Goal: Task Accomplishment & Management: Manage account settings

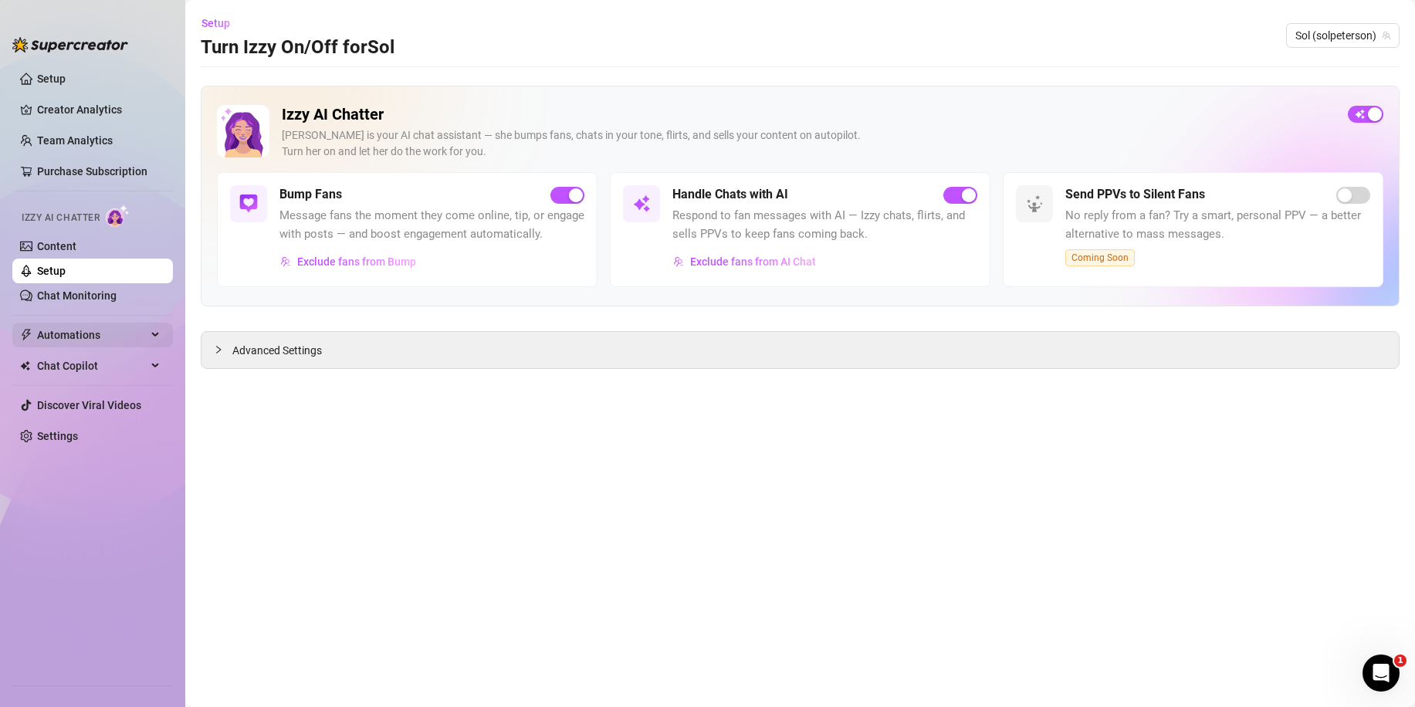
click at [83, 330] on span "Automations" at bounding box center [92, 335] width 110 height 25
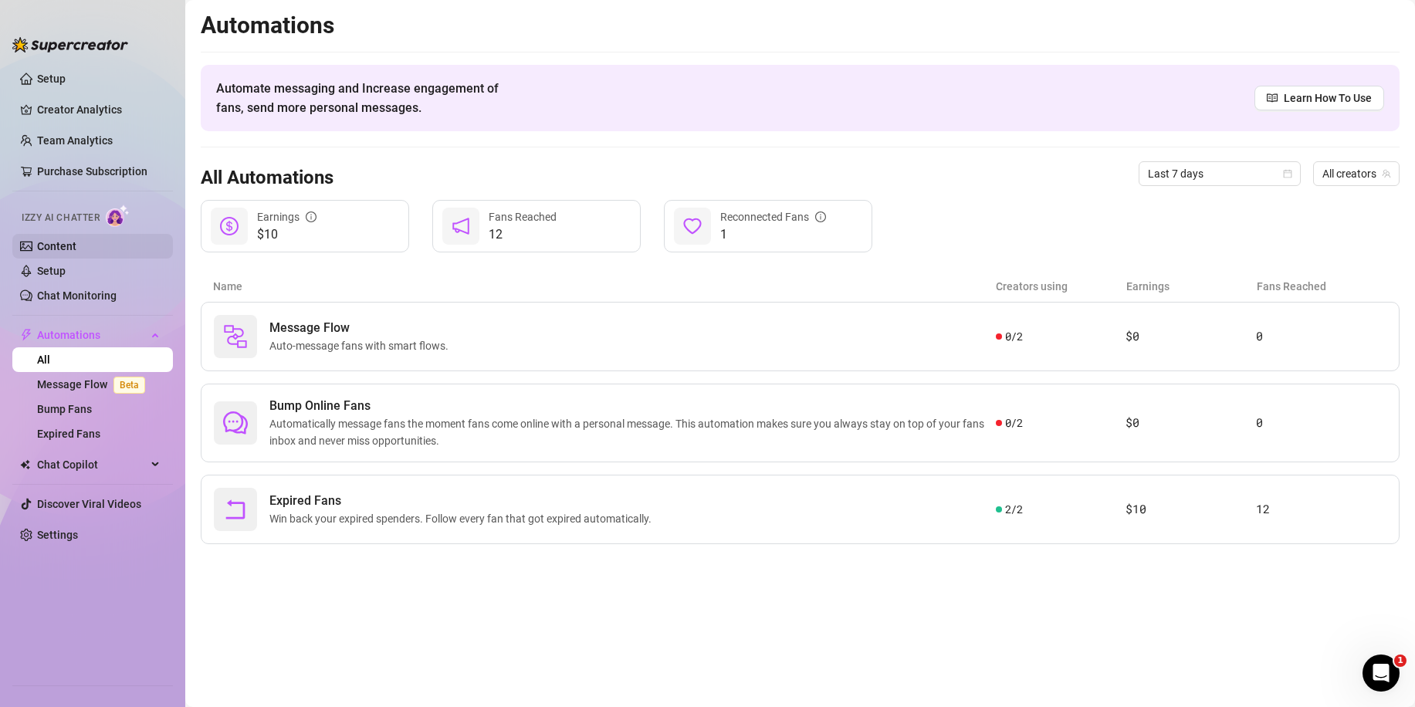
click at [55, 248] on link "Content" at bounding box center [56, 246] width 39 height 12
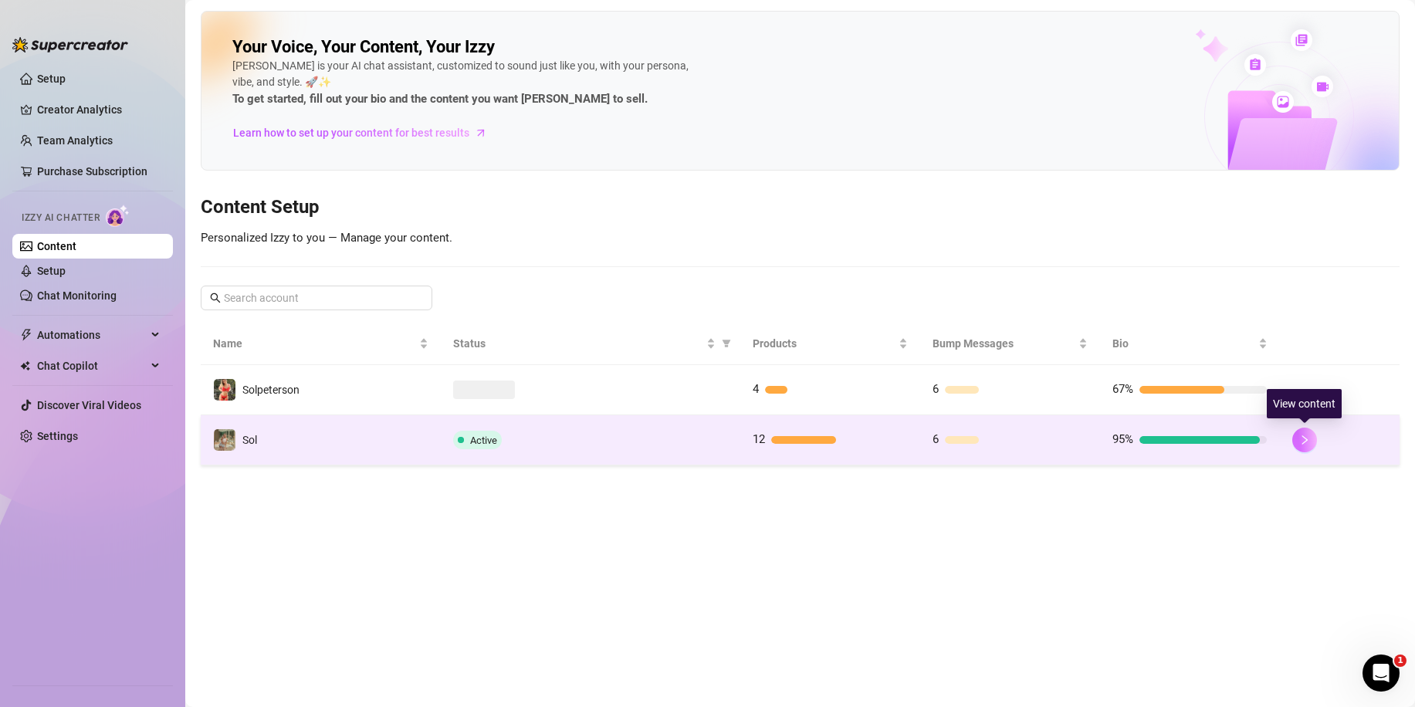
click at [1303, 445] on button "button" at bounding box center [1304, 440] width 25 height 25
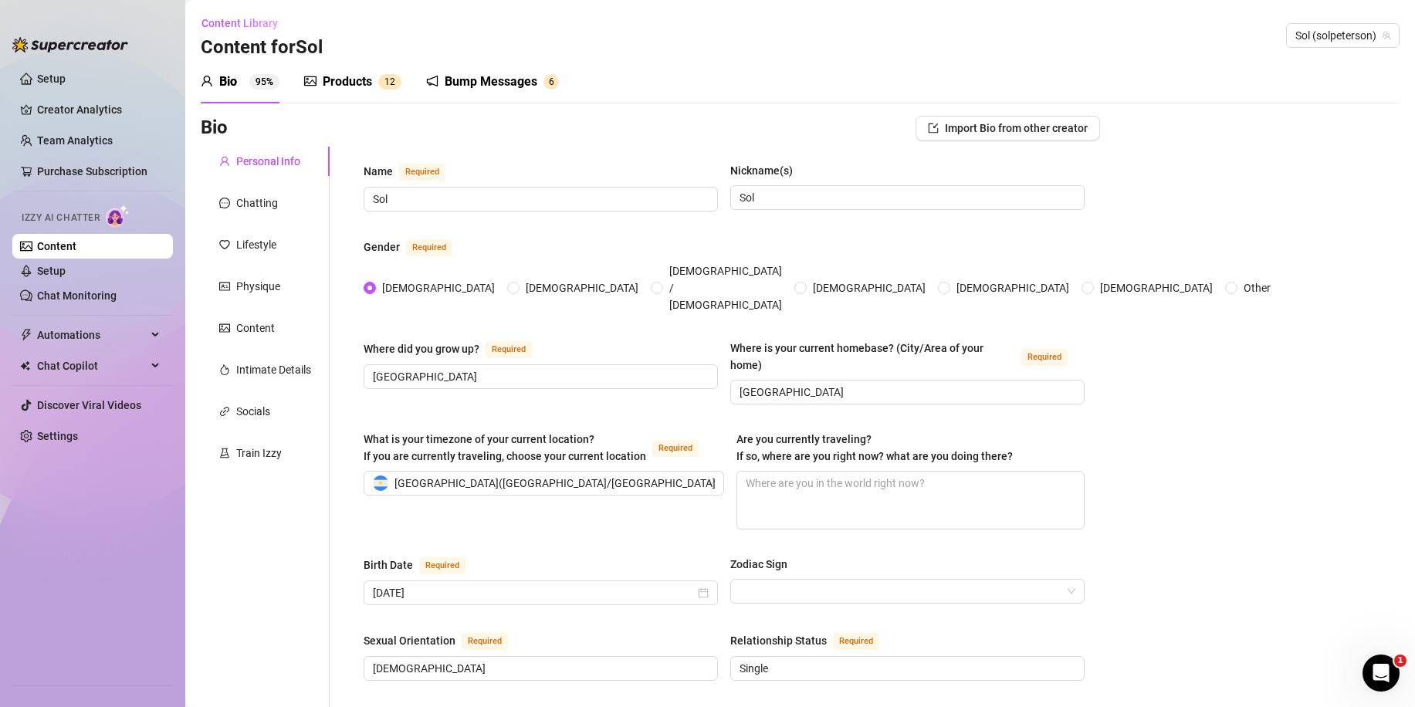
click at [395, 86] on span "2" at bounding box center [392, 81] width 5 height 11
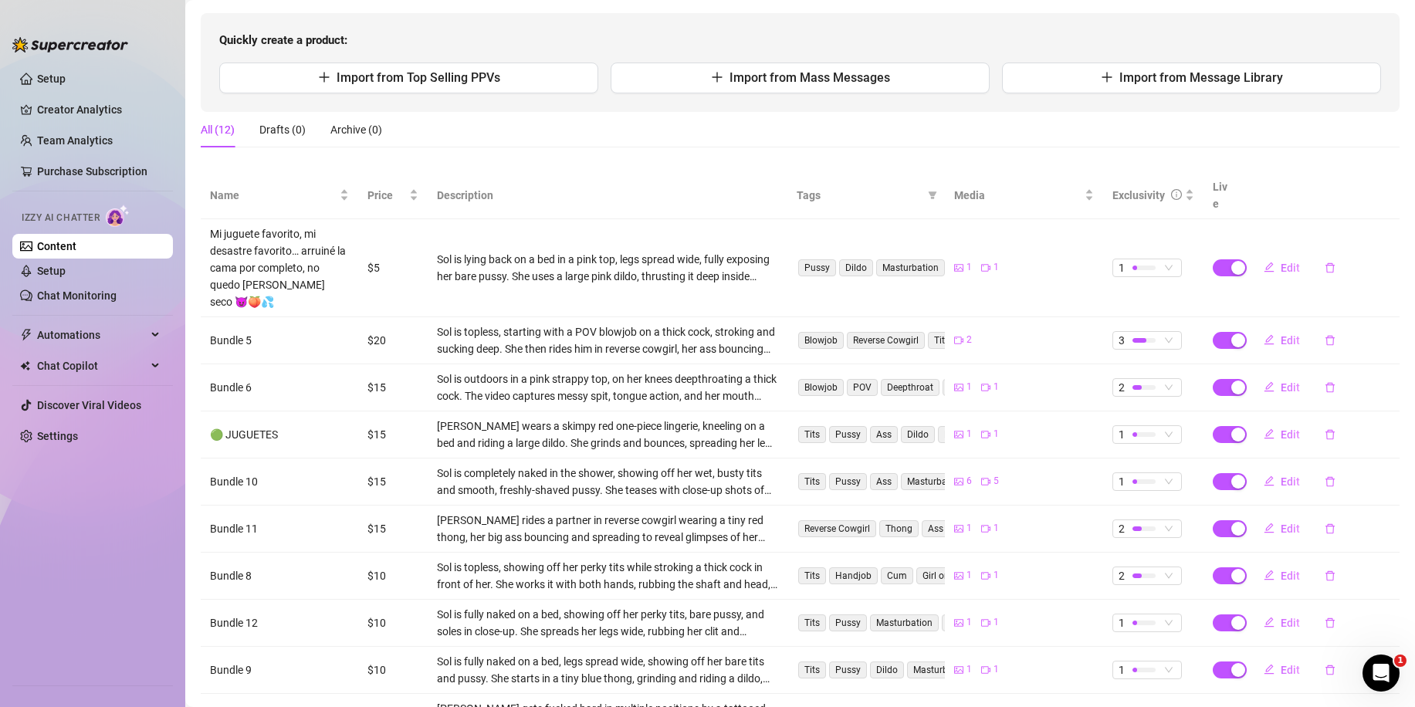
scroll to position [154, 0]
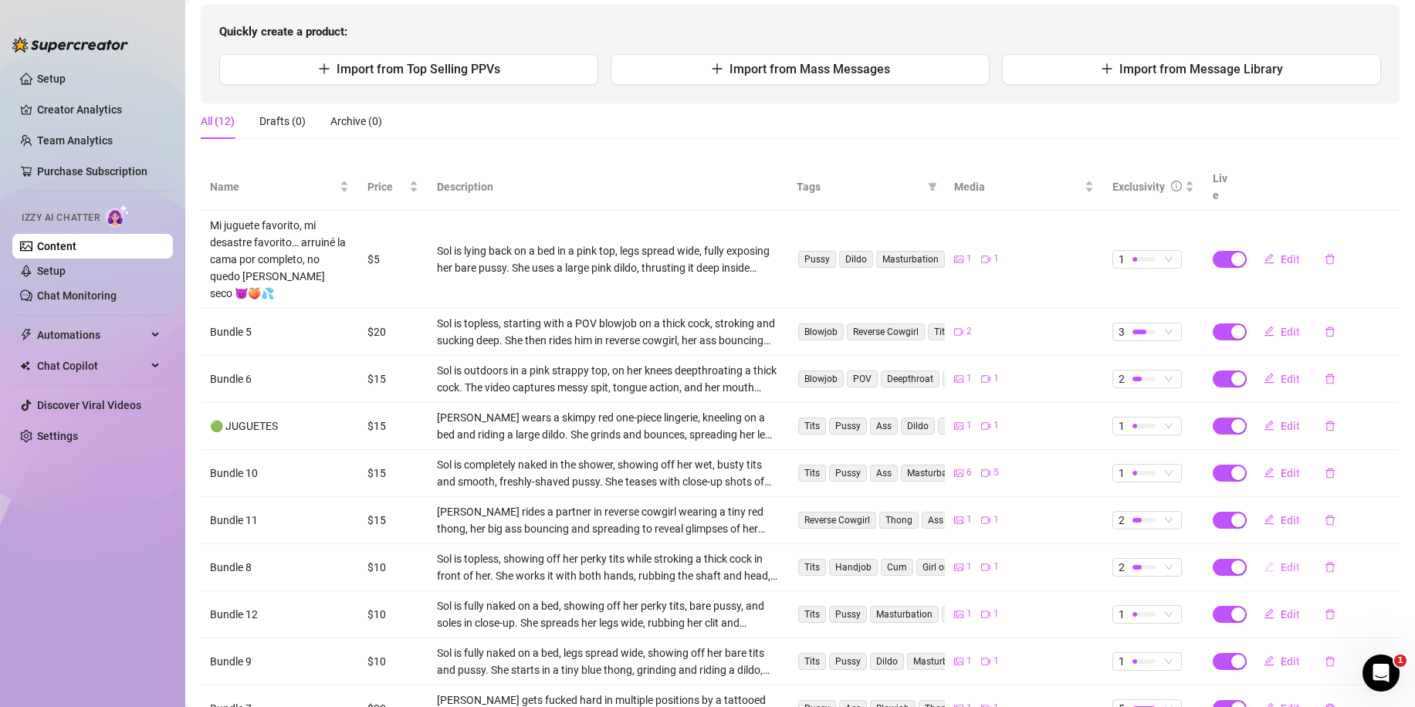
click at [1280, 561] on span "Edit" at bounding box center [1289, 567] width 19 height 12
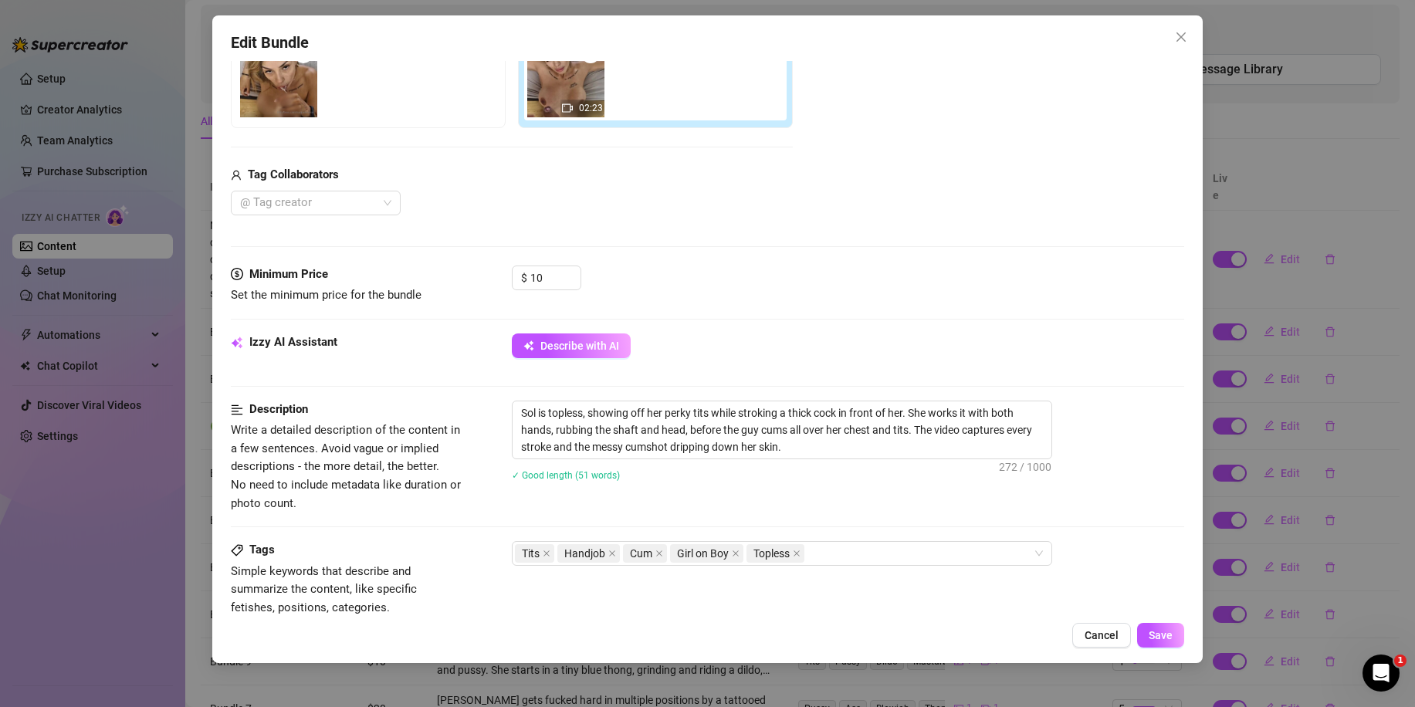
scroll to position [309, 0]
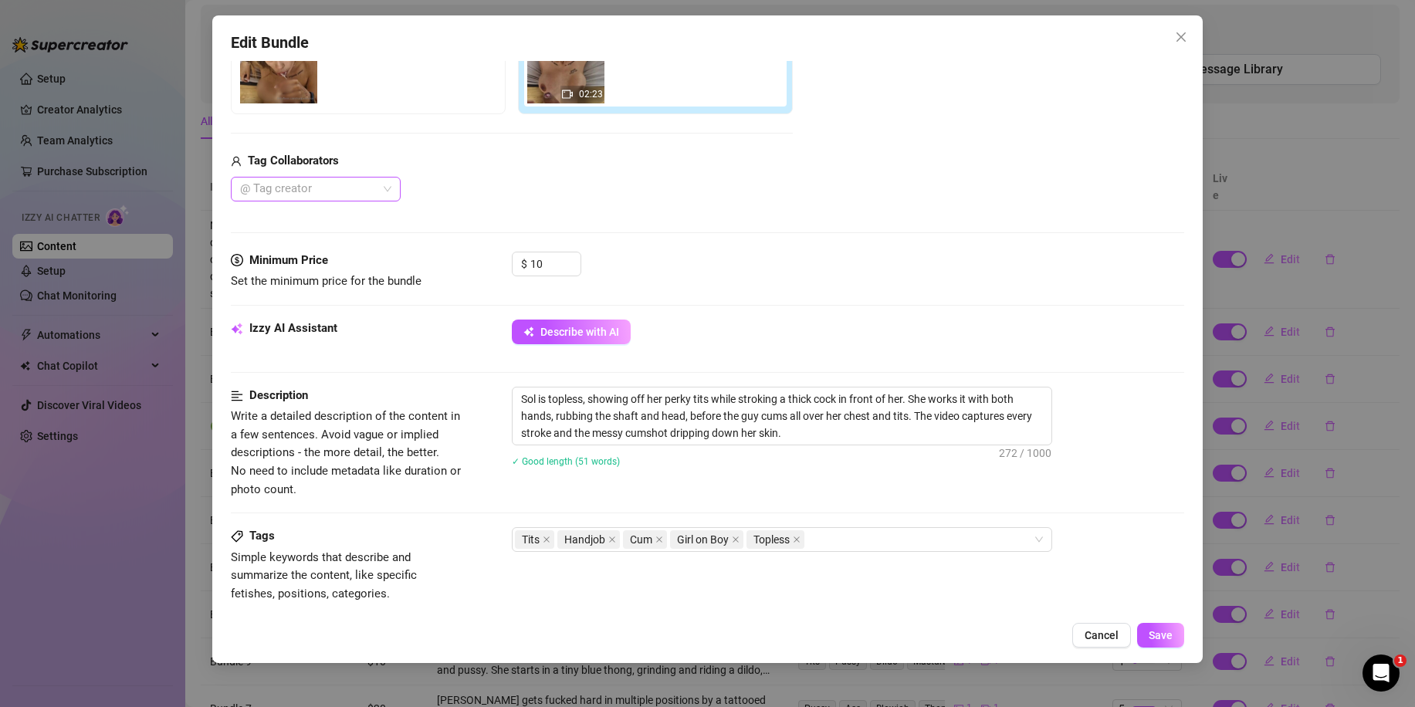
click at [323, 191] on div at bounding box center [307, 189] width 147 height 22
click at [278, 185] on div at bounding box center [307, 189] width 147 height 22
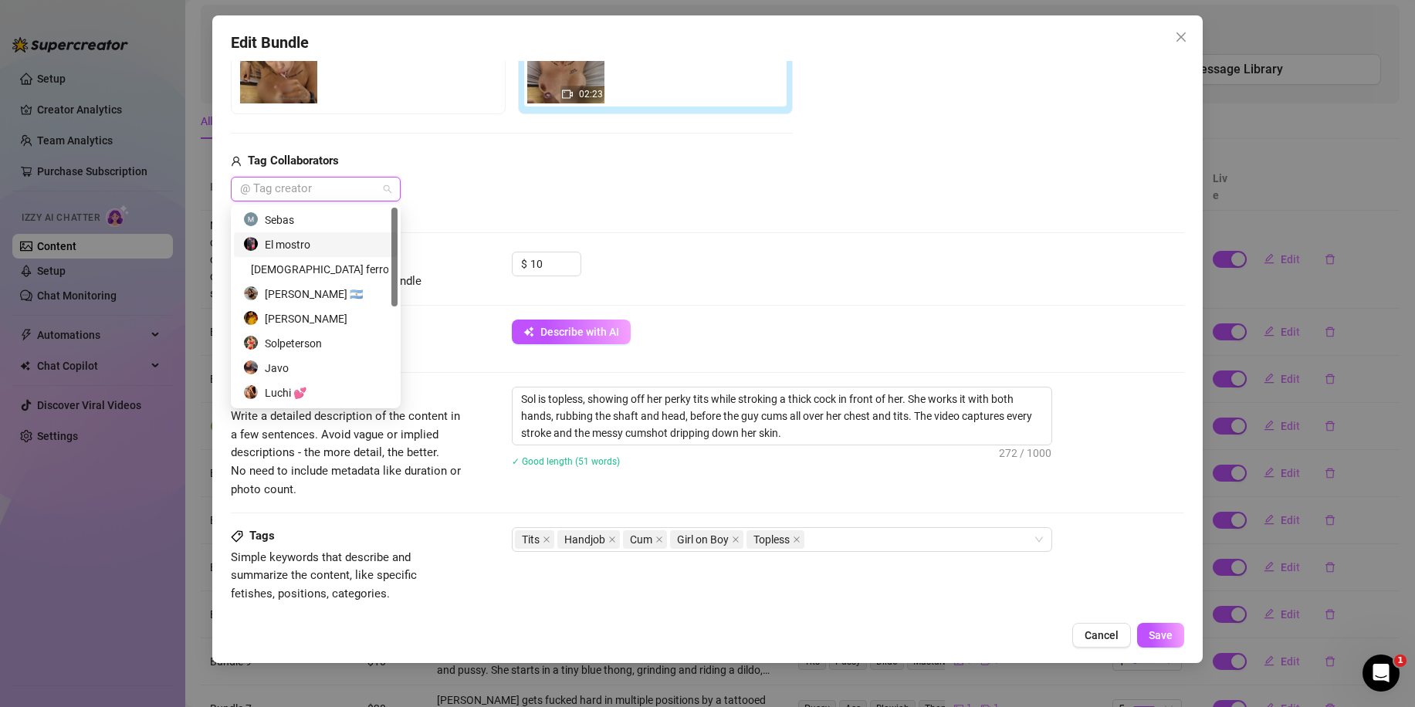
click at [295, 235] on div "El mostro" at bounding box center [316, 244] width 164 height 25
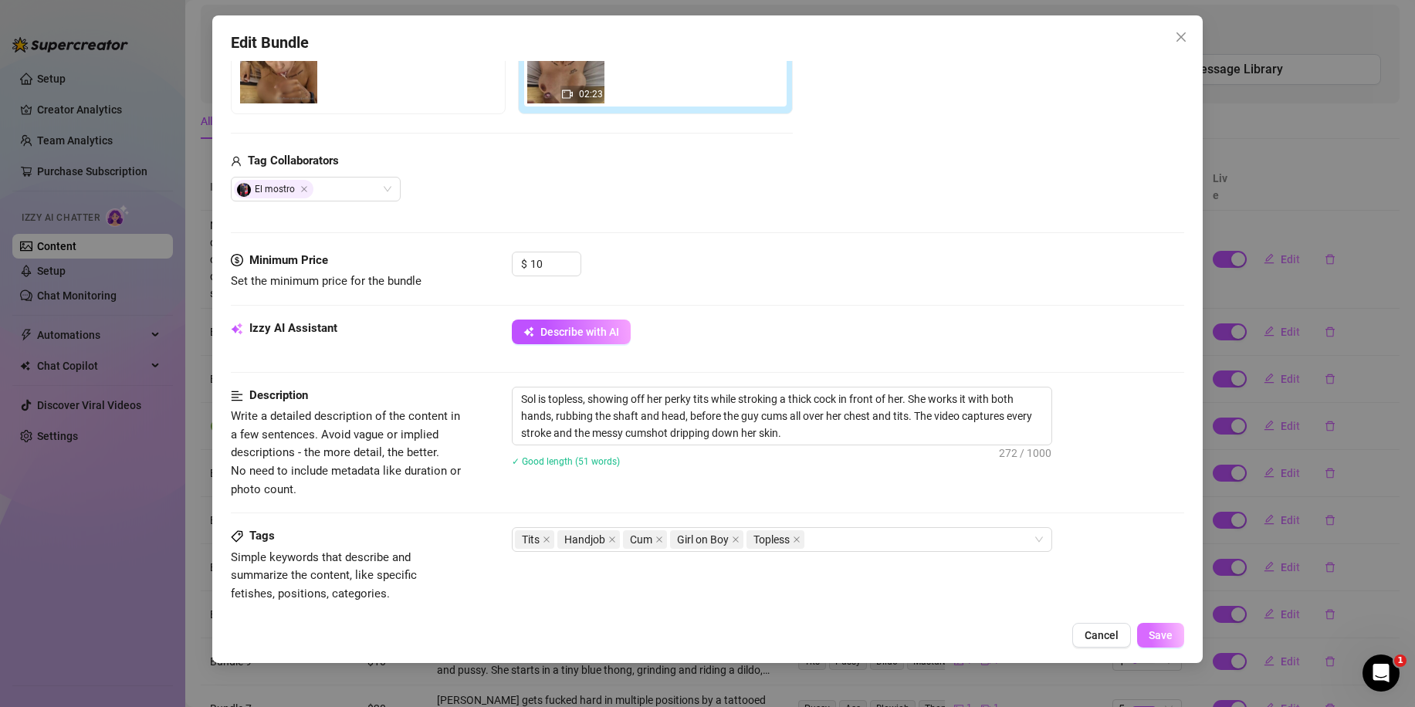
click at [1171, 641] on span "Save" at bounding box center [1160, 635] width 24 height 12
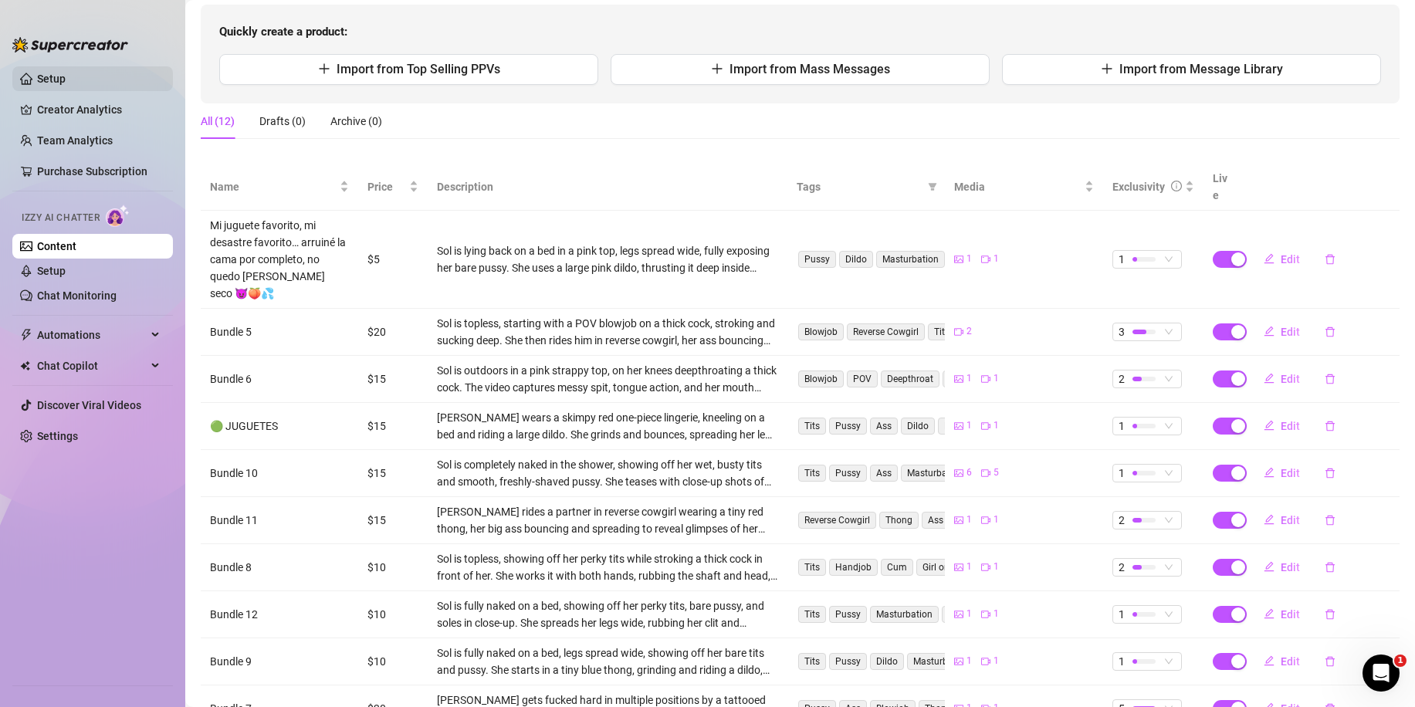
click at [58, 79] on link "Setup" at bounding box center [51, 79] width 29 height 12
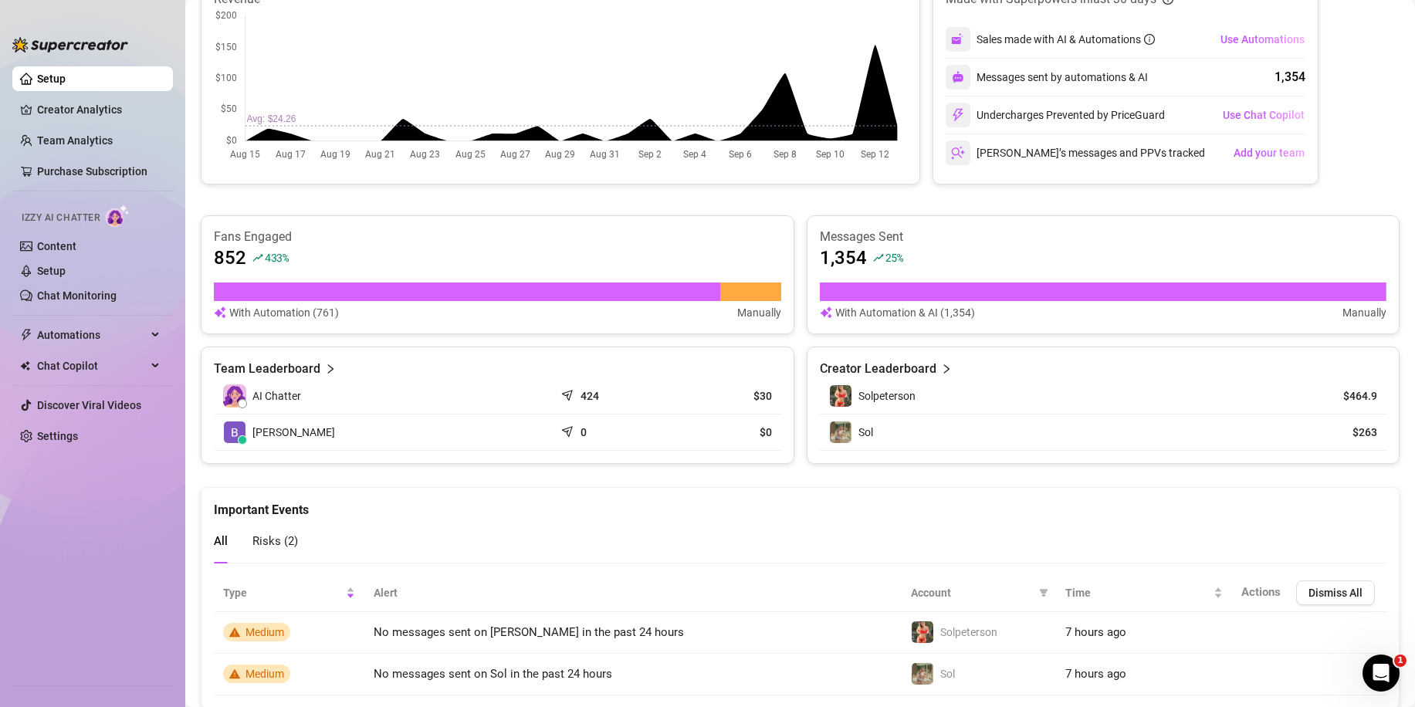
scroll to position [374, 0]
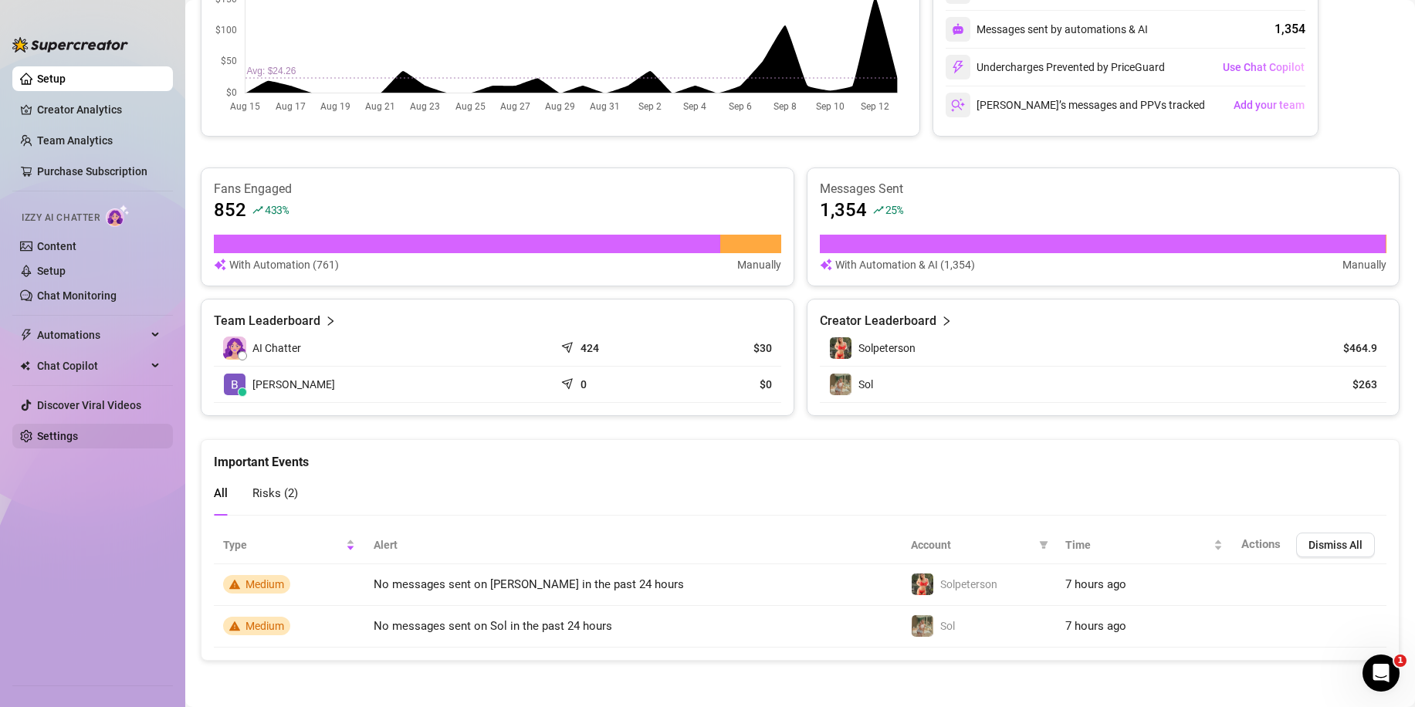
click at [63, 433] on link "Settings" at bounding box center [57, 436] width 41 height 12
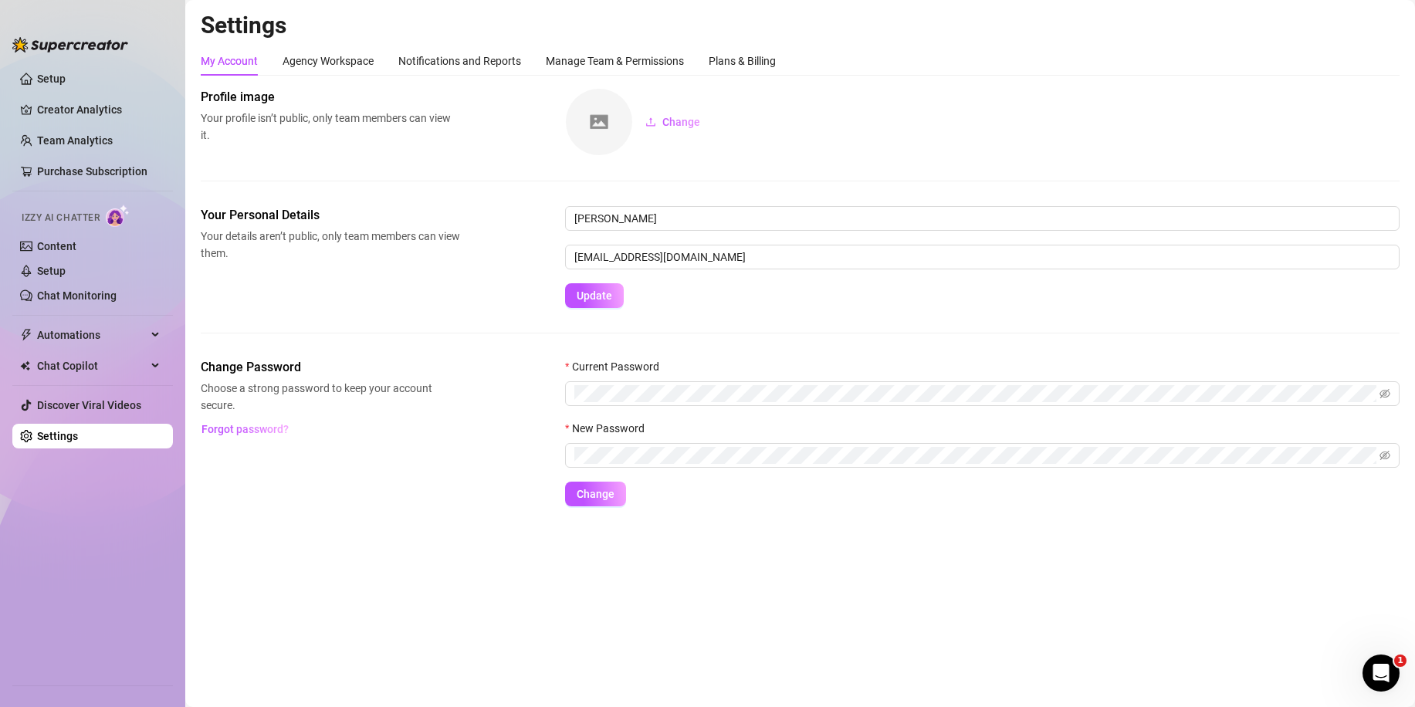
click at [96, 157] on ul "Setup Creator Analytics Team Analytics Purchase Subscription Izzy AI Chatter Co…" at bounding box center [92, 369] width 161 height 618
click at [92, 175] on link "Purchase Subscription" at bounding box center [98, 171] width 123 height 25
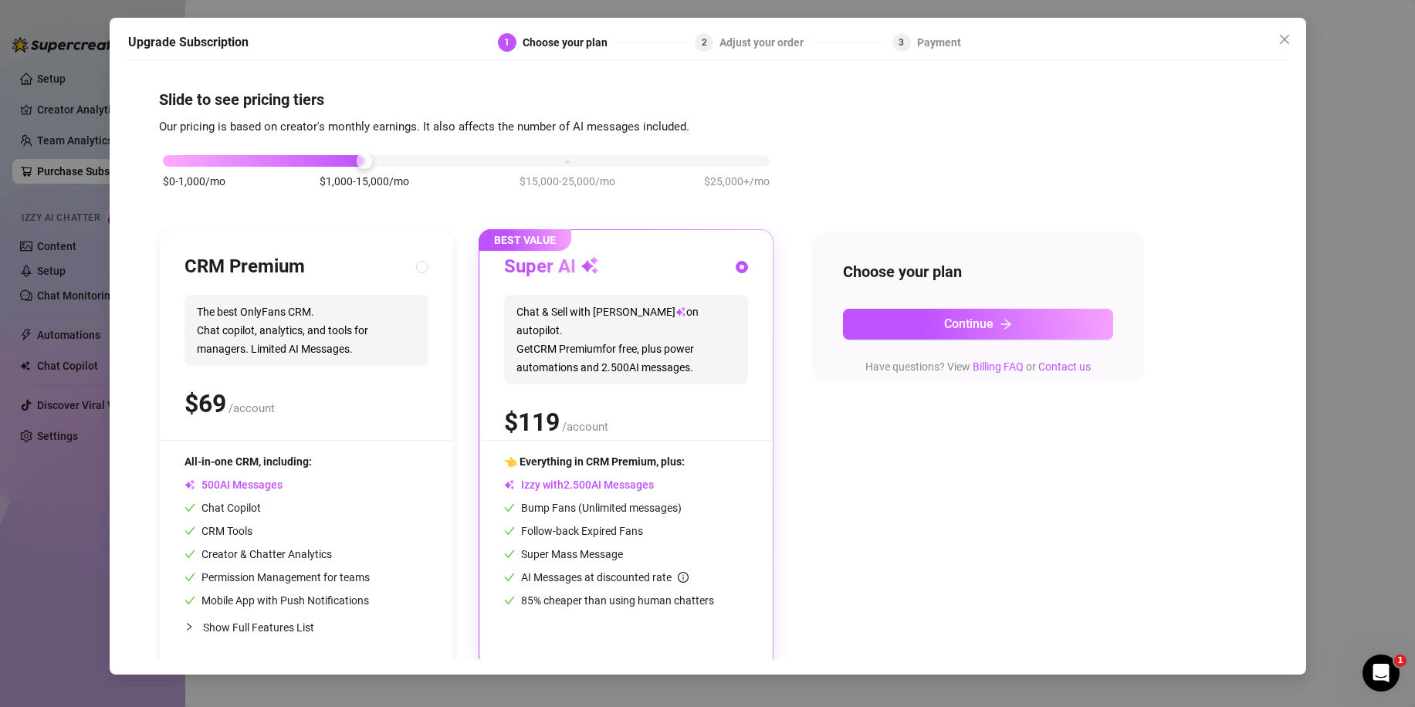
scroll to position [12, 0]
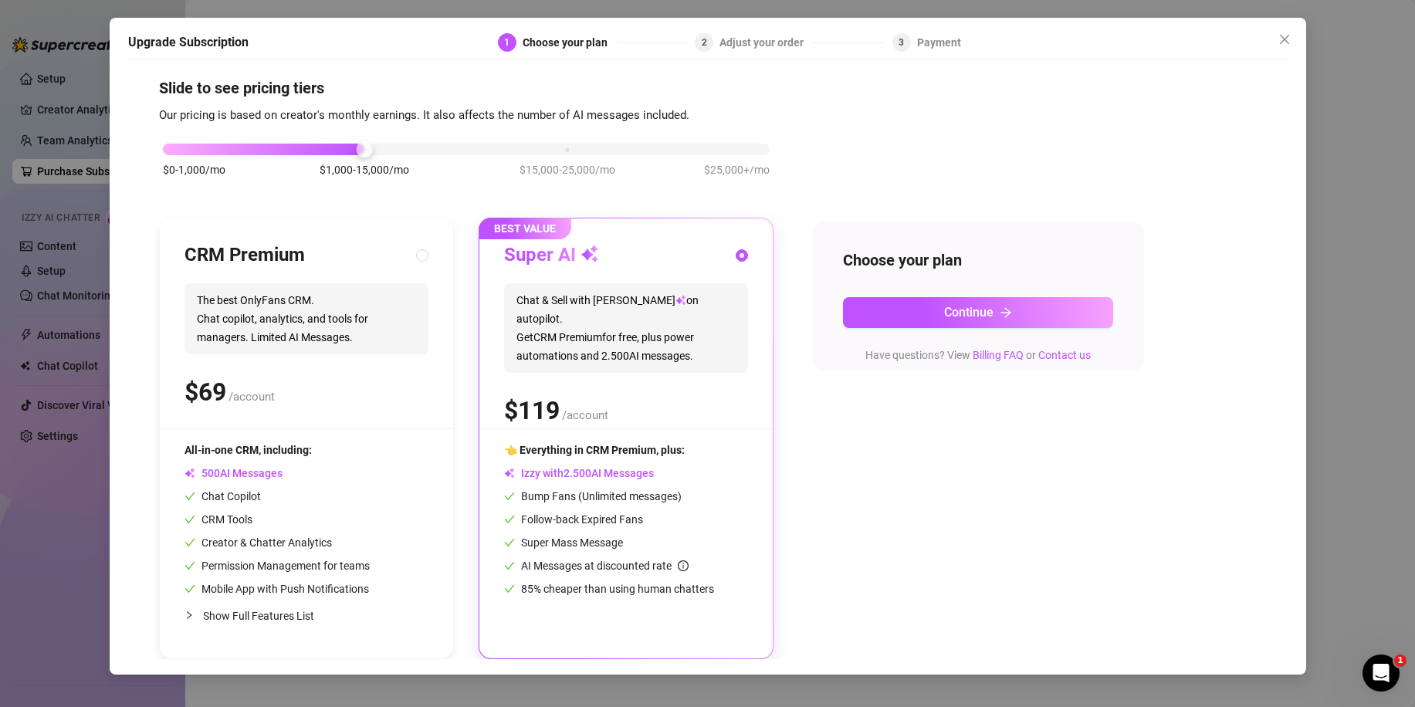
click at [266, 634] on div "CRM Premium The best OnlyFans CRM. Chat copilot, analytics, and tools for manag…" at bounding box center [306, 438] width 293 height 440
radio input "true"
radio input "false"
click at [245, 618] on span "Show Full Features List" at bounding box center [258, 616] width 111 height 12
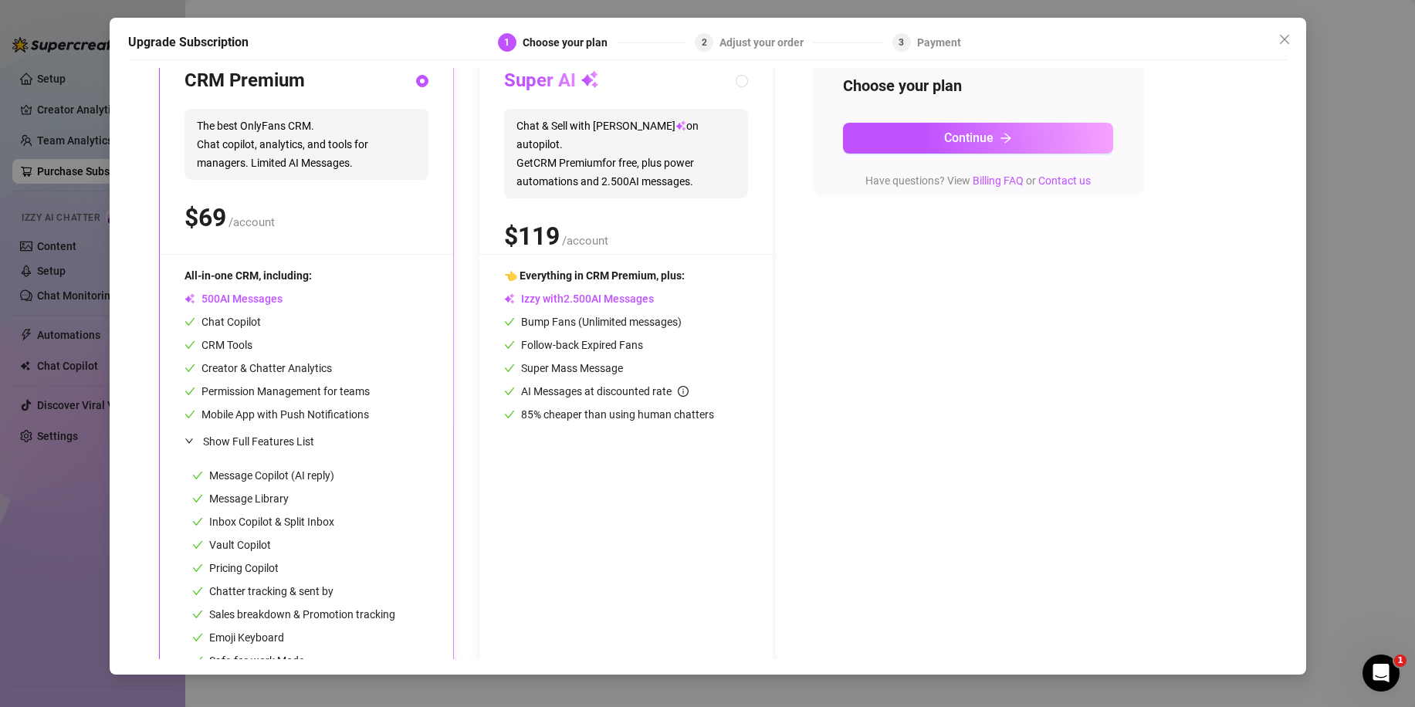
scroll to position [230, 0]
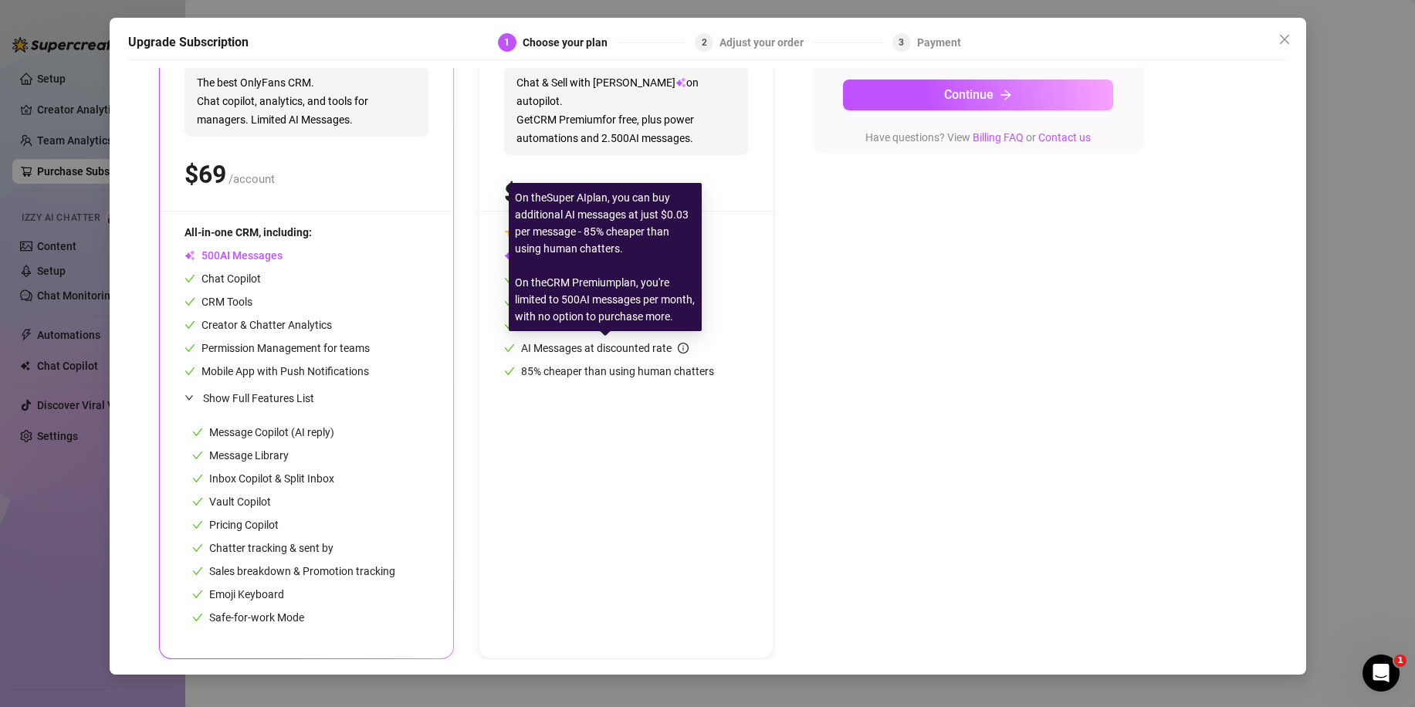
click at [683, 343] on icon "info-circle" at bounding box center [683, 348] width 11 height 11
radio input "false"
radio input "true"
click at [685, 345] on icon "info-circle" at bounding box center [683, 348] width 11 height 11
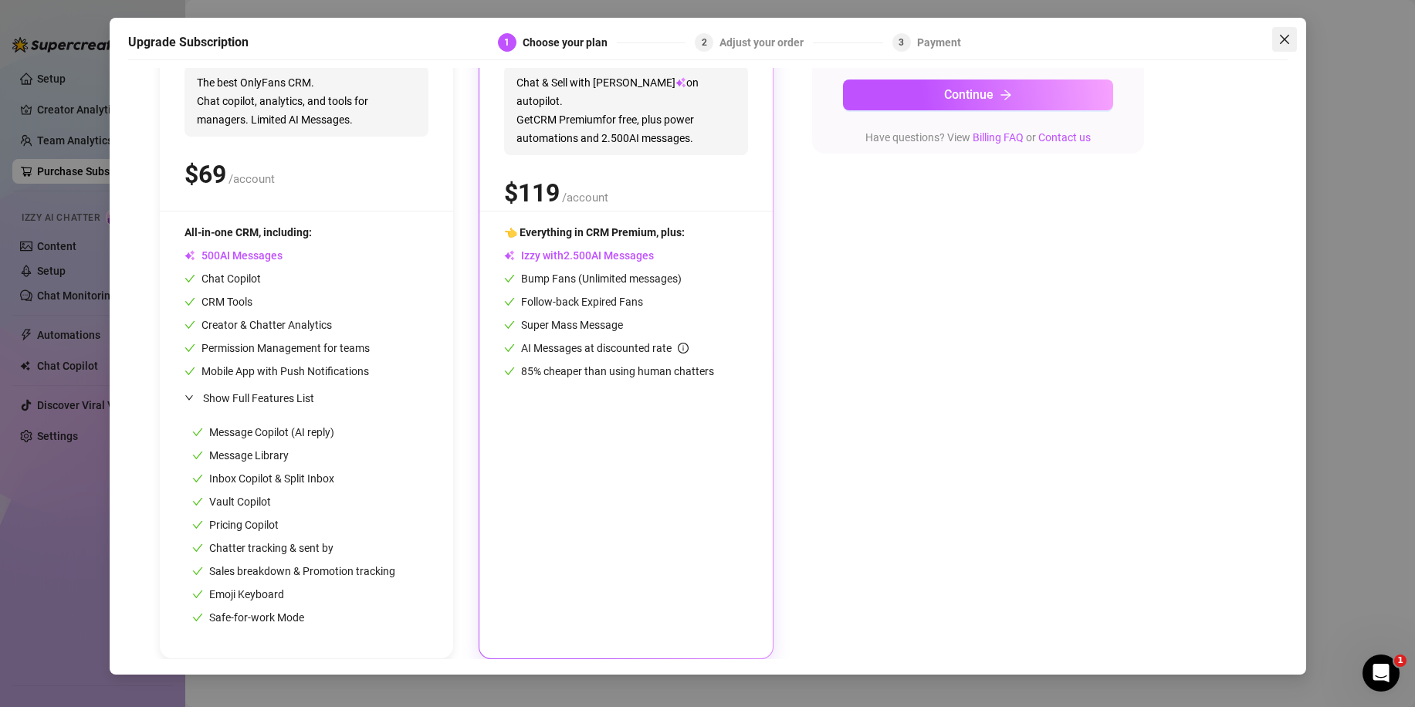
click at [1292, 35] on span "Close" at bounding box center [1284, 39] width 25 height 12
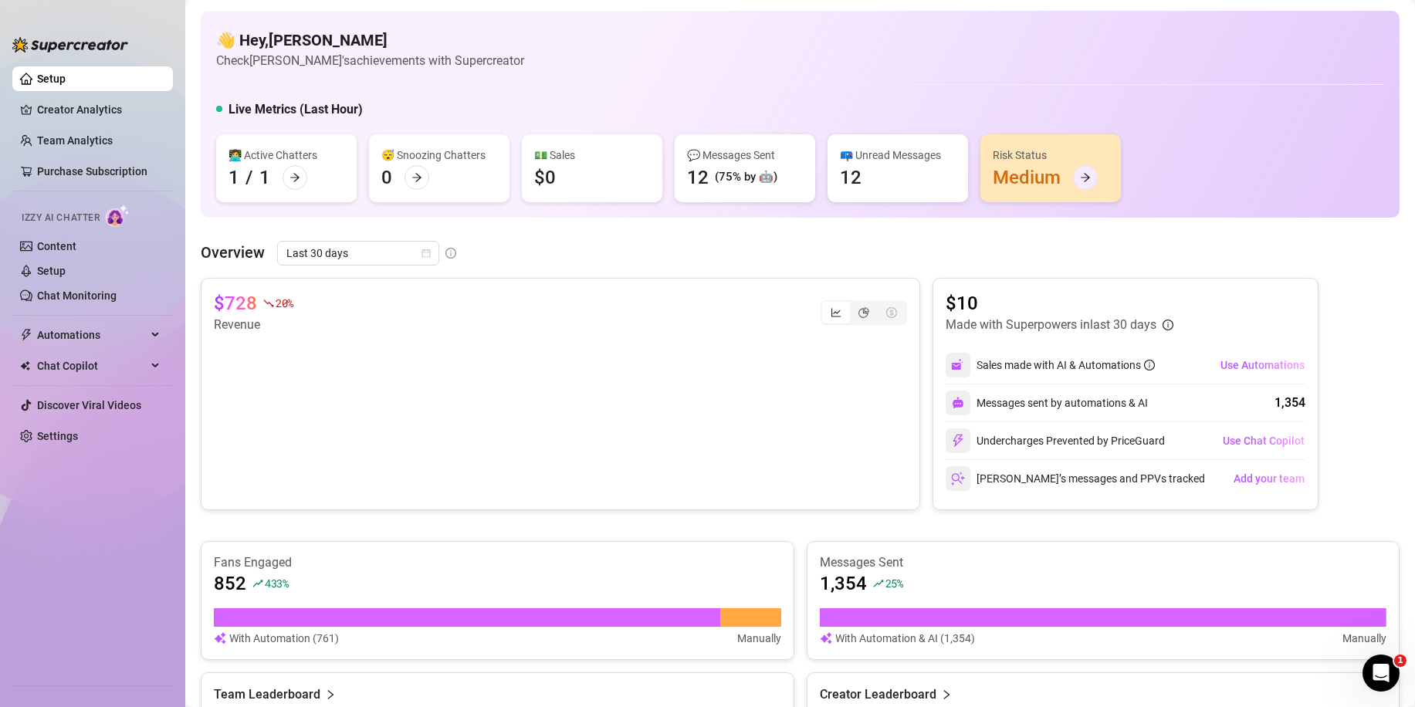
click at [1081, 175] on icon "arrow-right" at bounding box center [1085, 177] width 11 height 11
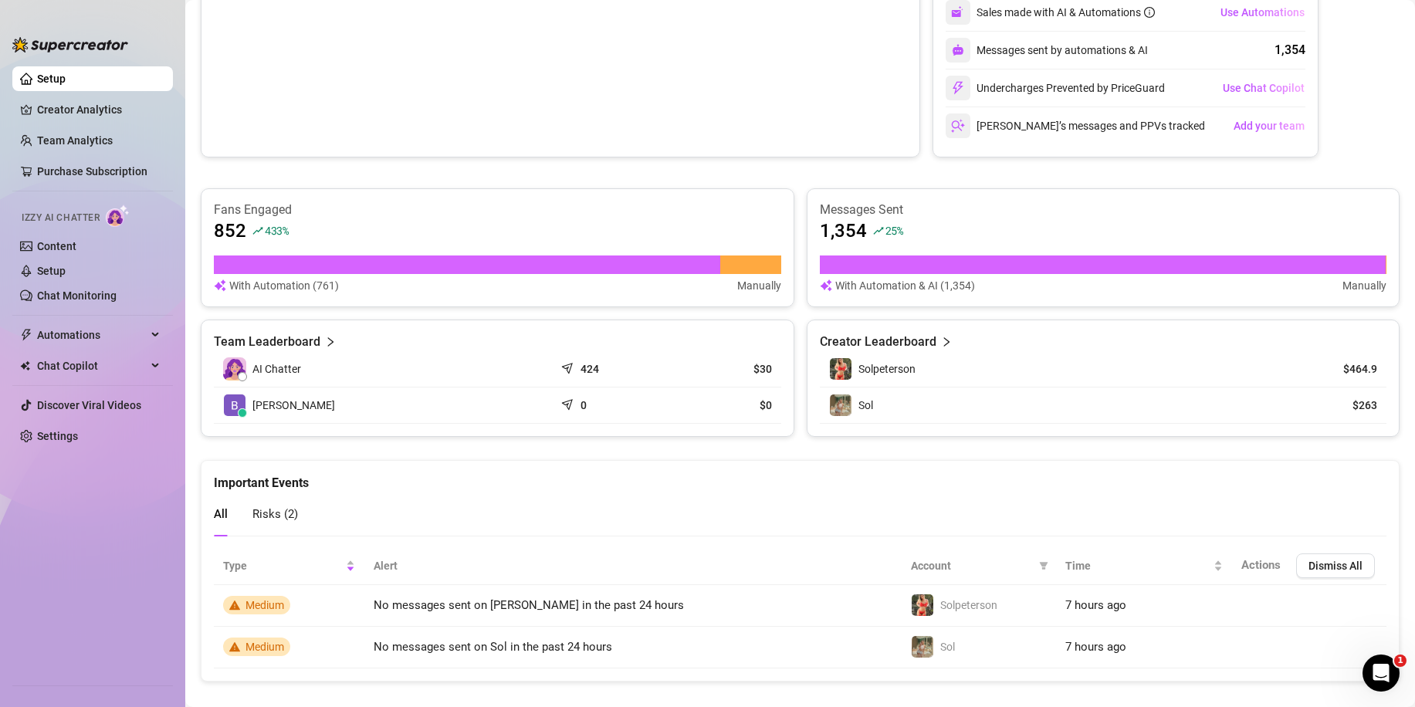
scroll to position [374, 0]
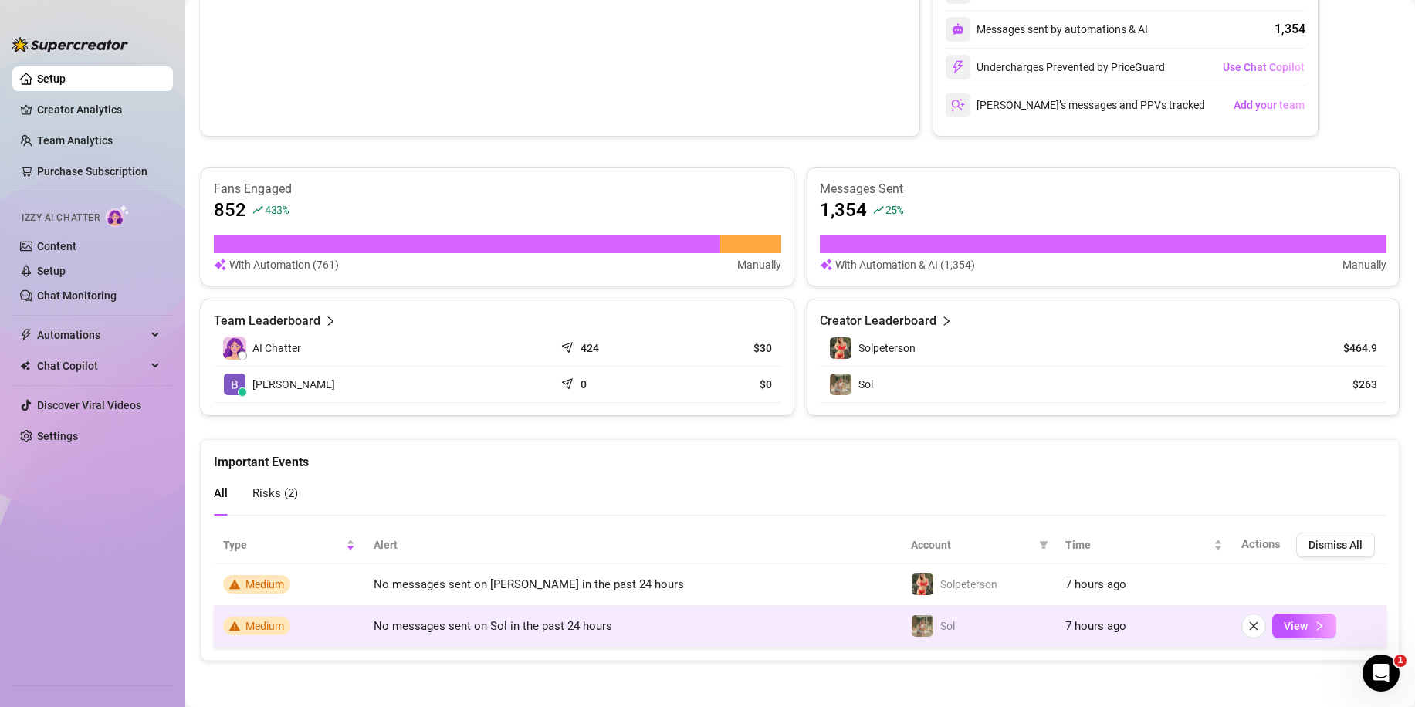
click at [476, 624] on span "No messages sent on Sol in the past 24 hours" at bounding box center [493, 626] width 238 height 14
click at [1304, 640] on td "View" at bounding box center [1309, 627] width 154 height 42
click at [1313, 627] on icon "right" at bounding box center [1318, 625] width 11 height 11
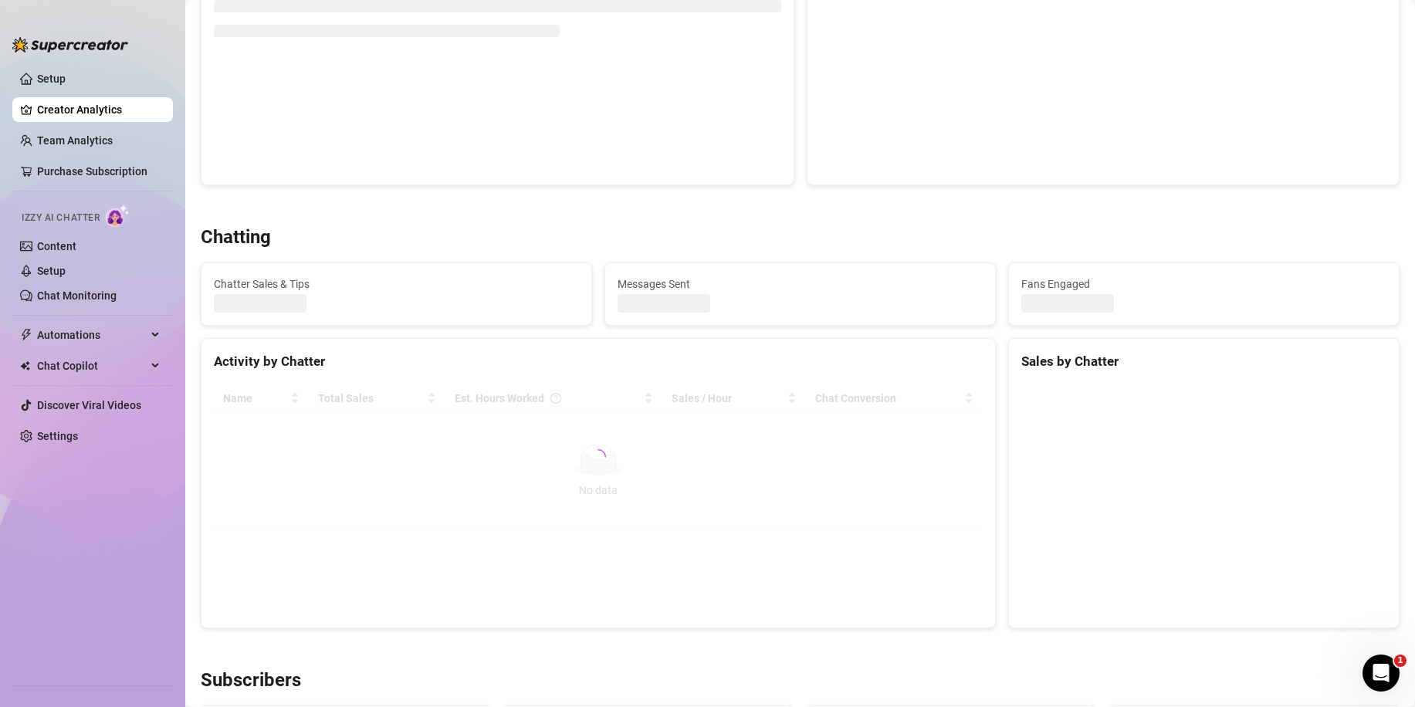
click at [1305, 627] on div at bounding box center [1204, 499] width 390 height 256
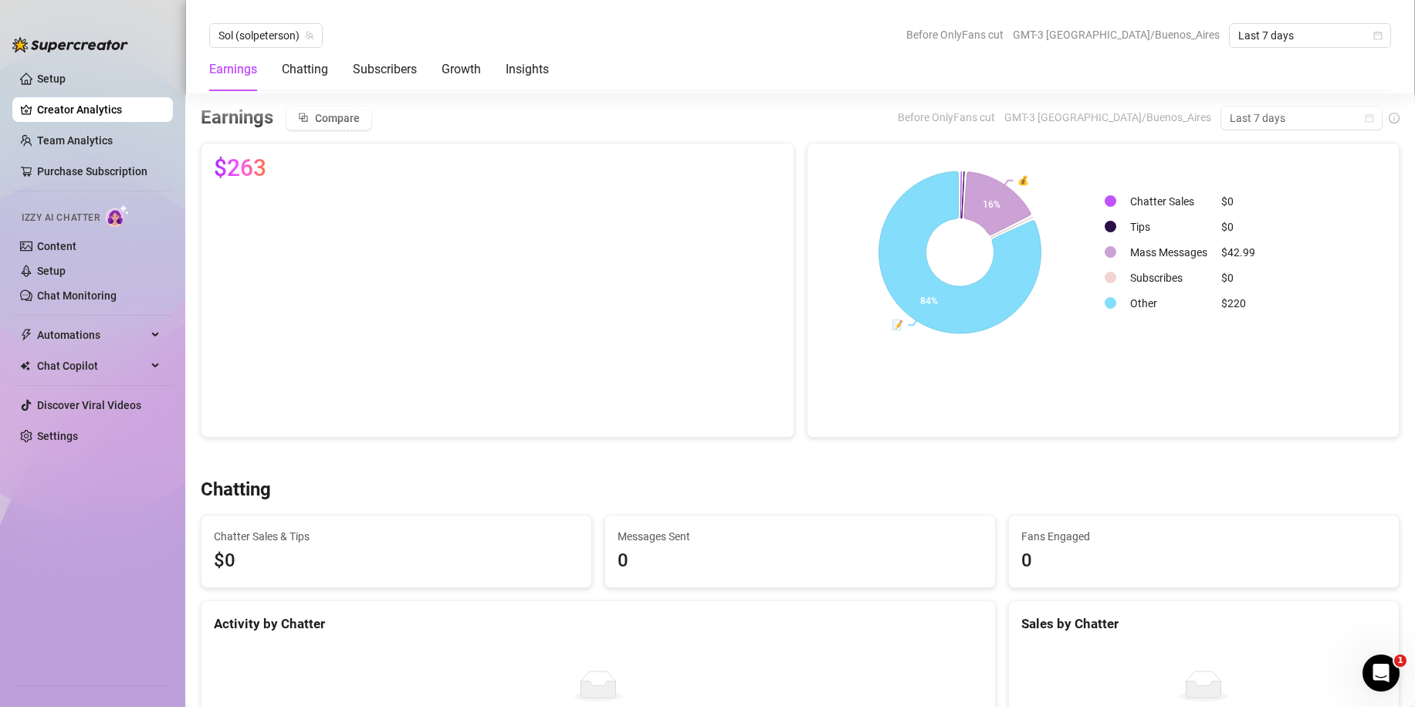
scroll to position [142, 0]
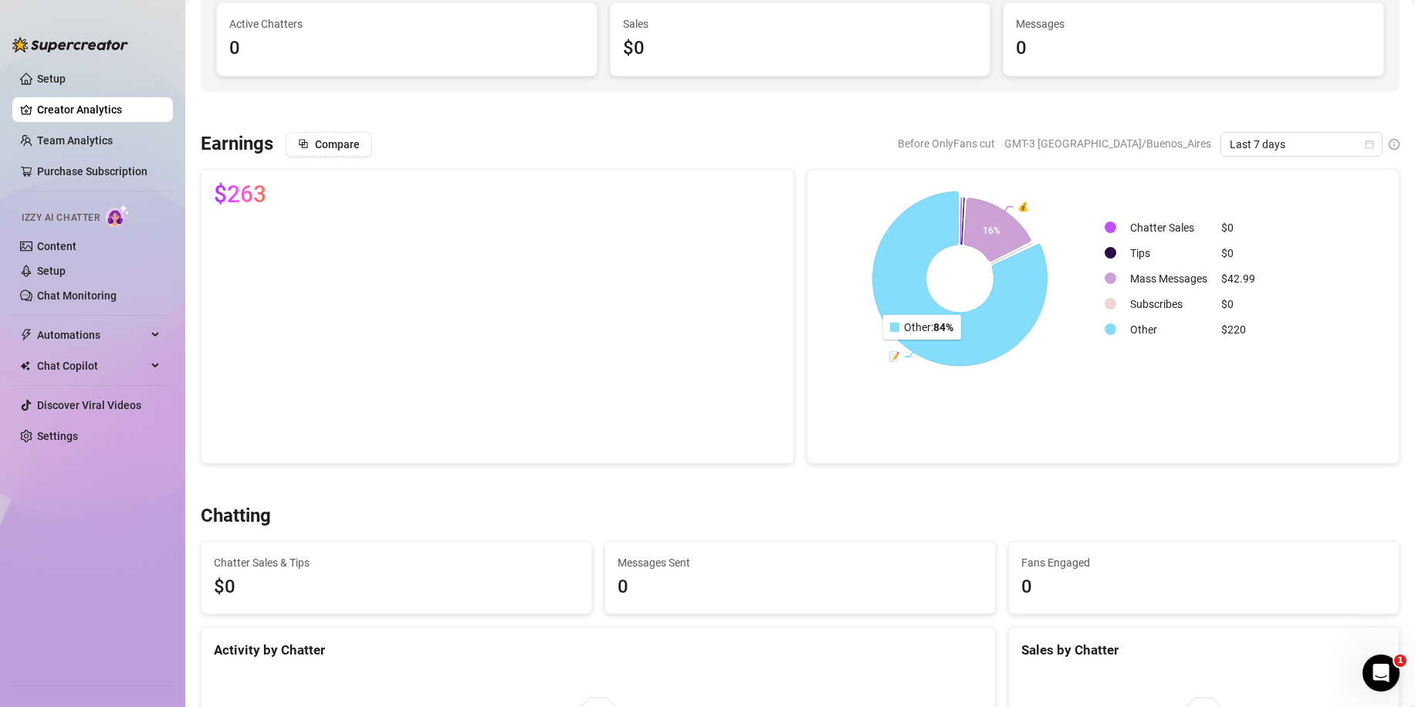
click at [916, 350] on icon at bounding box center [959, 278] width 174 height 174
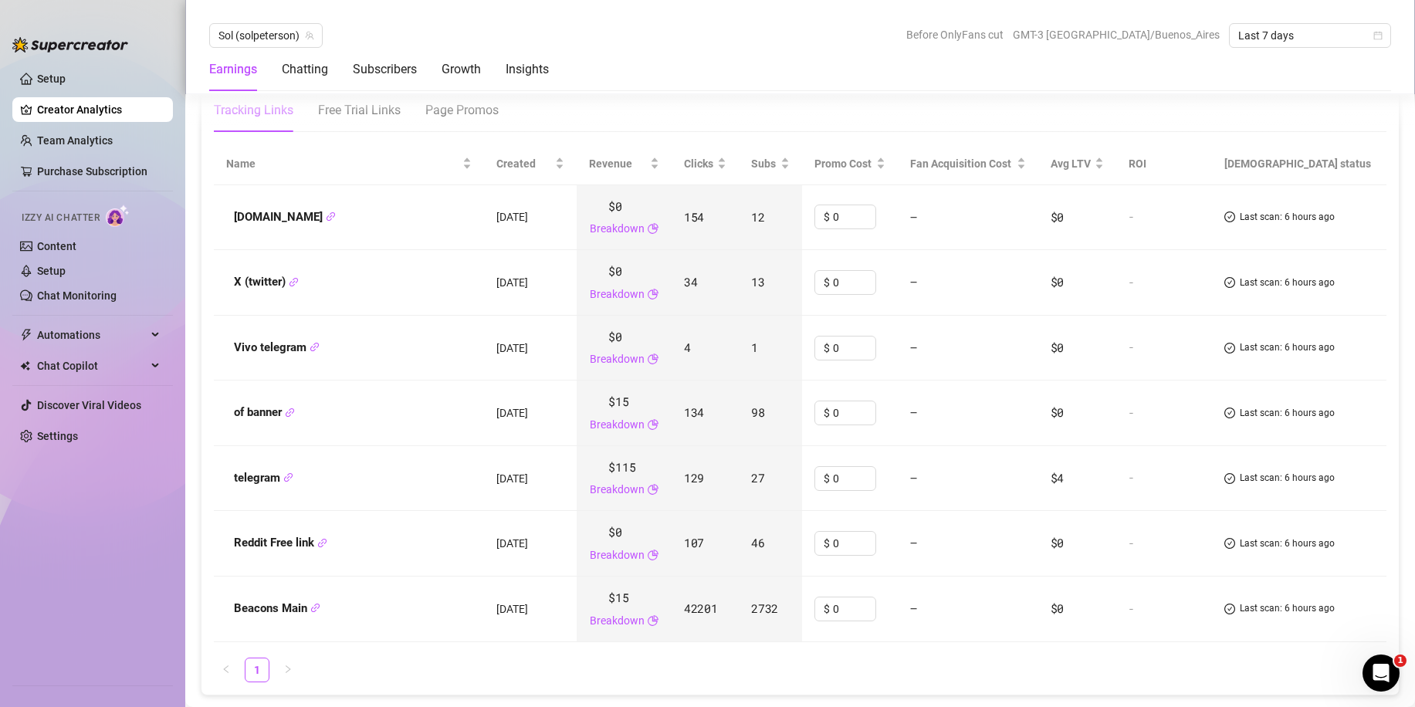
scroll to position [1852, 0]
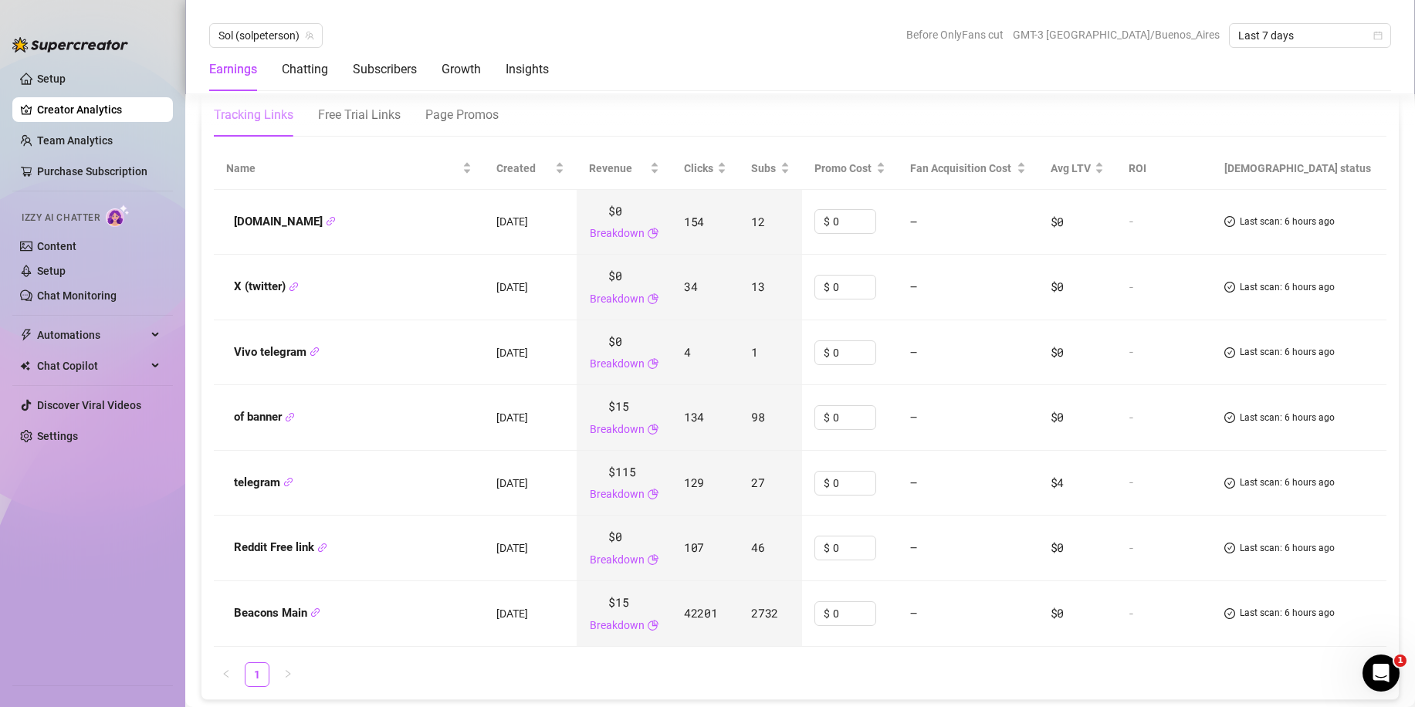
click at [678, 82] on div "Earnings Chatting Subscribers Growth Insights" at bounding box center [799, 69] width 1181 height 43
click at [96, 127] on ul "Setup Creator Analytics Team Analytics Purchase Subscription Izzy AI Chatter Co…" at bounding box center [92, 369] width 161 height 618
click at [96, 134] on link "Team Analytics" at bounding box center [75, 140] width 76 height 12
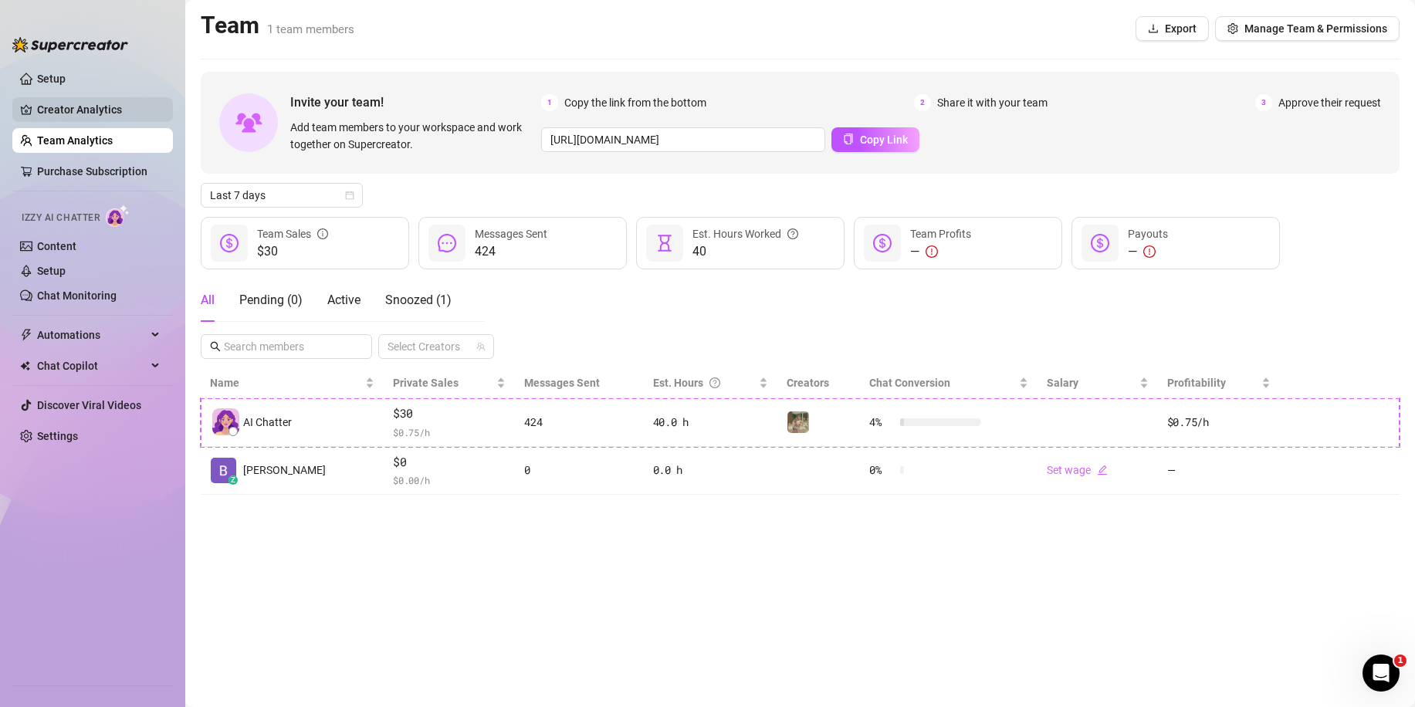
click at [83, 100] on link "Creator Analytics" at bounding box center [98, 109] width 123 height 25
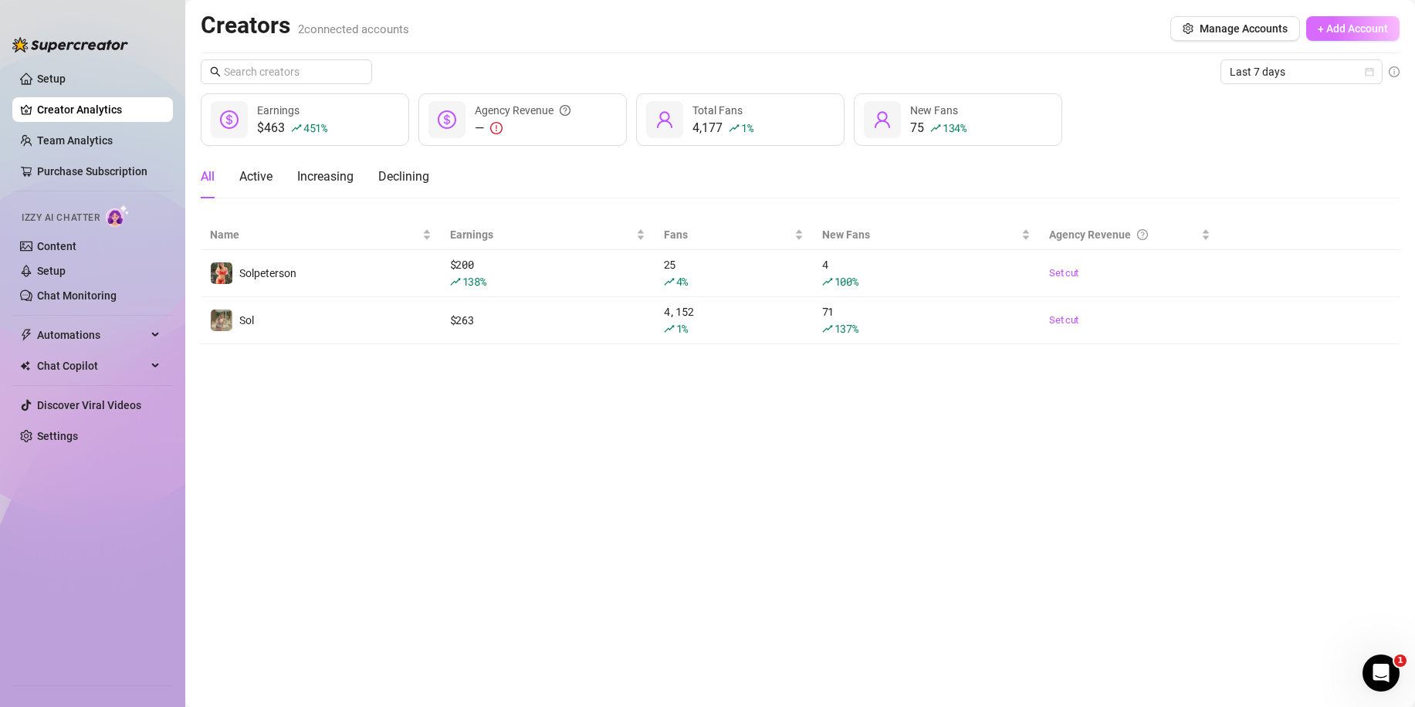
click at [1375, 34] on span "+ Add Account" at bounding box center [1352, 28] width 70 height 12
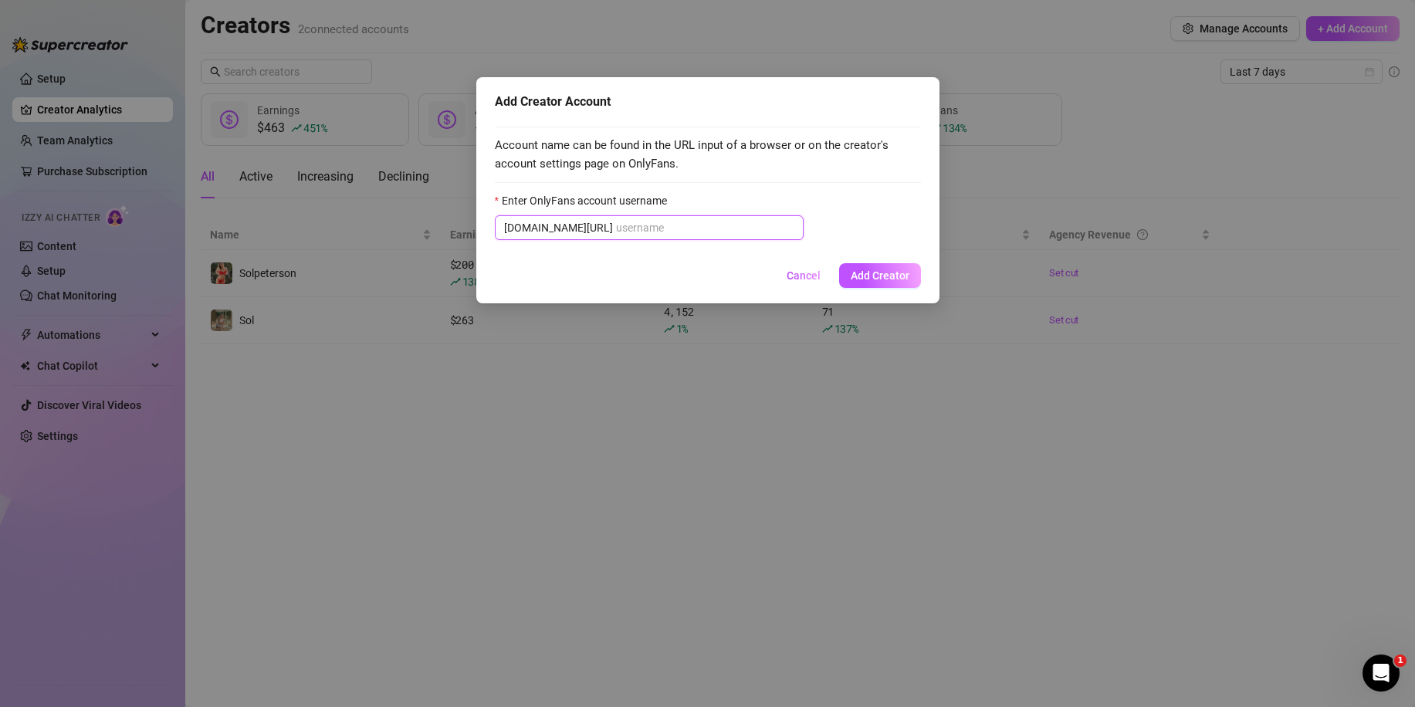
click at [666, 222] on input "Enter OnlyFans account username" at bounding box center [705, 227] width 178 height 17
paste input "littleluzz"
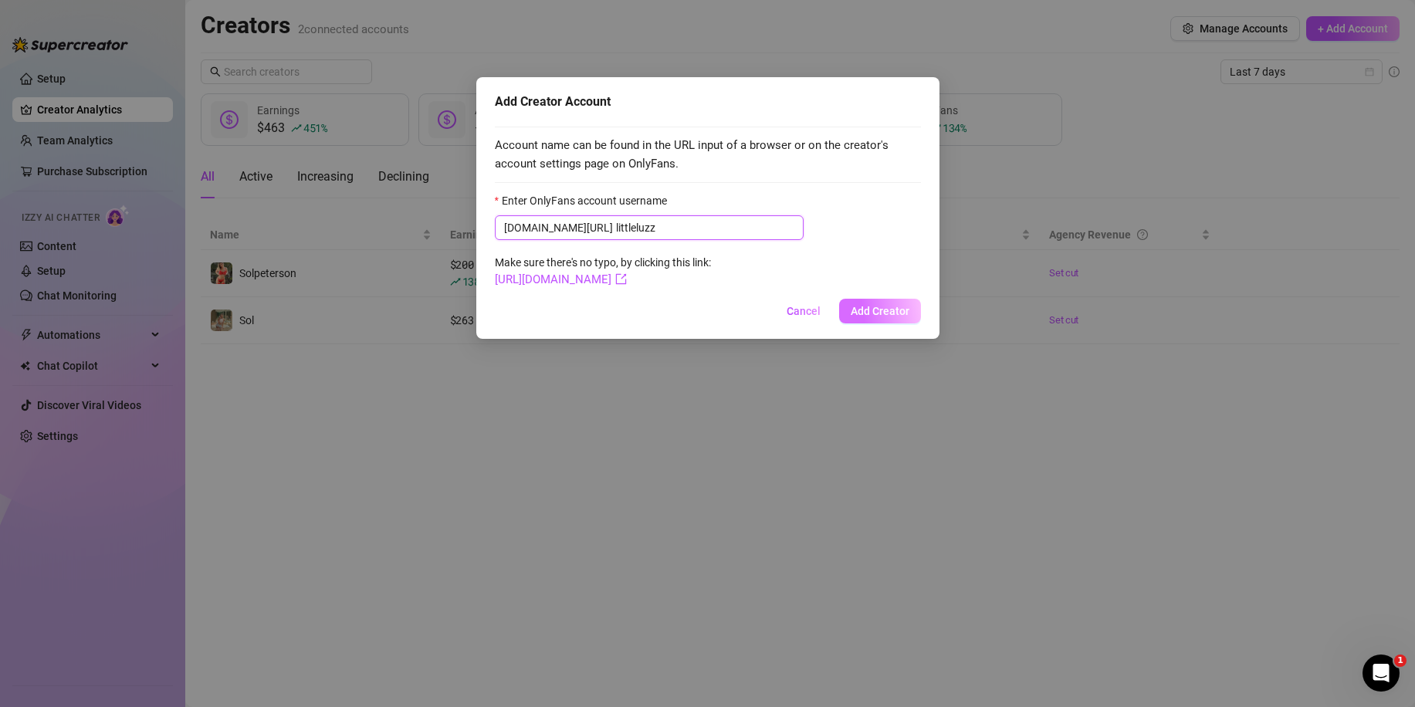
type input "littleluzz"
click at [868, 309] on span "Add Creator" at bounding box center [879, 311] width 59 height 12
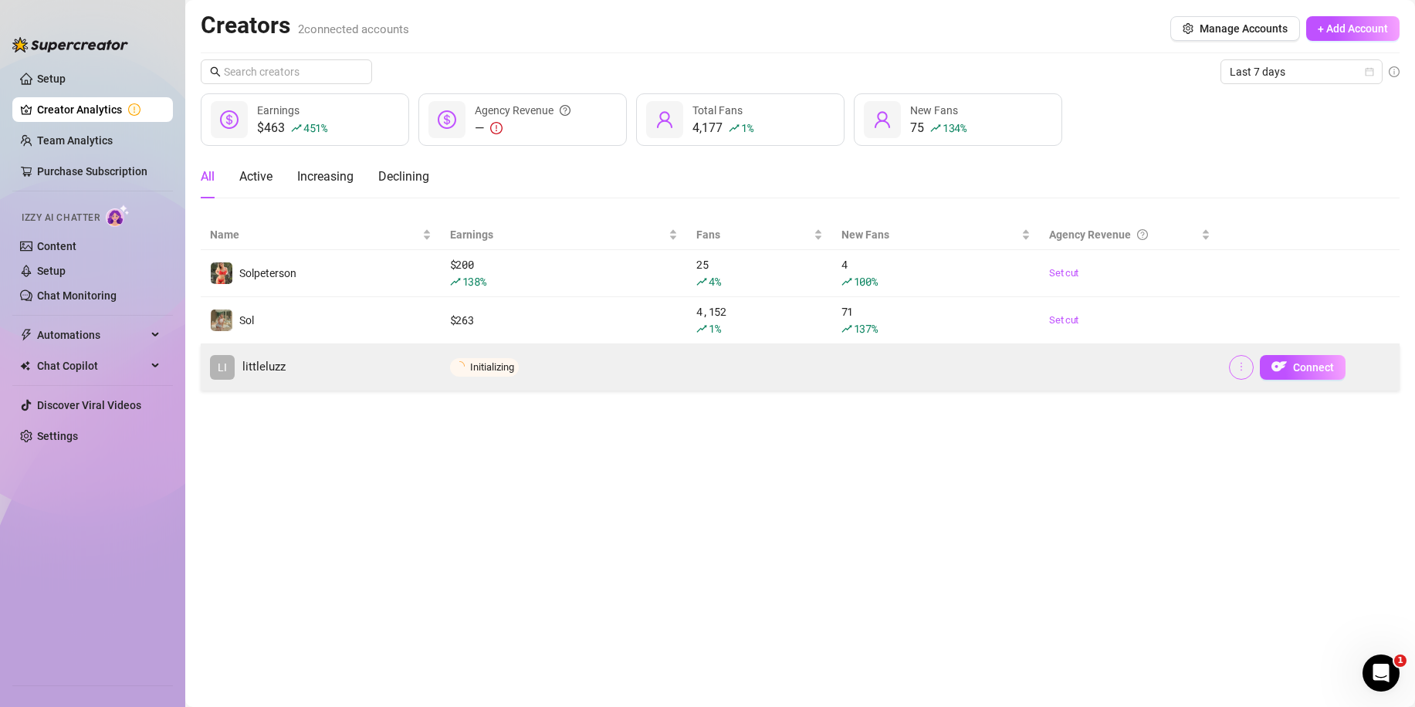
click at [1232, 367] on button "button" at bounding box center [1241, 367] width 25 height 25
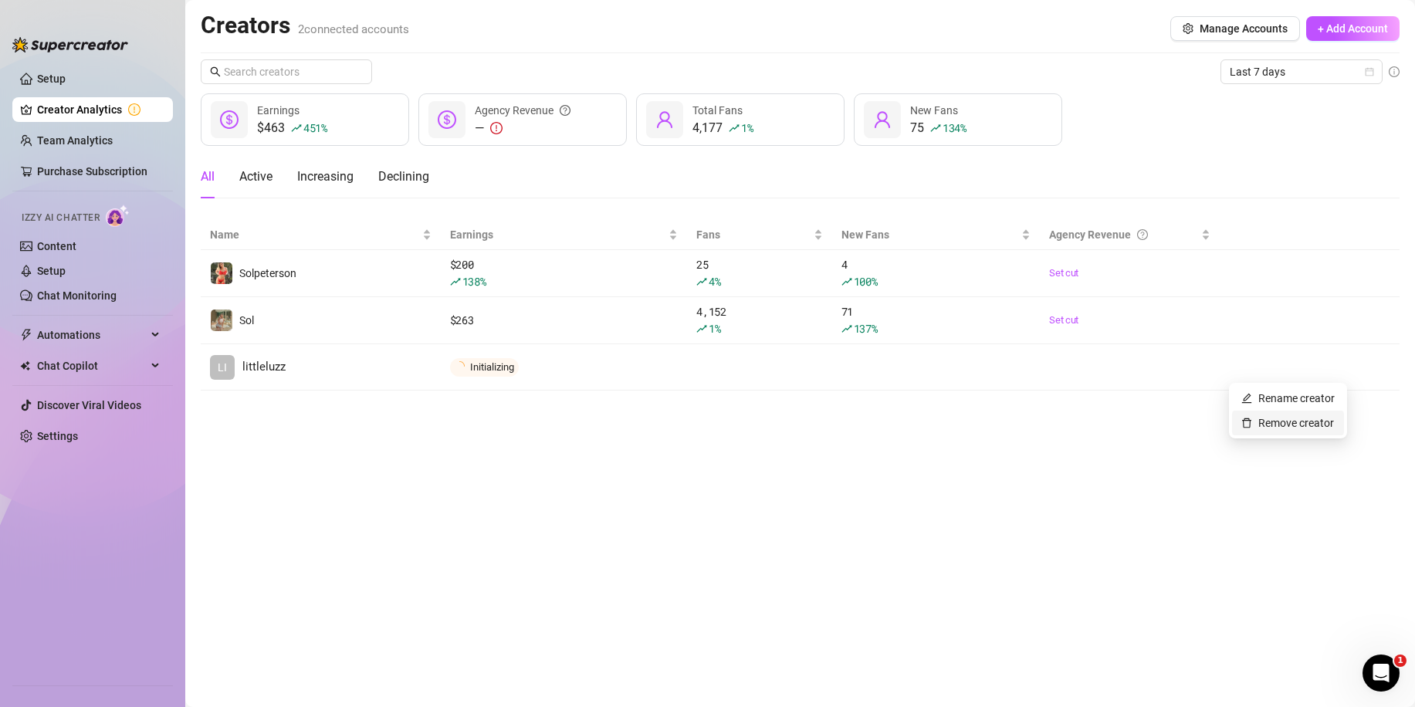
click at [1259, 420] on link "Remove creator" at bounding box center [1287, 423] width 93 height 12
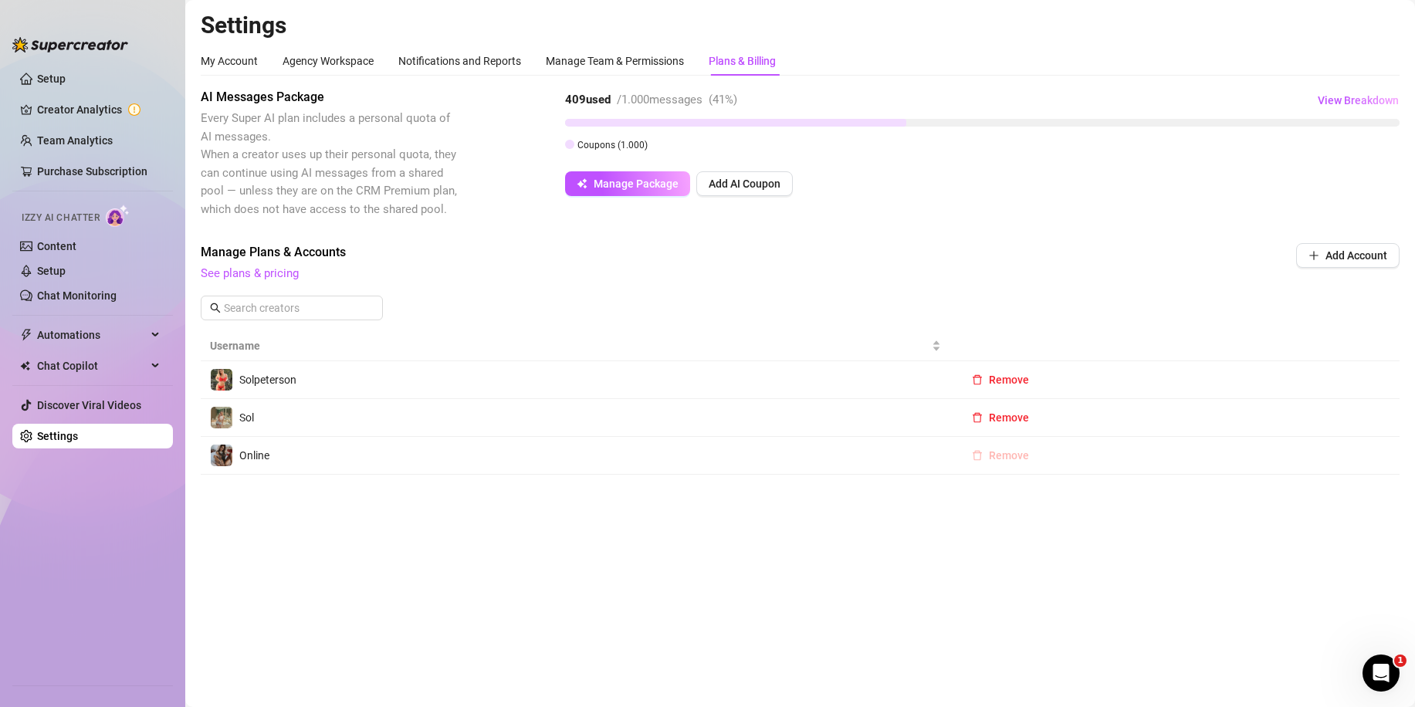
click at [1004, 461] on span "Remove" at bounding box center [1009, 455] width 40 height 12
click at [1066, 419] on span "Cancel" at bounding box center [1061, 415] width 34 height 12
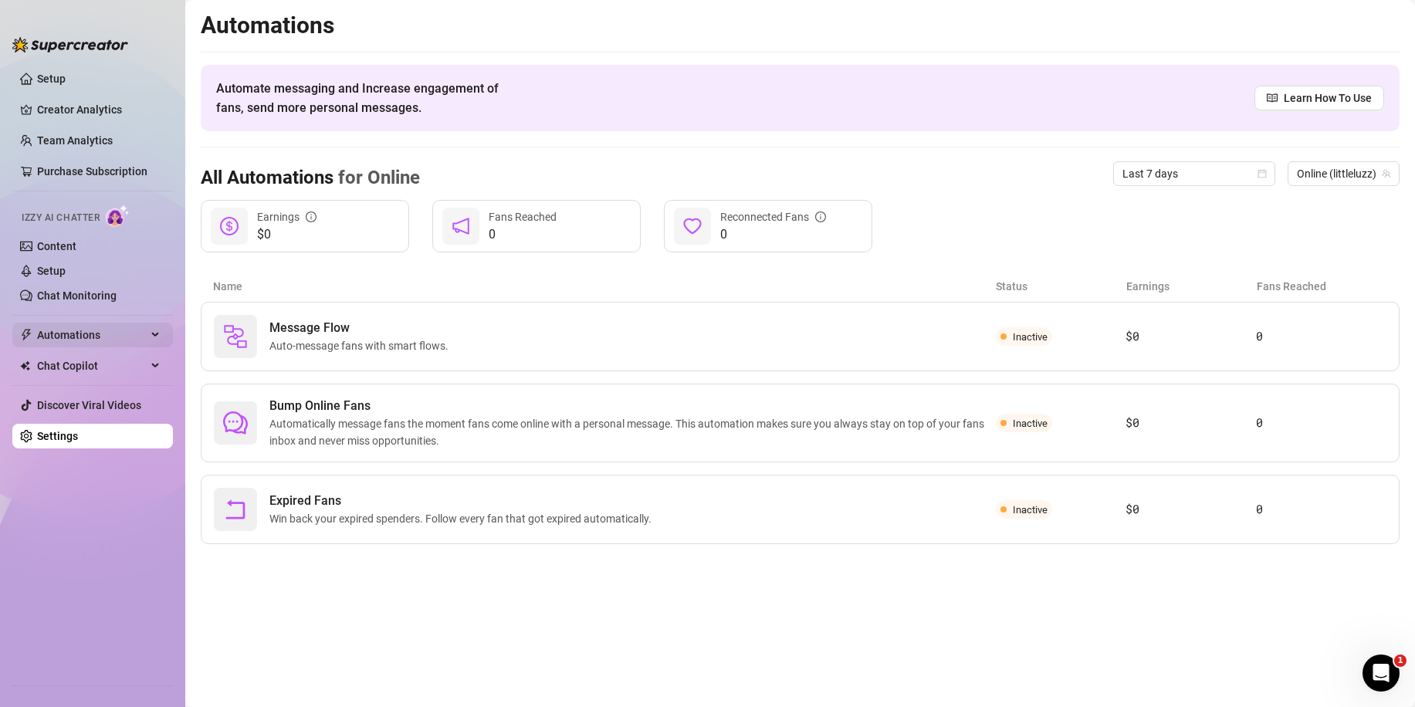
click at [73, 336] on span "Automations" at bounding box center [92, 335] width 110 height 25
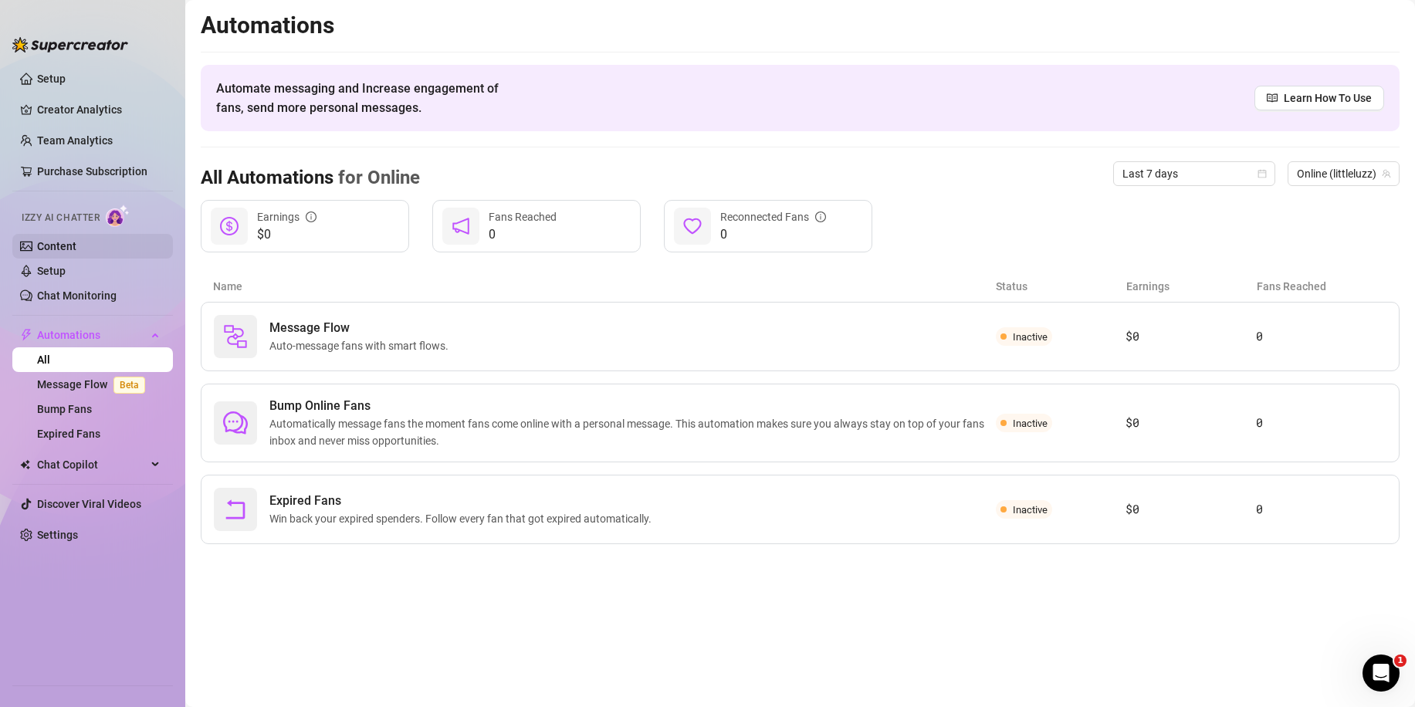
click at [54, 245] on link "Content" at bounding box center [56, 246] width 39 height 12
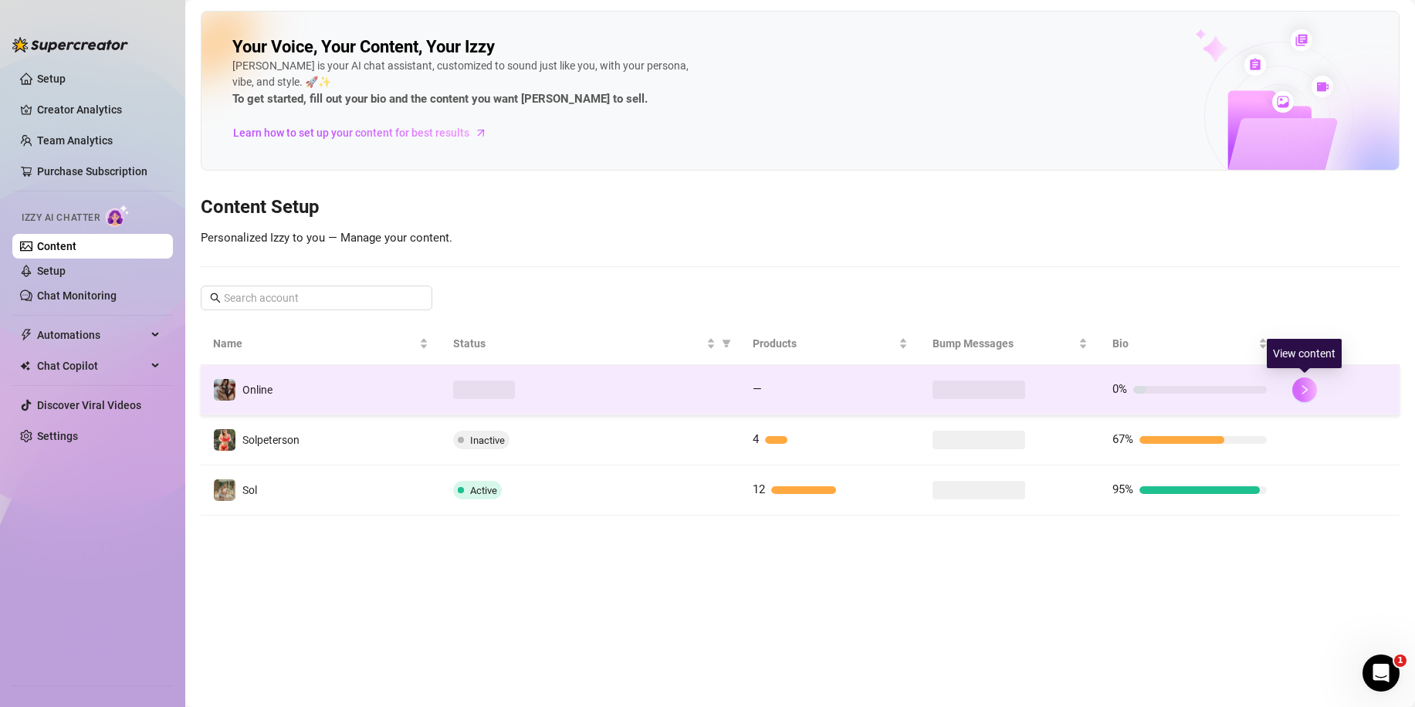
click at [1299, 390] on icon "right" at bounding box center [1304, 389] width 11 height 11
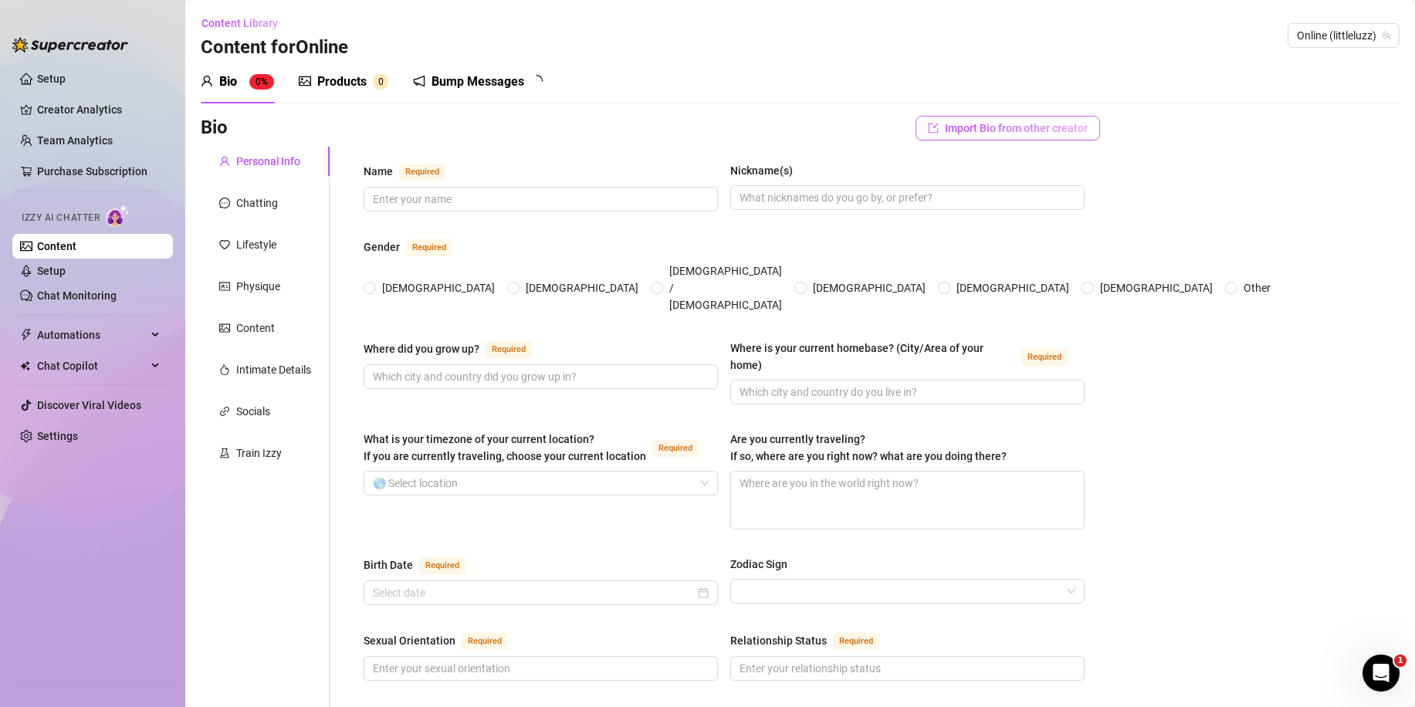
click at [1055, 137] on button "Import Bio from other creator" at bounding box center [1007, 128] width 184 height 25
click at [1039, 168] on input "search" at bounding box center [991, 171] width 122 height 23
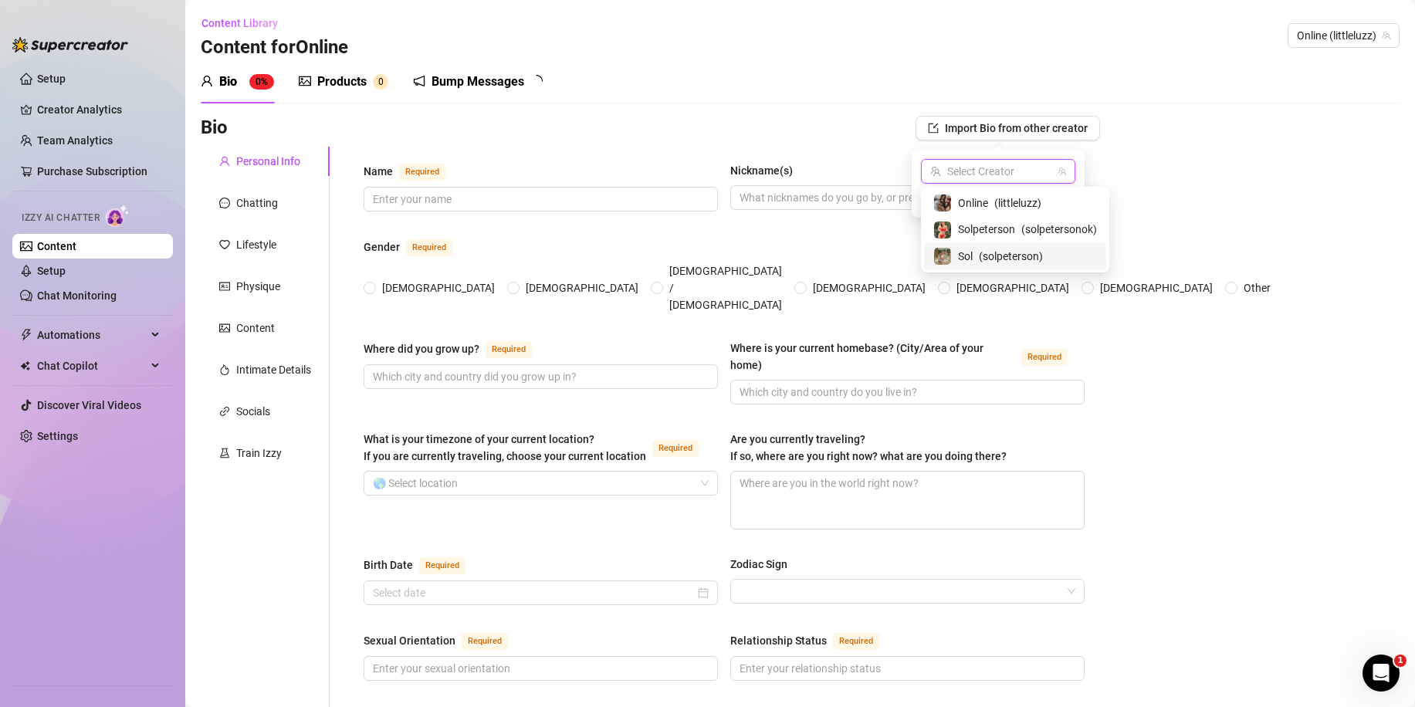
click at [1005, 258] on span "( solpeterson )" at bounding box center [1011, 256] width 64 height 17
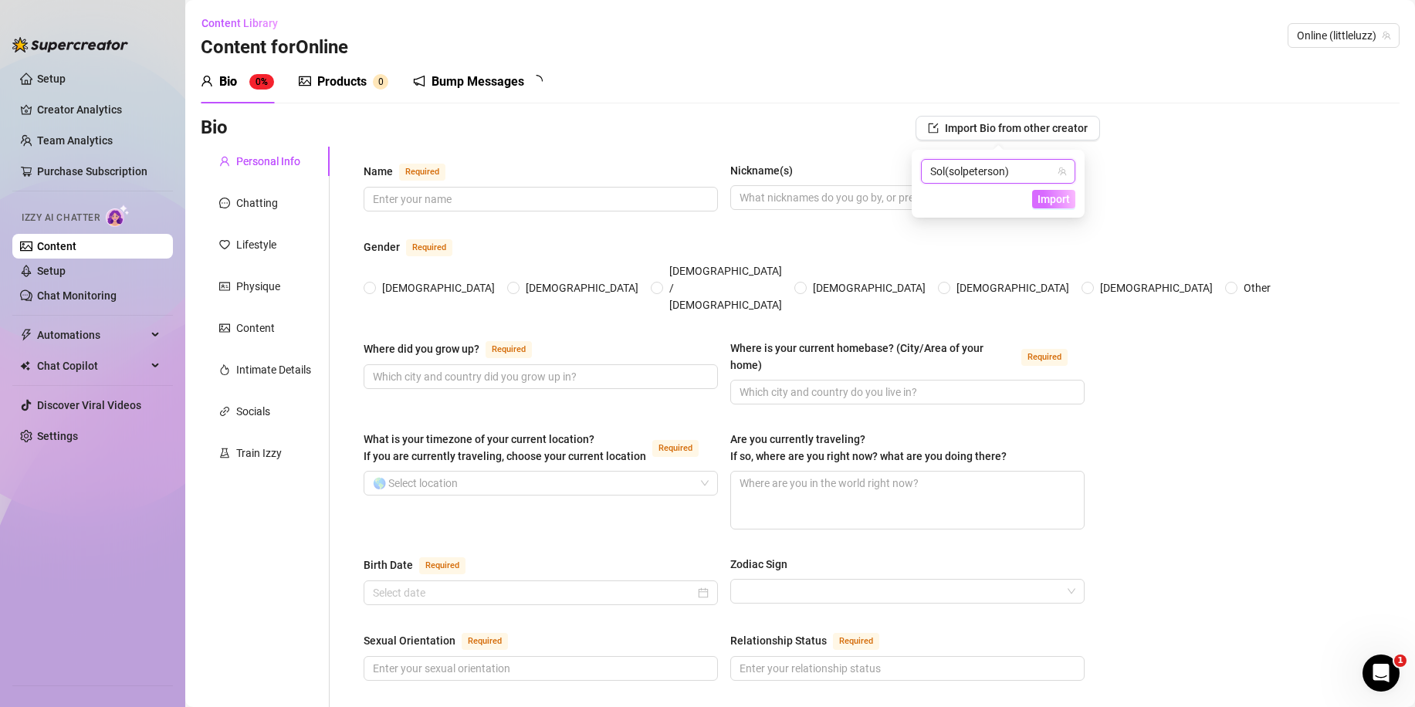
click at [1056, 195] on span "Import" at bounding box center [1053, 199] width 32 height 12
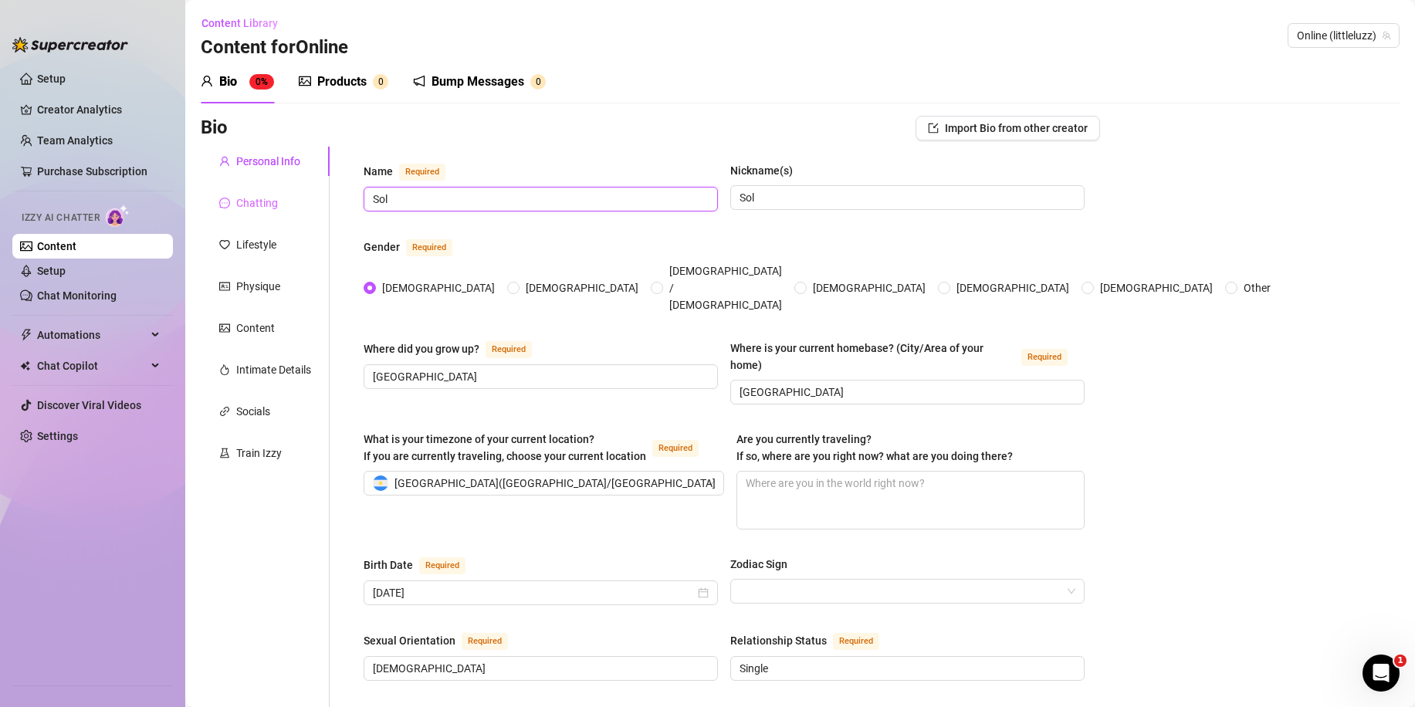
drag, startPoint x: 486, startPoint y: 199, endPoint x: 268, endPoint y: 198, distance: 218.4
type input "Luzz"
drag, startPoint x: 772, startPoint y: 197, endPoint x: 579, endPoint y: 180, distance: 193.7
click at [583, 180] on div "Name Required Luzz Nickname(s) Sol" at bounding box center [723, 193] width 721 height 63
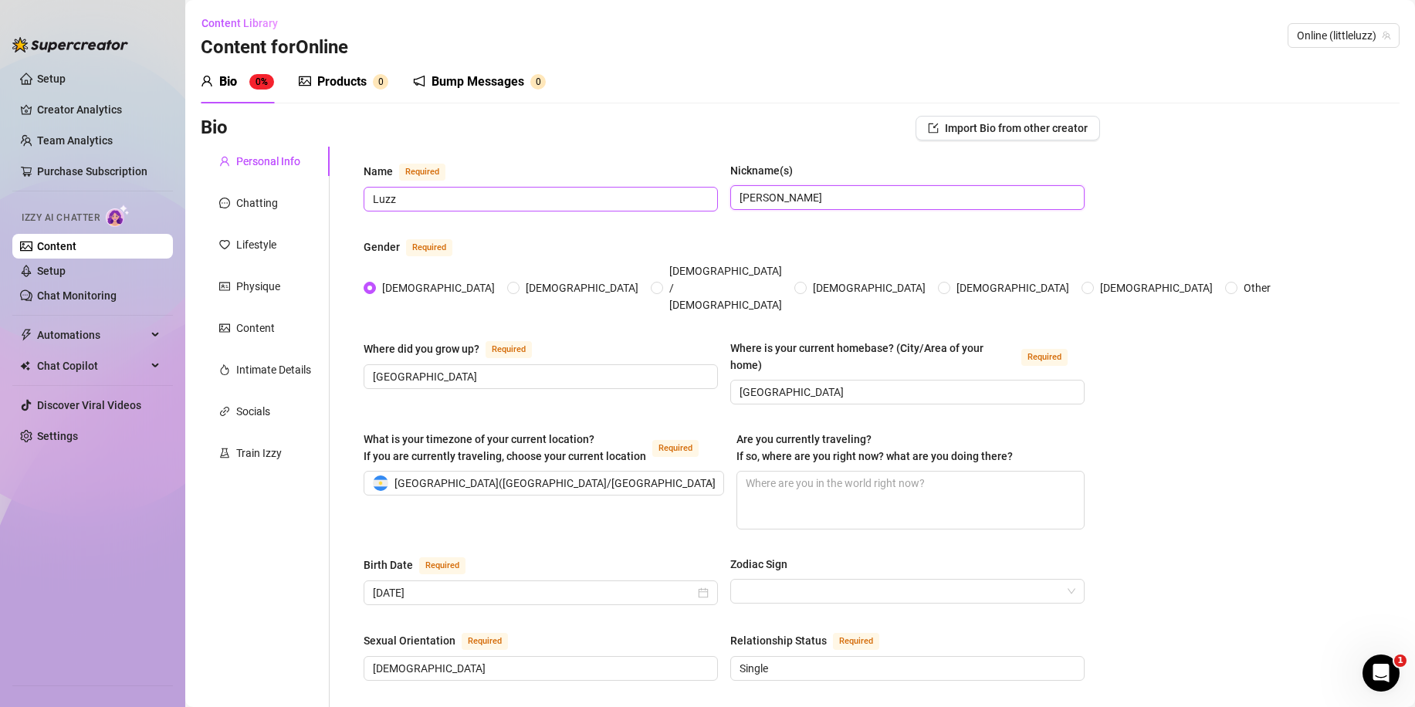
type input "Luz"
click at [492, 203] on input "Luzz" at bounding box center [539, 199] width 333 height 17
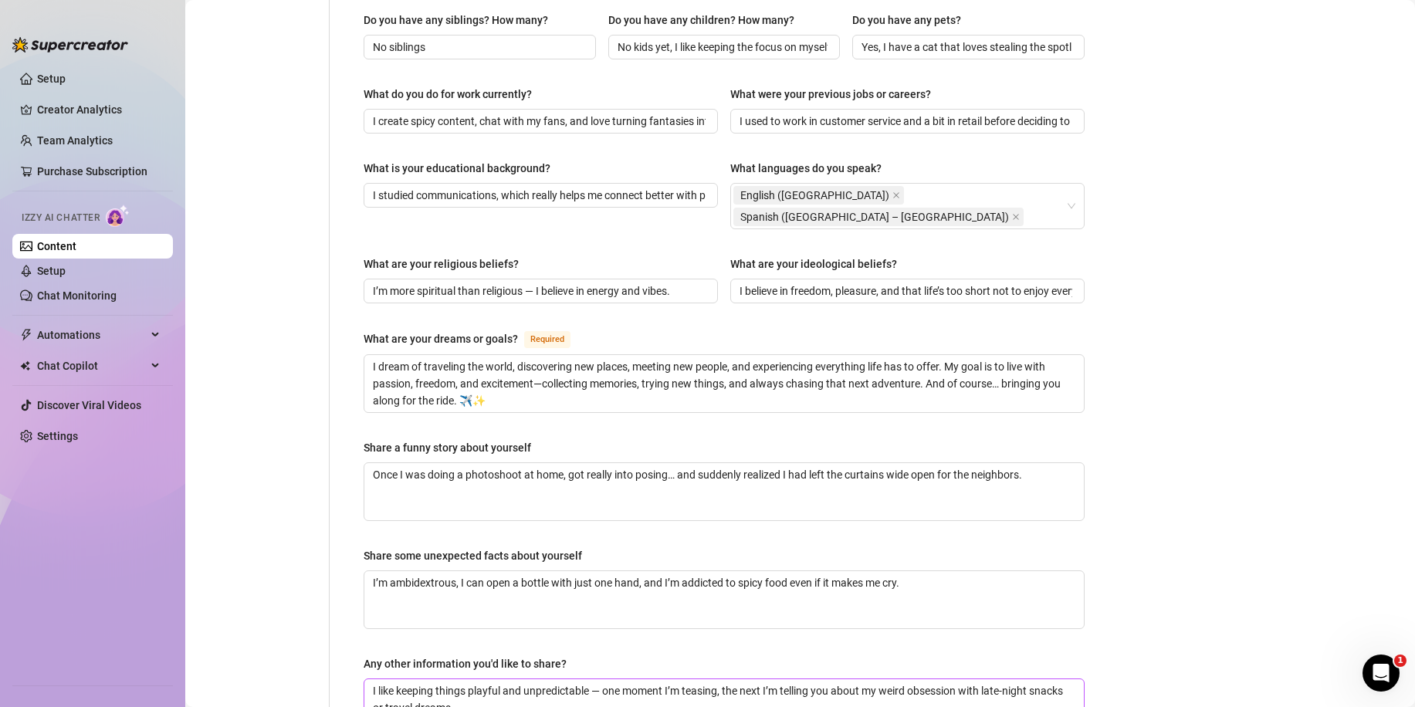
scroll to position [772, 0]
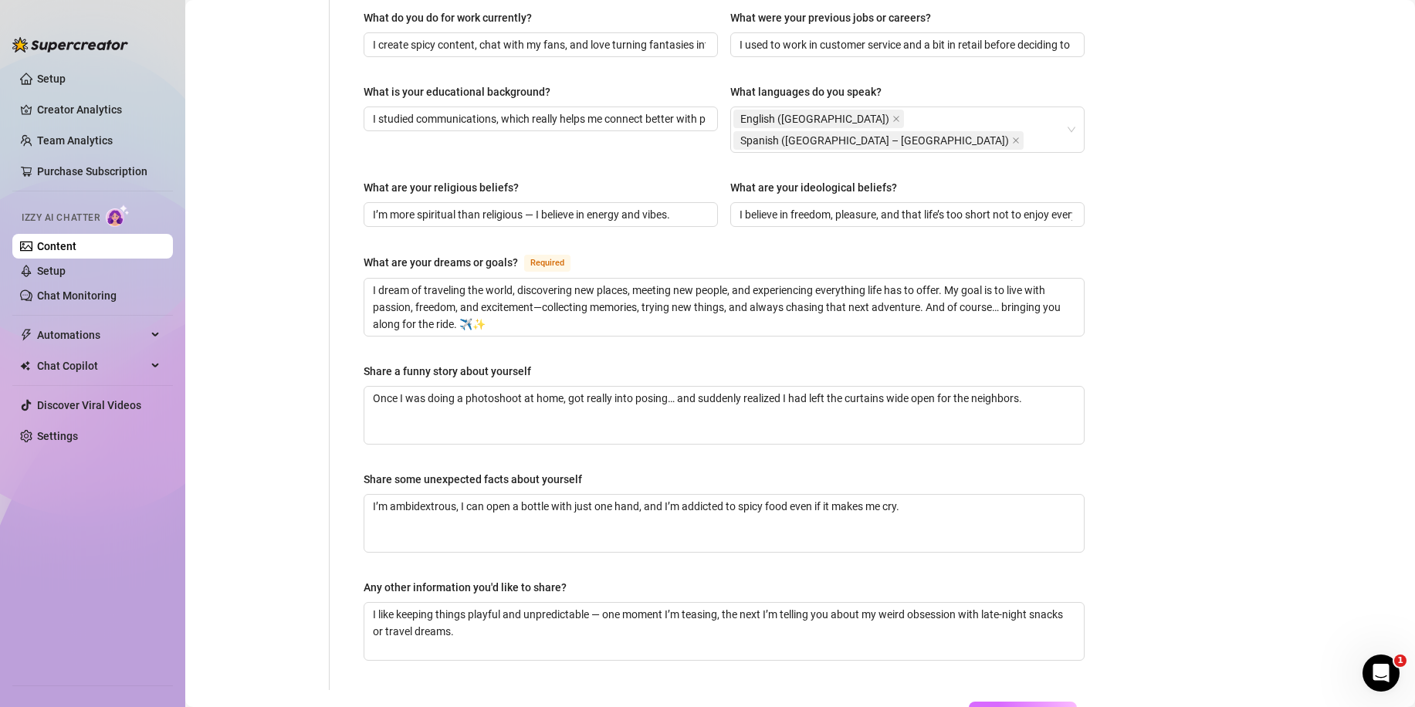
type input "Luz"
click at [1039, 701] on button "Save All Changes" at bounding box center [1022, 713] width 108 height 25
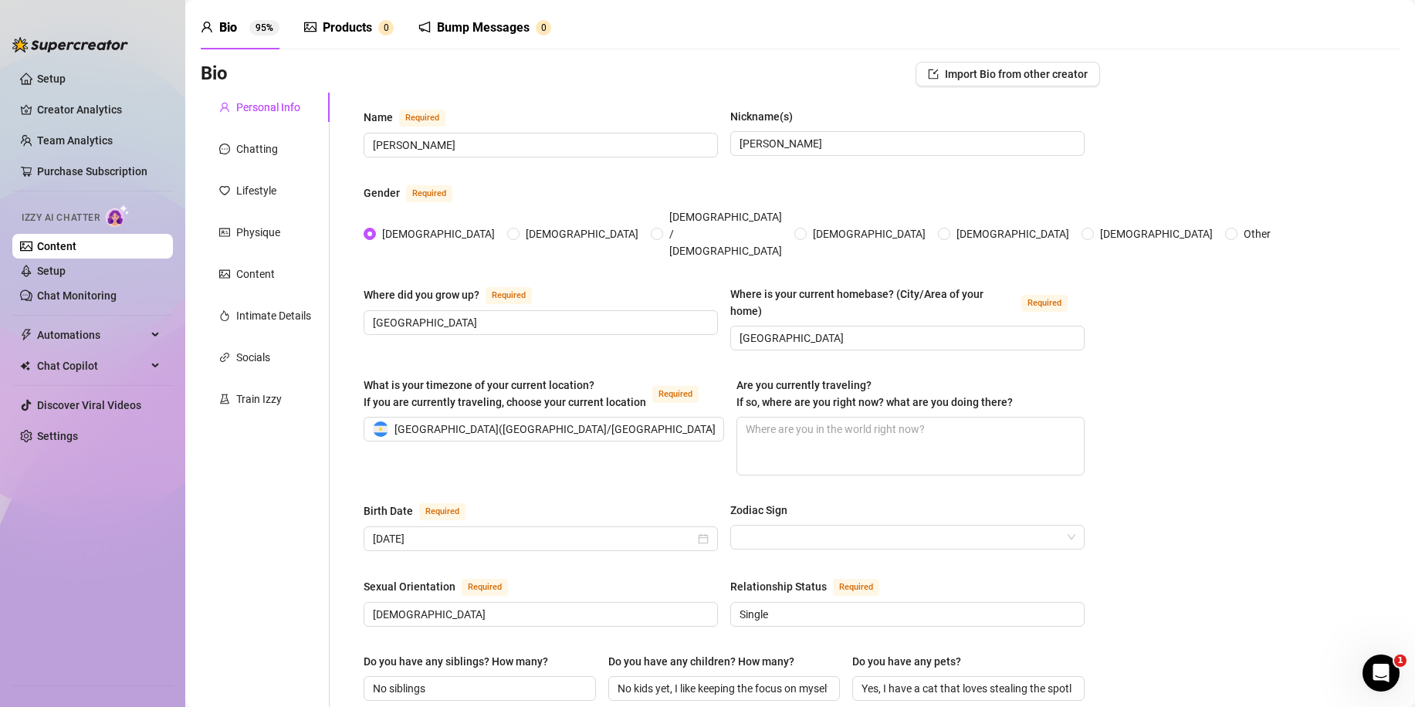
scroll to position [0, 0]
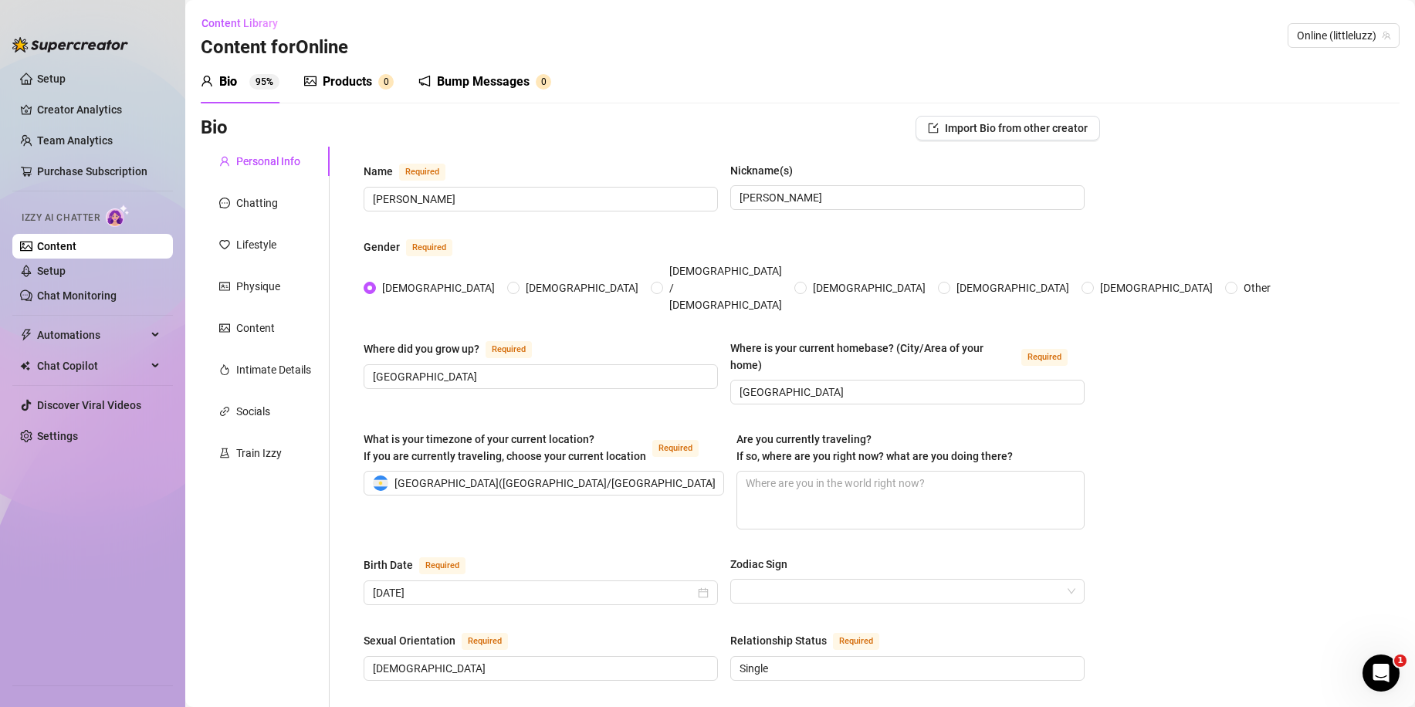
click at [277, 207] on div "Chatting" at bounding box center [265, 202] width 129 height 29
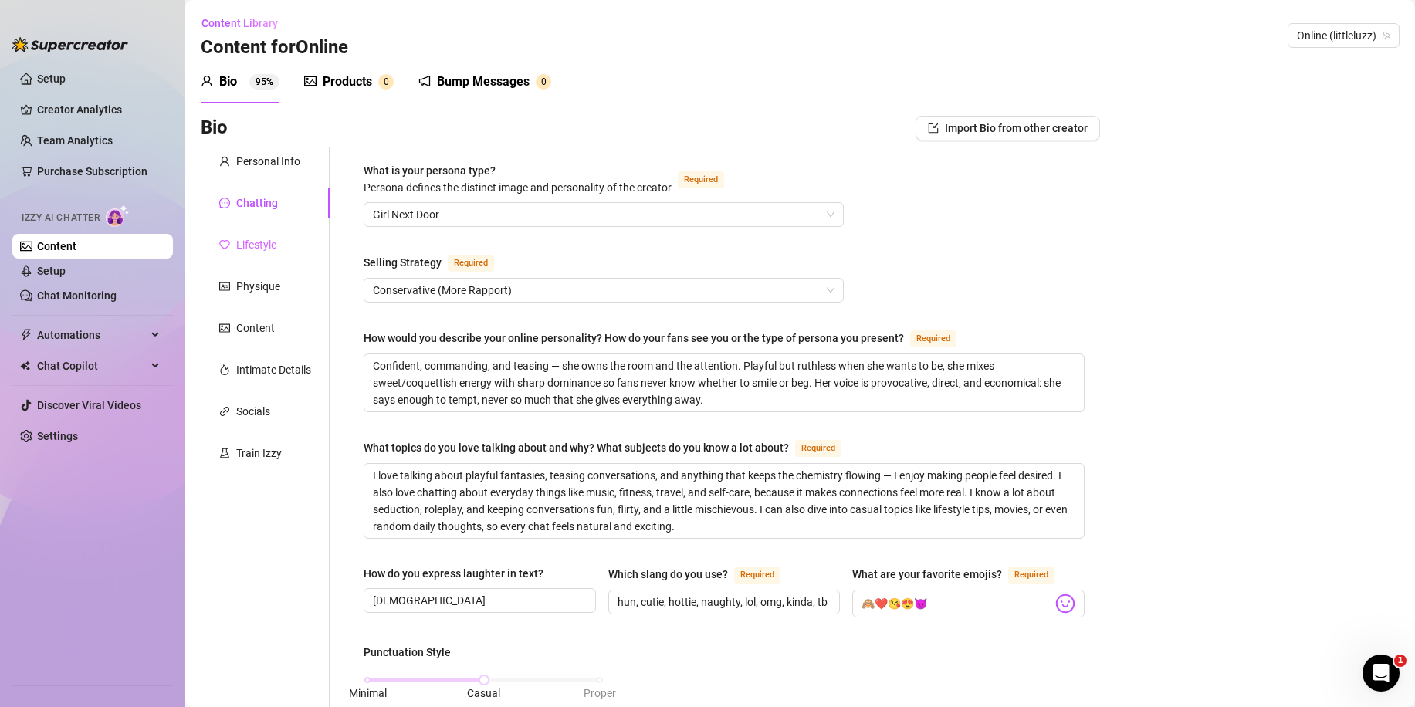
click at [279, 237] on div "Lifestyle" at bounding box center [265, 244] width 129 height 29
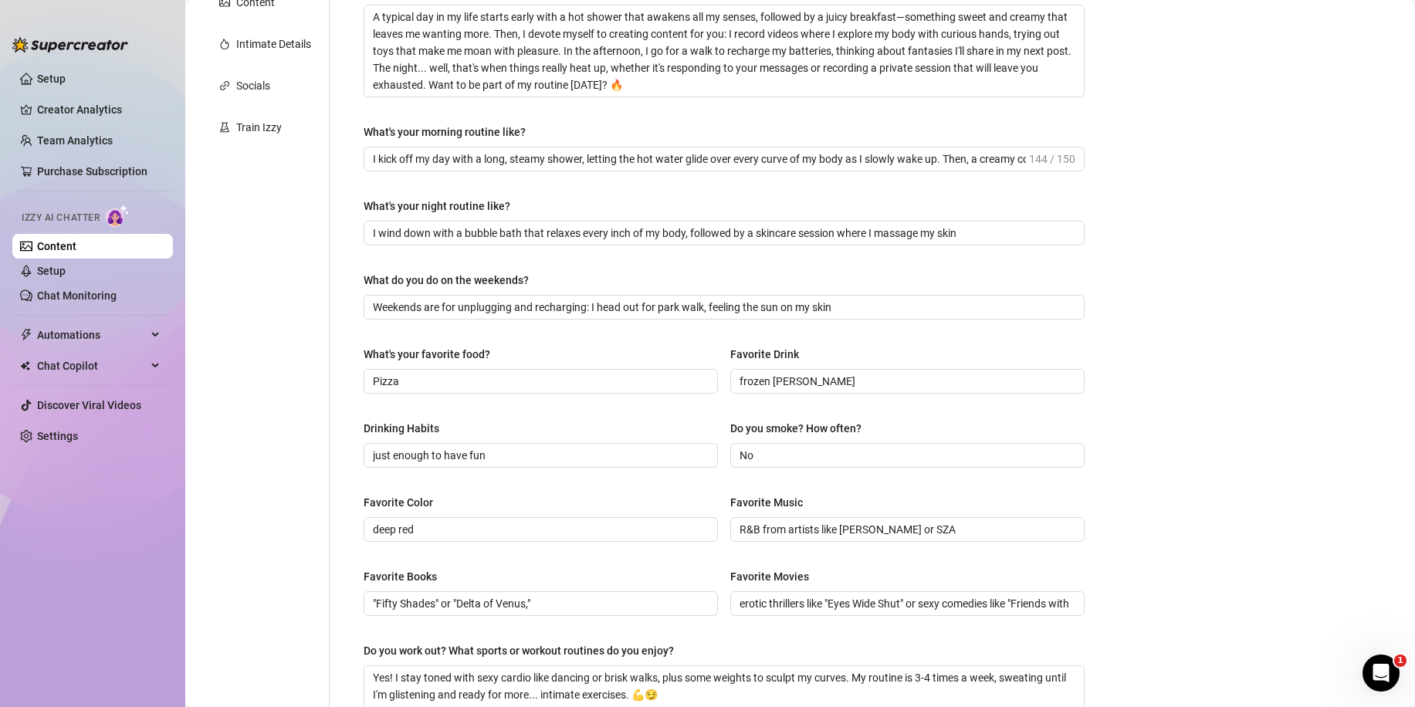
scroll to position [232, 0]
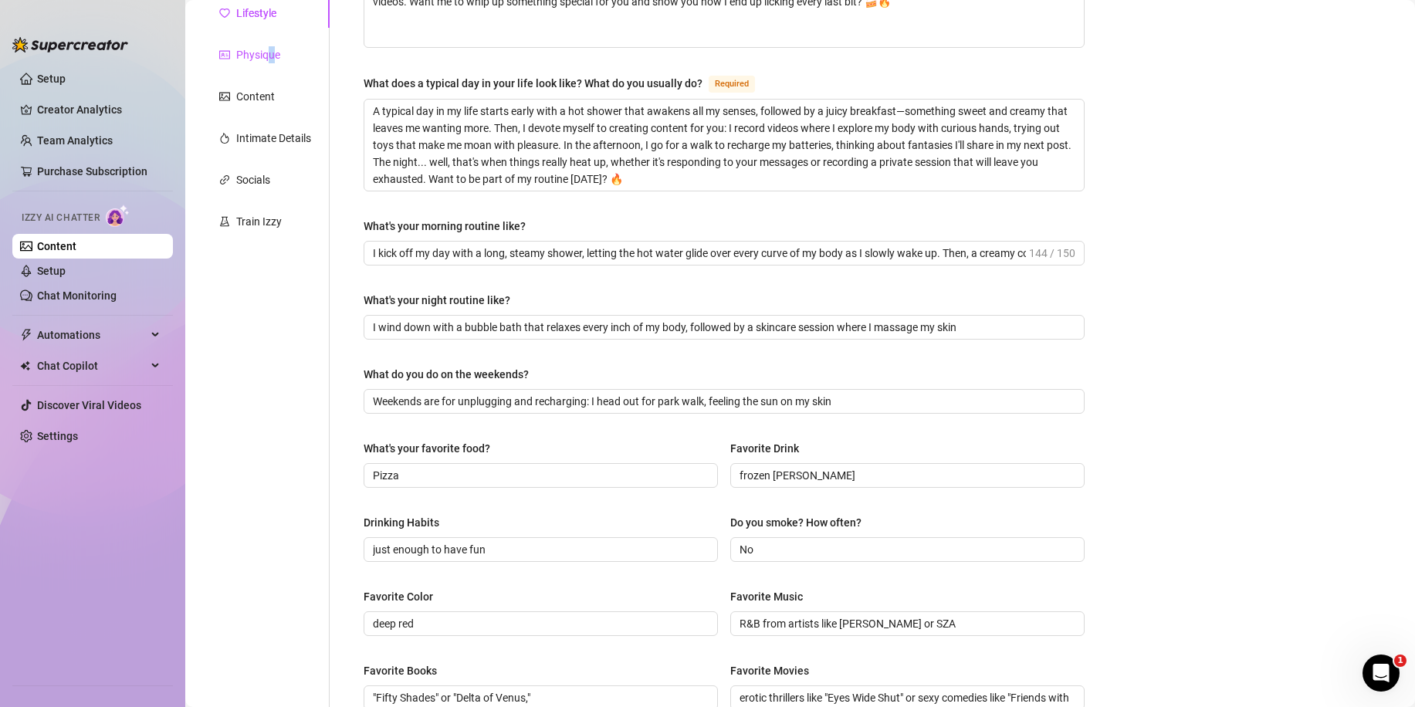
click at [272, 63] on div "Physique" at bounding box center [258, 54] width 44 height 17
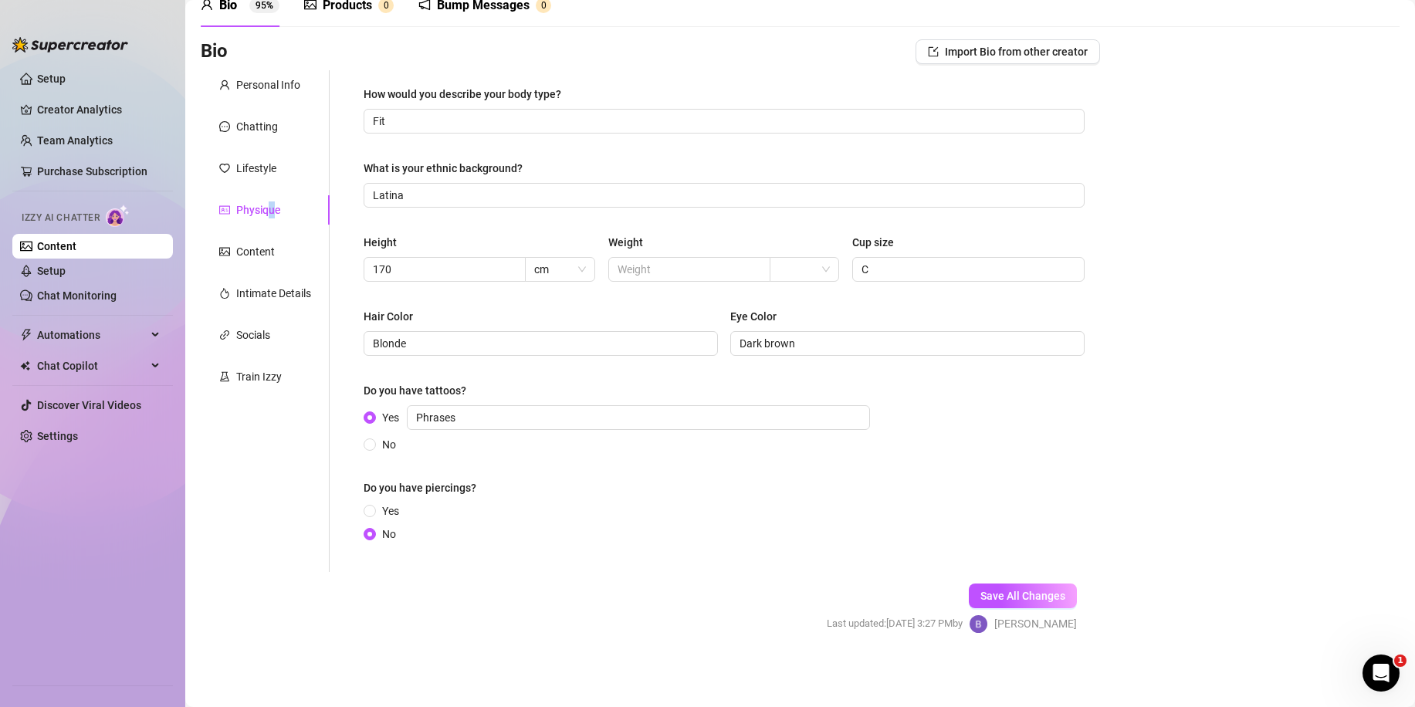
scroll to position [76, 0]
drag, startPoint x: 438, startPoint y: 342, endPoint x: 344, endPoint y: 340, distance: 93.4
click at [344, 340] on div "How would you describe your body type? Fit What is your ethnic background? Lati…" at bounding box center [715, 321] width 770 height 502
type input "Black"
click at [1029, 590] on span "Save All Changes" at bounding box center [1022, 596] width 85 height 12
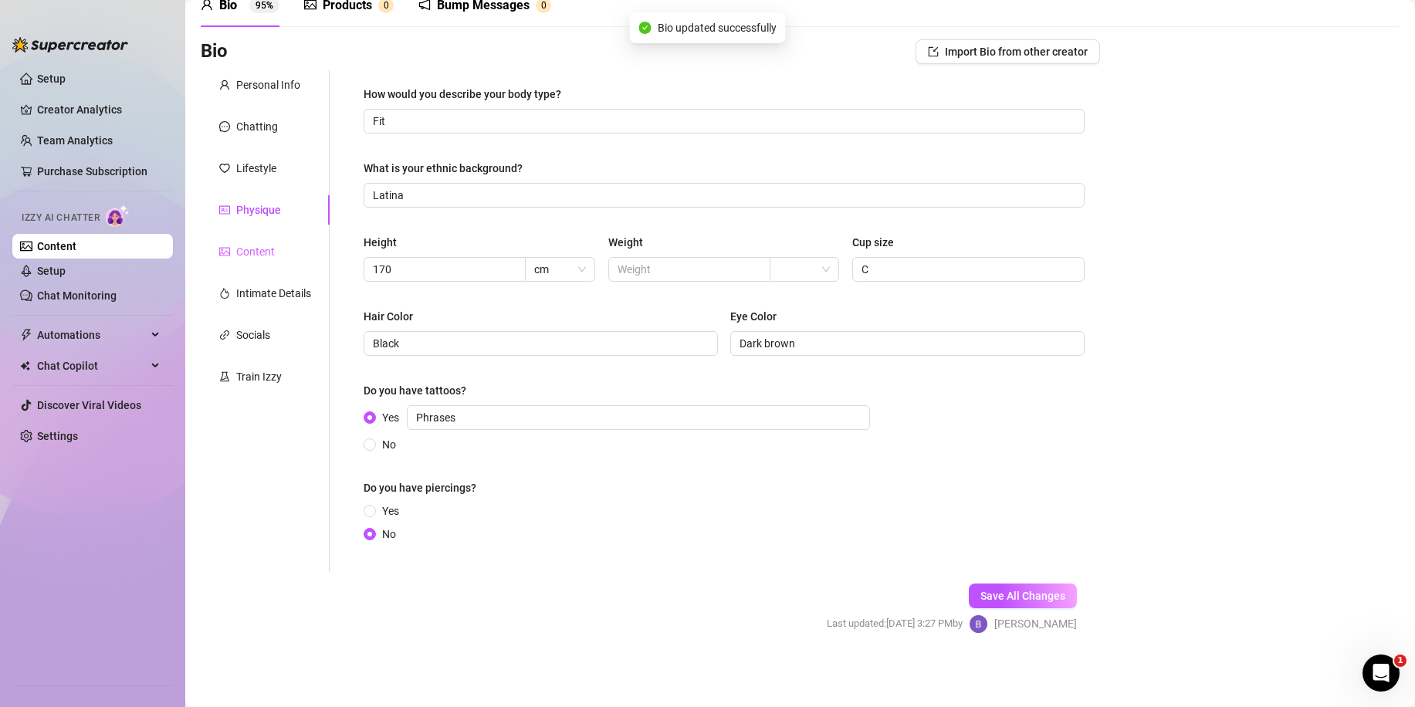
click at [278, 254] on div "Content" at bounding box center [265, 251] width 129 height 29
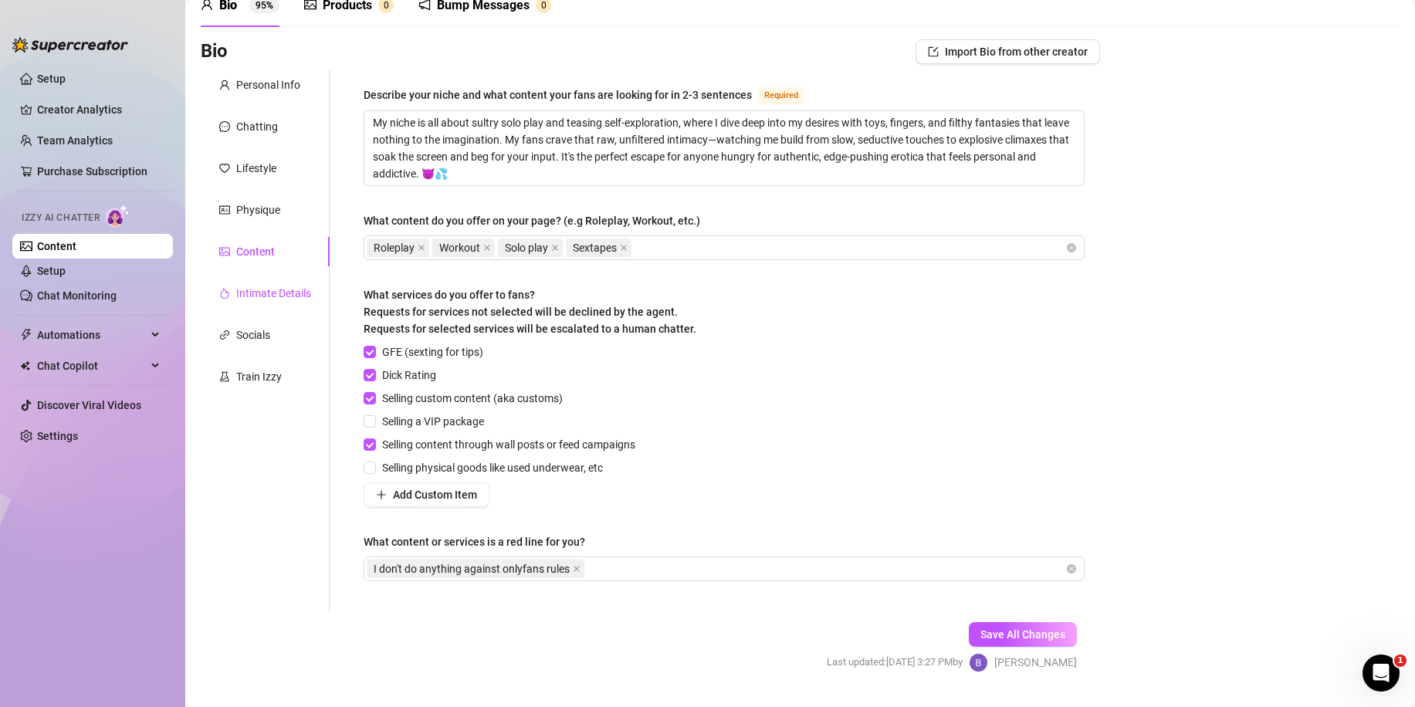
click at [276, 291] on div "Intimate Details" at bounding box center [273, 293] width 75 height 17
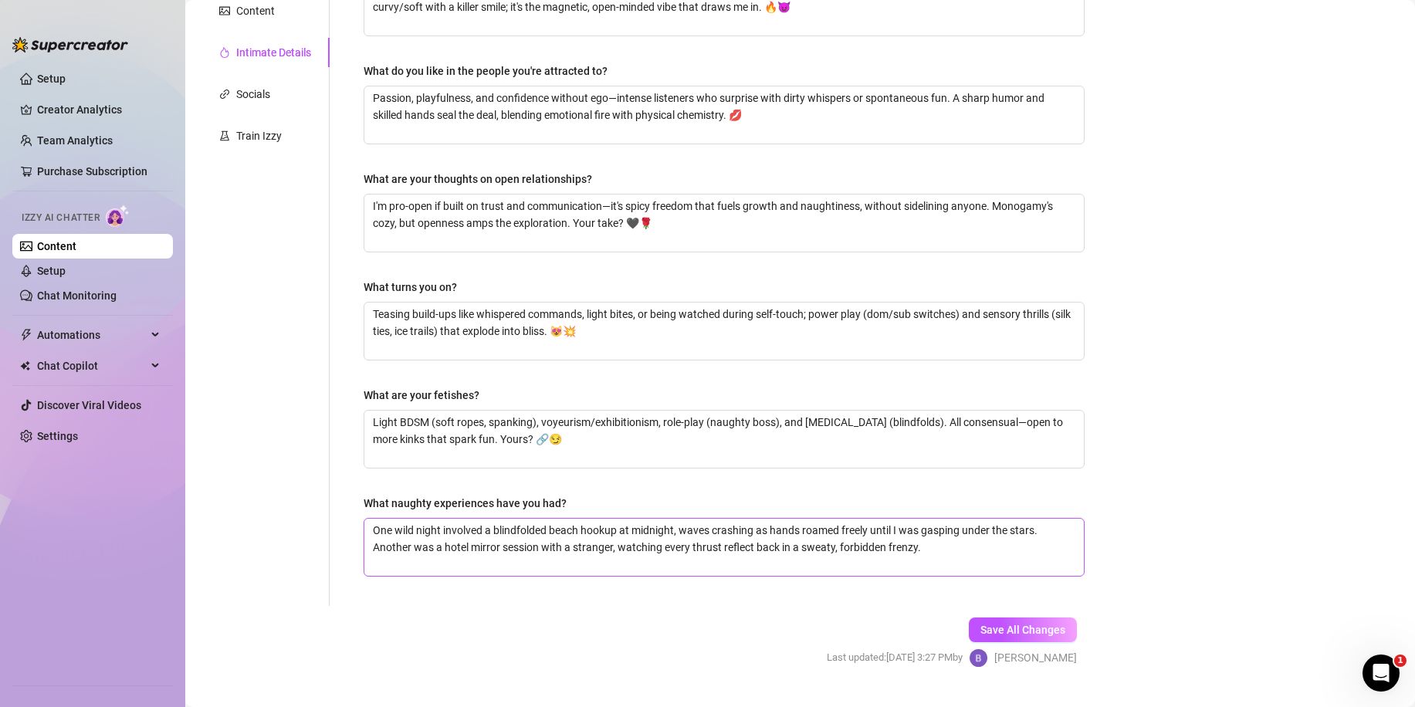
scroll to position [350, 0]
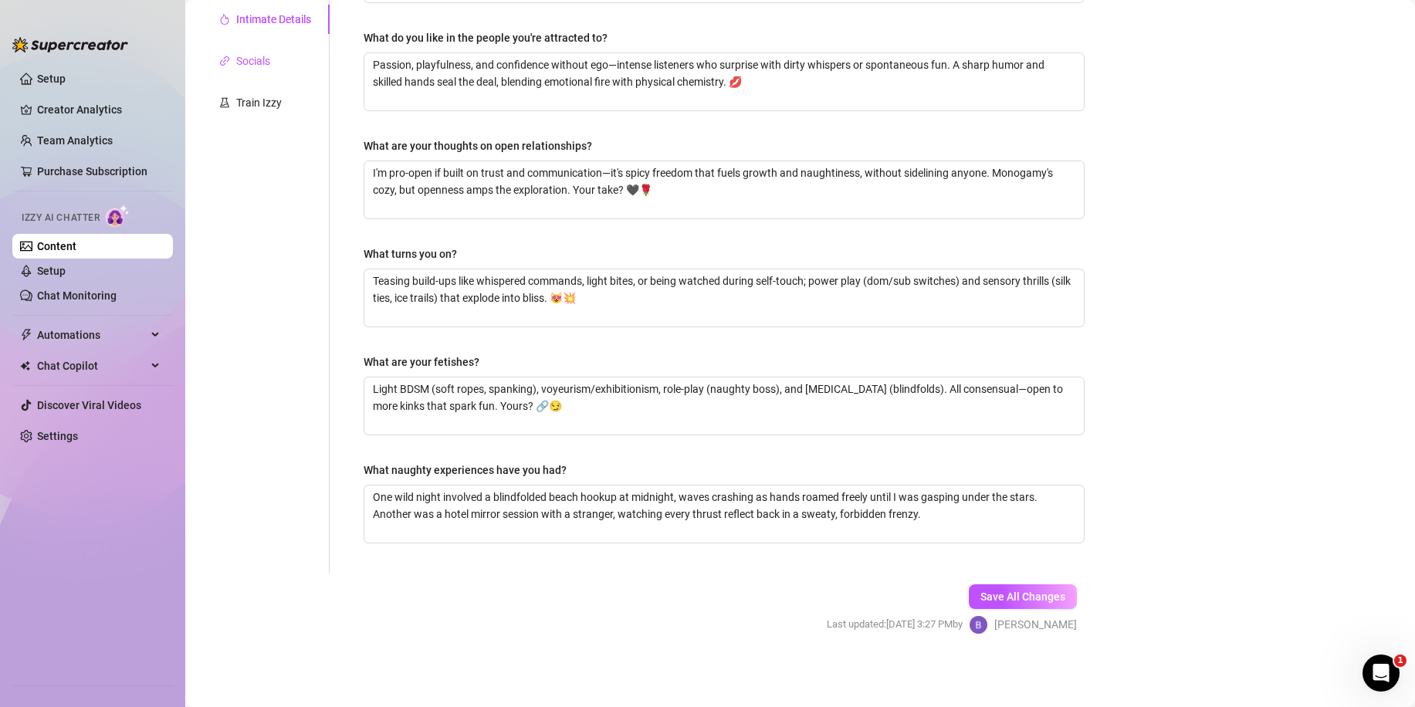
click at [267, 60] on div "Socials" at bounding box center [253, 60] width 34 height 17
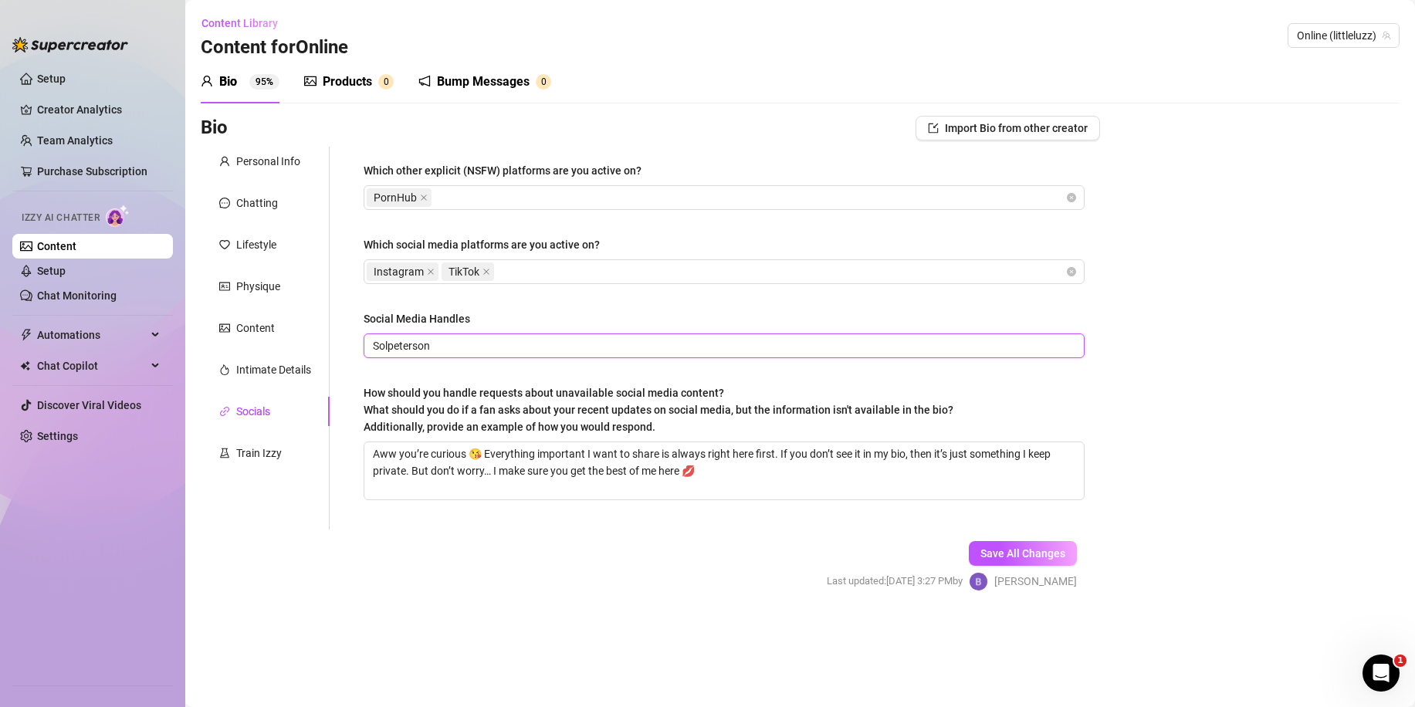
drag, startPoint x: 443, startPoint y: 348, endPoint x: 333, endPoint y: 349, distance: 109.6
click at [333, 349] on div "Which other explicit (NSFW) platforms are you active on? PornHub Which social m…" at bounding box center [715, 338] width 770 height 383
type input "Luzz_chan"
click at [1032, 554] on span "Save All Changes" at bounding box center [1022, 553] width 85 height 12
click at [250, 447] on div "Train Izzy" at bounding box center [259, 453] width 46 height 17
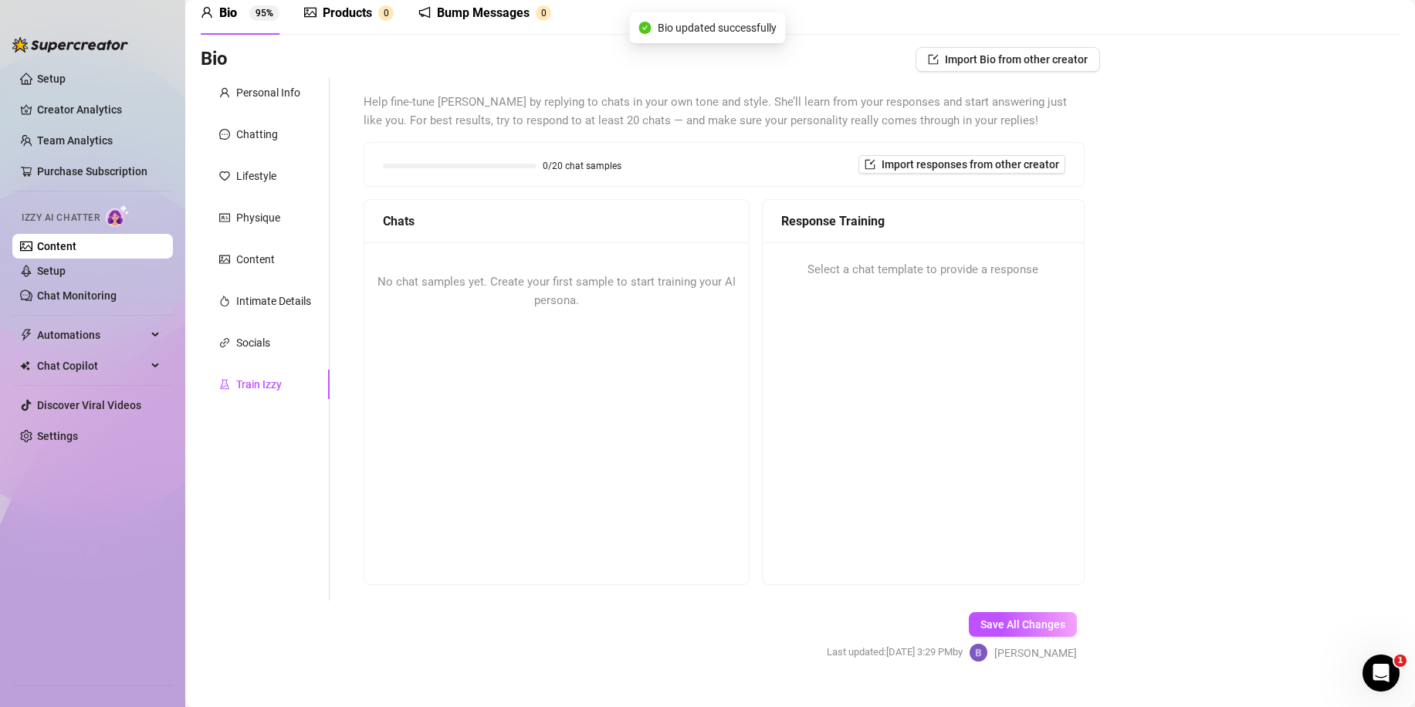
scroll to position [77, 0]
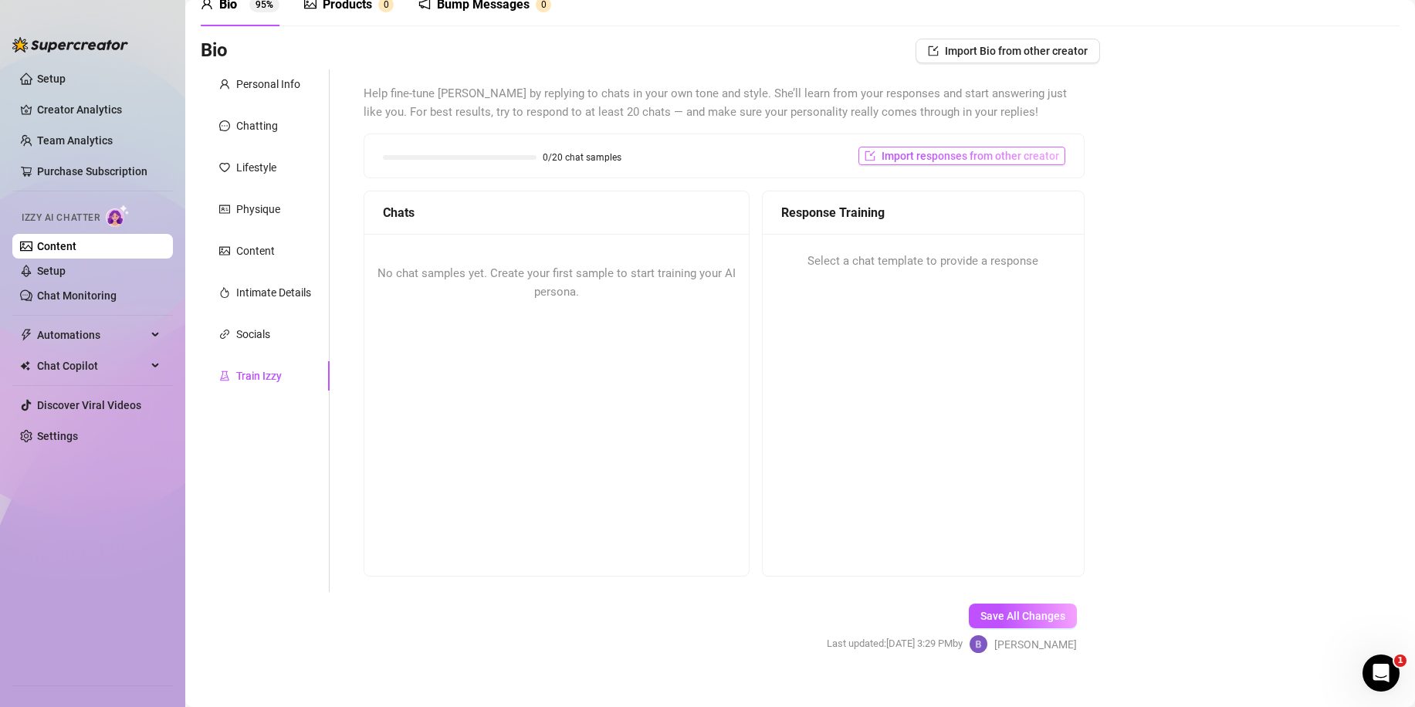
click at [905, 152] on span "Import responses from other creator" at bounding box center [969, 156] width 177 height 12
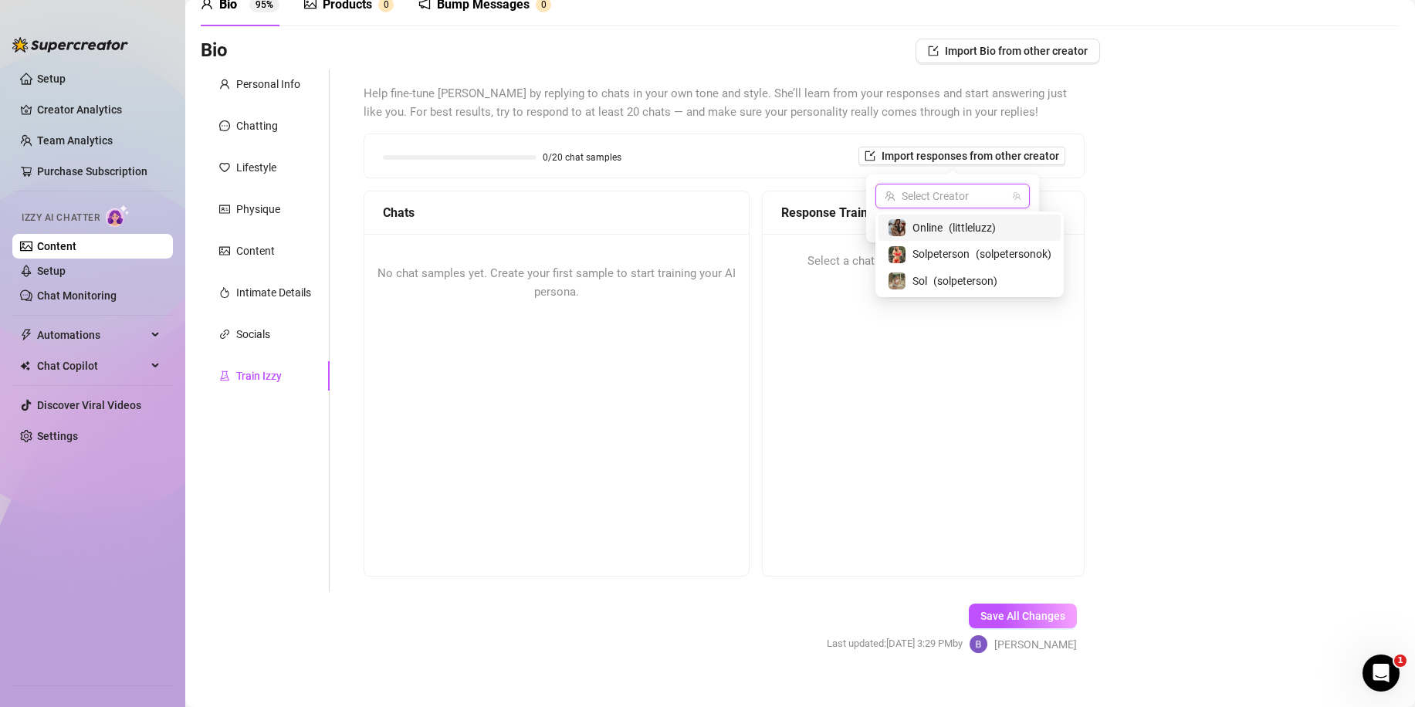
click at [935, 191] on input "search" at bounding box center [945, 195] width 122 height 23
click at [932, 279] on div "Sol ( solpeterson )" at bounding box center [969, 281] width 164 height 19
click at [1005, 221] on span "Import" at bounding box center [1008, 224] width 32 height 12
click at [962, 198] on span "Sol (solpeterson)" at bounding box center [952, 195] width 136 height 23
click at [965, 189] on span "Sol (solpeterson)" at bounding box center [952, 195] width 136 height 23
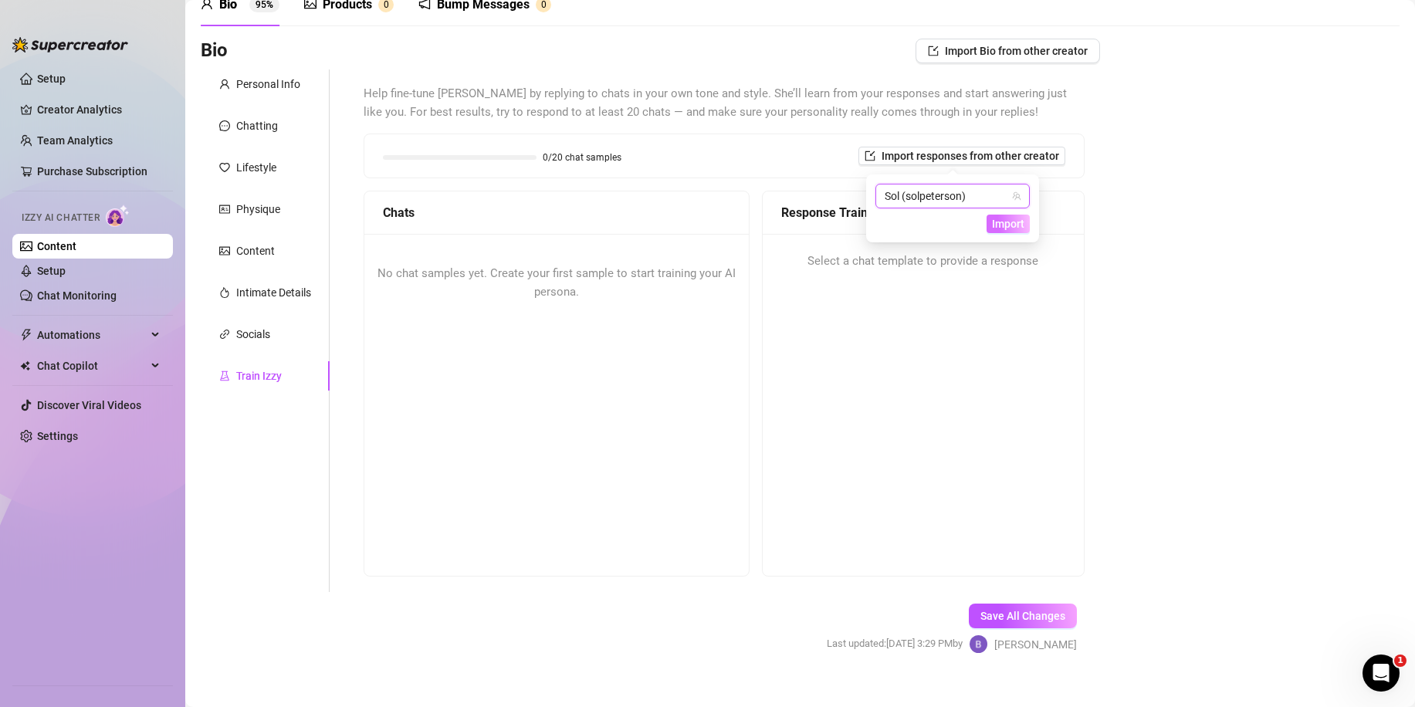
click at [1006, 226] on span "Import" at bounding box center [1008, 224] width 32 height 12
click at [557, 222] on div "Chats" at bounding box center [556, 212] width 347 height 19
click at [253, 96] on div "Personal Info" at bounding box center [265, 83] width 129 height 29
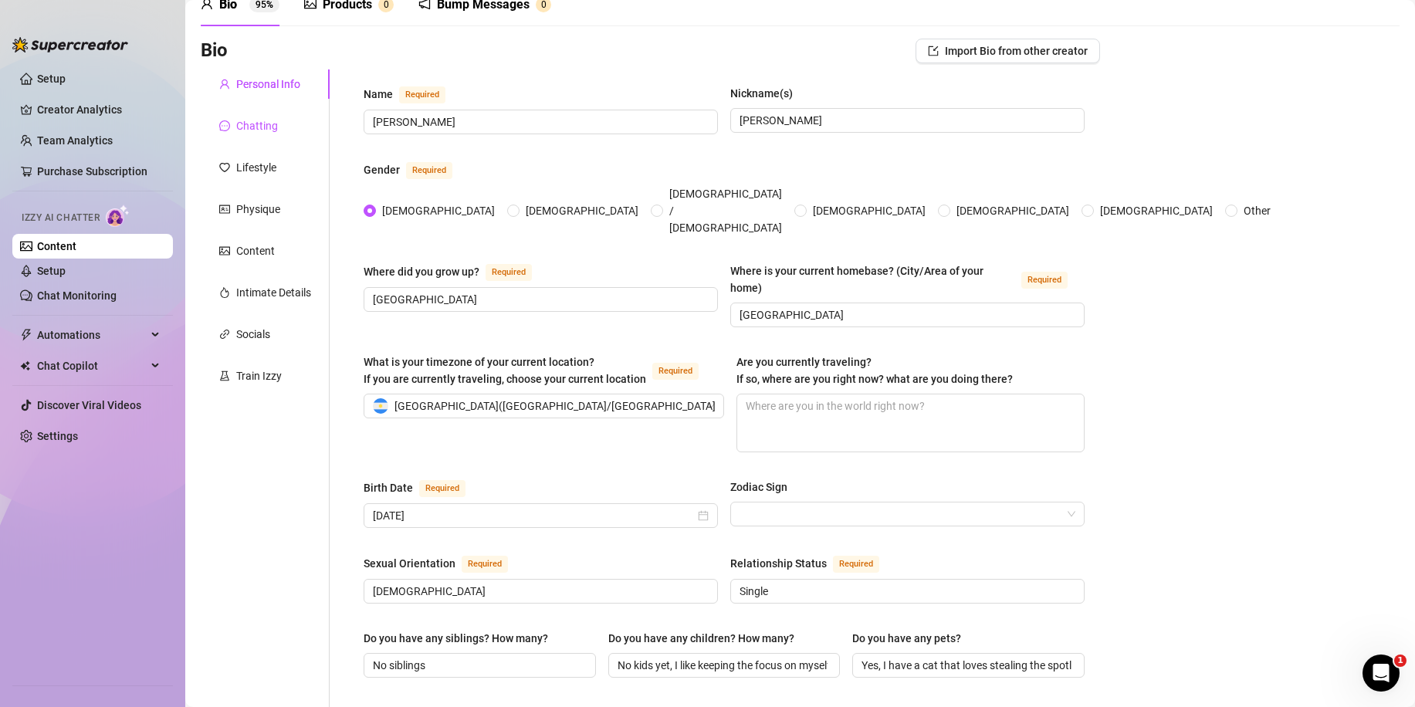
click at [262, 128] on div "Chatting" at bounding box center [257, 125] width 42 height 17
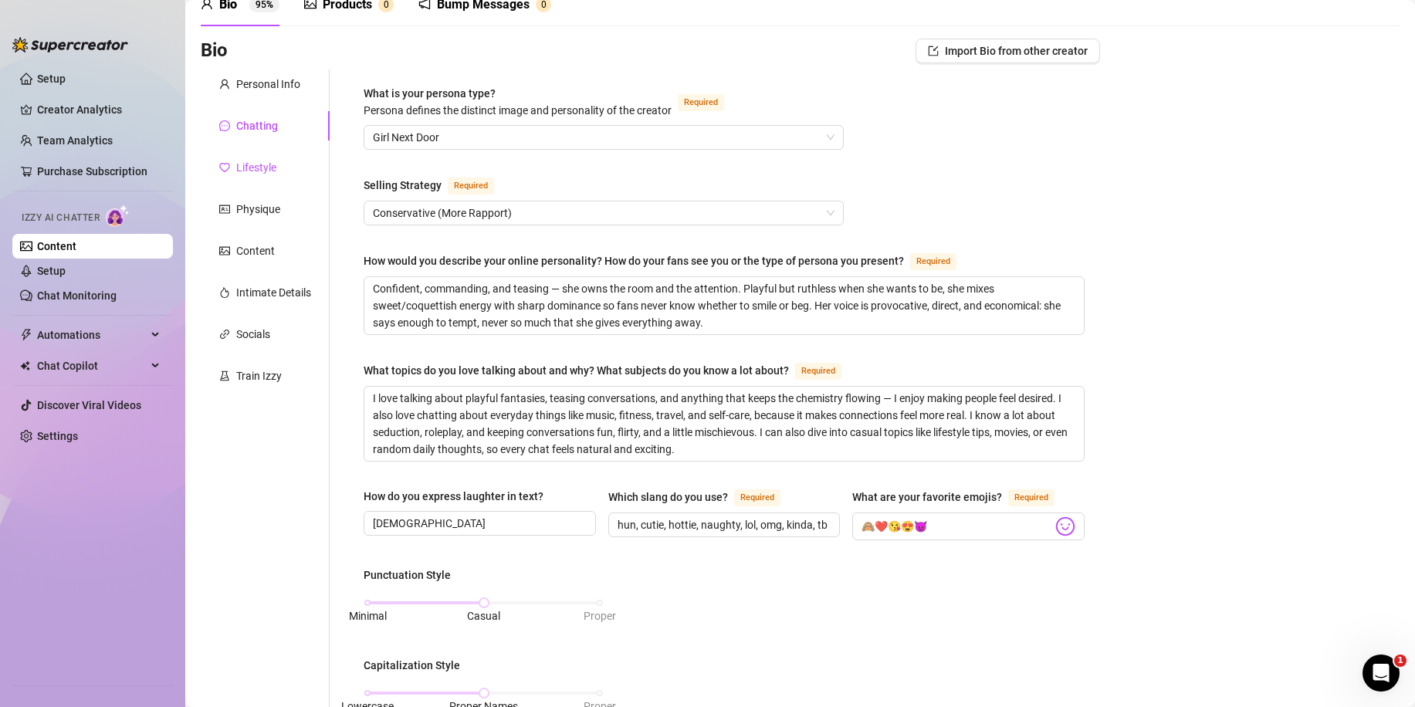
click at [262, 166] on div "Lifestyle" at bounding box center [256, 167] width 40 height 17
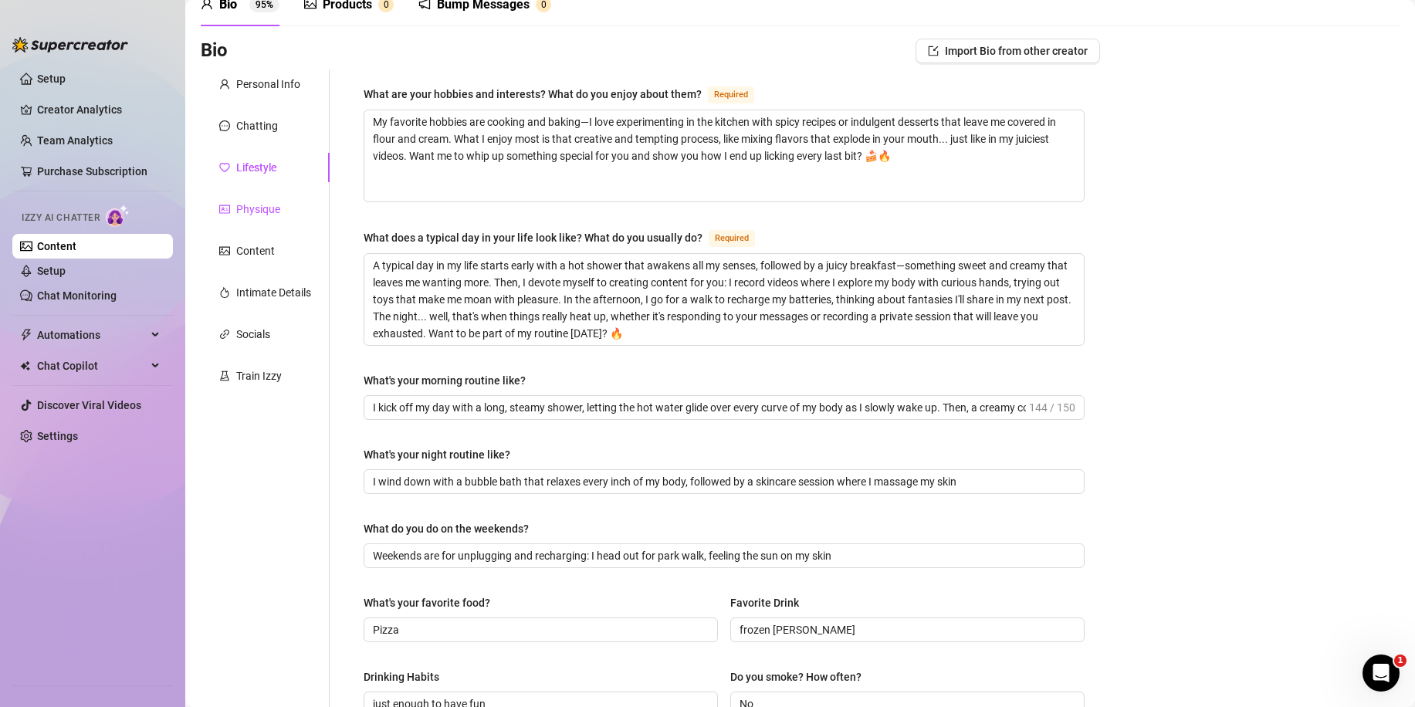
click at [262, 213] on div "Physique" at bounding box center [258, 209] width 44 height 17
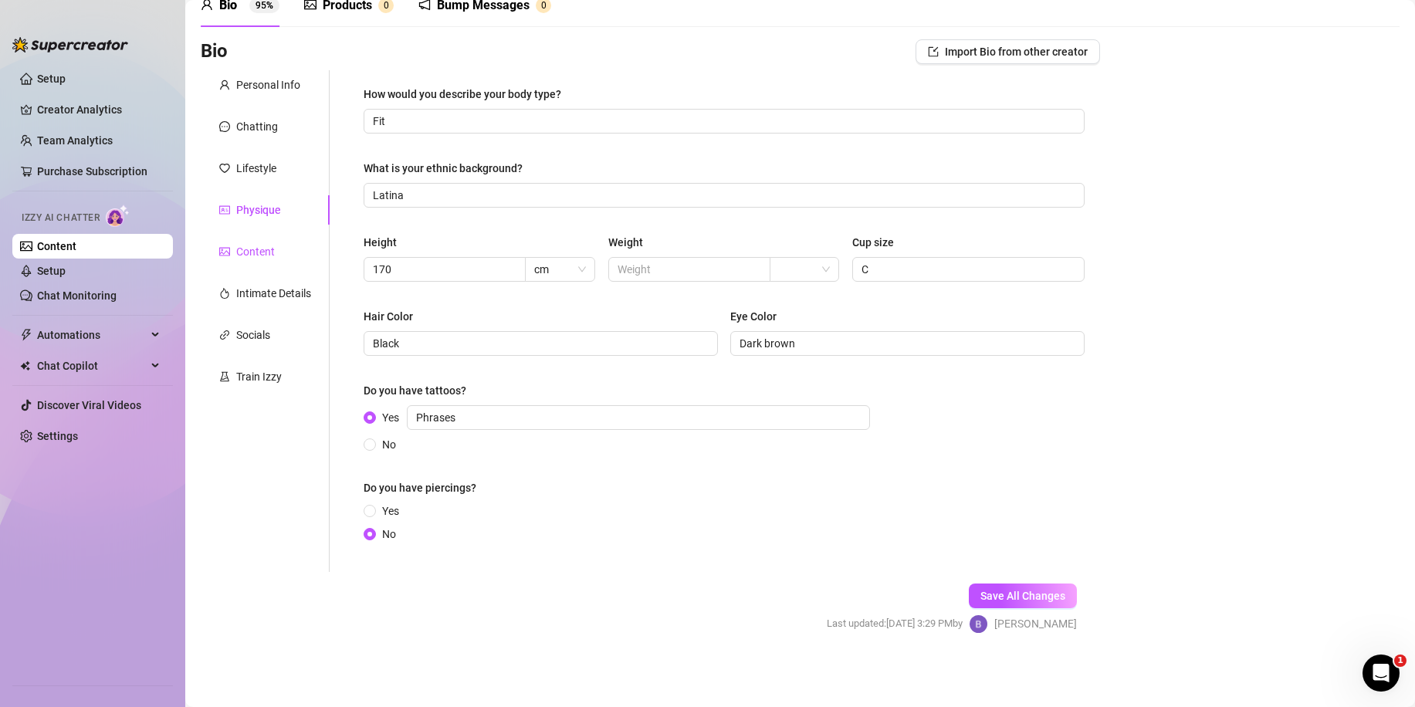
click at [266, 248] on div "Content" at bounding box center [255, 251] width 39 height 17
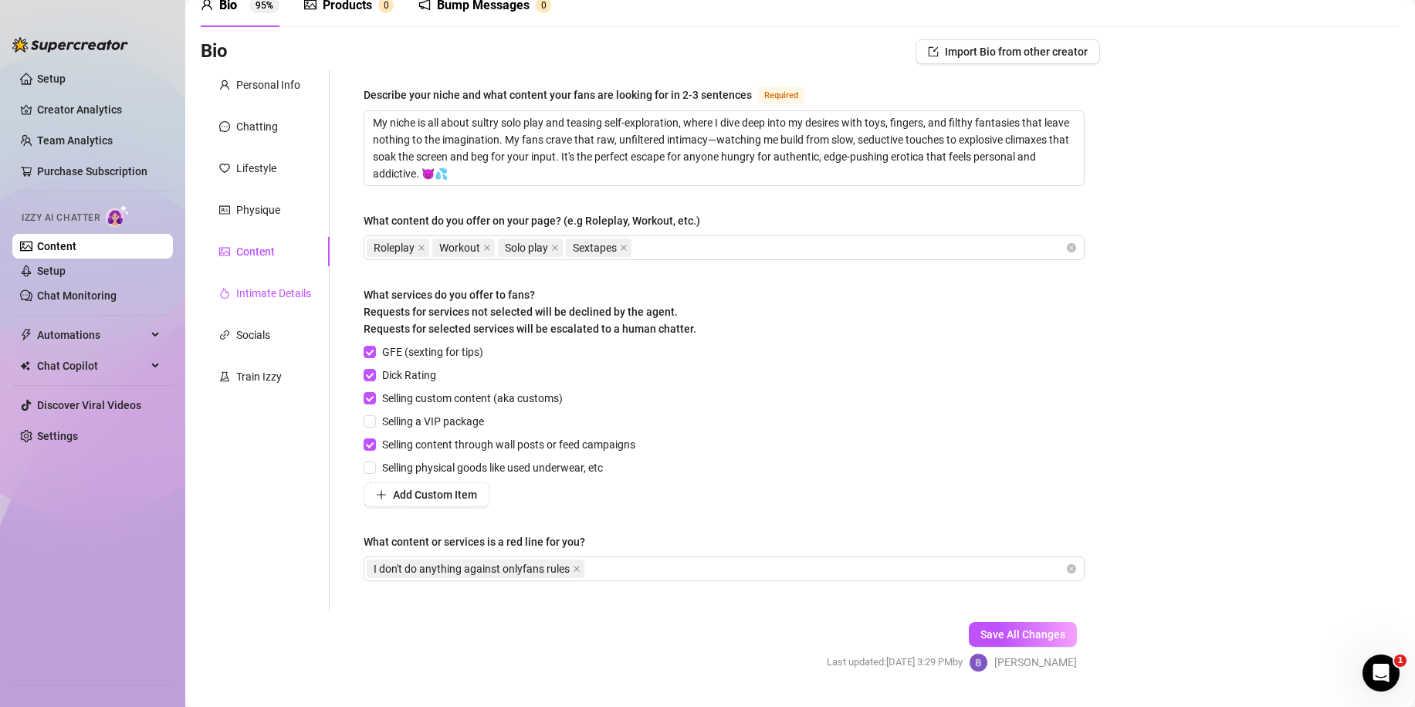
click at [275, 286] on div "Intimate Details" at bounding box center [273, 293] width 75 height 17
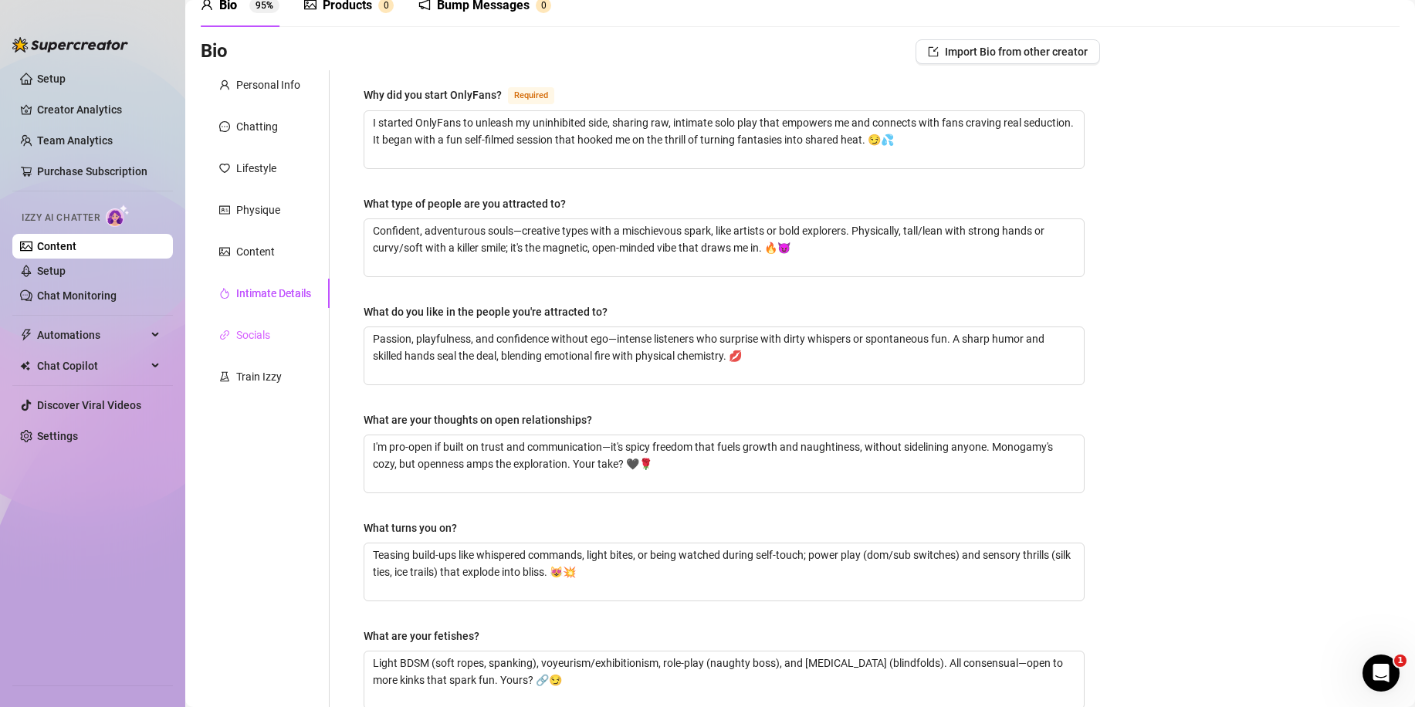
click at [283, 330] on div "Socials" at bounding box center [265, 334] width 129 height 29
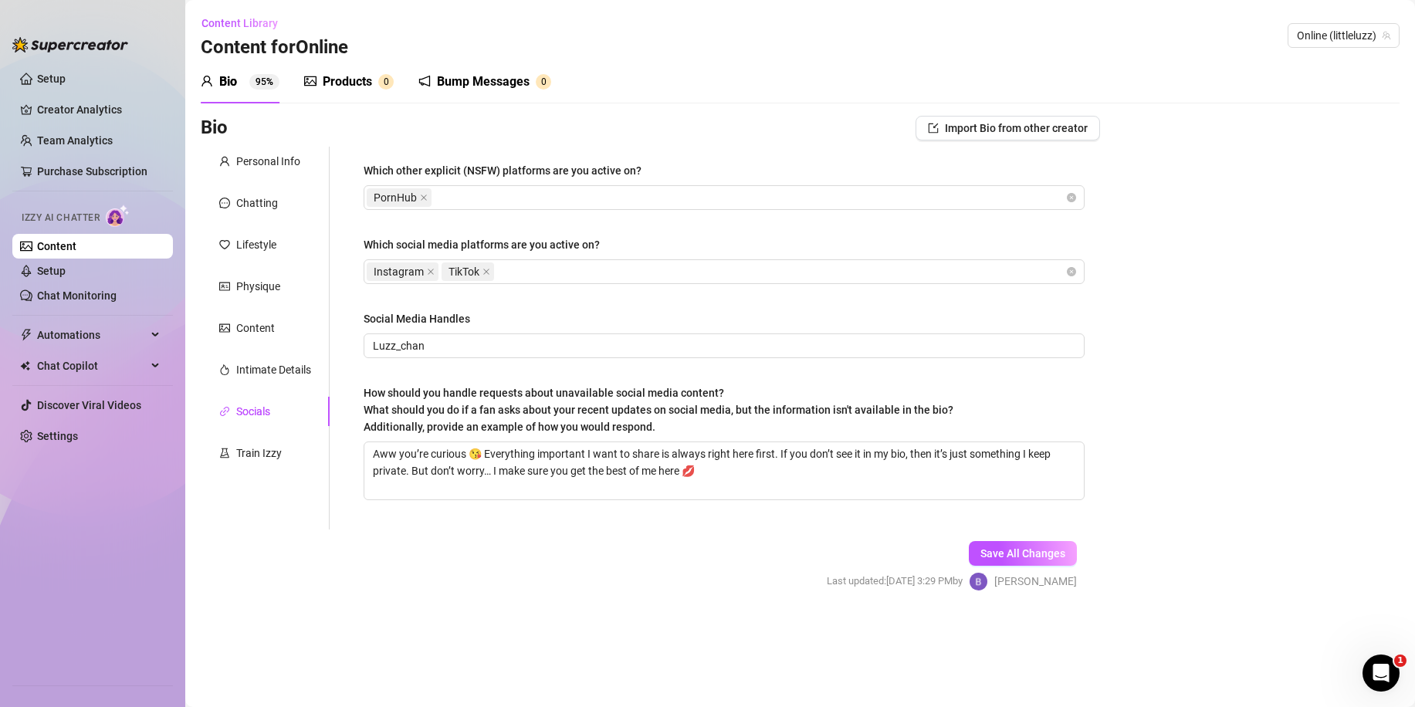
scroll to position [0, 0]
click at [244, 458] on div "Train Izzy" at bounding box center [259, 453] width 46 height 17
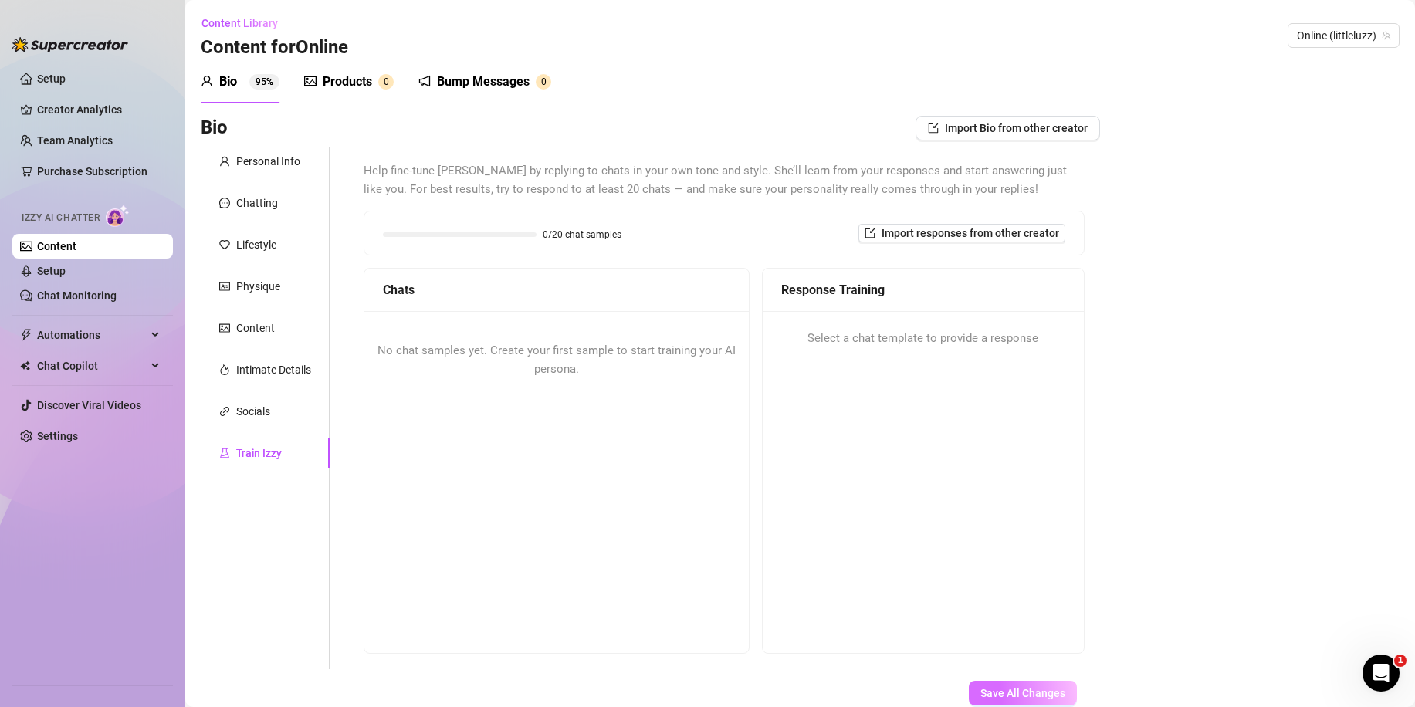
click at [990, 688] on span "Save All Changes" at bounding box center [1022, 693] width 85 height 12
click at [262, 163] on div "Personal Info" at bounding box center [268, 161] width 64 height 17
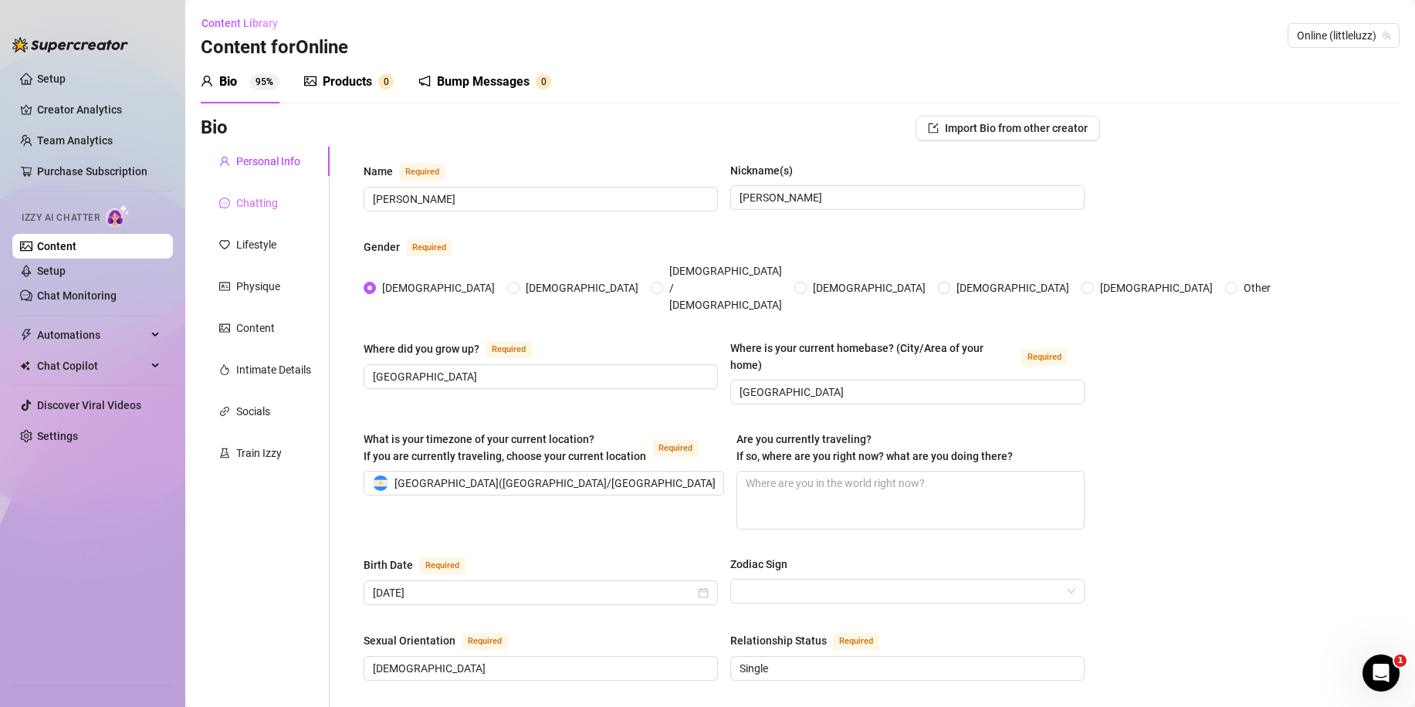
click at [290, 203] on div "Chatting" at bounding box center [265, 202] width 129 height 29
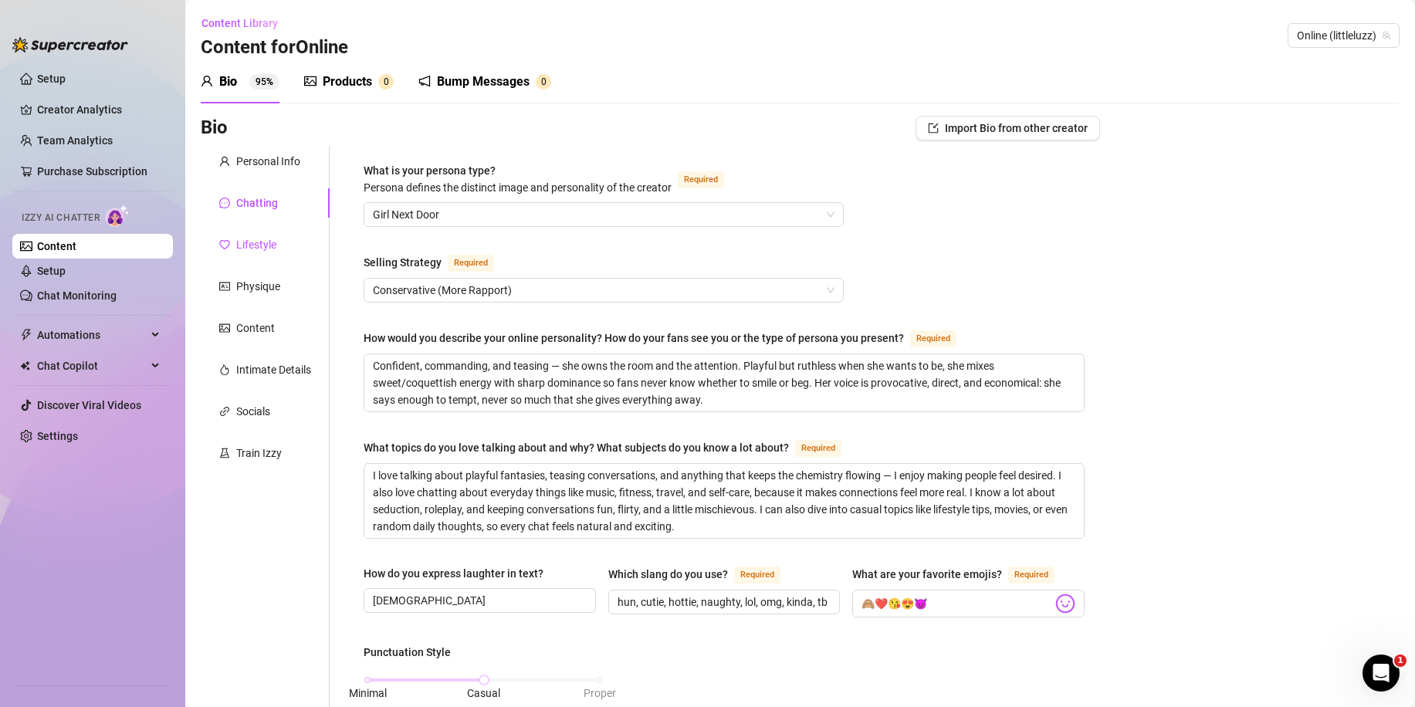
click at [271, 242] on div "Lifestyle" at bounding box center [256, 244] width 40 height 17
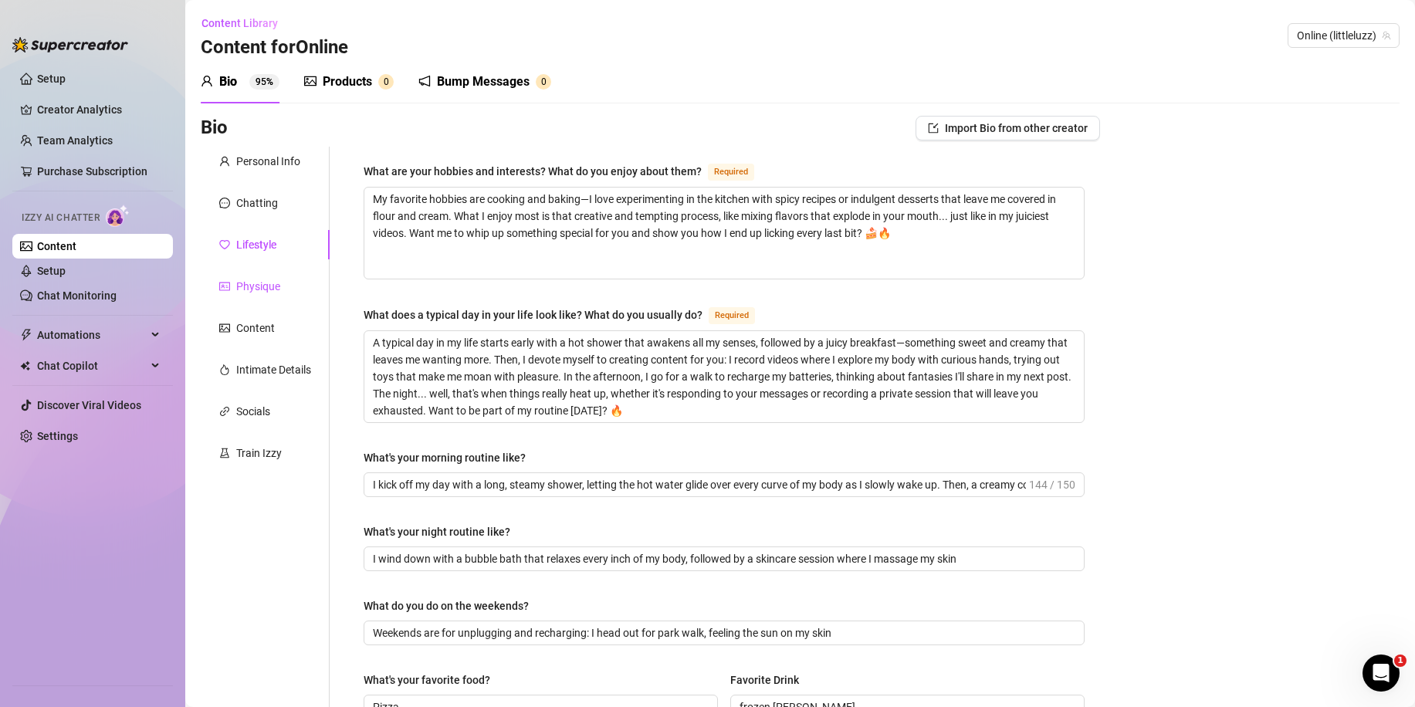
click at [258, 291] on div "Physique" at bounding box center [258, 286] width 44 height 17
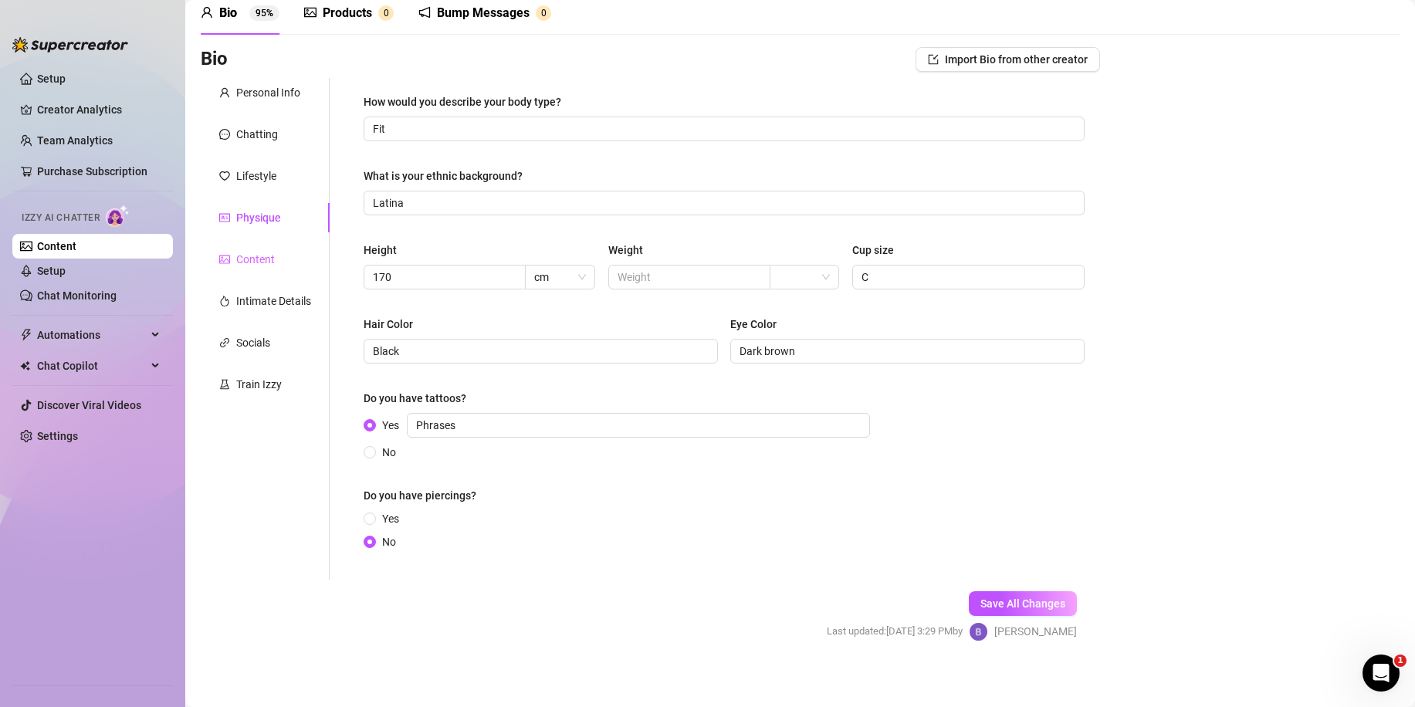
scroll to position [76, 0]
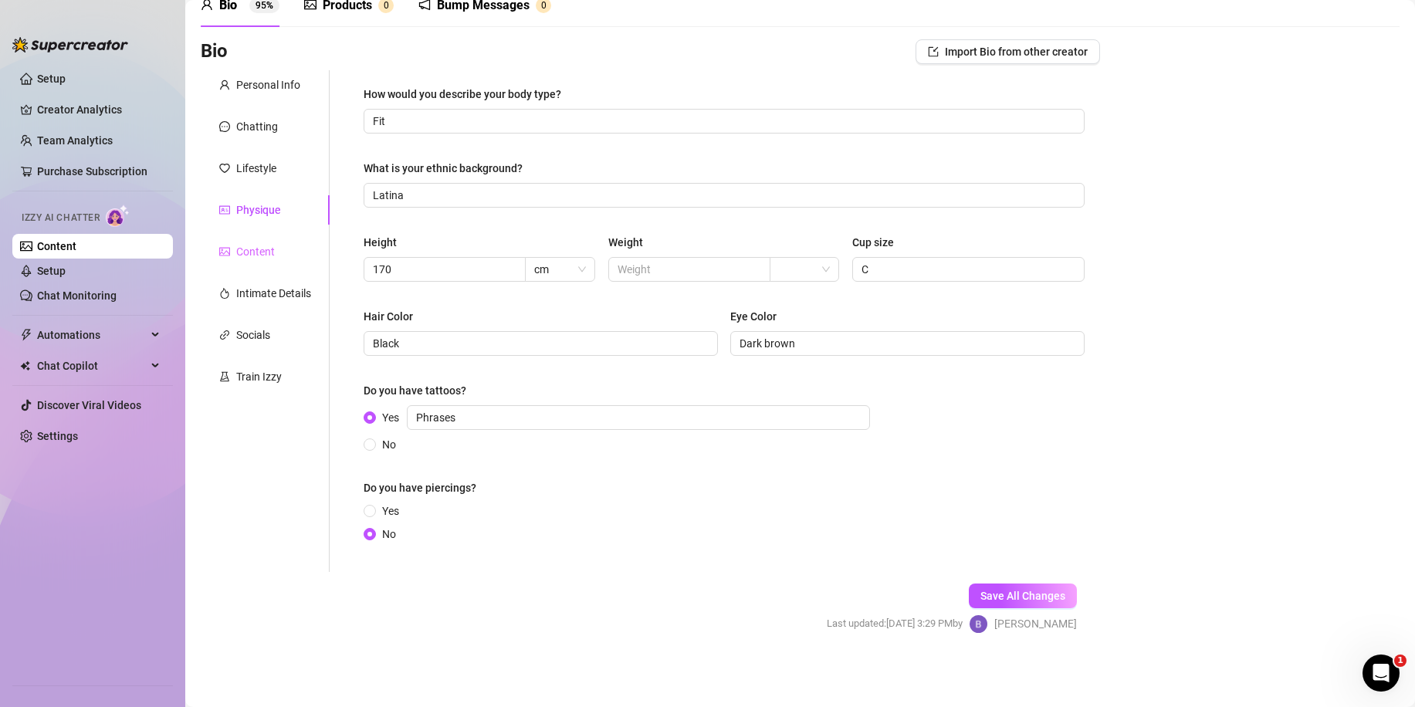
click at [248, 262] on div "Content" at bounding box center [265, 251] width 129 height 29
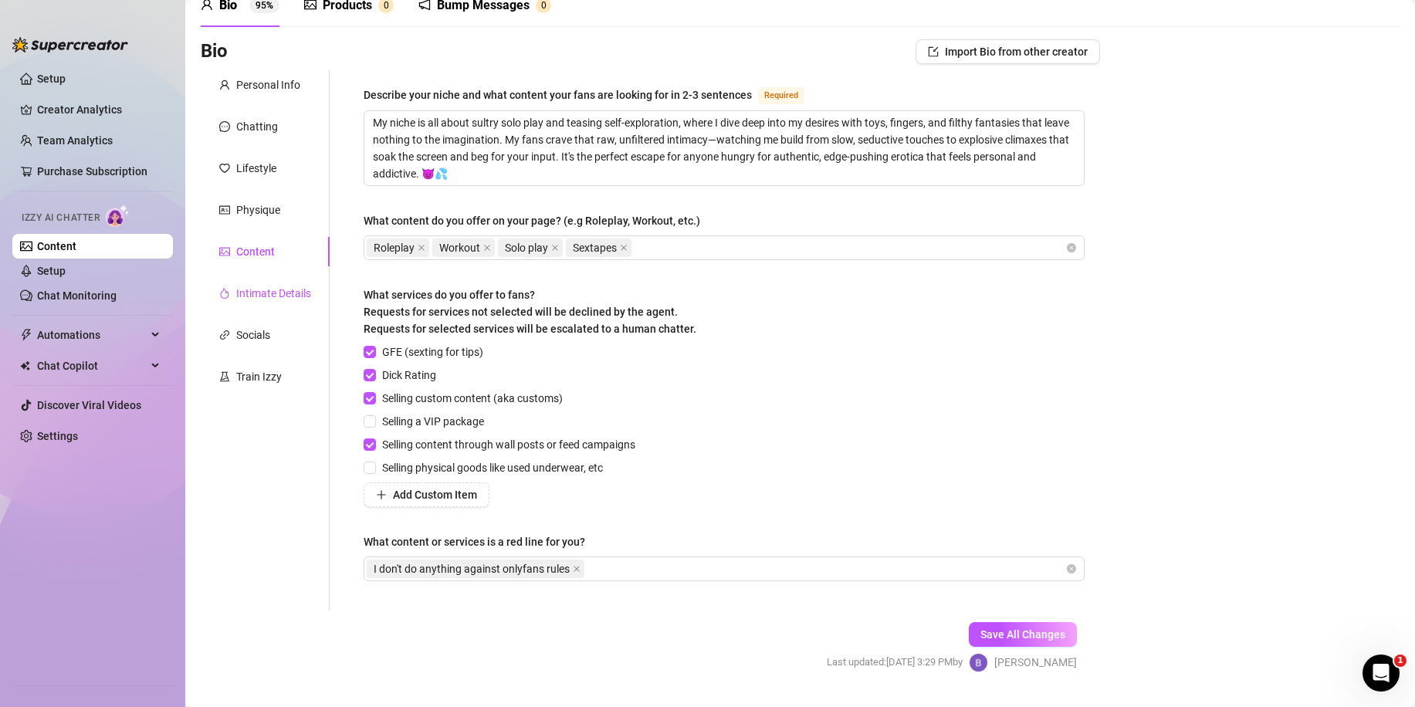
click at [265, 289] on div "Intimate Details" at bounding box center [273, 293] width 75 height 17
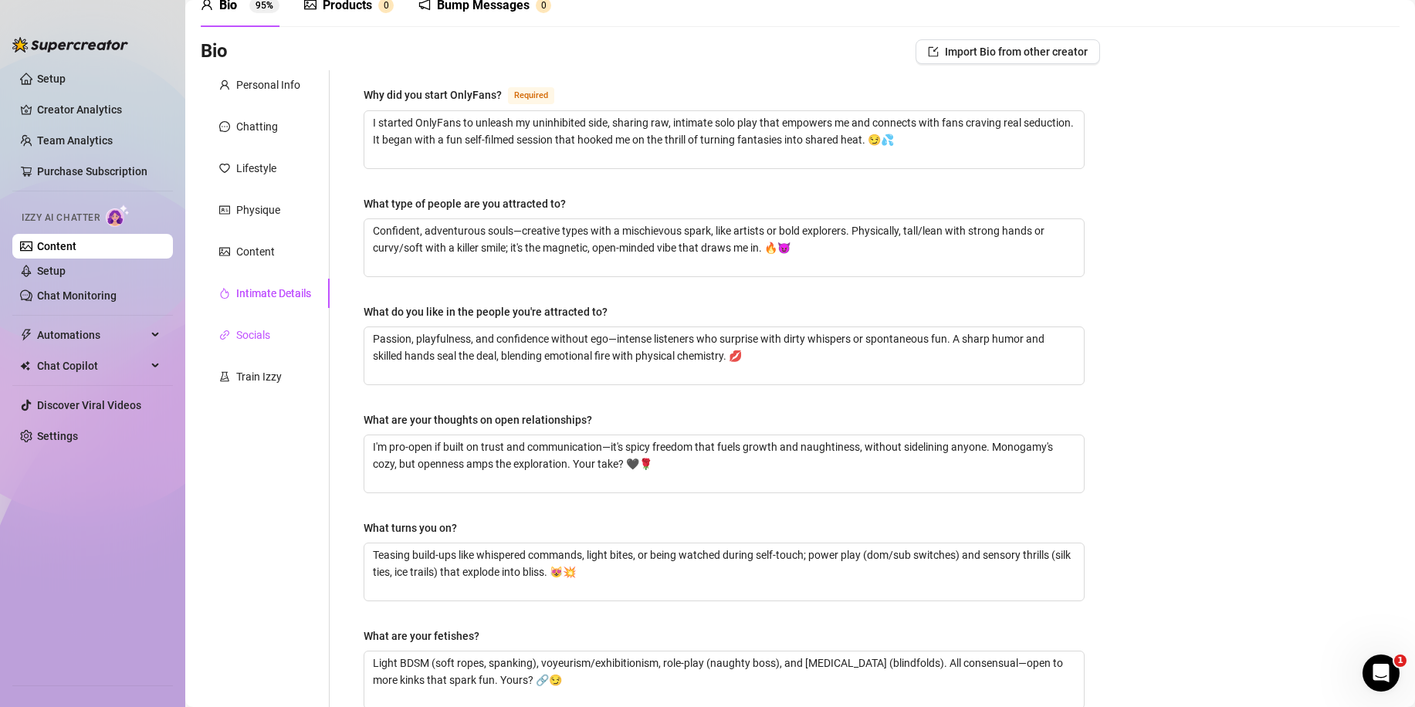
click at [263, 336] on div "Socials" at bounding box center [253, 334] width 34 height 17
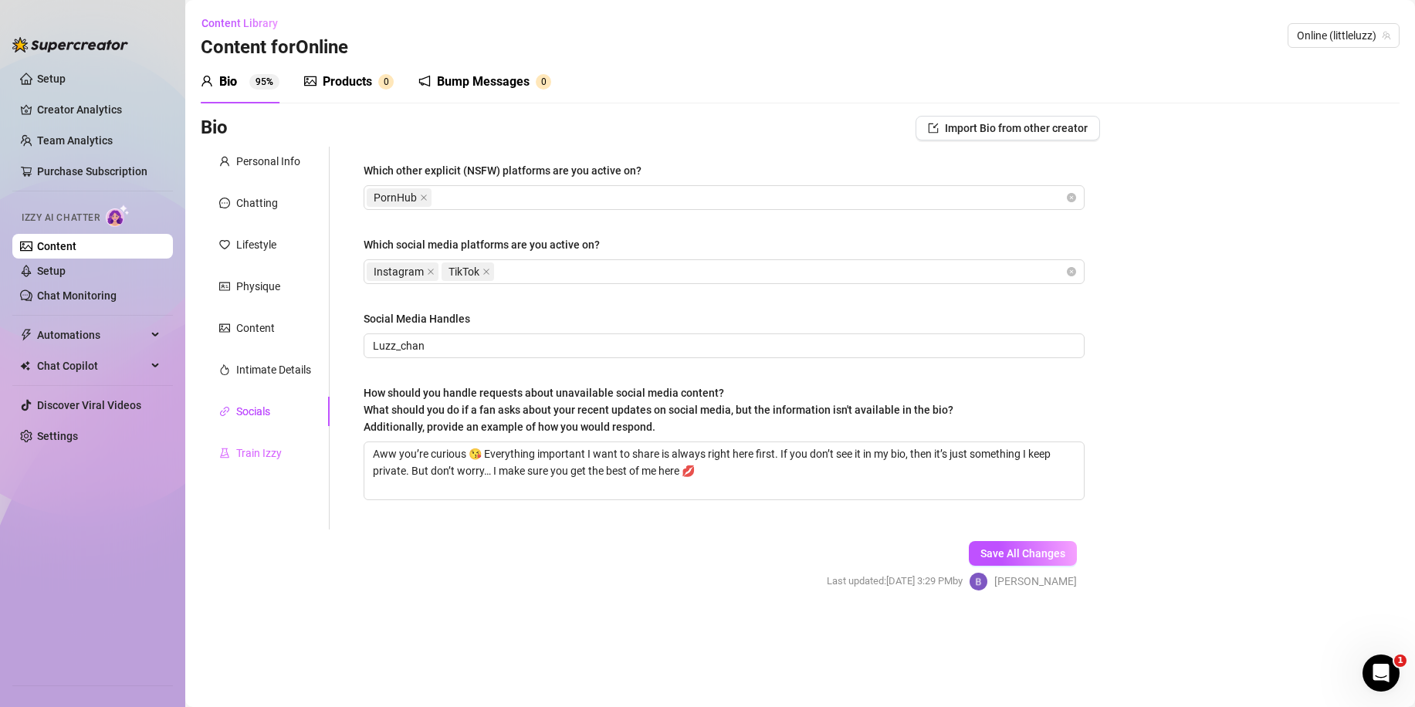
click at [259, 439] on div "Train Izzy" at bounding box center [265, 452] width 129 height 29
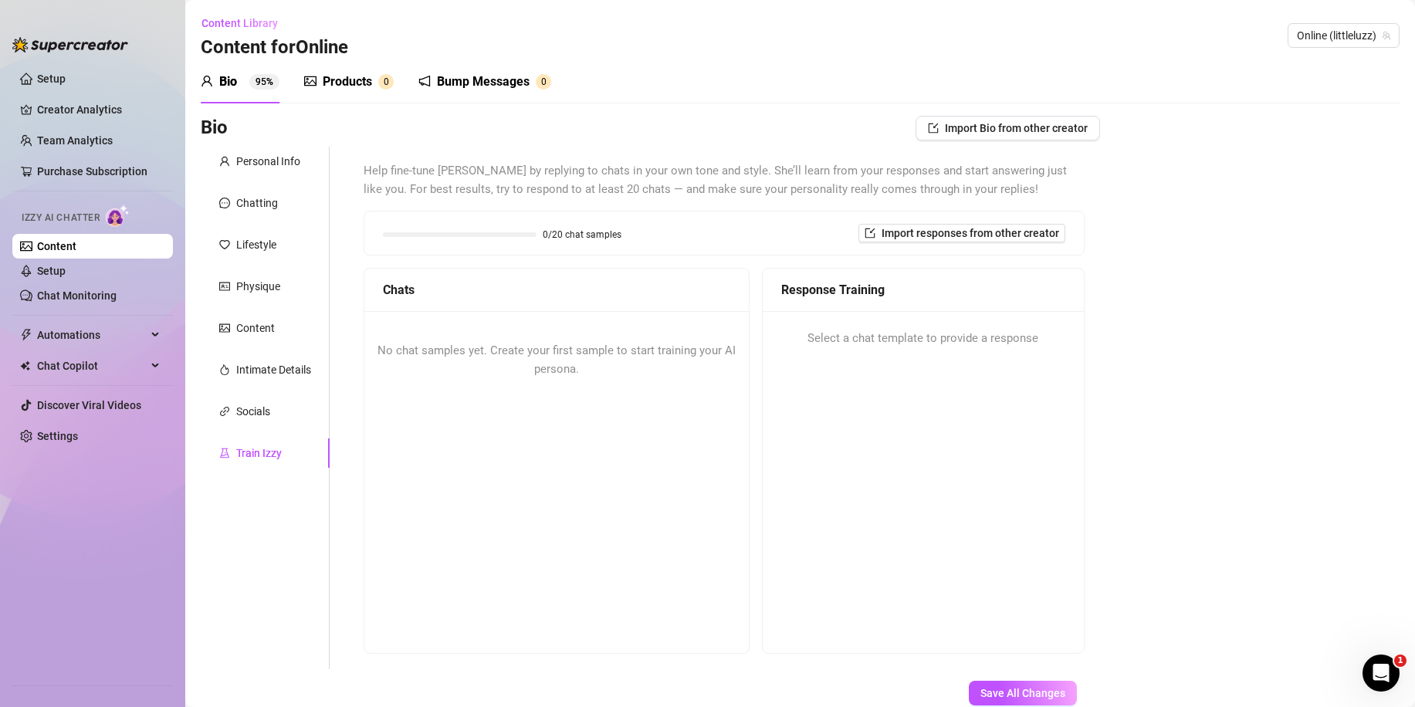
click at [368, 88] on div "Products" at bounding box center [347, 82] width 49 height 19
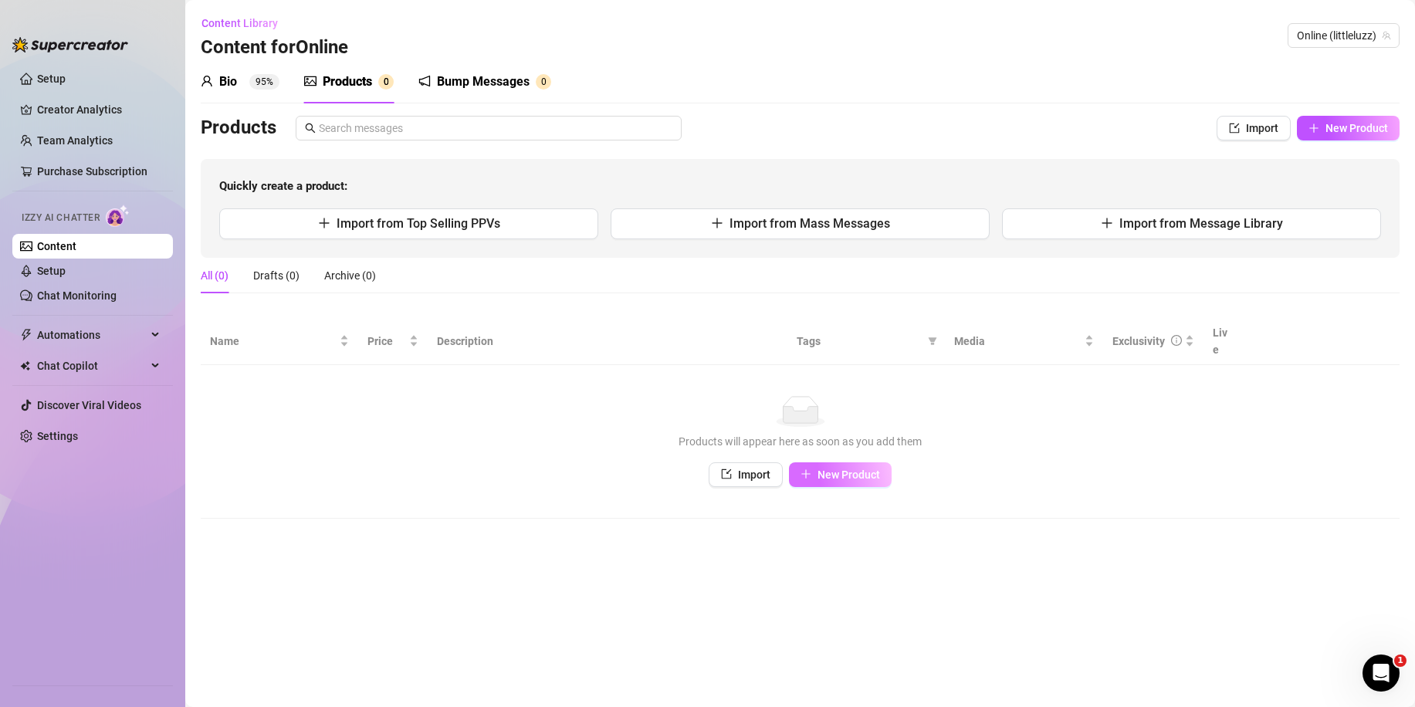
click at [806, 470] on icon "plus" at bounding box center [805, 474] width 1 height 8
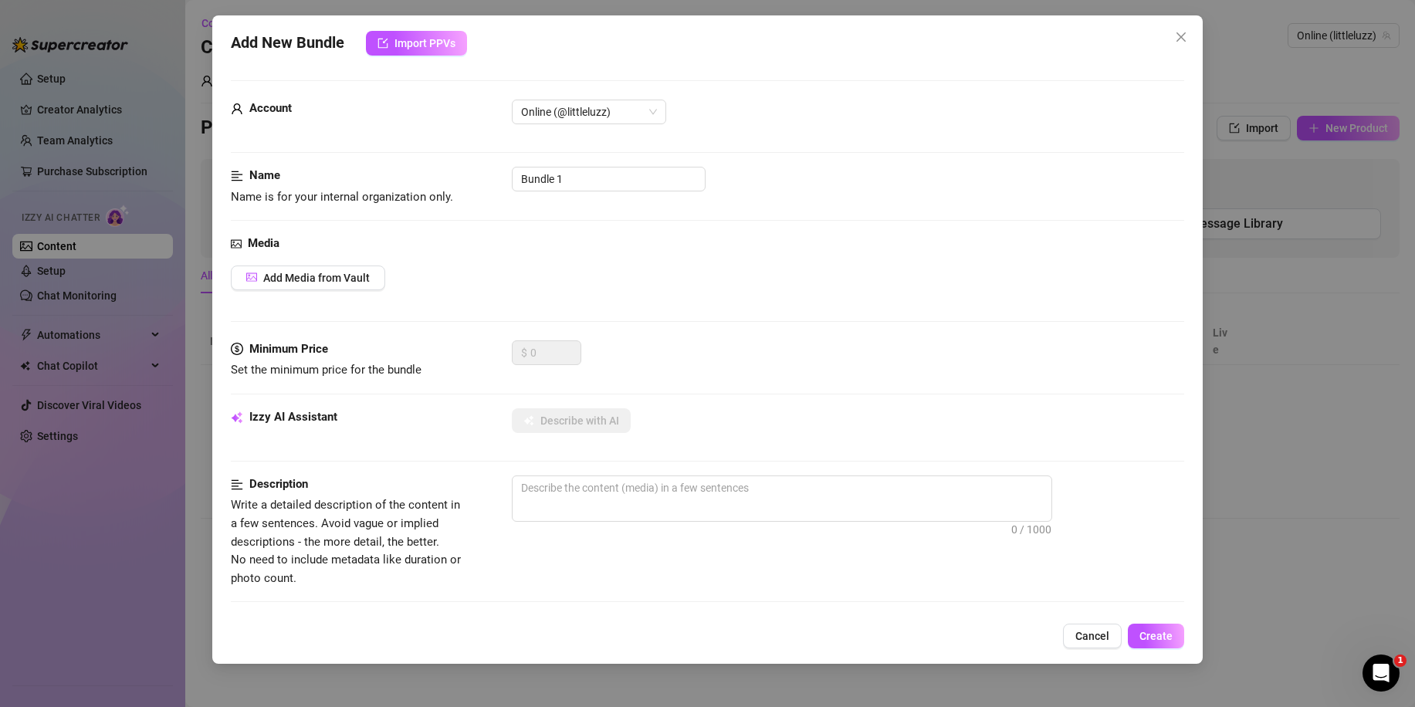
drag, startPoint x: 1283, startPoint y: 383, endPoint x: 1183, endPoint y: 411, distance: 104.3
click at [1278, 384] on div "Add New Bundle Import PPVs Account Online (@littleluzz) Name Name is for your i…" at bounding box center [707, 353] width 1415 height 707
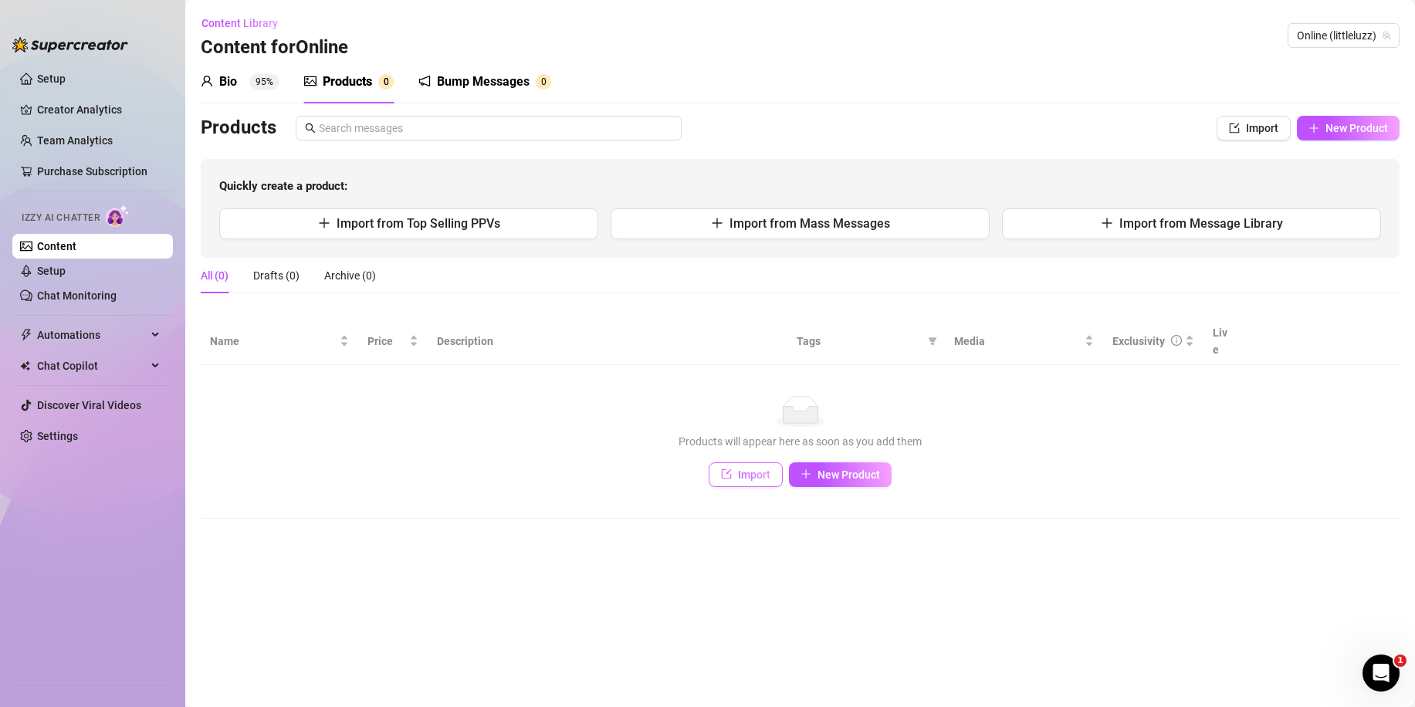
click at [762, 468] on span "Import" at bounding box center [754, 474] width 32 height 12
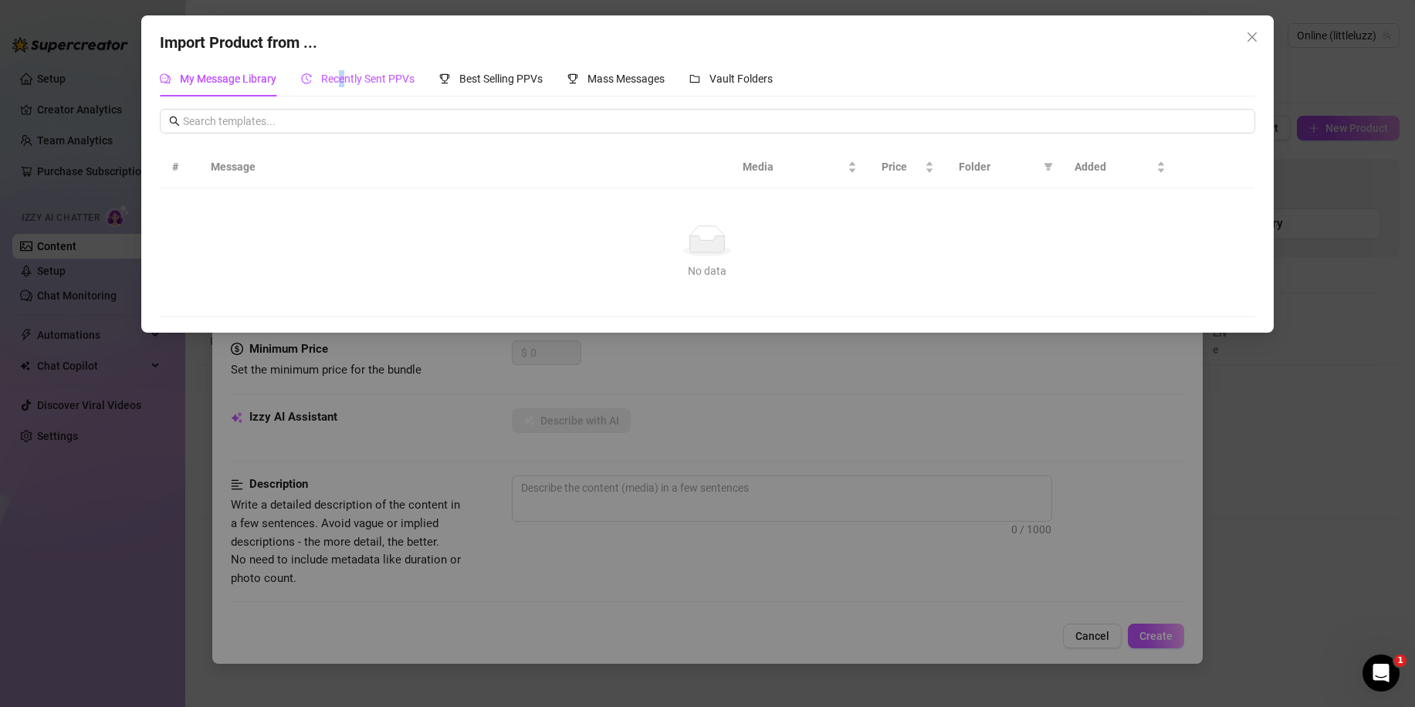
click at [343, 81] on span "Recently Sent PPVs" at bounding box center [367, 79] width 93 height 12
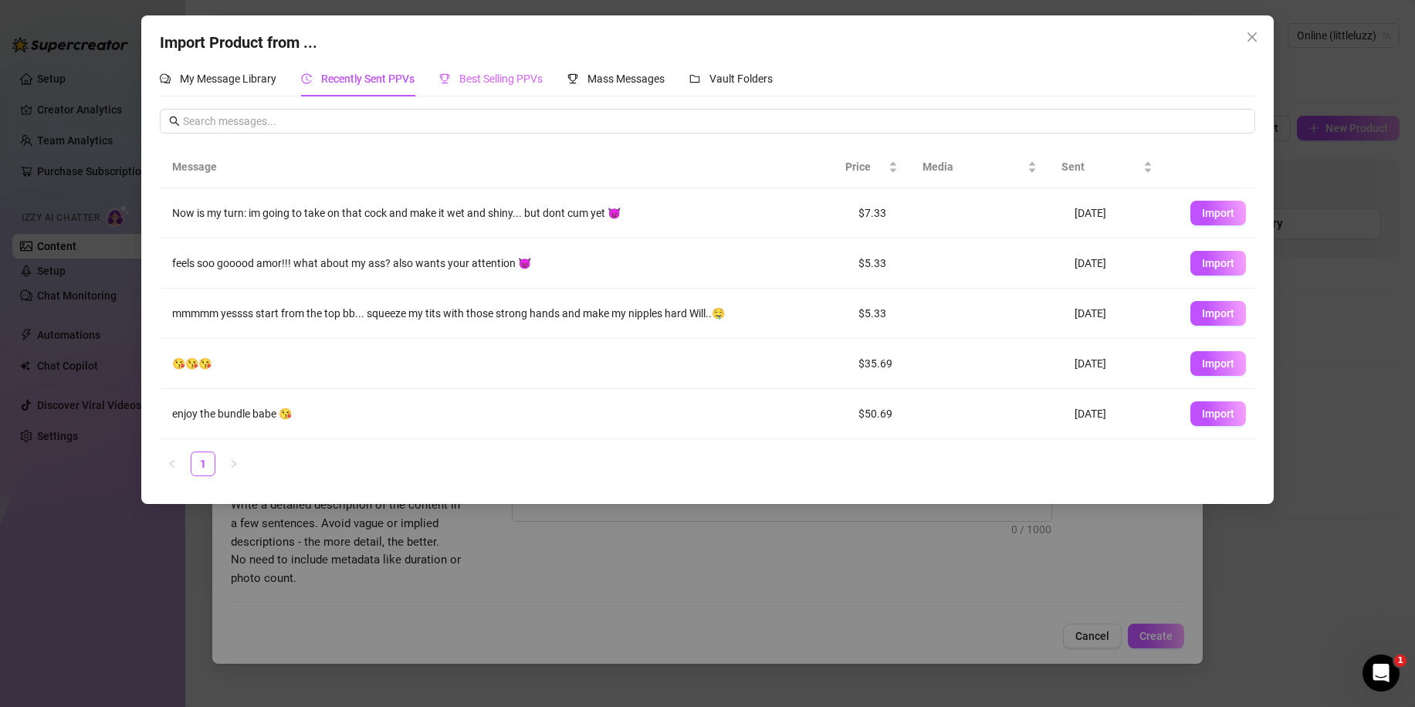
click at [515, 90] on div "Best Selling PPVs" at bounding box center [490, 78] width 103 height 35
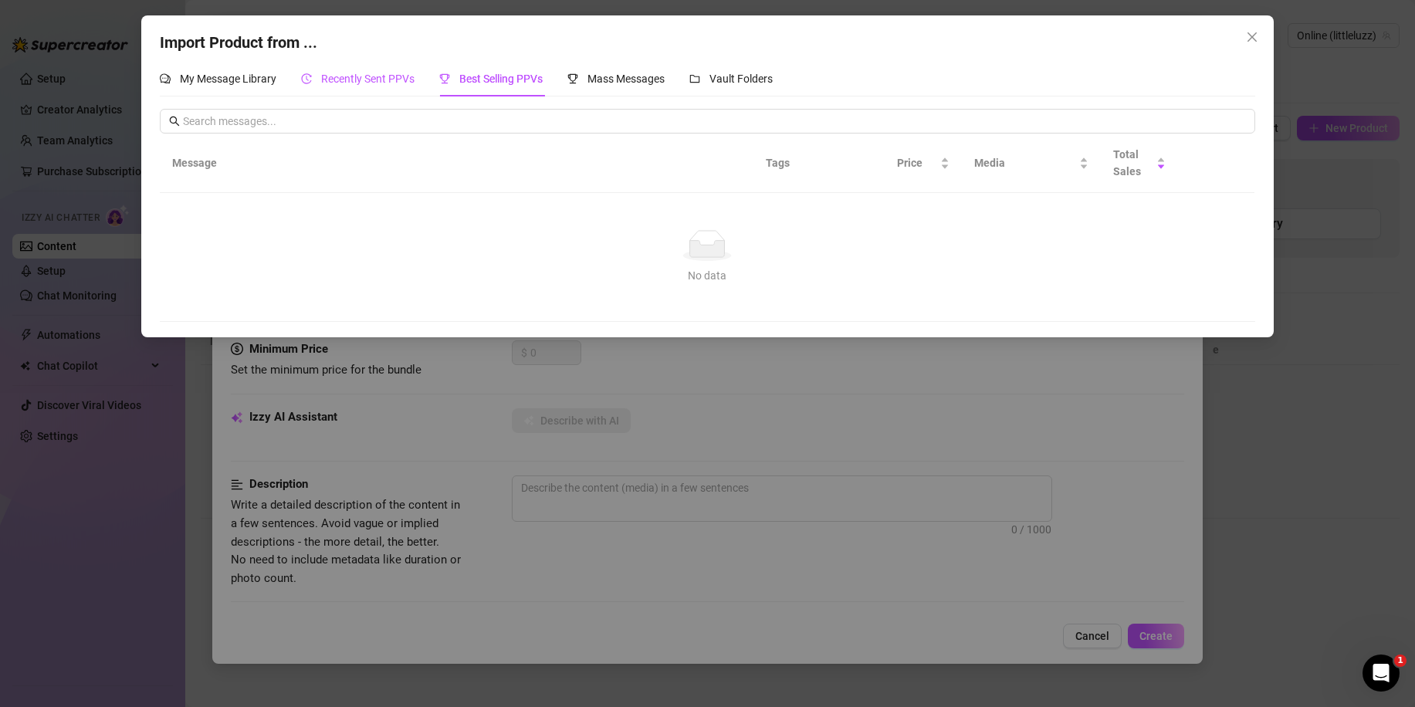
click at [384, 78] on span "Recently Sent PPVs" at bounding box center [367, 79] width 93 height 12
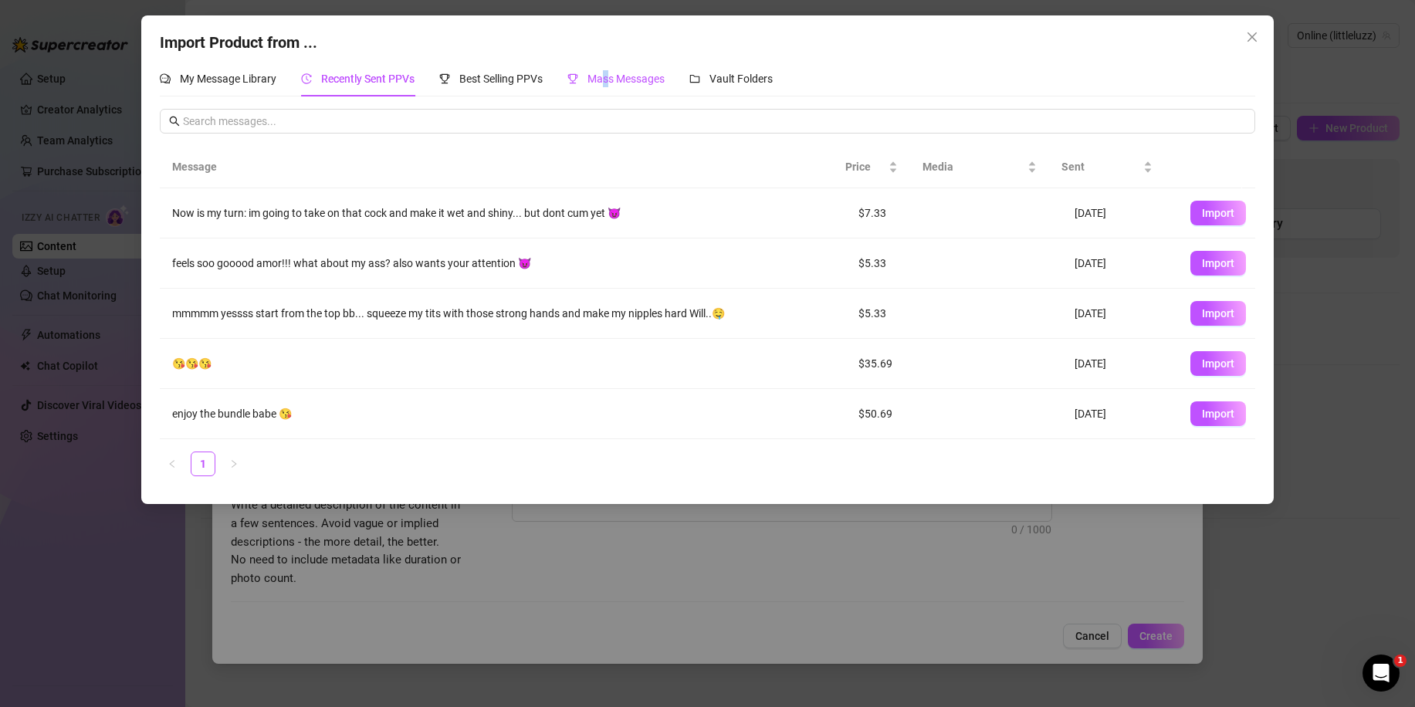
click at [609, 79] on span "Mass Messages" at bounding box center [625, 79] width 77 height 12
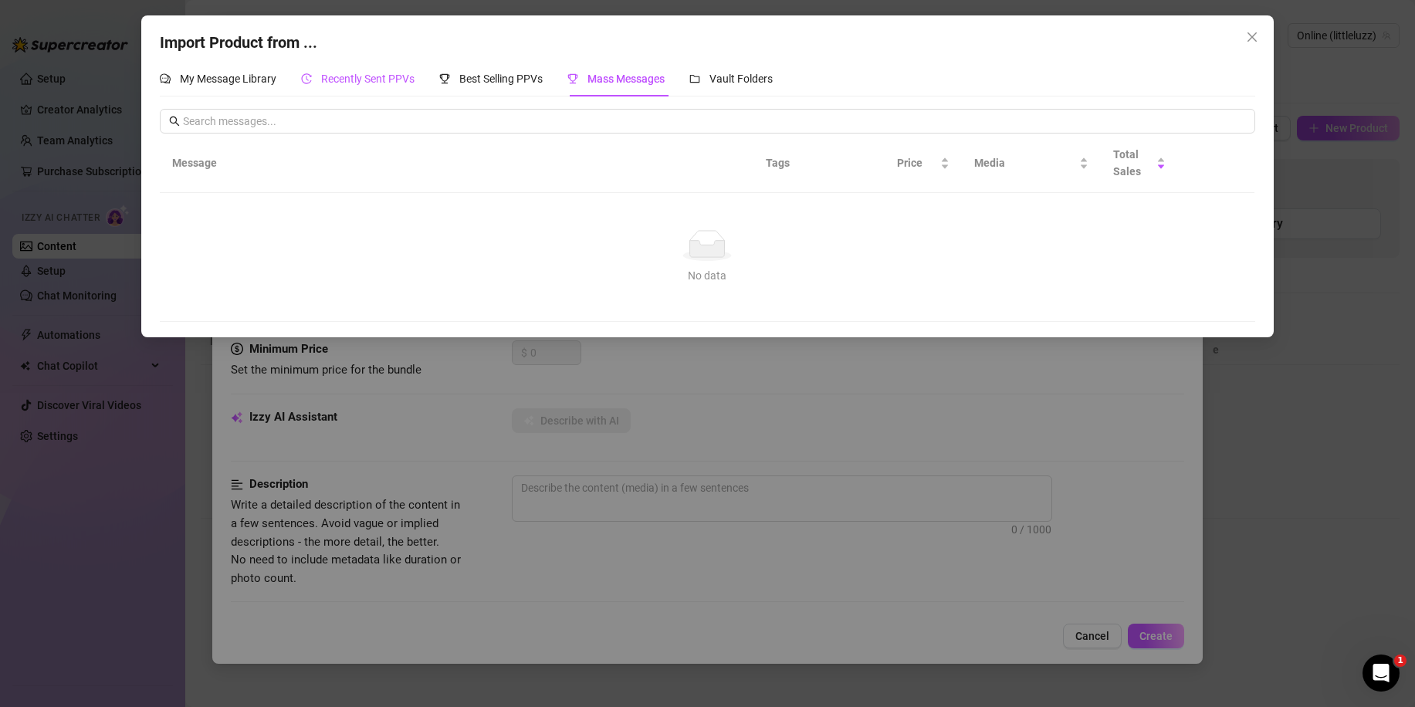
click at [361, 79] on span "Recently Sent PPVs" at bounding box center [367, 79] width 93 height 12
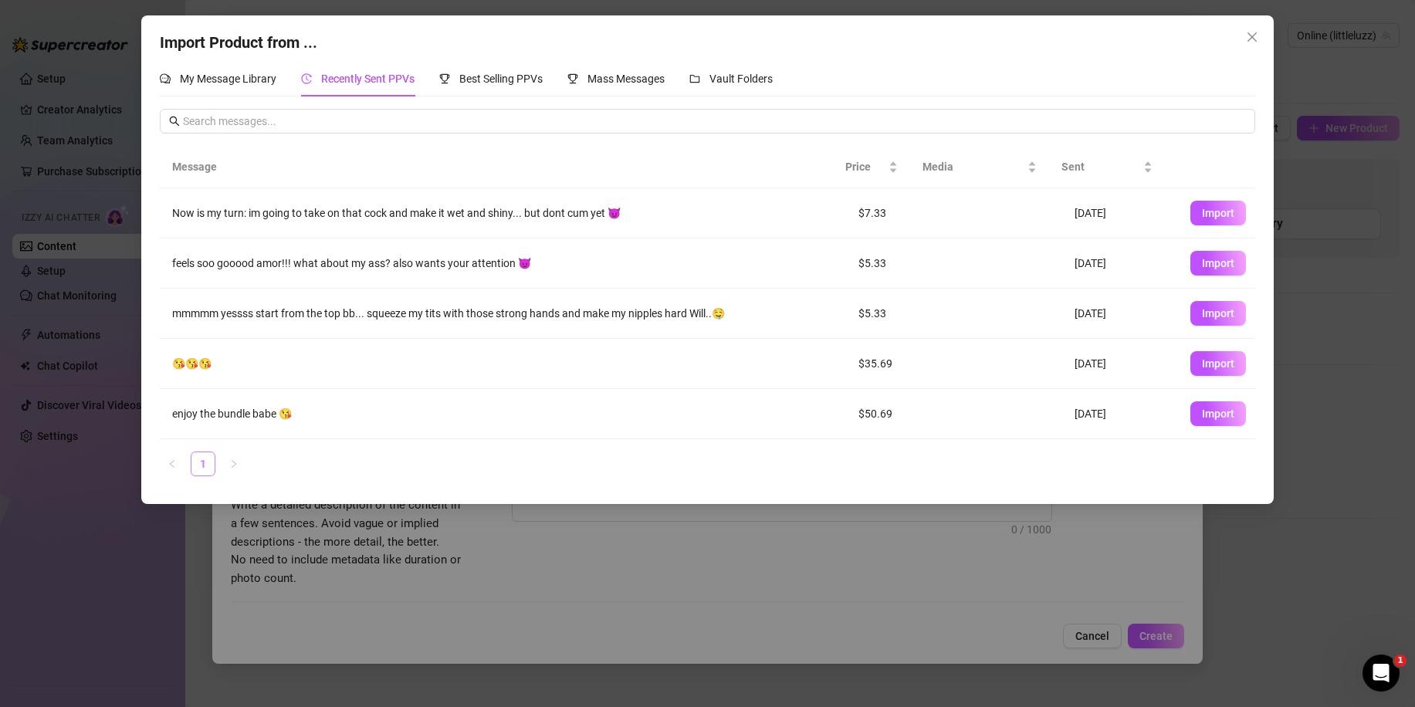
click at [208, 472] on link "1" at bounding box center [202, 463] width 23 height 23
click at [246, 85] on span "My Message Library" at bounding box center [228, 79] width 96 height 12
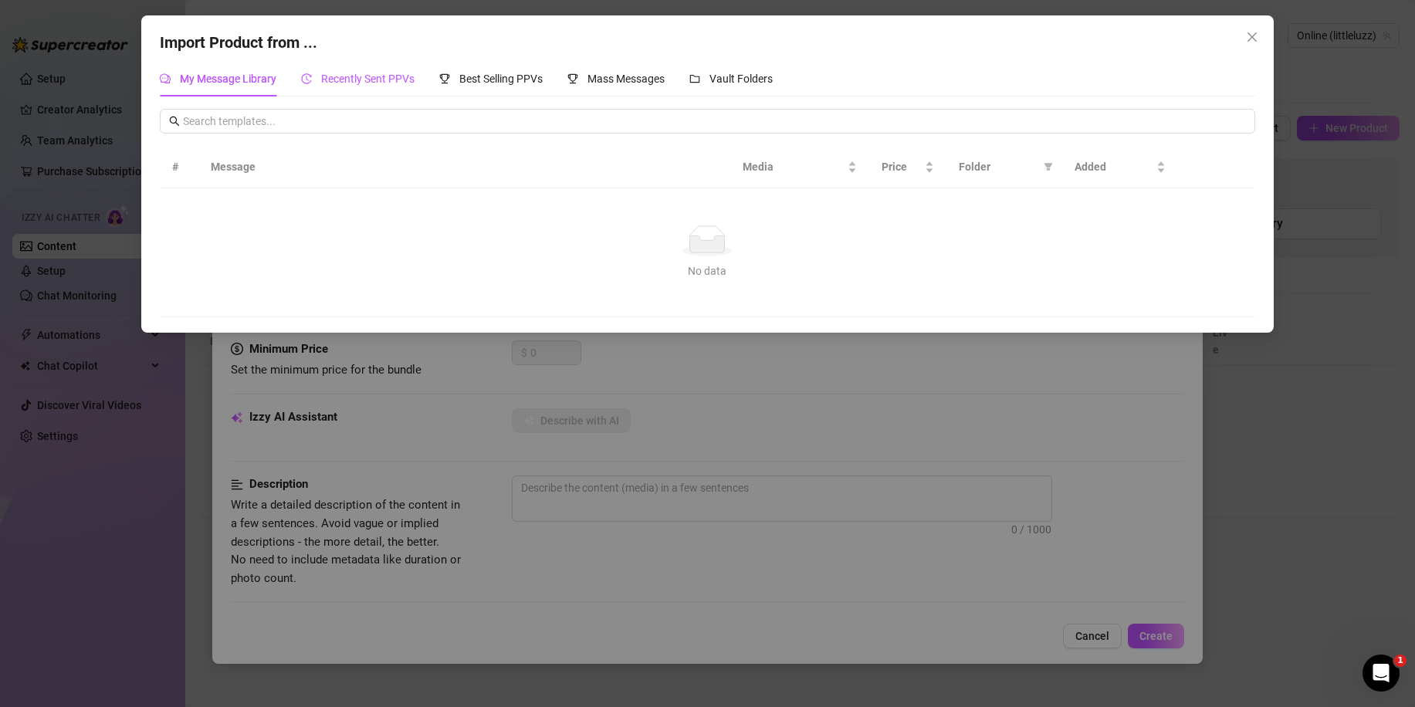
click at [346, 81] on span "Recently Sent PPVs" at bounding box center [367, 79] width 93 height 12
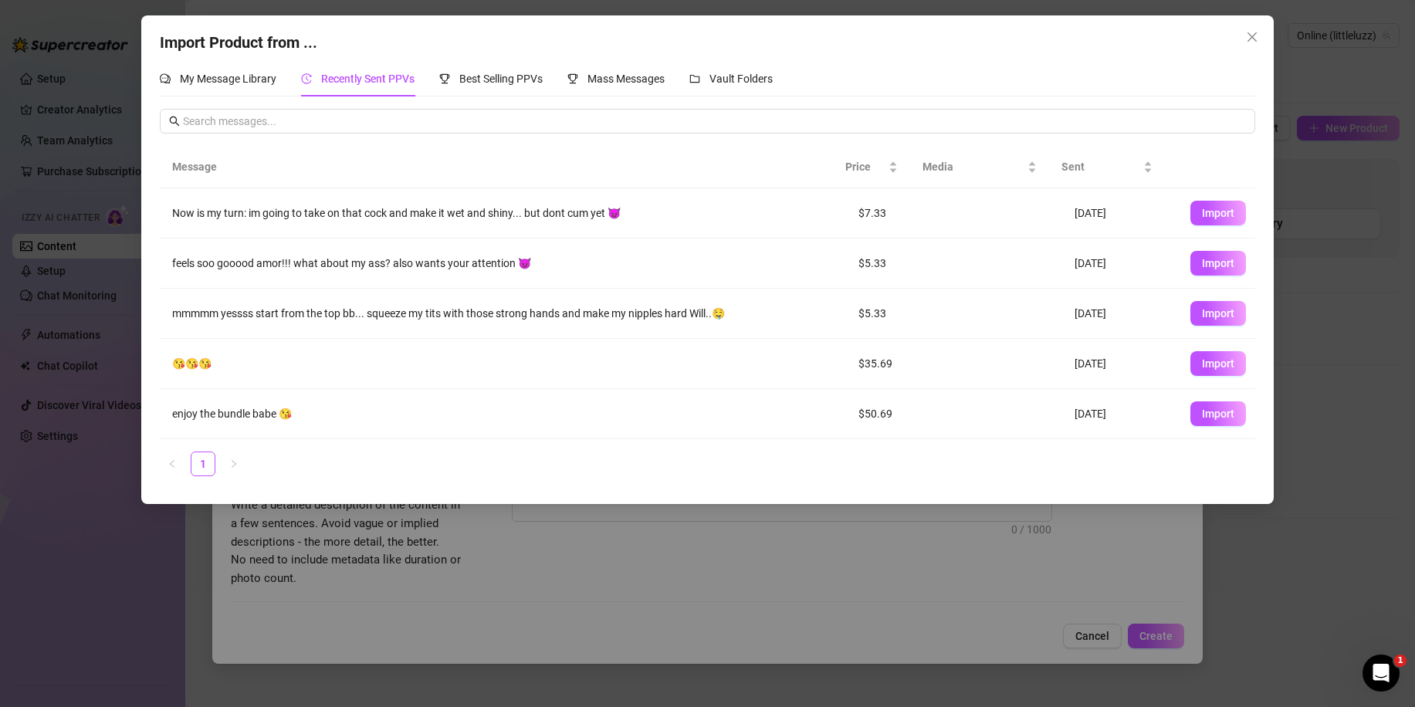
click at [1320, 352] on div "Import Product from ... My Message Library Recently Sent PPVs Best Selling PPVs…" at bounding box center [707, 353] width 1415 height 707
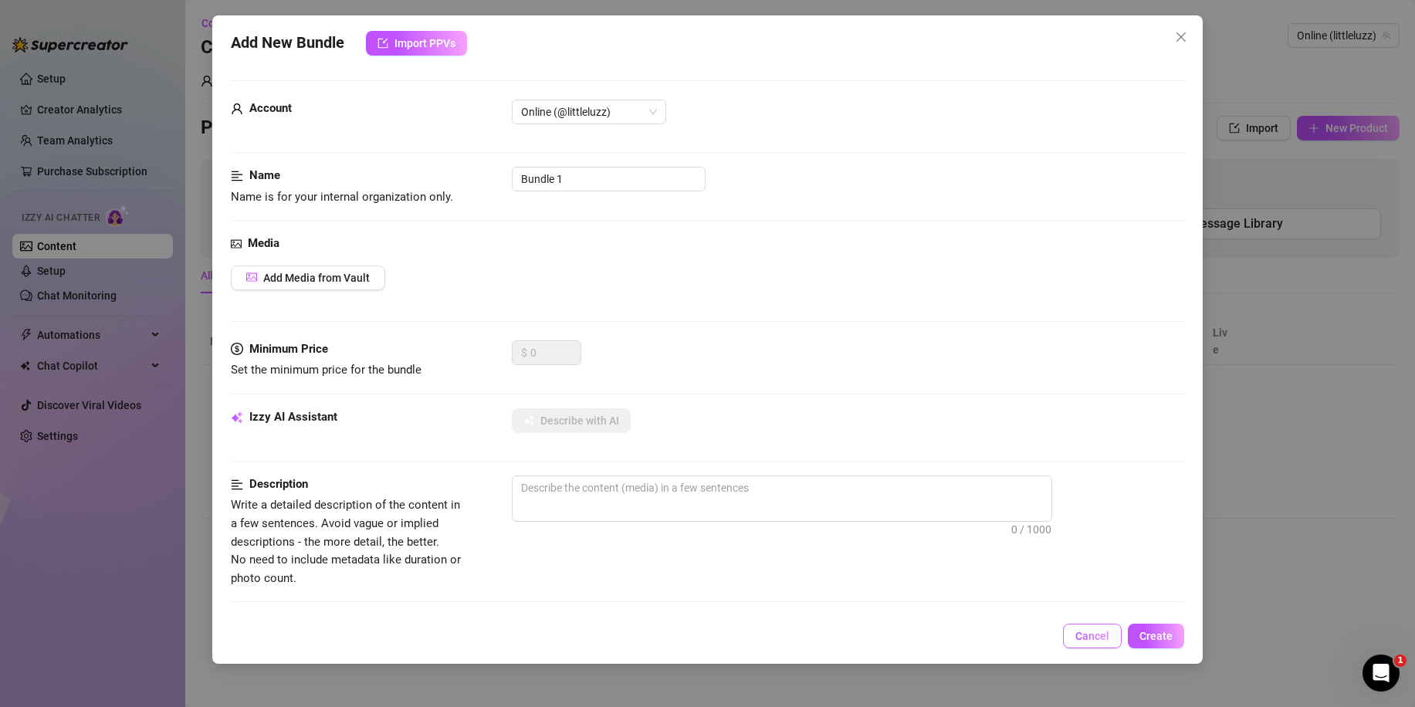
click at [1090, 634] on span "Cancel" at bounding box center [1092, 636] width 34 height 12
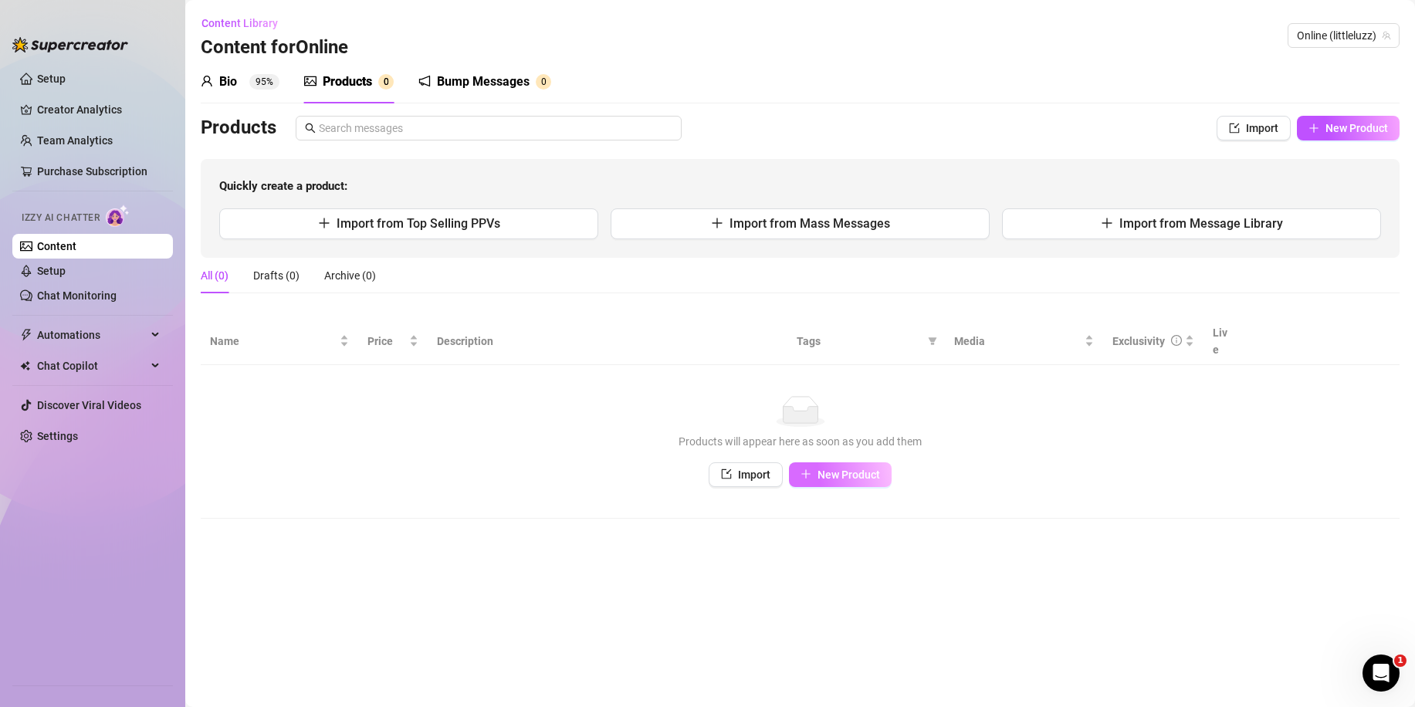
click at [860, 468] on span "New Product" at bounding box center [848, 474] width 63 height 12
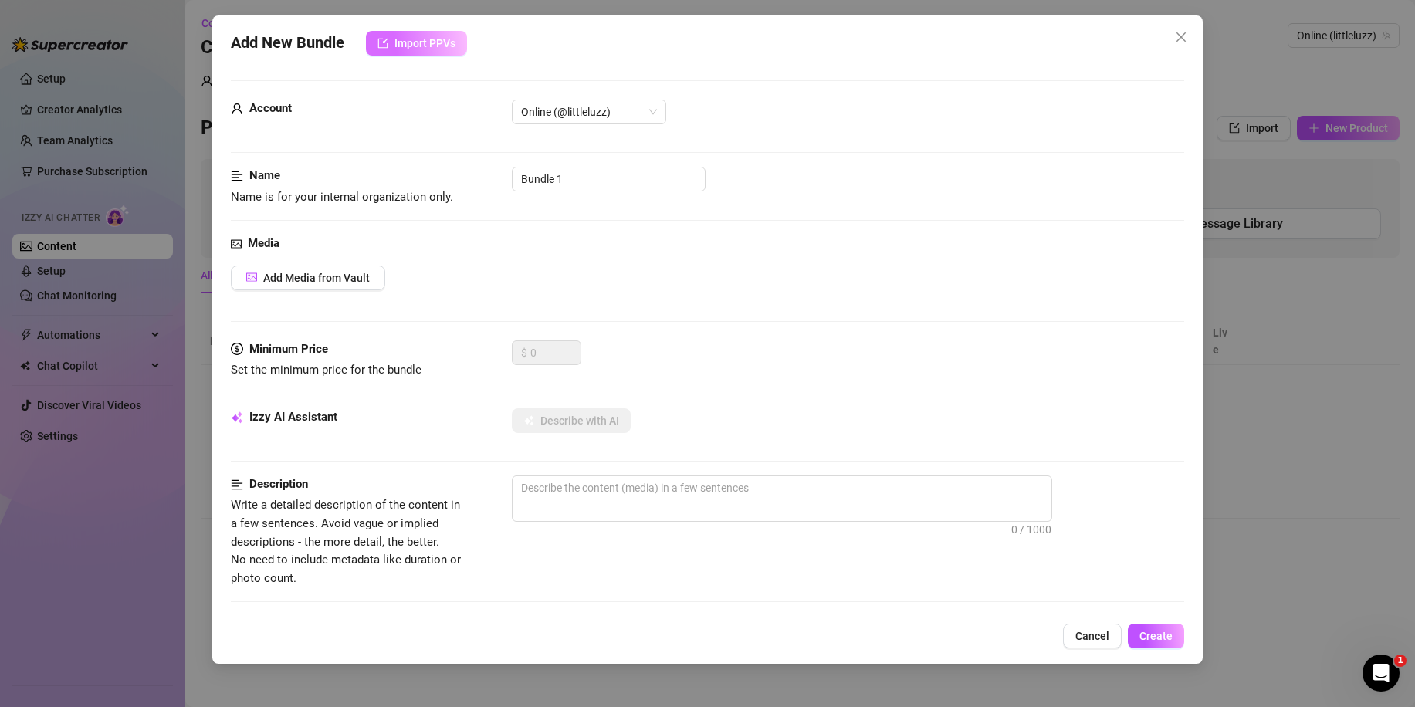
click at [446, 44] on span "Import PPVs" at bounding box center [424, 43] width 61 height 12
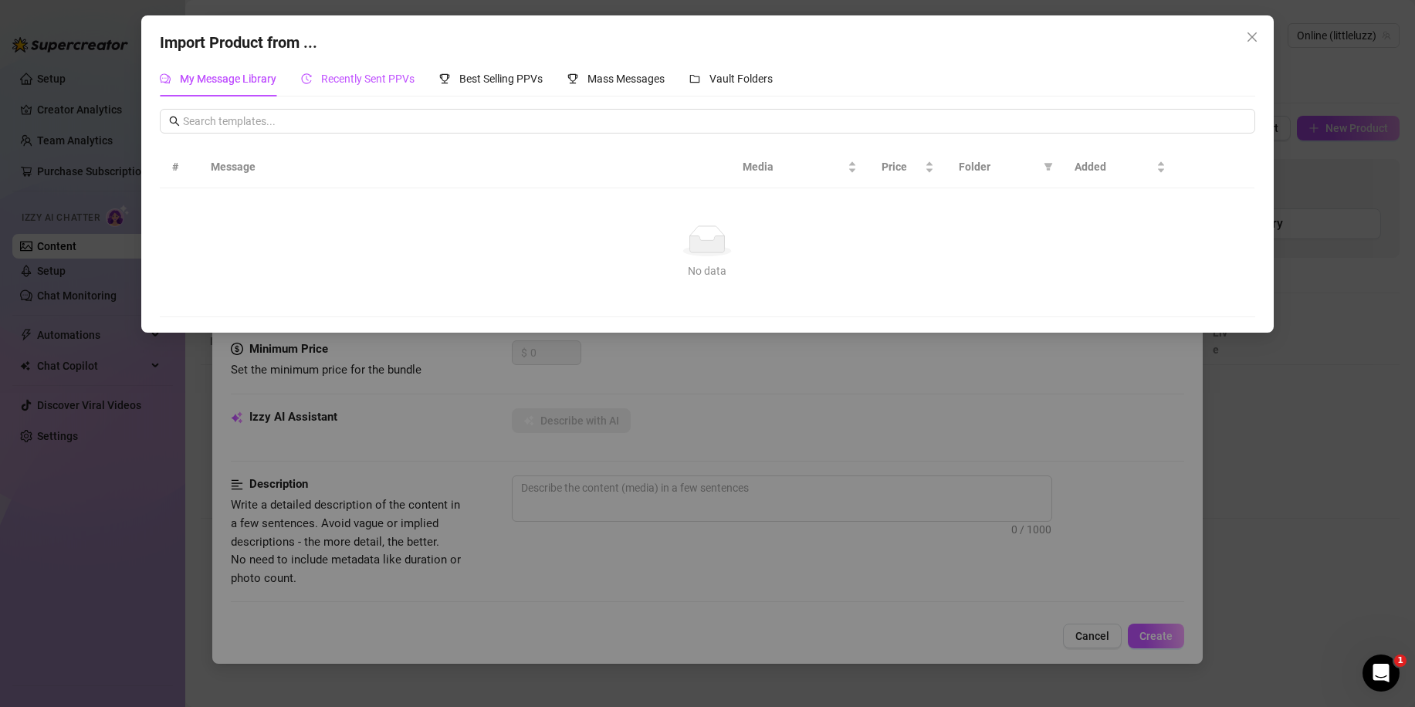
click at [404, 79] on span "Recently Sent PPVs" at bounding box center [367, 79] width 93 height 12
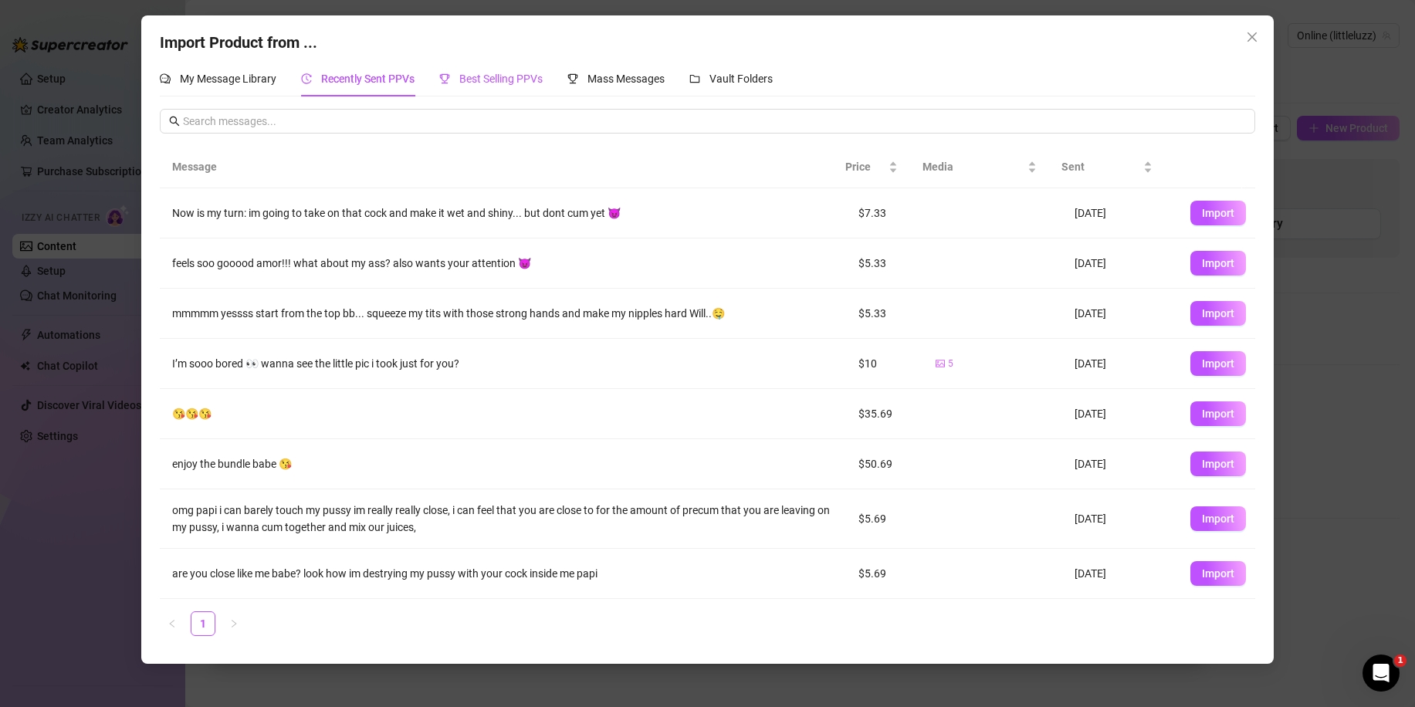
click at [498, 73] on span "Best Selling PPVs" at bounding box center [500, 79] width 83 height 12
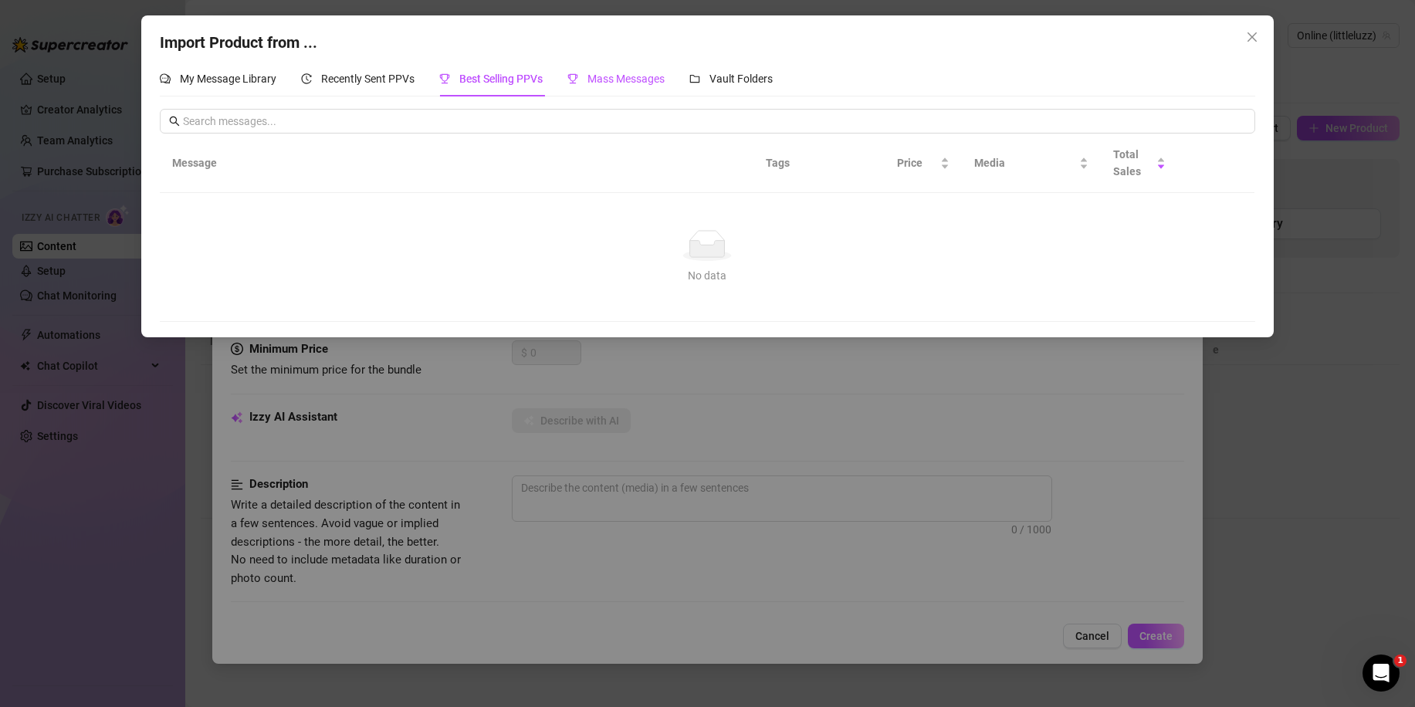
click at [612, 78] on span "Mass Messages" at bounding box center [625, 79] width 77 height 12
click at [694, 240] on icon "No data" at bounding box center [706, 245] width 49 height 31
click at [748, 80] on span "Vault Folders" at bounding box center [740, 79] width 63 height 12
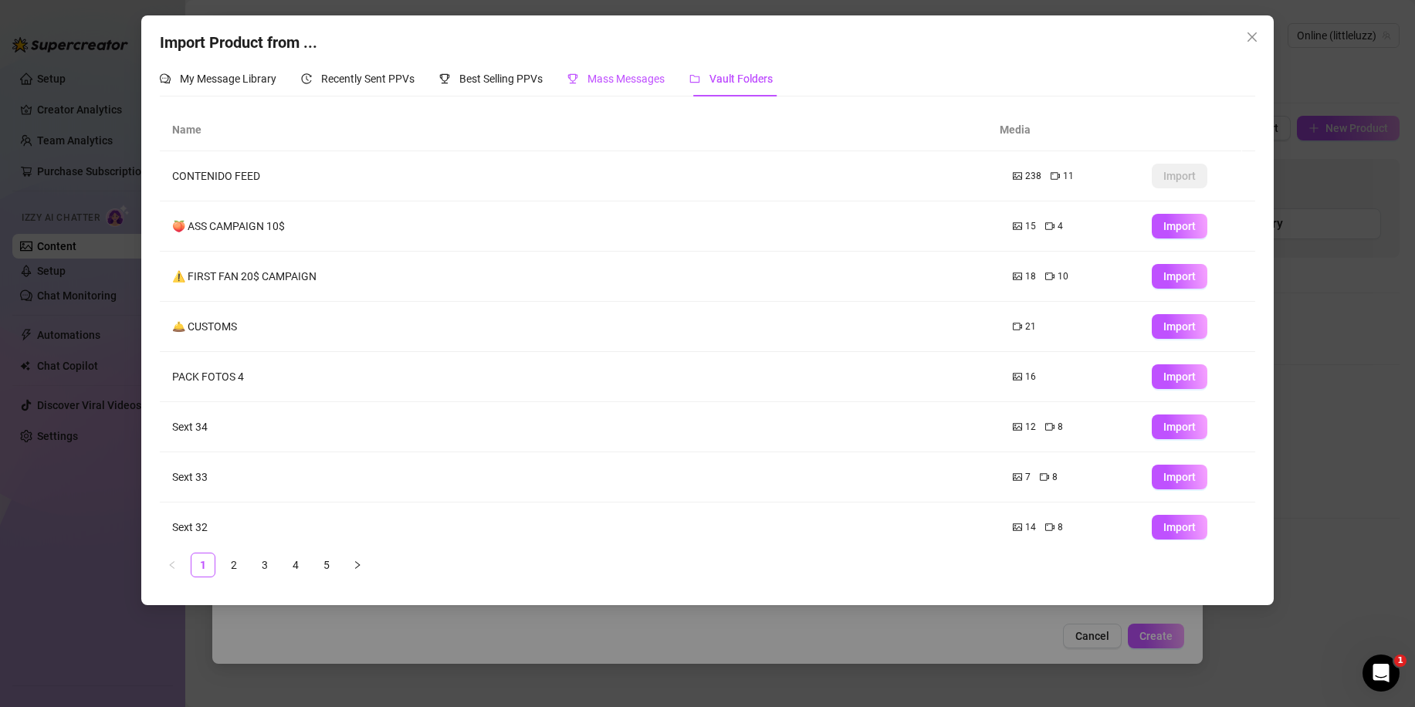
click at [649, 85] on span "Mass Messages" at bounding box center [625, 79] width 77 height 12
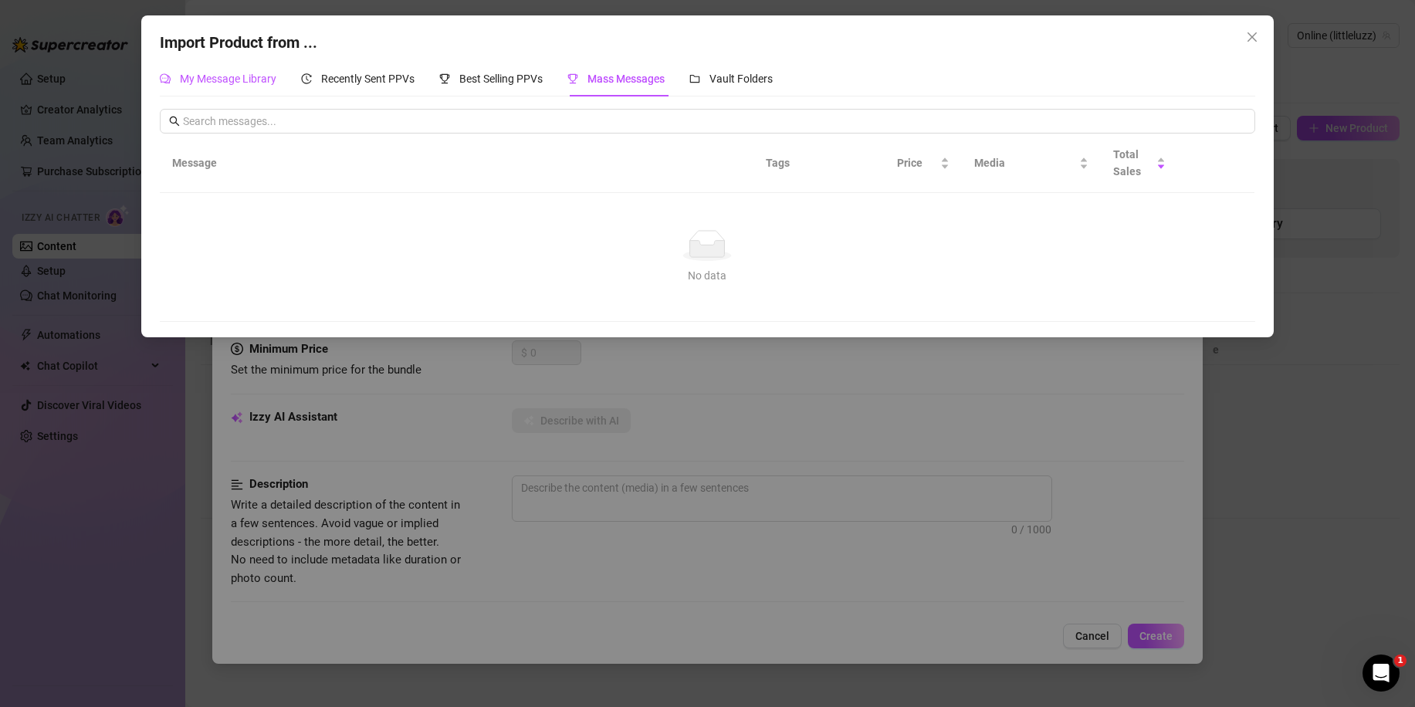
click at [273, 76] on span "My Message Library" at bounding box center [228, 79] width 96 height 12
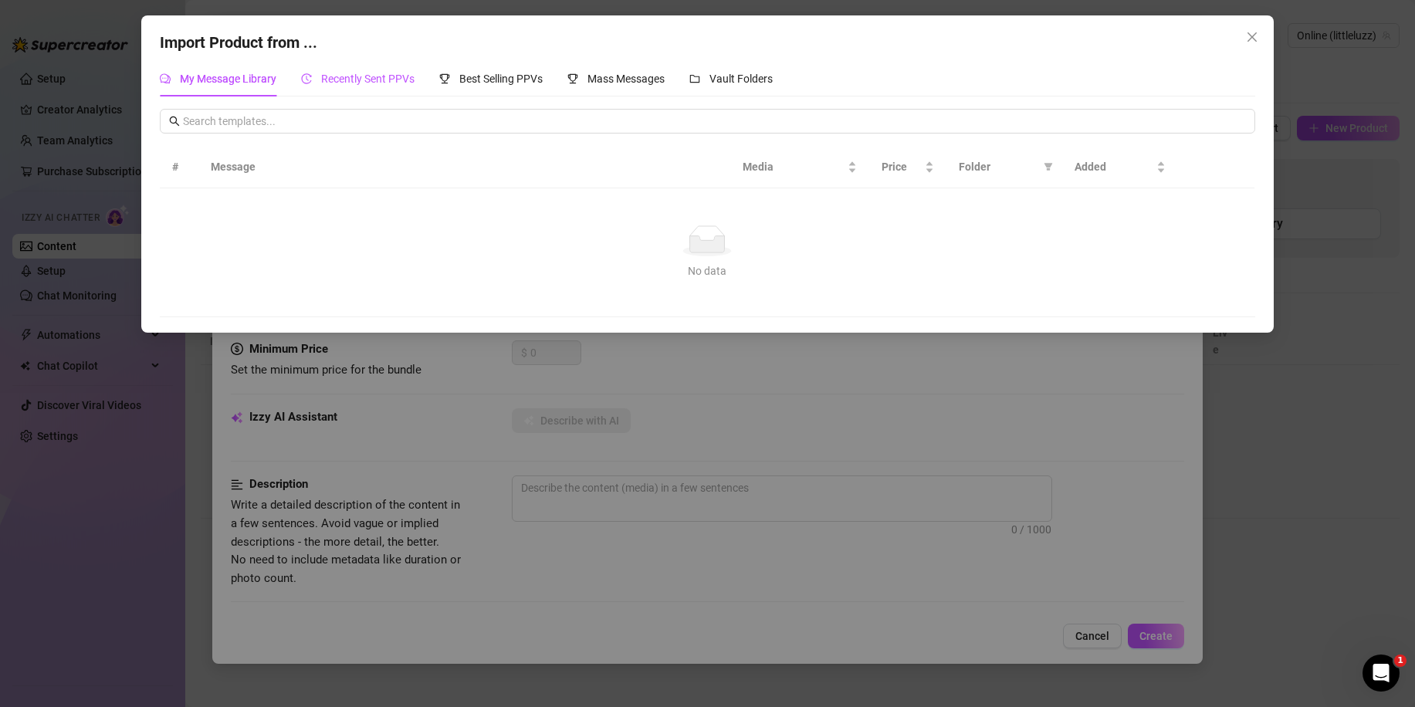
click at [334, 76] on span "Recently Sent PPVs" at bounding box center [367, 79] width 93 height 12
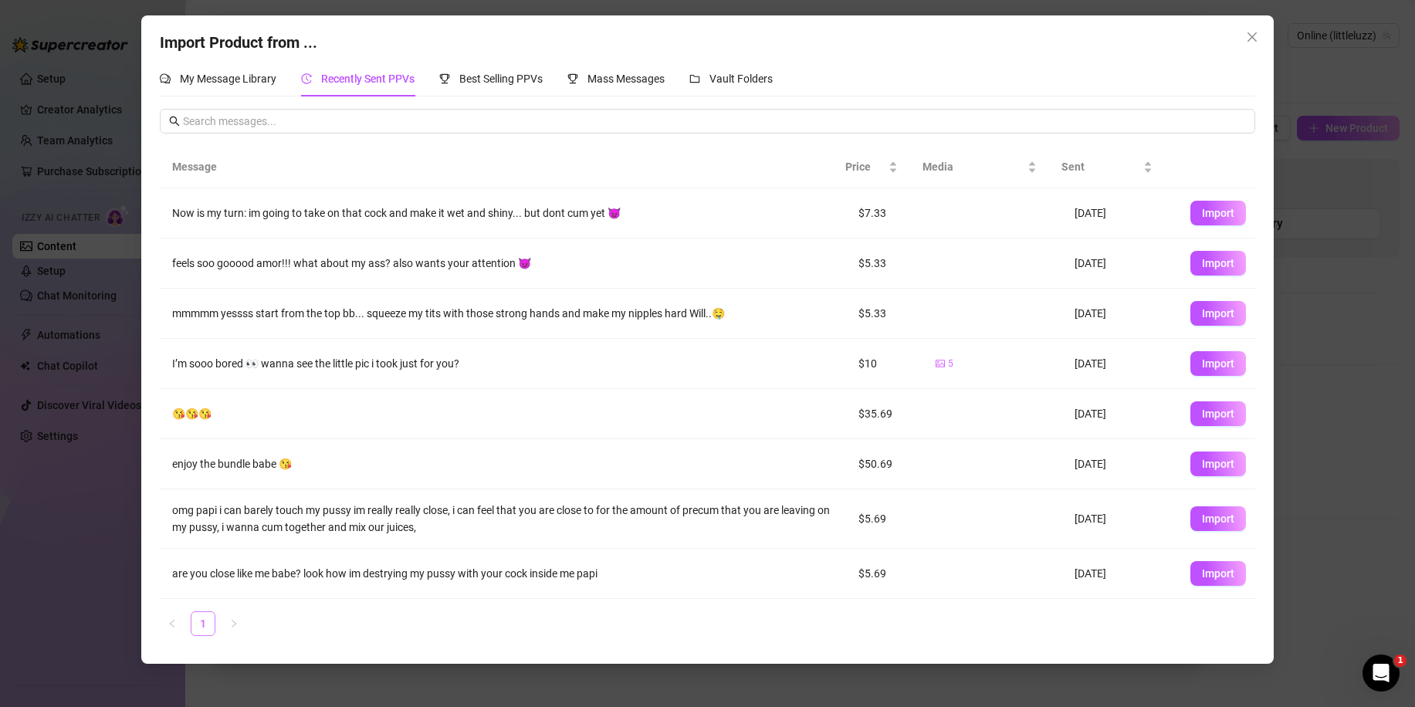
click at [205, 630] on link "1" at bounding box center [202, 623] width 23 height 23
click at [512, 67] on div "Best Selling PPVs" at bounding box center [490, 78] width 103 height 35
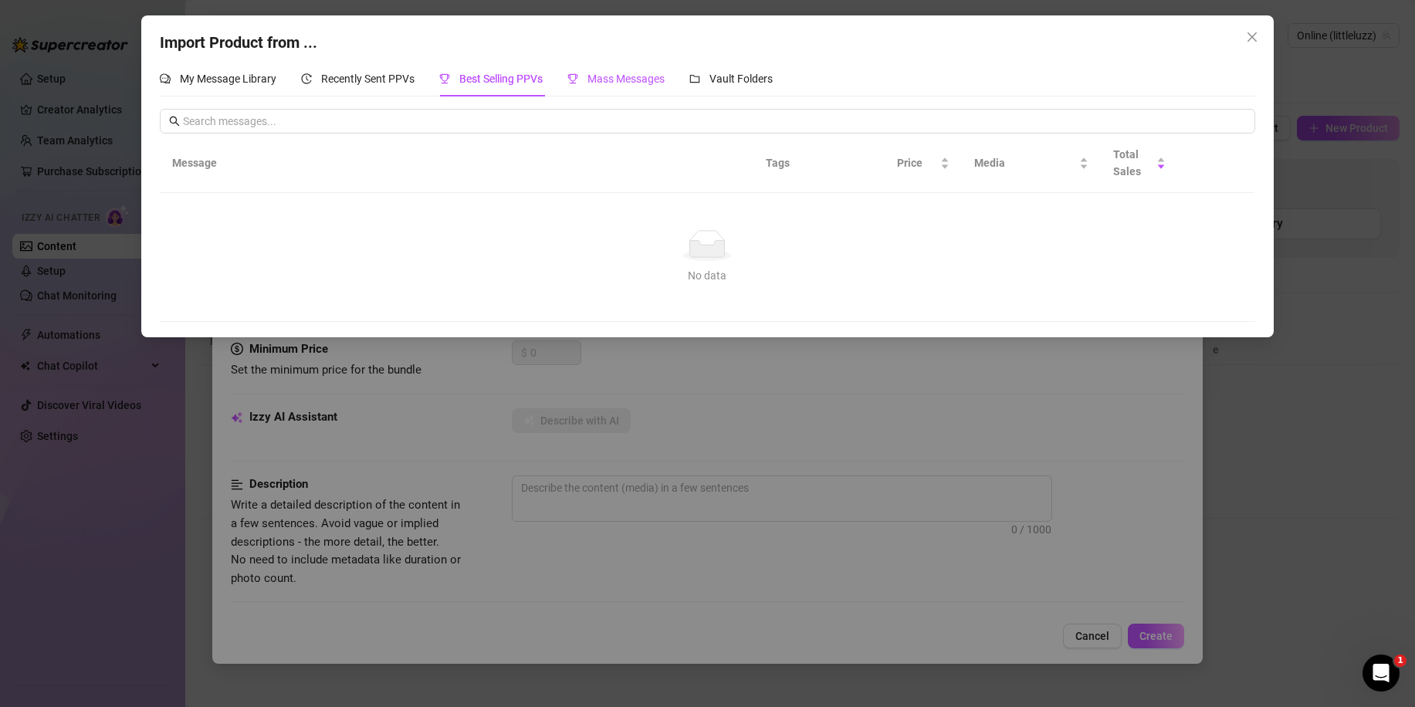
click at [608, 80] on span "Mass Messages" at bounding box center [625, 79] width 77 height 12
click at [713, 73] on span "Vault Folders" at bounding box center [740, 79] width 63 height 12
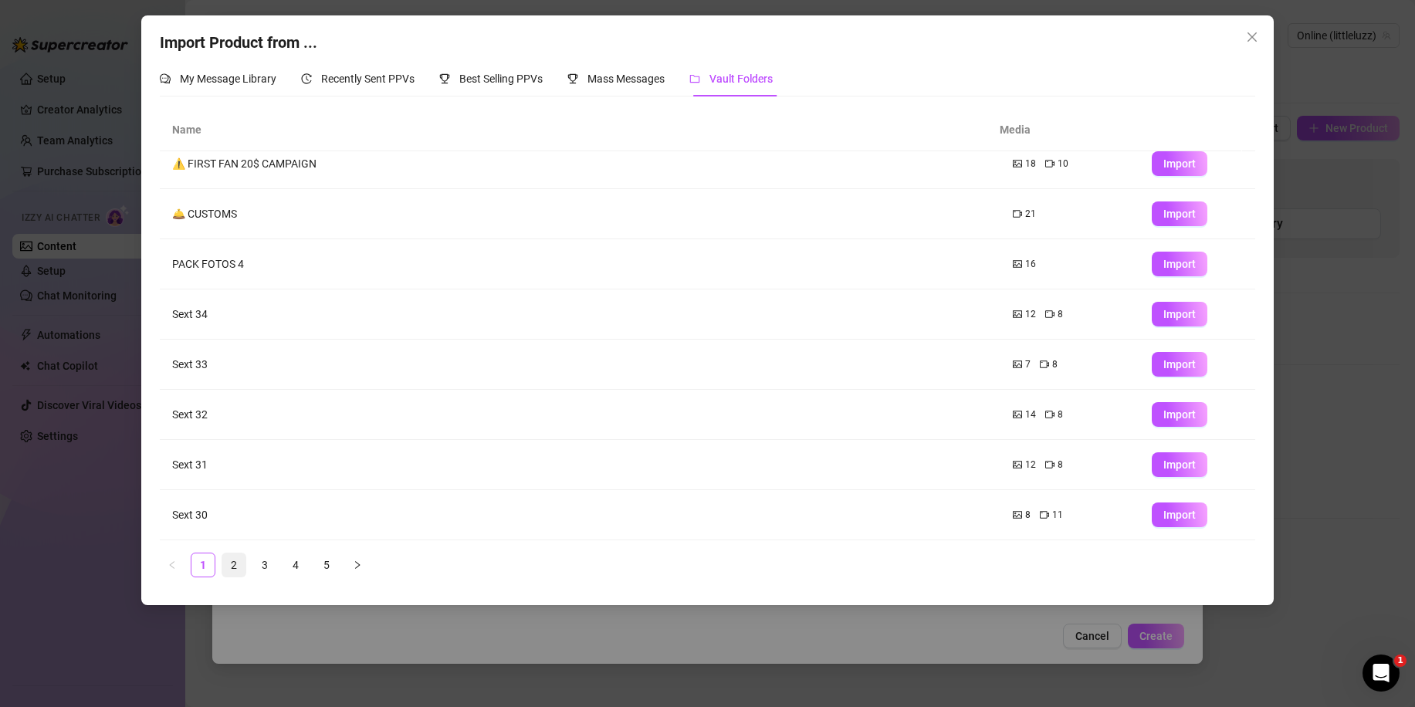
click at [242, 563] on link "2" at bounding box center [233, 564] width 23 height 23
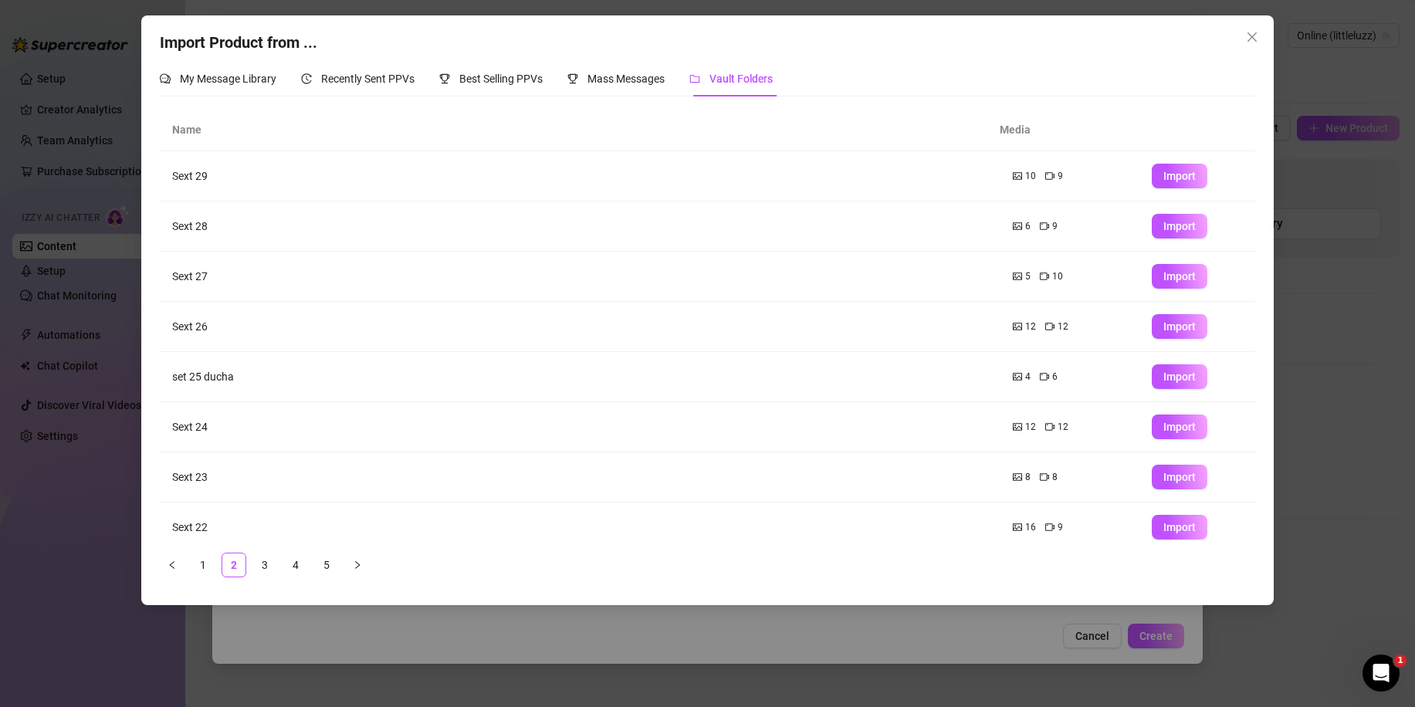
click at [278, 566] on ul "1 2 3 4 5" at bounding box center [707, 565] width 1094 height 25
click at [262, 559] on link "3" at bounding box center [264, 564] width 23 height 23
click at [288, 559] on link "4" at bounding box center [295, 564] width 23 height 23
click at [1000, 275] on td "18 162" at bounding box center [1069, 277] width 139 height 50
click at [200, 281] on td "PPV SOLA 👩🏼" at bounding box center [580, 277] width 840 height 50
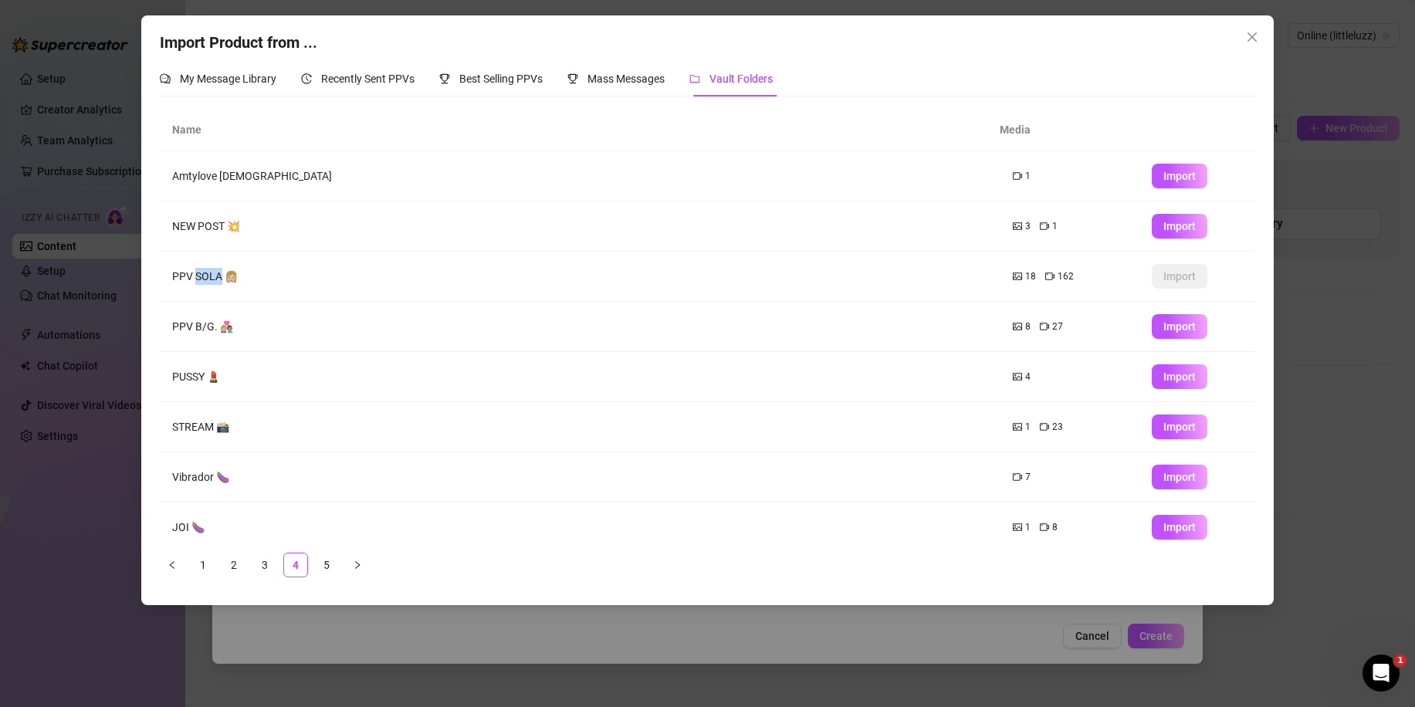
click at [201, 281] on td "PPV SOLA 👩🏼" at bounding box center [580, 277] width 840 height 50
click at [221, 276] on td "PPV SOLA 👩🏼" at bounding box center [580, 277] width 840 height 50
click at [237, 280] on td "PPV SOLA 👩🏼" at bounding box center [580, 277] width 840 height 50
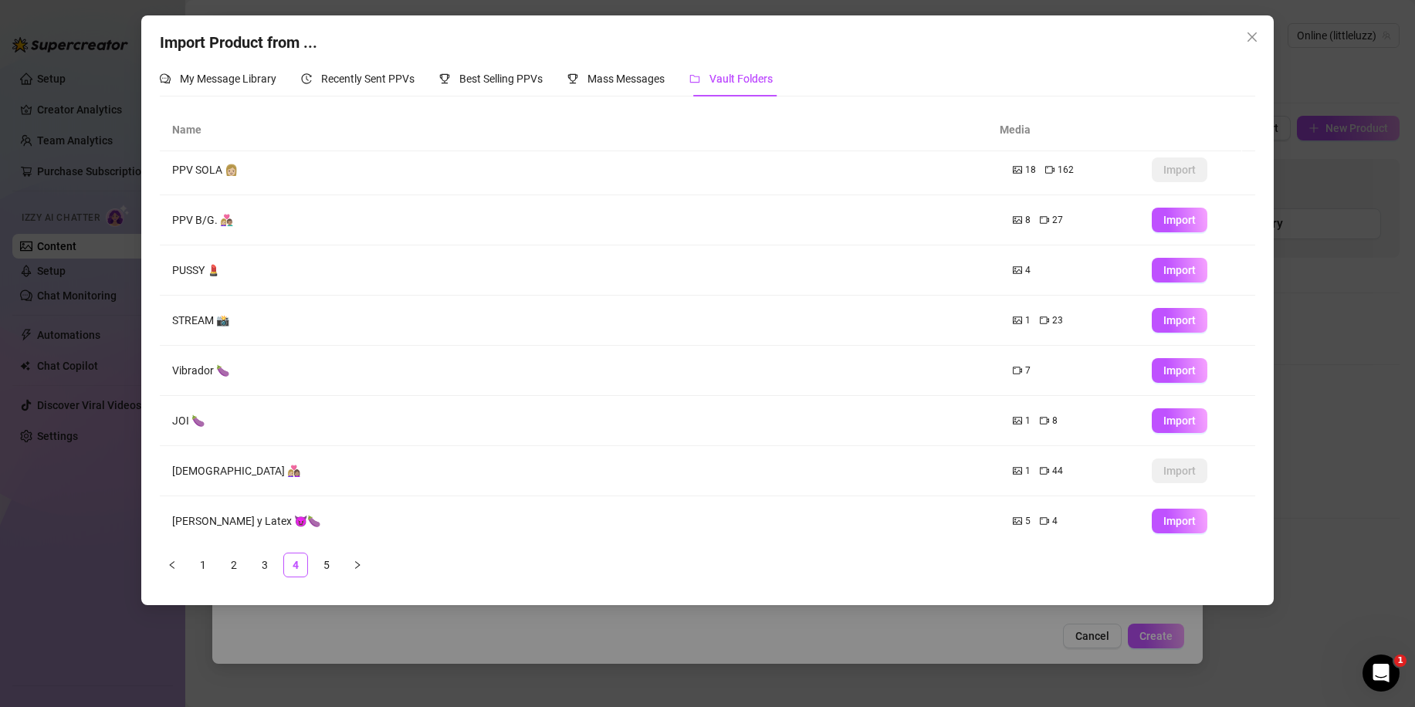
scroll to position [113, 0]
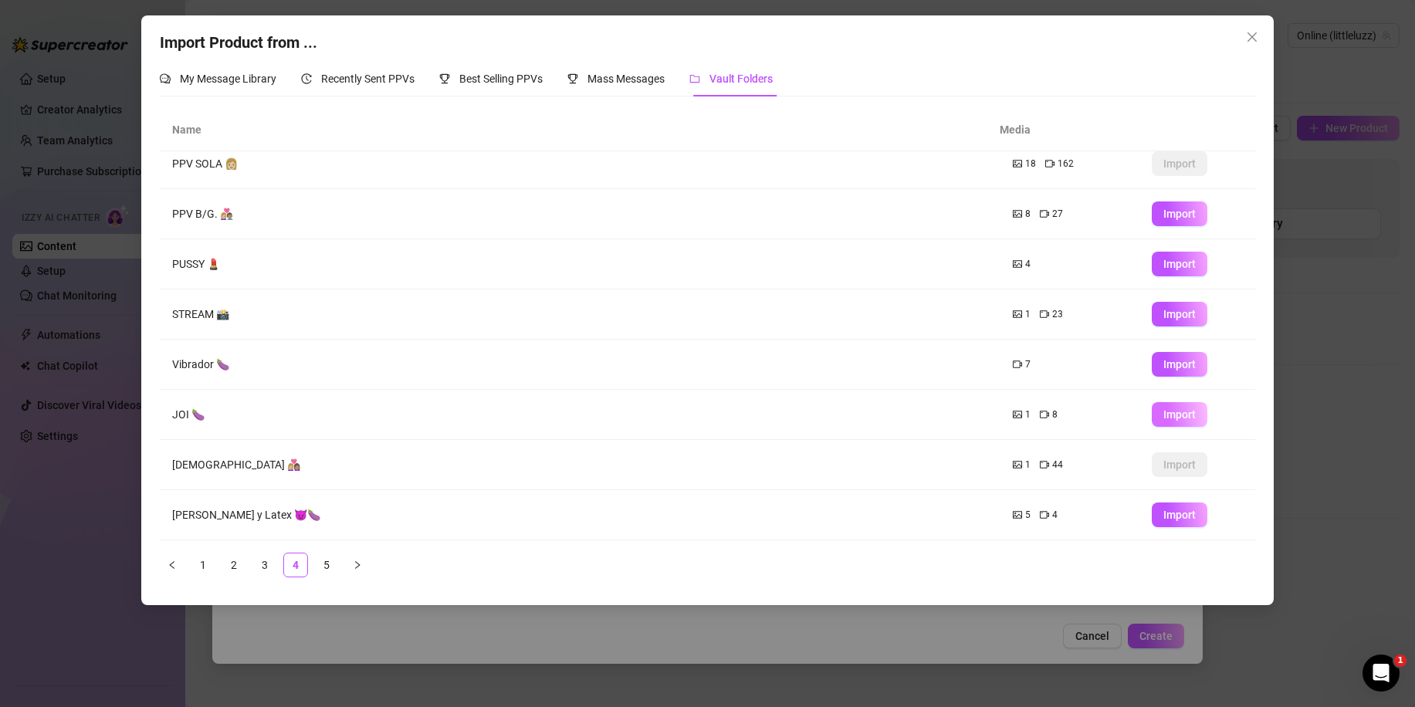
click at [1163, 417] on span "Import" at bounding box center [1179, 414] width 32 height 12
type textarea "Type your message here..."
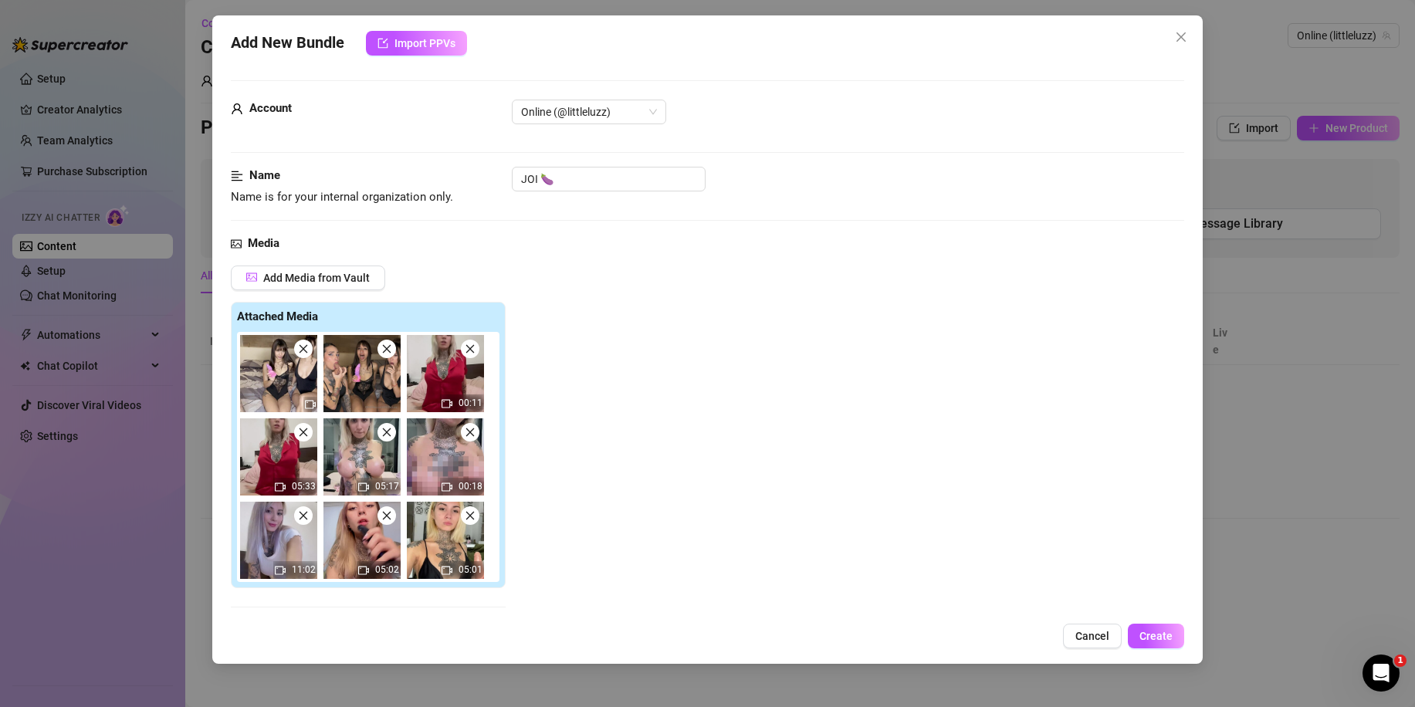
click at [476, 357] on img at bounding box center [445, 373] width 77 height 77
click at [302, 433] on icon "close" at bounding box center [303, 432] width 11 height 11
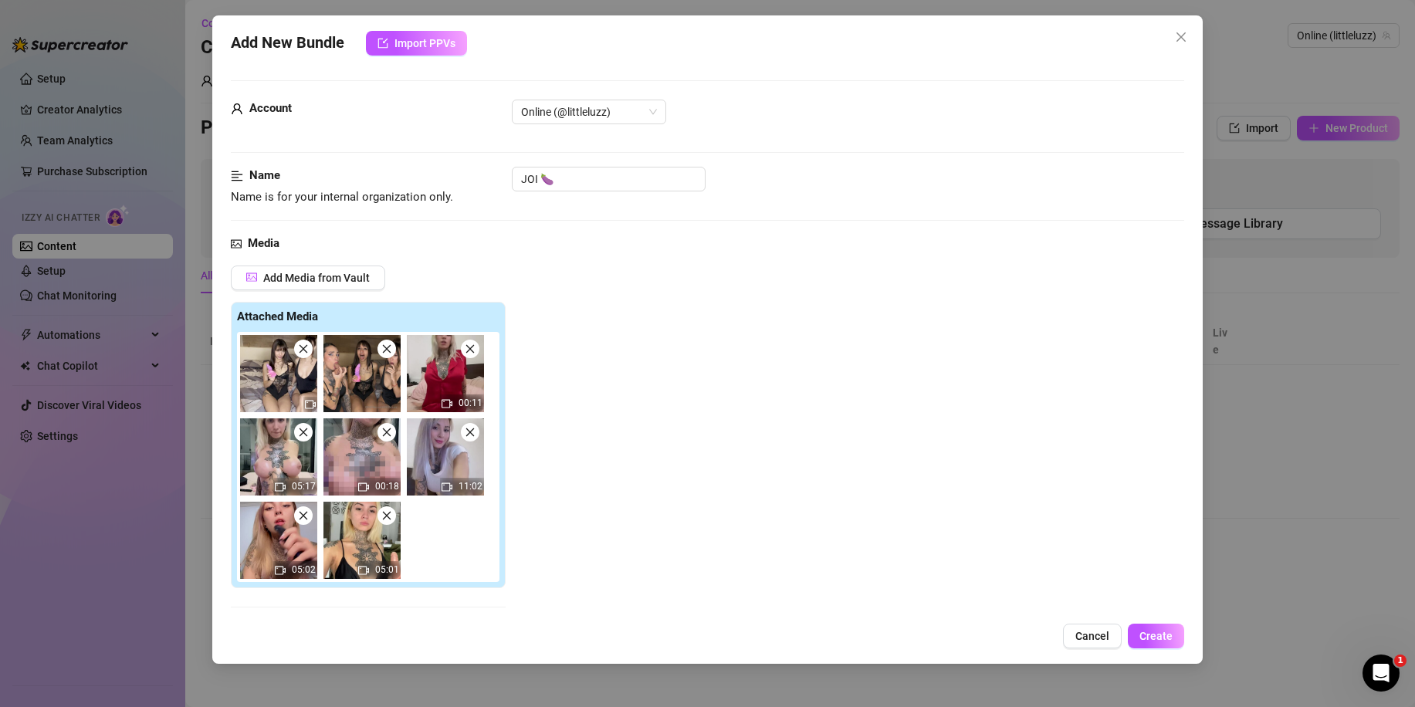
click at [466, 357] on span at bounding box center [470, 349] width 19 height 19
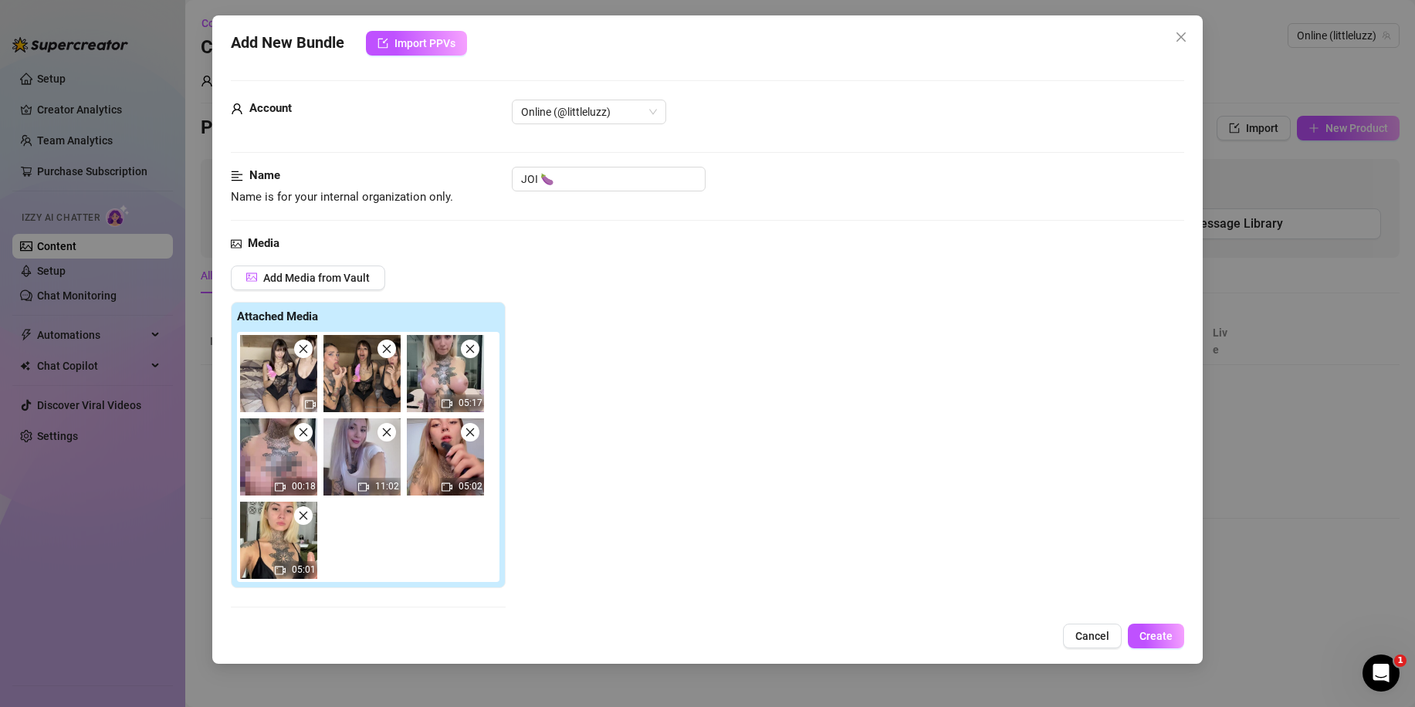
click at [303, 438] on icon "close" at bounding box center [303, 432] width 11 height 11
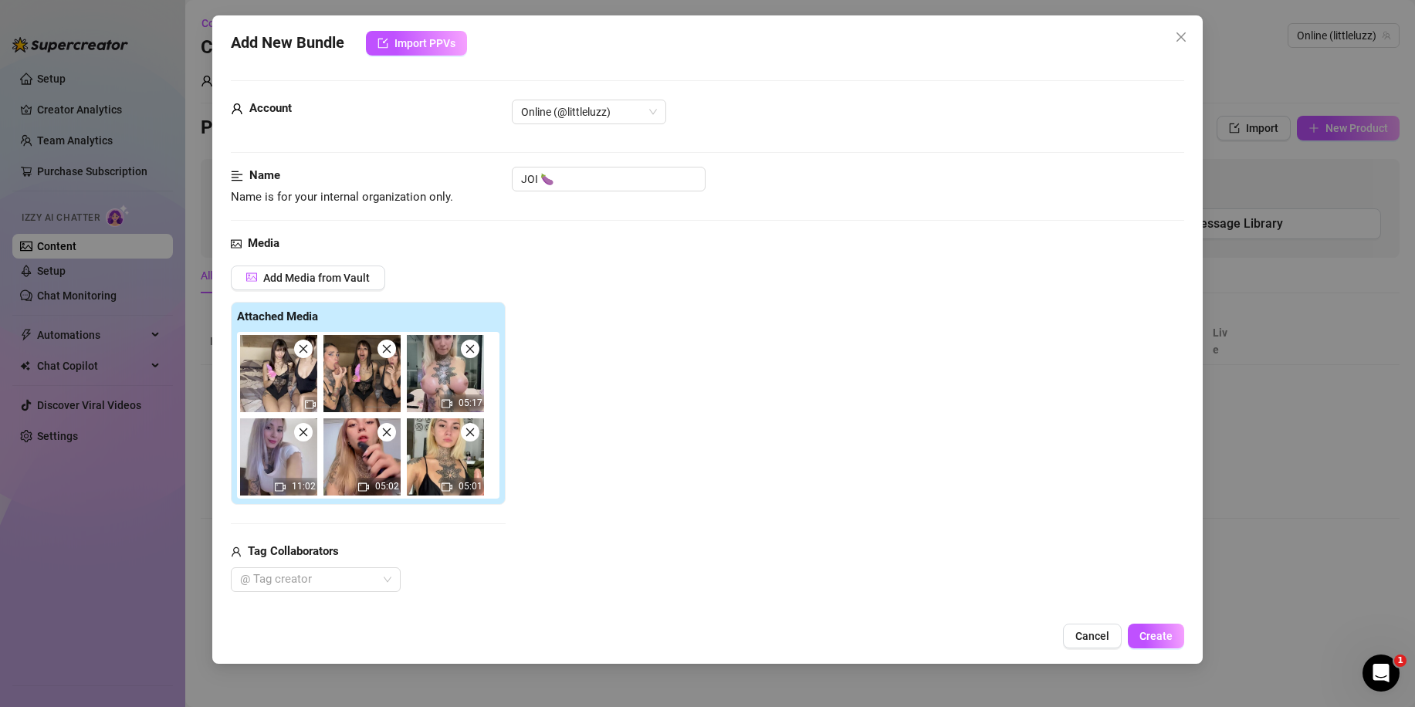
click at [301, 434] on icon "close" at bounding box center [303, 432] width 11 height 11
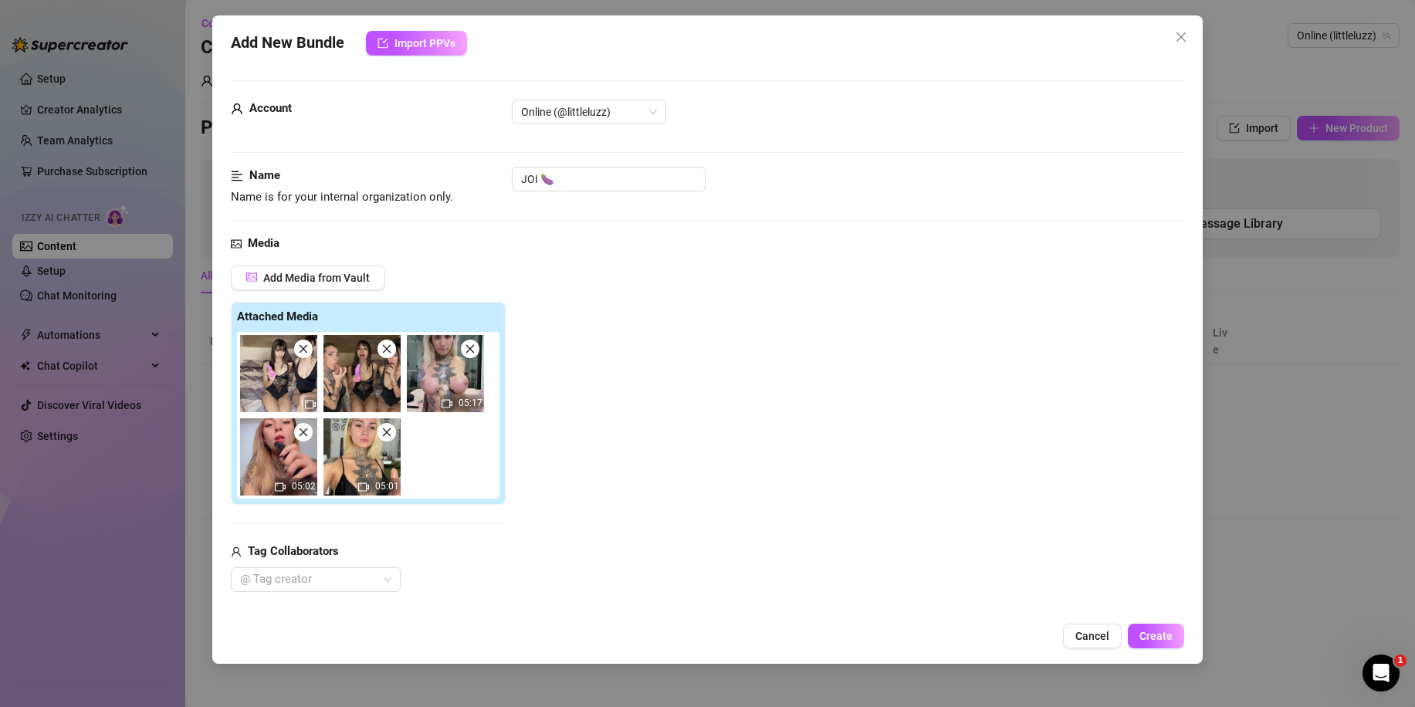
click at [301, 434] on icon "close" at bounding box center [303, 432] width 11 height 11
click at [303, 434] on icon "close" at bounding box center [303, 432] width 11 height 11
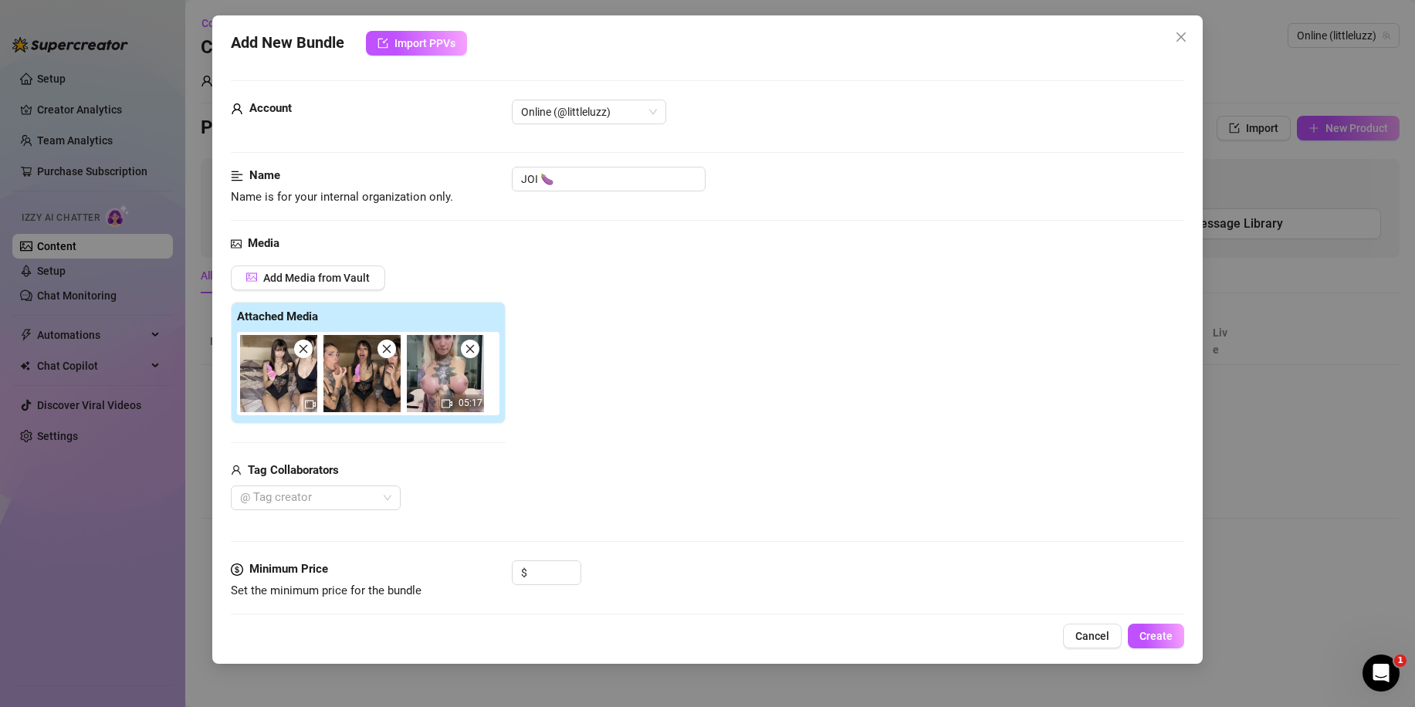
click at [475, 350] on icon "close" at bounding box center [470, 348] width 11 height 11
click at [330, 498] on div at bounding box center [307, 498] width 147 height 22
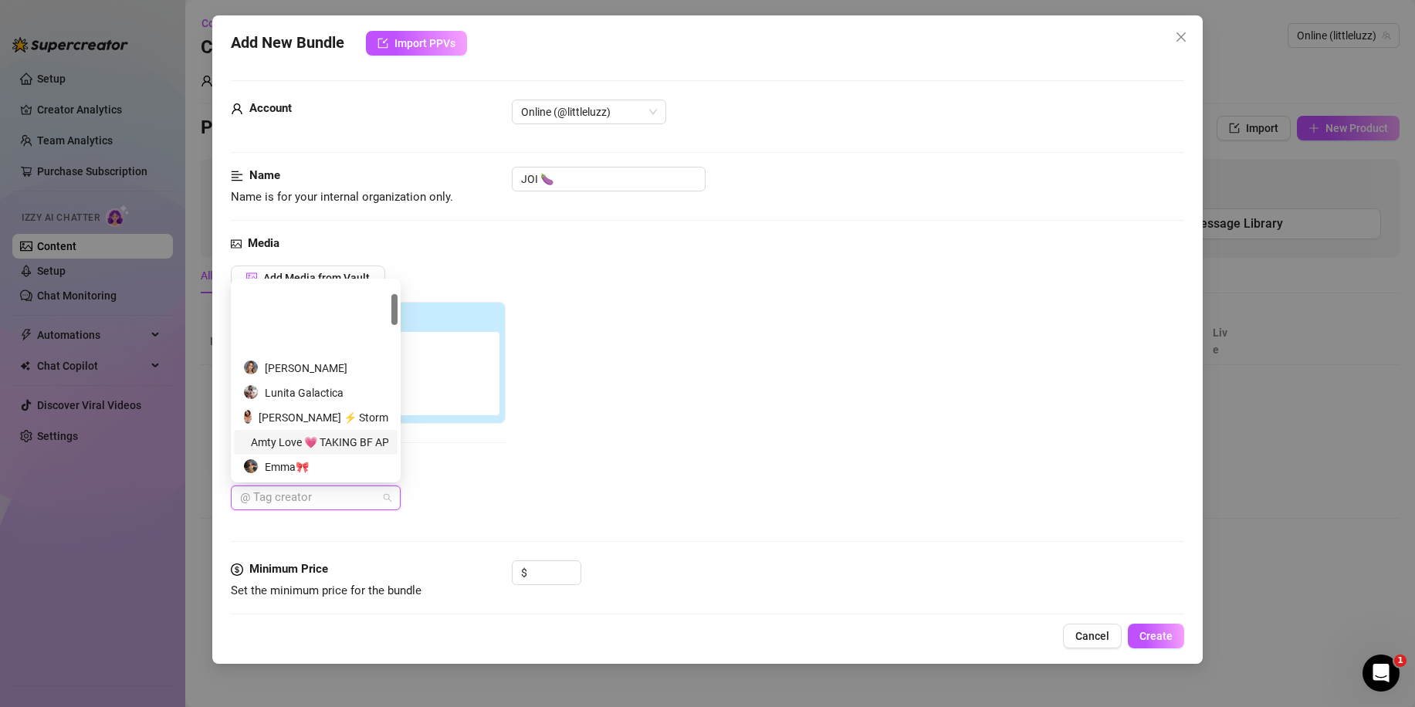
scroll to position [77, 0]
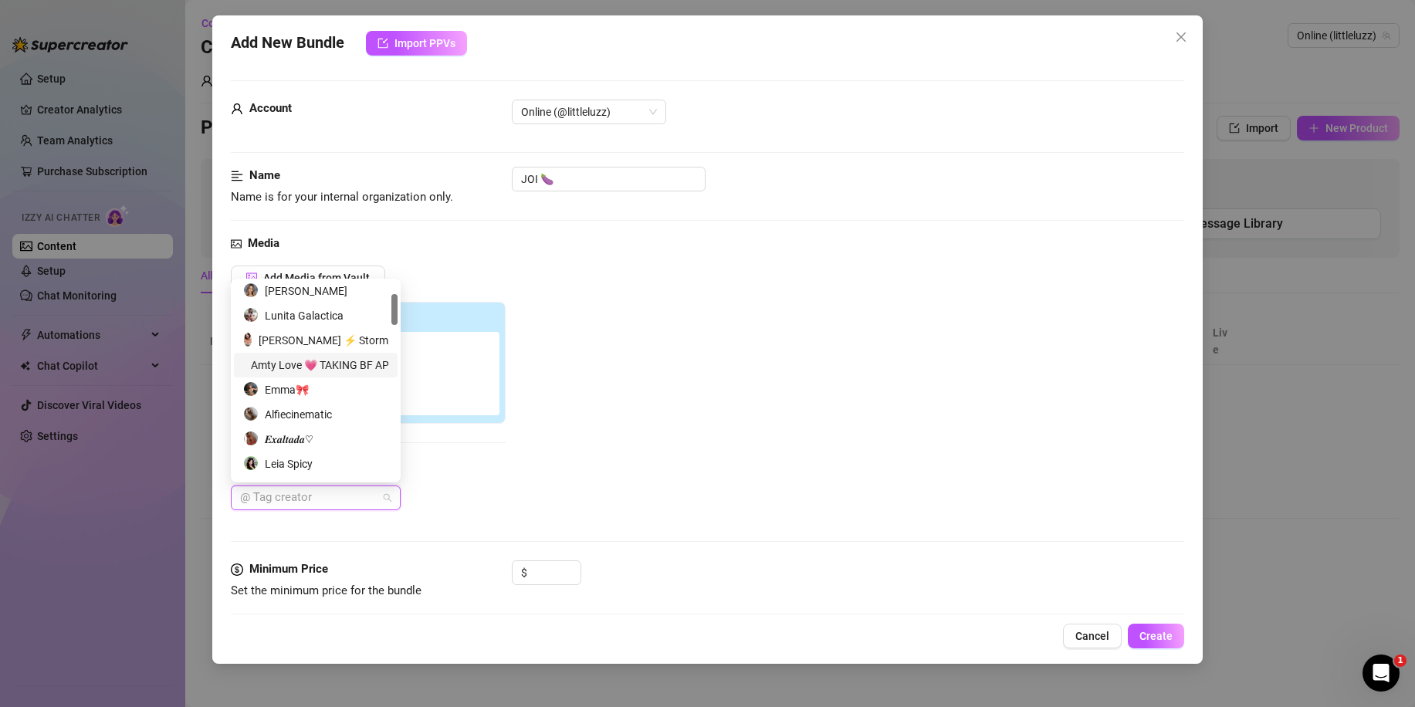
click at [317, 362] on div "Amty Love 💗 TAKING BF APPLICATIONS🔥" at bounding box center [315, 365] width 145 height 17
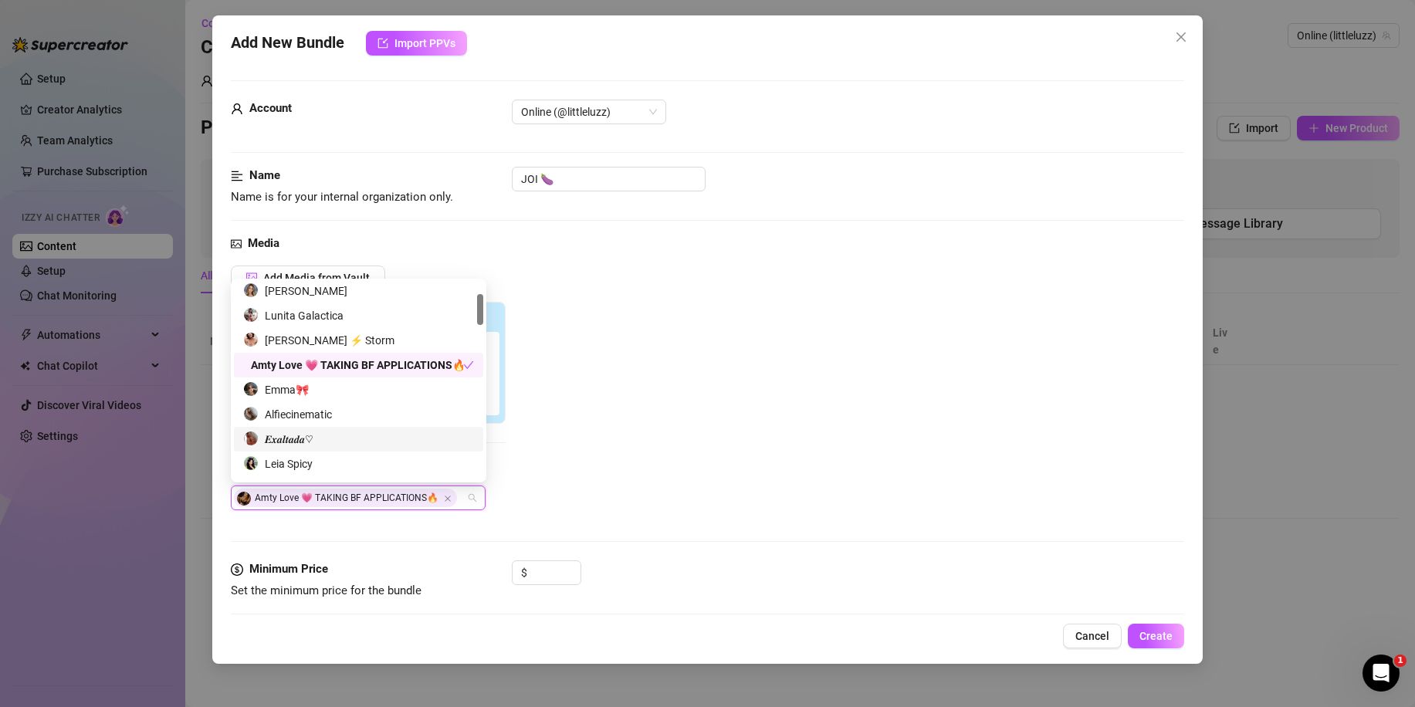
click at [328, 437] on div "𝑬𝒙𝒂𝒍𝒕𝒂𝒅𝒂♡" at bounding box center [358, 439] width 231 height 17
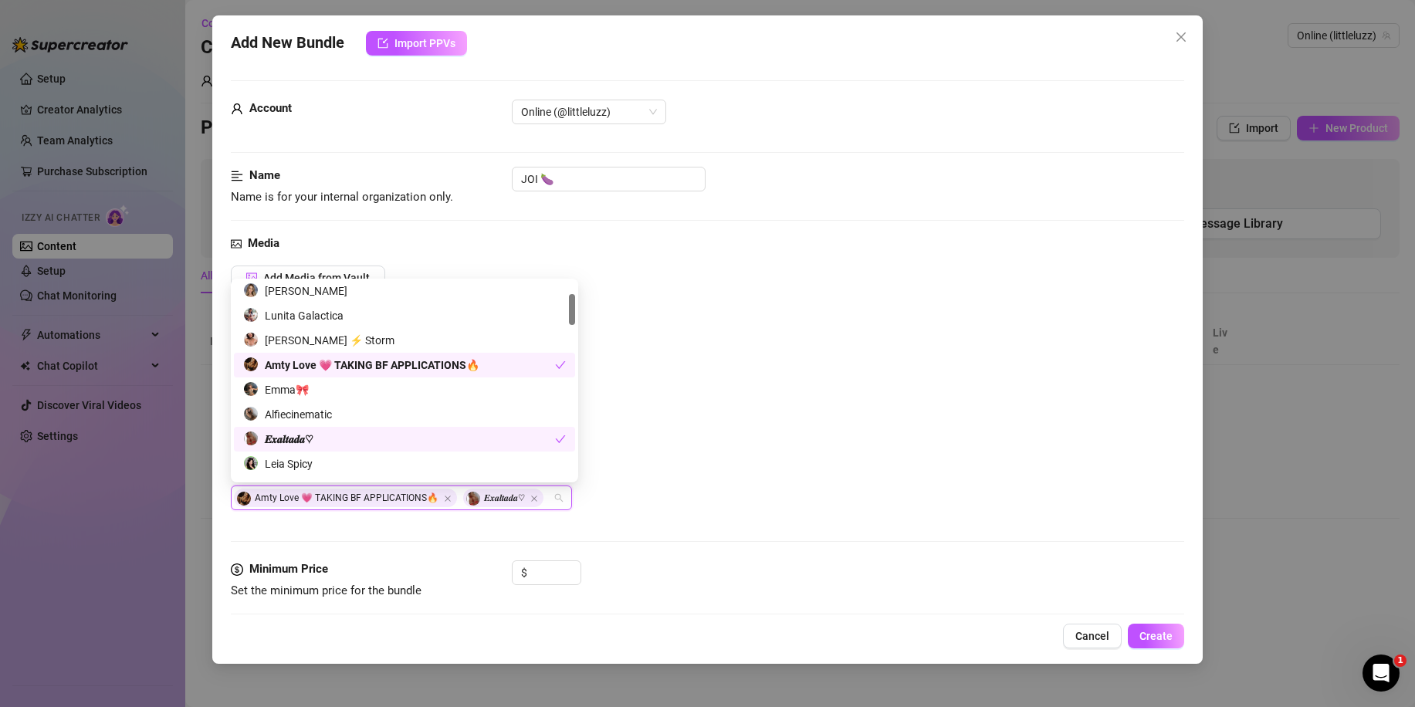
click at [722, 417] on div "Add Media from Vault Attached Media Tag Collaborators Amty Love 💗 TAKING BF APP…" at bounding box center [707, 387] width 953 height 245
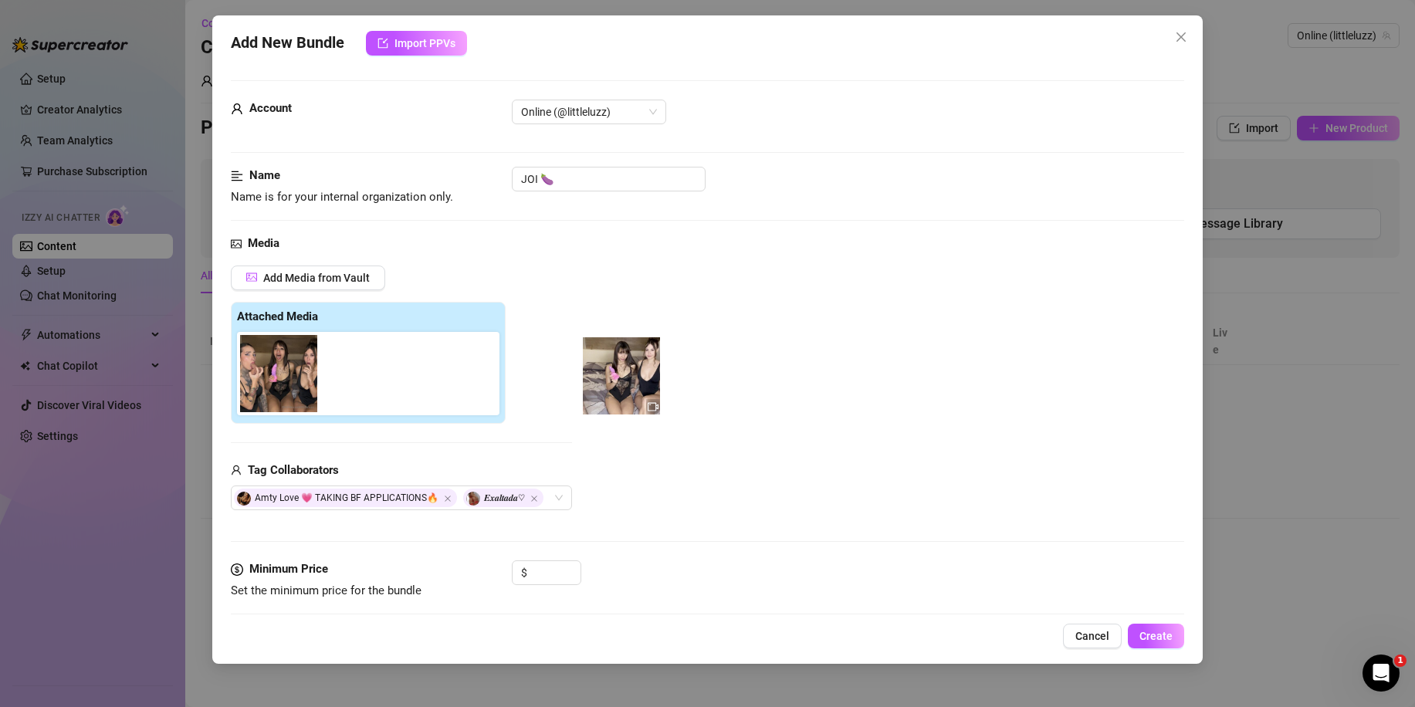
drag, startPoint x: 282, startPoint y: 387, endPoint x: 634, endPoint y: 389, distance: 351.1
click at [634, 389] on div "Add Media from Vault Attached Media Tag Collaborators Amty Love 💗 TAKING BF APP…" at bounding box center [707, 387] width 953 height 245
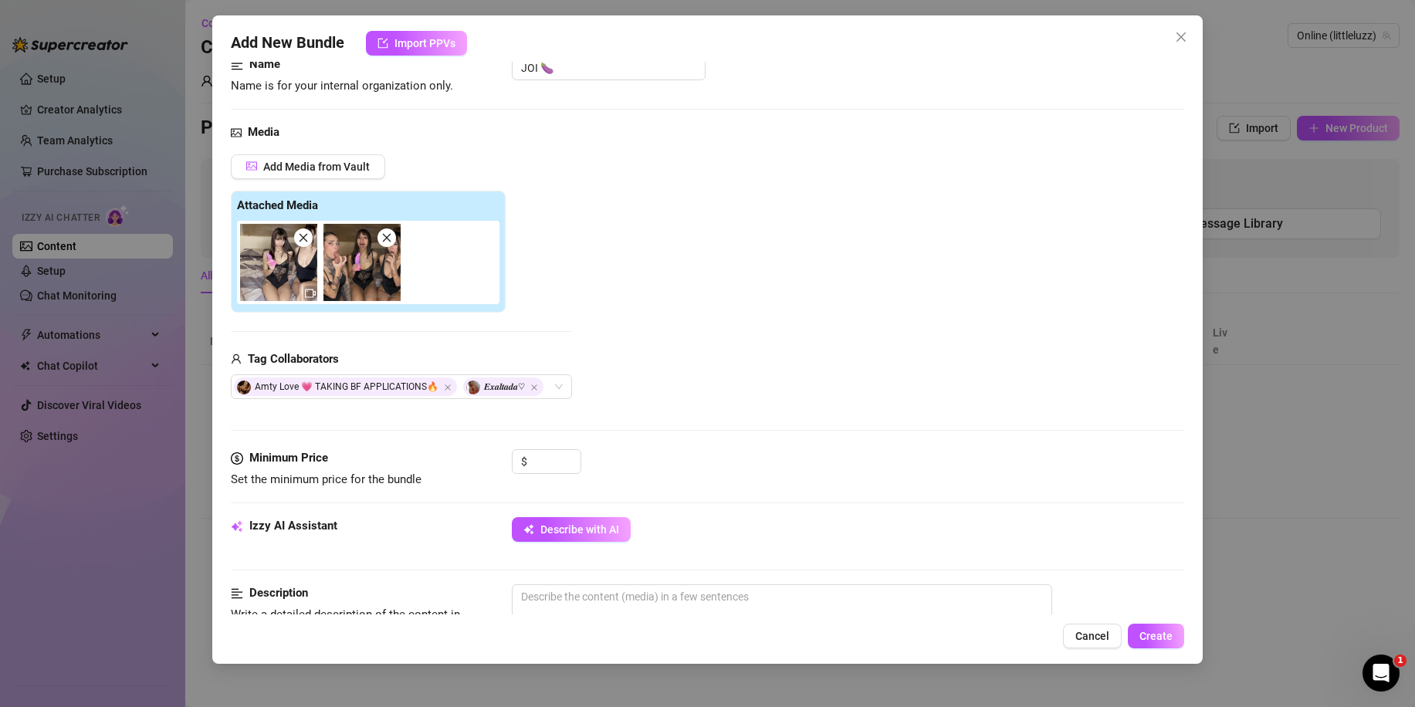
scroll to position [154, 0]
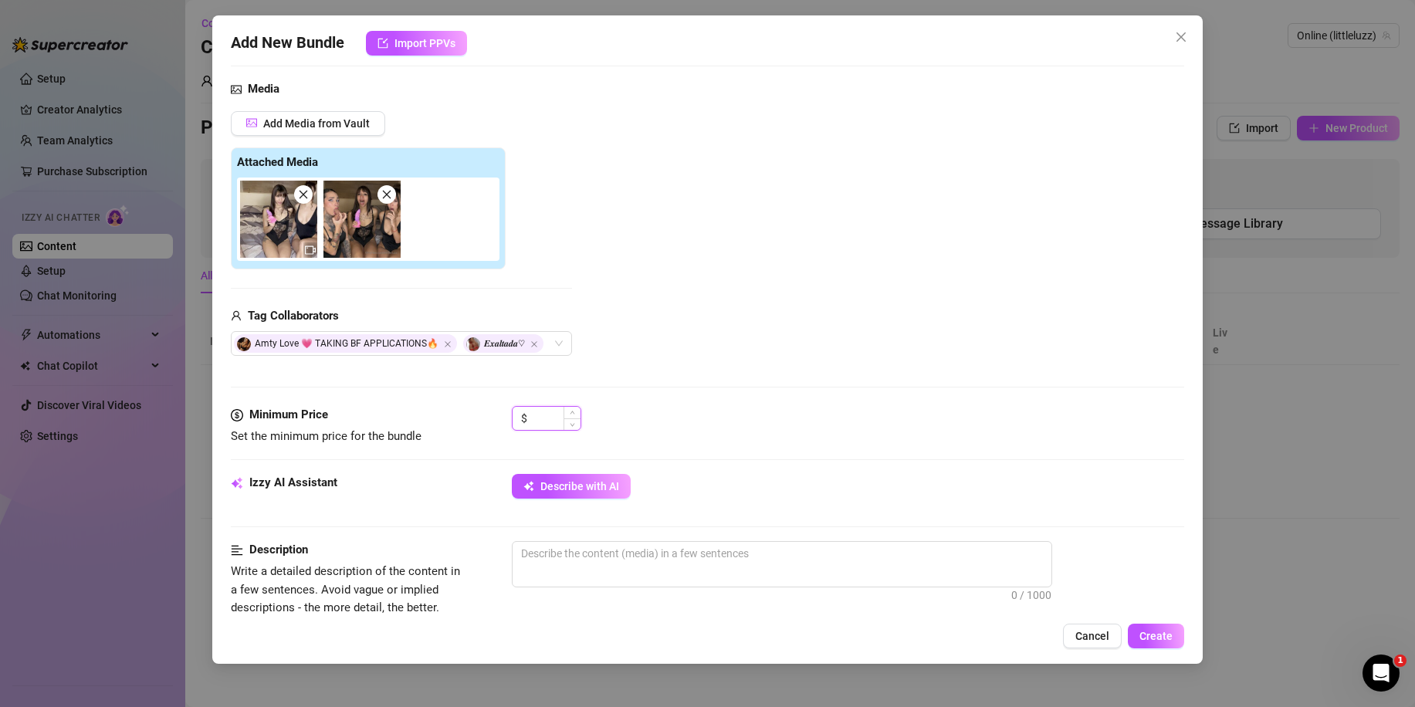
click at [553, 418] on input at bounding box center [555, 418] width 50 height 23
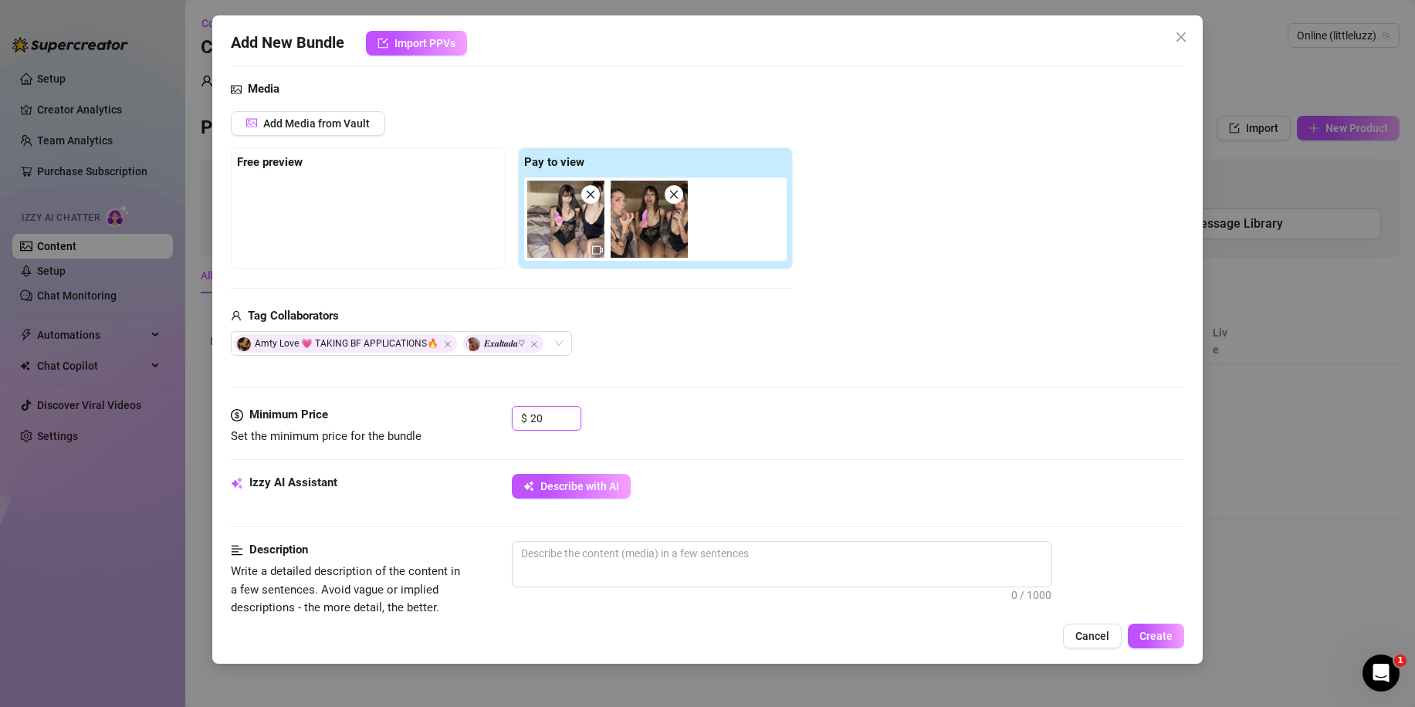
type input "20"
click at [535, 472] on div "Minimum Price Set the minimum price for the bundle $ 20" at bounding box center [707, 440] width 953 height 68
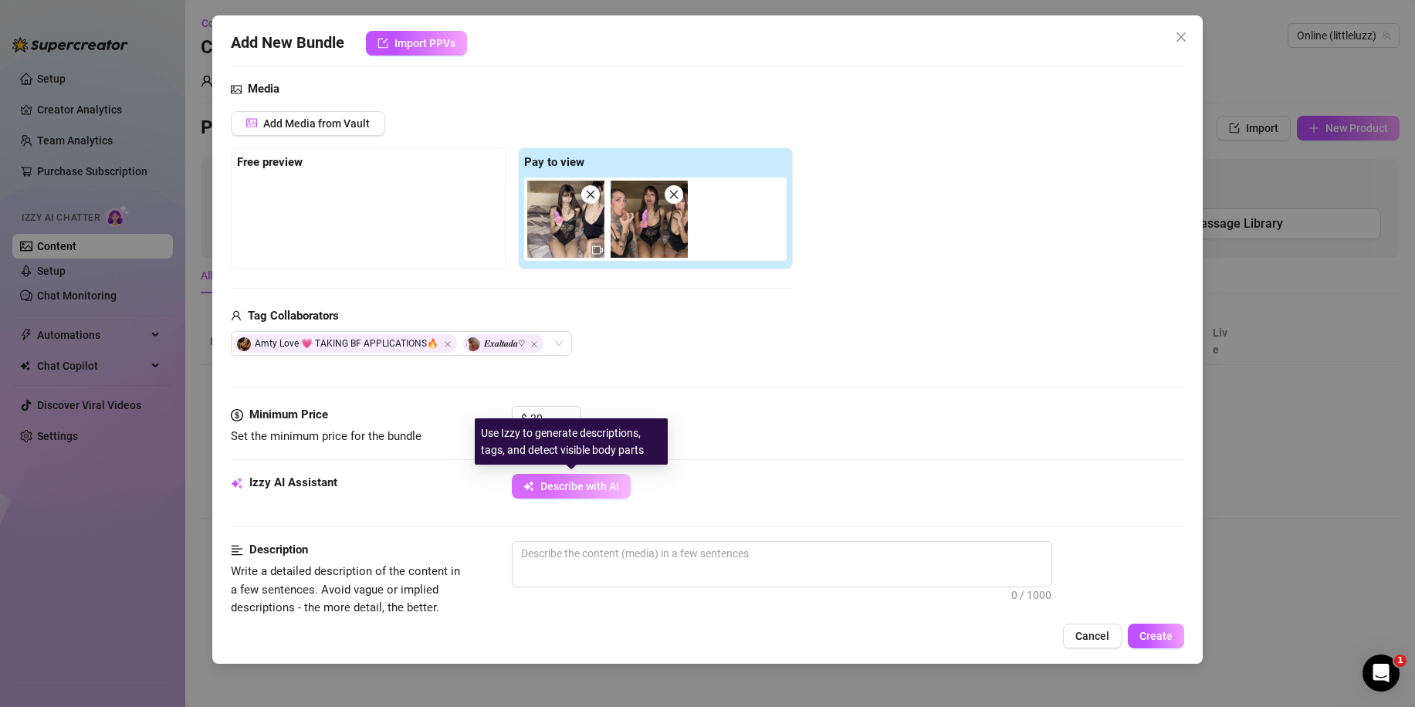
click at [541, 482] on span "Describe with AI" at bounding box center [579, 486] width 79 height 12
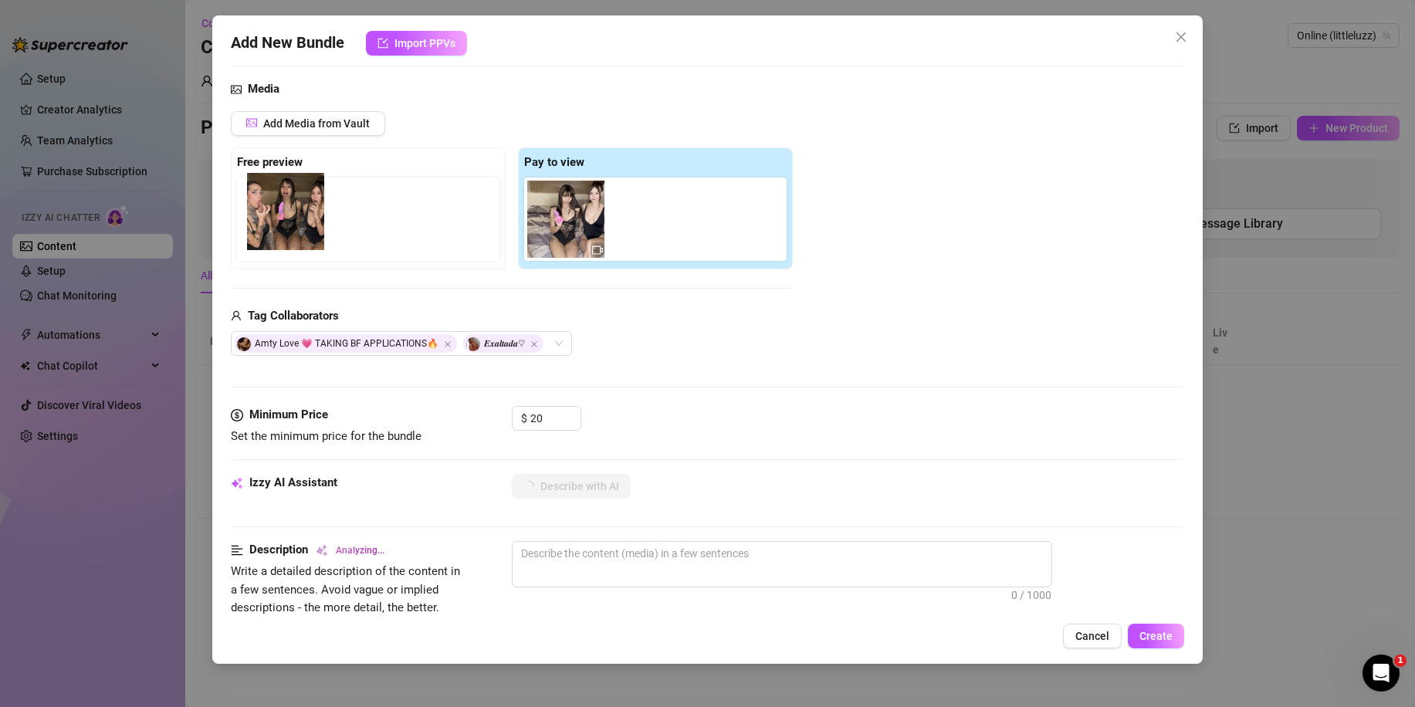
drag, startPoint x: 589, startPoint y: 237, endPoint x: 275, endPoint y: 234, distance: 314.1
click at [275, 234] on div "Free preview Pay to view" at bounding box center [512, 208] width 562 height 122
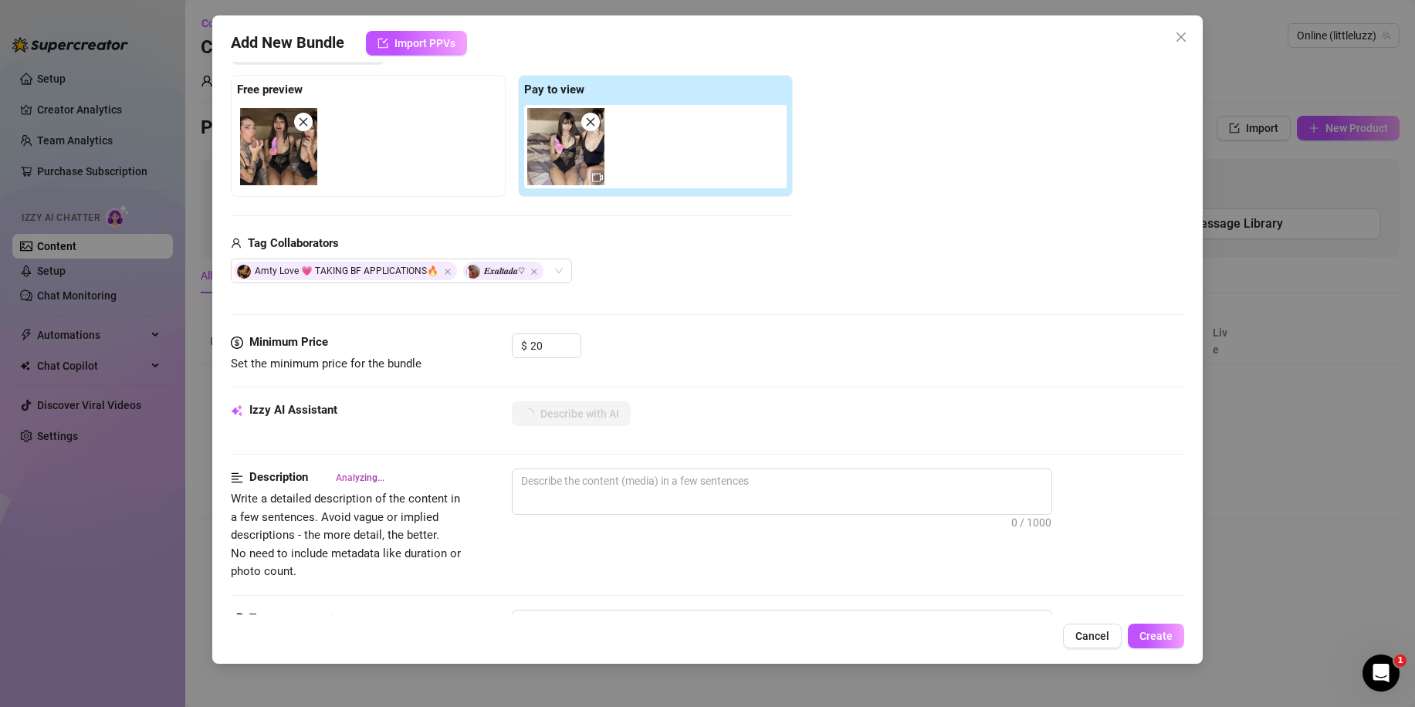
scroll to position [232, 0]
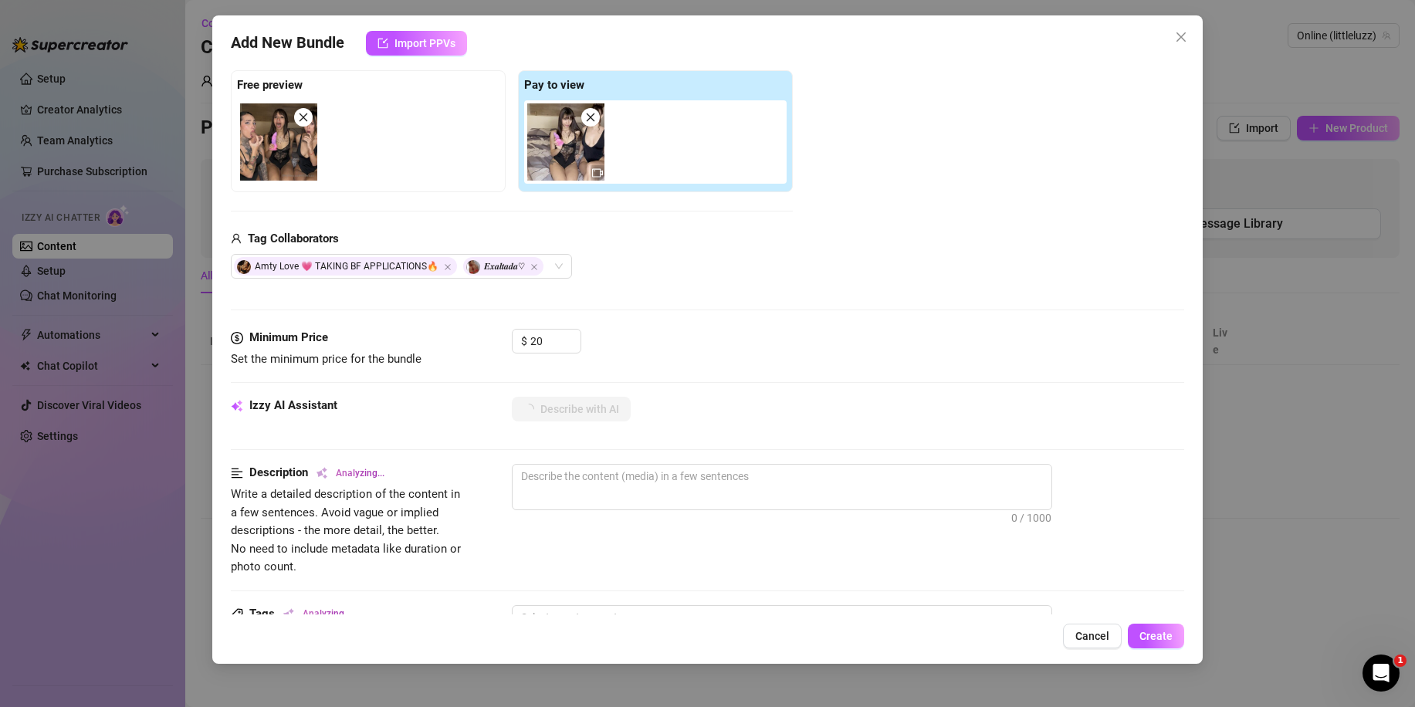
type textarea "Three"
type textarea "Three women"
type textarea "Three women in"
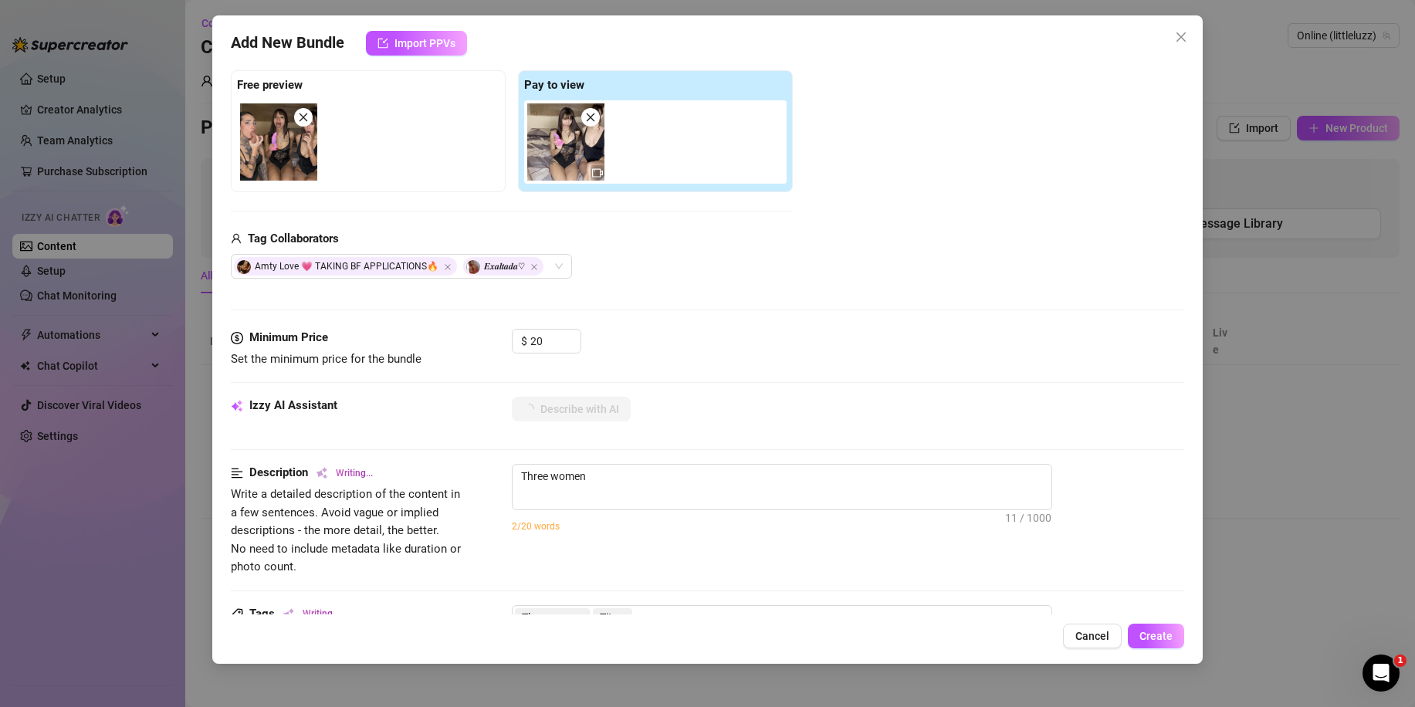
type textarea "Three women in"
type textarea "Three women in black"
type textarea "Three women in black lingerie"
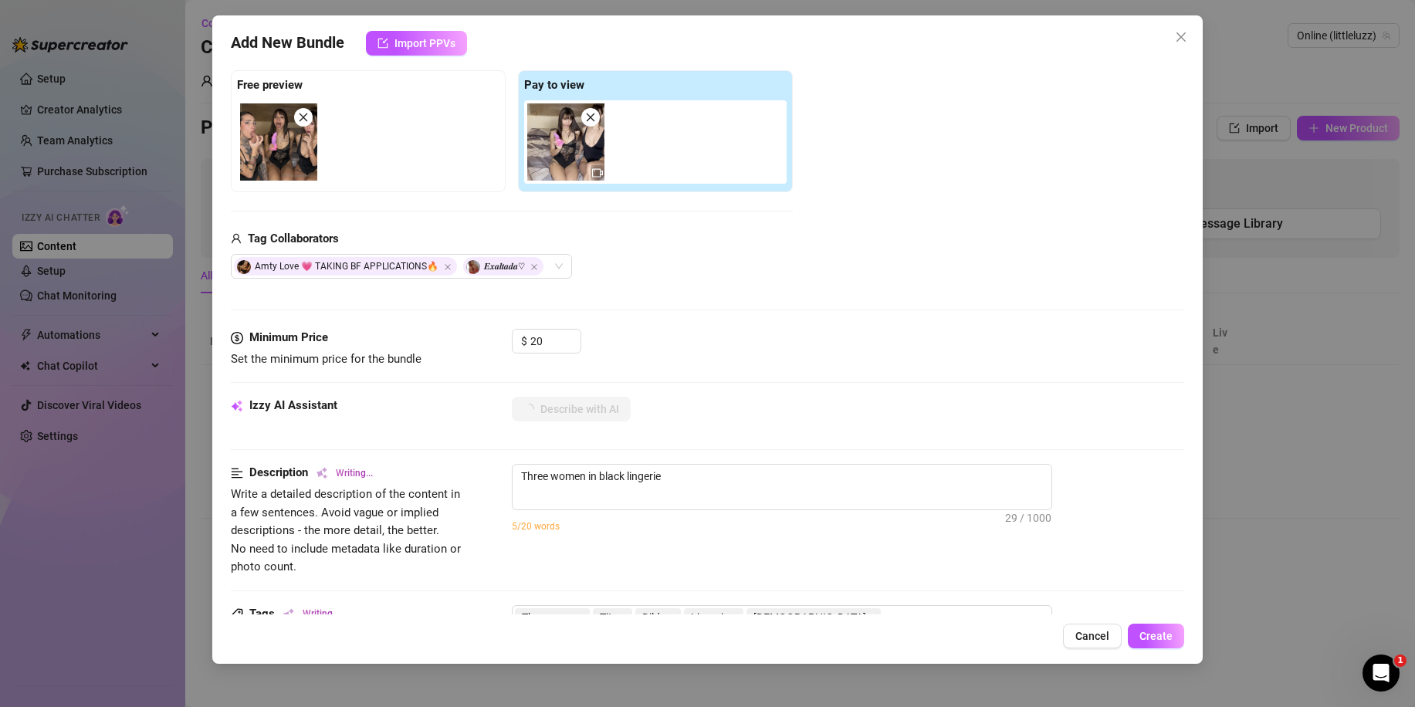
type textarea "Three women in black lingerie play"
type textarea "Three women in black lingerie play together"
type textarea "Three women in black lingerie play together on"
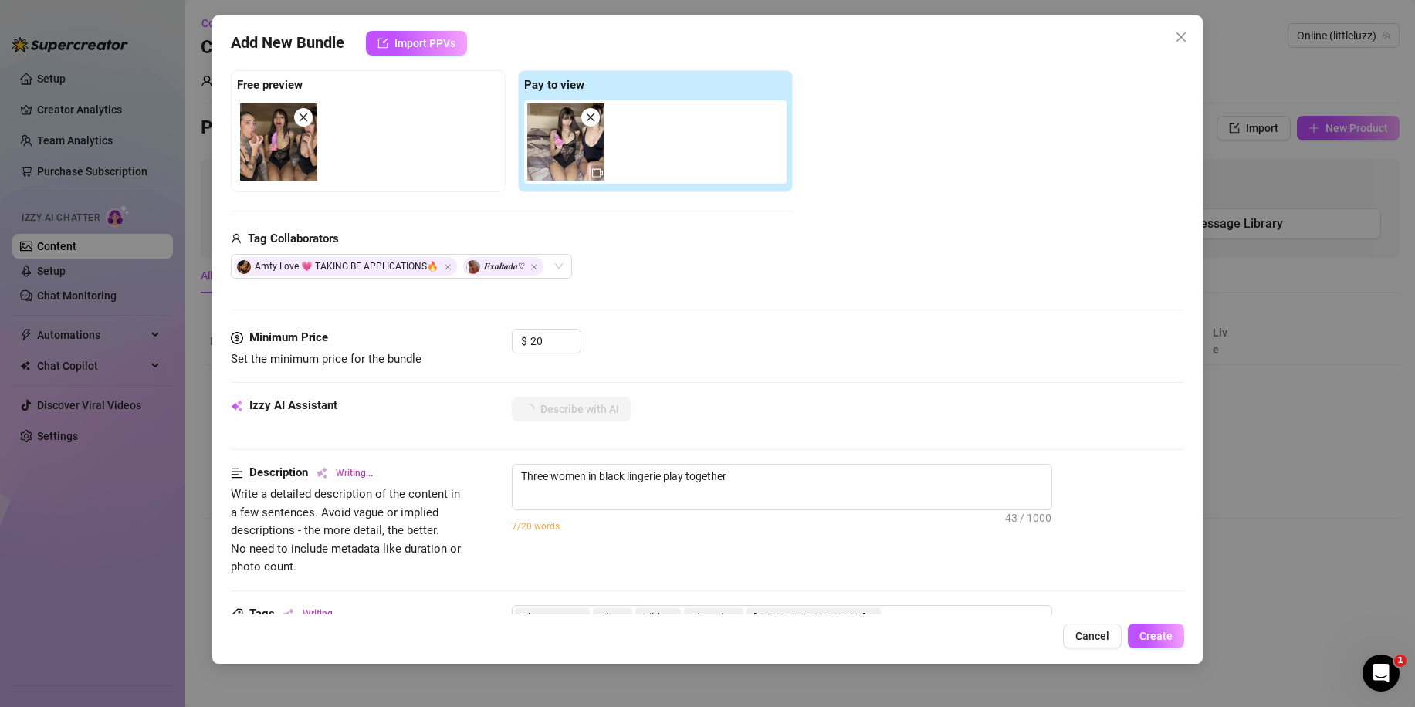
type textarea "Three women in black lingerie play together on"
type textarea "Three women in black lingerie play together on a"
type textarea "Three women in black lingerie play together on a bed."
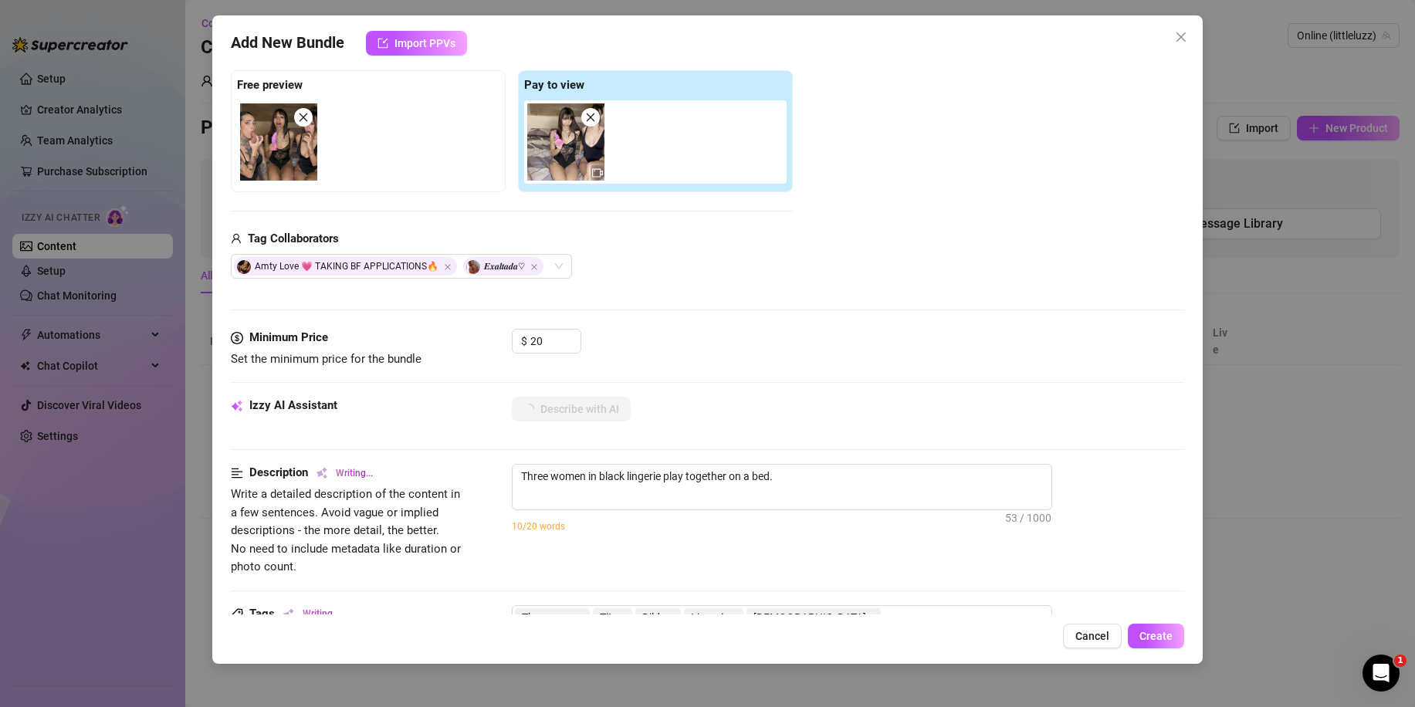
type textarea "Three women in black lingerie play together on a bed. One"
type textarea "Three women in black lingerie play together on a bed. One holds"
type textarea "Three women in black lingerie play together on a bed. One holds a"
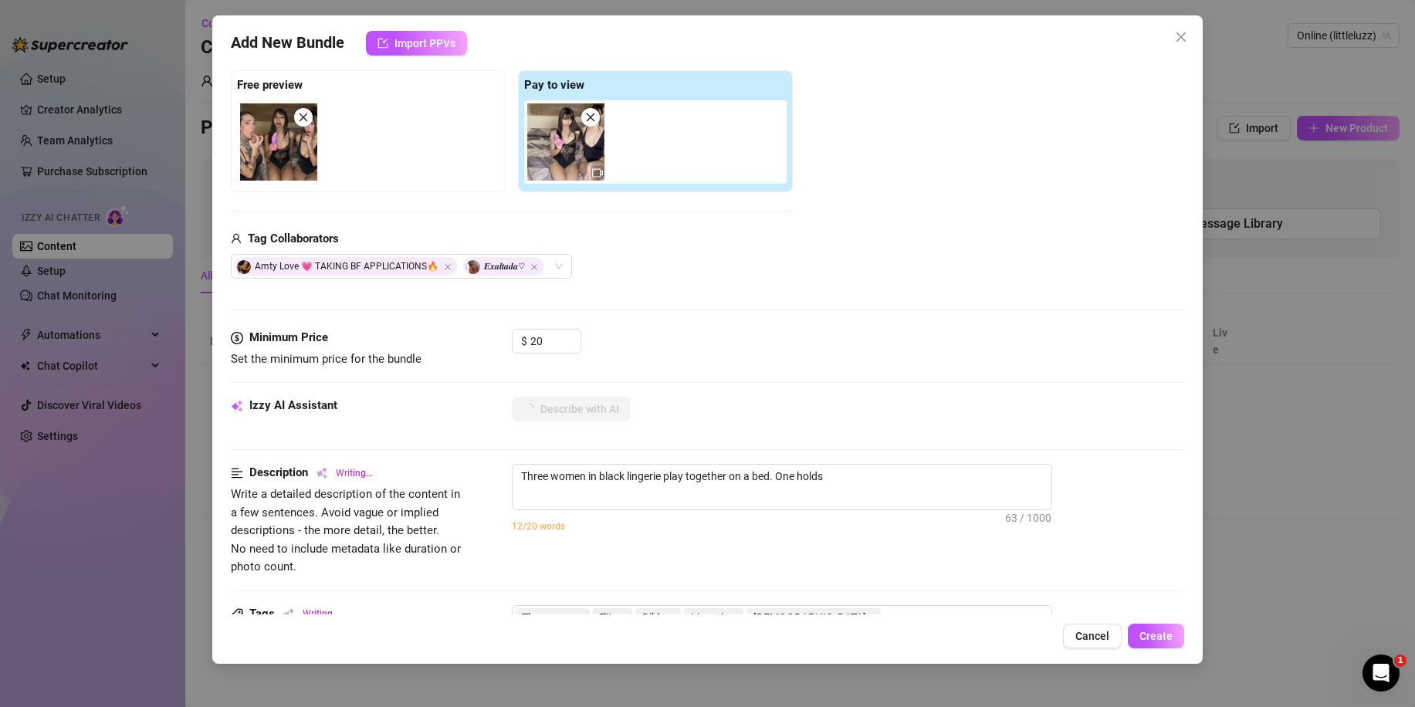
type textarea "Three women in black lingerie play together on a bed. One holds a"
type textarea "Three women in black lingerie play together on a bed. One holds a pink"
type textarea "Three women in black lingerie play together on a bed. One holds a pink dildo"
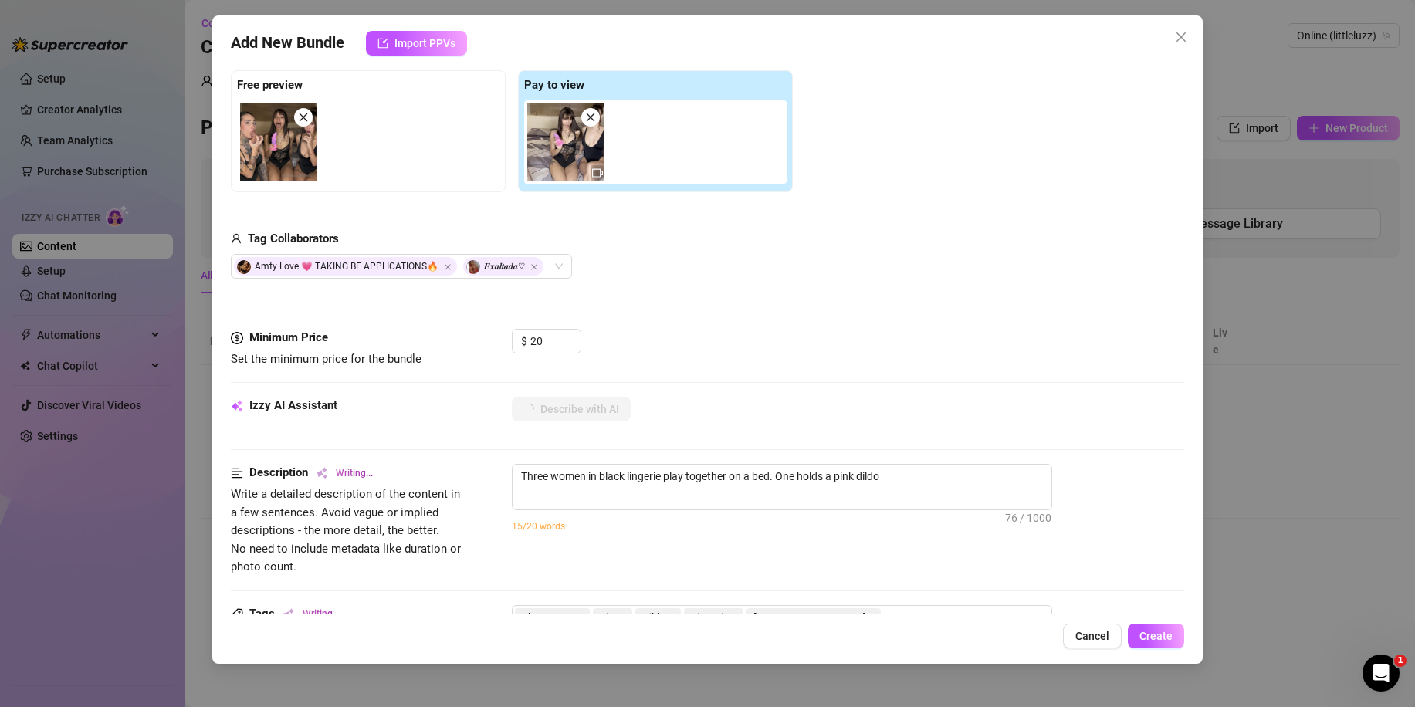
type textarea "Three women in black lingerie play together on a bed. One holds a pink dildo wh…"
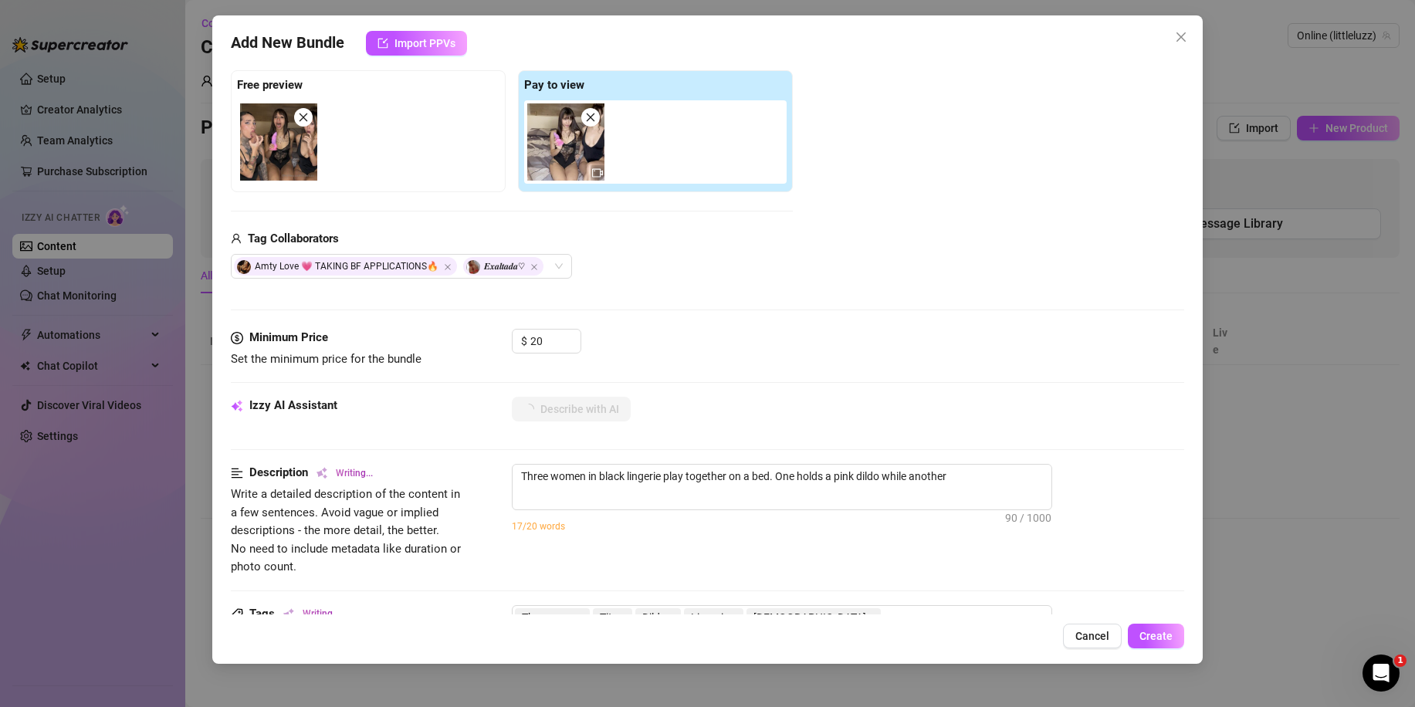
type textarea "Three women in black lingerie play together on a bed. One holds a pink dildo wh…"
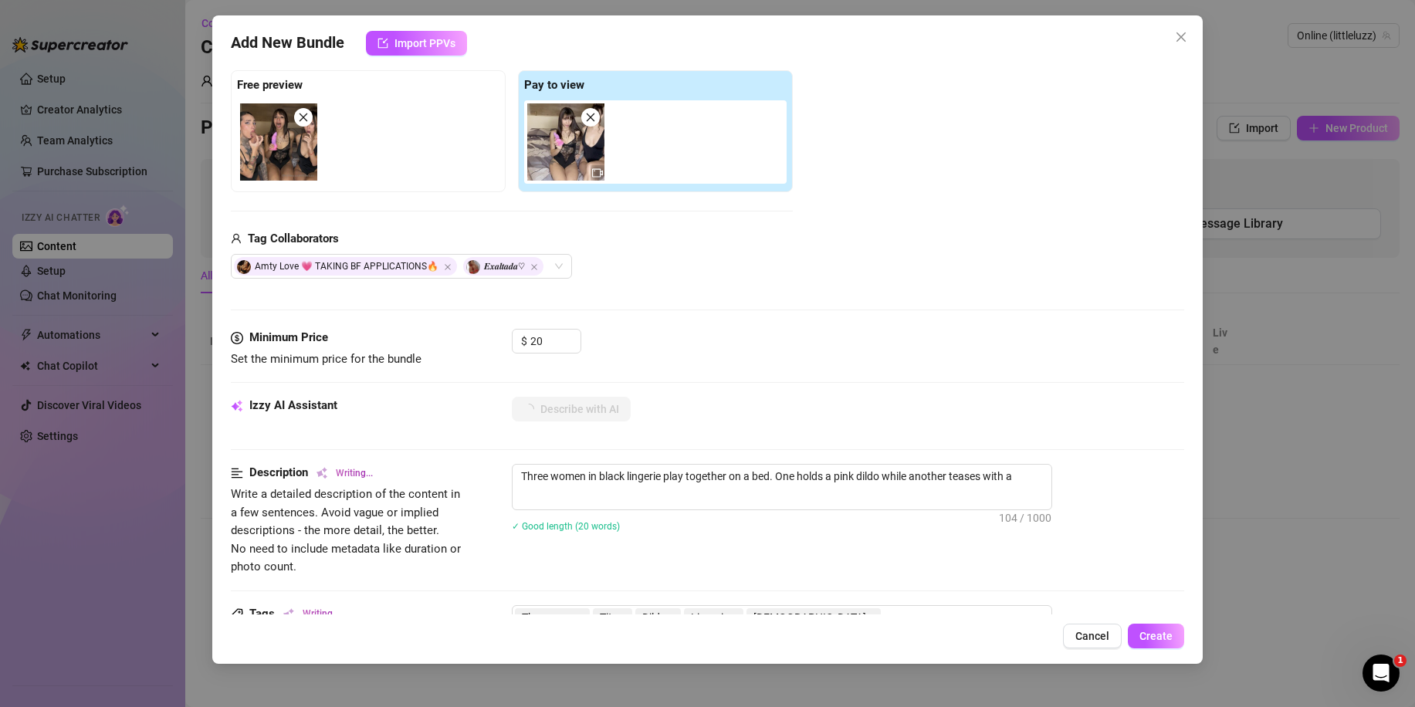
type textarea "Three women in black lingerie play together on a bed. One holds a pink dildo wh…"
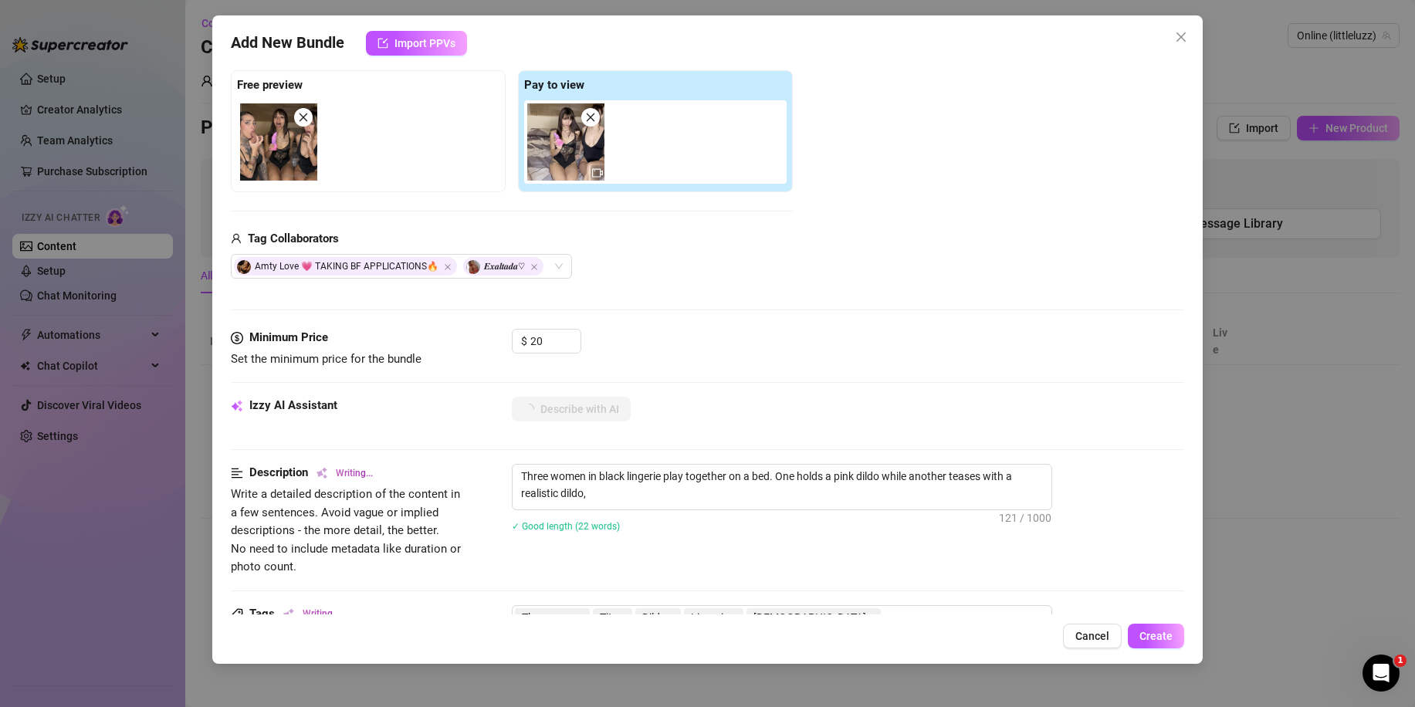
type textarea "Three women in black lingerie play together on a bed. One holds a pink dildo wh…"
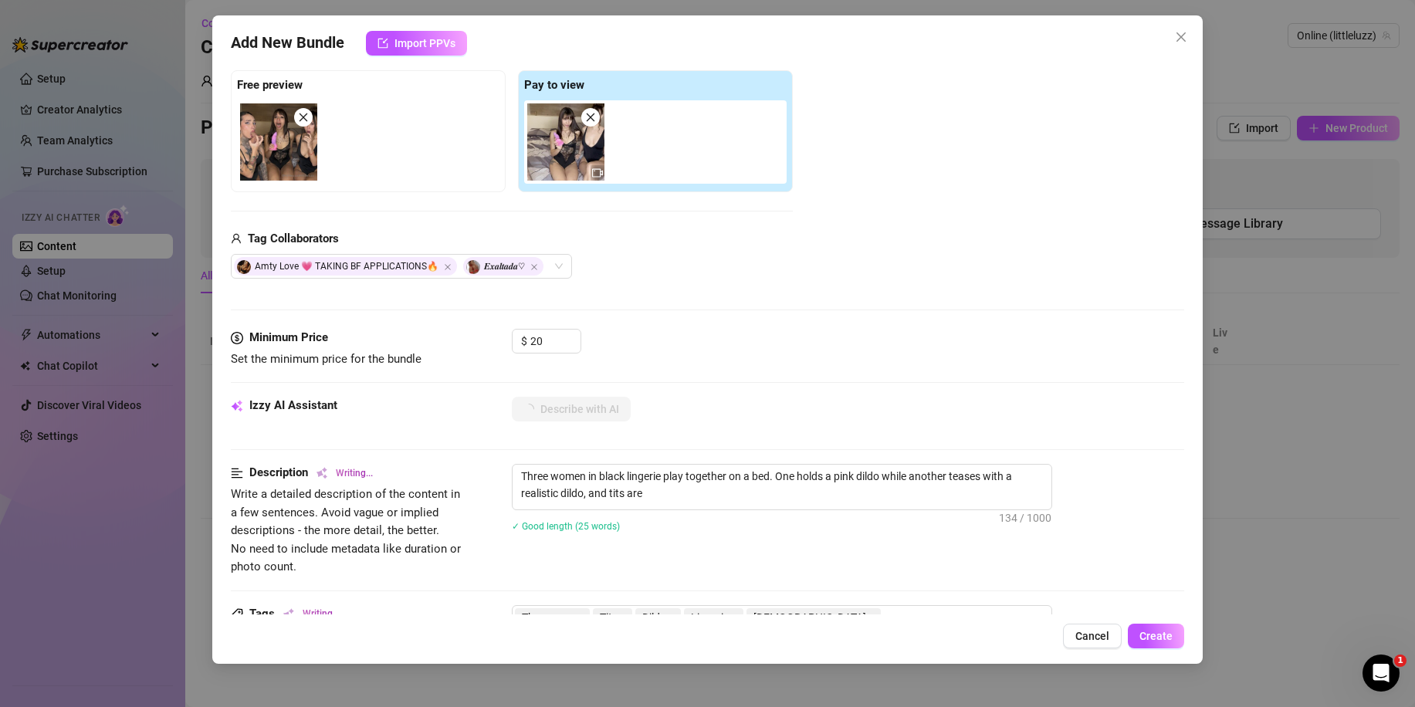
type textarea "Three women in black lingerie play together on a bed. One holds a pink dildo wh…"
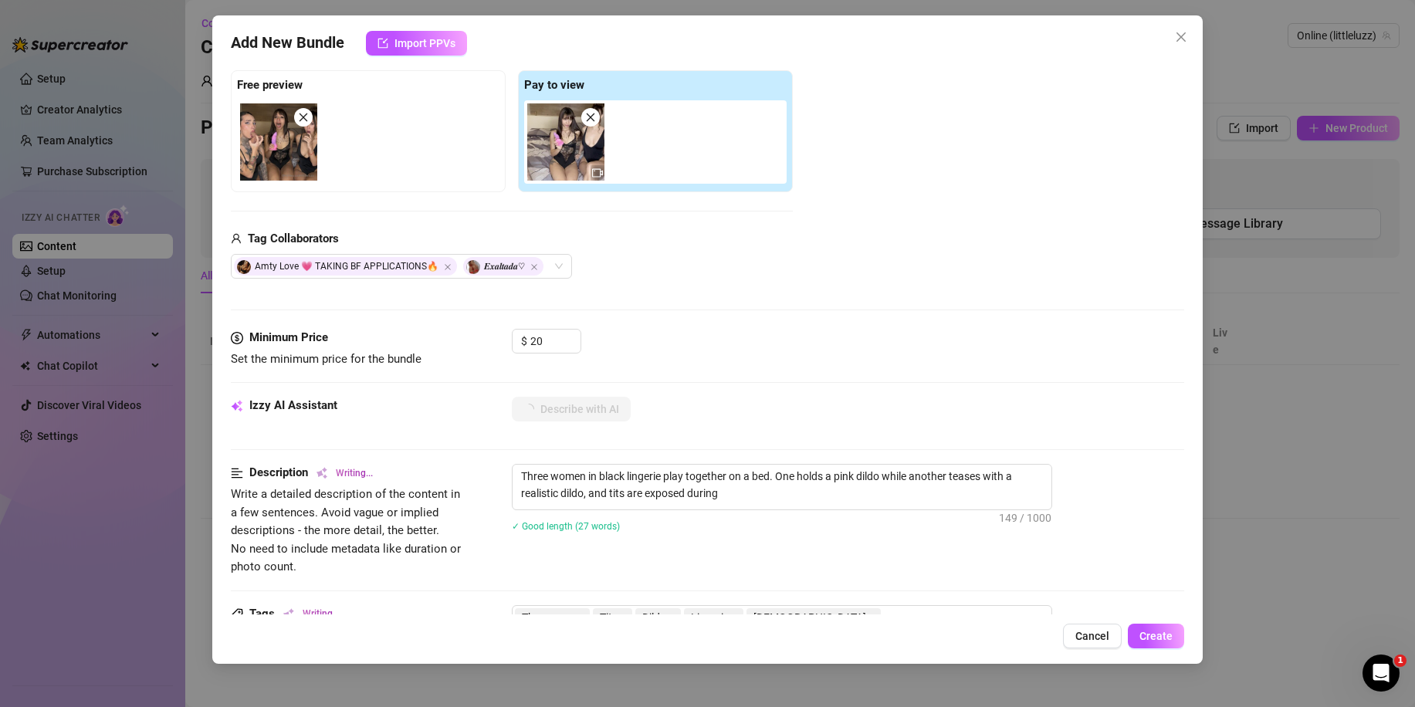
type textarea "Three women in black lingerie play together on a bed. One holds a pink dildo wh…"
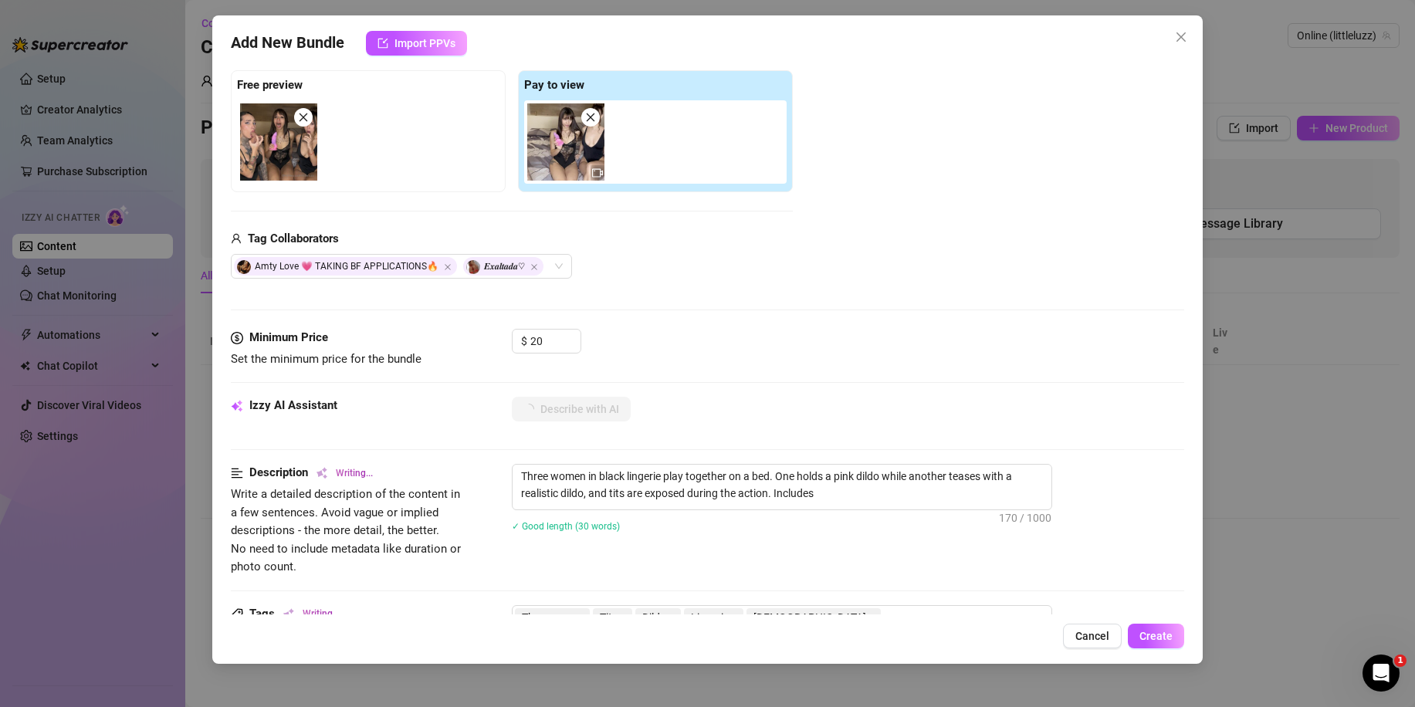
type textarea "Three women in black lingerie play together on a bed. One holds a pink dildo wh…"
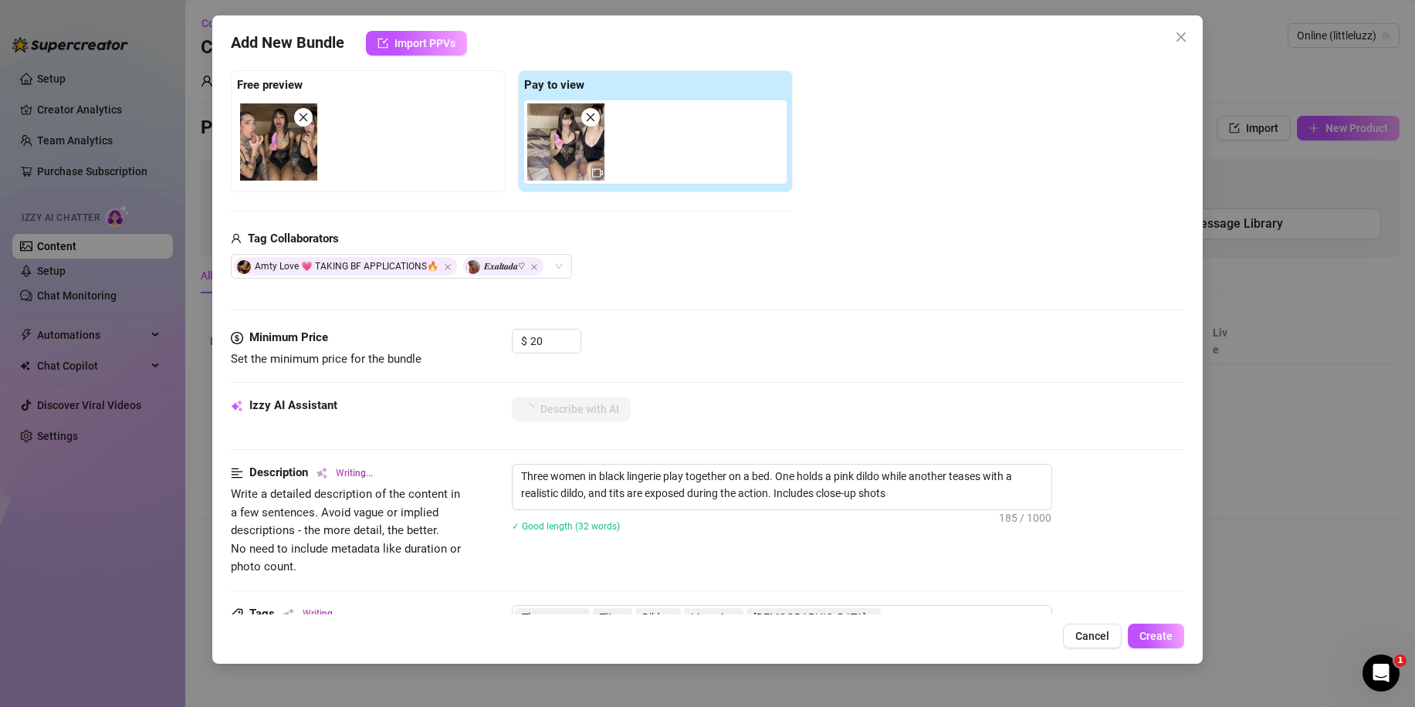
type textarea "Three women in black lingerie play together on a bed. One holds a pink dildo wh…"
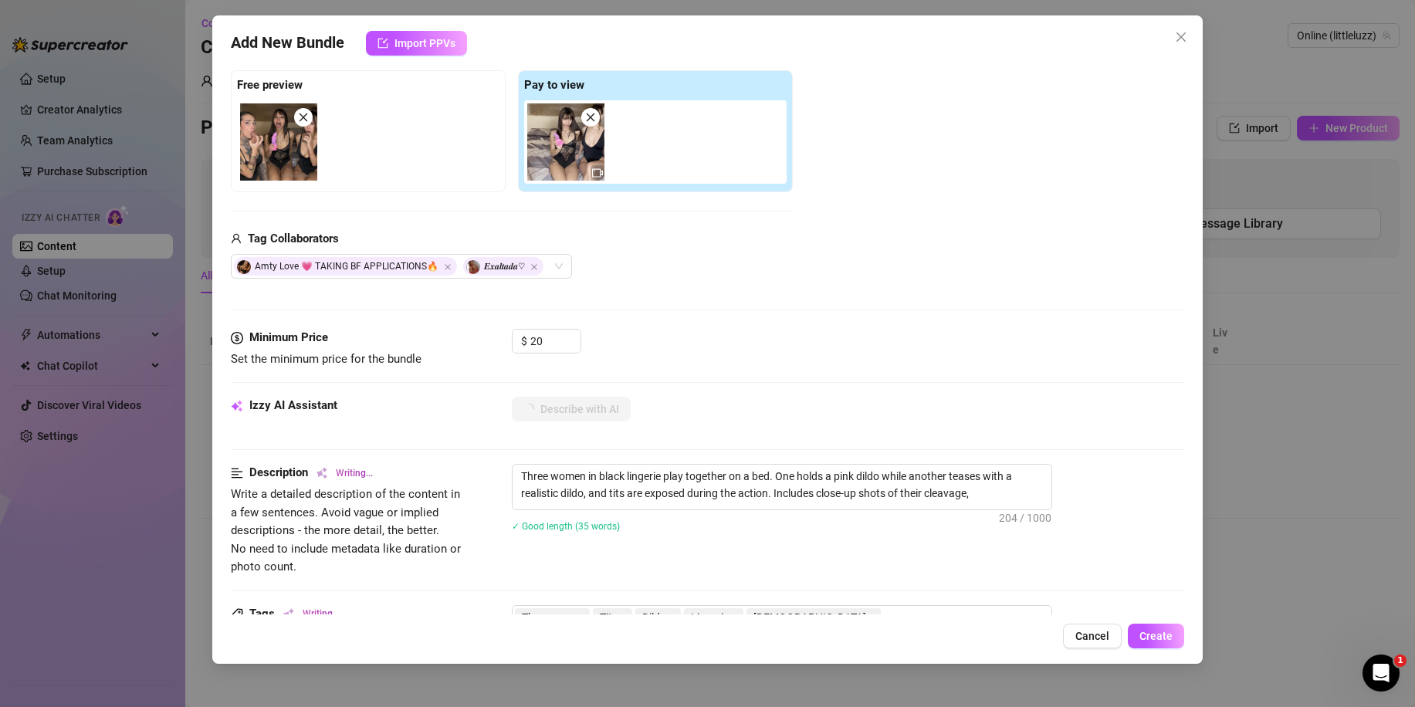
type textarea "Three women in black lingerie play together on a bed. One holds a pink dildo wh…"
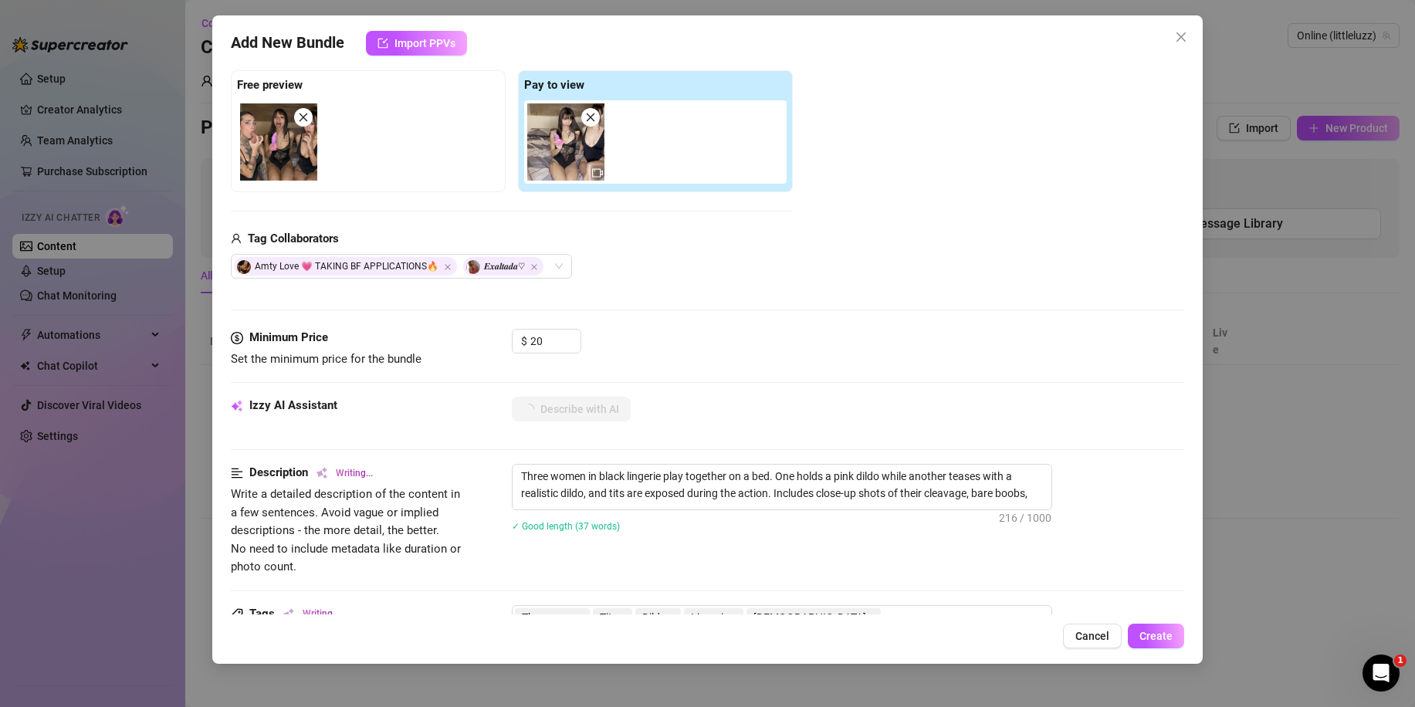
type textarea "Three women in black lingerie play together on a bed. One holds a pink dildo wh…"
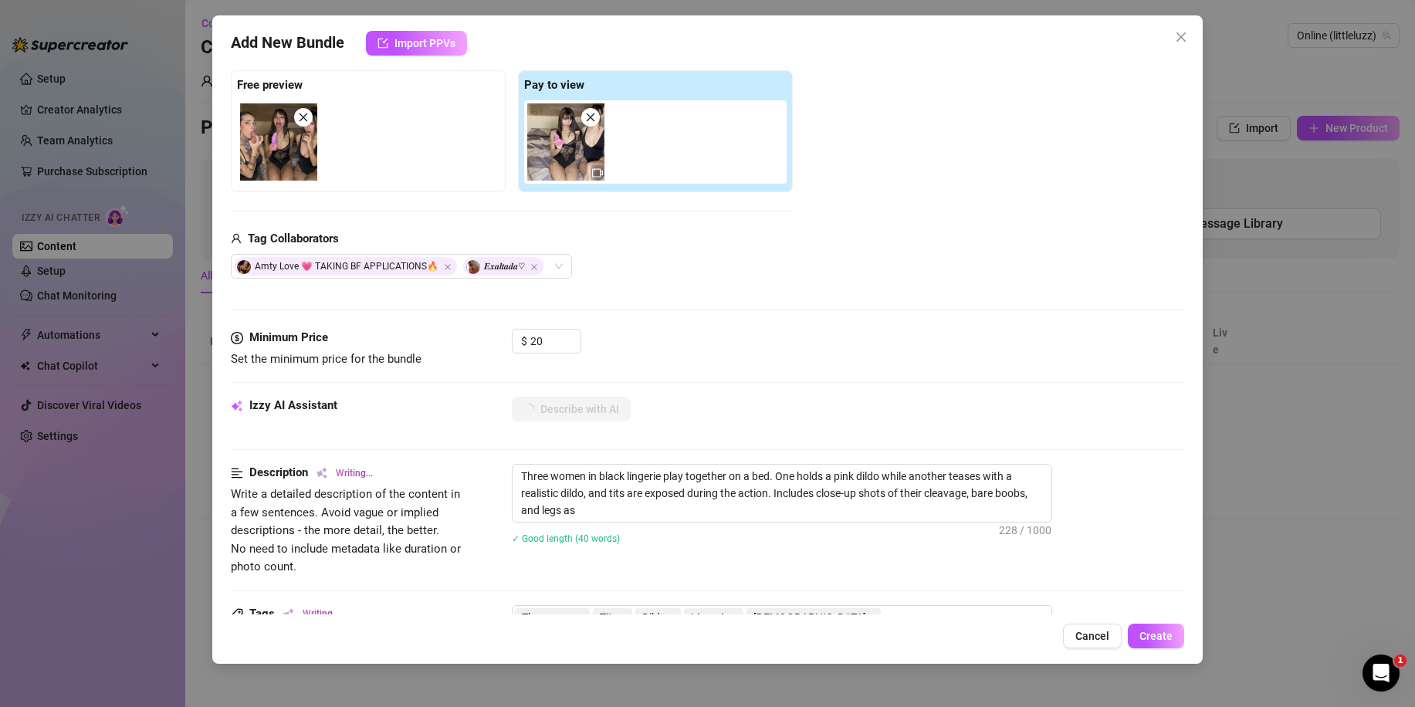
type textarea "Three women in black lingerie play together on a bed. One holds a pink dildo wh…"
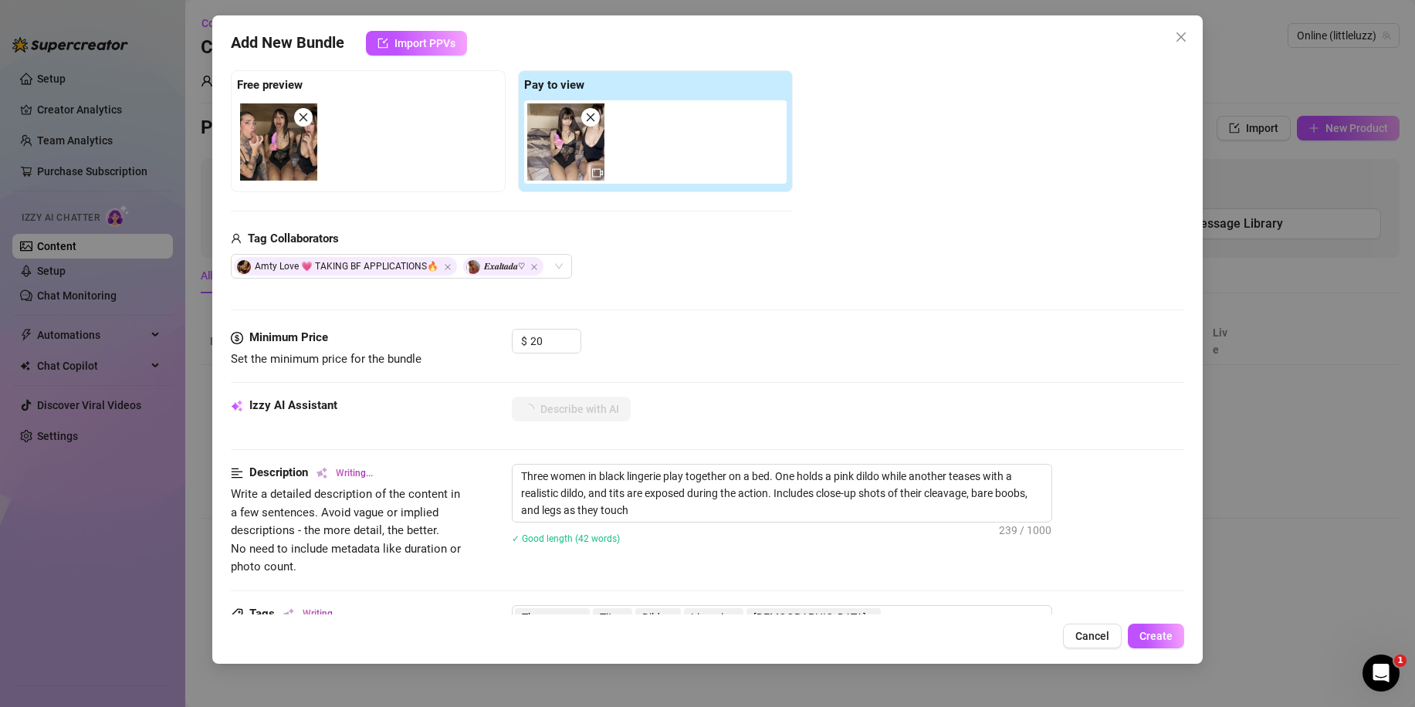
type textarea "Three women in black lingerie play together on a bed. One holds a pink dildo wh…"
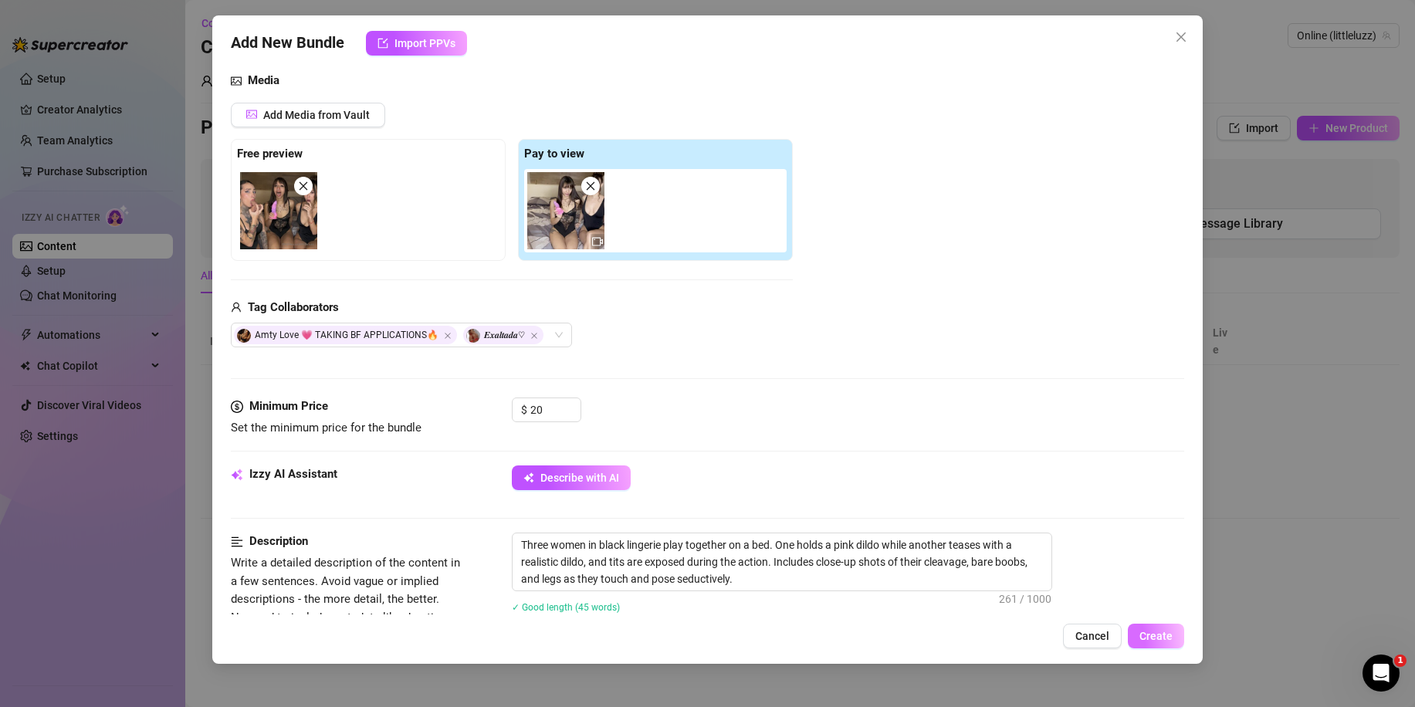
scroll to position [154, 0]
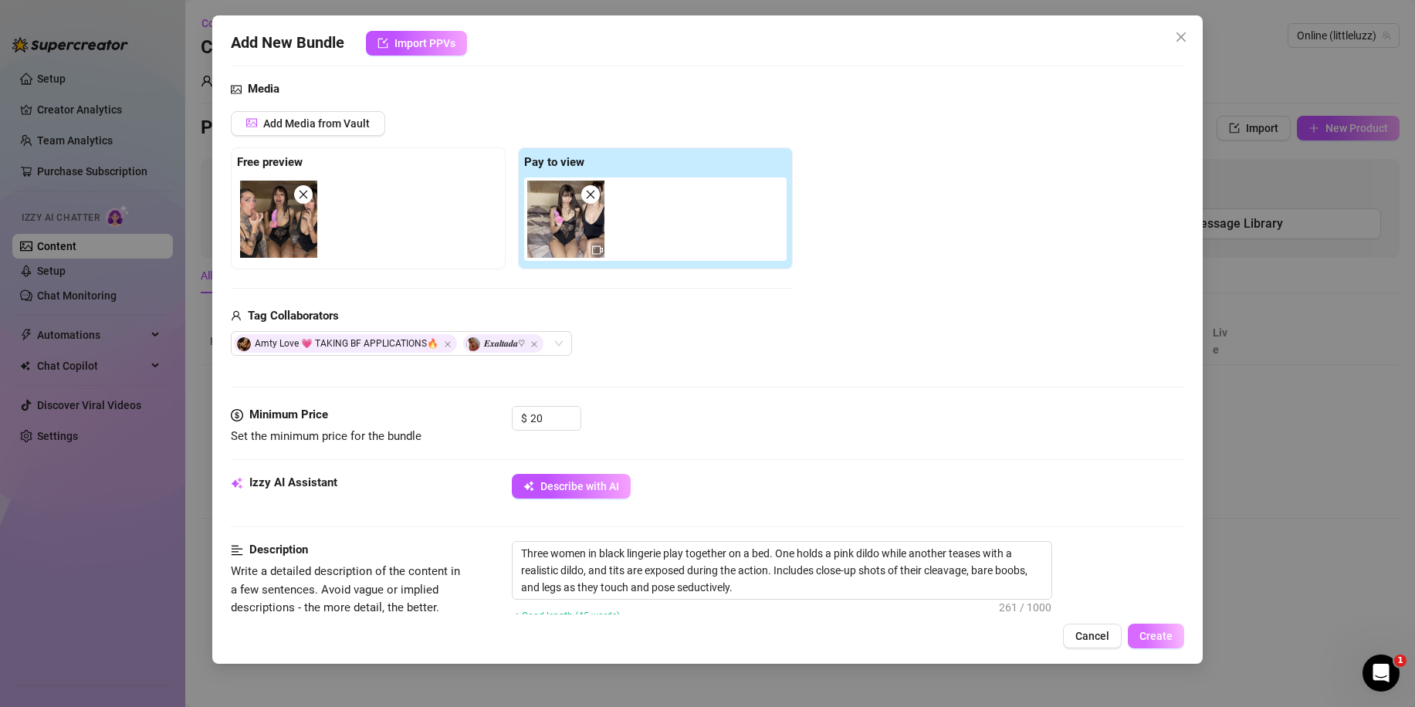
click at [1161, 634] on span "Create" at bounding box center [1155, 636] width 33 height 12
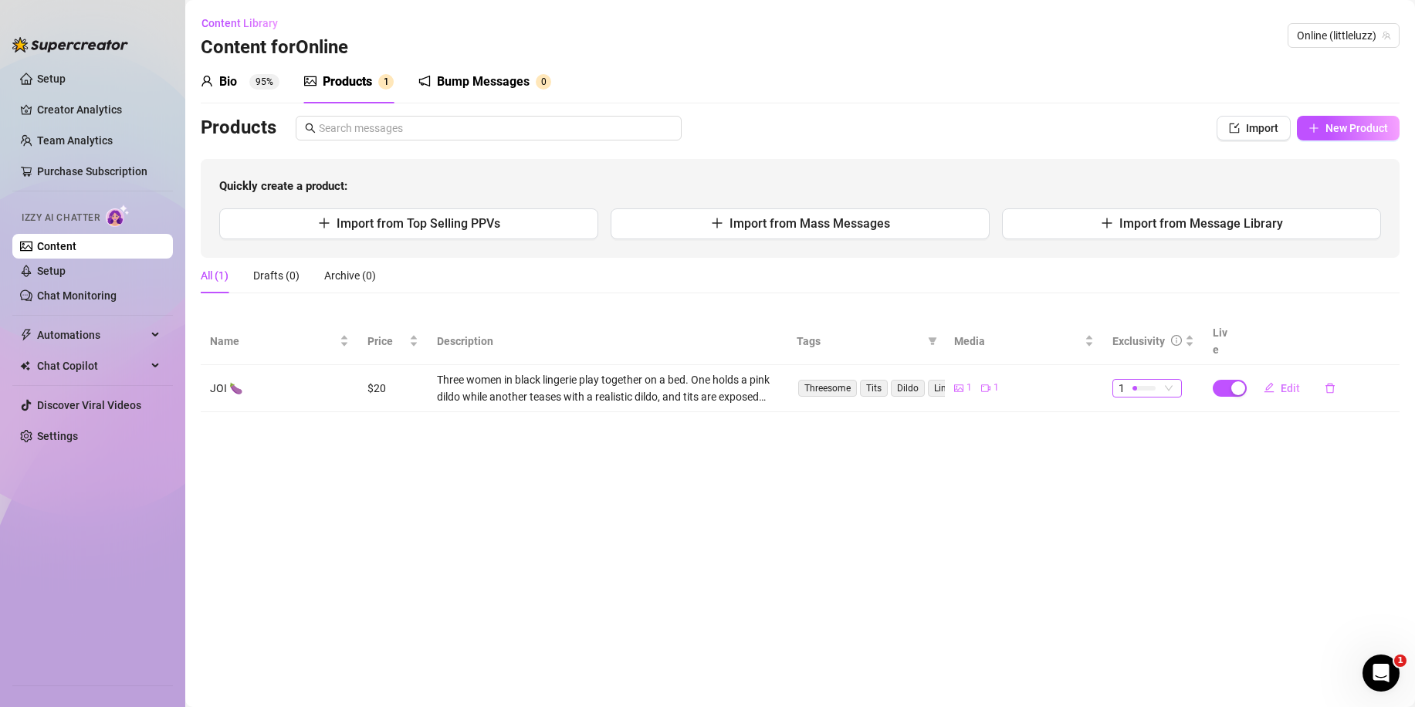
click at [1128, 380] on div "1" at bounding box center [1138, 388] width 41 height 17
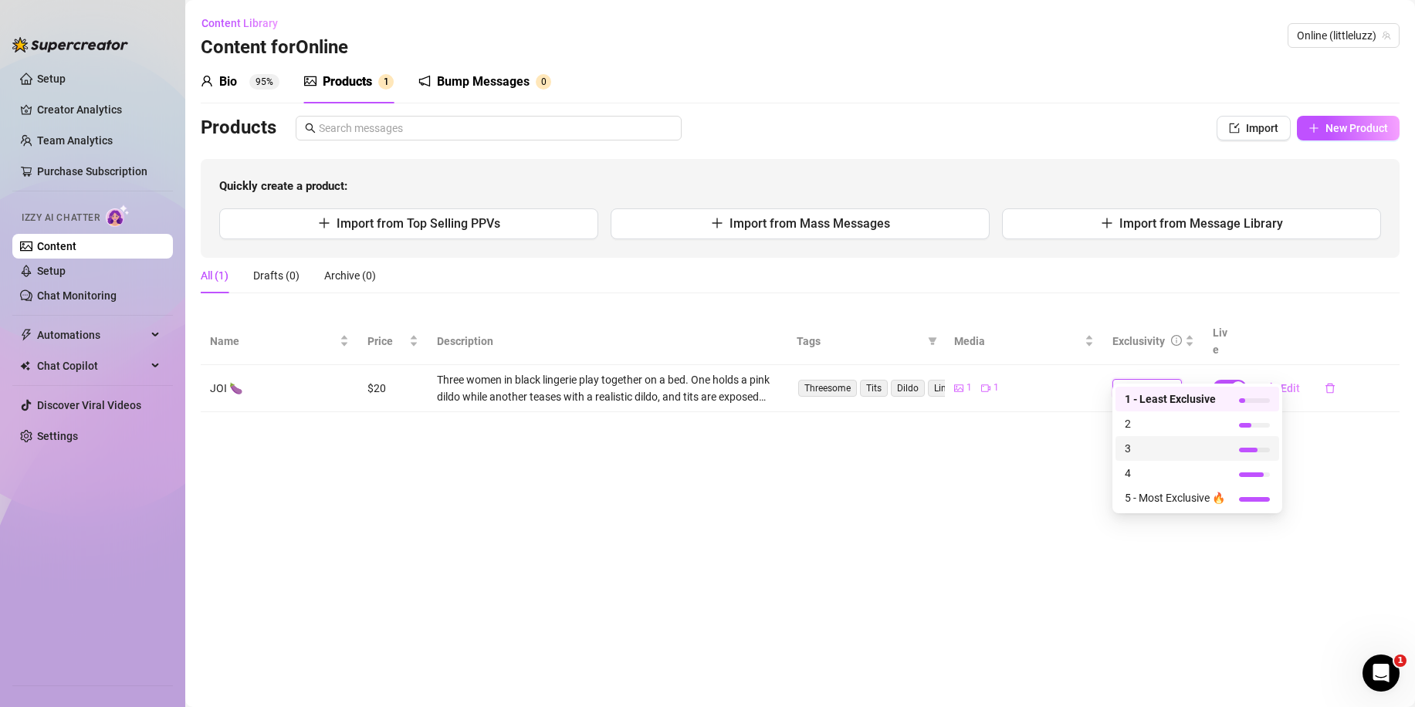
click at [1138, 440] on span "3" at bounding box center [1174, 448] width 100 height 17
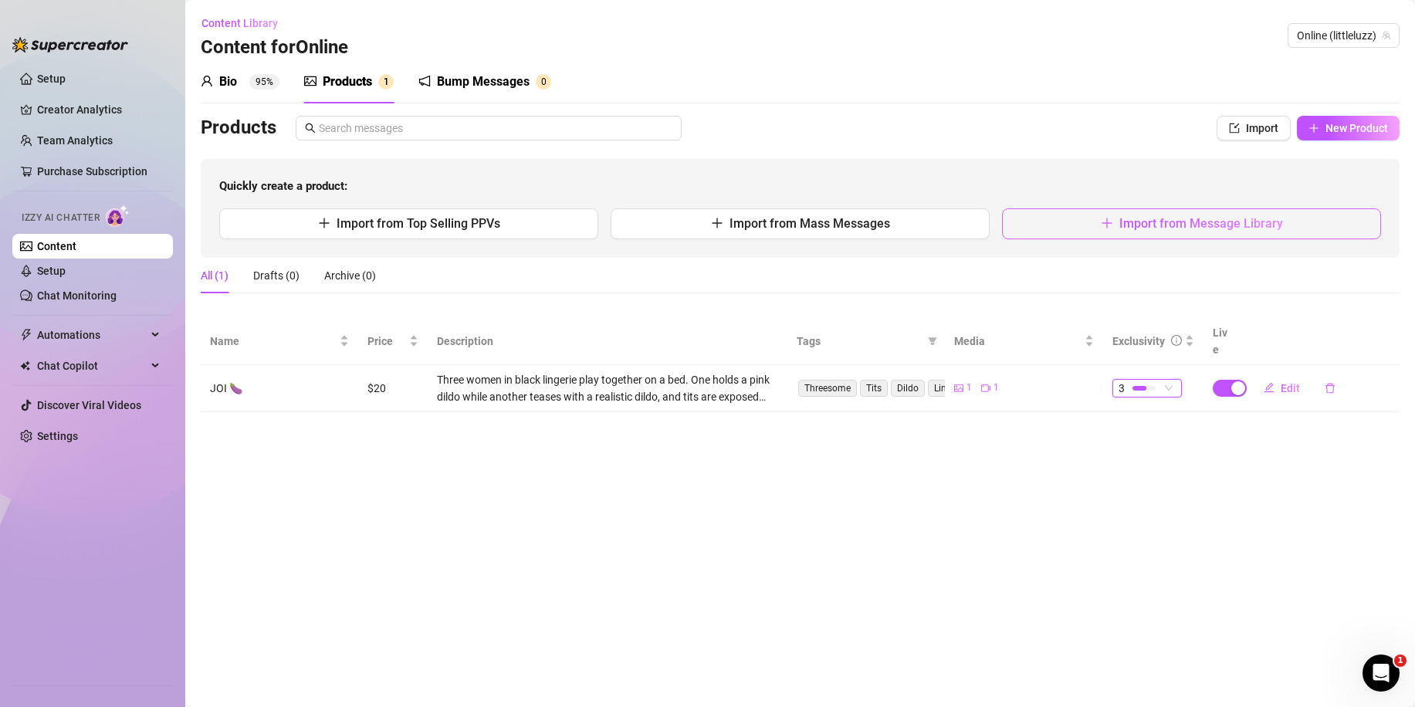
click at [1155, 231] on span "Import from Message Library" at bounding box center [1201, 223] width 164 height 15
type textarea "Type your message here..."
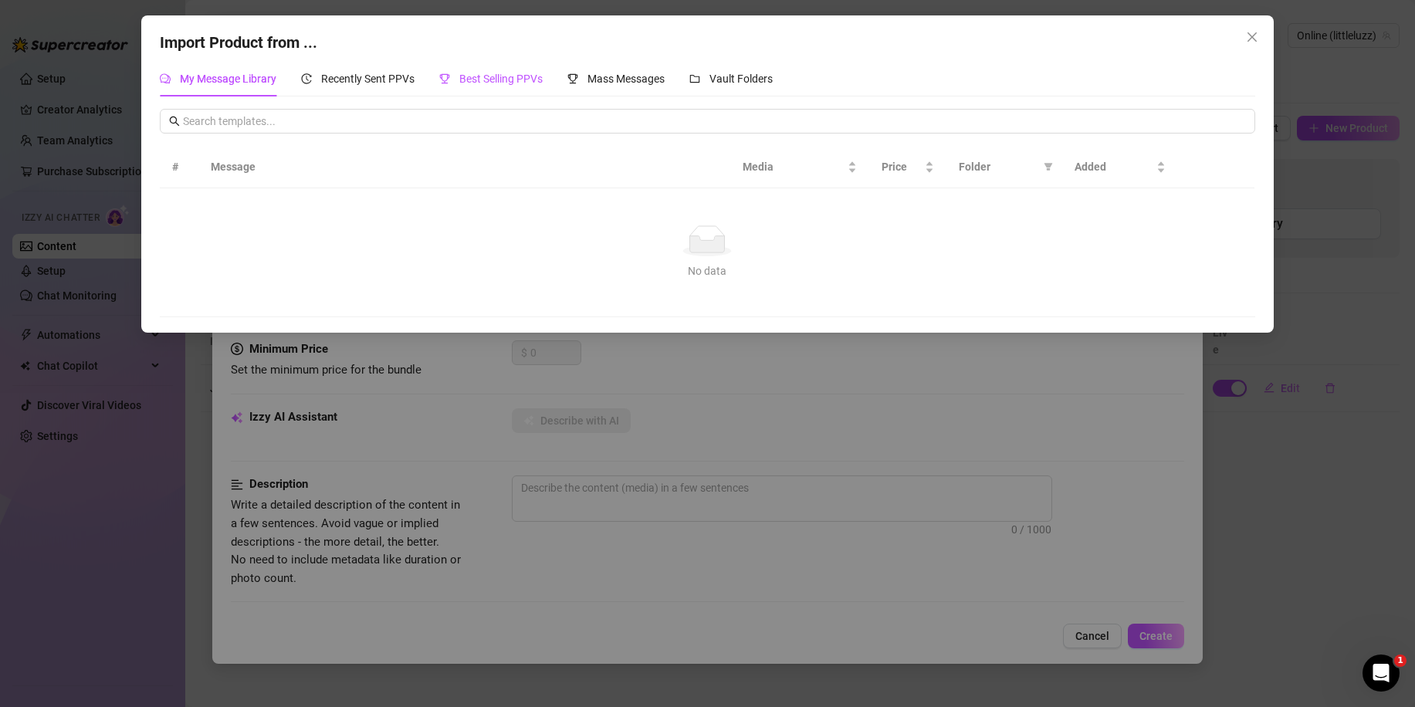
click at [470, 79] on span "Best Selling PPVs" at bounding box center [500, 79] width 83 height 12
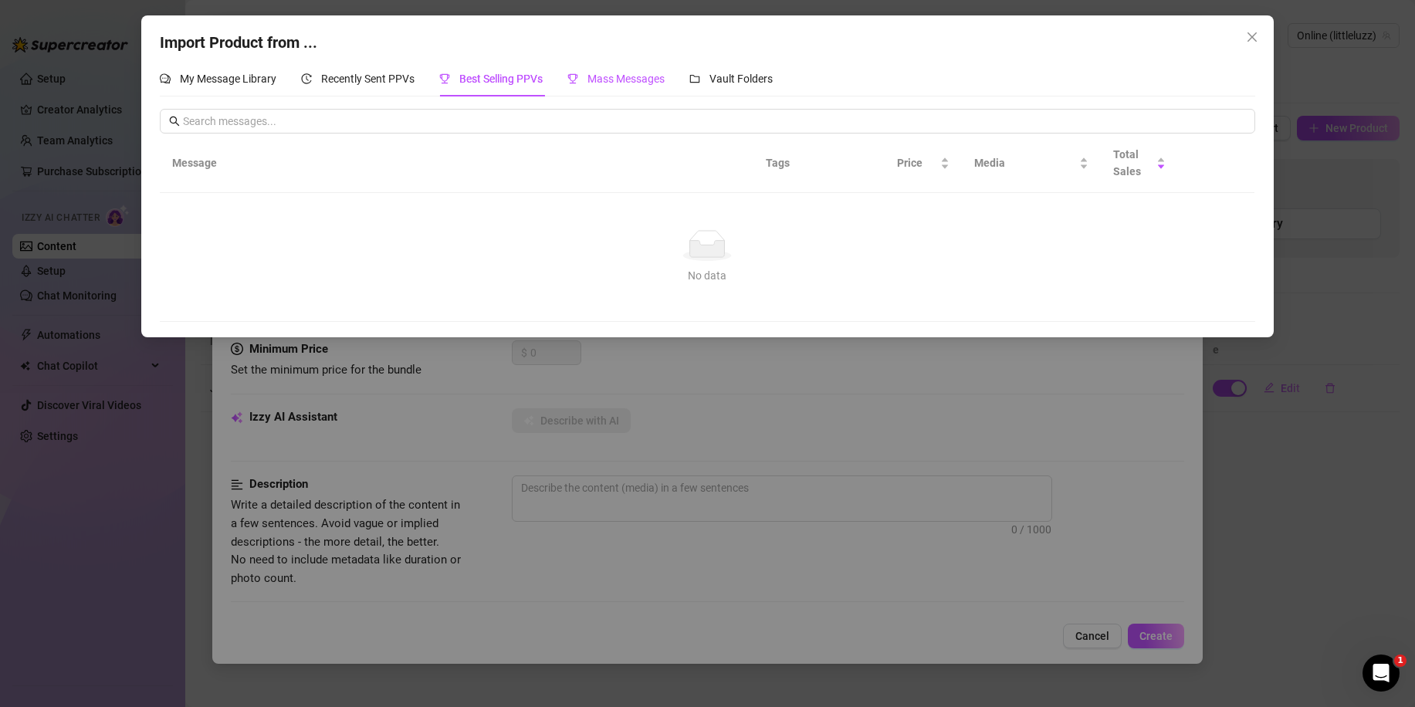
click at [644, 85] on span "Mass Messages" at bounding box center [625, 79] width 77 height 12
click at [648, 123] on input "text" at bounding box center [714, 121] width 1062 height 17
type input "solo"
click at [488, 73] on span "Best Selling PPVs" at bounding box center [500, 79] width 83 height 12
click at [464, 122] on input "text" at bounding box center [714, 121] width 1062 height 17
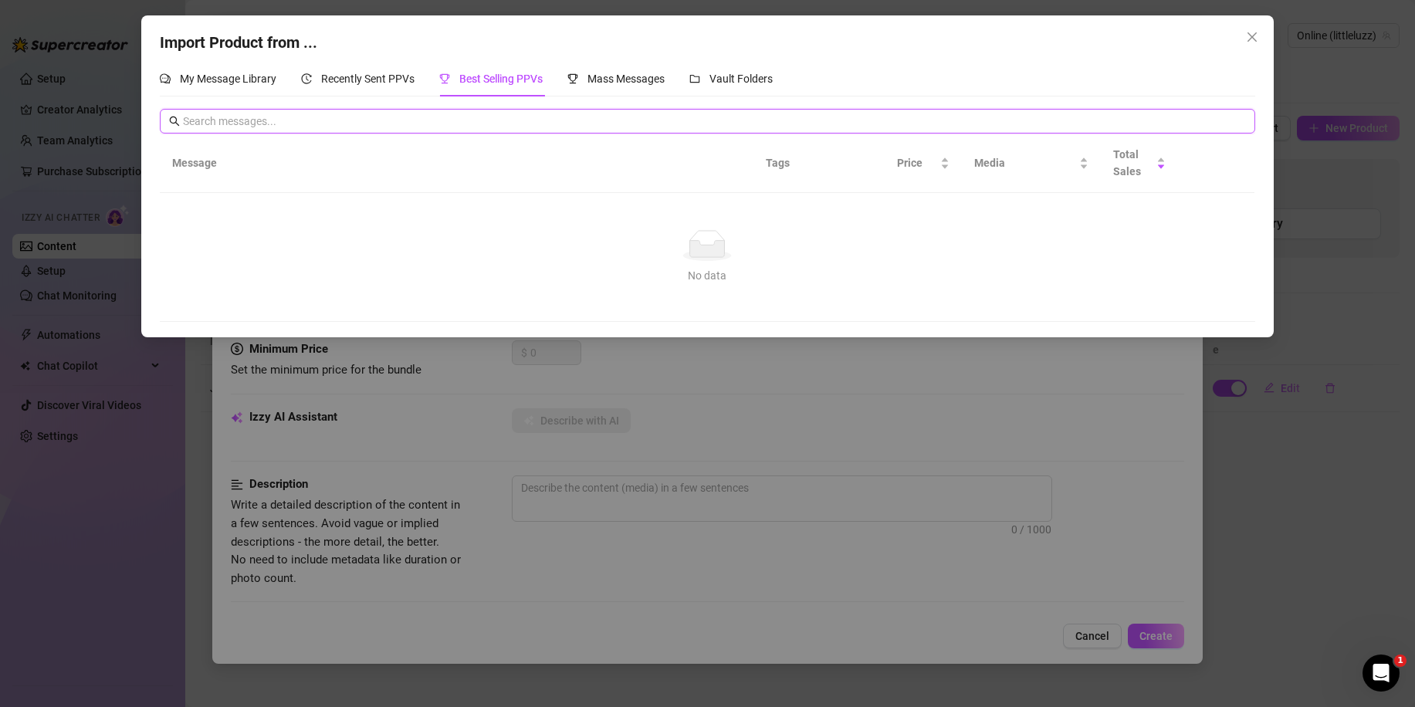
paste input "solo"
type input "solo"
click at [318, 89] on div "Recently Sent PPVs" at bounding box center [357, 78] width 113 height 35
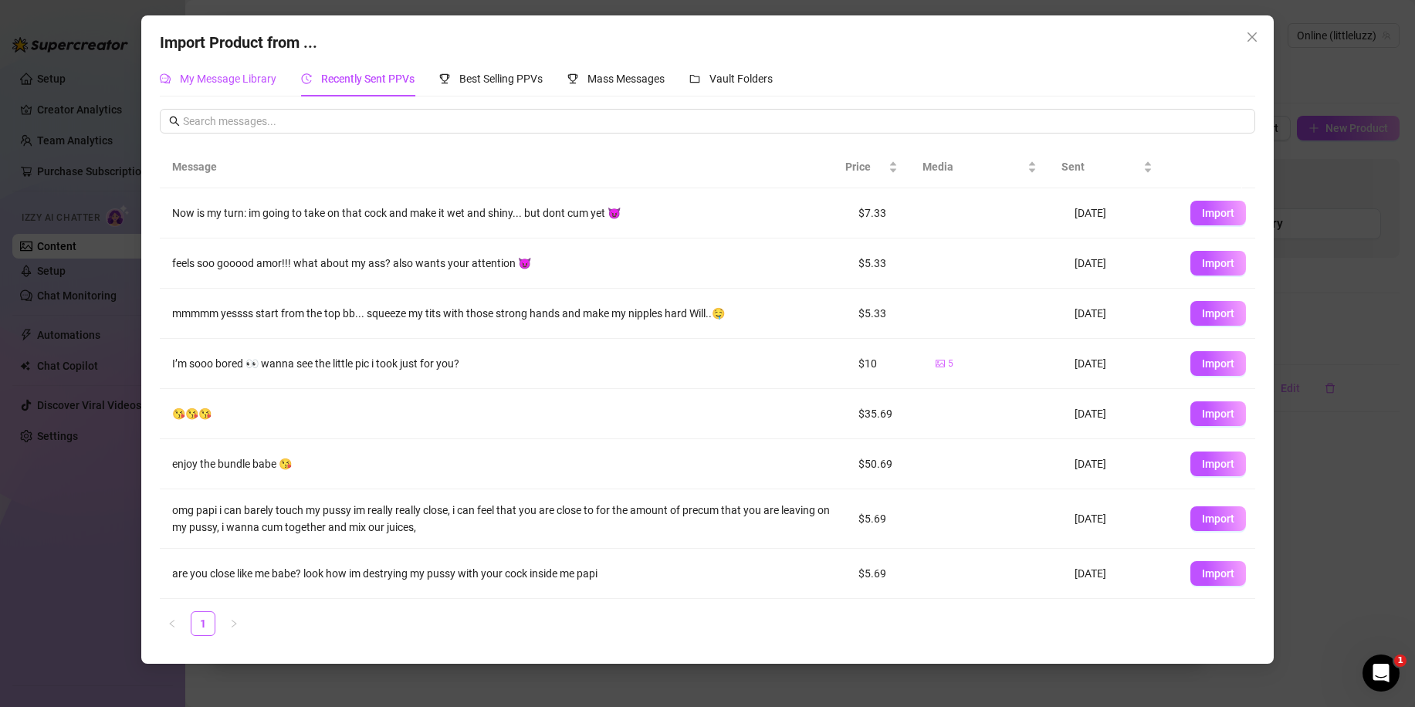
click at [256, 79] on span "My Message Library" at bounding box center [228, 79] width 96 height 12
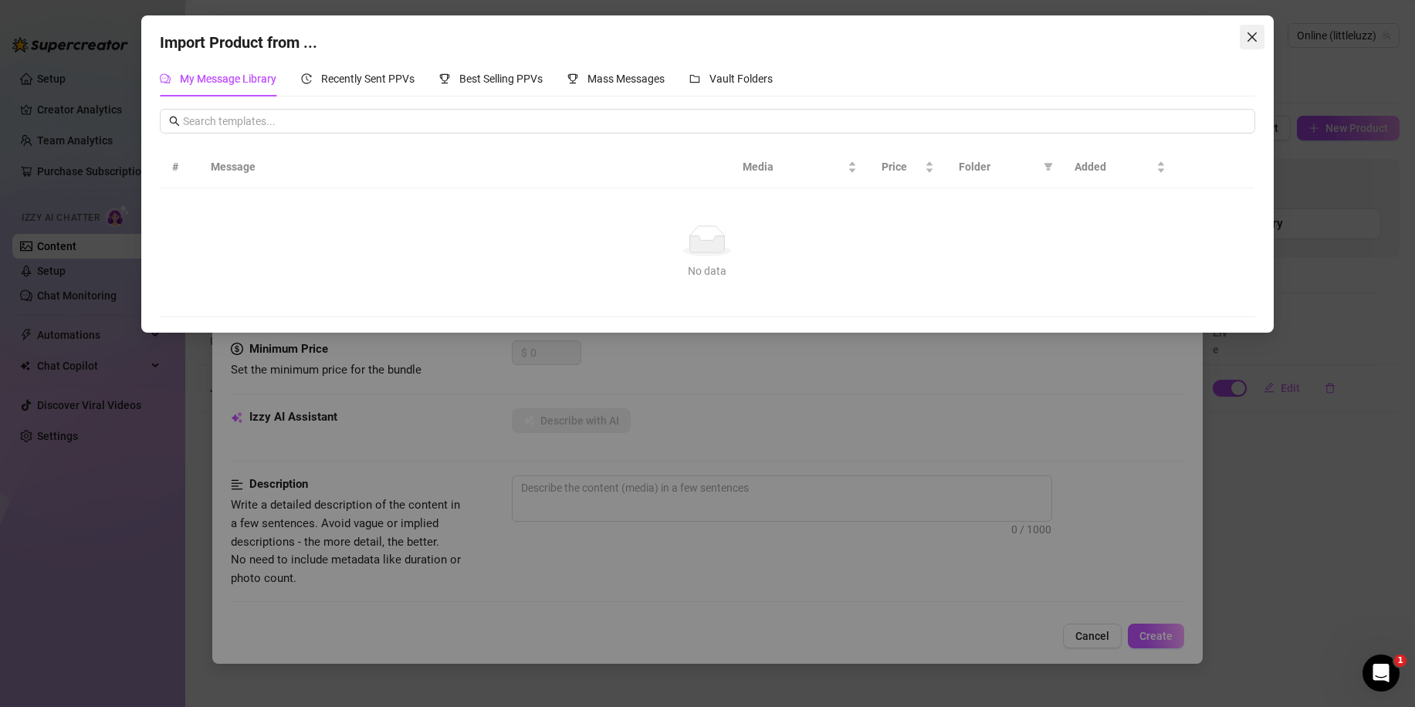
click at [1253, 44] on button "Close" at bounding box center [1251, 37] width 25 height 25
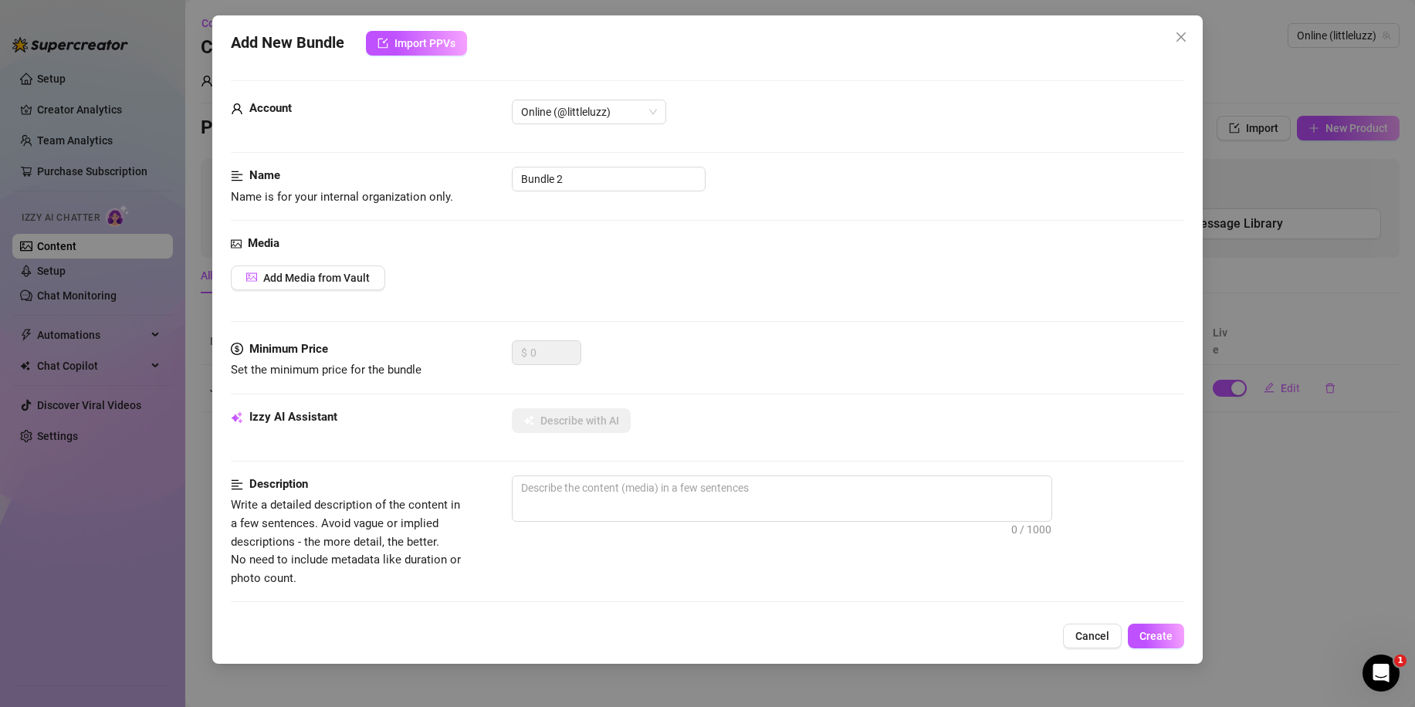
click at [329, 291] on div "Media Add Media from Vault" at bounding box center [707, 288] width 953 height 106
click at [331, 282] on span "Add Media from Vault" at bounding box center [316, 278] width 106 height 12
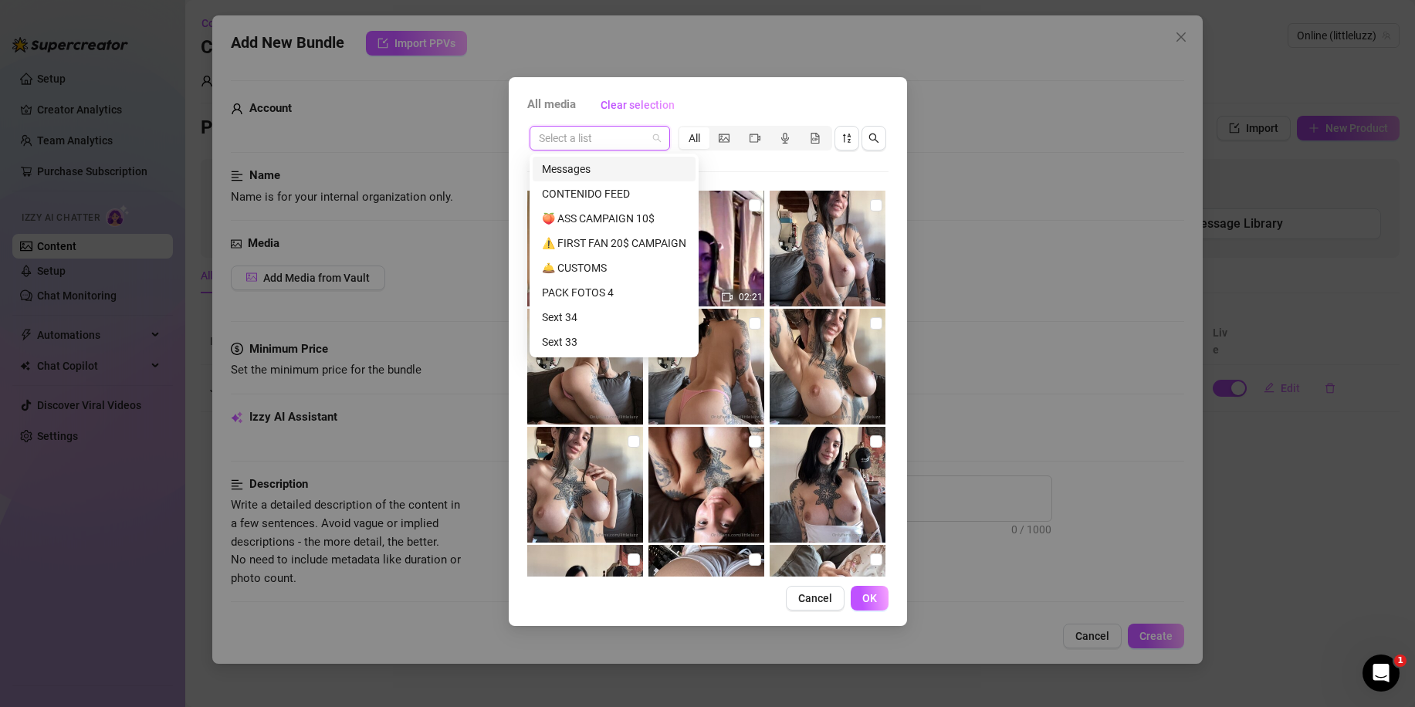
click at [619, 136] on input "search" at bounding box center [593, 138] width 108 height 23
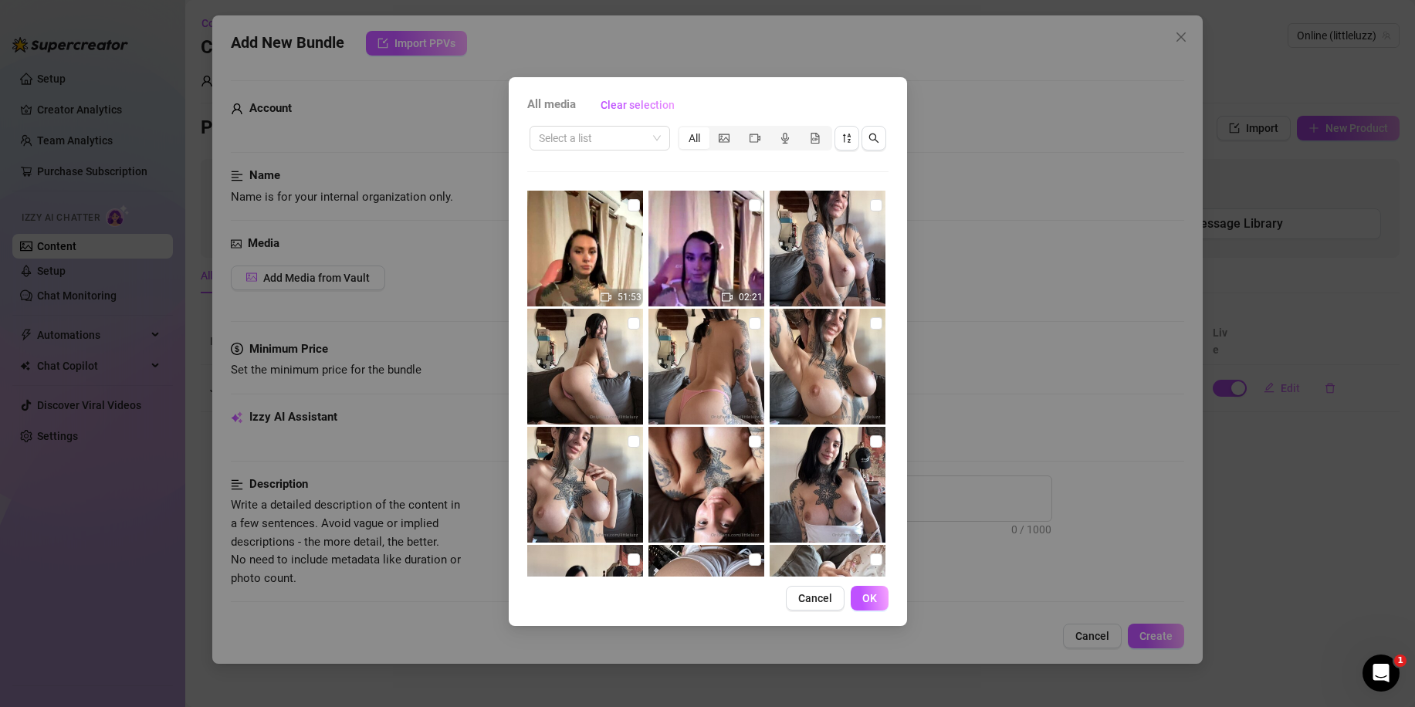
click at [553, 102] on span "All media" at bounding box center [551, 105] width 49 height 19
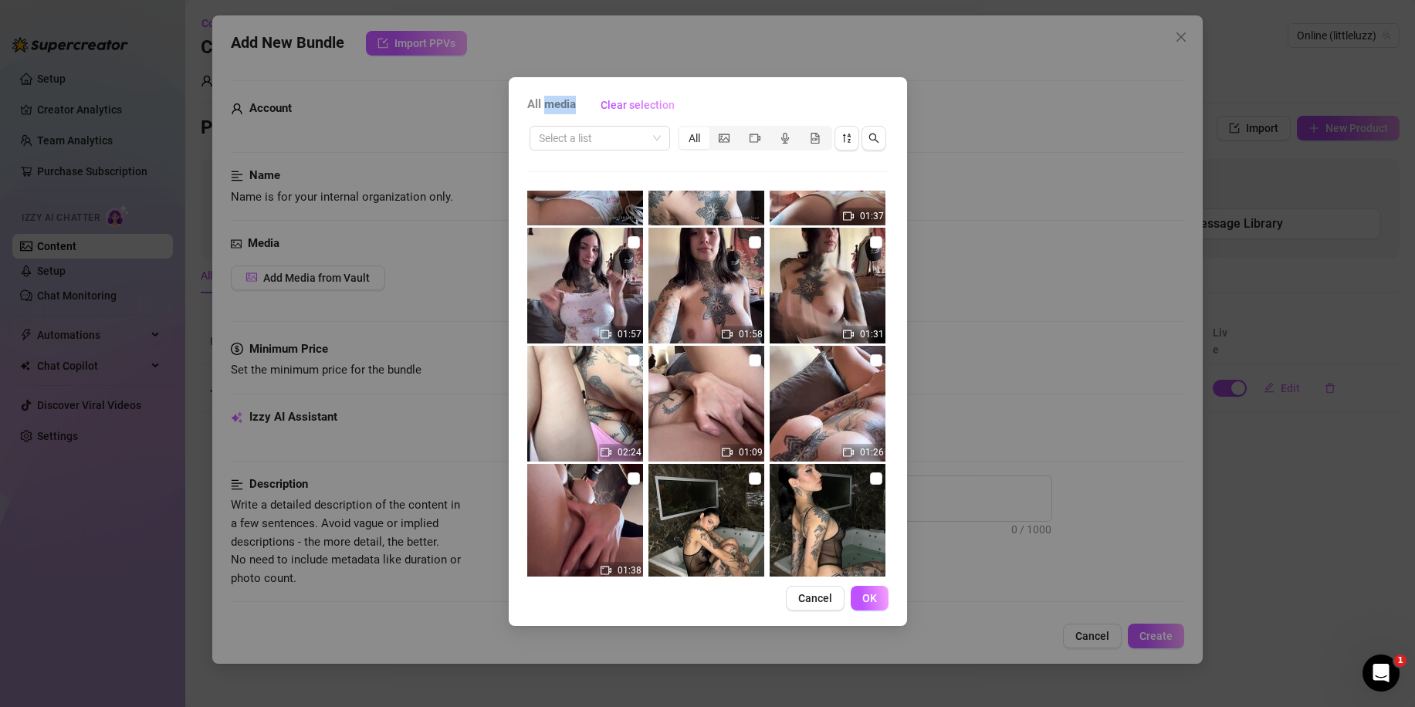
scroll to position [582, 0]
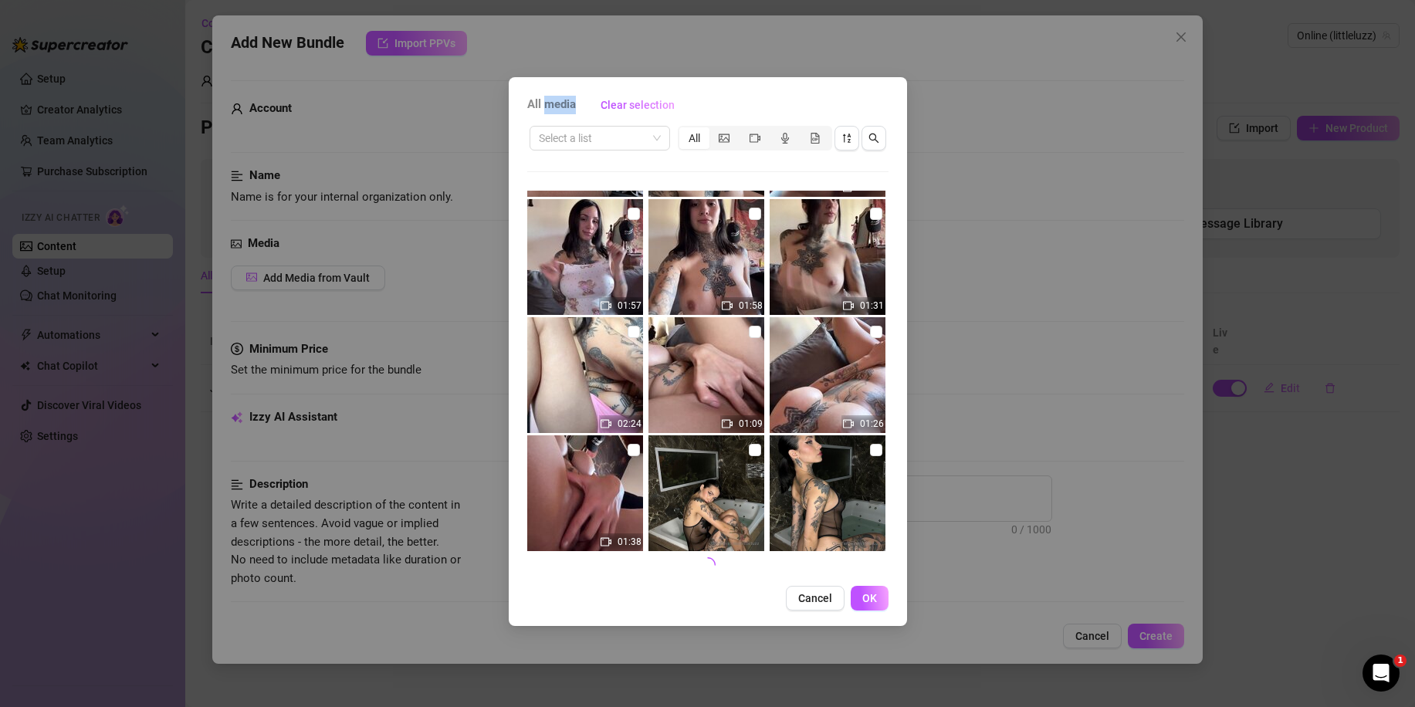
click at [821, 604] on span "Cancel" at bounding box center [815, 598] width 34 height 12
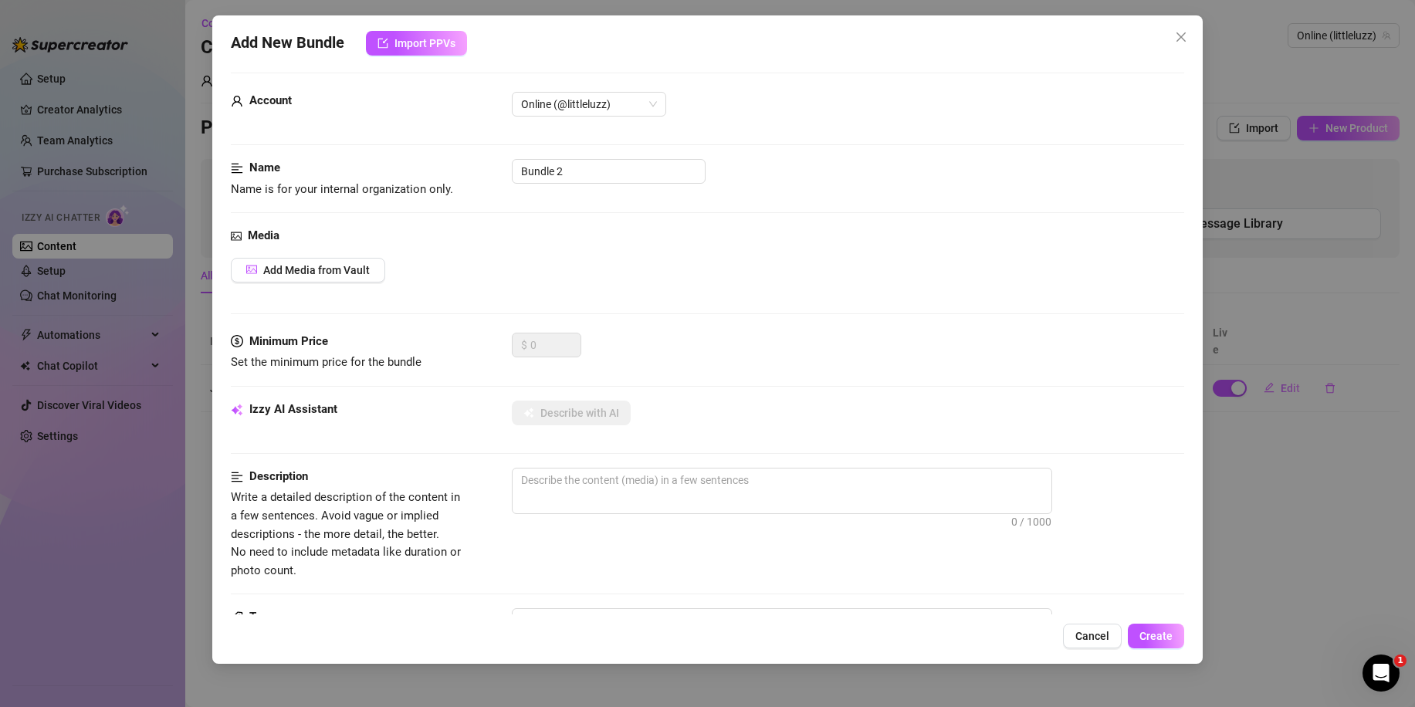
scroll to position [0, 0]
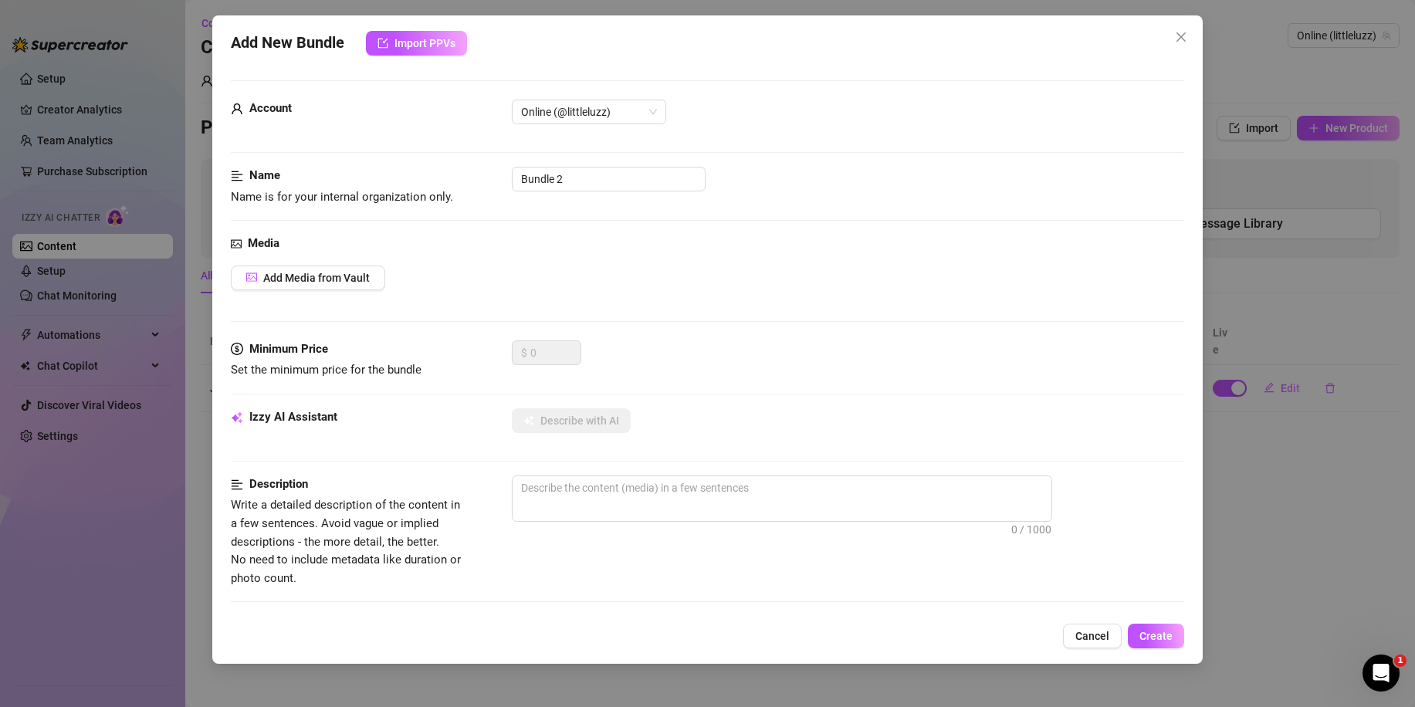
click at [322, 52] on span "Add New Bundle" at bounding box center [287, 43] width 113 height 25
click at [338, 289] on button "Add Media from Vault" at bounding box center [308, 277] width 154 height 25
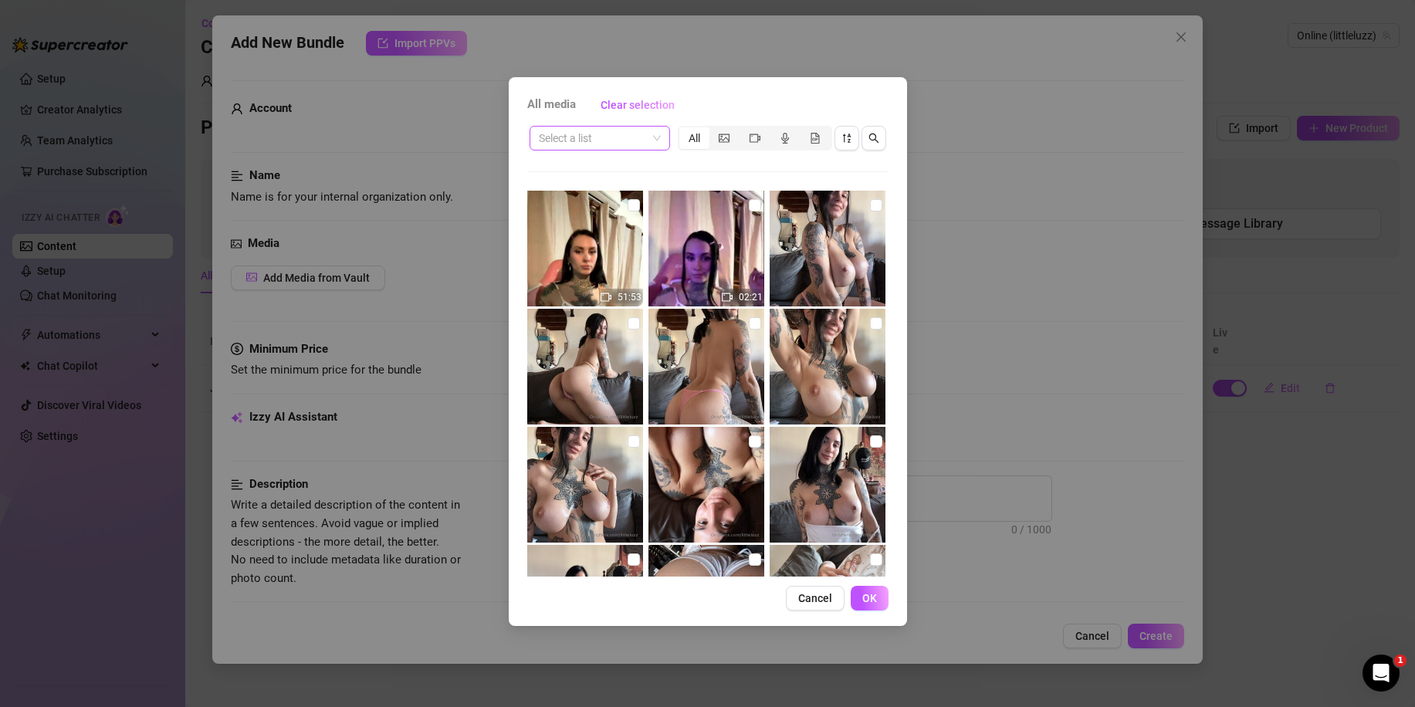
click at [654, 139] on span at bounding box center [600, 138] width 122 height 23
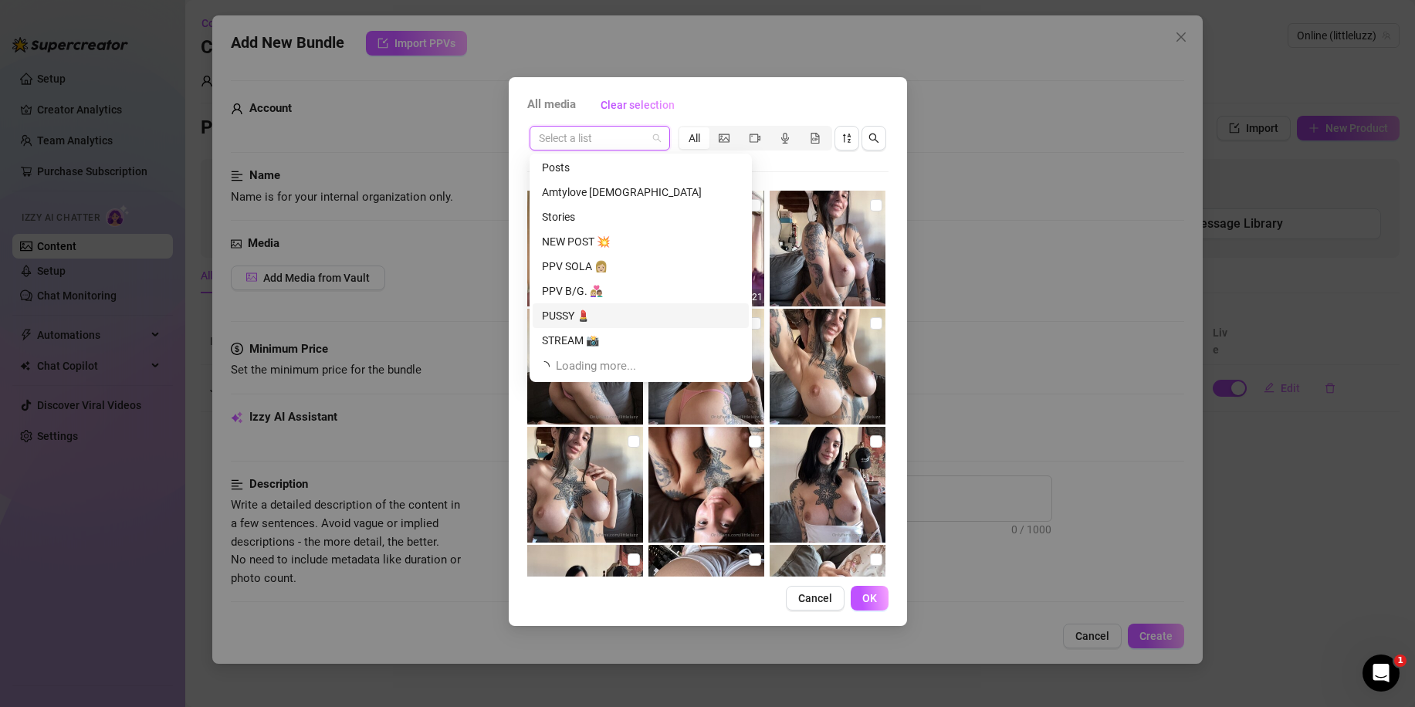
scroll to position [775, 0]
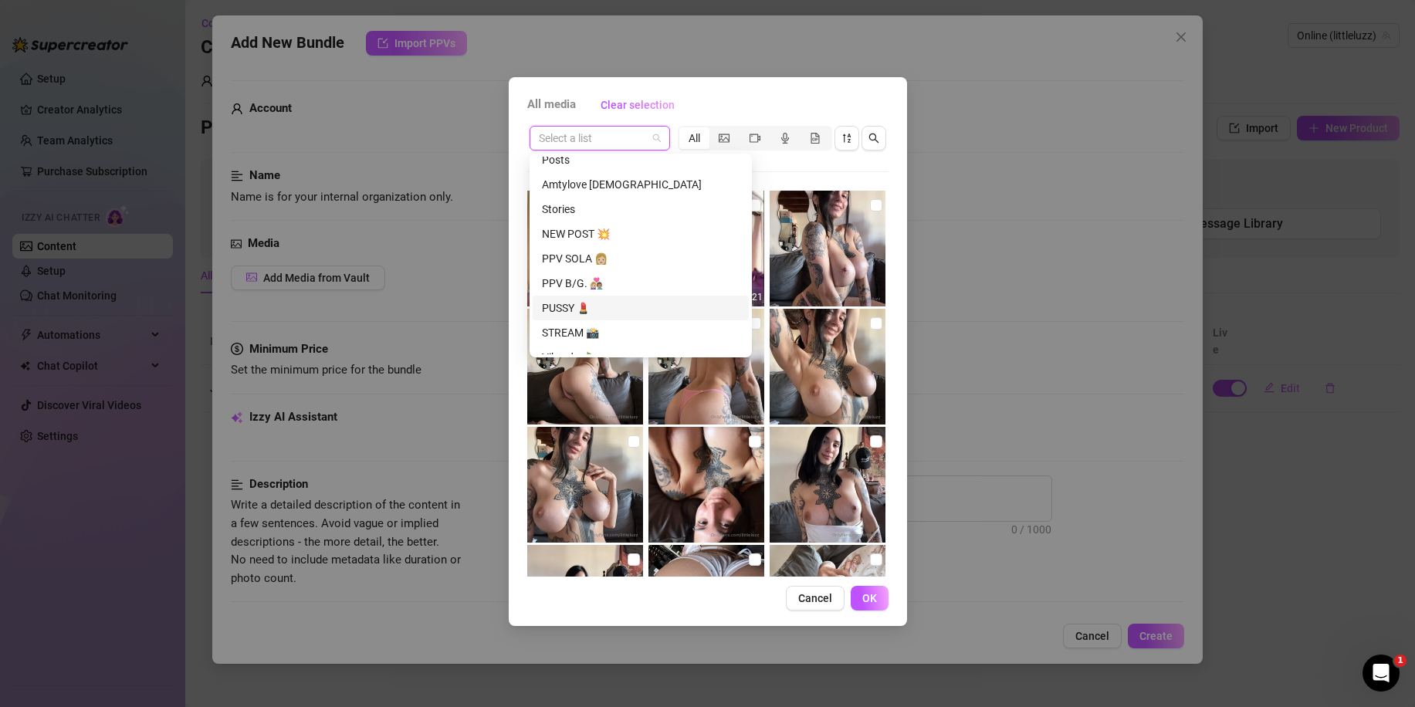
click at [607, 312] on div "PUSSY 💄" at bounding box center [641, 307] width 198 height 17
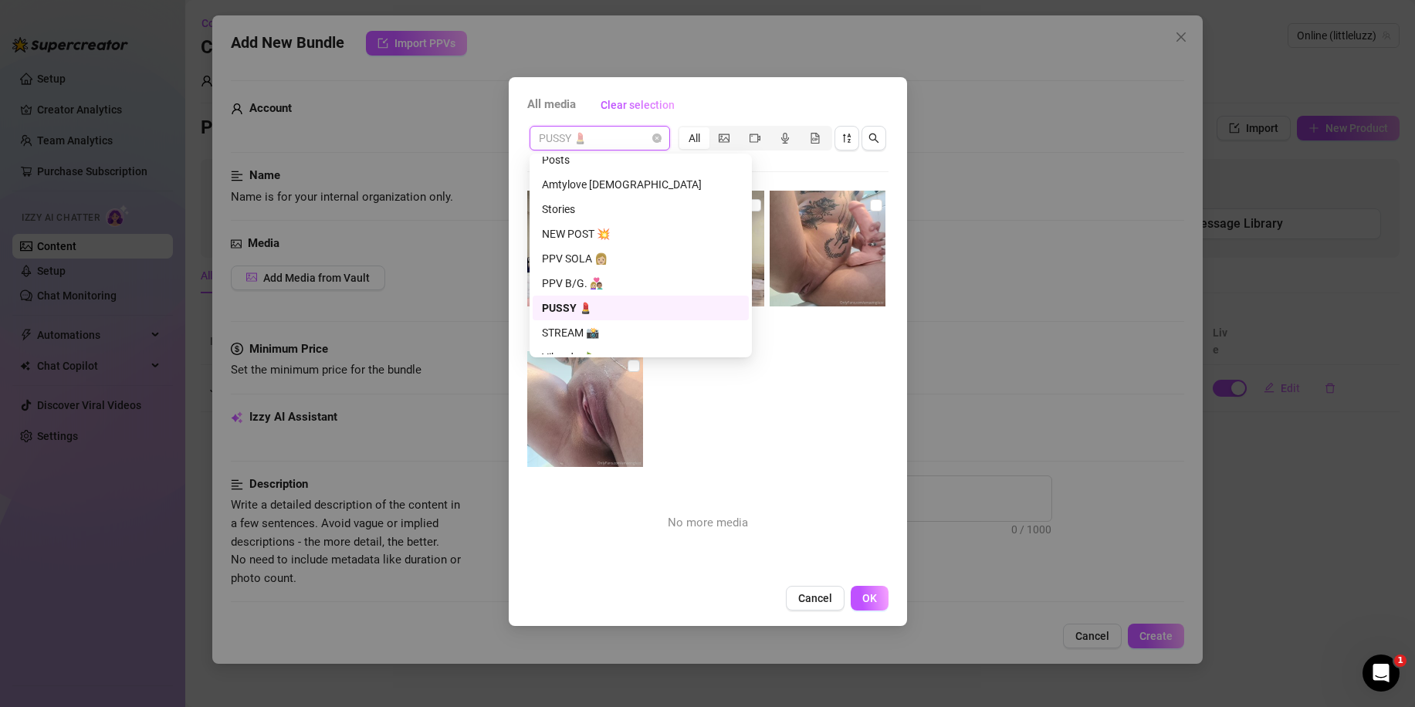
click at [609, 137] on span "PUSSY 💄" at bounding box center [600, 138] width 122 height 23
click at [603, 256] on div "PPV SOLA 👩🏼" at bounding box center [641, 258] width 198 height 17
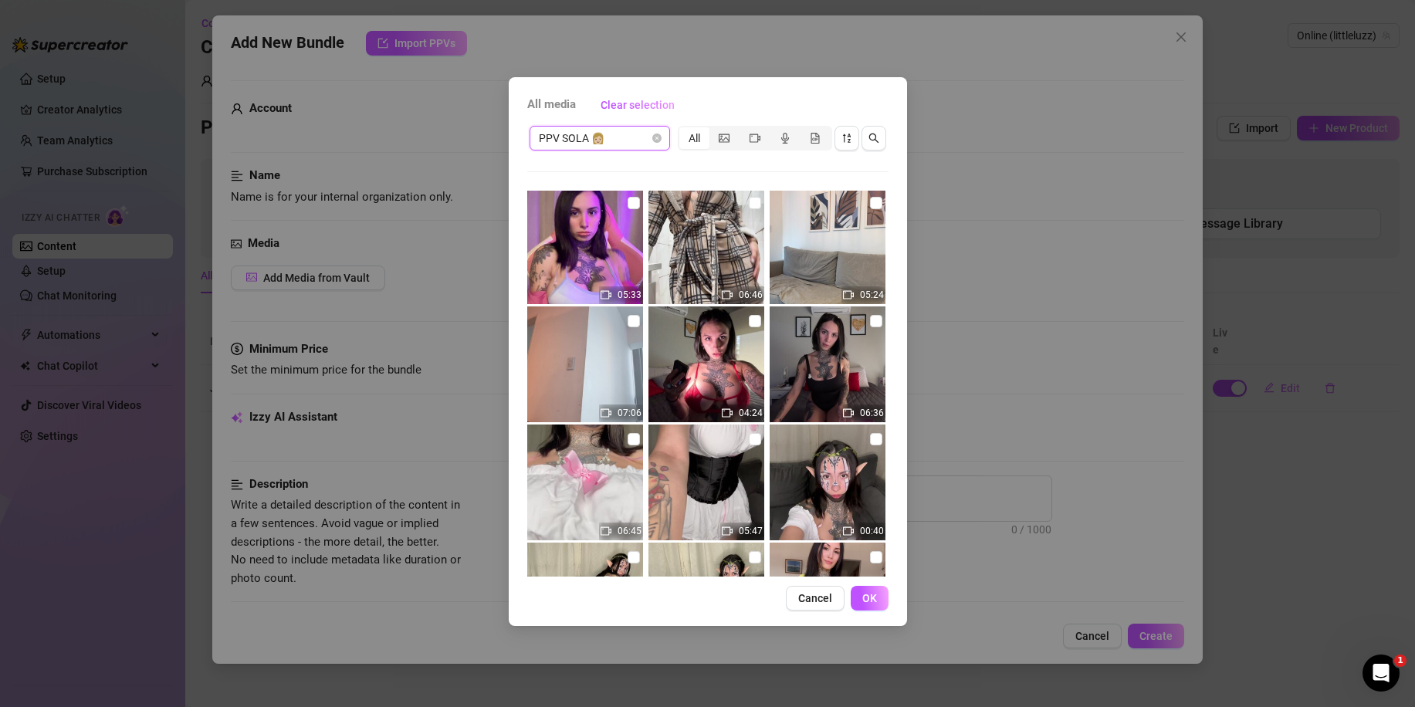
scroll to position [0, 0]
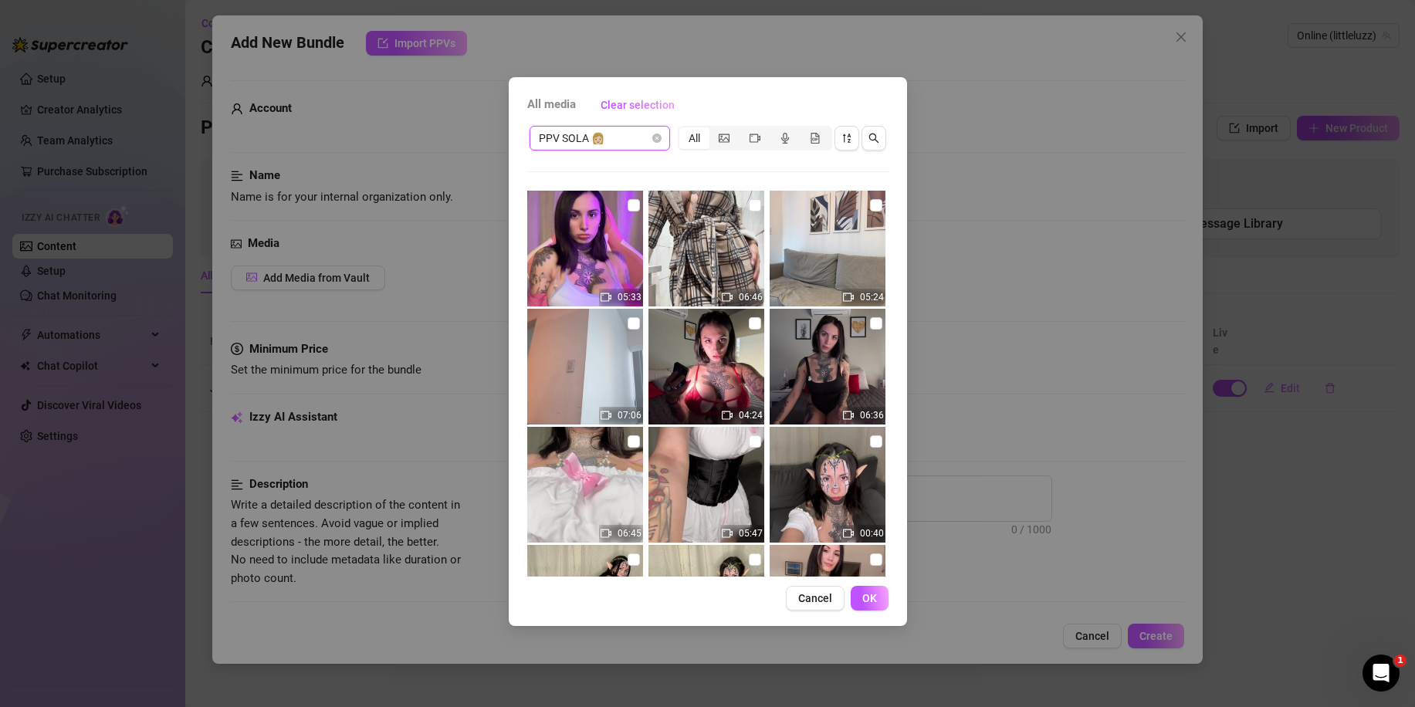
click at [627, 134] on span "PPV SOLA 👩🏼" at bounding box center [600, 138] width 122 height 23
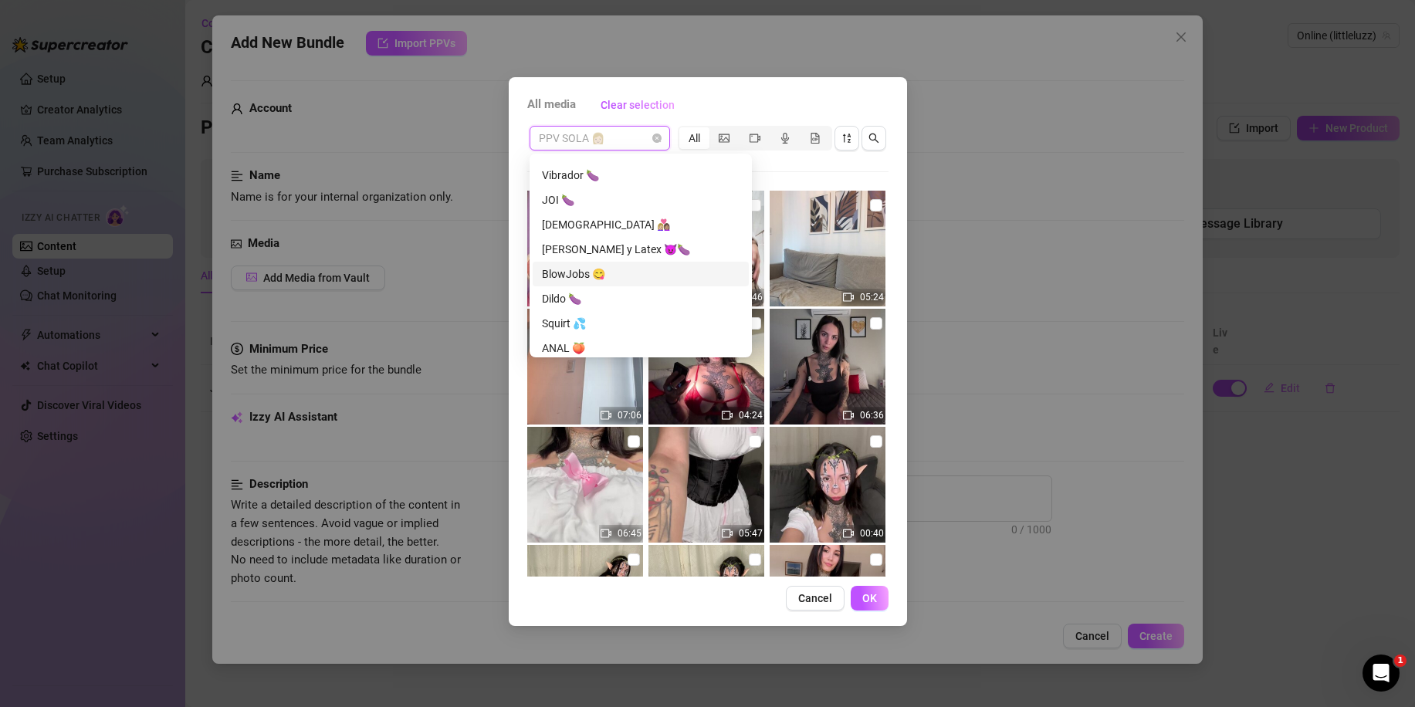
scroll to position [1006, 0]
click at [605, 275] on div "Squirt 💦" at bounding box center [641, 273] width 198 height 17
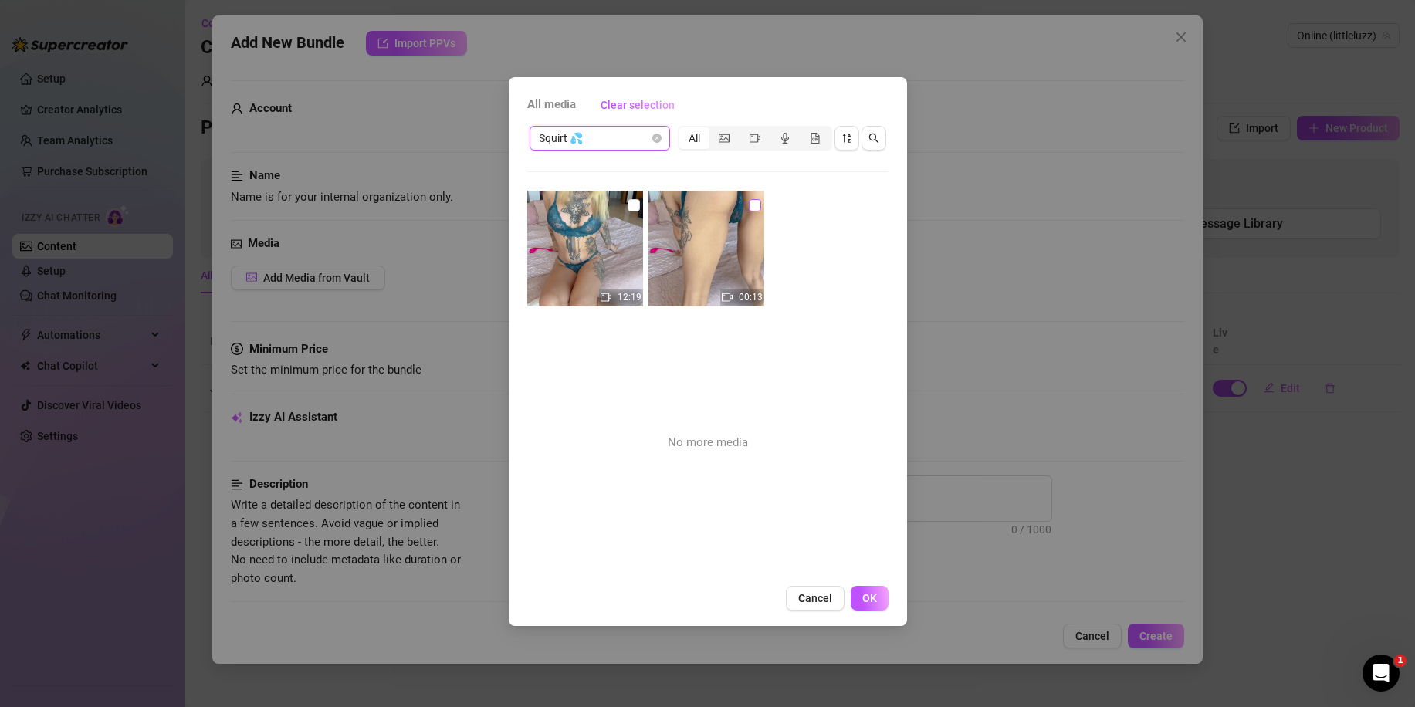
click at [749, 205] on input "checkbox" at bounding box center [755, 205] width 12 height 12
checkbox input "true"
click at [629, 203] on input "checkbox" at bounding box center [633, 205] width 12 height 12
checkbox input "true"
click at [875, 596] on span "OK" at bounding box center [869, 598] width 15 height 12
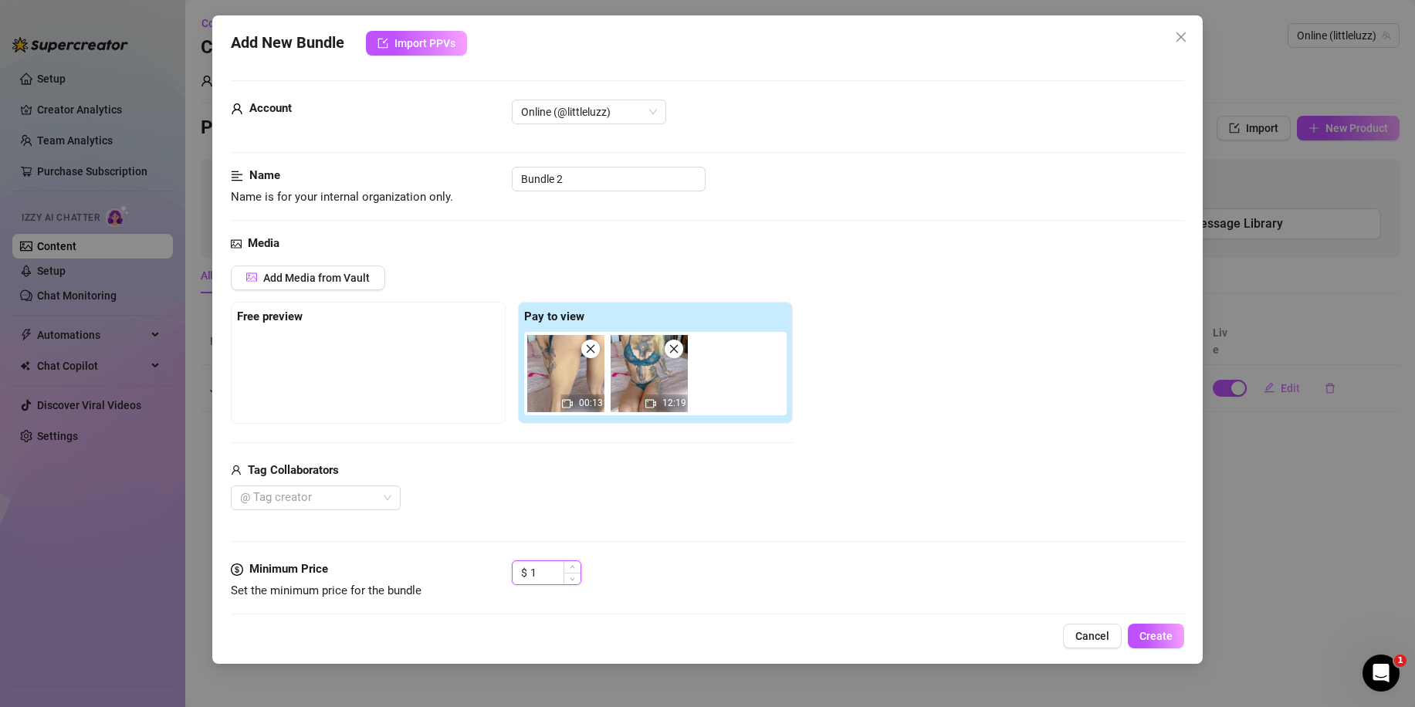
drag, startPoint x: 575, startPoint y: 569, endPoint x: 549, endPoint y: 572, distance: 25.7
click at [550, 573] on div "1" at bounding box center [555, 572] width 50 height 23
click at [543, 570] on input "1" at bounding box center [555, 572] width 50 height 23
click at [542, 569] on input "11" at bounding box center [555, 572] width 50 height 23
drag, startPoint x: 550, startPoint y: 566, endPoint x: 498, endPoint y: 562, distance: 52.6
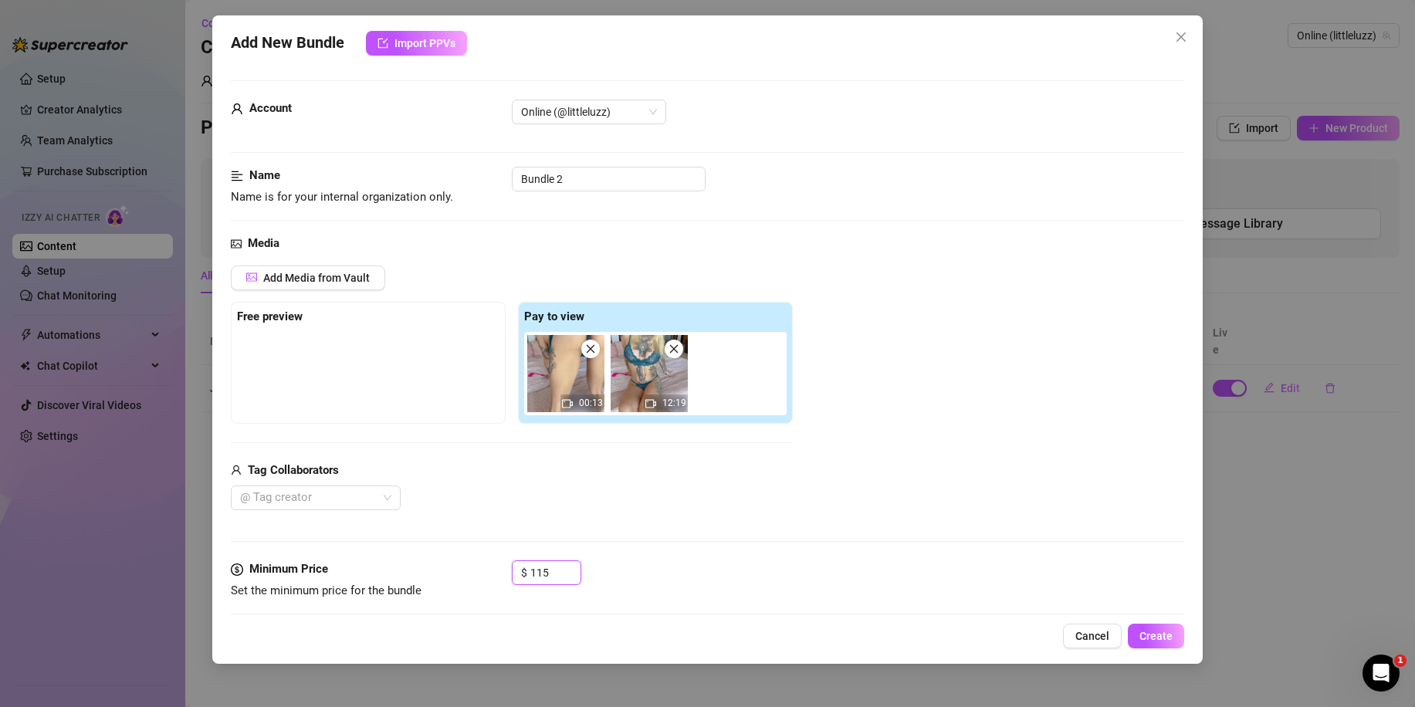
click at [492, 564] on div "Minimum Price Set the minimum price for the bundle $ 115" at bounding box center [707, 579] width 953 height 39
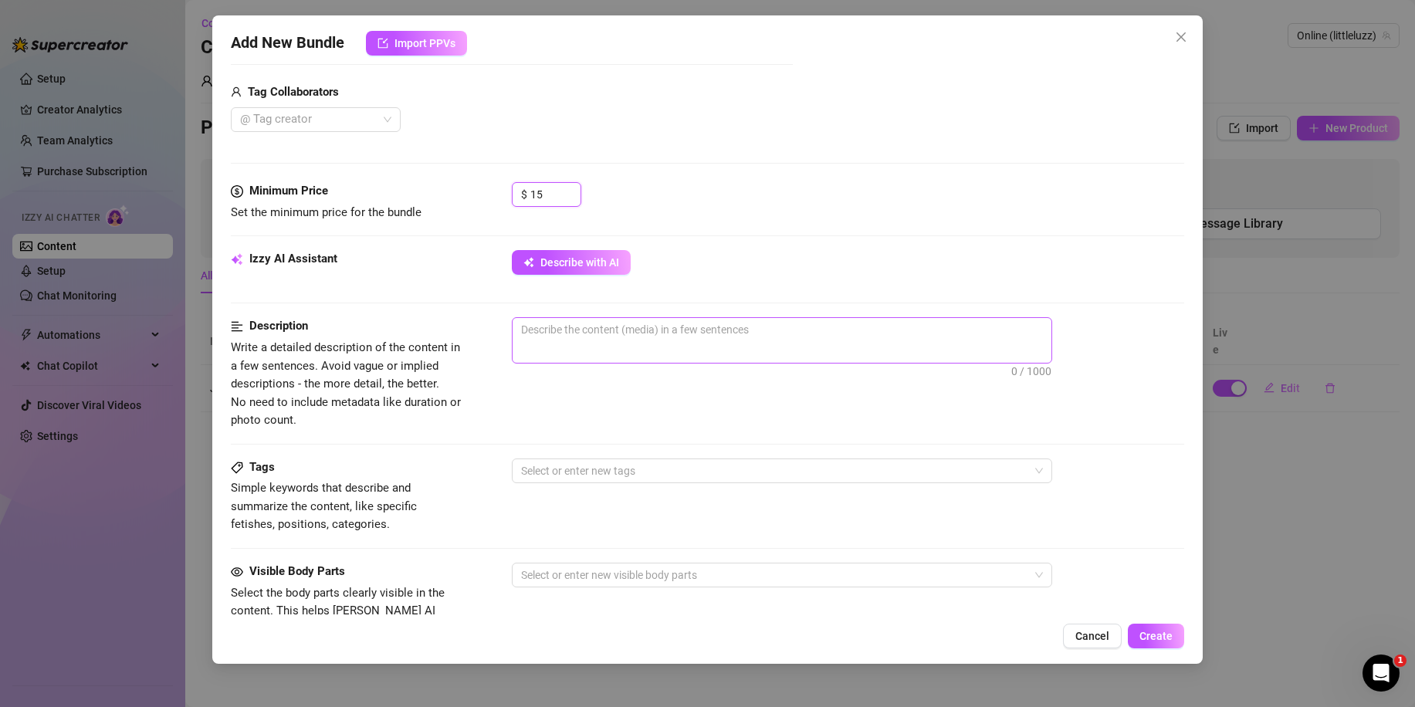
scroll to position [386, 0]
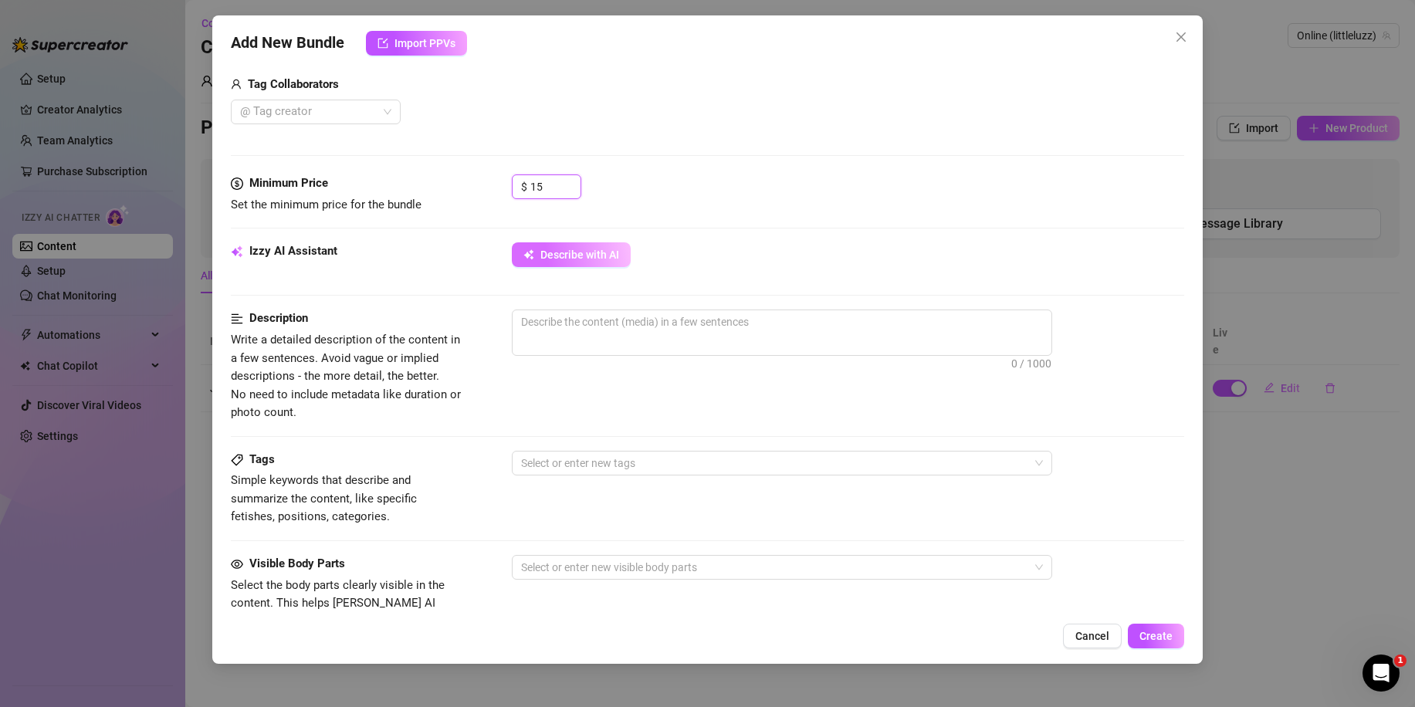
type input "15"
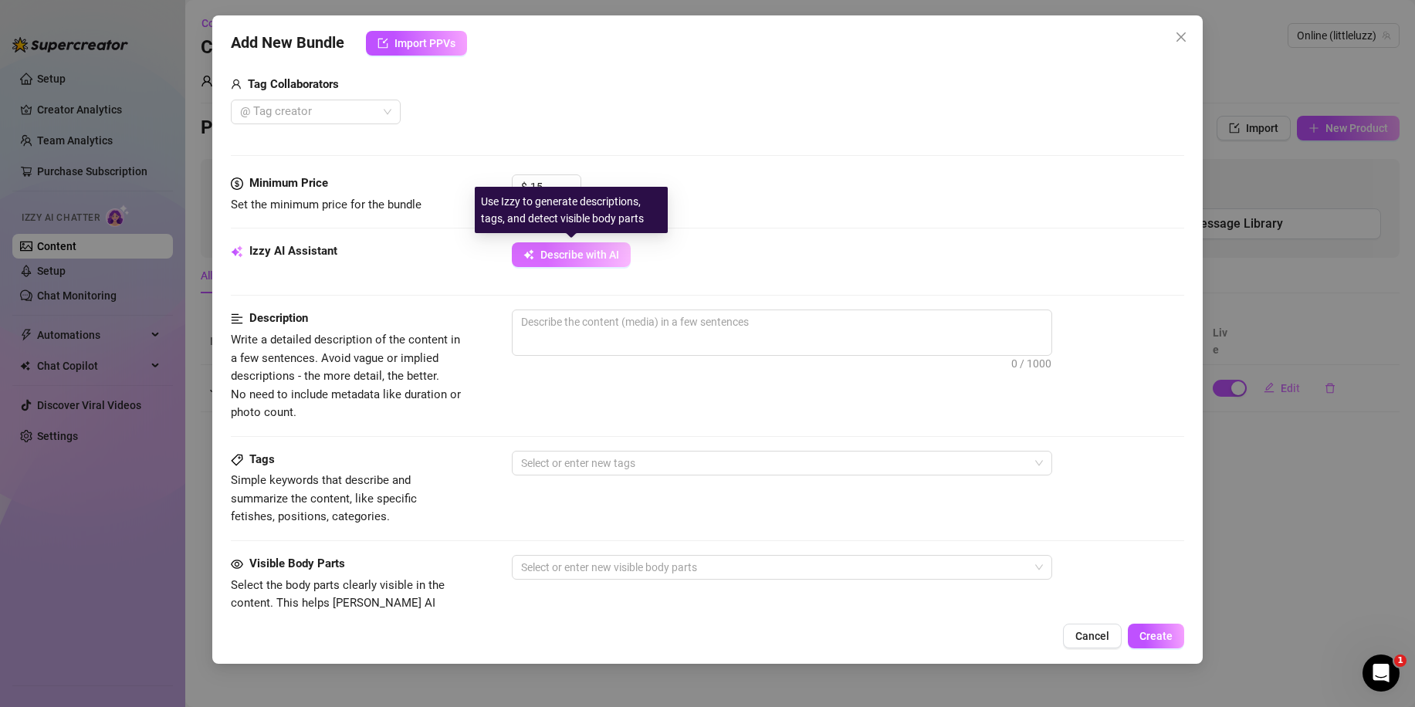
click at [574, 254] on span "Describe with AI" at bounding box center [579, 254] width 79 height 12
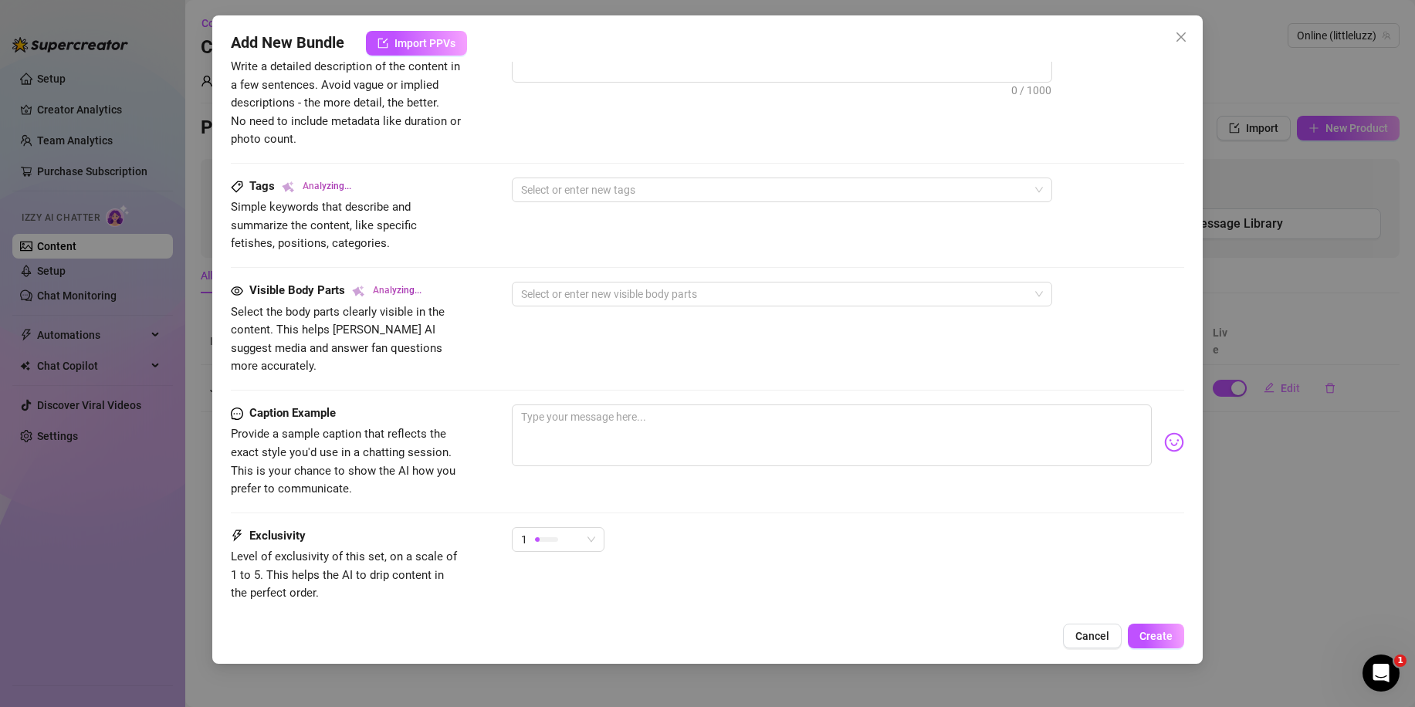
scroll to position [695, 0]
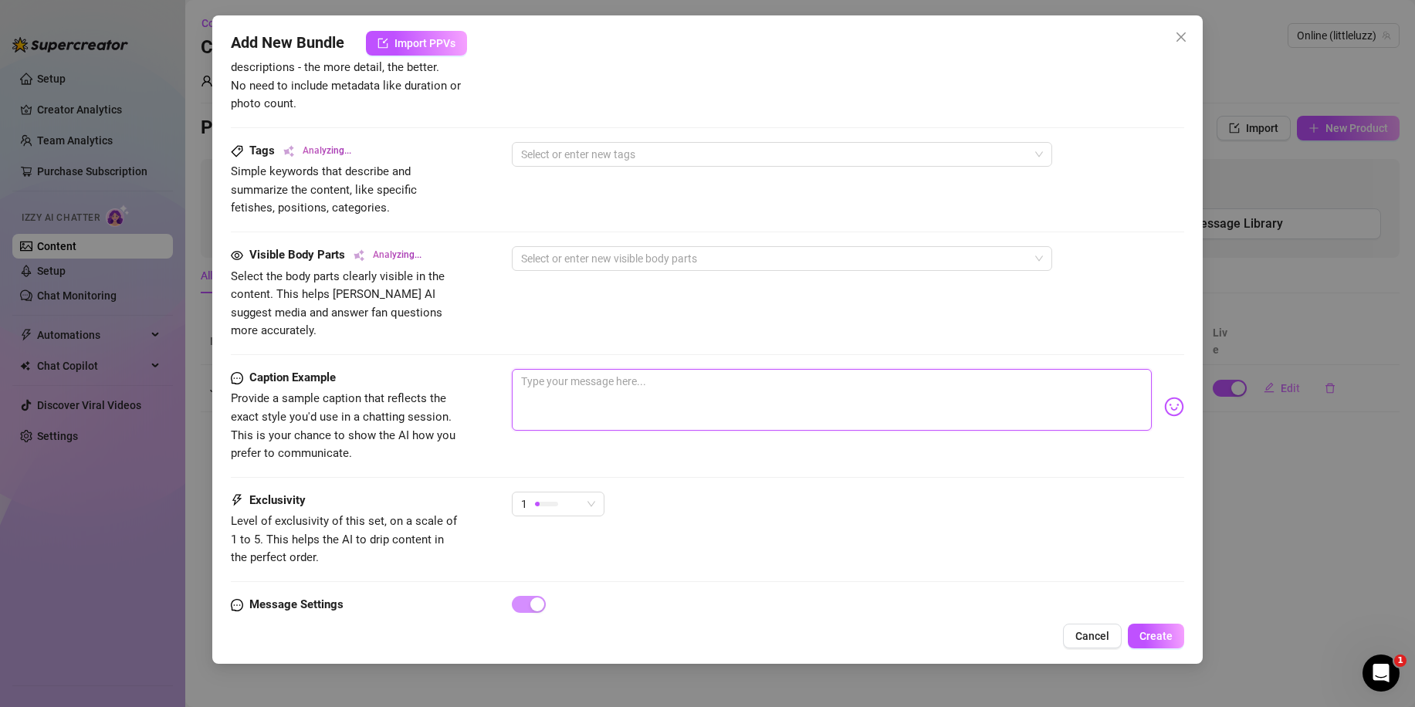
click at [577, 369] on textarea at bounding box center [832, 400] width 640 height 62
paste textarea "⚠️SQUIRT ALERT⚠️ I tease myself with both hands, going deeper and rougher... un…"
type textarea "⚠️SQUIRT ALERT⚠️ I tease myself with both hands, going deeper and rougher... un…"
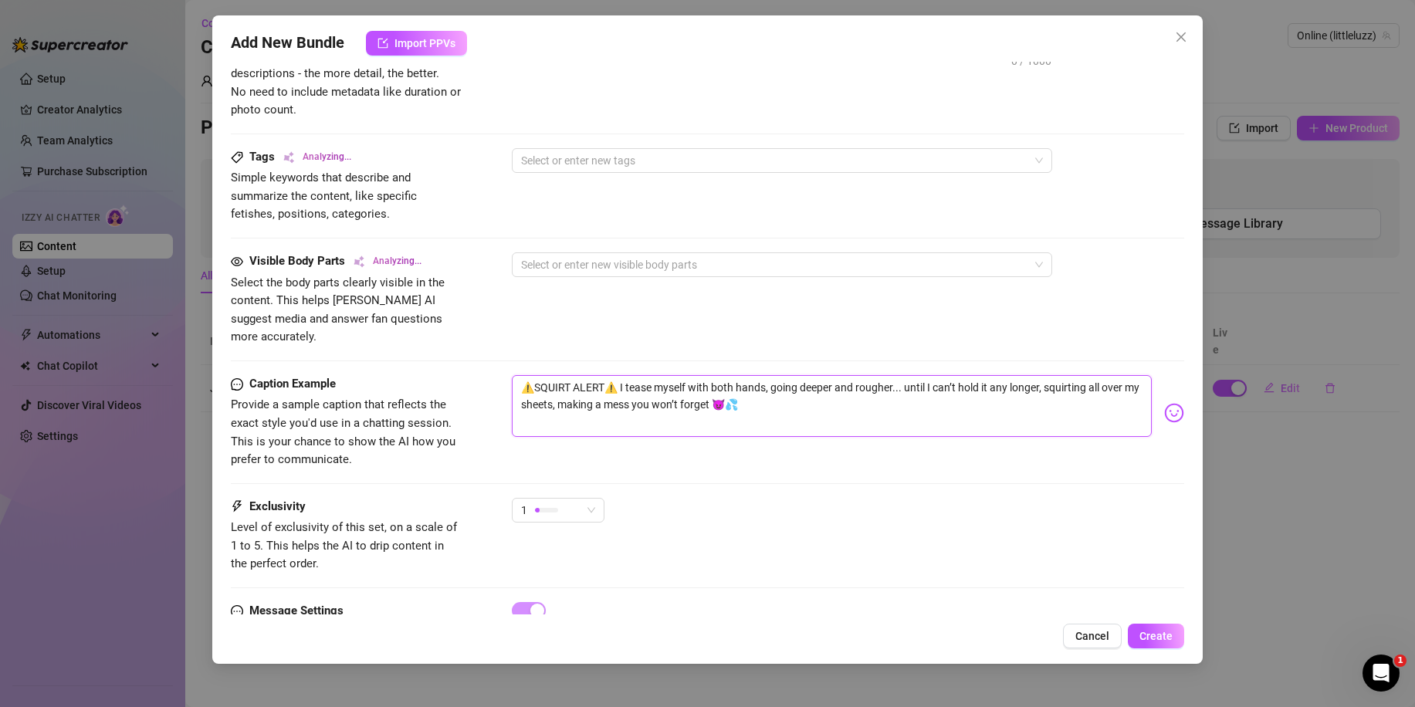
scroll to position [744, 0]
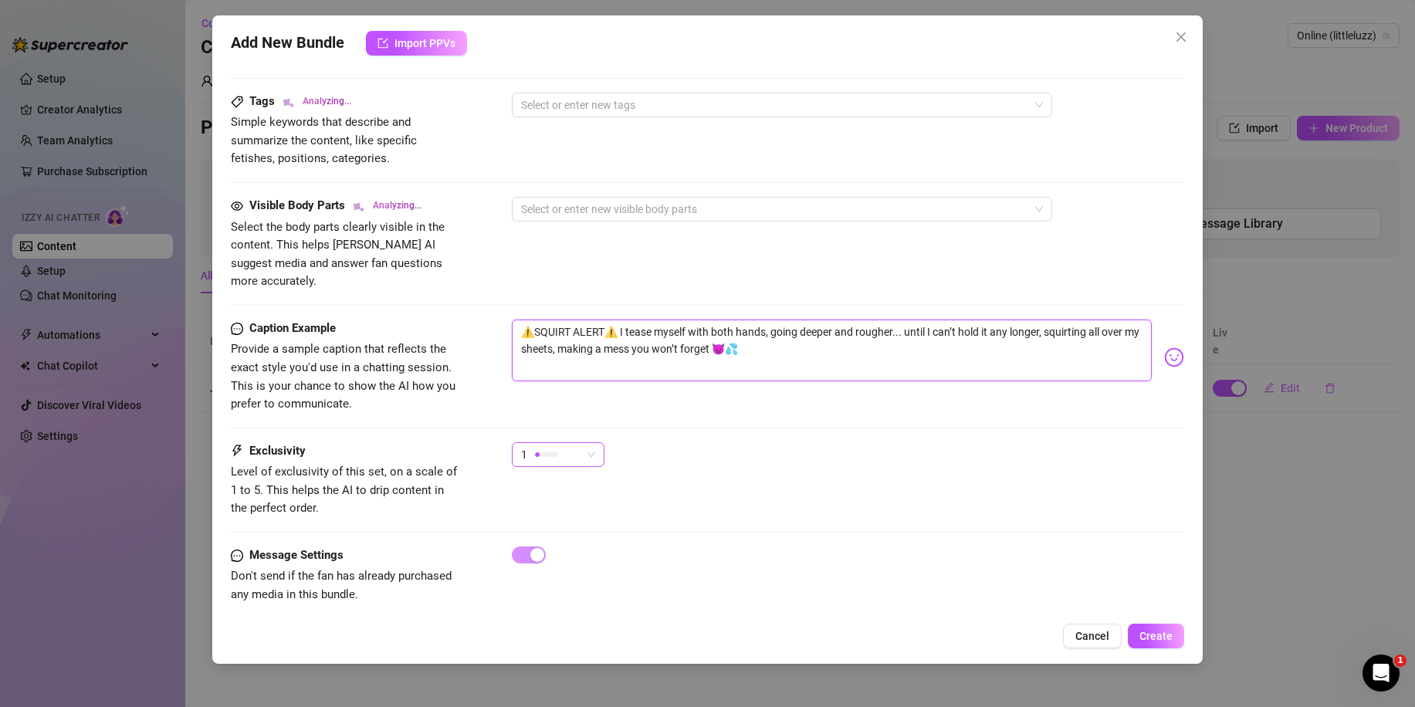
click at [558, 443] on div "1" at bounding box center [551, 454] width 60 height 23
type textarea "⚠️SQUIRT ALERT⚠️ I tease myself with both hands, going deeper and rougher... un…"
click at [560, 482] on div "2" at bounding box center [597, 491] width 164 height 25
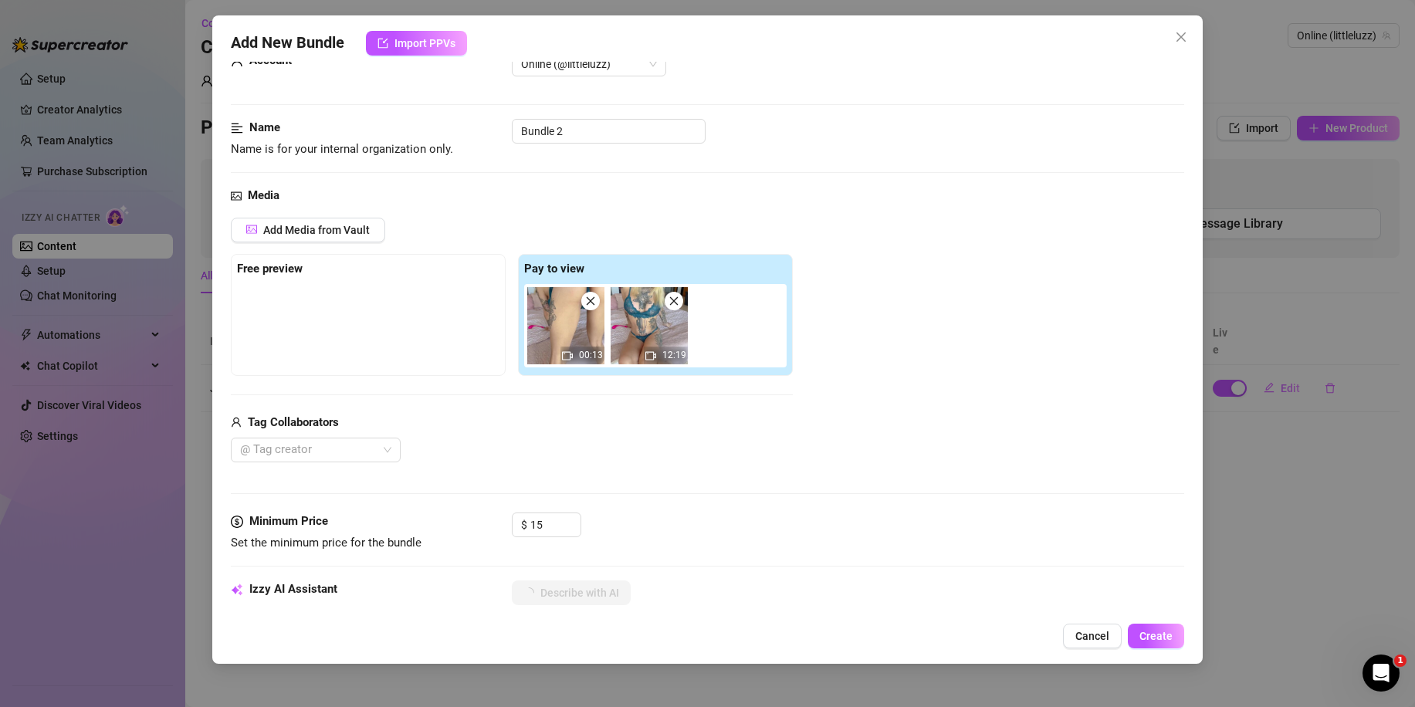
scroll to position [0, 0]
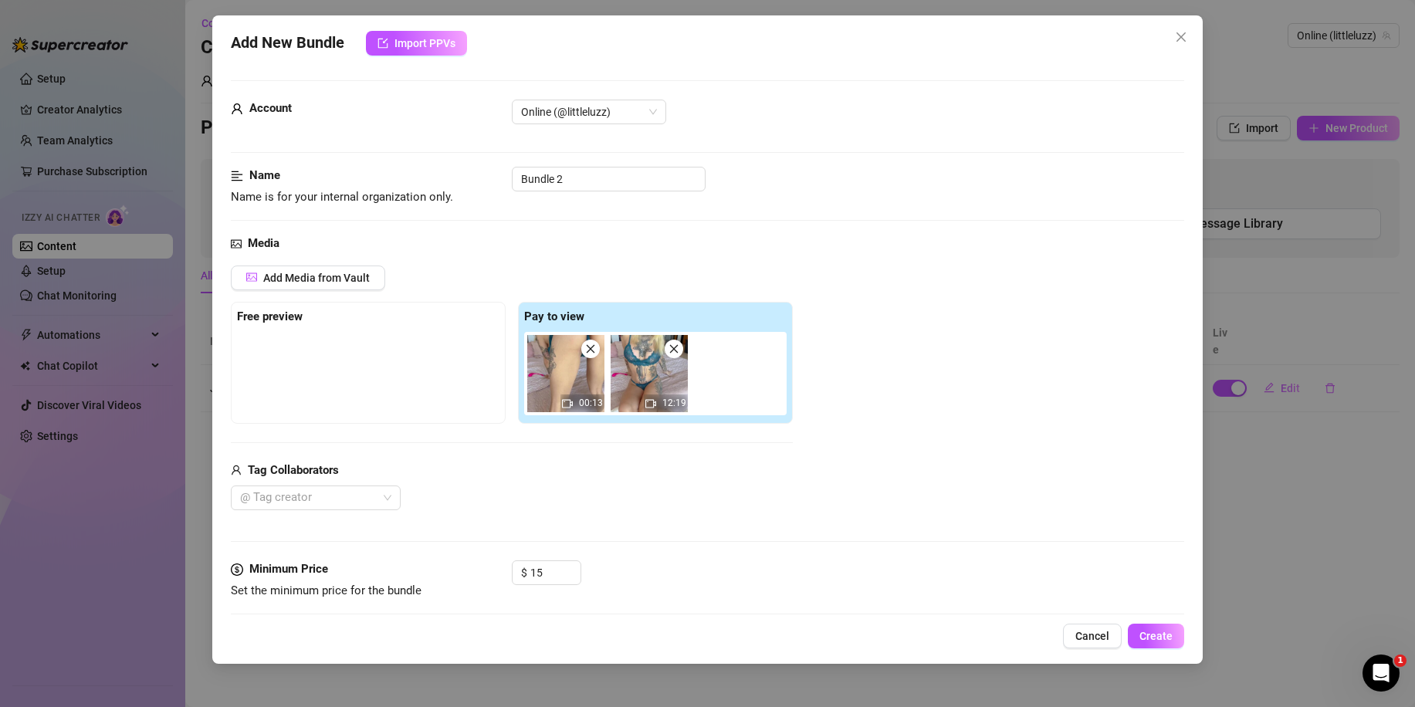
type textarea "Luz"
type textarea "Luz lounges"
type textarea "Luz lounges on"
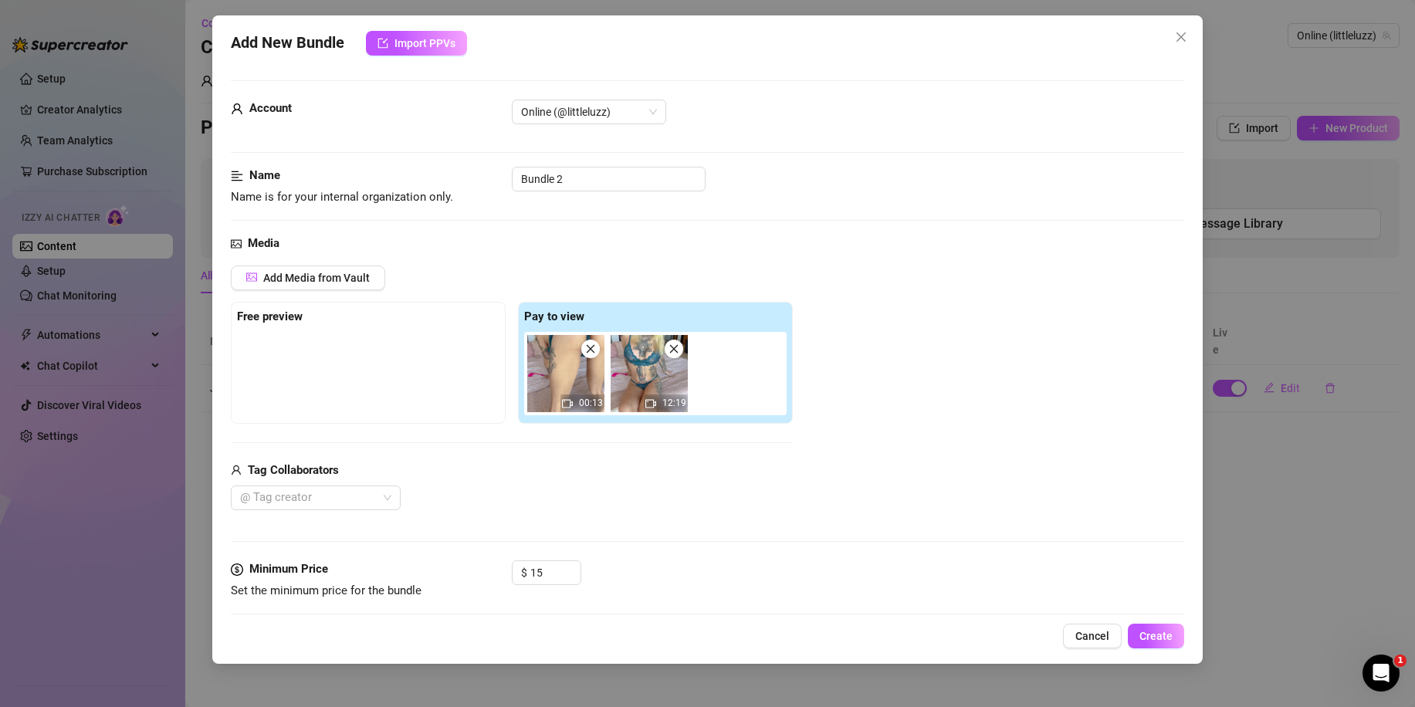
type textarea "Luz lounges on"
type textarea "Luz lounges on a"
type textarea "Luz lounges on a bed"
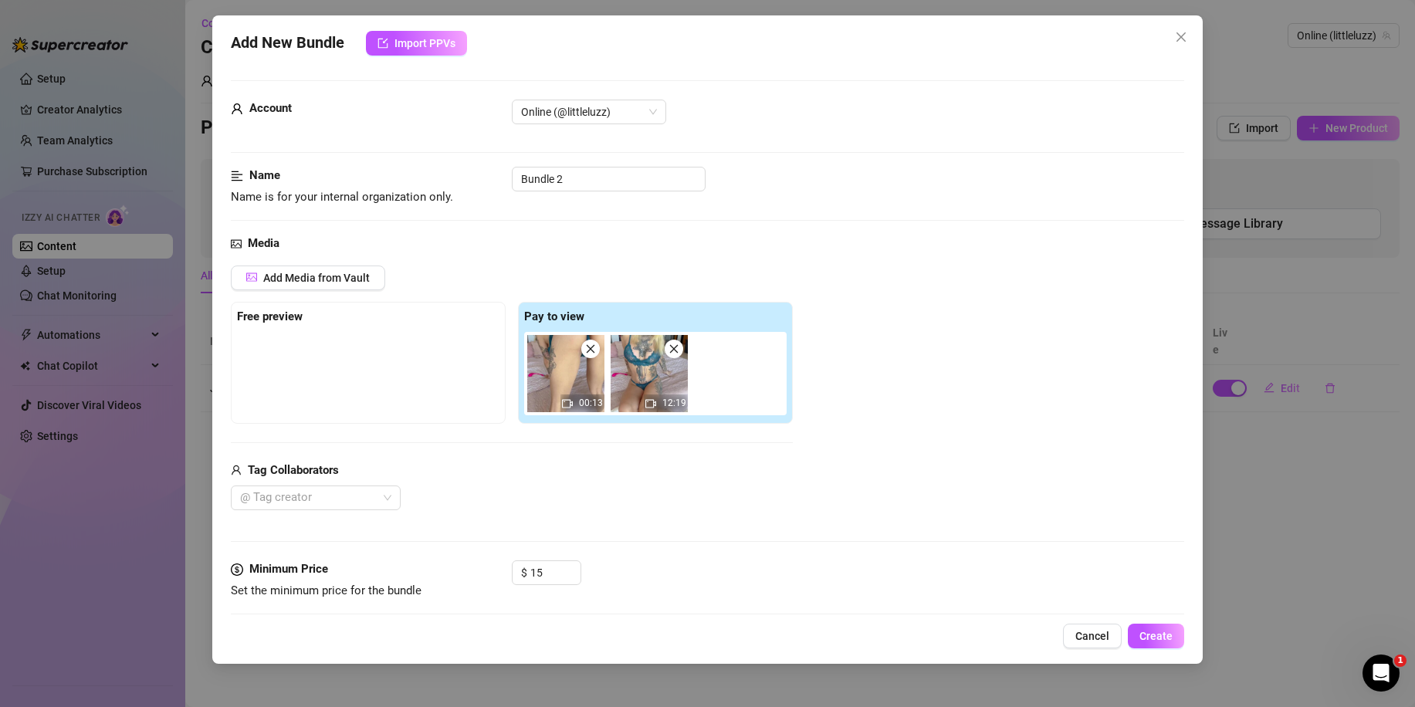
type textarea "Luz lounges on a bed in"
type textarea "Luz lounges on a bed in teal"
type textarea "Luz lounges on a bed in teal lingerie,"
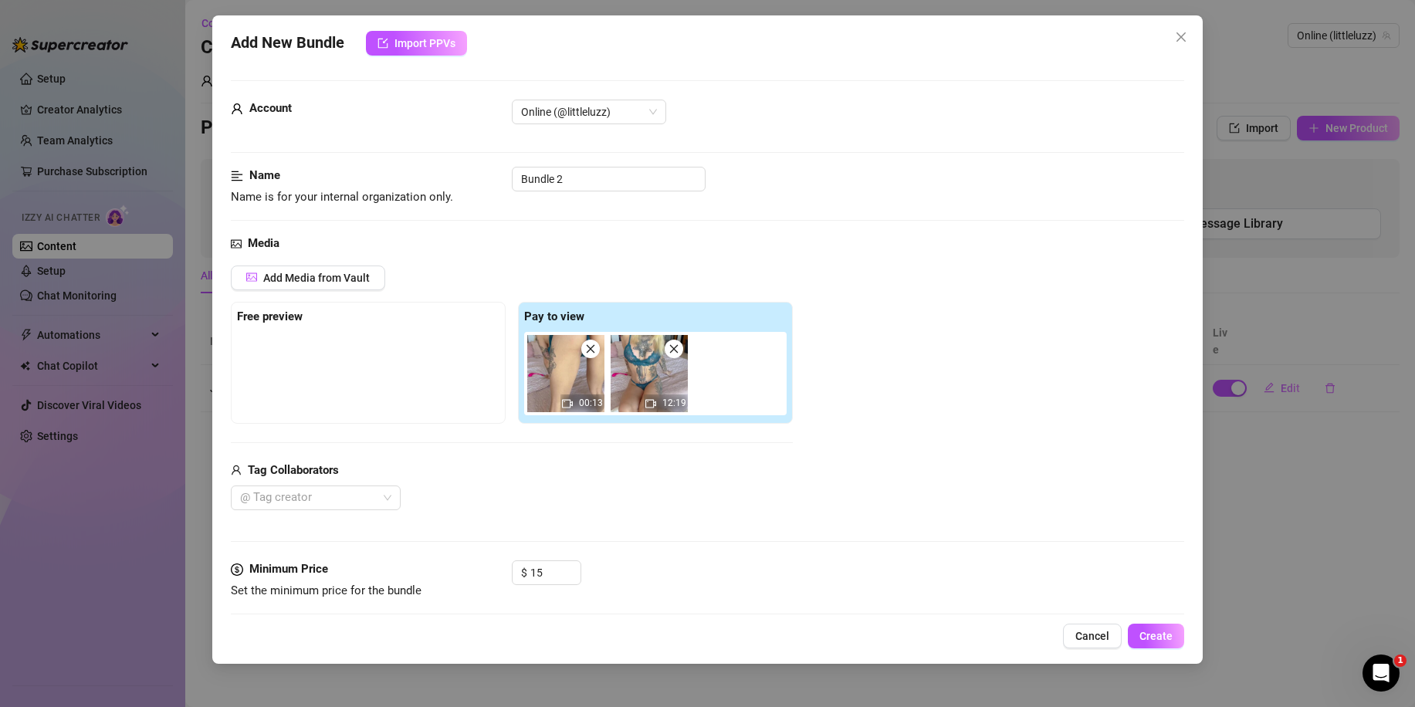
type textarea "Luz lounges on a bed in teal lingerie,"
type textarea "Luz lounges on a bed in teal lingerie, spreading"
type textarea "Luz lounges on a bed in teal lingerie, spreading her"
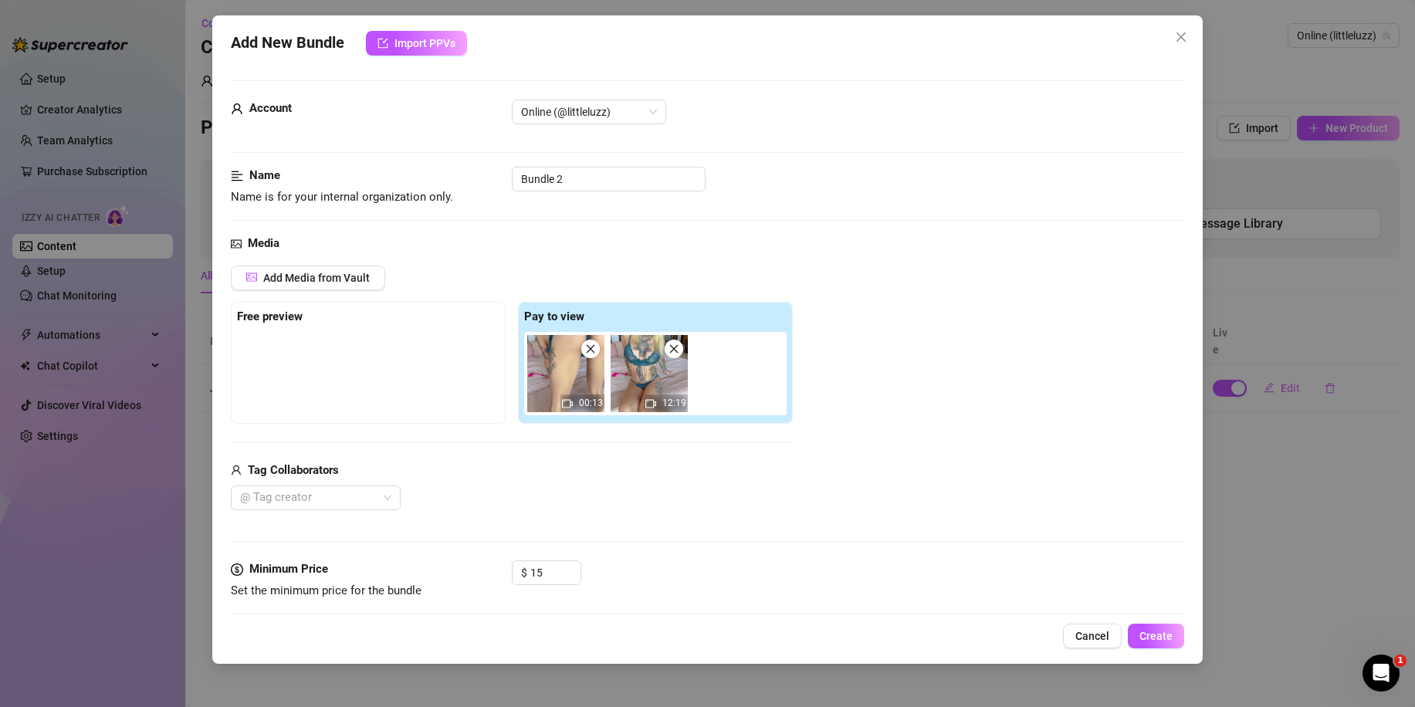
type textarea "Luz lounges on a bed in teal lingerie, spreading her legs"
type textarea "Luz lounges on a bed in teal lingerie, spreading her legs wide"
type textarea "Luz lounges on a bed in teal lingerie, spreading her legs wide to"
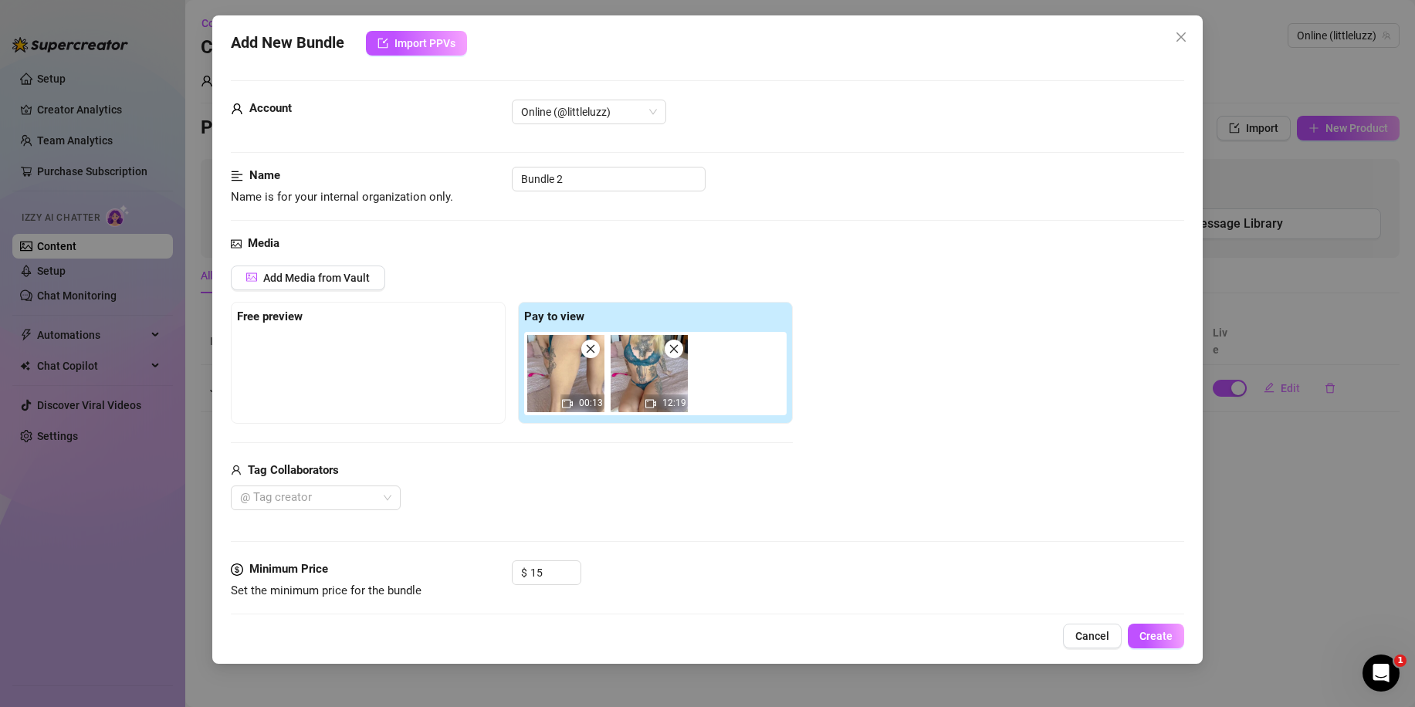
type textarea "Luz lounges on a bed in teal lingerie, spreading her legs wide to"
type textarea "Luz lounges on a bed in teal lingerie, spreading her legs wide to show"
type textarea "Luz lounges on a bed in teal lingerie, spreading her legs wide to show off"
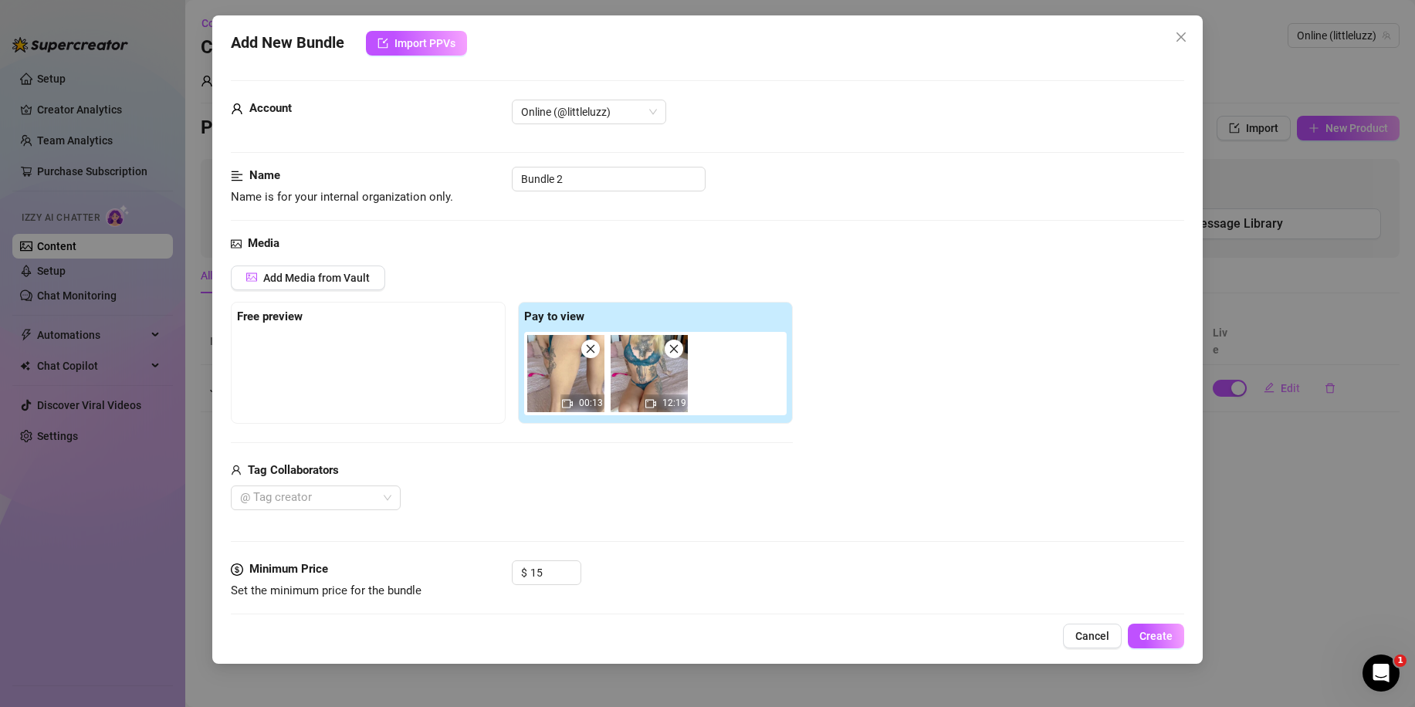
type textarea "Luz lounges on a bed in teal lingerie, spreading her legs wide to show off her"
type textarea "Luz lounges on a bed in teal lingerie, spreading her legs wide to show off her …"
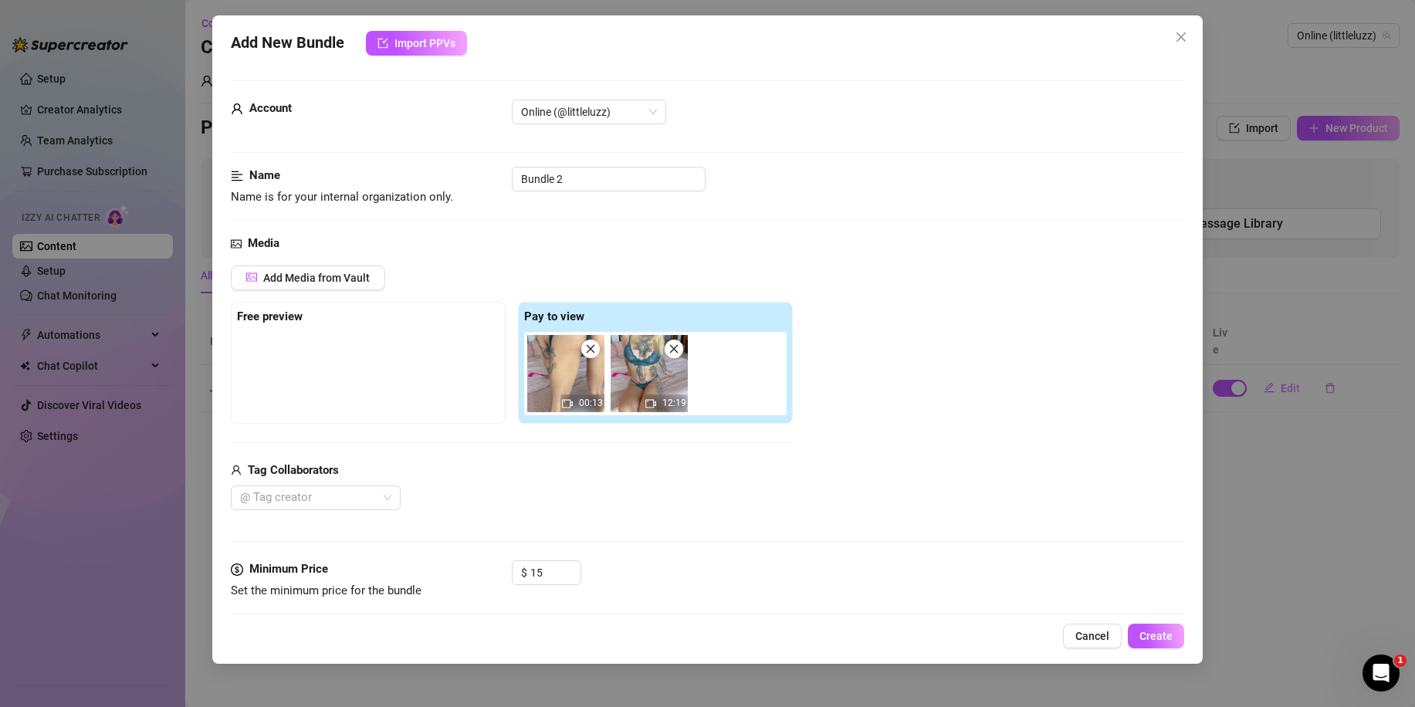
type textarea "Luz lounges on a bed in teal lingerie, spreading her legs wide to show off her …"
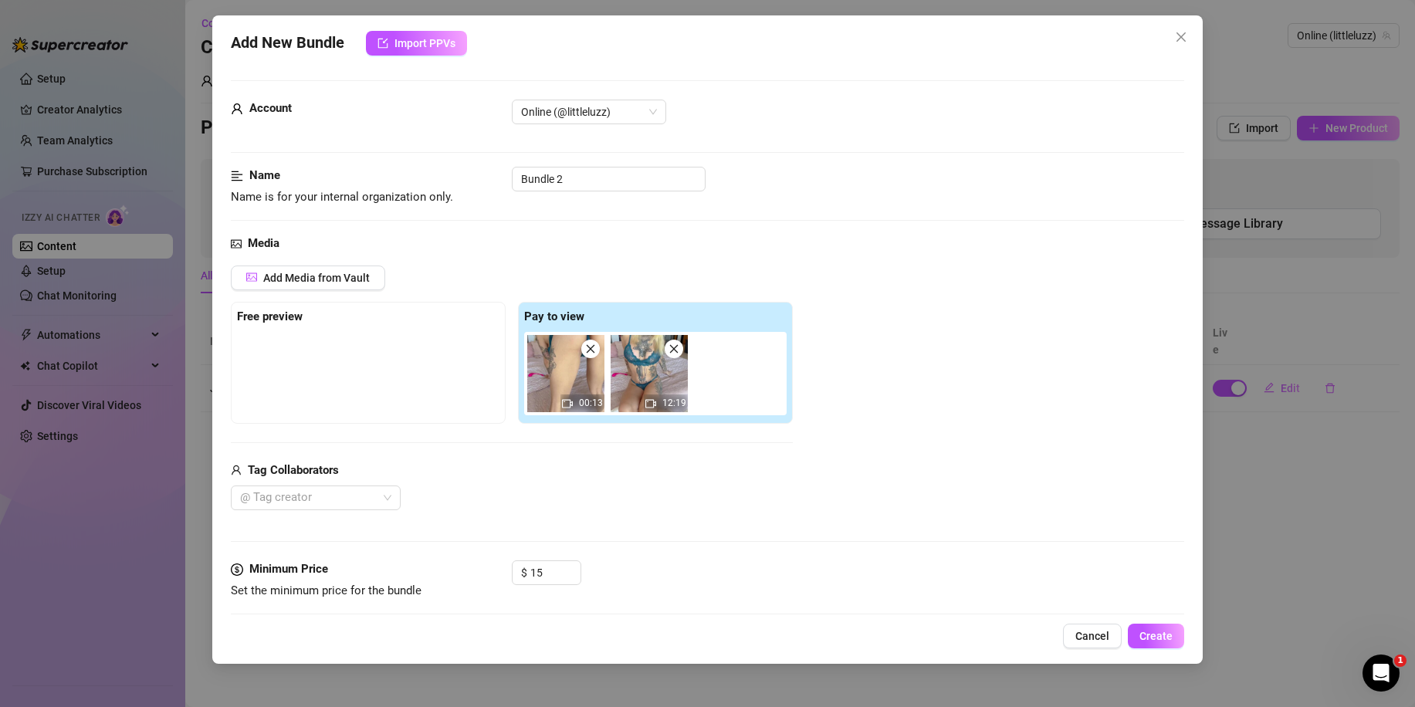
type textarea "Luz lounges on a bed in teal lingerie, spreading her legs wide to show off her …"
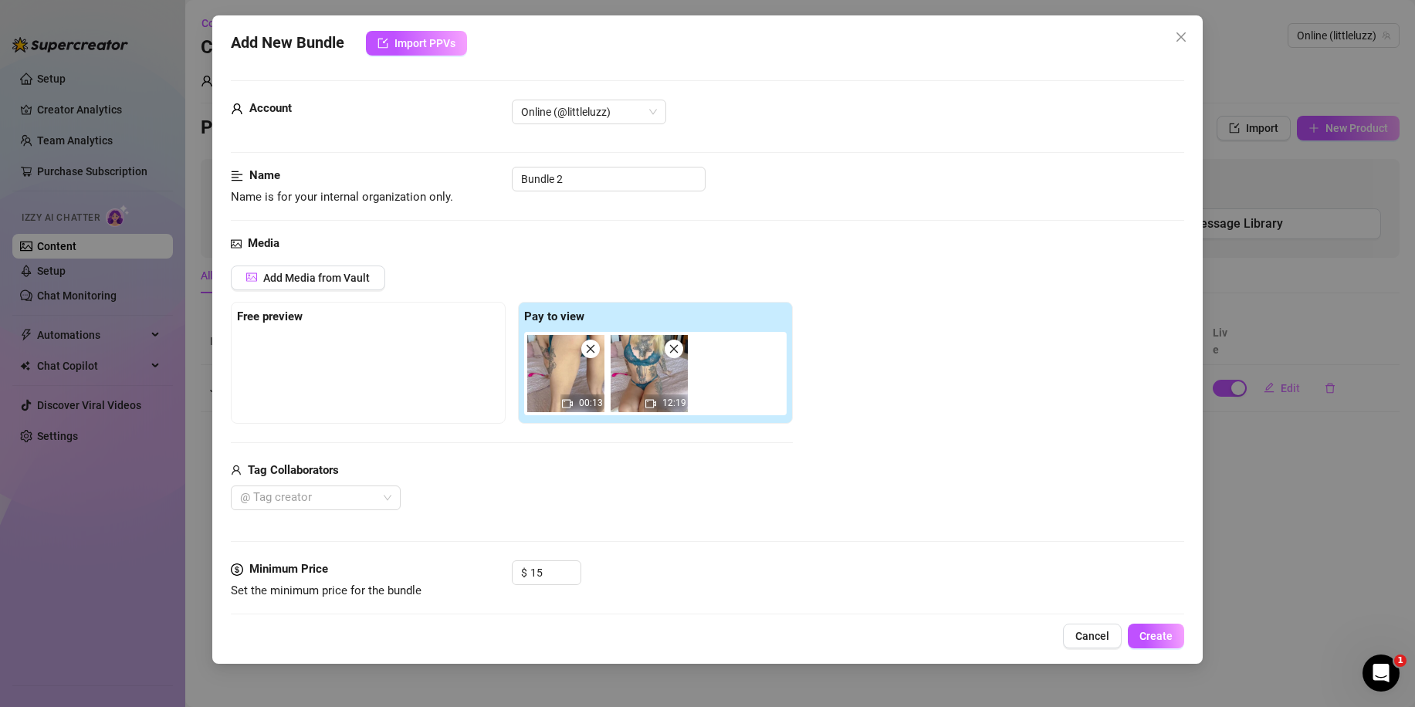
type textarea "Luz lounges on a bed in teal lingerie, spreading her legs wide to show off her …"
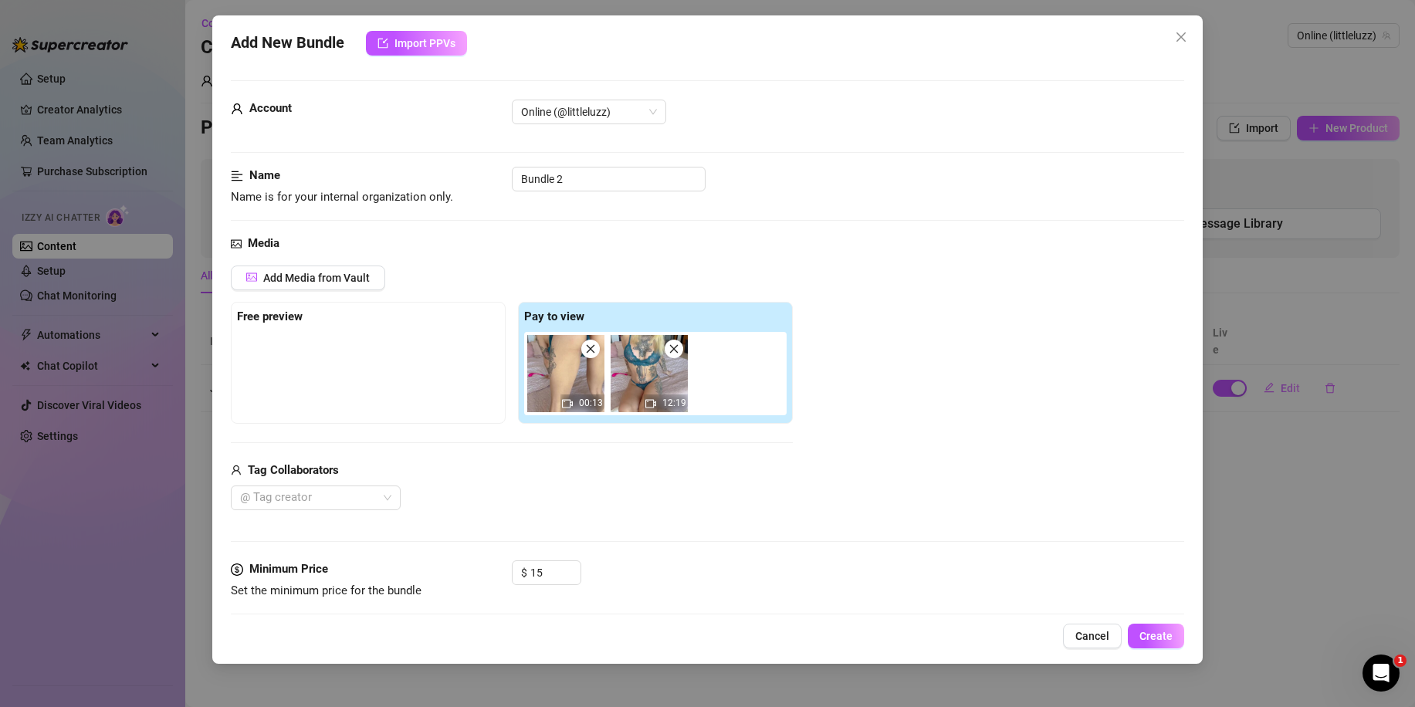
type textarea "Luz lounges on a bed in teal lingerie, spreading her legs wide to show off her …"
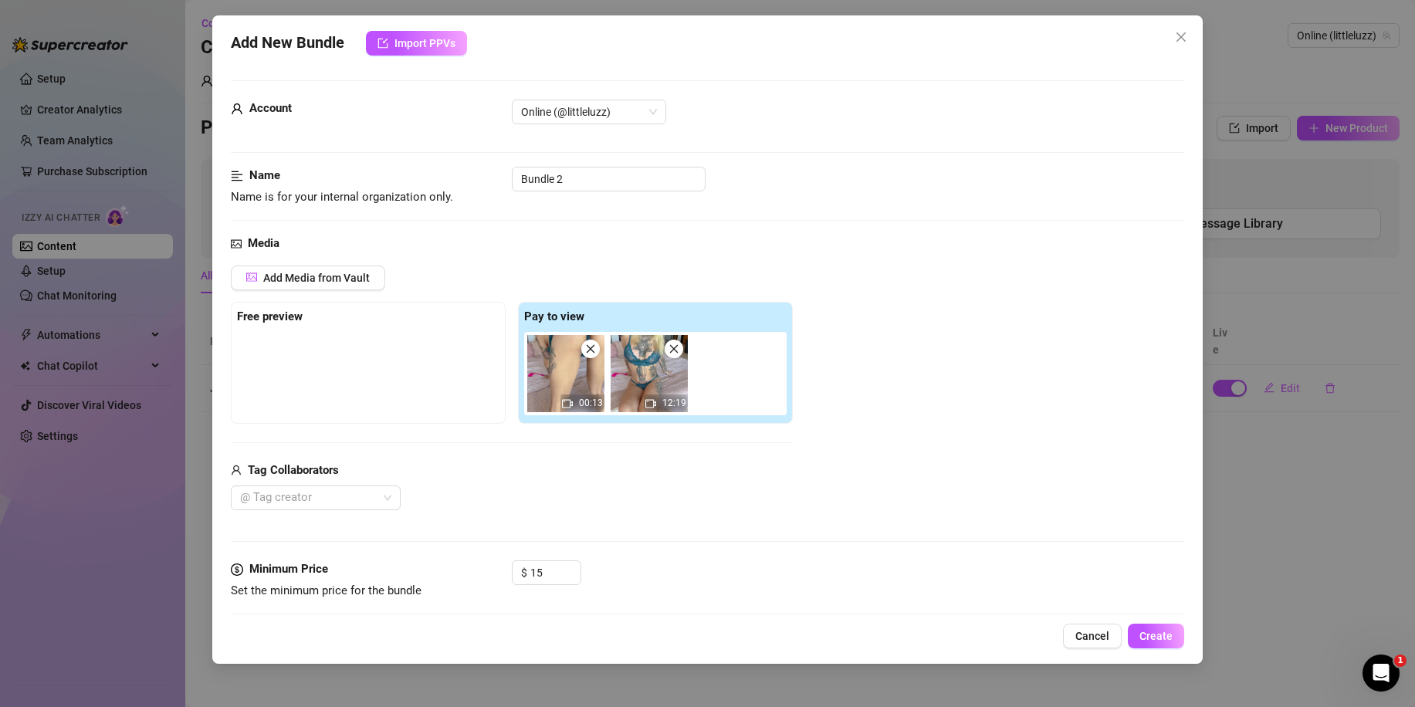
type textarea "Luz lounges on a bed in teal lingerie, spreading her legs wide to show off her …"
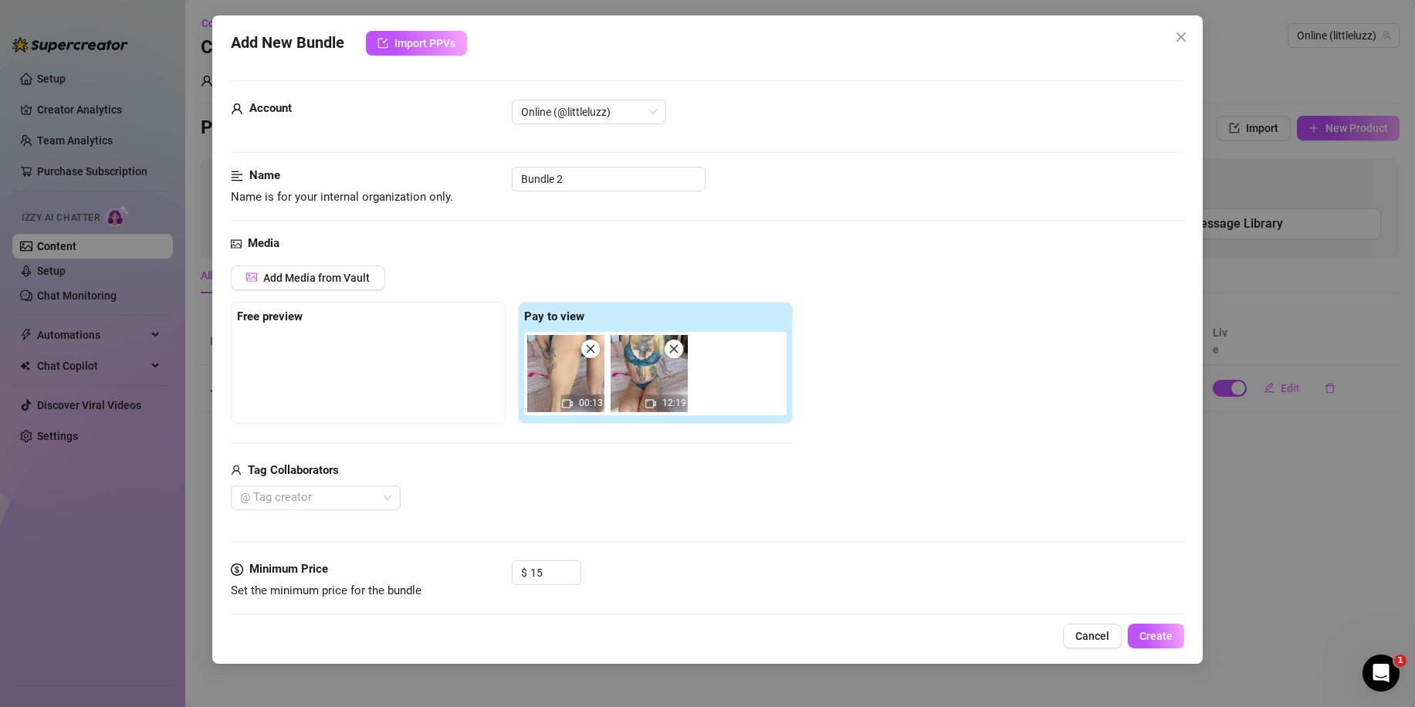
type textarea "Luz lounges on a bed in teal lingerie, spreading her legs wide to show off her …"
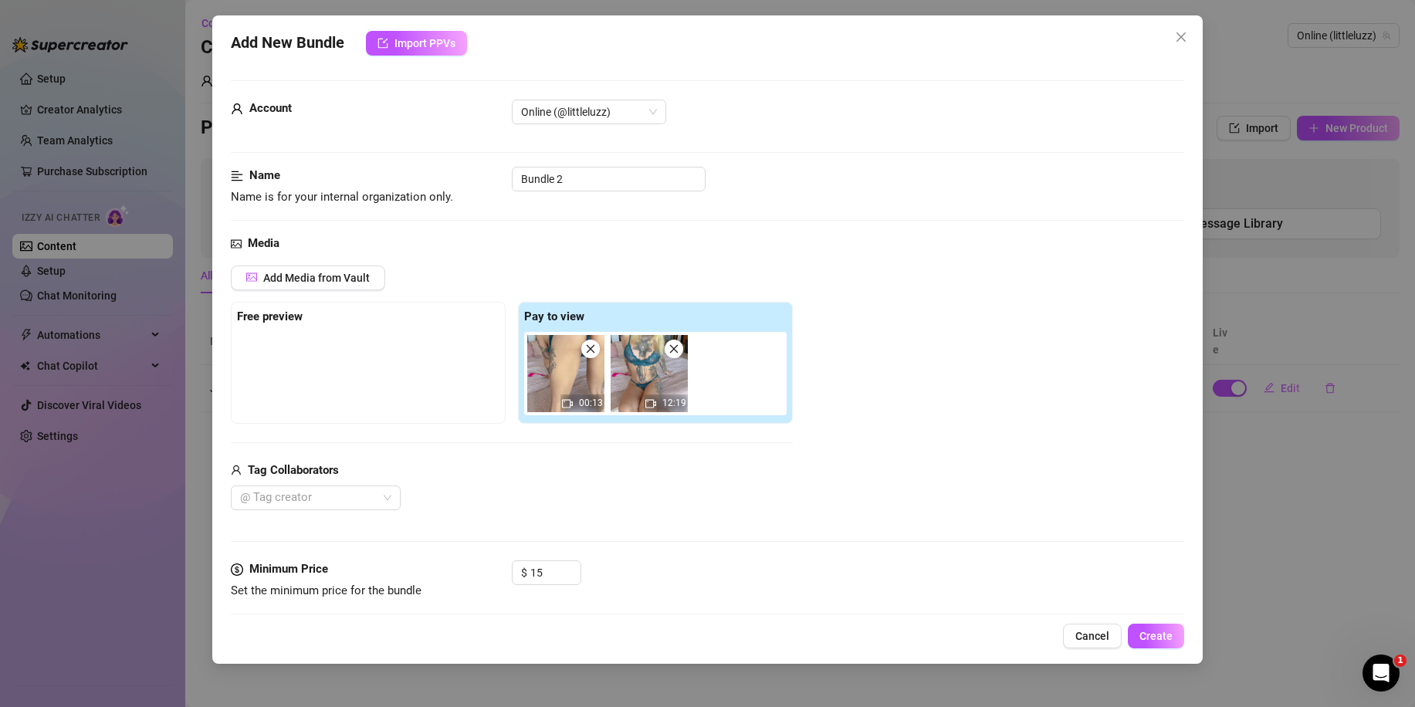
type textarea "Luz lounges on a bed in teal lingerie, spreading her legs wide to show off her …"
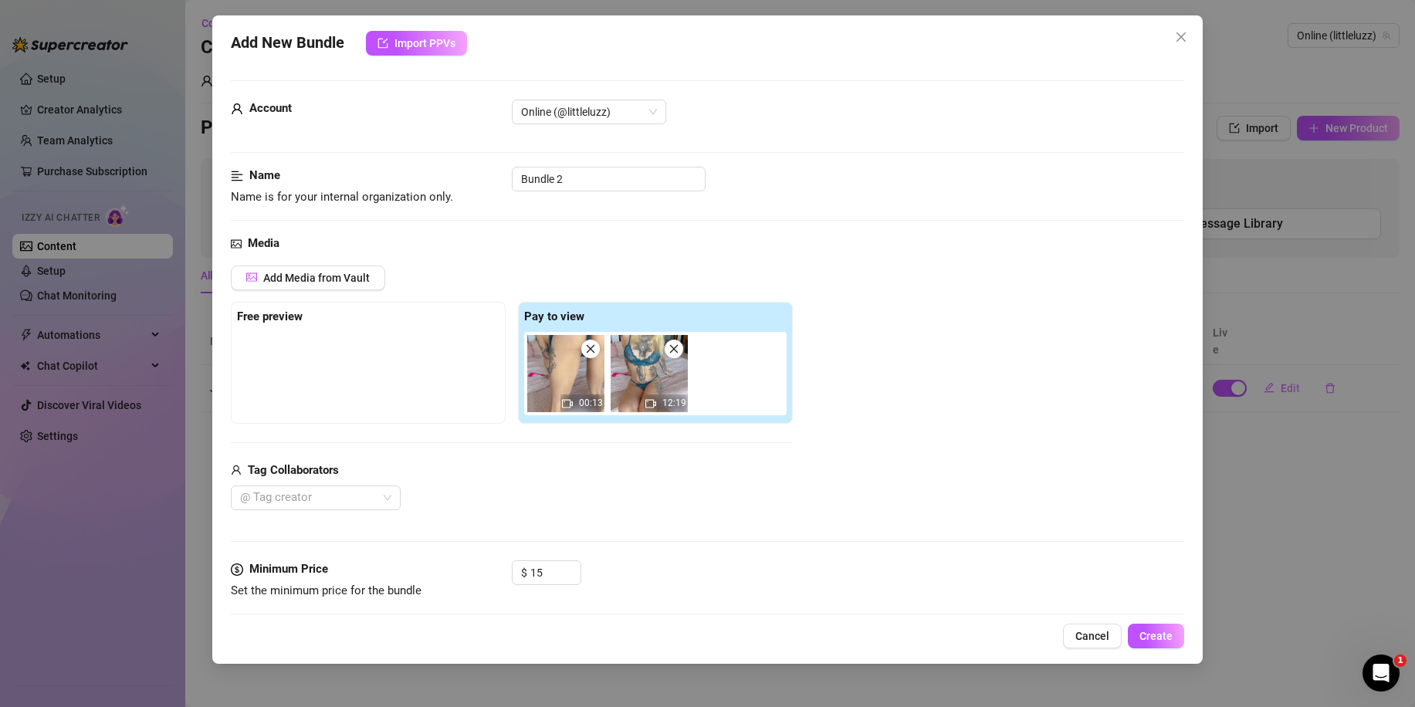
type textarea "Luz lounges on a bed in teal lingerie, spreading her legs wide to show off her …"
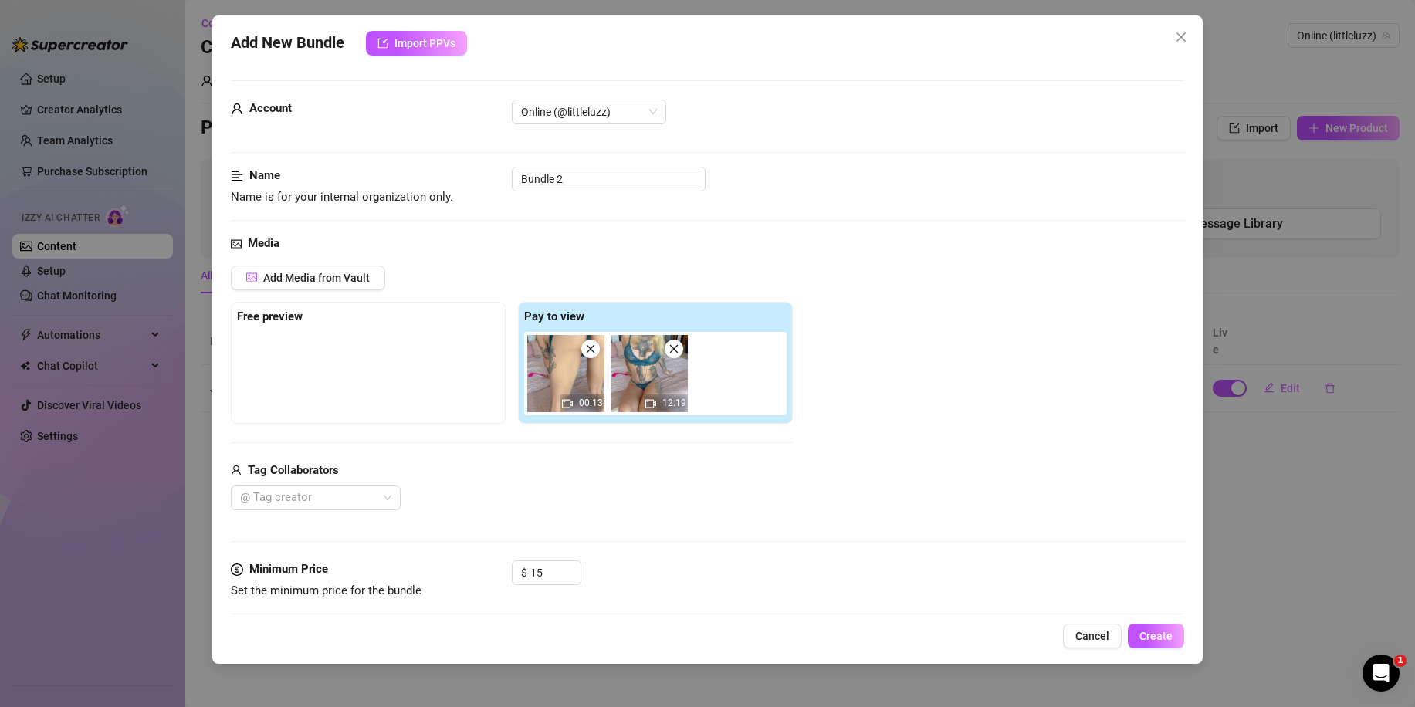
type textarea "Luz lounges on a bed in teal lingerie, spreading her legs wide to show off her …"
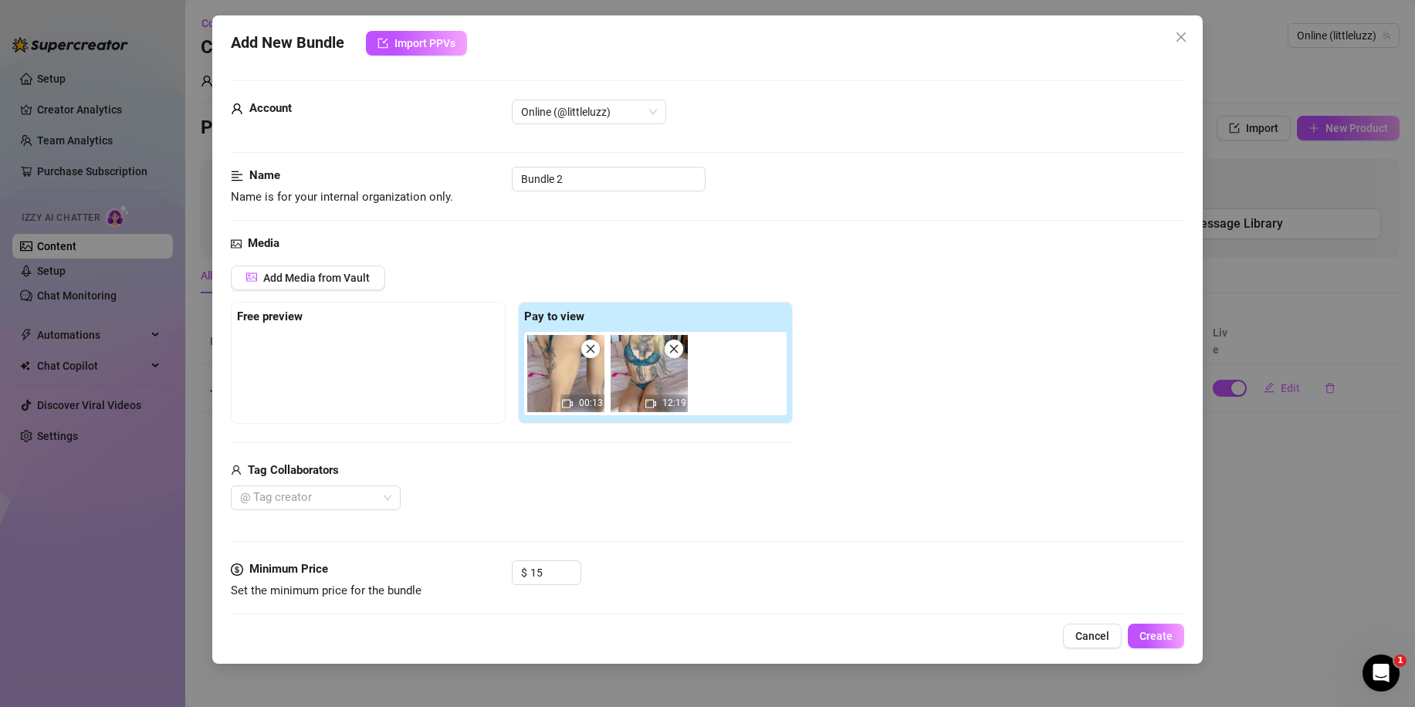
type textarea "Luz lounges on a bed in teal lingerie, spreading her legs wide to show off her …"
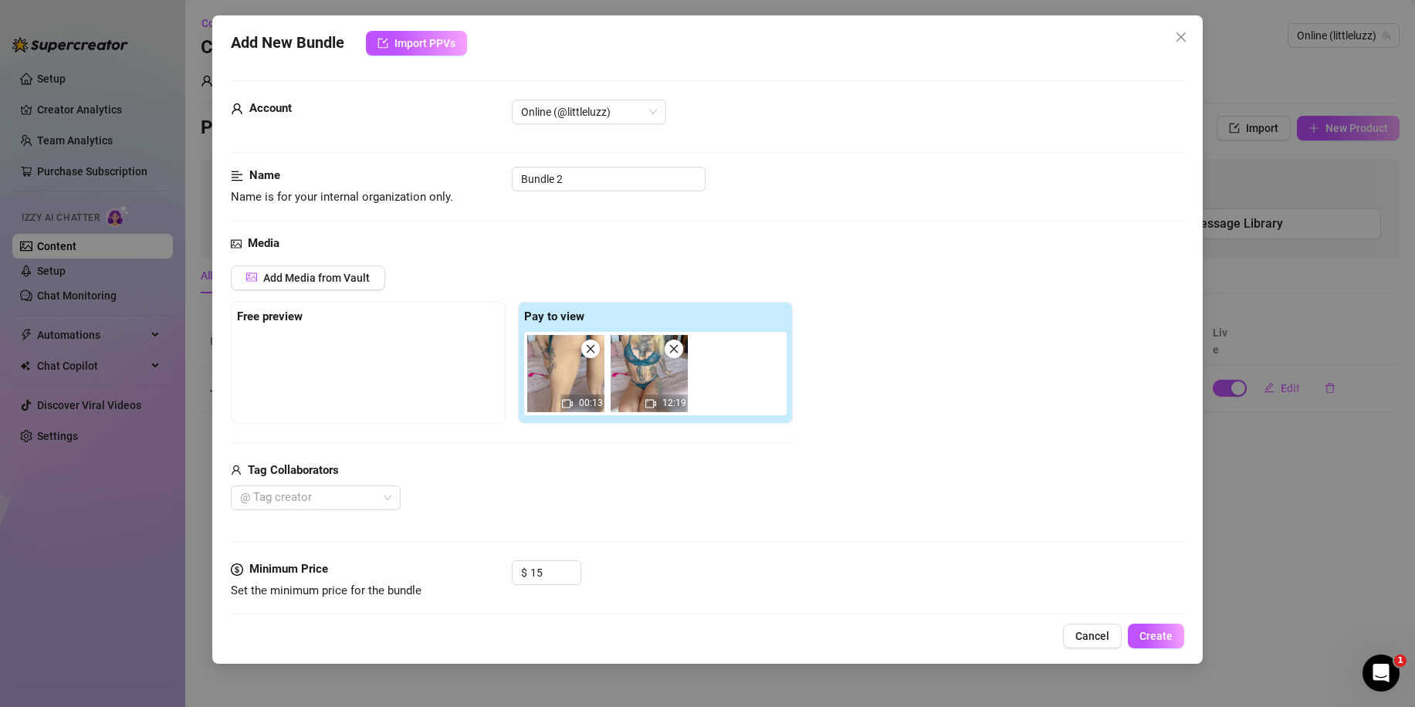
type textarea "Luz lounges on a bed in teal lingerie, spreading her legs wide to show off her …"
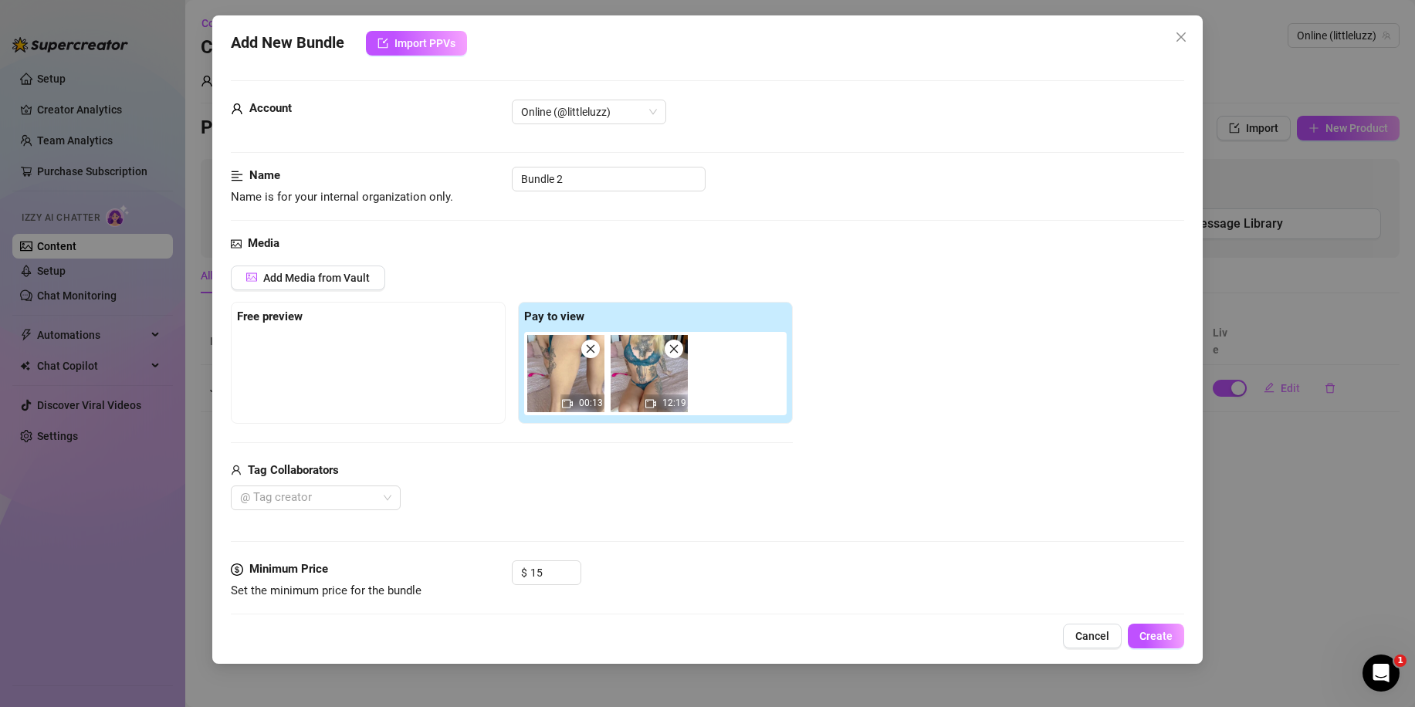
type textarea "Luz lounges on a bed in teal lingerie, spreading her legs wide to show off her …"
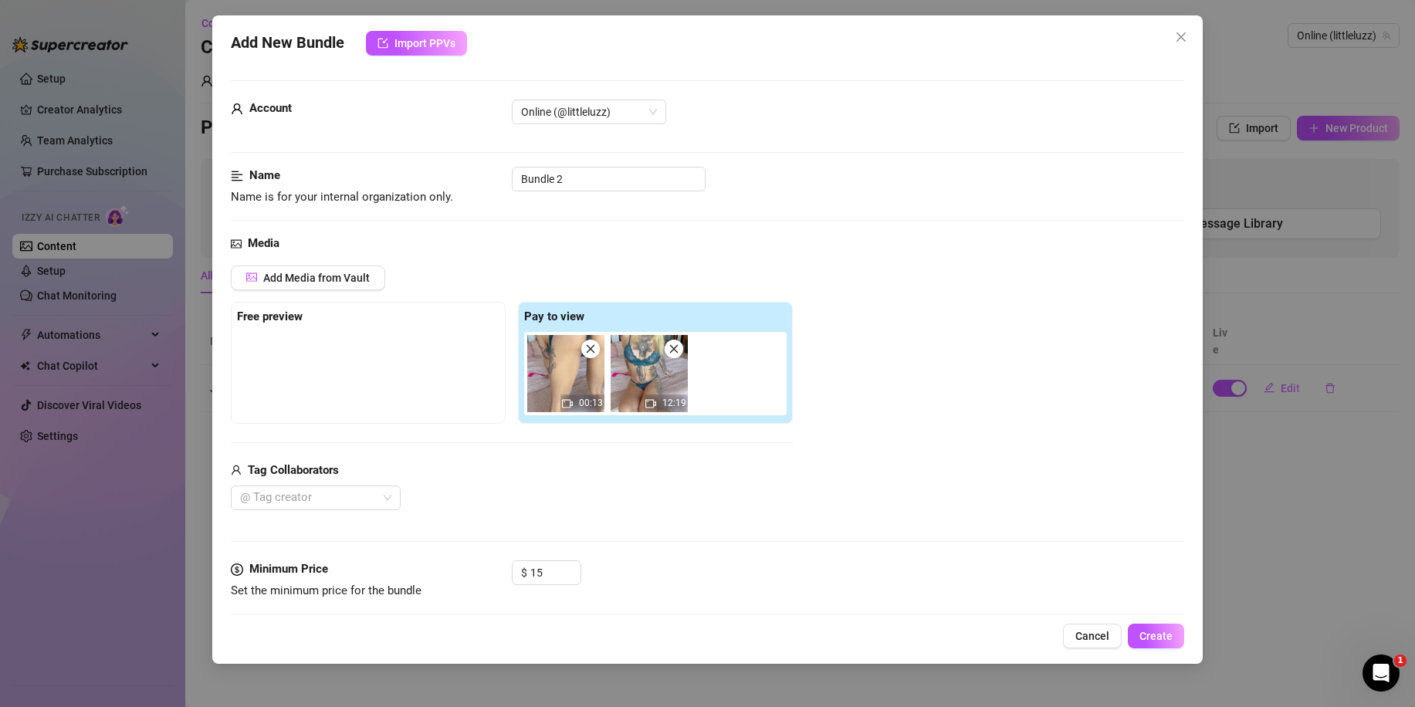
type textarea "Luz lounges on a bed in teal lingerie, spreading her legs wide to show off her …"
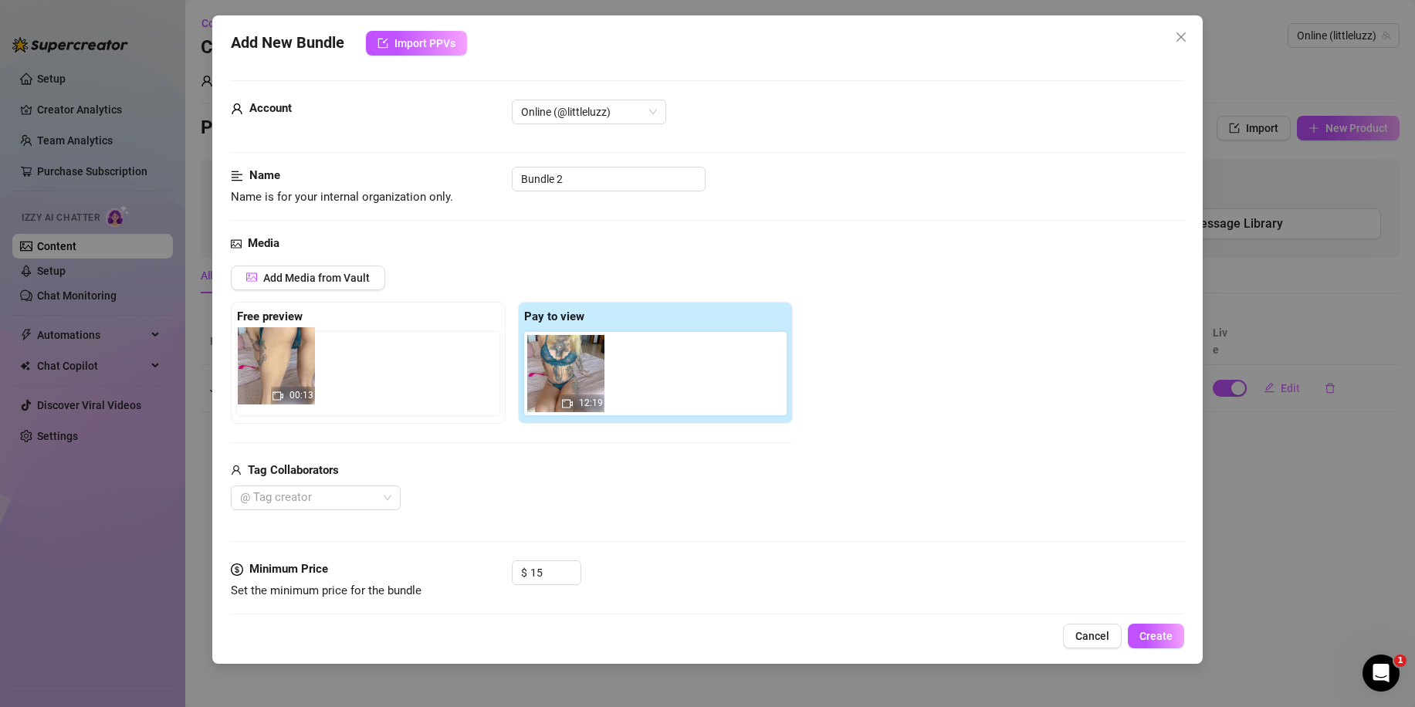
drag, startPoint x: 563, startPoint y: 380, endPoint x: 265, endPoint y: 384, distance: 298.7
click at [265, 384] on div "Free preview Pay to view 00:13 12:19" at bounding box center [512, 363] width 562 height 122
drag, startPoint x: 557, startPoint y: 390, endPoint x: 278, endPoint y: 390, distance: 279.4
click at [279, 390] on div "Free preview Pay to view 00:13 12:19" at bounding box center [512, 363] width 562 height 122
click at [1170, 631] on span "Create" at bounding box center [1155, 636] width 33 height 12
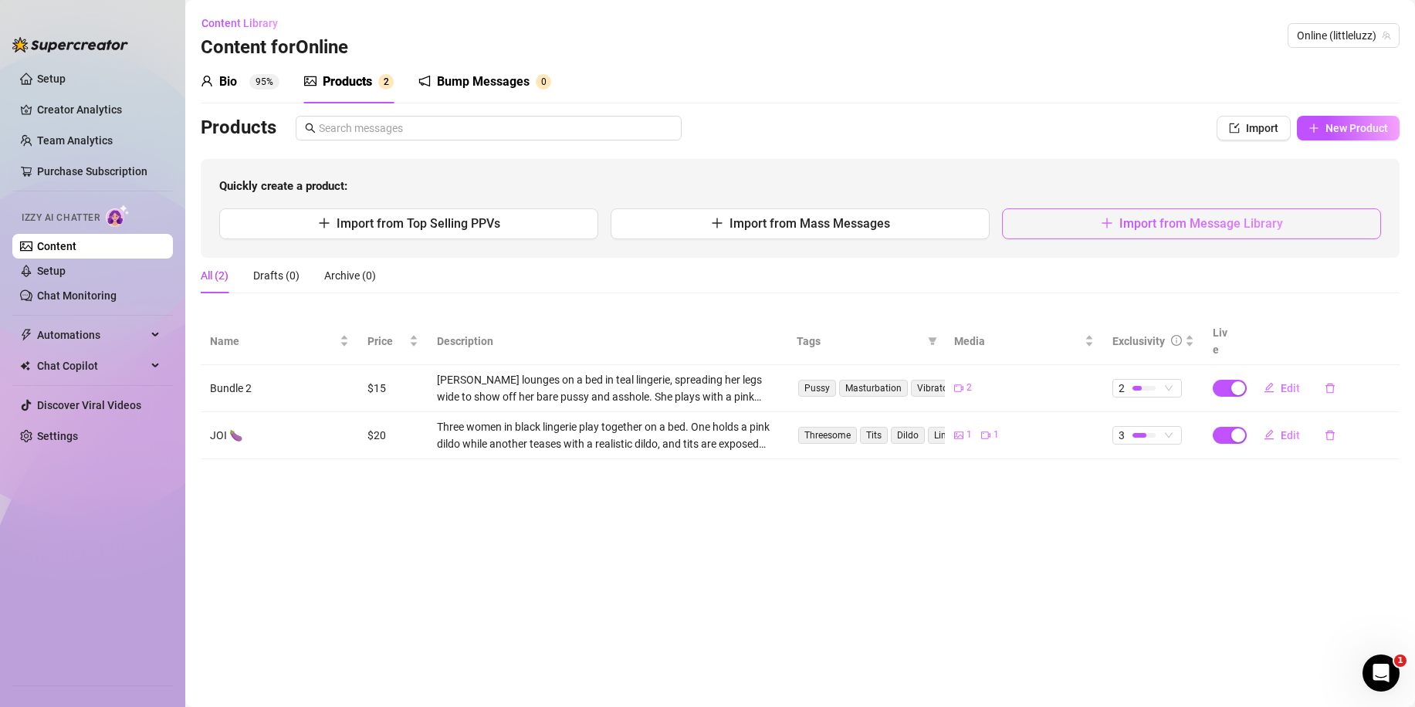
drag, startPoint x: 1357, startPoint y: 124, endPoint x: 1182, endPoint y: 218, distance: 197.8
click at [1231, 208] on div "Products Import New Product Quickly create a product: Import from Top Selling P…" at bounding box center [800, 187] width 1198 height 142
click at [1154, 223] on span "Import from Message Library" at bounding box center [1201, 223] width 164 height 15
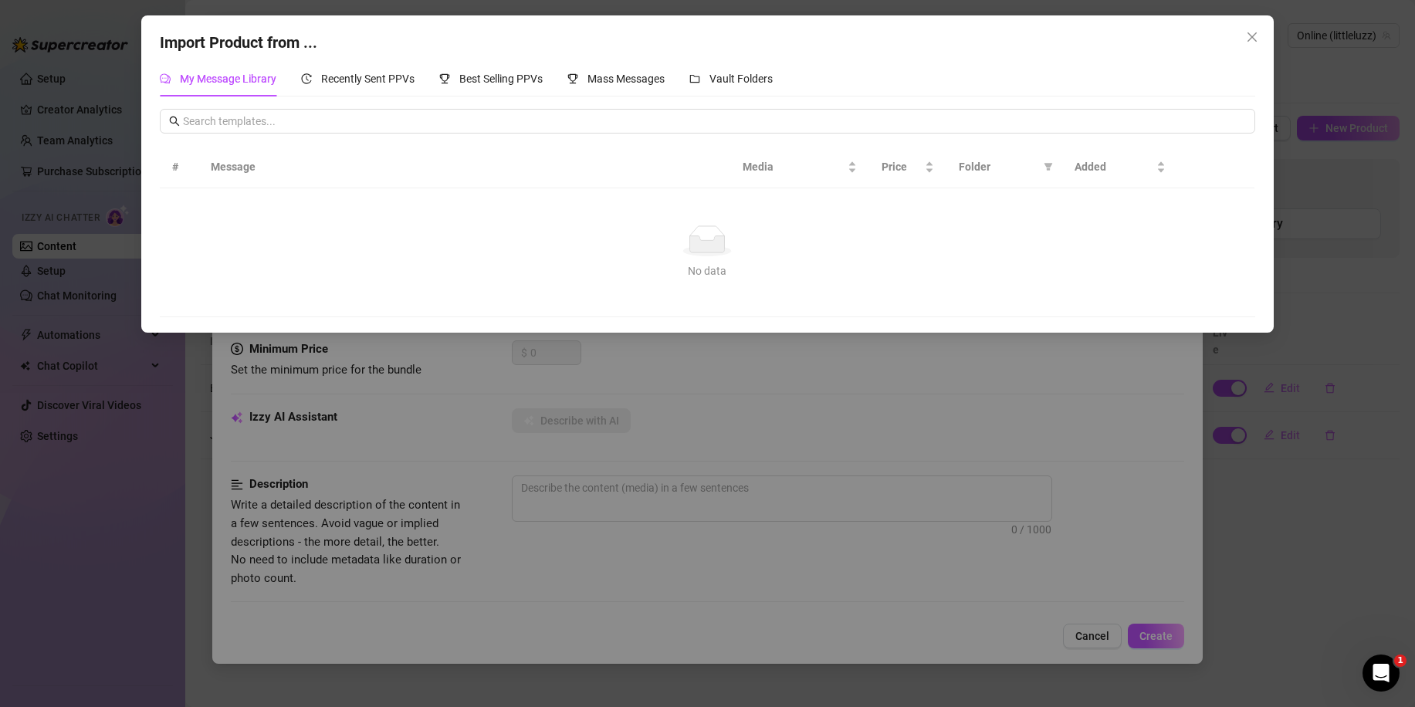
click at [529, 410] on div "Import Product from ... My Message Library Recently Sent PPVs Best Selling PPVs…" at bounding box center [707, 353] width 1415 height 707
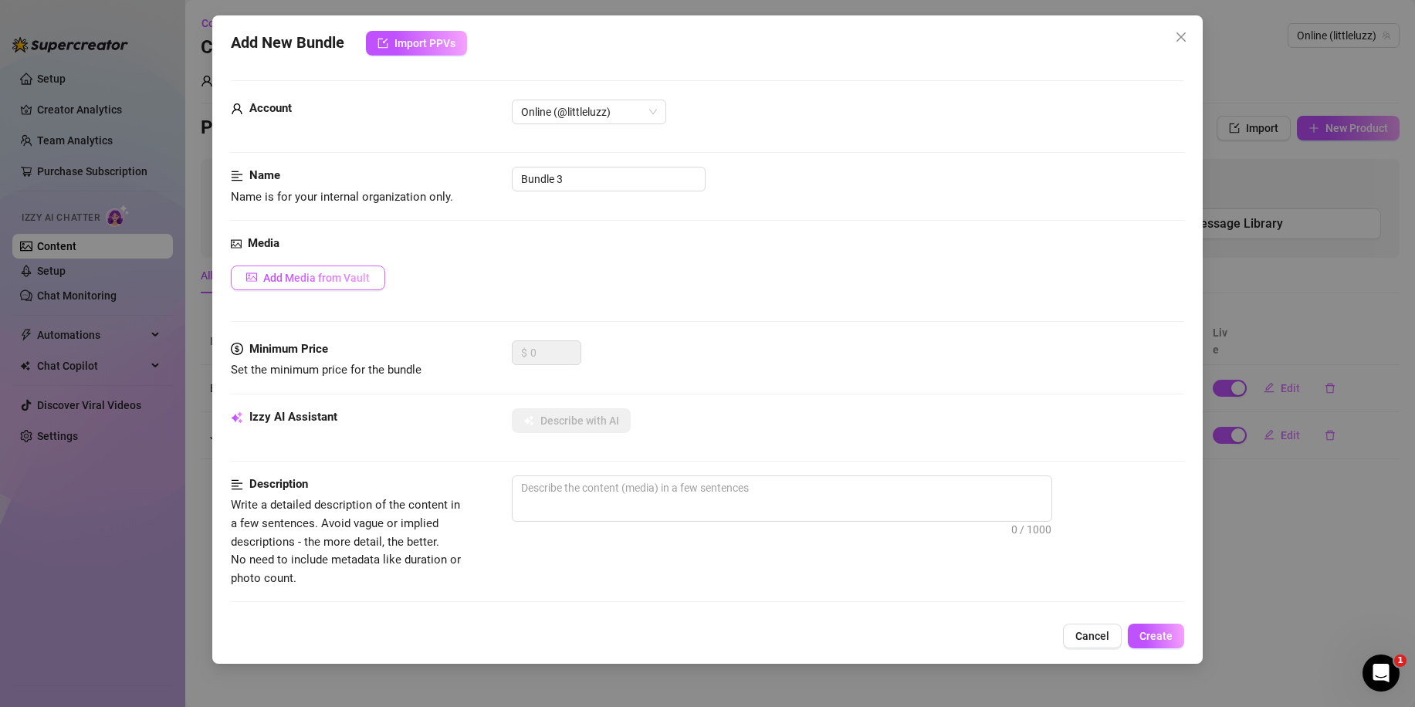
click at [323, 272] on span "Add Media from Vault" at bounding box center [316, 278] width 106 height 12
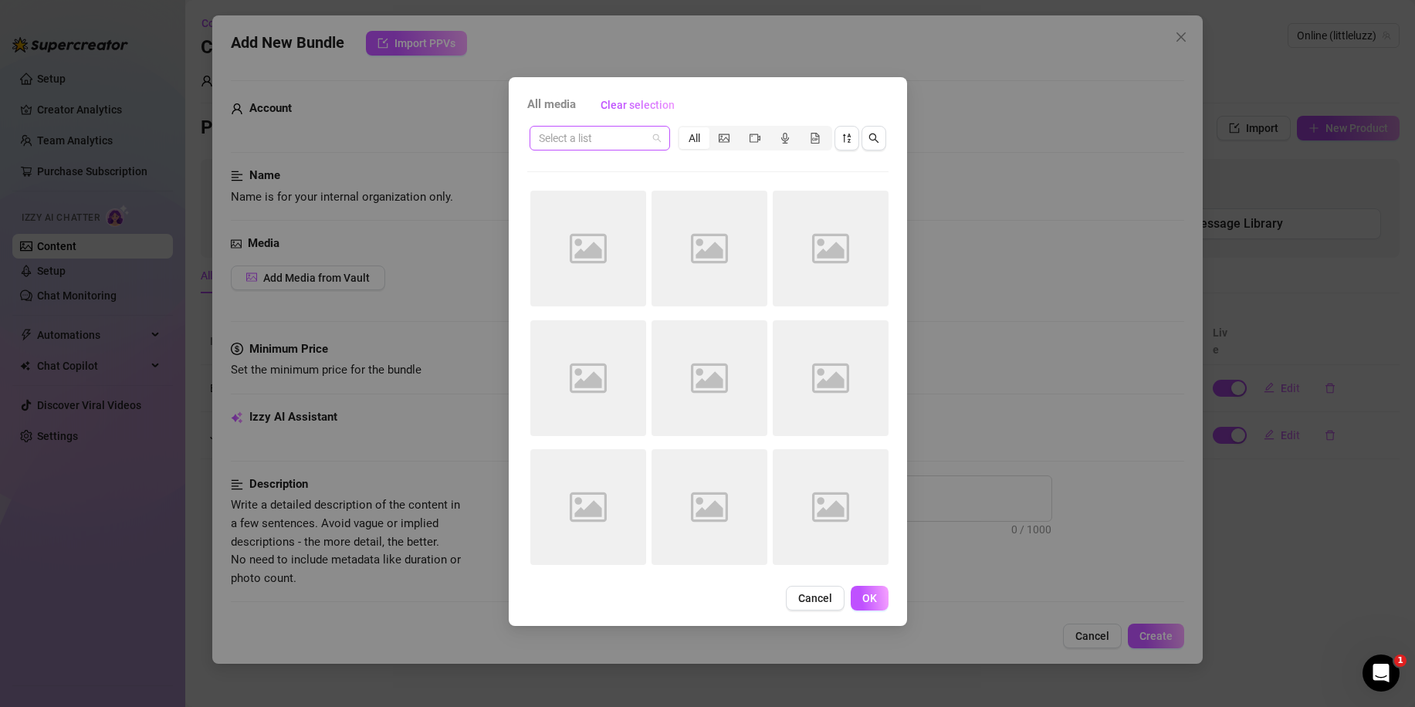
click at [598, 137] on input "search" at bounding box center [593, 138] width 108 height 23
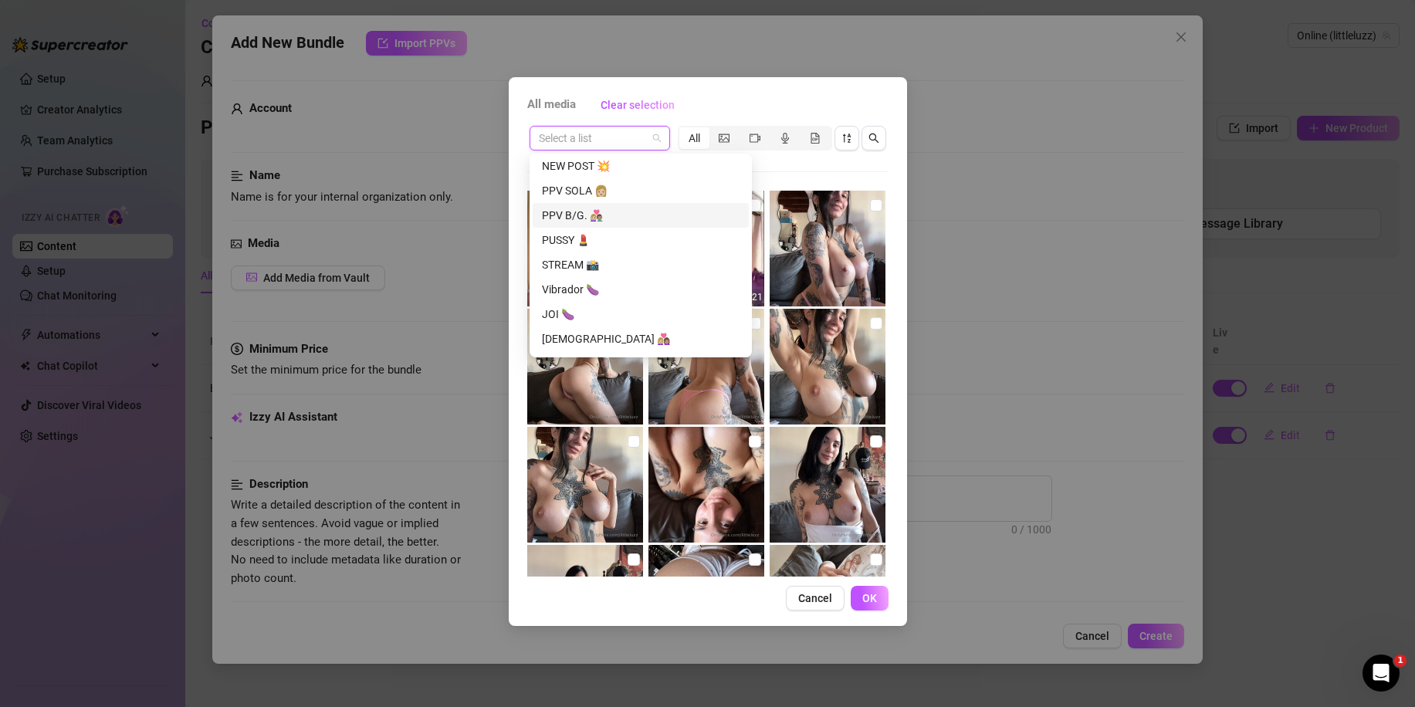
scroll to position [849, 0]
click at [604, 181] on div "PPV SOLA 👩🏼" at bounding box center [641, 184] width 198 height 17
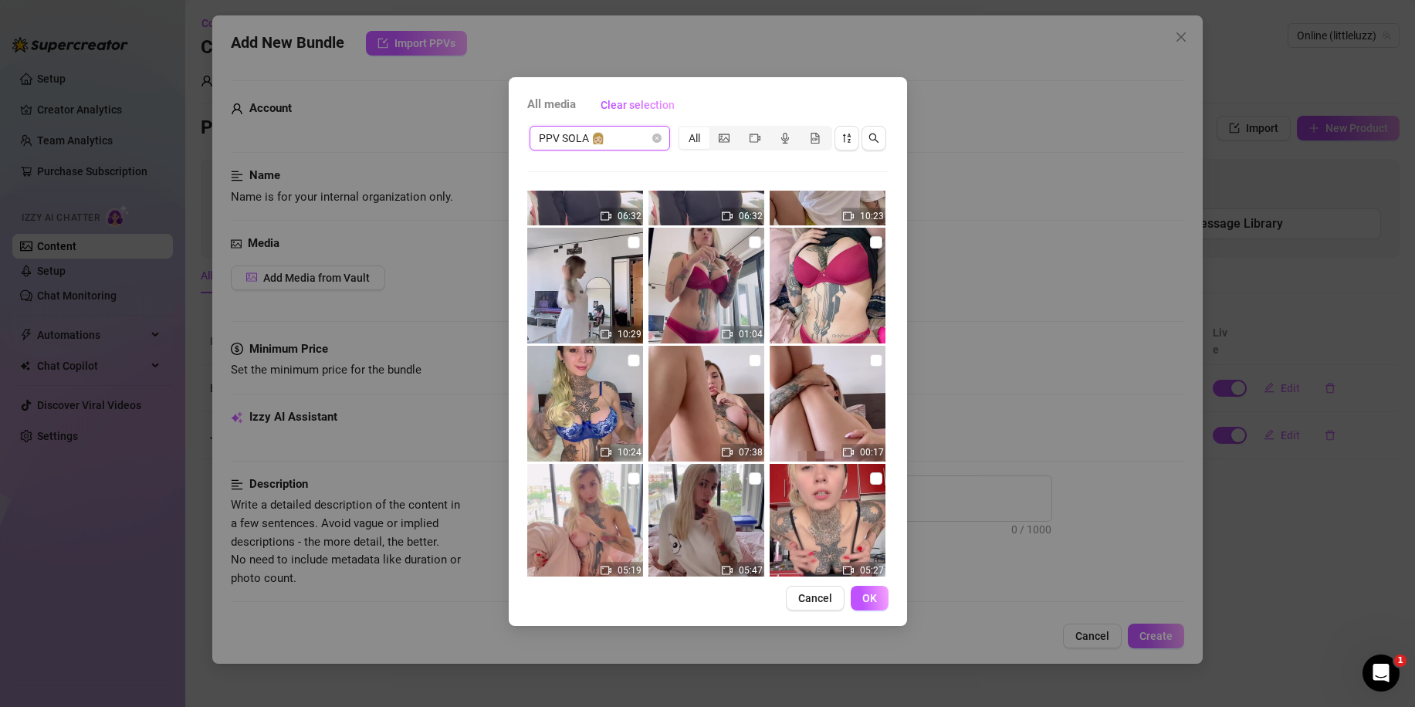
scroll to position [1431, 0]
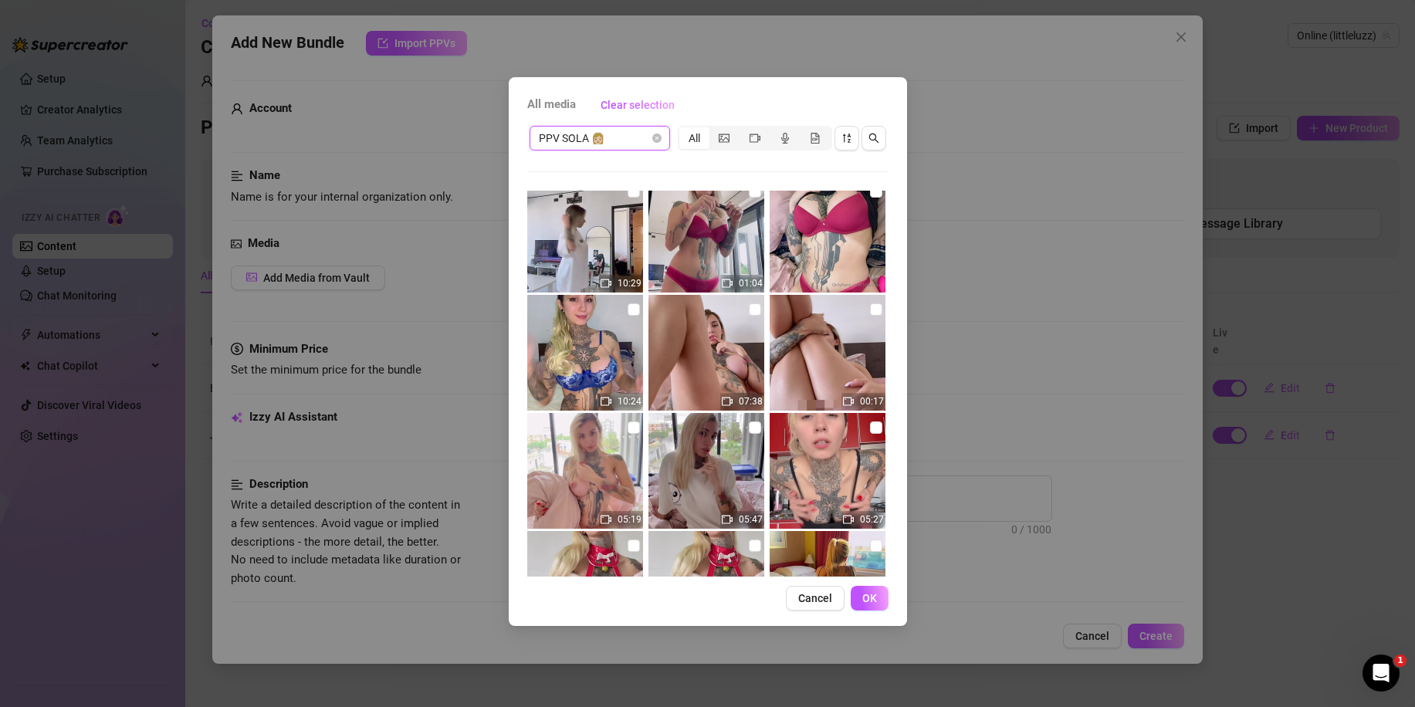
drag, startPoint x: 867, startPoint y: 312, endPoint x: 840, endPoint y: 319, distance: 28.6
click at [870, 312] on input "checkbox" at bounding box center [876, 309] width 12 height 12
click at [749, 314] on input "checkbox" at bounding box center [755, 309] width 12 height 12
click at [873, 601] on span "OK" at bounding box center [869, 598] width 15 height 12
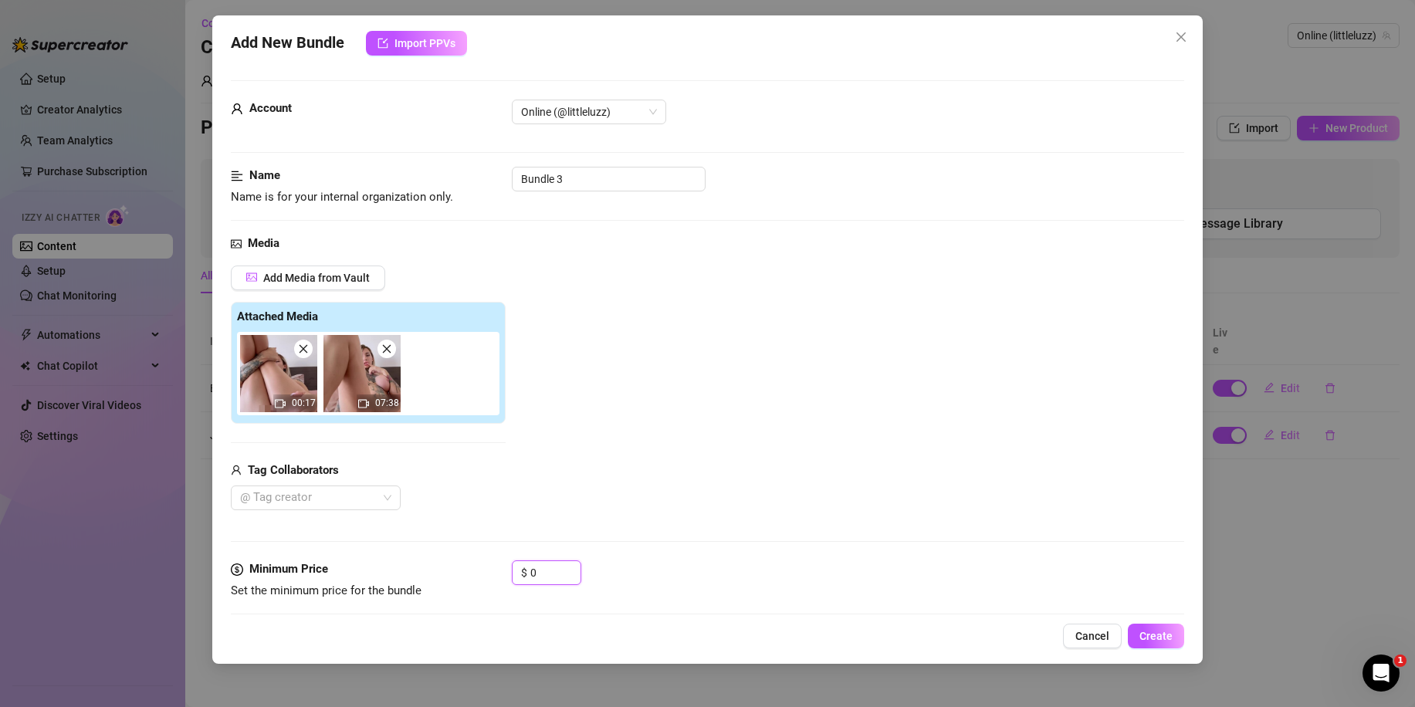
drag, startPoint x: 544, startPoint y: 563, endPoint x: 486, endPoint y: 555, distance: 58.5
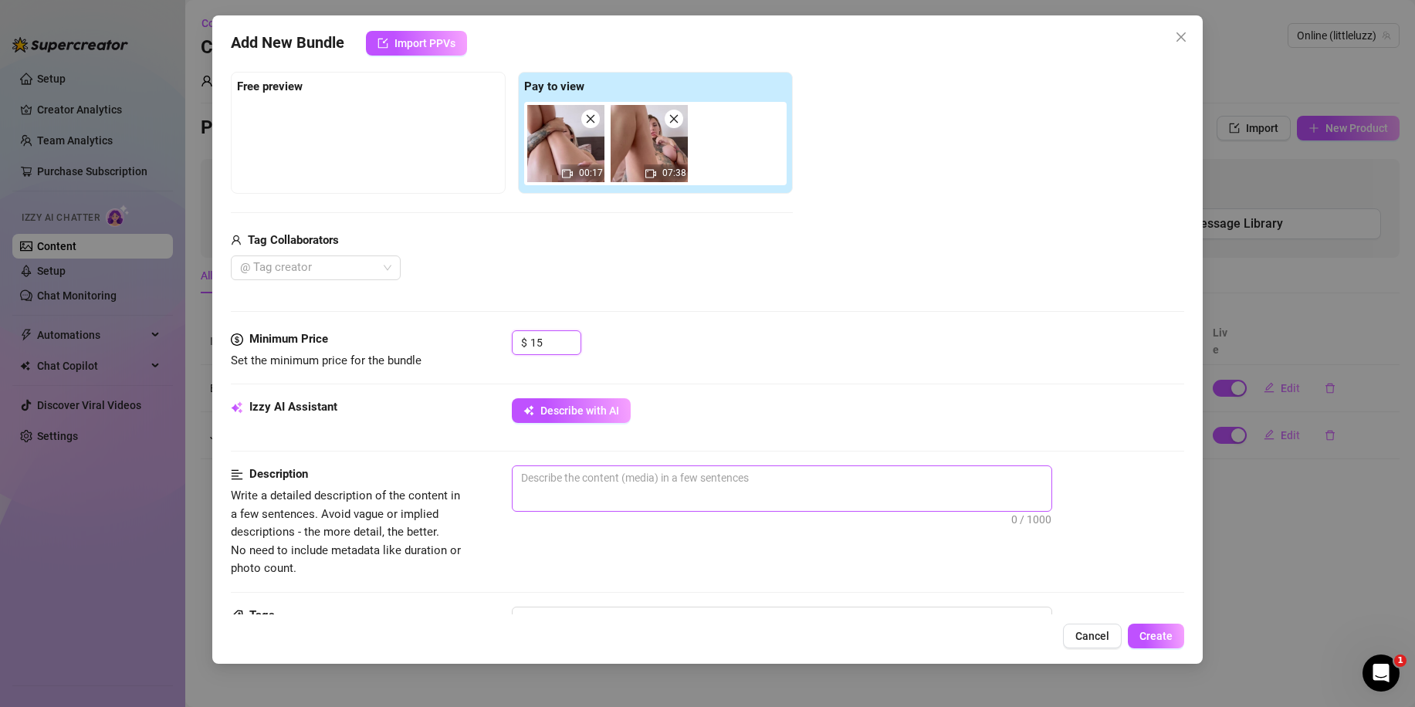
scroll to position [232, 0]
click at [596, 417] on button "Describe with AI" at bounding box center [571, 409] width 119 height 25
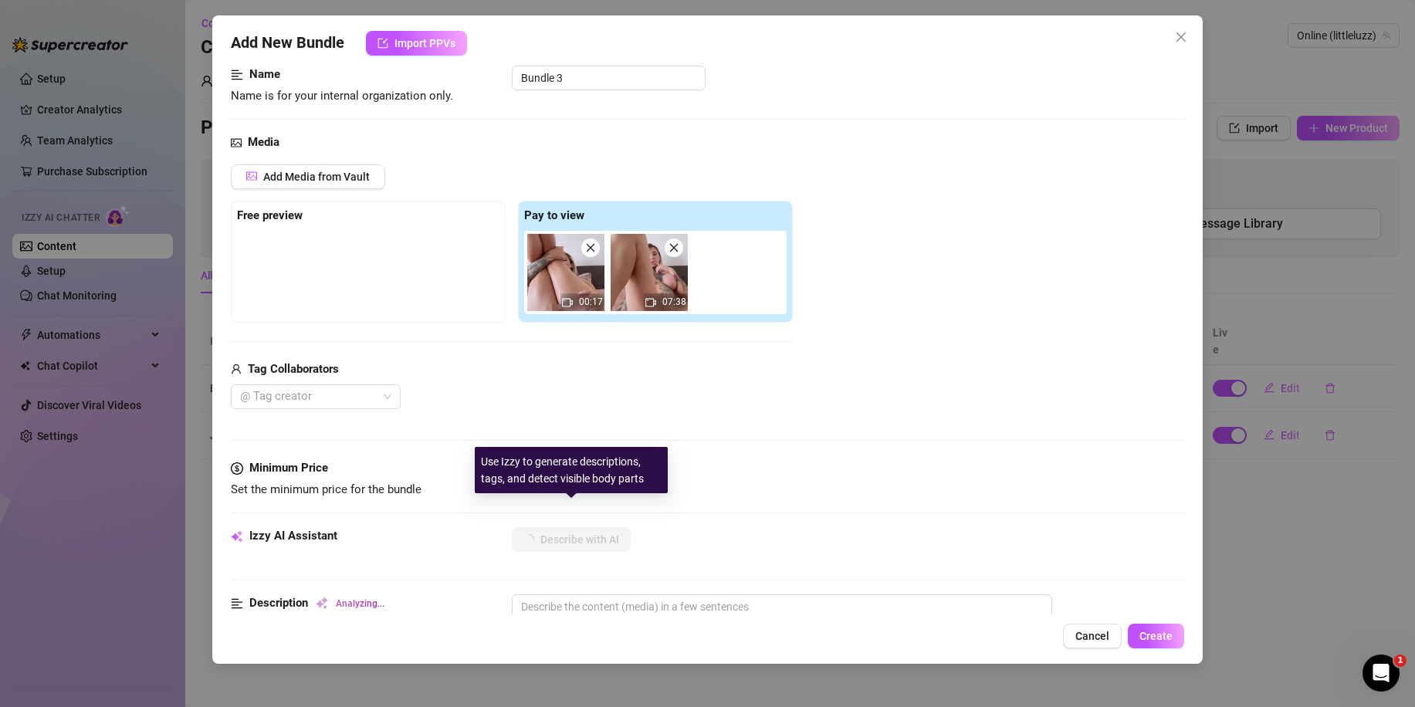
scroll to position [0, 0]
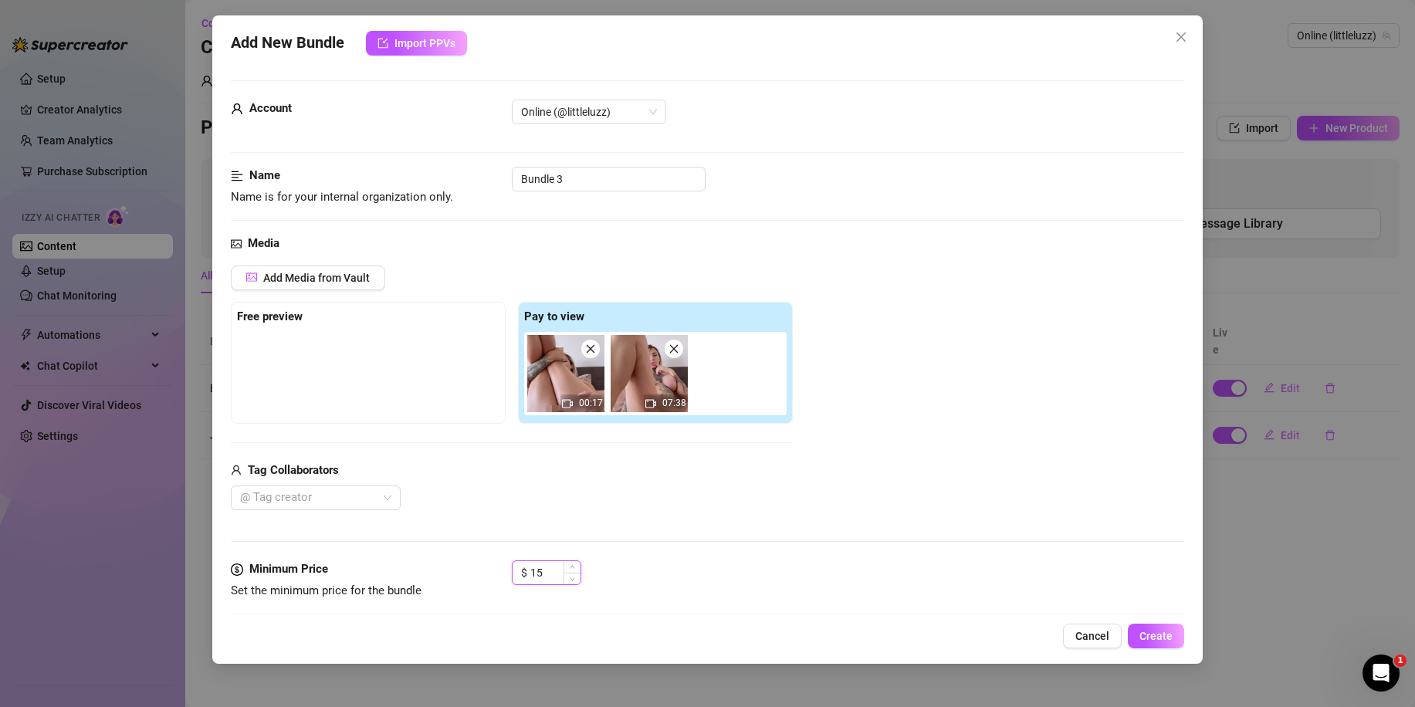
drag, startPoint x: 553, startPoint y: 574, endPoint x: 536, endPoint y: 575, distance: 17.0
click at [536, 575] on input "15" at bounding box center [555, 572] width 50 height 23
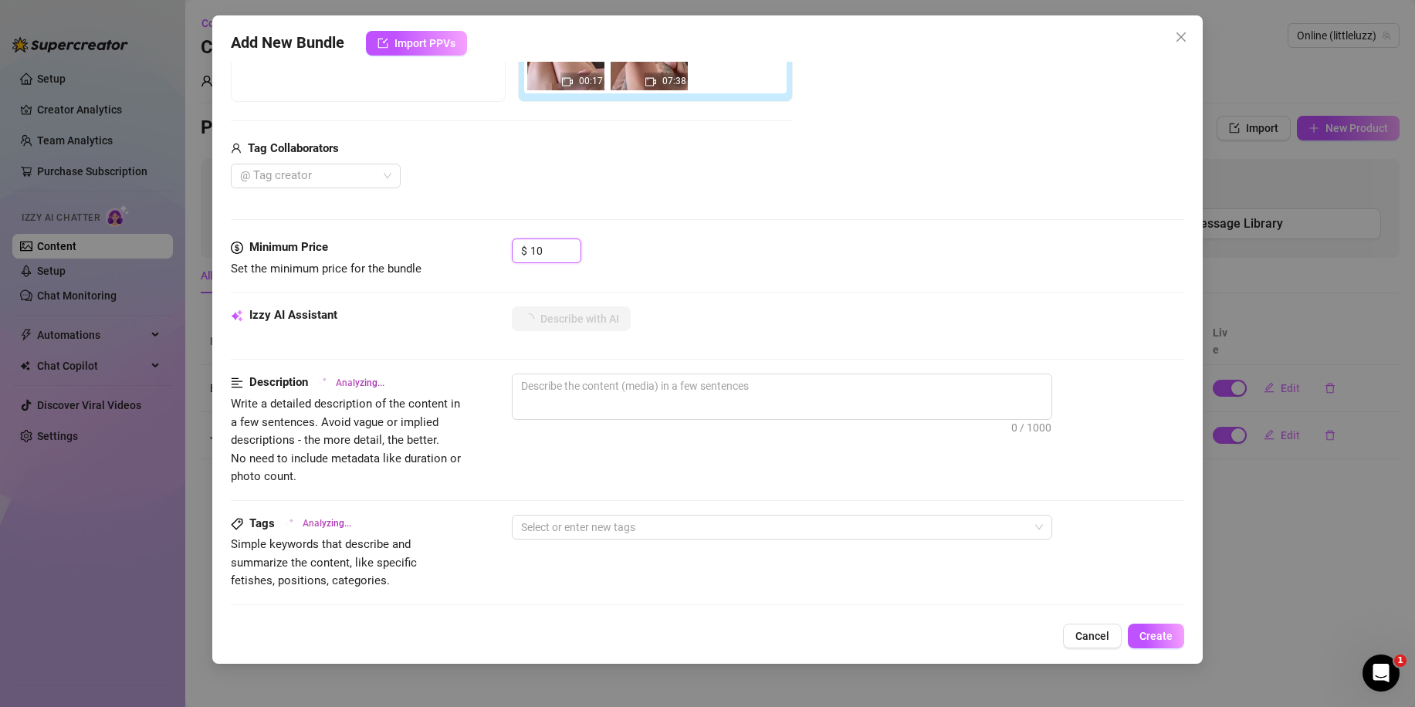
scroll to position [386, 0]
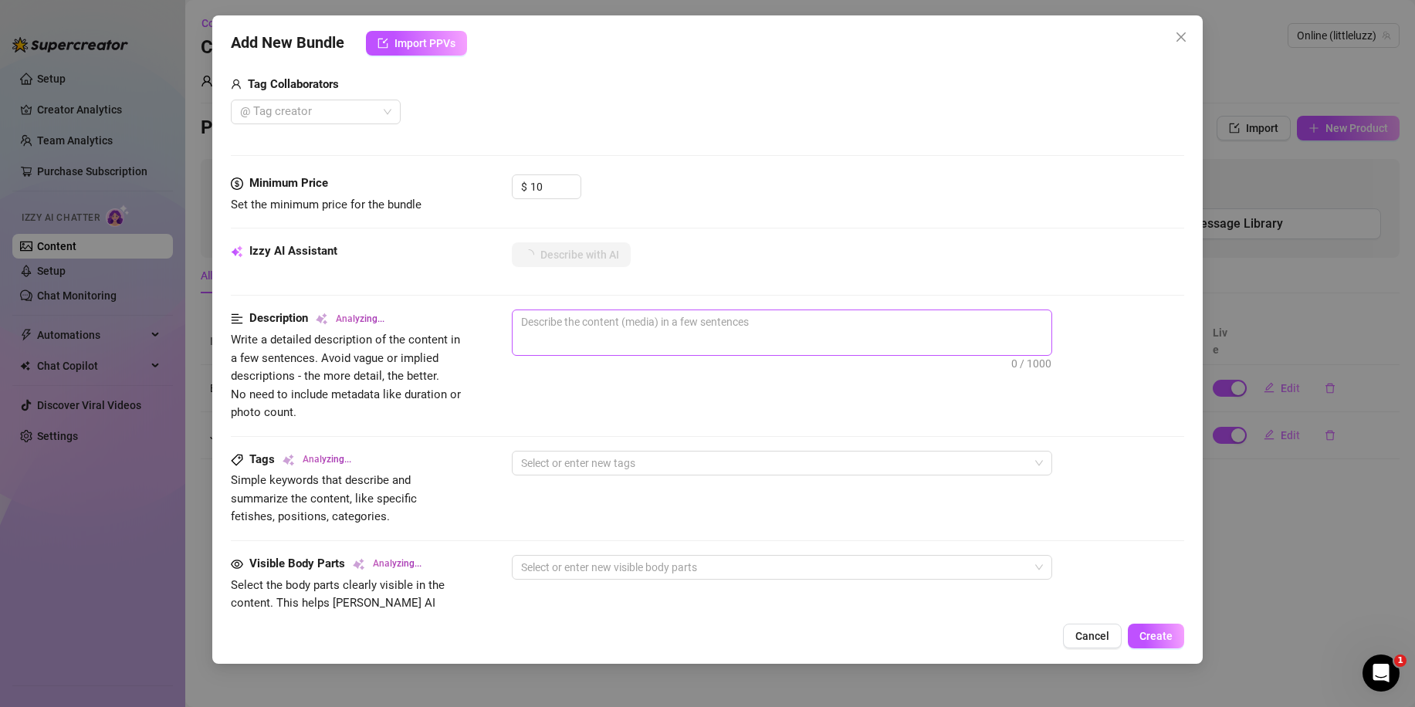
click at [570, 340] on span "0 / 1000" at bounding box center [782, 332] width 540 height 46
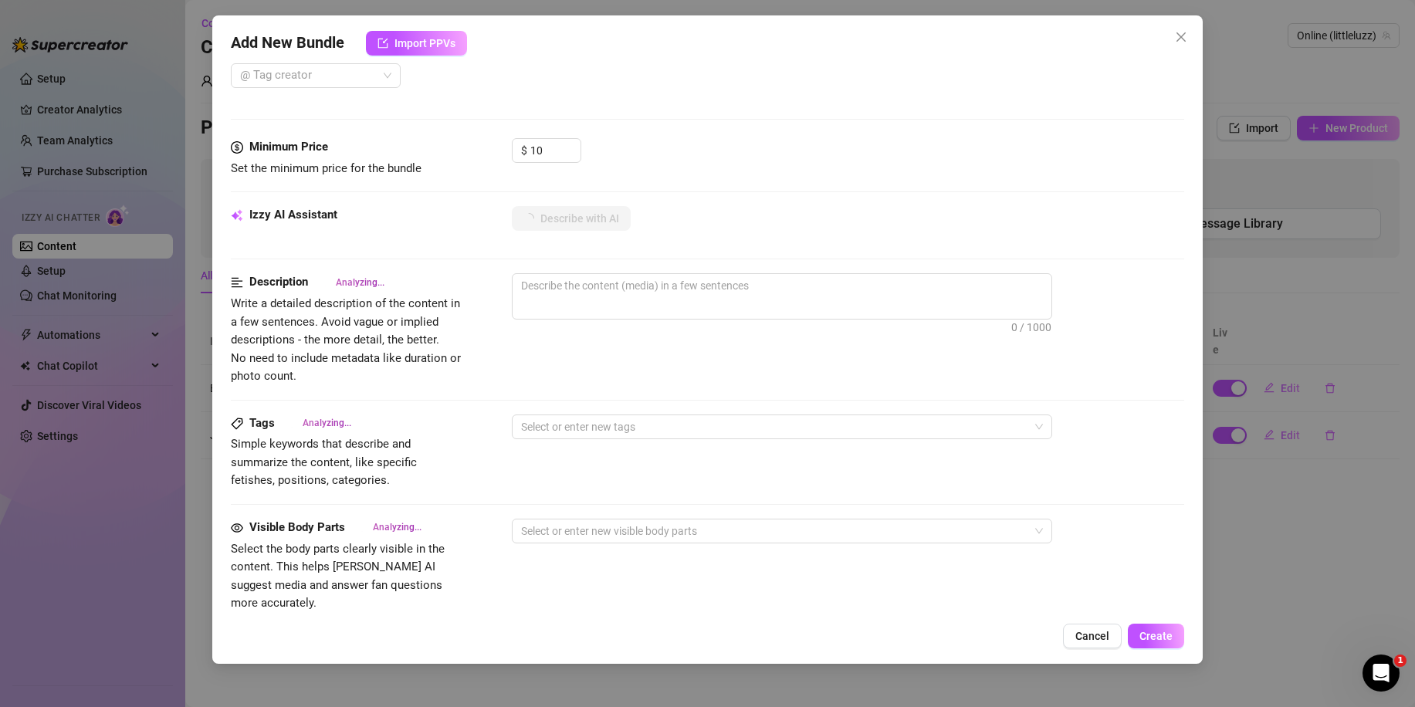
scroll to position [695, 0]
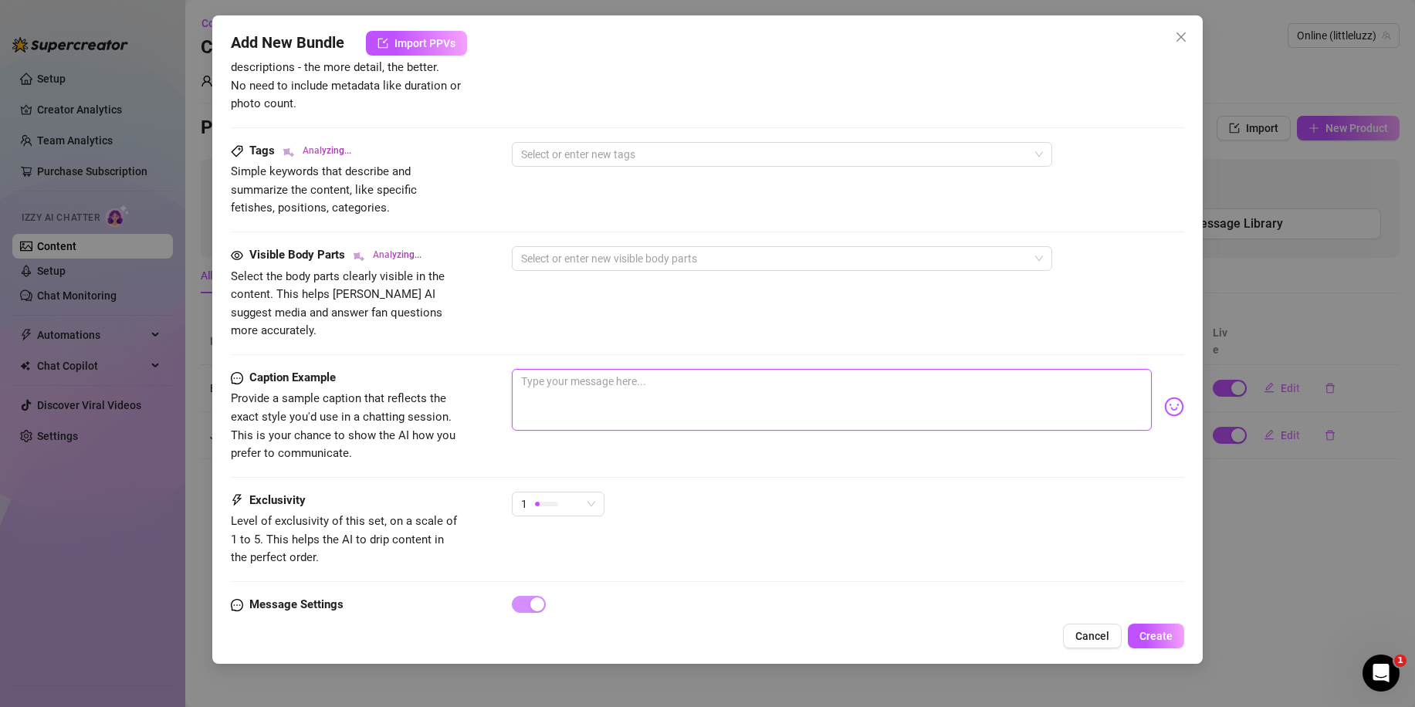
click at [602, 377] on textarea at bounding box center [832, 400] width 640 height 62
paste textarea "Two hands, endless pleasure 😈💦 I couldn't stop even if I wanted to… one hand de…"
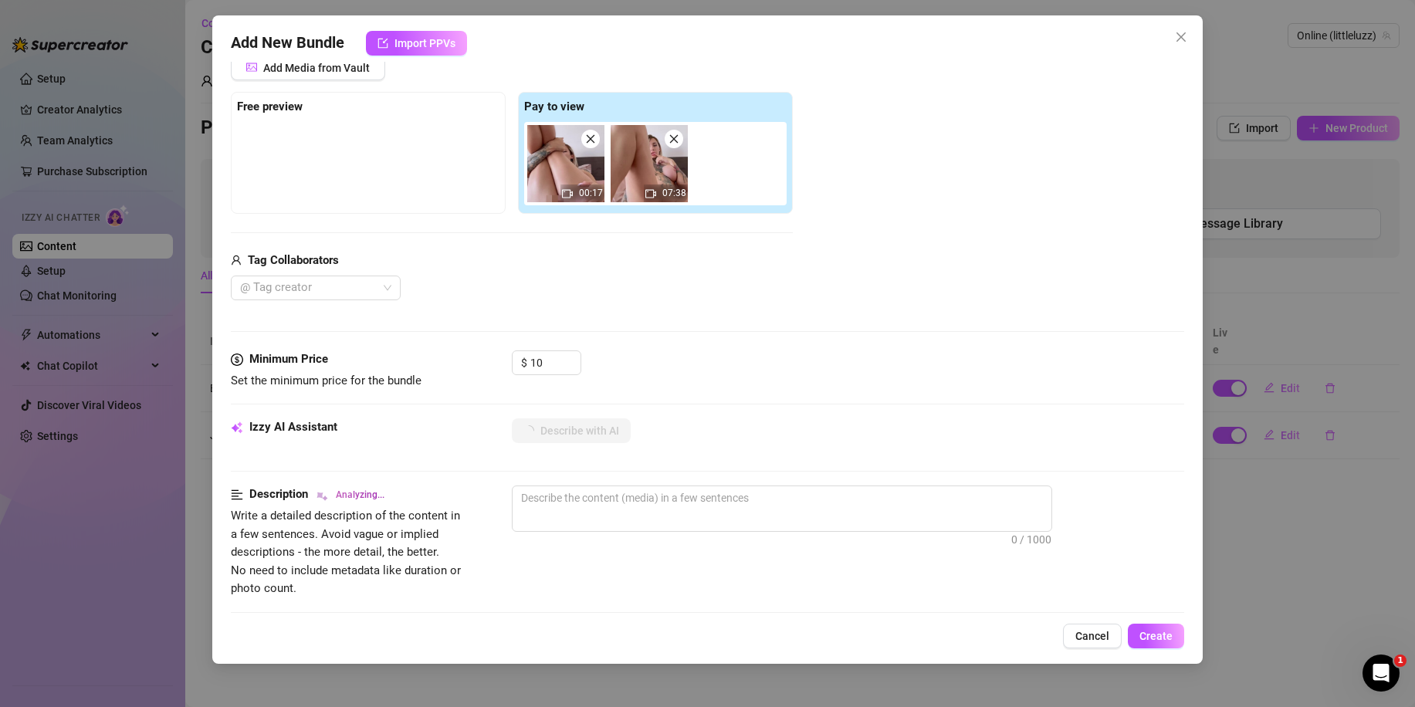
scroll to position [154, 0]
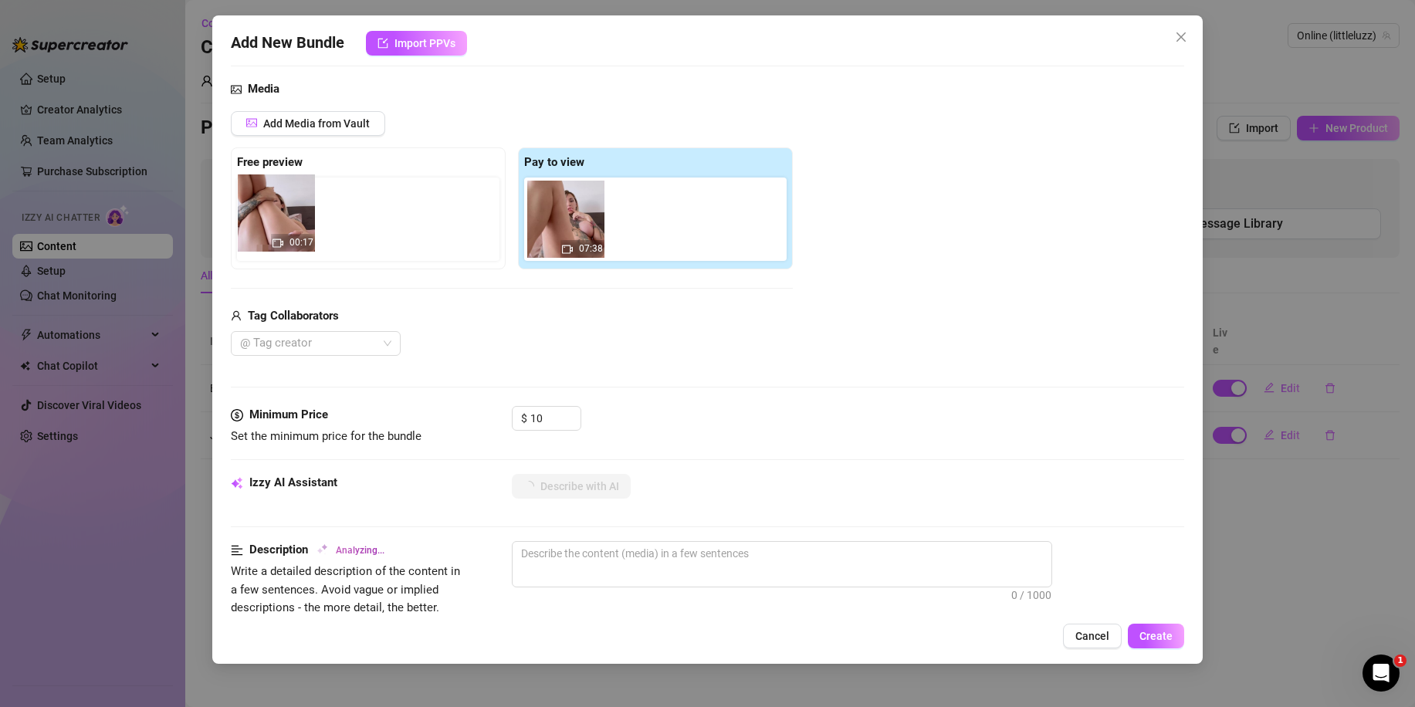
drag, startPoint x: 594, startPoint y: 221, endPoint x: 304, endPoint y: 222, distance: 290.2
click at [301, 216] on div "Free preview Pay to view 00:17 07:38" at bounding box center [512, 208] width 562 height 122
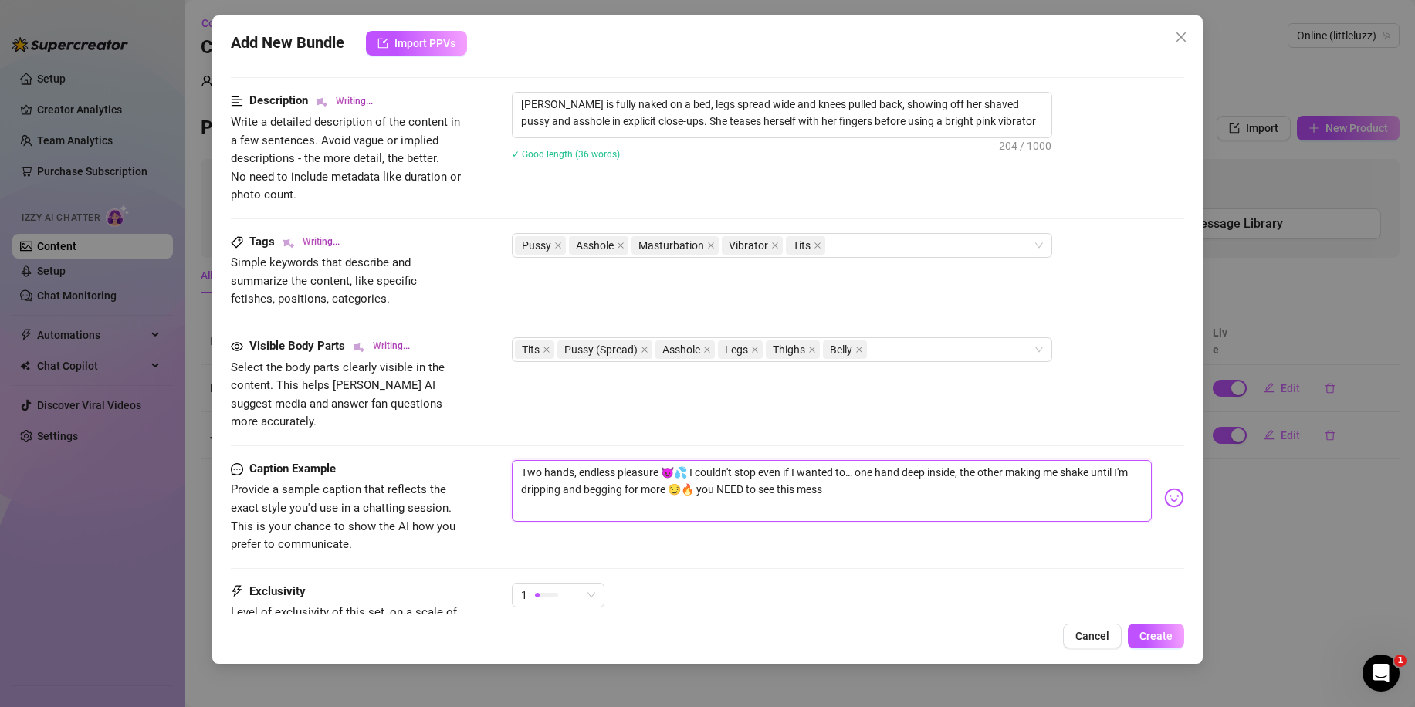
scroll to position [695, 0]
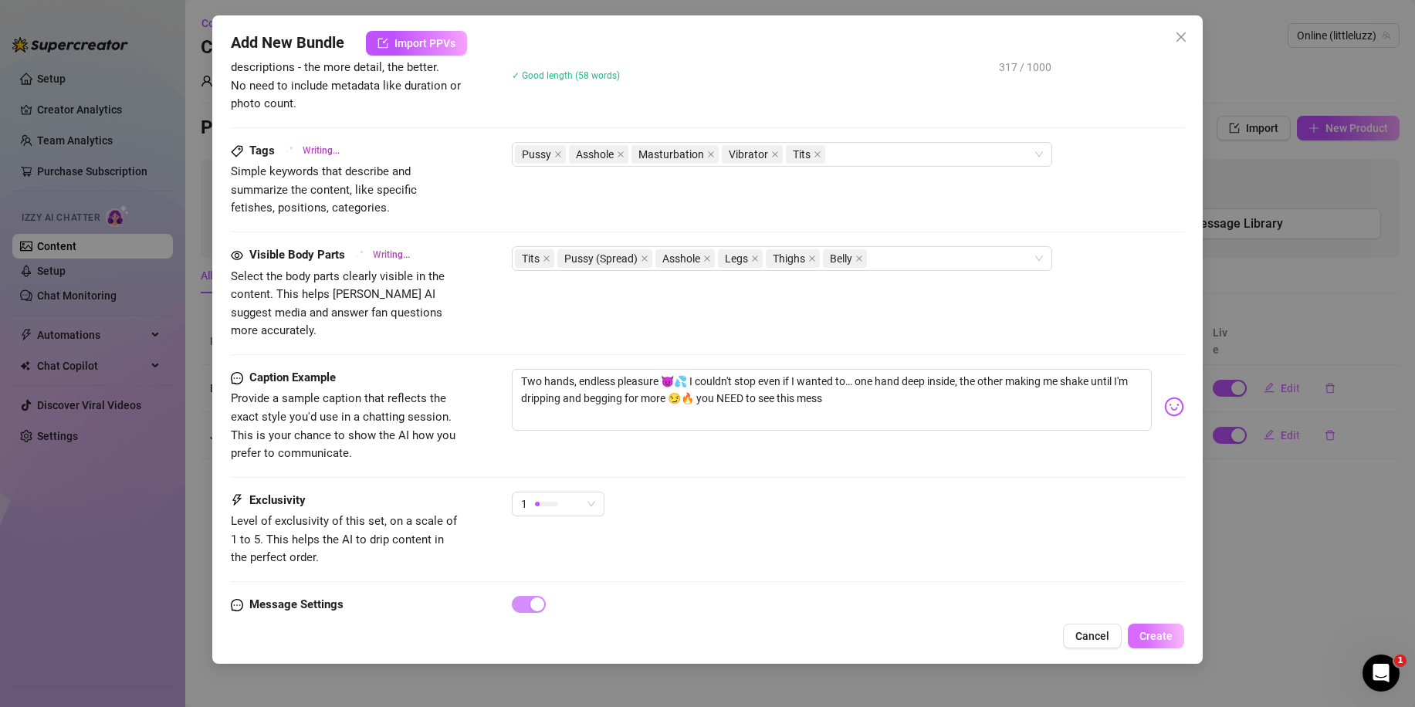
click at [1150, 637] on span "Create" at bounding box center [1155, 636] width 33 height 12
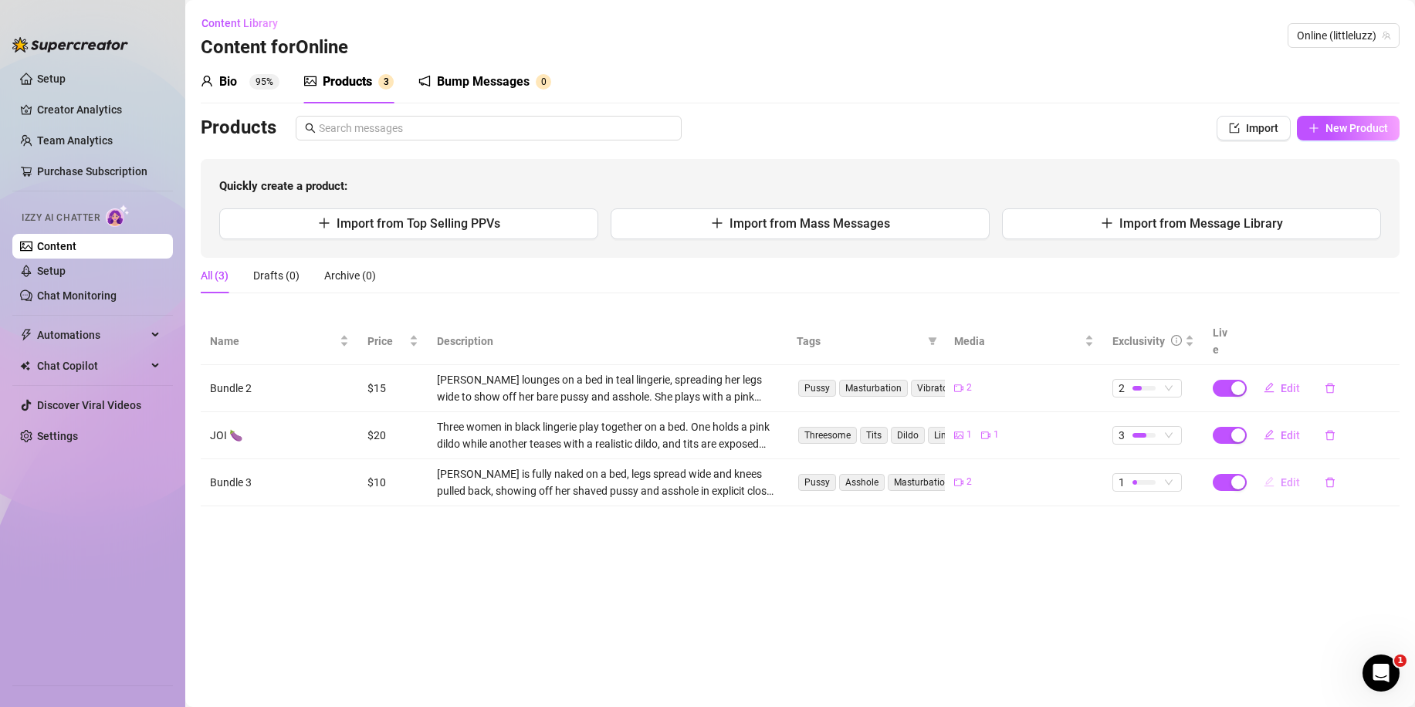
click at [1293, 476] on span "Edit" at bounding box center [1289, 482] width 19 height 12
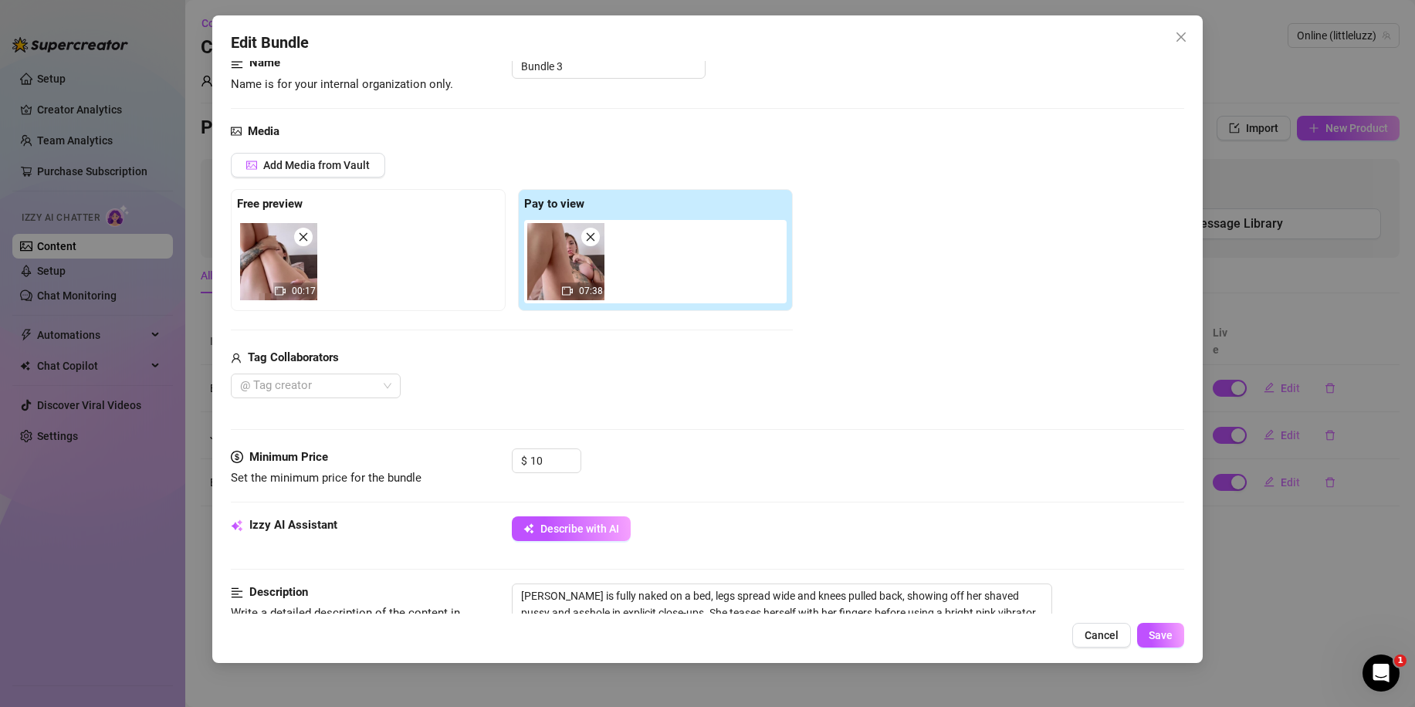
scroll to position [77, 0]
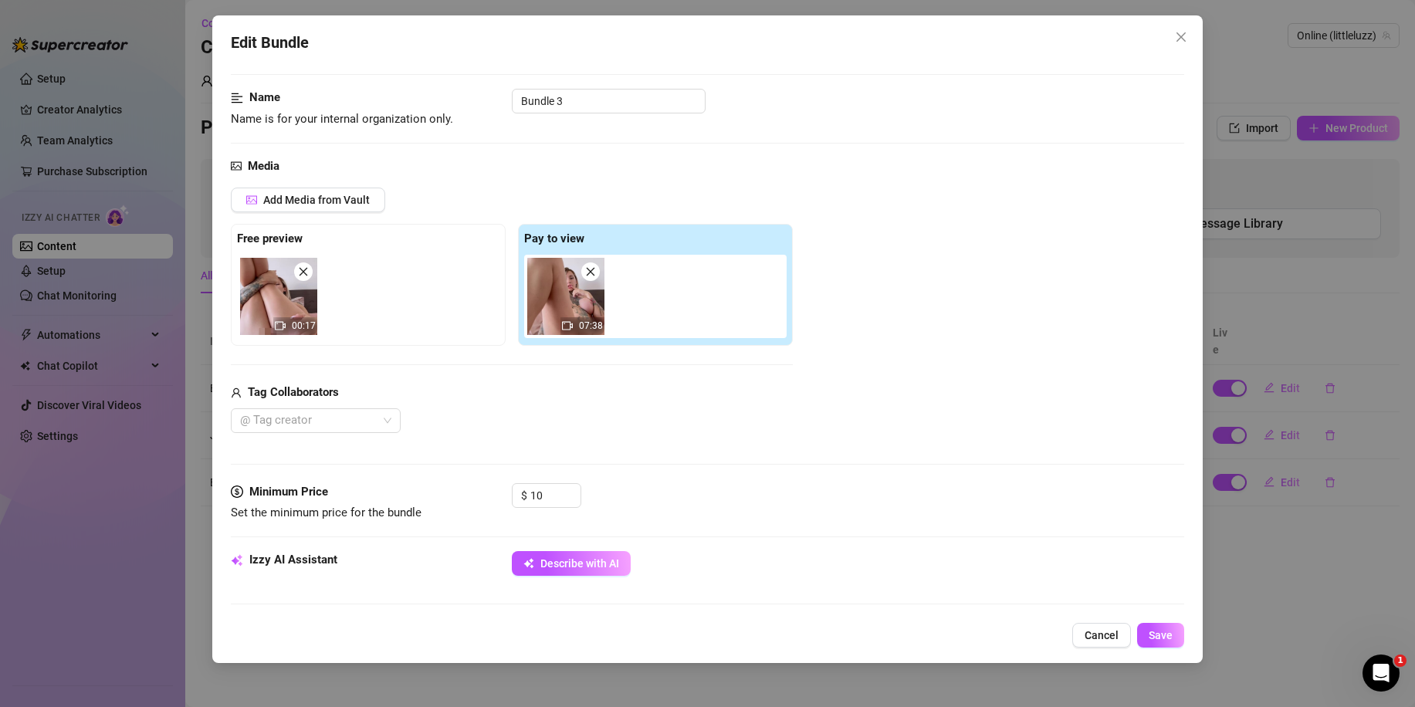
click at [1260, 644] on div "Edit Bundle Account Online (@littleluzz) Name Name is for your internal organiz…" at bounding box center [707, 353] width 1415 height 707
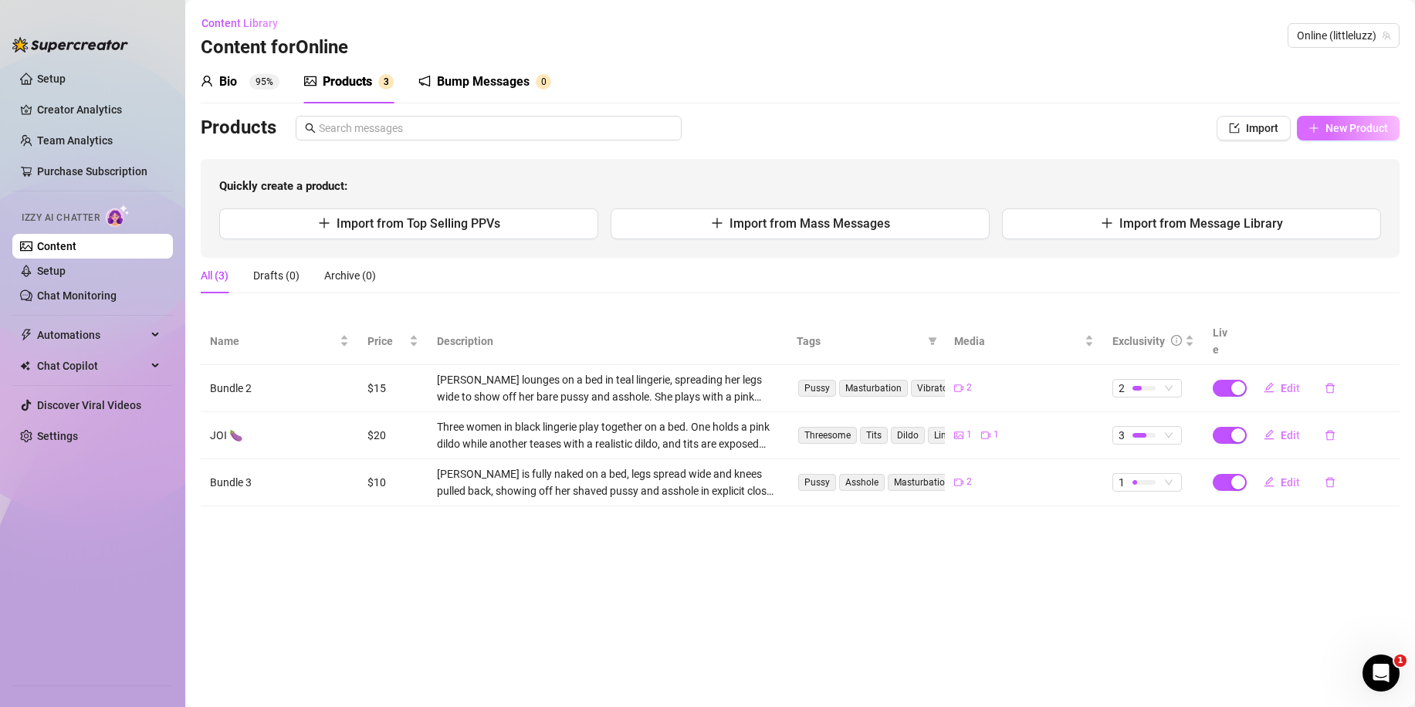
click at [1340, 130] on span "New Product" at bounding box center [1356, 128] width 63 height 12
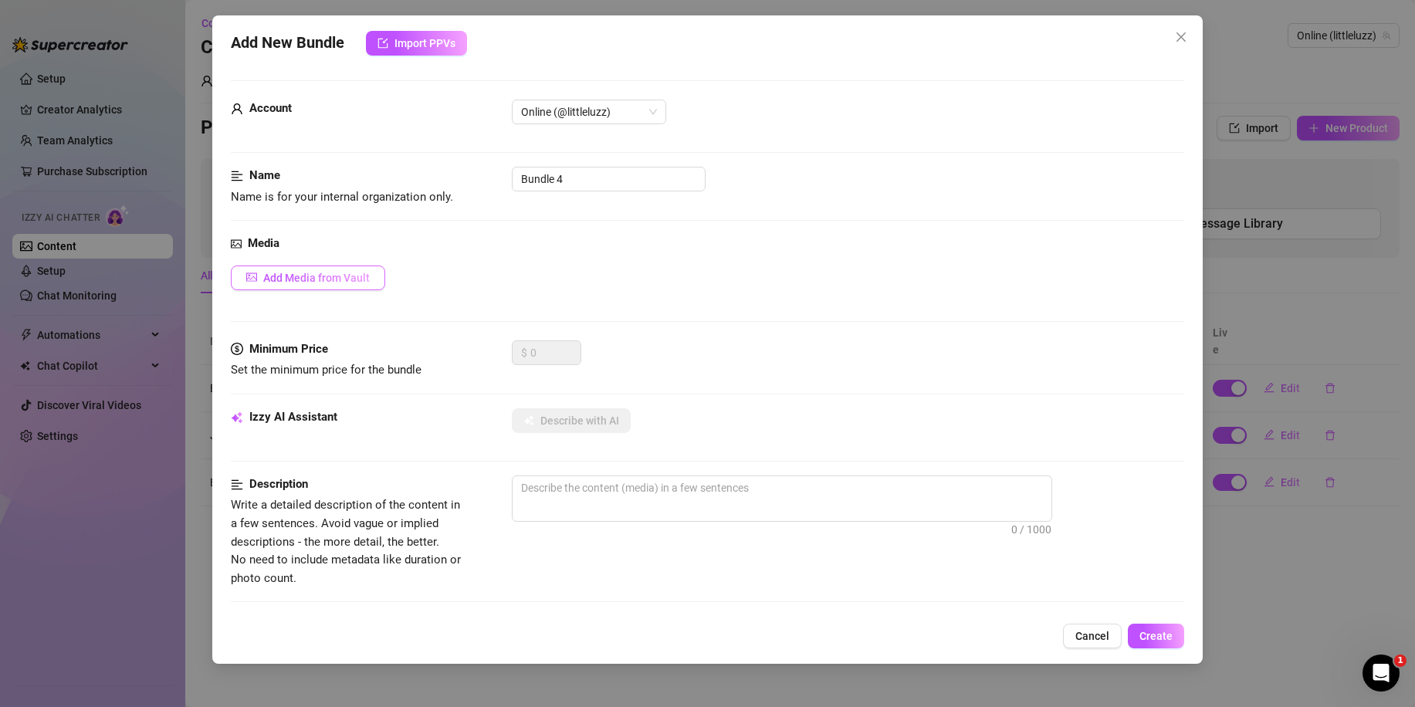
click at [339, 272] on span "Add Media from Vault" at bounding box center [316, 278] width 106 height 12
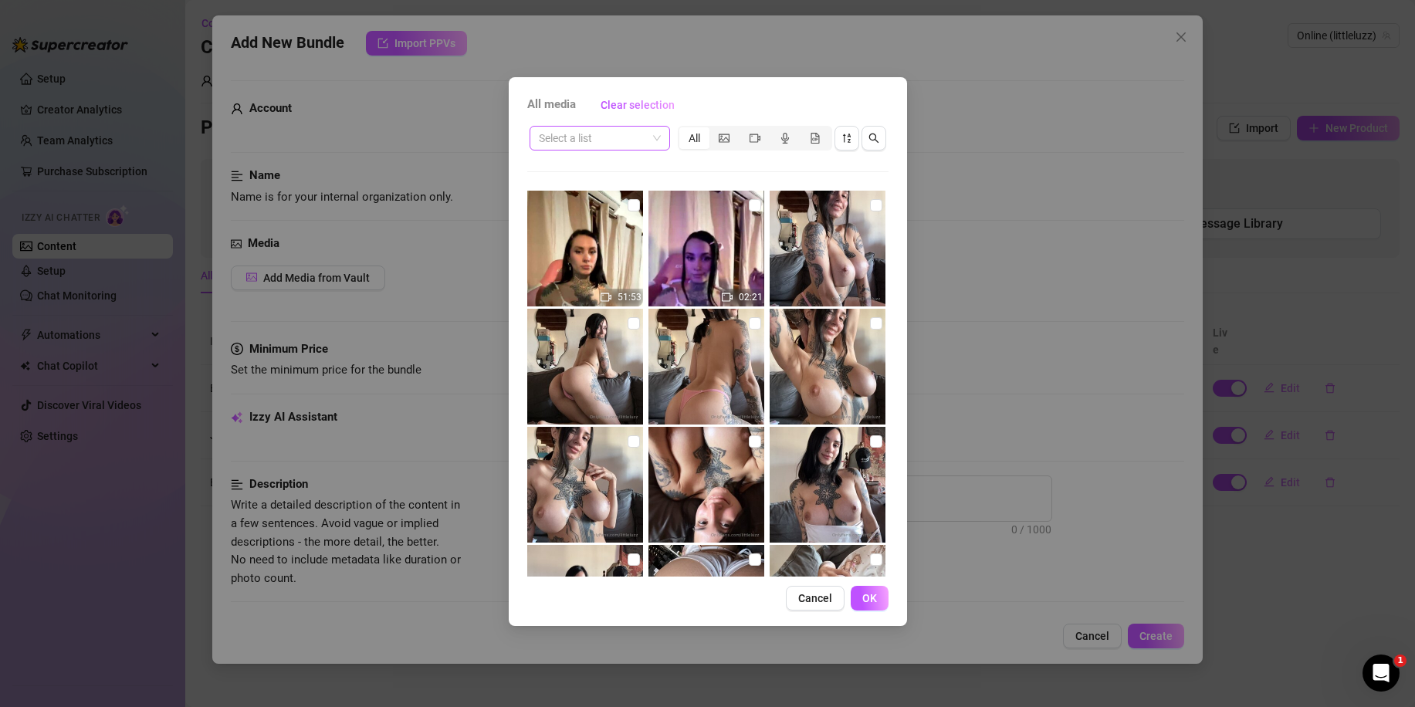
click at [615, 126] on div "Select a list" at bounding box center [599, 138] width 140 height 25
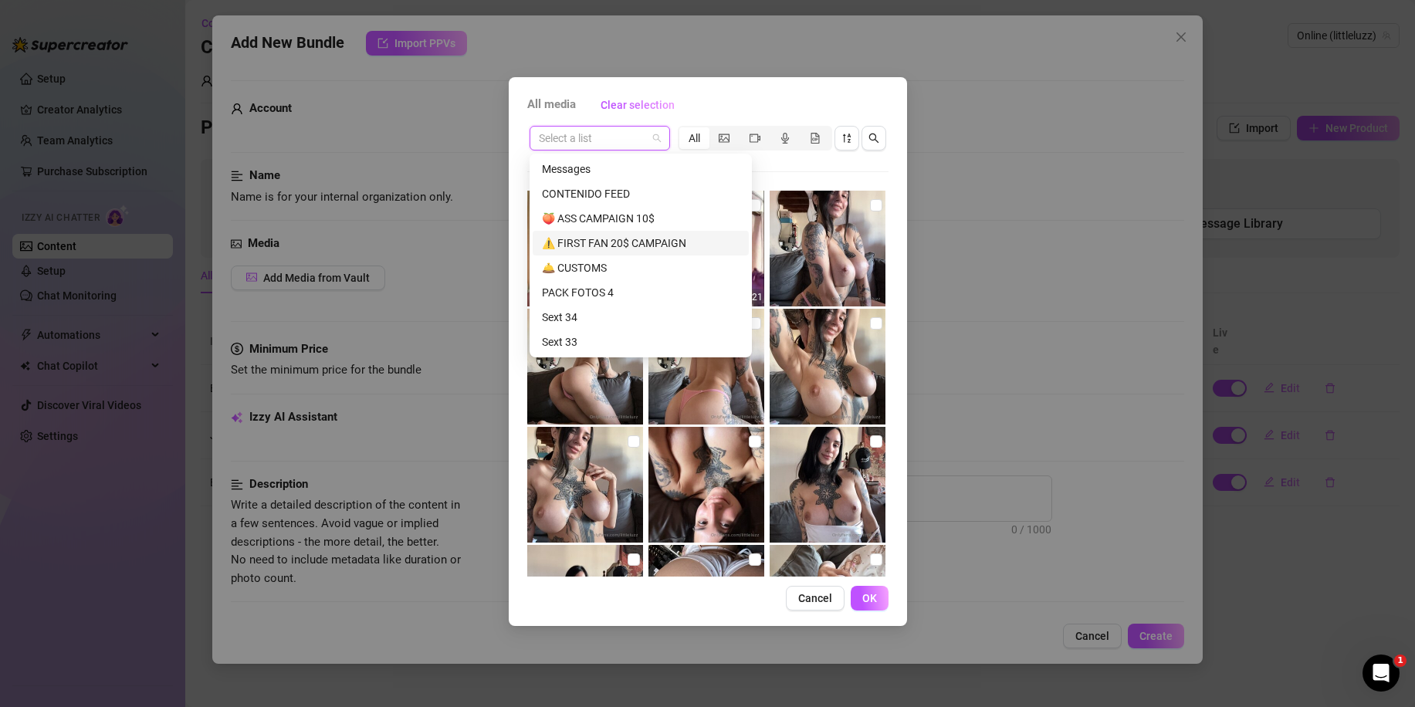
click at [1000, 252] on div "All media Clear selection Select a list All 51:53 02:21 01:37 01:57 01:58 01:31…" at bounding box center [707, 353] width 1415 height 707
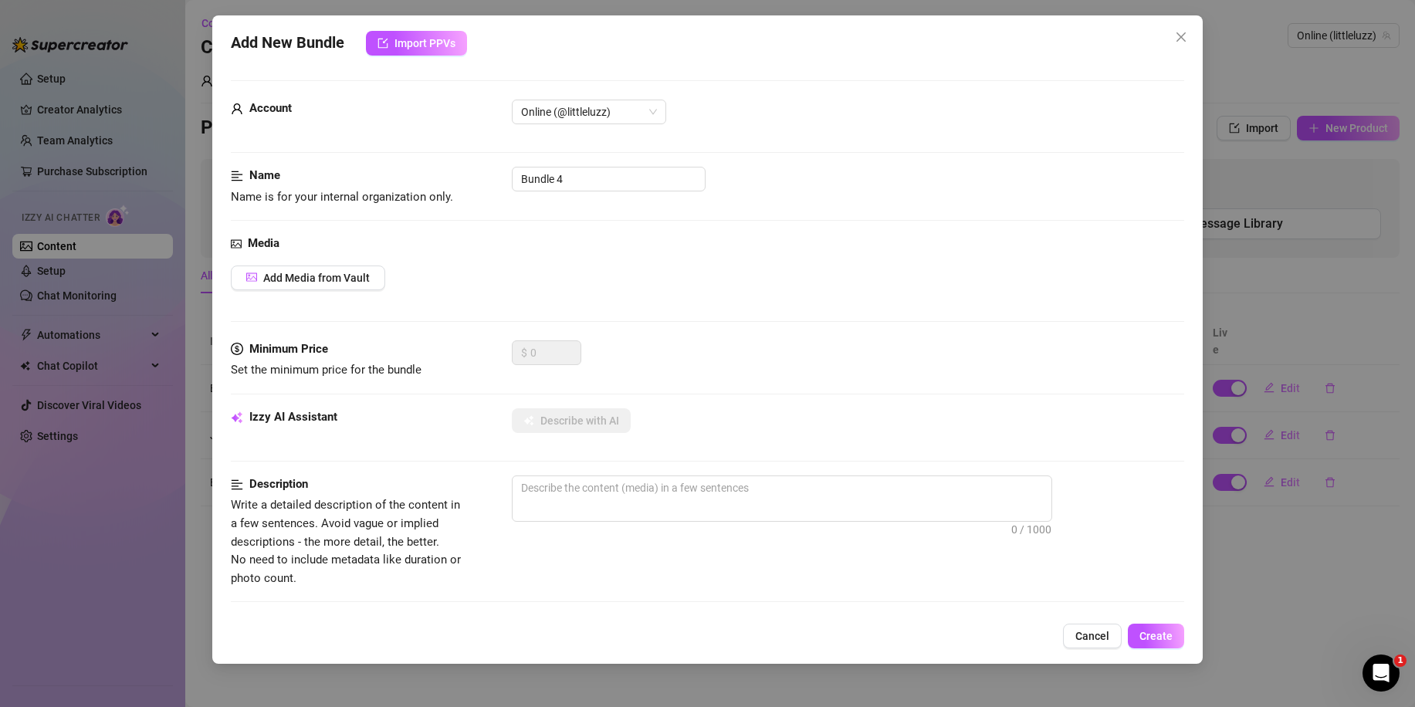
click at [1266, 271] on div "Add New Bundle Import PPVs Account Online (@littleluzz) Name Name is for your i…" at bounding box center [707, 353] width 1415 height 707
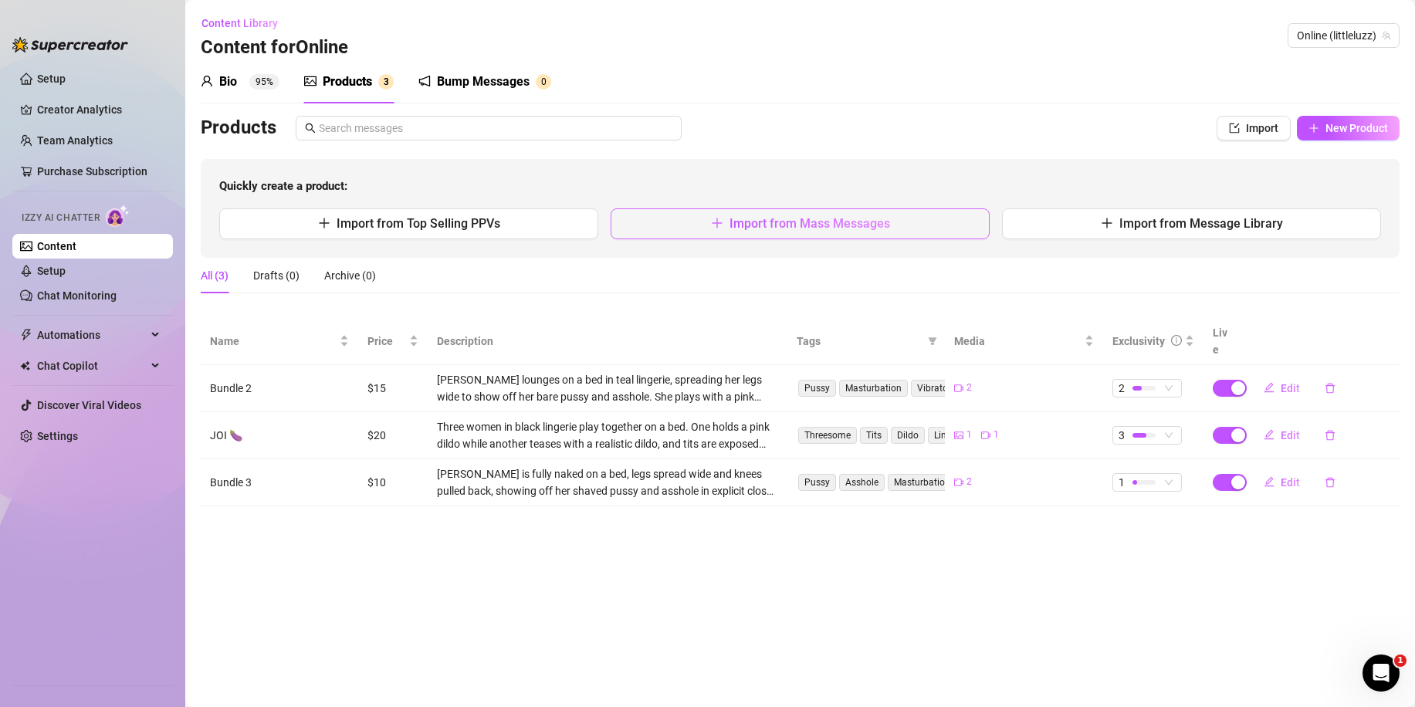
click at [722, 218] on icon "plus" at bounding box center [717, 223] width 12 height 12
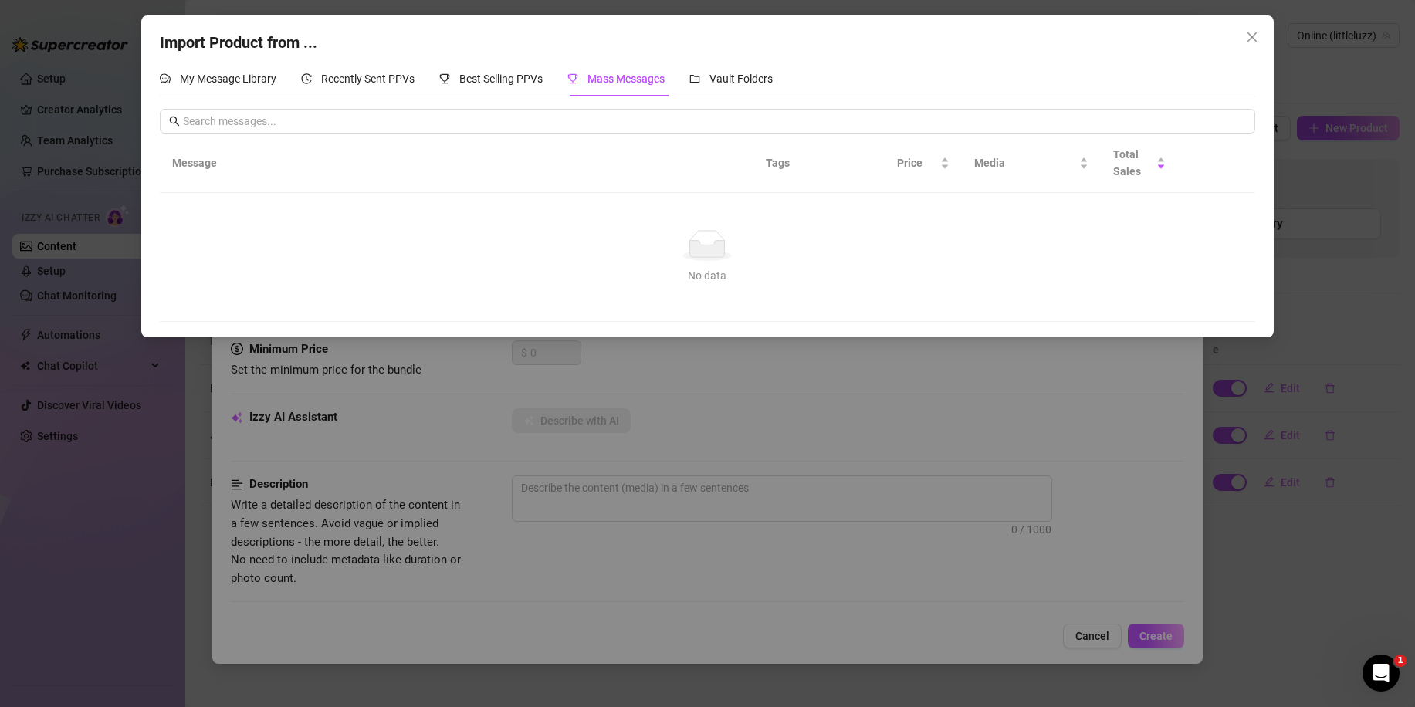
click at [662, 398] on div "Import Product from ... My Message Library Recently Sent PPVs Best Selling PPVs…" at bounding box center [707, 353] width 1415 height 707
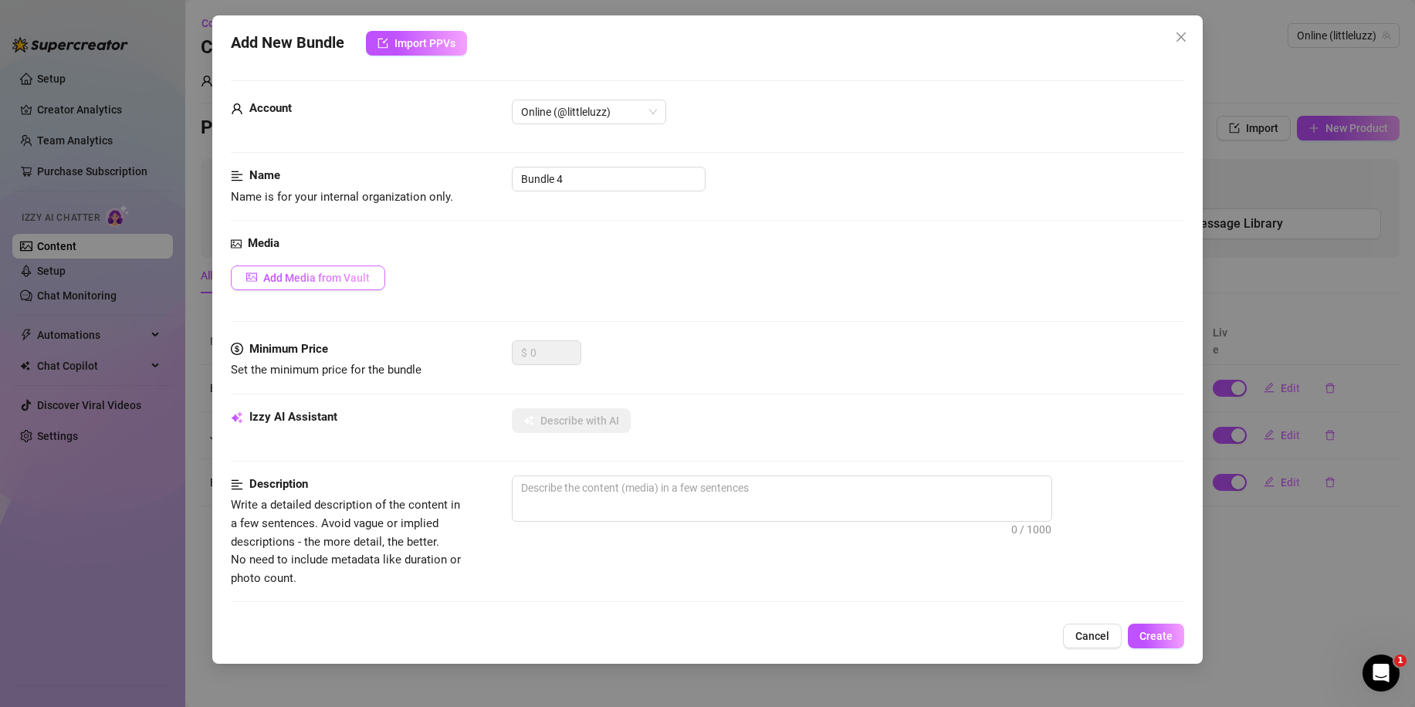
click at [352, 268] on button "Add Media from Vault" at bounding box center [308, 277] width 154 height 25
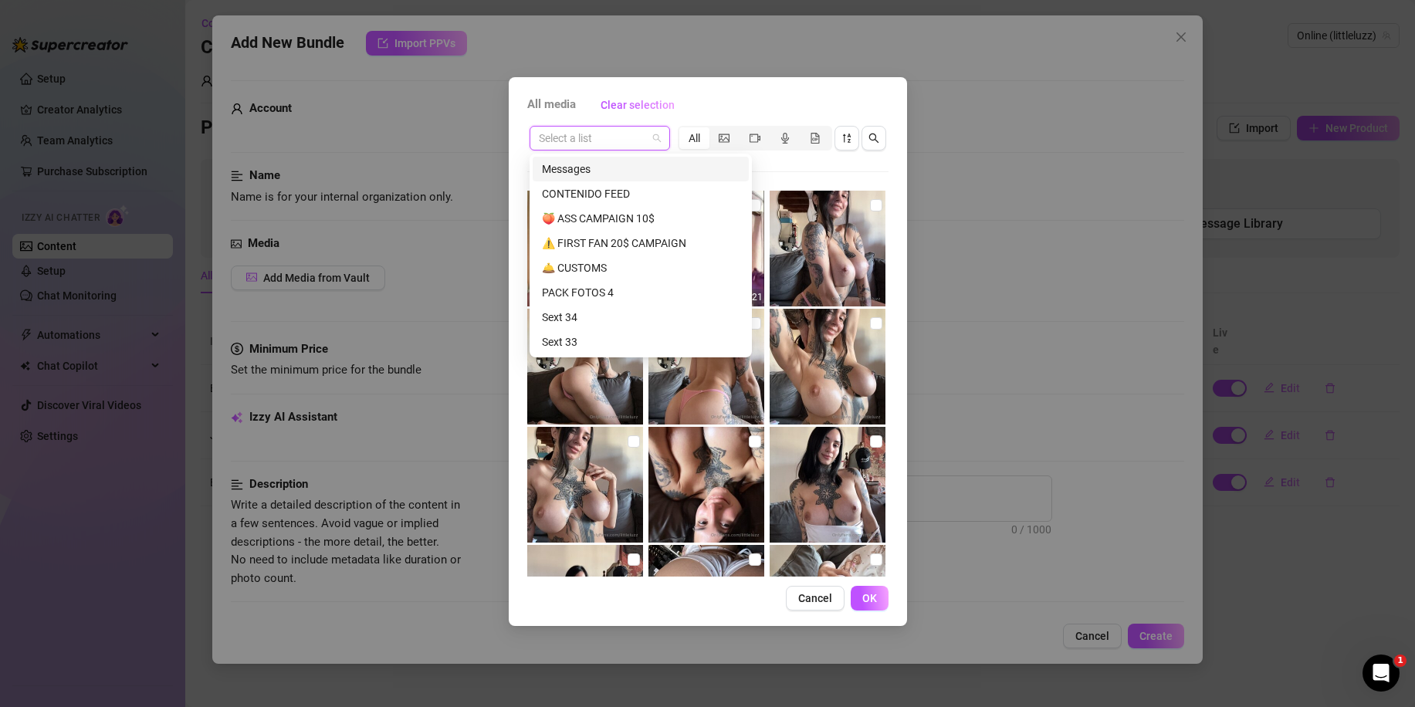
click at [645, 129] on input "search" at bounding box center [593, 138] width 108 height 23
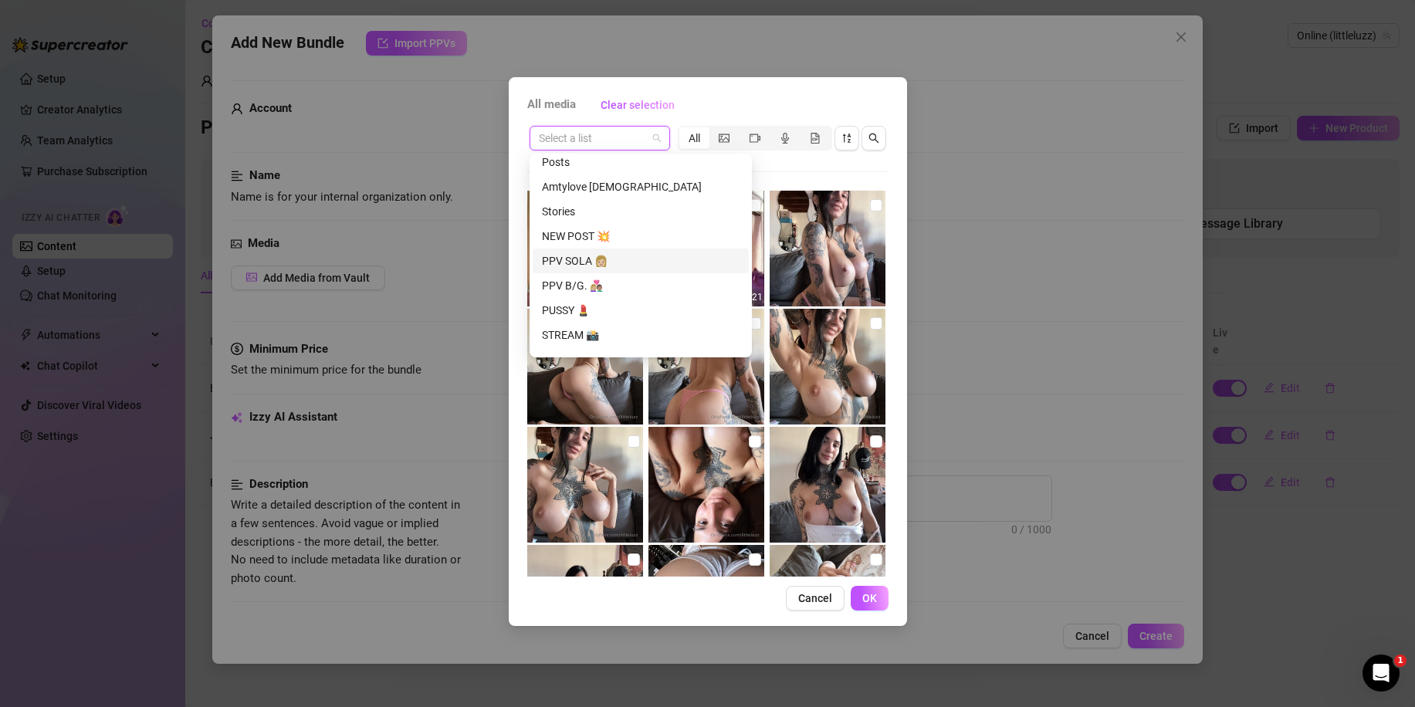
scroll to position [772, 0]
click at [585, 266] on div "PPV SOLA 👩🏼" at bounding box center [641, 261] width 198 height 17
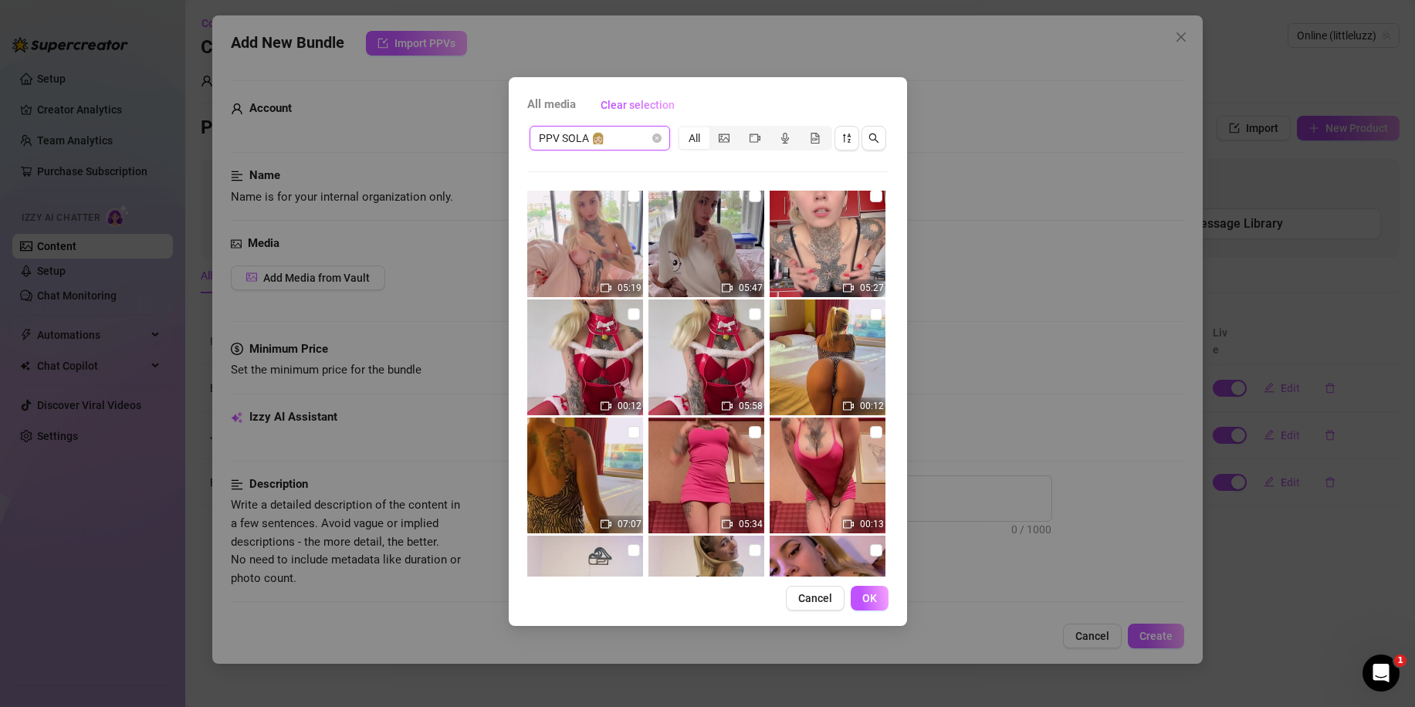
scroll to position [1698, 0]
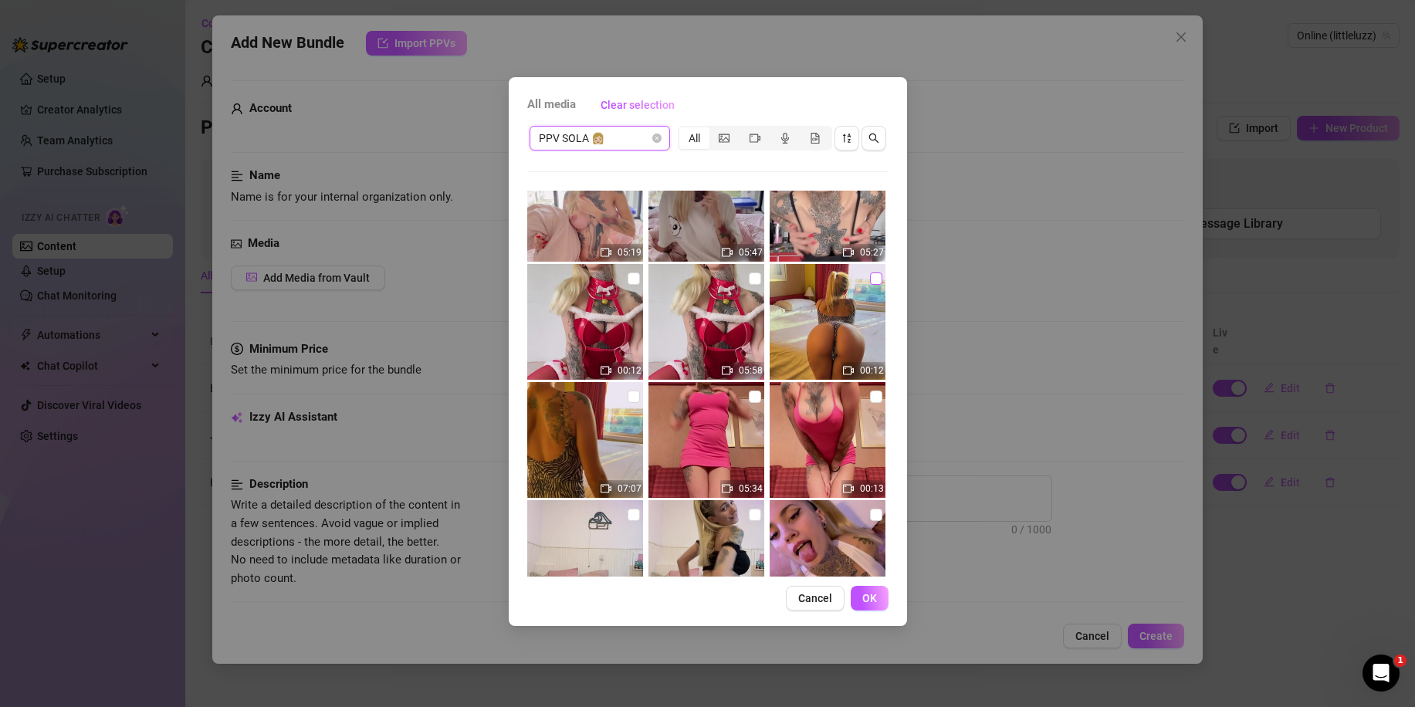
click at [870, 278] on input "checkbox" at bounding box center [876, 278] width 12 height 12
click at [627, 398] on input "checkbox" at bounding box center [633, 396] width 12 height 12
click at [877, 604] on button "OK" at bounding box center [869, 598] width 38 height 25
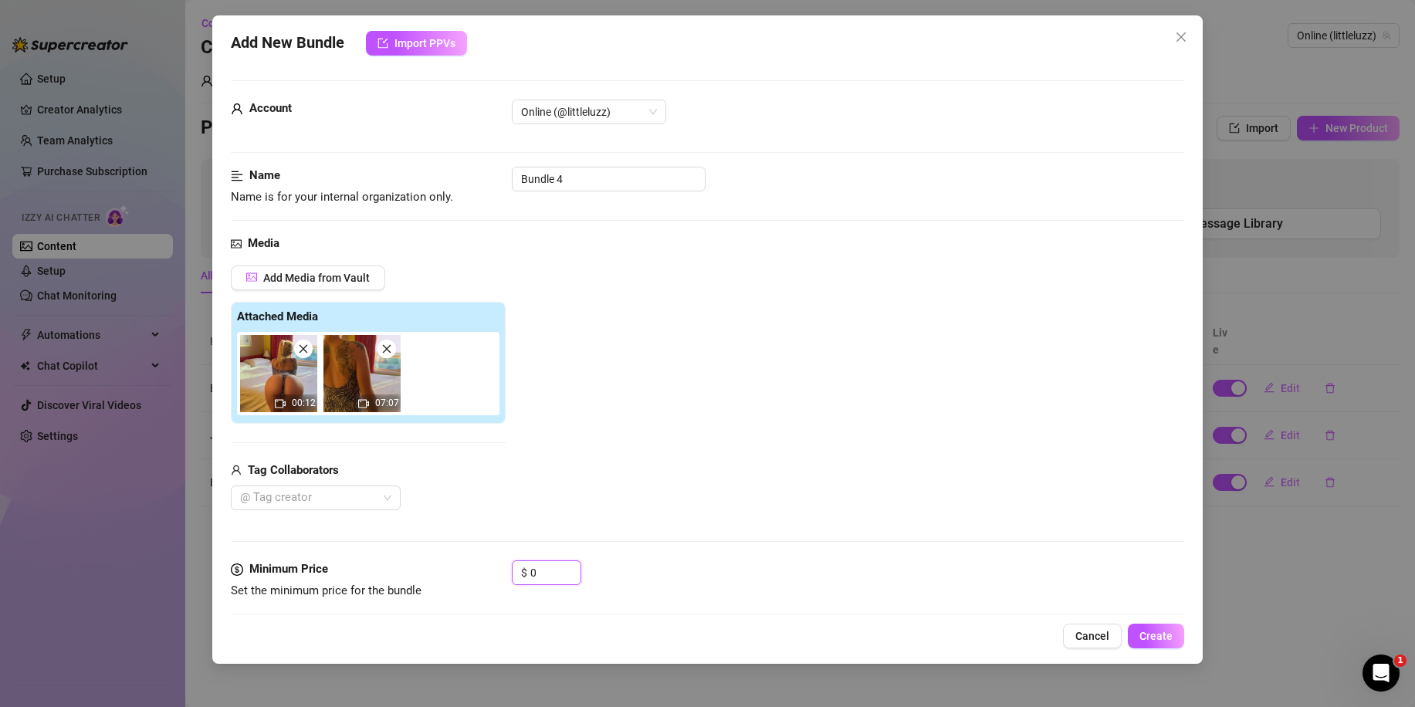
drag, startPoint x: 539, startPoint y: 571, endPoint x: 451, endPoint y: 563, distance: 87.5
click at [478, 568] on div "Minimum Price Set the minimum price for the bundle $ 0" at bounding box center [707, 579] width 953 height 39
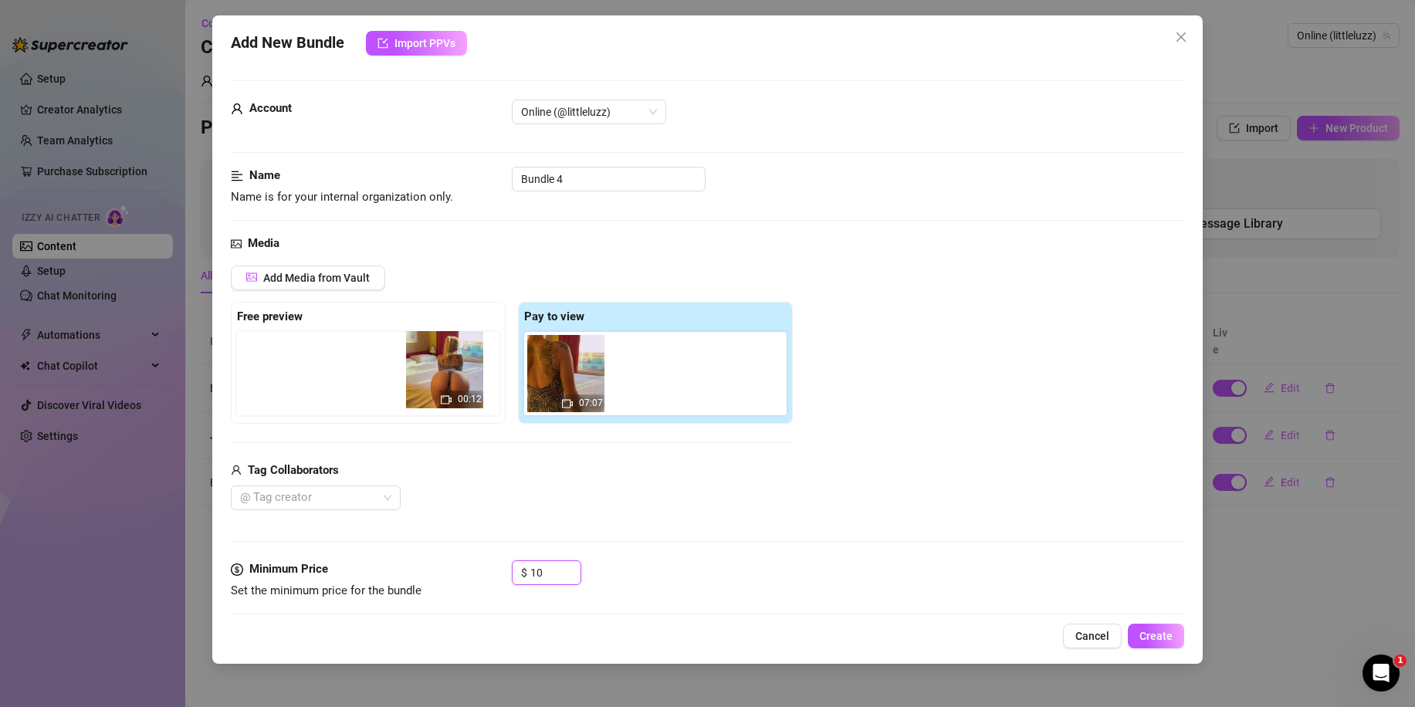
drag, startPoint x: 483, startPoint y: 389, endPoint x: 315, endPoint y: 395, distance: 168.3
click at [319, 393] on div "Free preview Pay to view 00:12 07:07" at bounding box center [512, 363] width 562 height 122
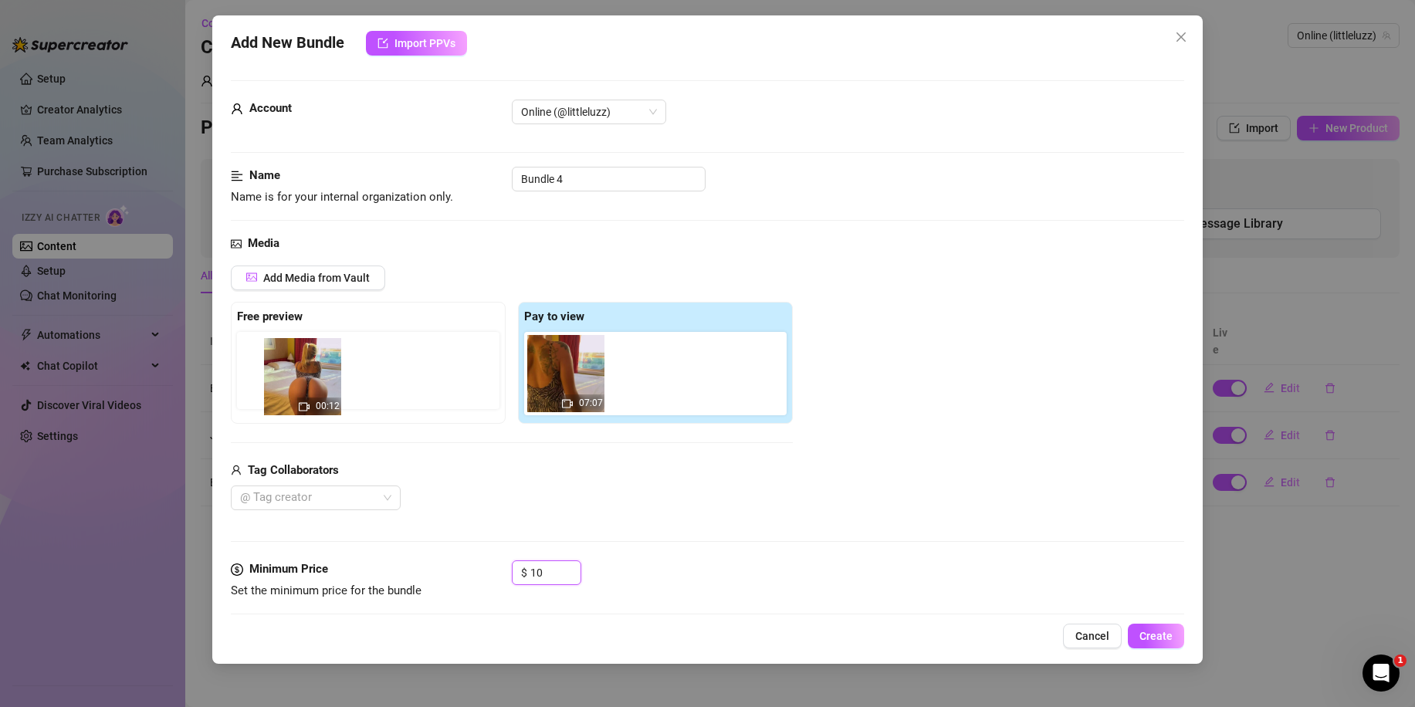
drag, startPoint x: 554, startPoint y: 387, endPoint x: 287, endPoint y: 390, distance: 267.0
click at [287, 390] on div "Free preview Pay to view 00:12 07:07" at bounding box center [512, 363] width 562 height 122
drag, startPoint x: 555, startPoint y: 374, endPoint x: 255, endPoint y: 370, distance: 300.2
click at [255, 370] on div "Free preview Pay to view 00:12 07:07" at bounding box center [512, 363] width 562 height 122
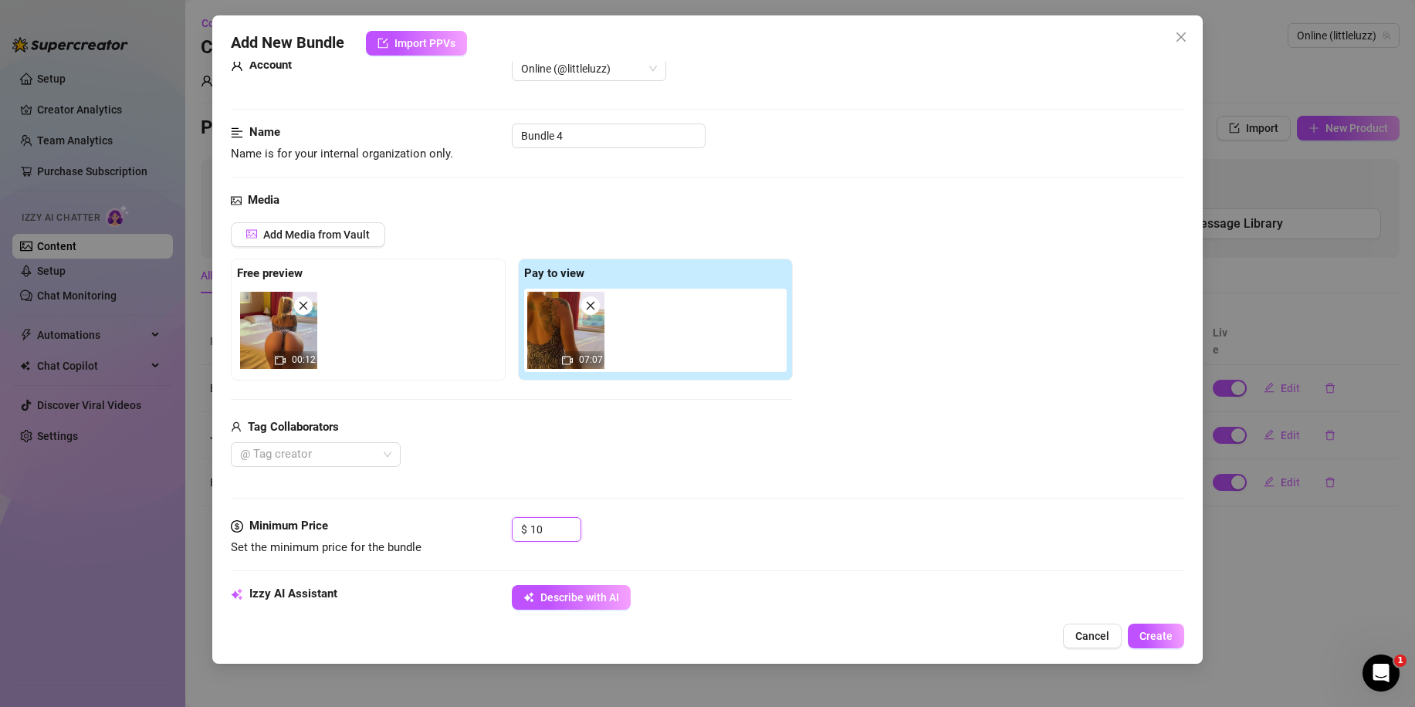
scroll to position [232, 0]
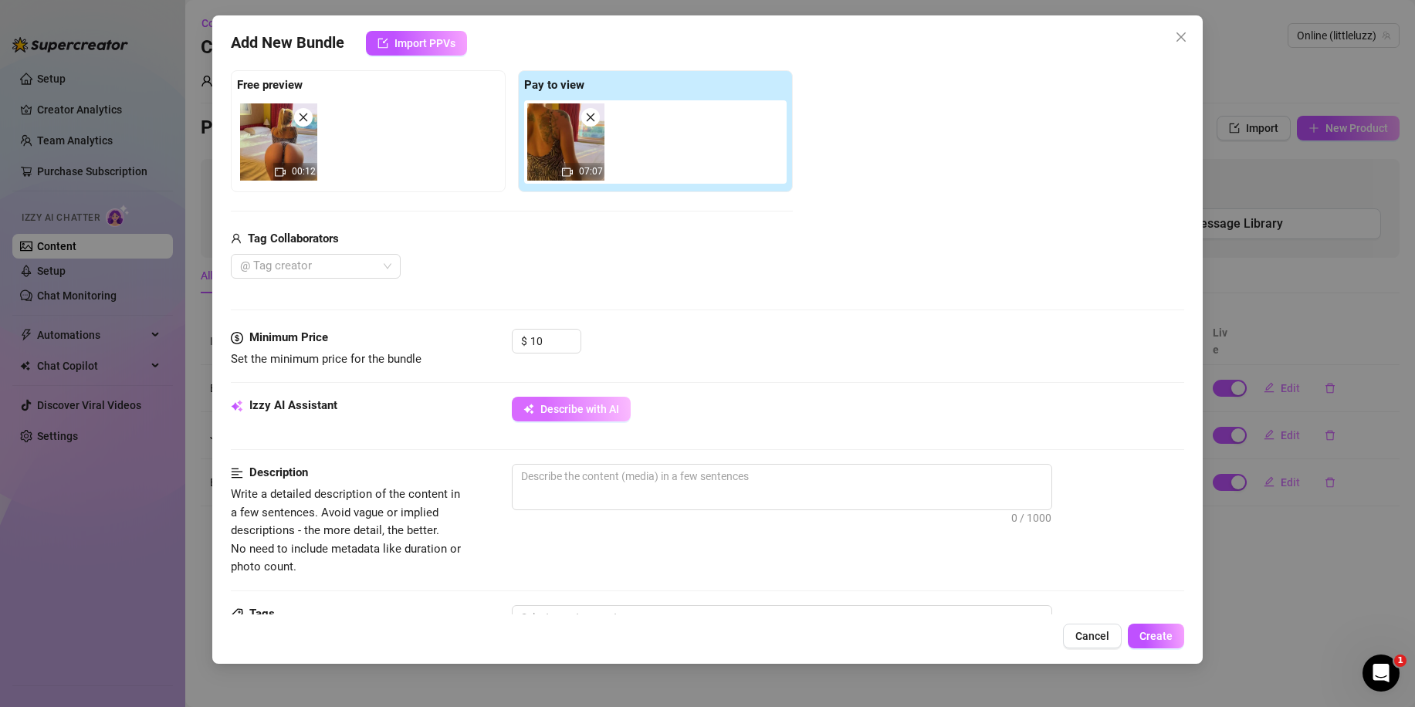
click at [574, 419] on button "Describe with AI" at bounding box center [571, 409] width 119 height 25
click at [595, 410] on span "Describe with AI" at bounding box center [579, 409] width 79 height 12
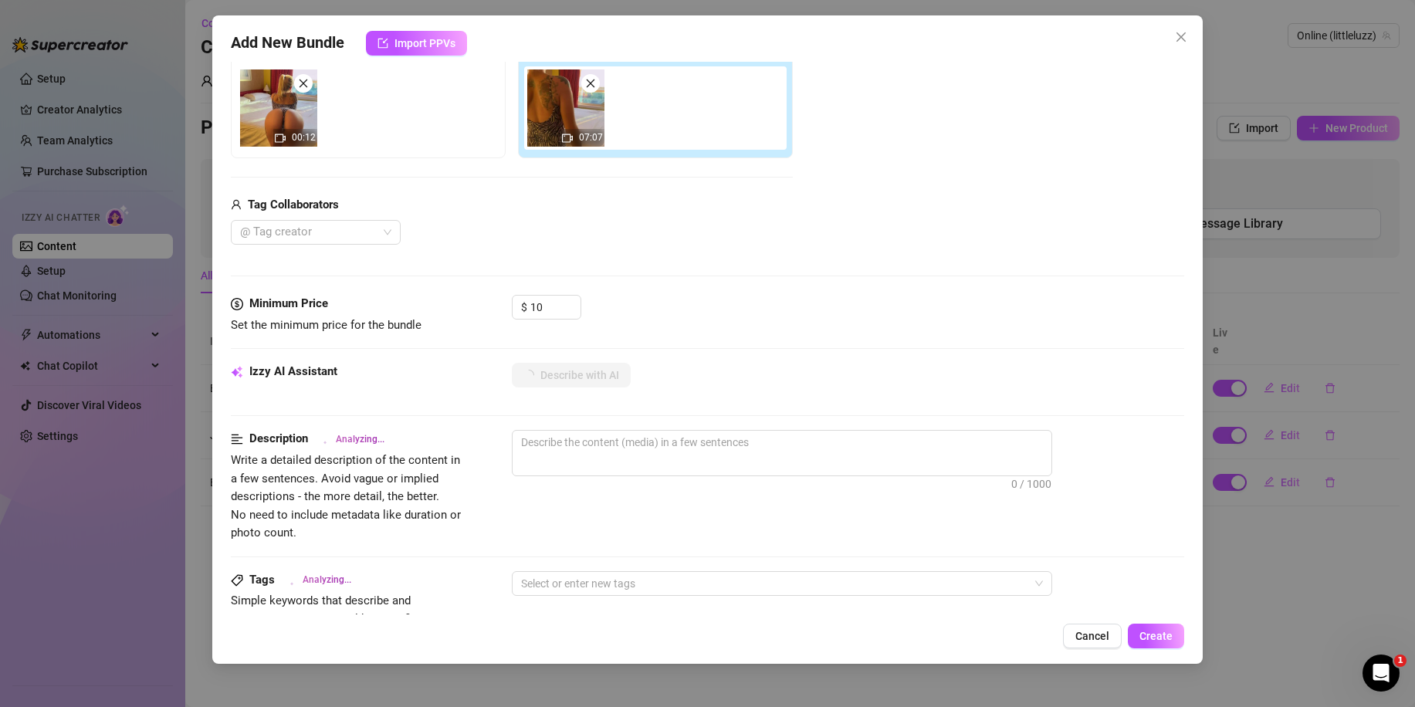
scroll to position [540, 0]
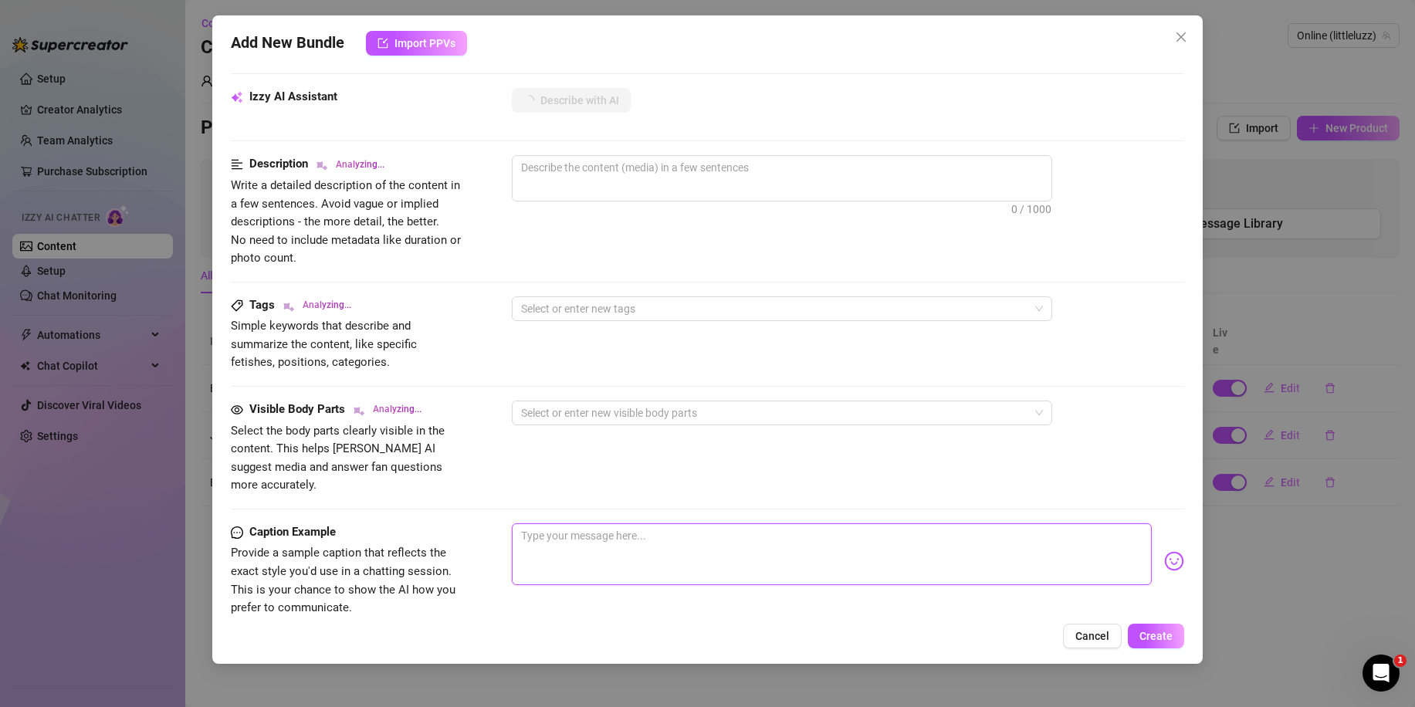
click at [624, 523] on textarea at bounding box center [832, 554] width 640 height 62
paste textarea "Slipping into my tightest dress, teasing you all the way... until I can’t hold …"
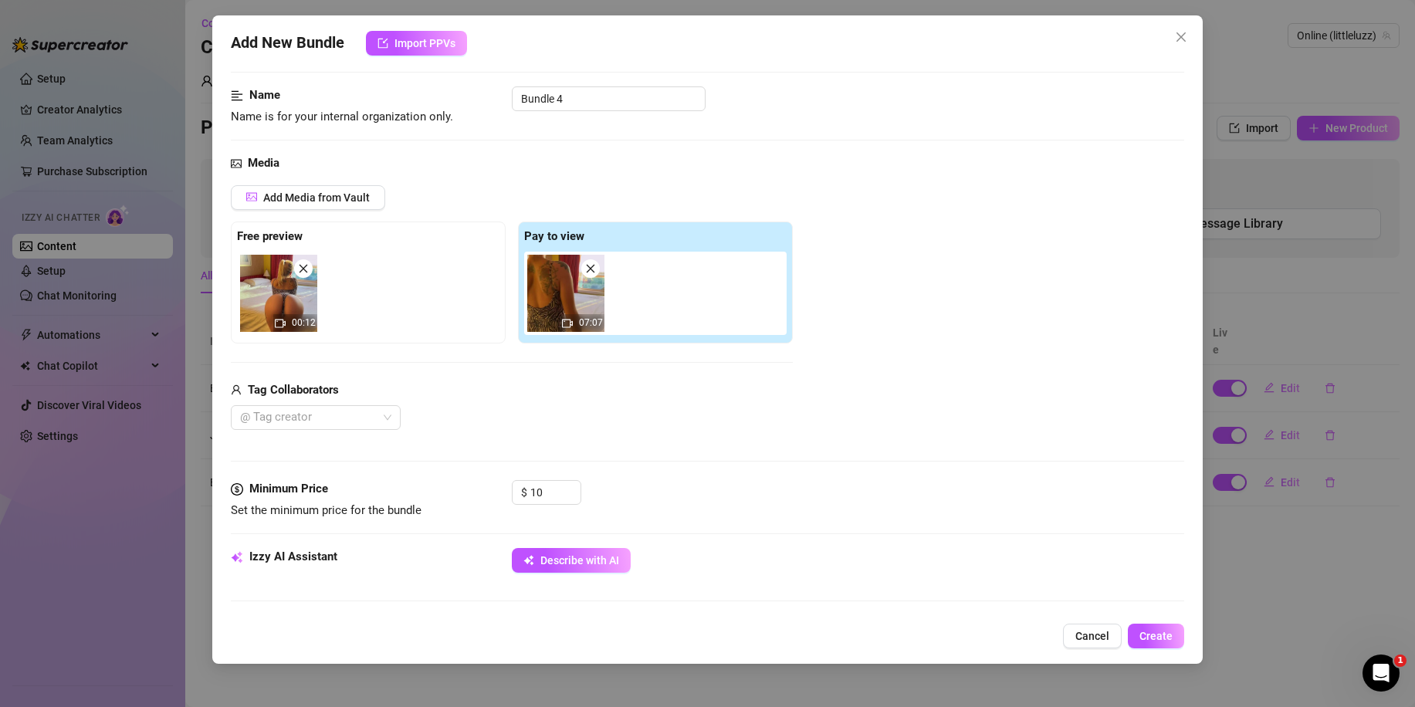
scroll to position [695, 0]
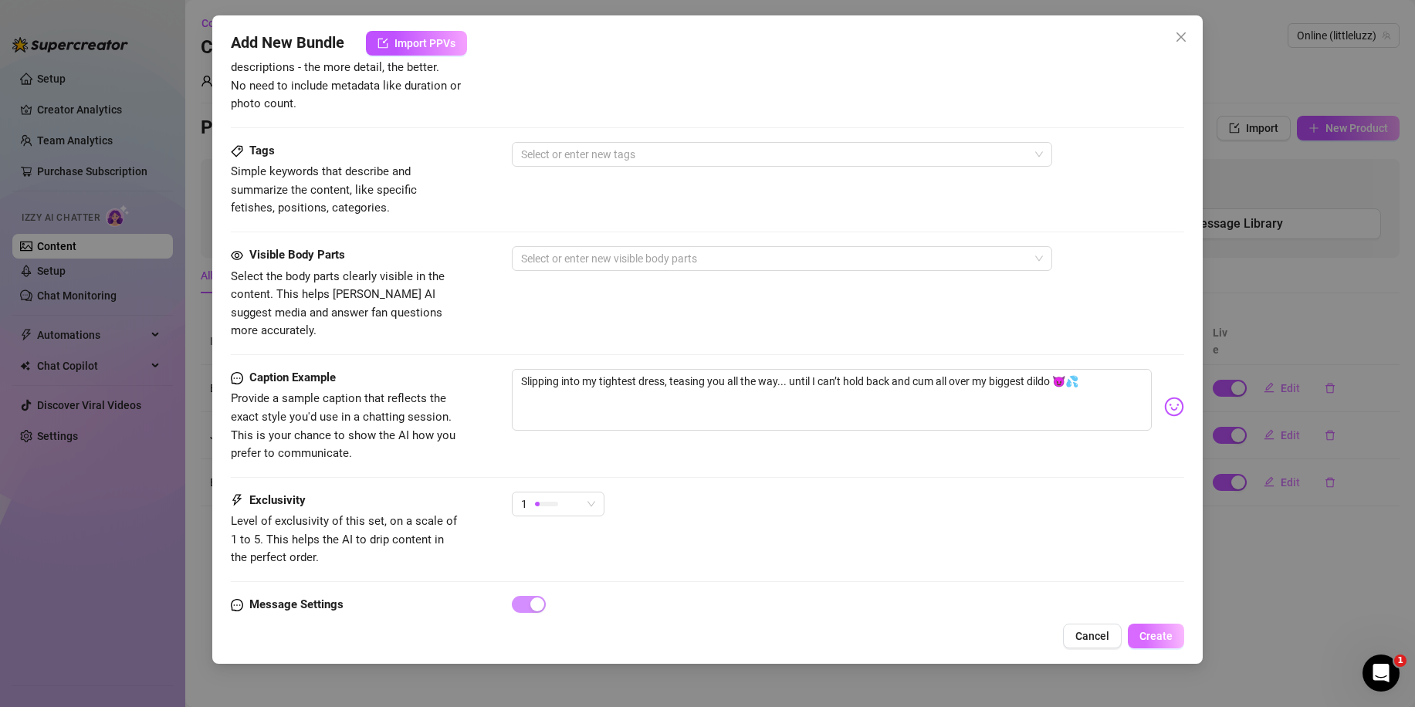
click at [1164, 631] on span "Create" at bounding box center [1155, 636] width 33 height 12
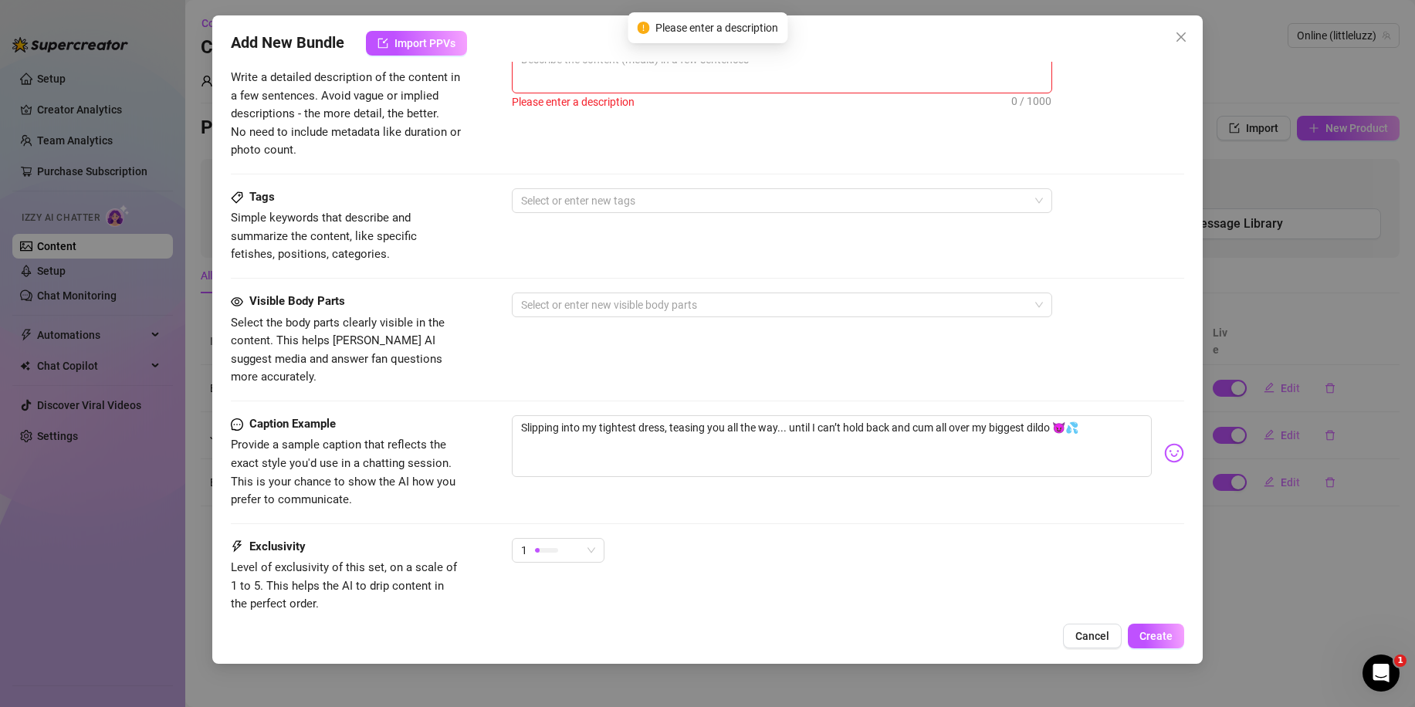
scroll to position [386, 0]
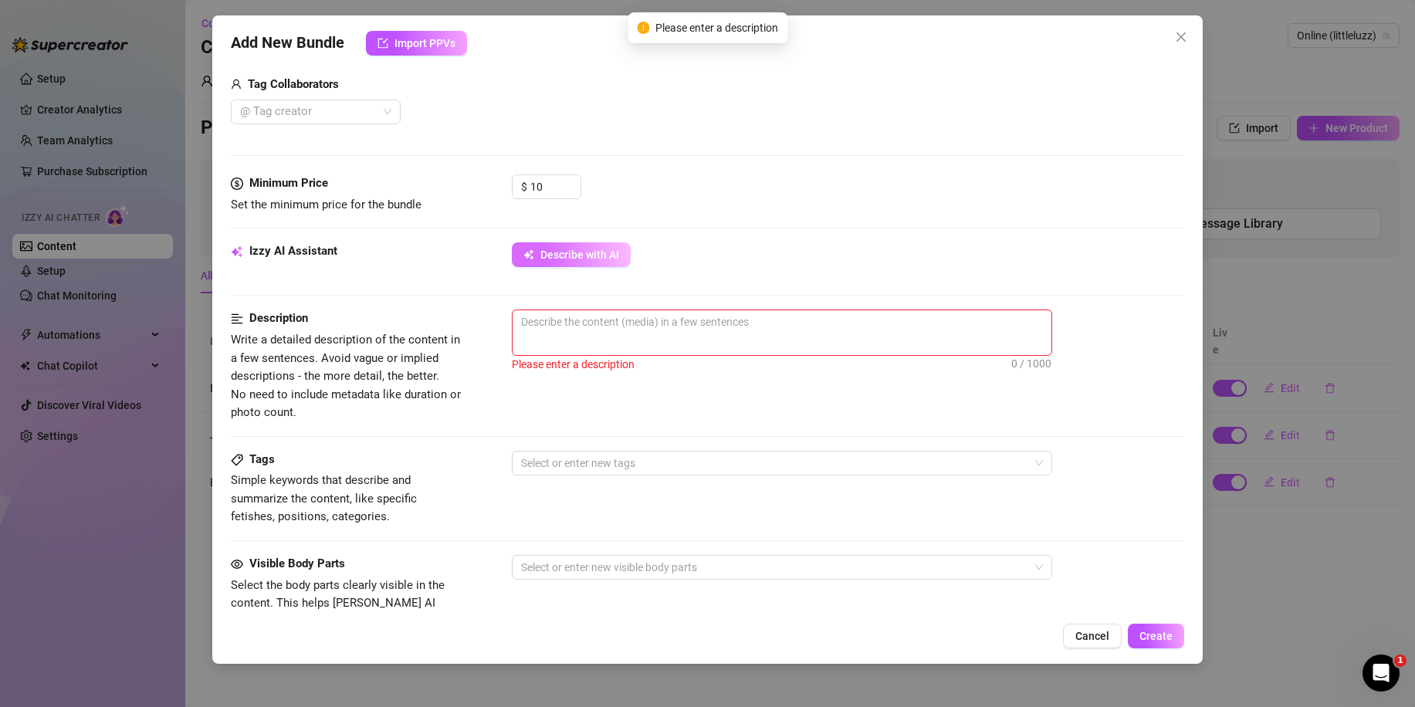
click at [615, 260] on span "Describe with AI" at bounding box center [579, 254] width 79 height 12
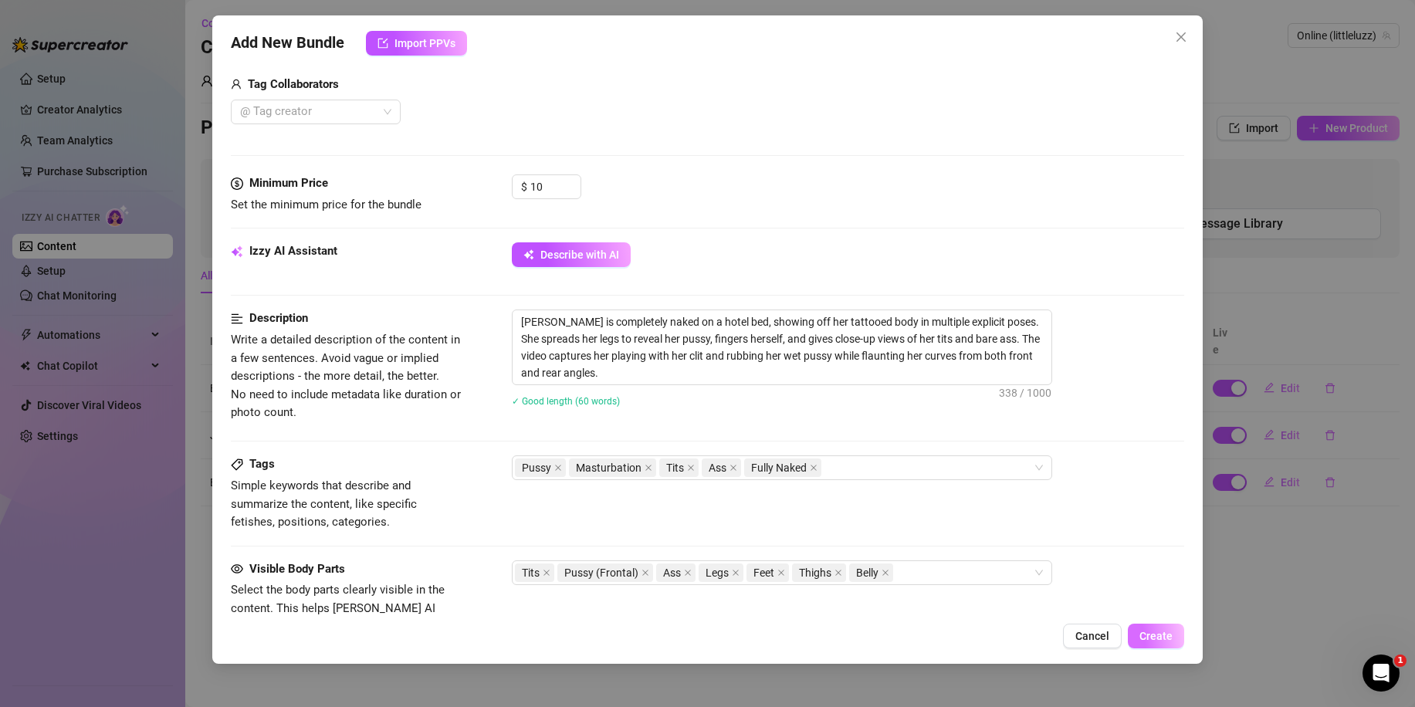
click at [1164, 637] on span "Create" at bounding box center [1155, 636] width 33 height 12
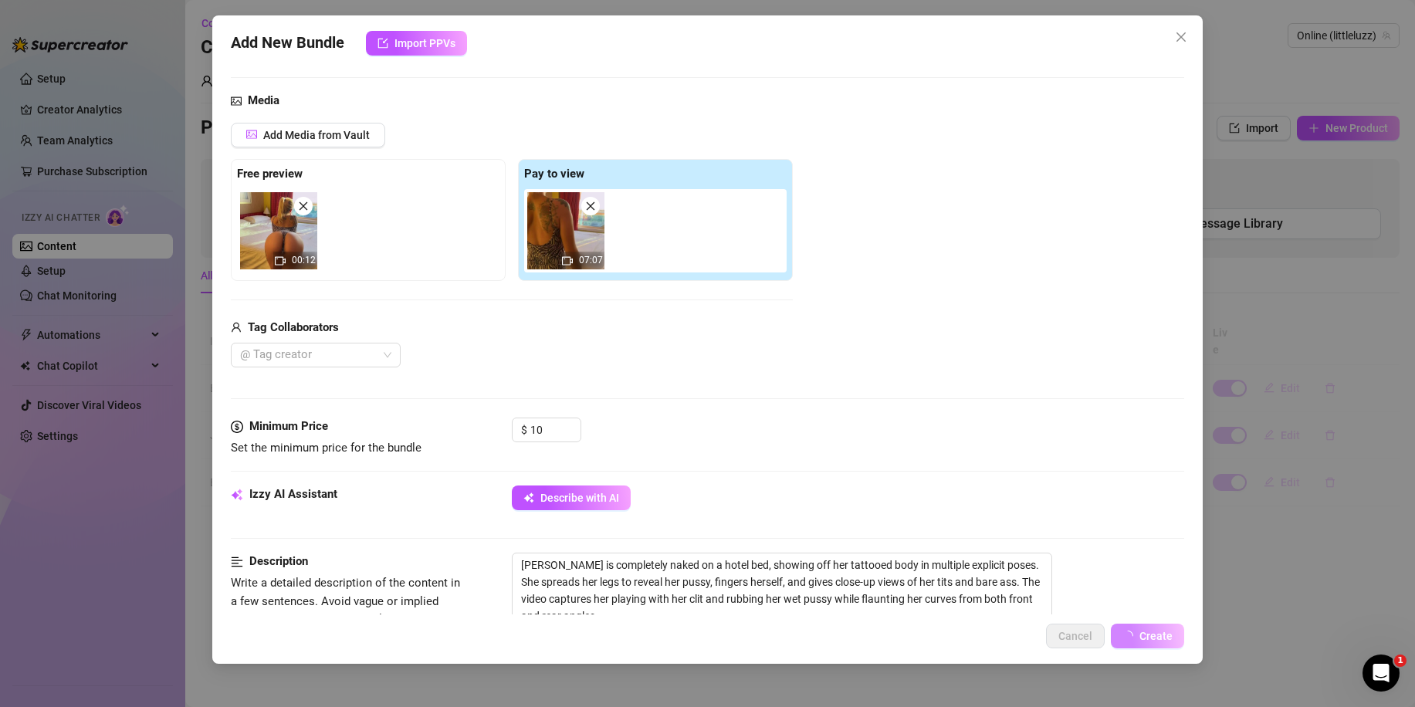
scroll to position [132, 0]
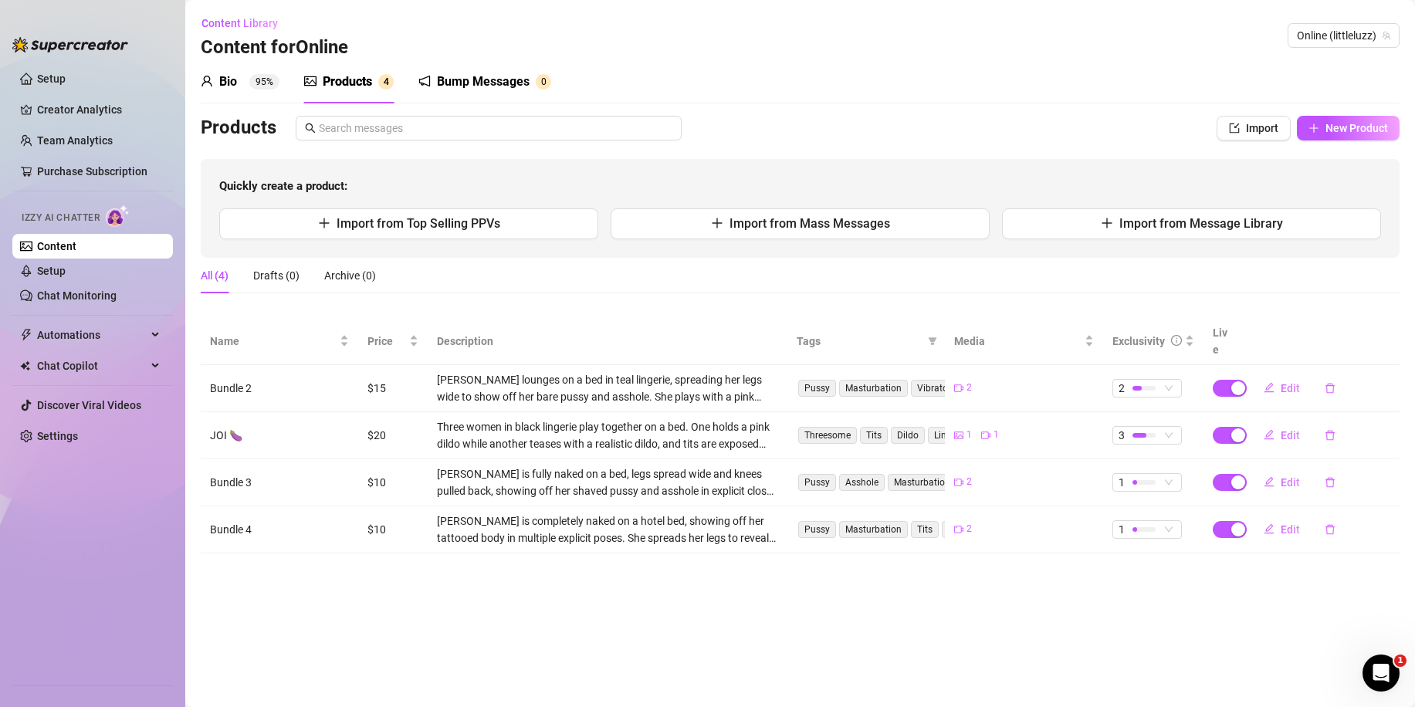
drag, startPoint x: 1339, startPoint y: 128, endPoint x: 1280, endPoint y: 162, distance: 67.8
click at [1280, 162] on div "Products Import New Product Quickly create a product: Import from Top Selling P…" at bounding box center [800, 187] width 1198 height 142
click at [830, 238] on button "Import from Mass Messages" at bounding box center [799, 223] width 379 height 31
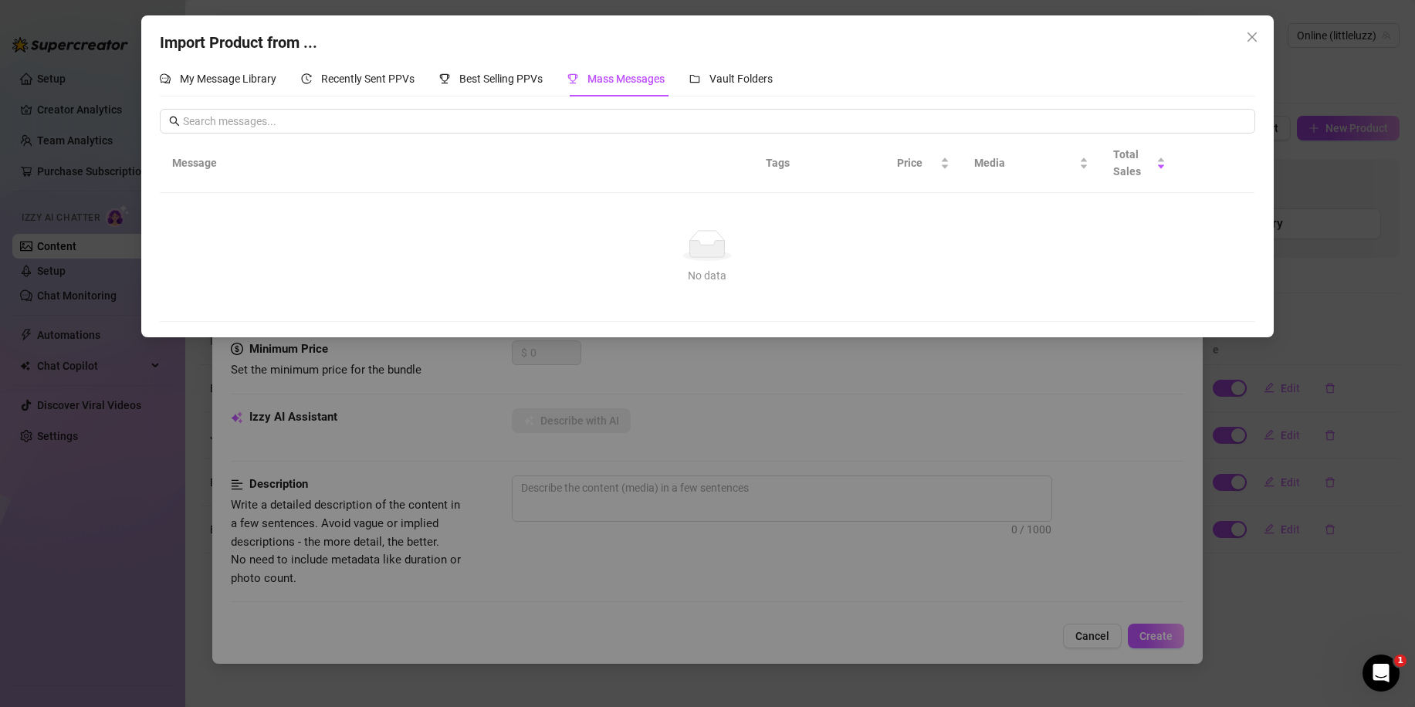
click at [688, 404] on div "Import Product from ... My Message Library Recently Sent PPVs Best Selling PPVs…" at bounding box center [707, 353] width 1415 height 707
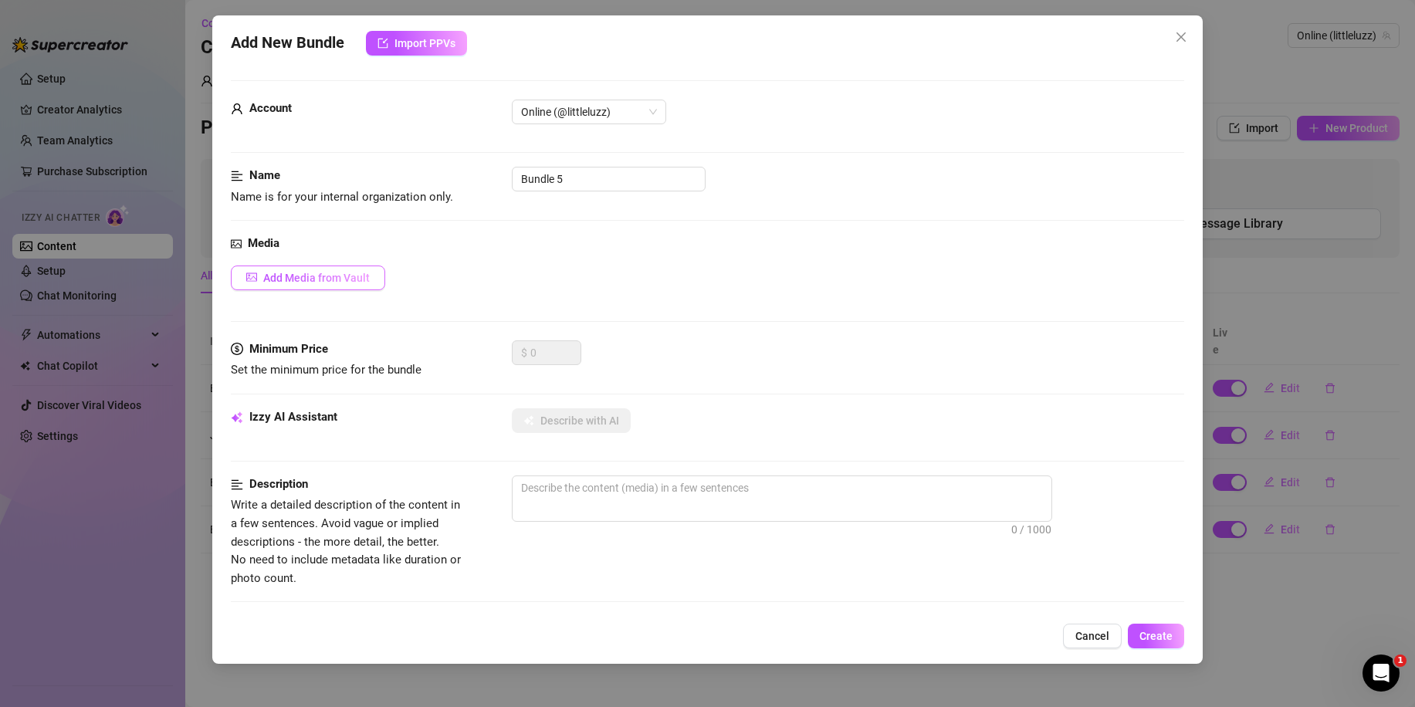
click at [327, 276] on span "Add Media from Vault" at bounding box center [316, 278] width 106 height 12
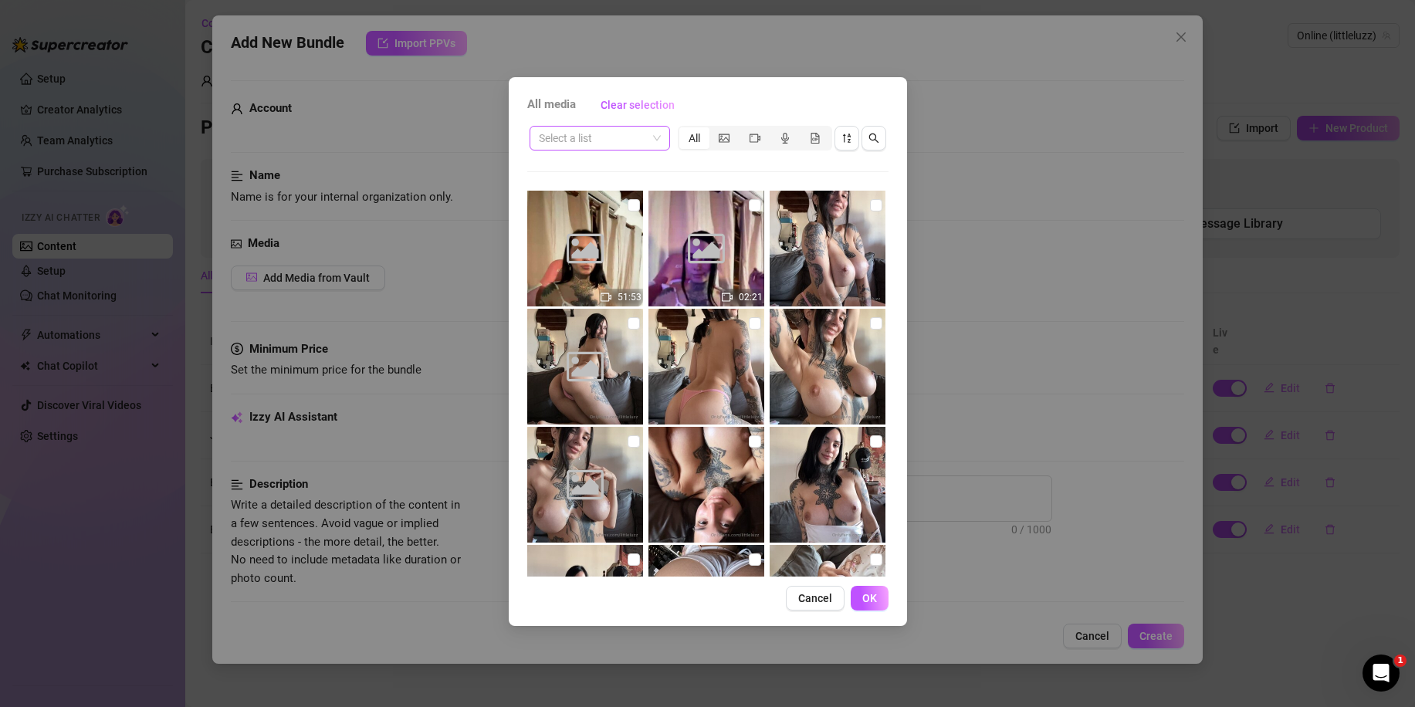
click at [617, 140] on input "search" at bounding box center [593, 138] width 108 height 23
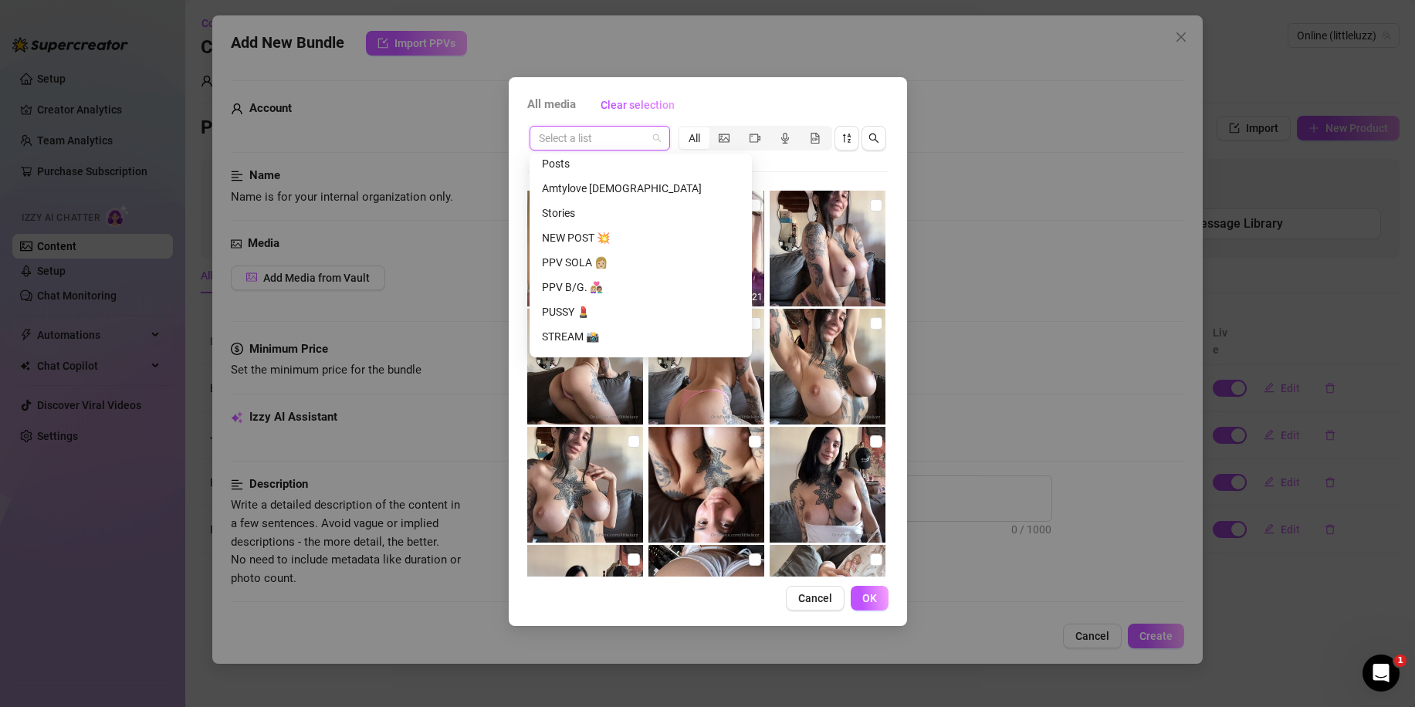
scroll to position [775, 0]
click at [595, 261] on div "PPV SOLA 👩🏼" at bounding box center [641, 258] width 198 height 17
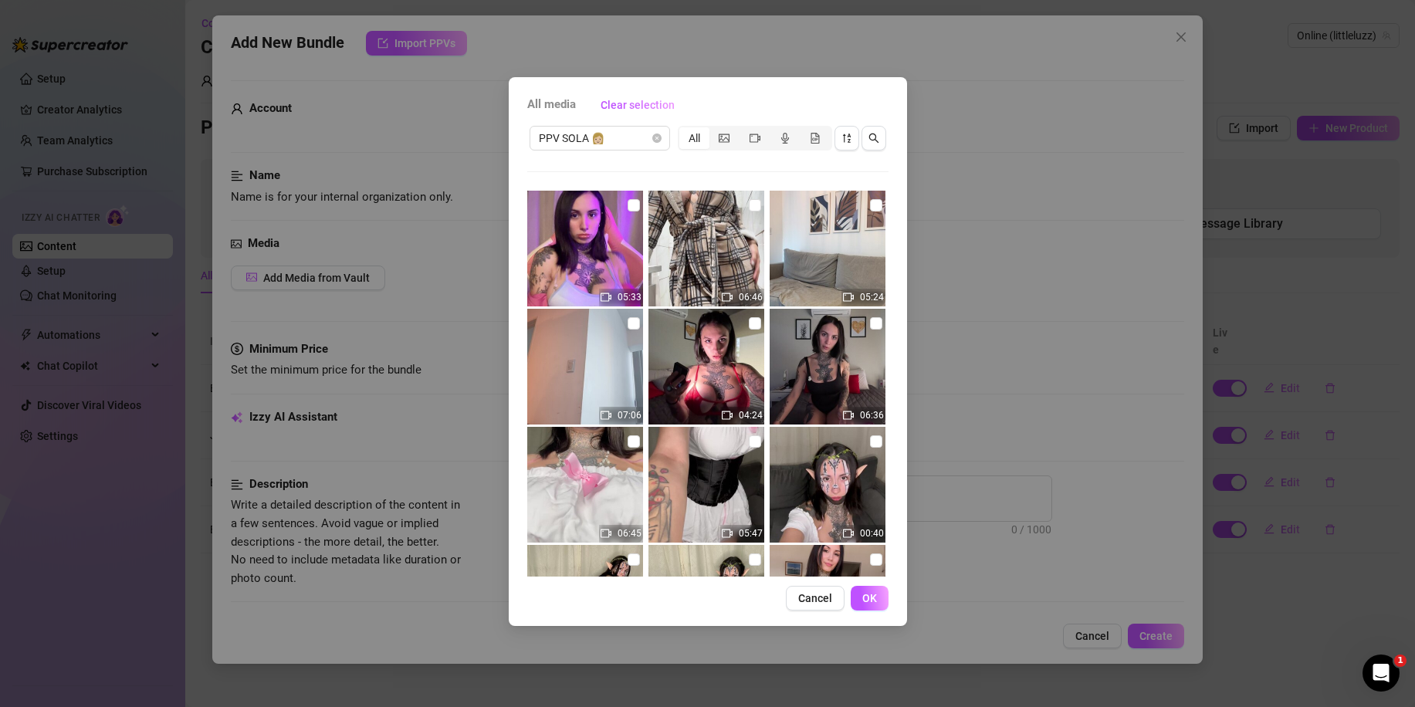
click at [614, 157] on div "PPV SOLA 👩🏼 All 05:33 06:46 05:24 07:06 04:24 06:36 06:45 05:47 00:40 05:33 05:…" at bounding box center [707, 349] width 361 height 453
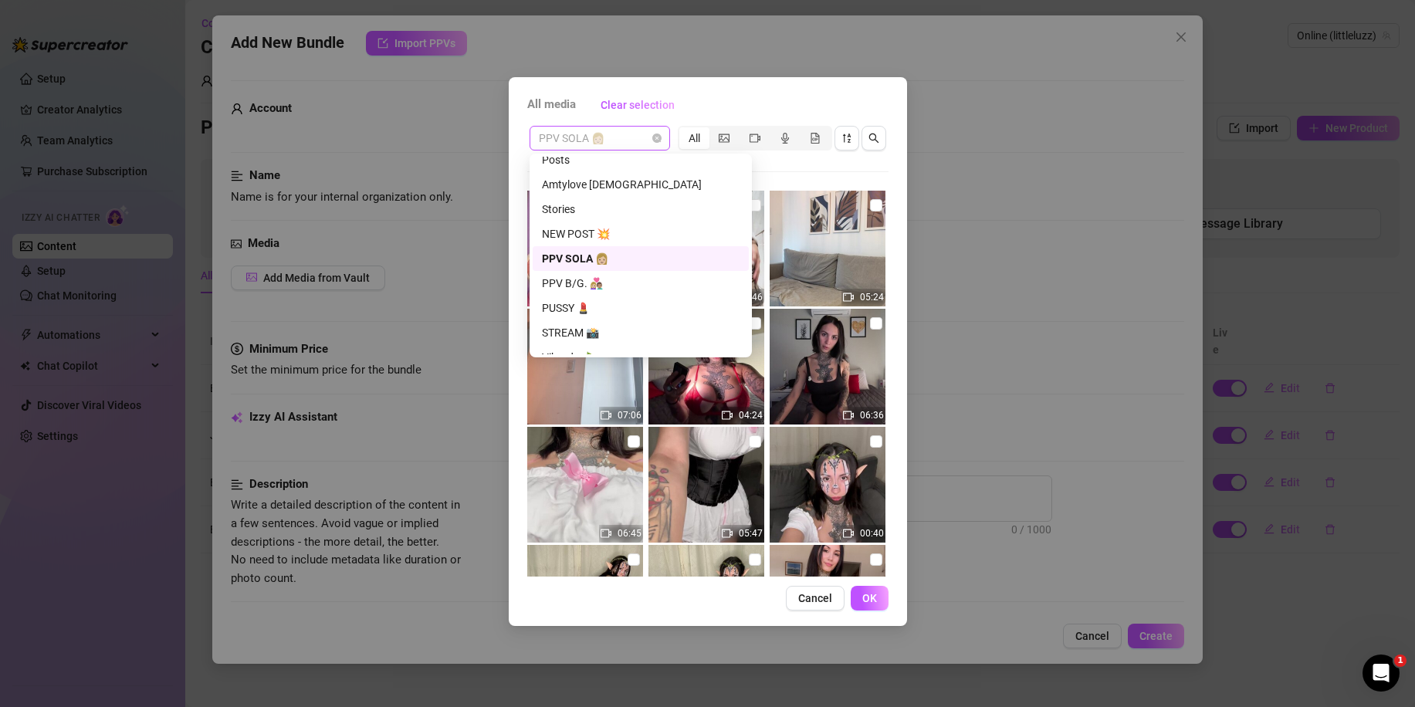
click at [614, 139] on span "PPV SOLA 👩🏼" at bounding box center [600, 138] width 122 height 23
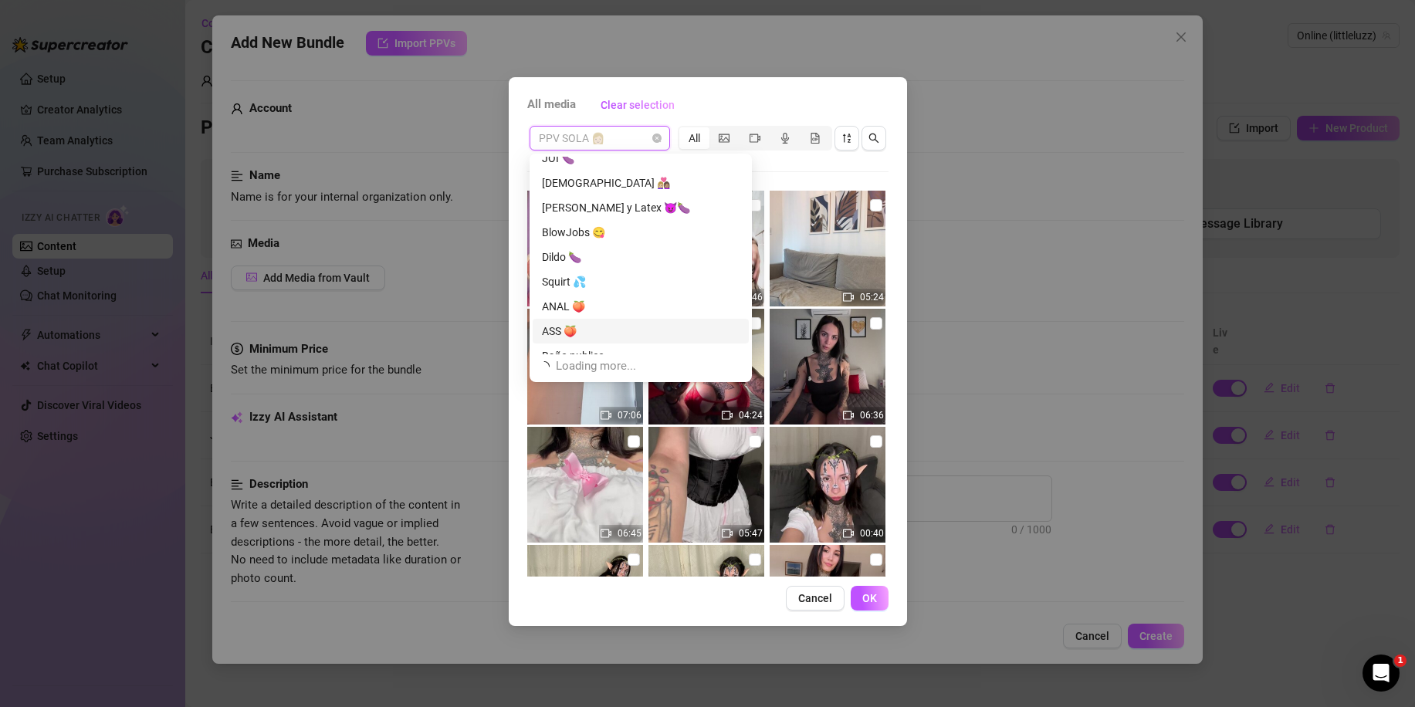
scroll to position [1006, 0]
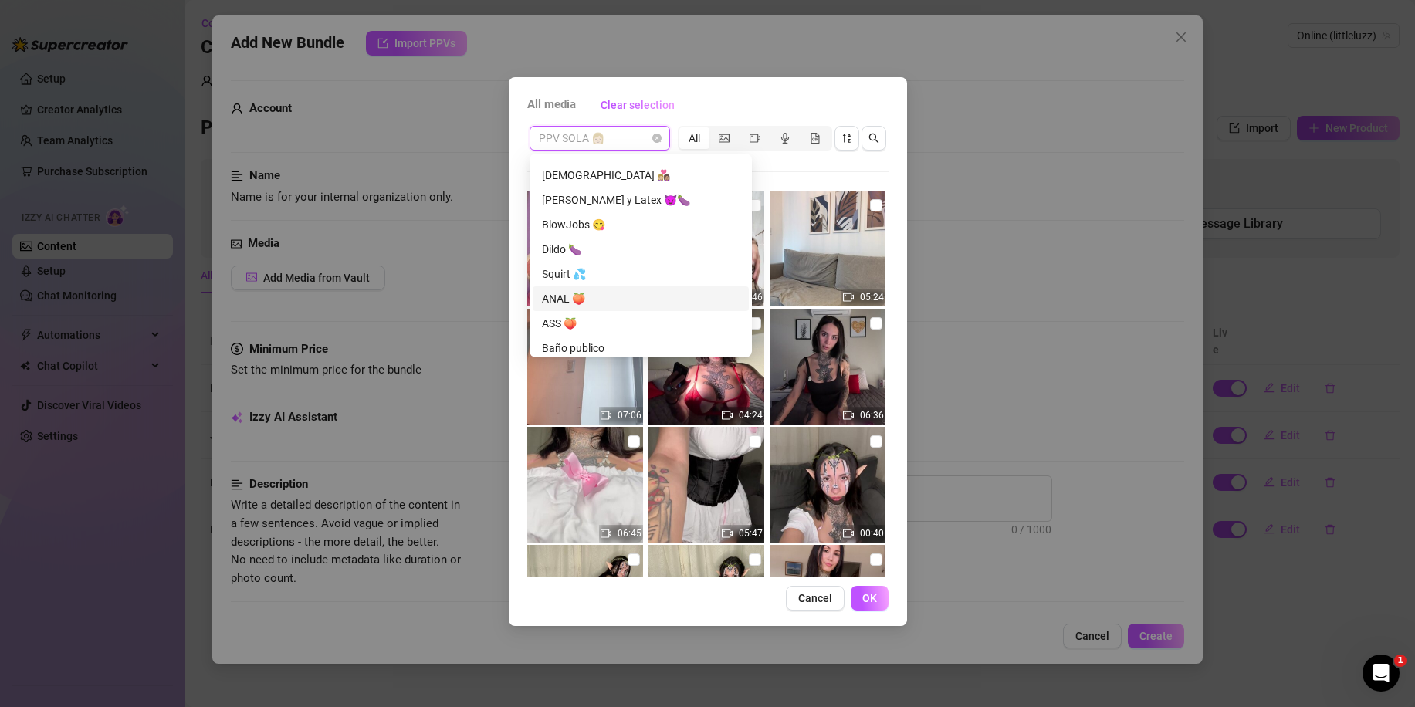
click at [597, 302] on div "ANAL 🍑" at bounding box center [641, 298] width 198 height 17
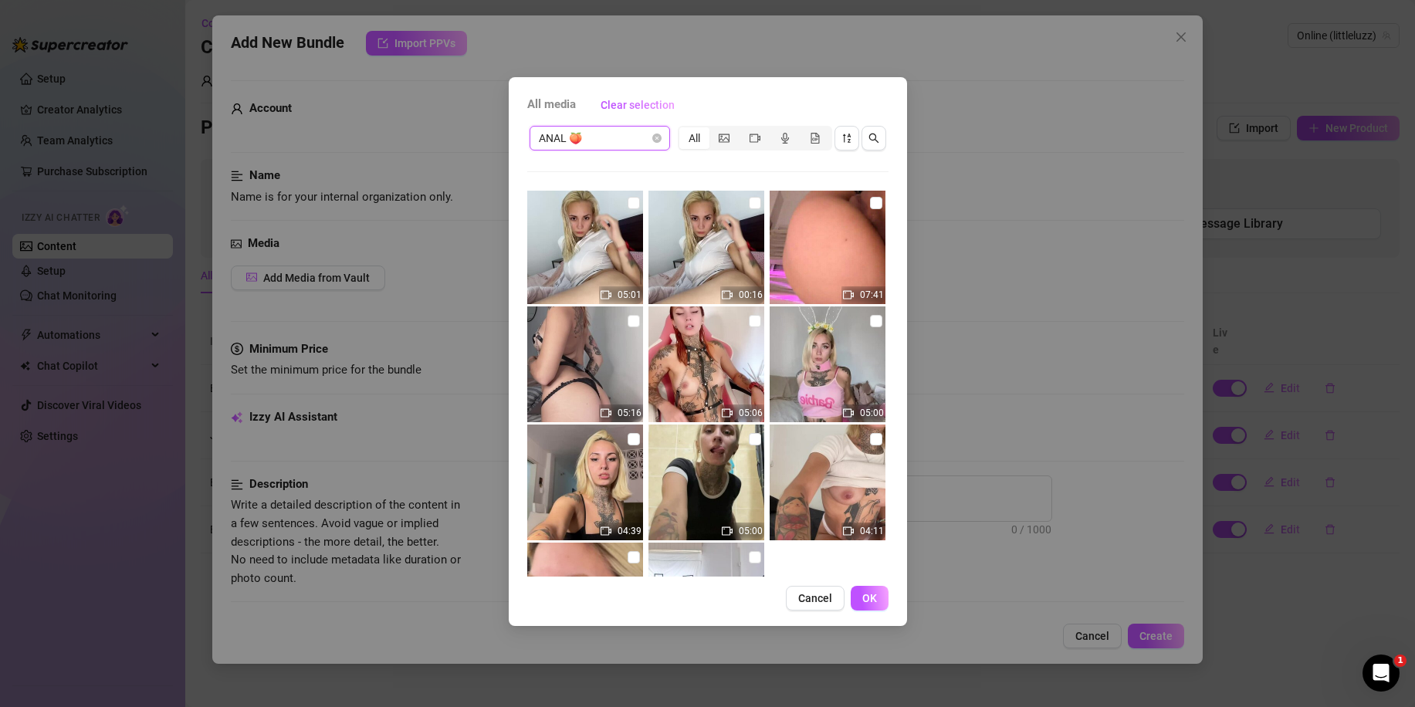
scroll to position [0, 0]
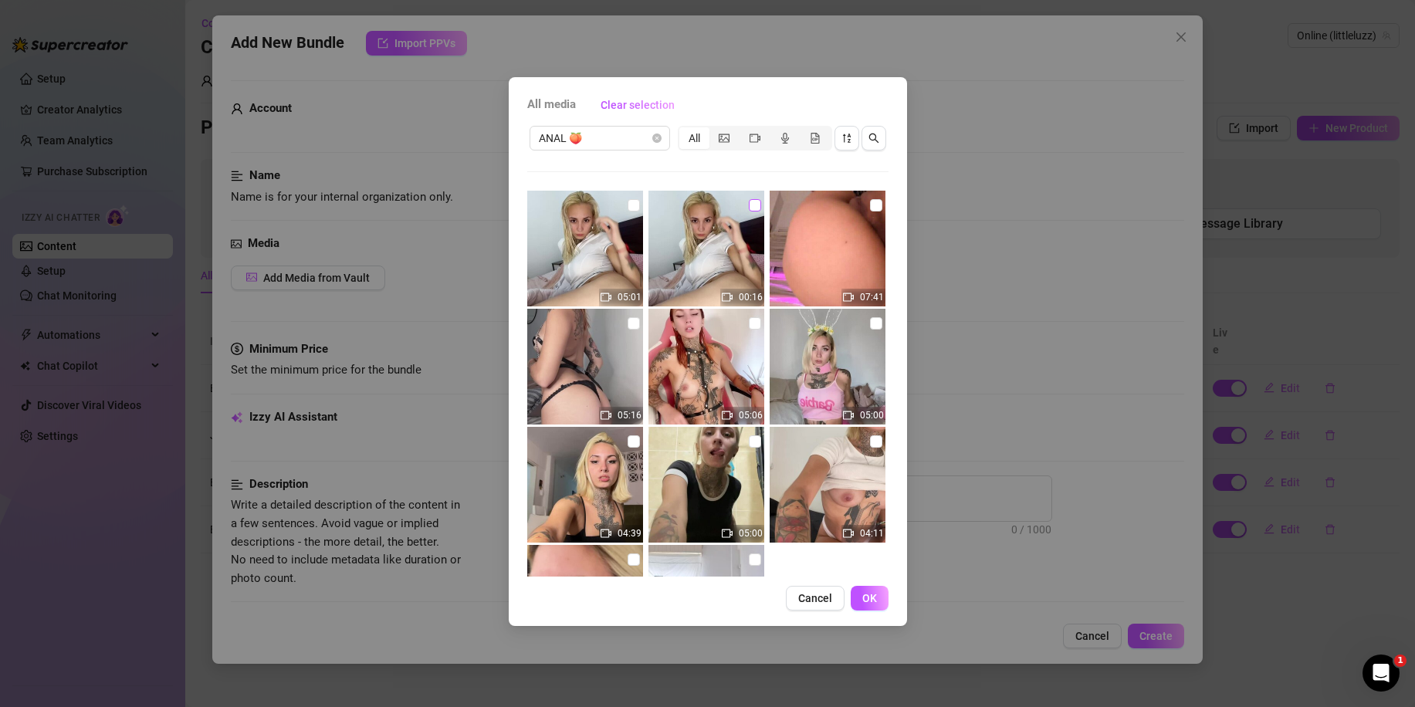
click at [749, 207] on input "checkbox" at bounding box center [755, 205] width 12 height 12
click at [753, 207] on input "checkbox" at bounding box center [755, 205] width 12 height 12
click at [627, 324] on input "checkbox" at bounding box center [633, 323] width 12 height 12
click at [633, 321] on input "checkbox" at bounding box center [633, 323] width 12 height 12
click at [752, 205] on input "checkbox" at bounding box center [755, 205] width 12 height 12
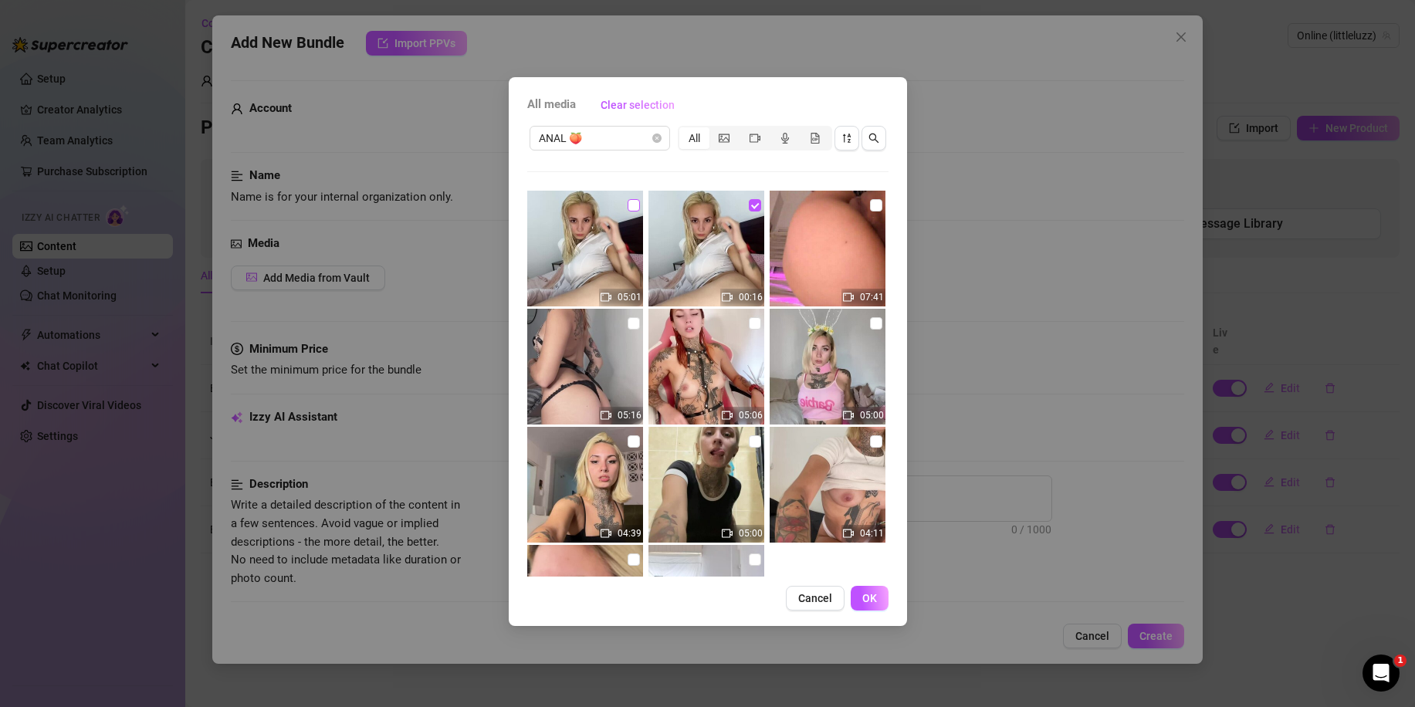
click at [634, 203] on input "checkbox" at bounding box center [633, 205] width 12 height 12
click at [874, 601] on span "OK" at bounding box center [869, 598] width 15 height 12
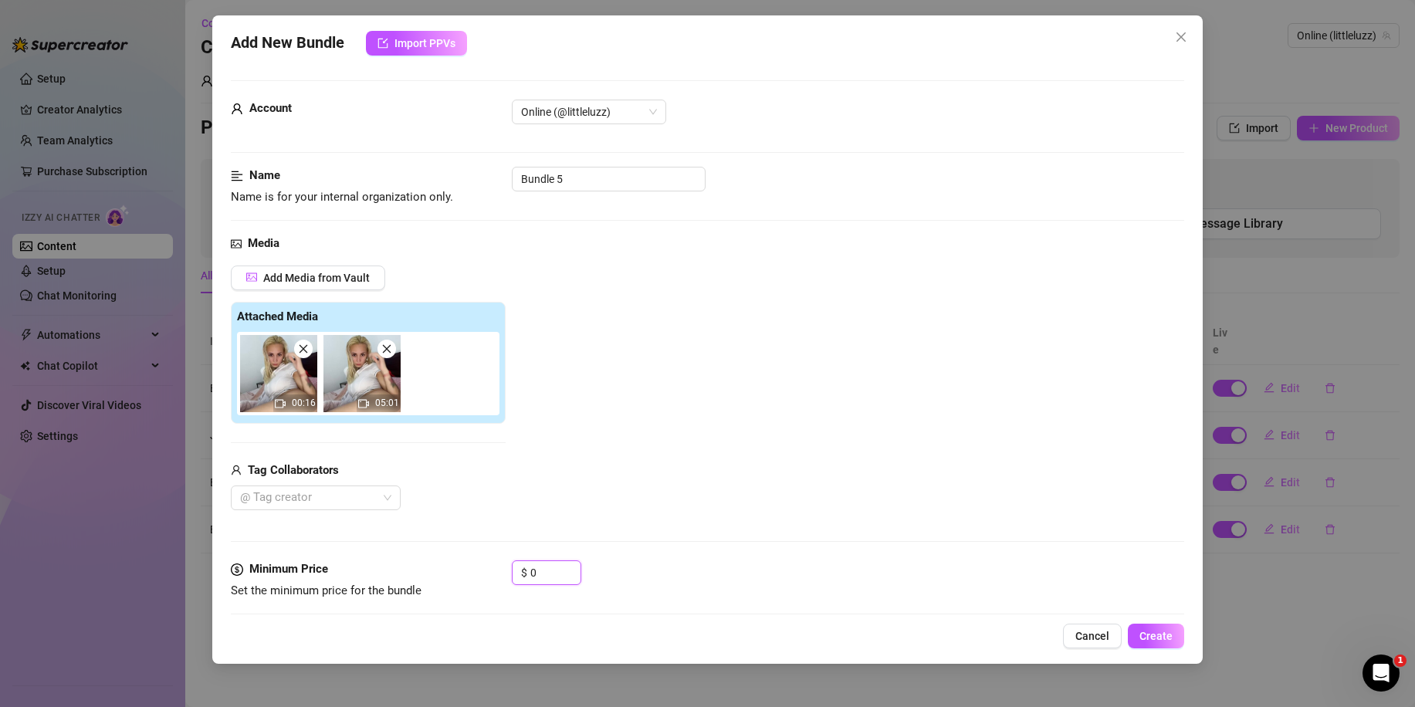
drag, startPoint x: 545, startPoint y: 573, endPoint x: 491, endPoint y: 573, distance: 54.0
click at [491, 574] on div "Minimum Price Set the minimum price for the bundle $ 0" at bounding box center [707, 579] width 953 height 39
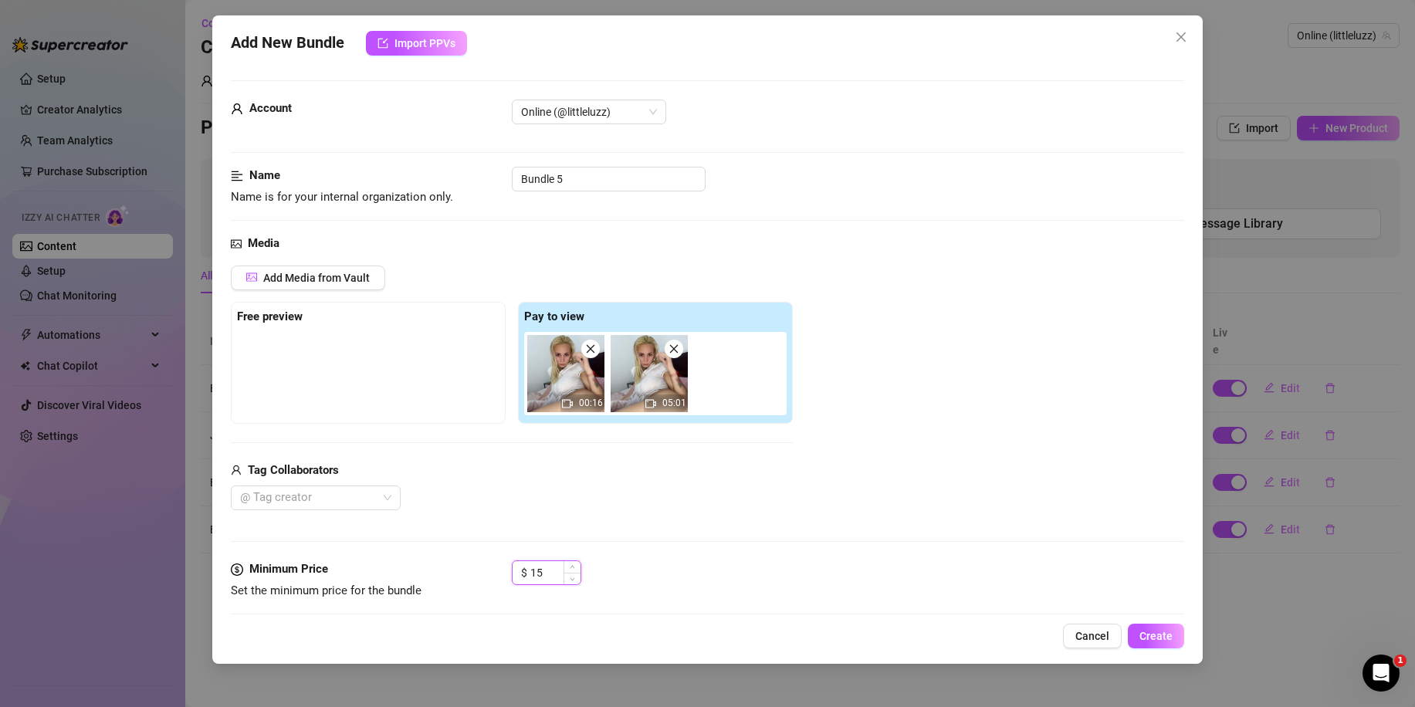
drag, startPoint x: 554, startPoint y: 565, endPoint x: 539, endPoint y: 570, distance: 15.4
click at [539, 570] on input "15" at bounding box center [555, 572] width 50 height 23
drag, startPoint x: 555, startPoint y: 573, endPoint x: 539, endPoint y: 571, distance: 16.3
click at [539, 571] on input "150" at bounding box center [555, 572] width 50 height 23
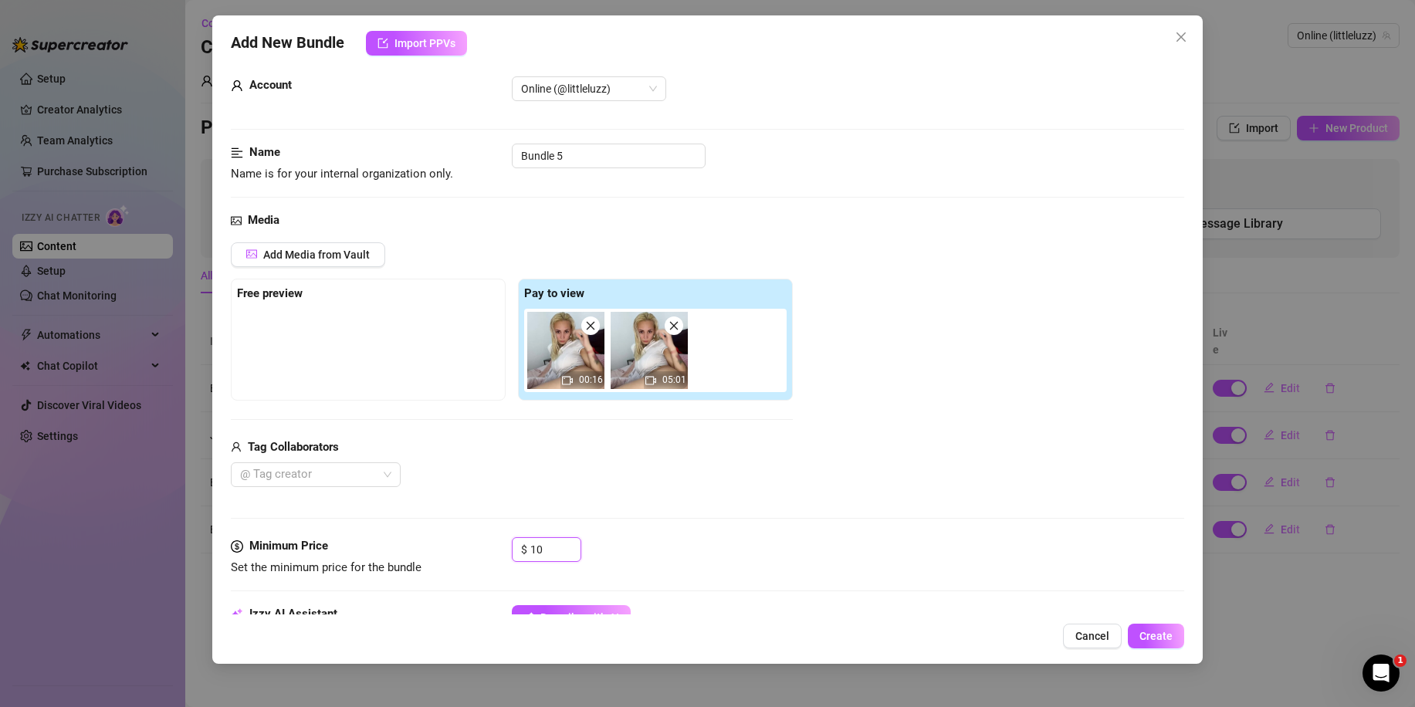
scroll to position [77, 0]
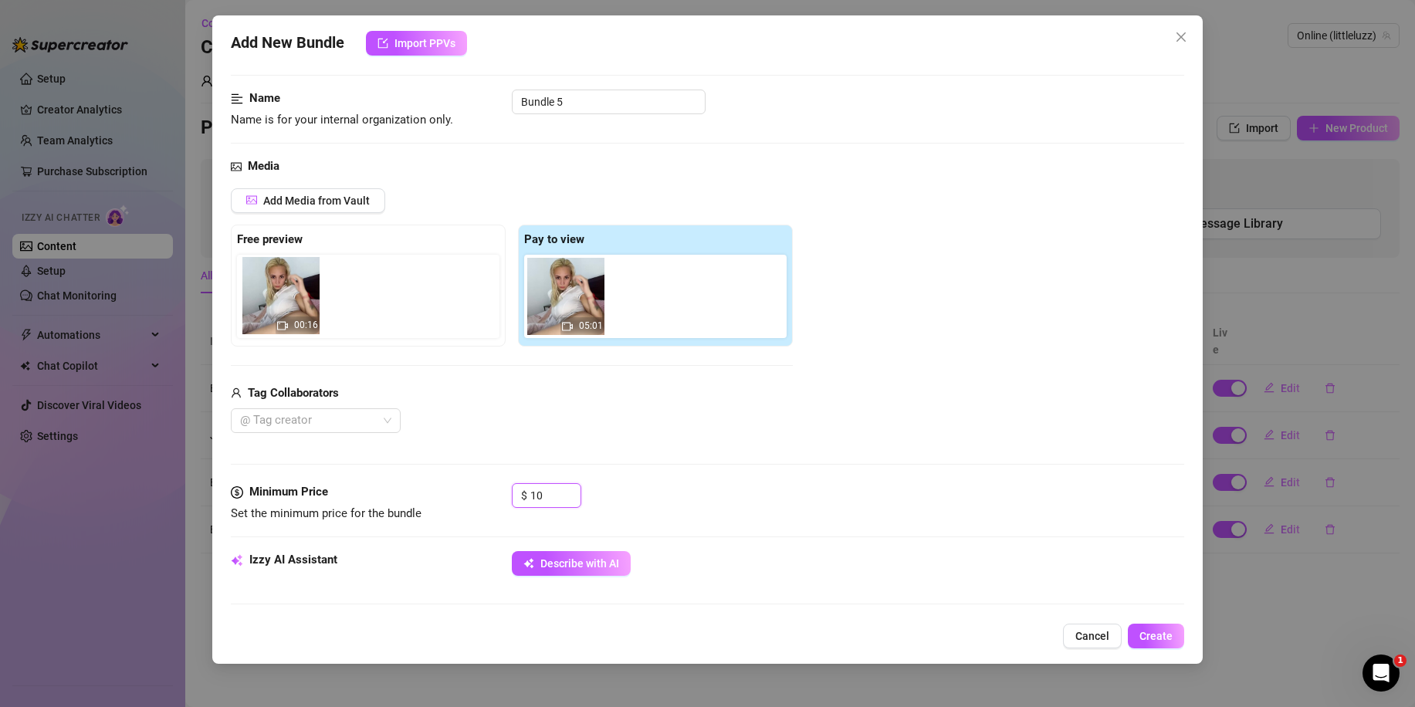
drag, startPoint x: 567, startPoint y: 301, endPoint x: 270, endPoint y: 301, distance: 297.1
click at [270, 301] on div "Free preview Pay to view 00:16 05:01" at bounding box center [512, 286] width 562 height 122
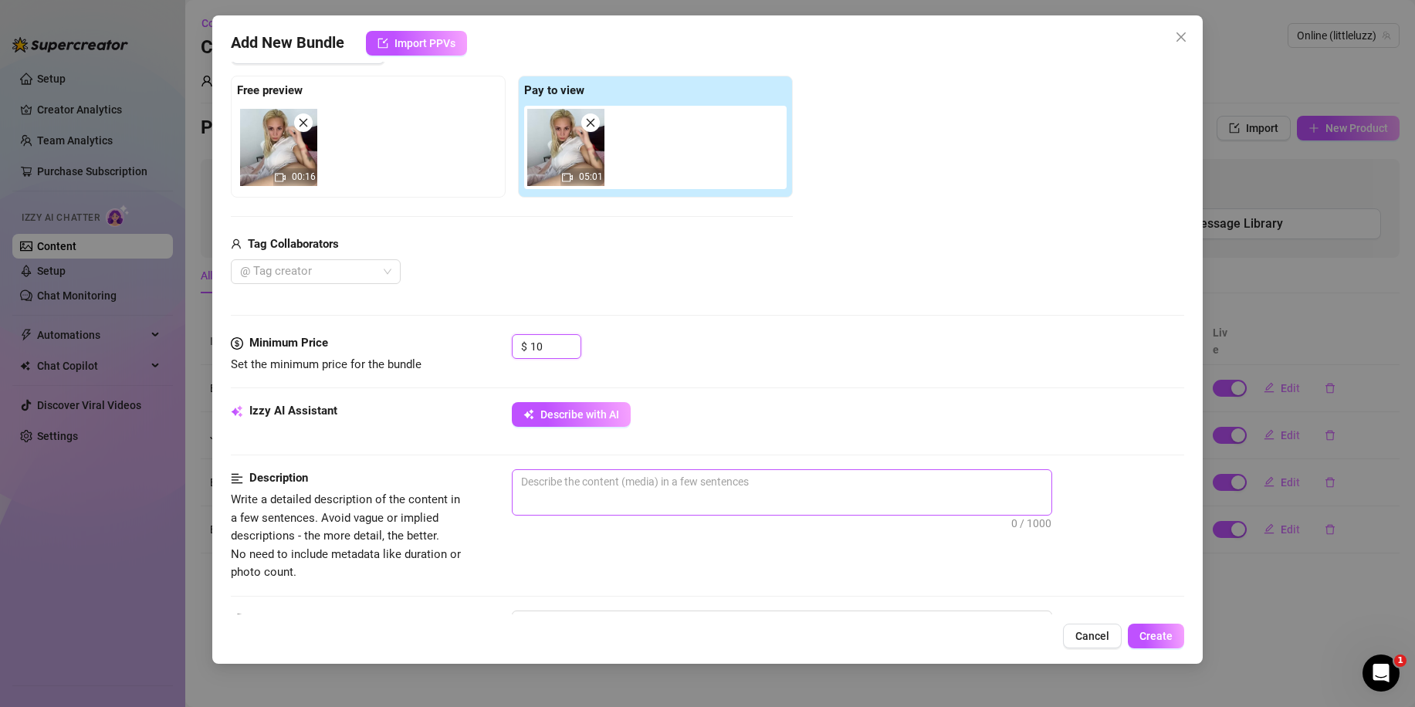
scroll to position [232, 0]
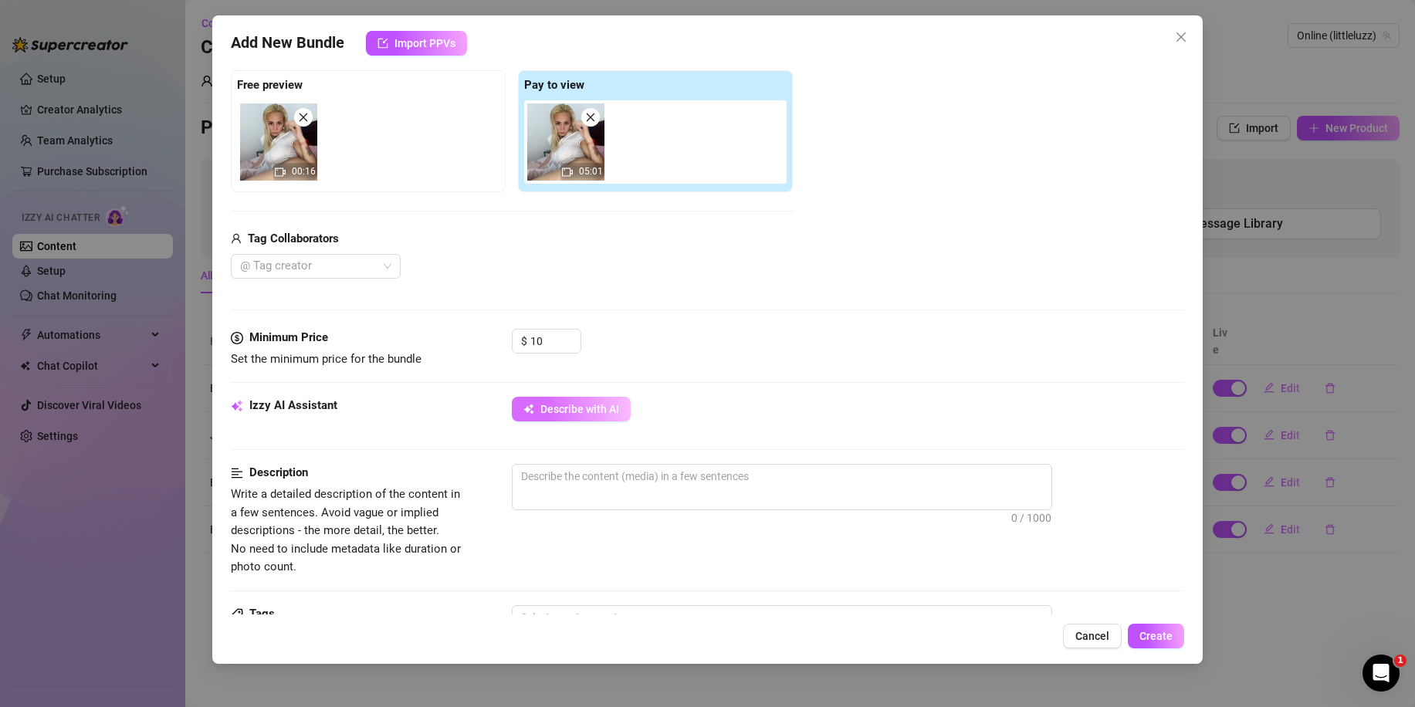
click at [554, 411] on span "Describe with AI" at bounding box center [579, 409] width 79 height 12
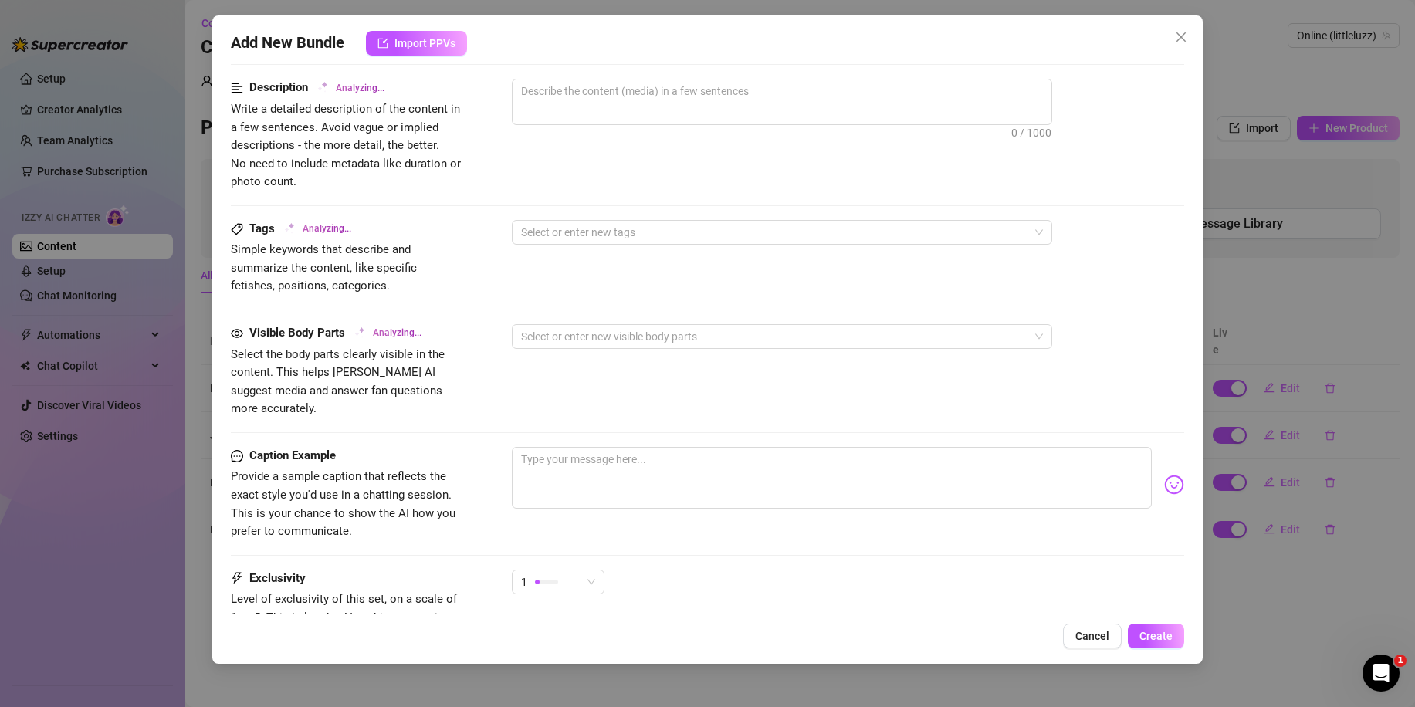
scroll to position [744, 0]
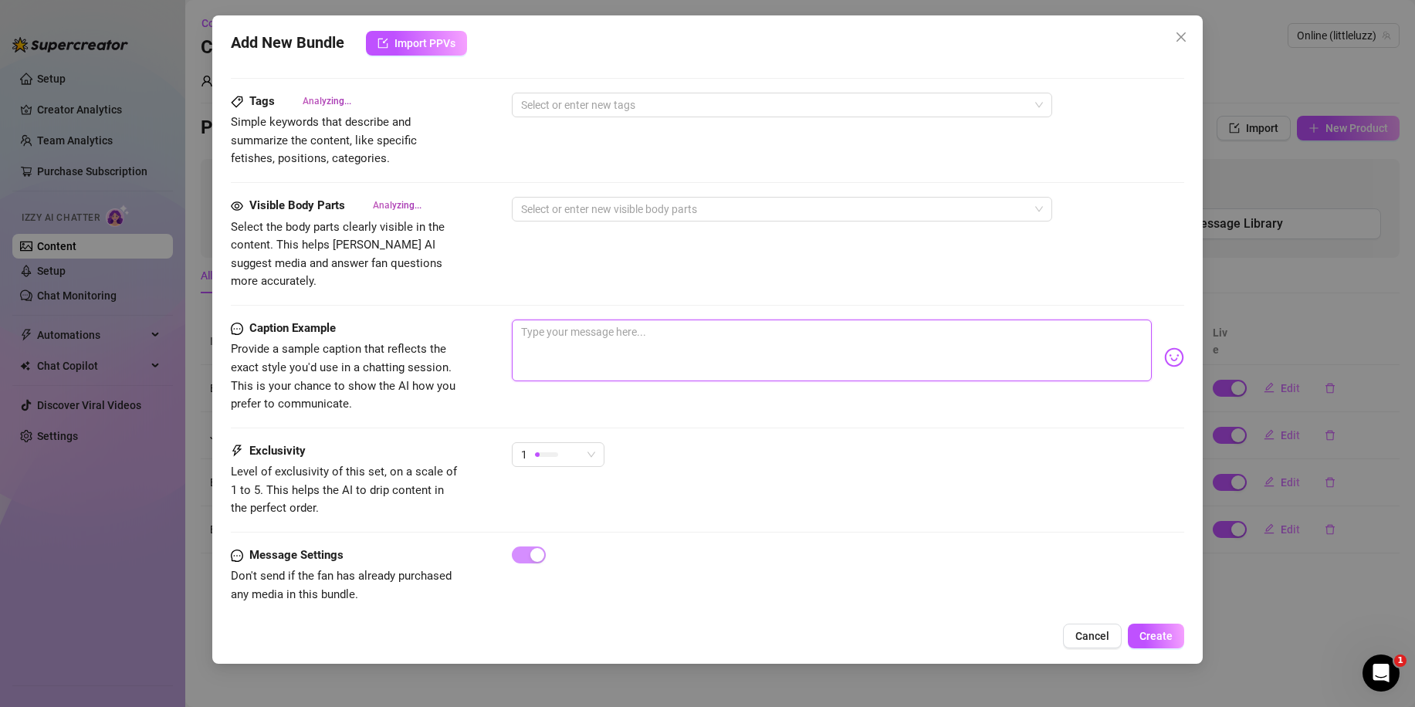
click at [590, 336] on textarea at bounding box center [832, 350] width 640 height 62
paste textarea "Im so tight so i wasnt sure if this was even possible hahaha but damn that it f…"
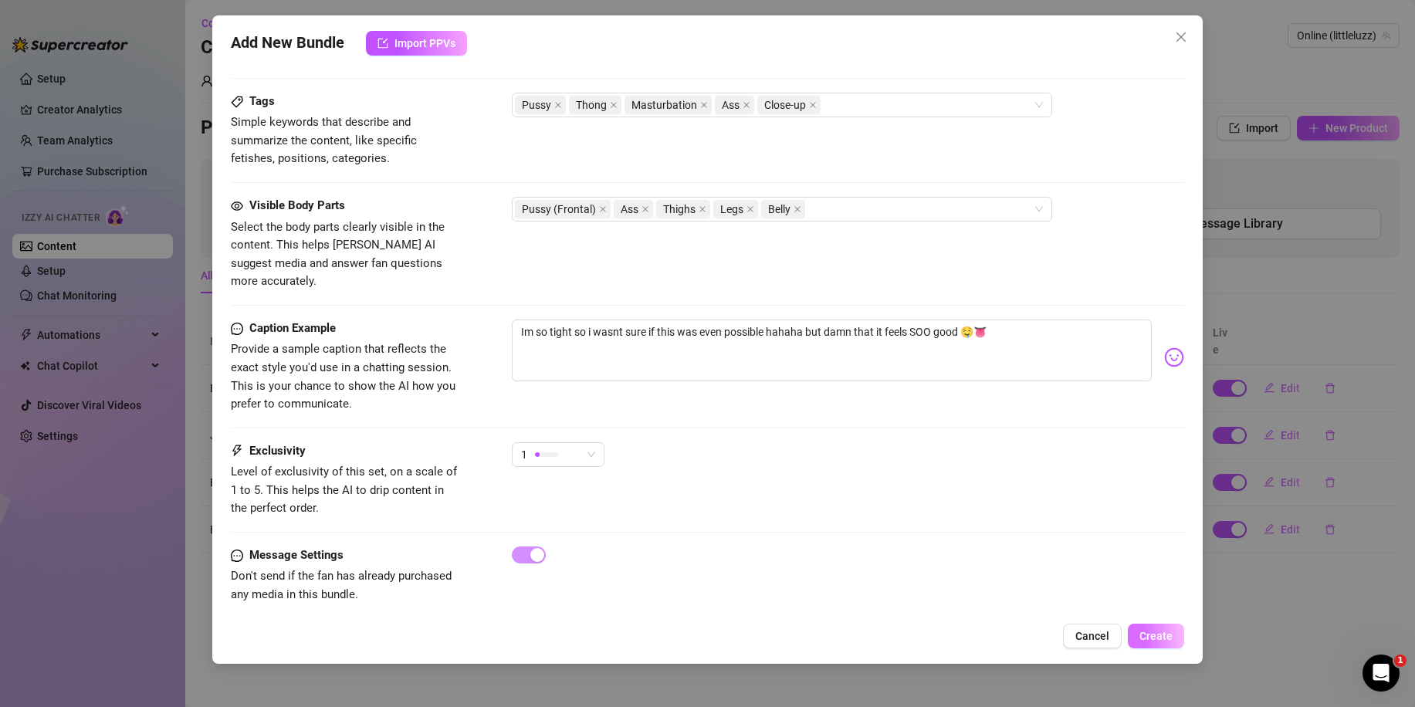
click at [1159, 636] on span "Create" at bounding box center [1155, 636] width 33 height 12
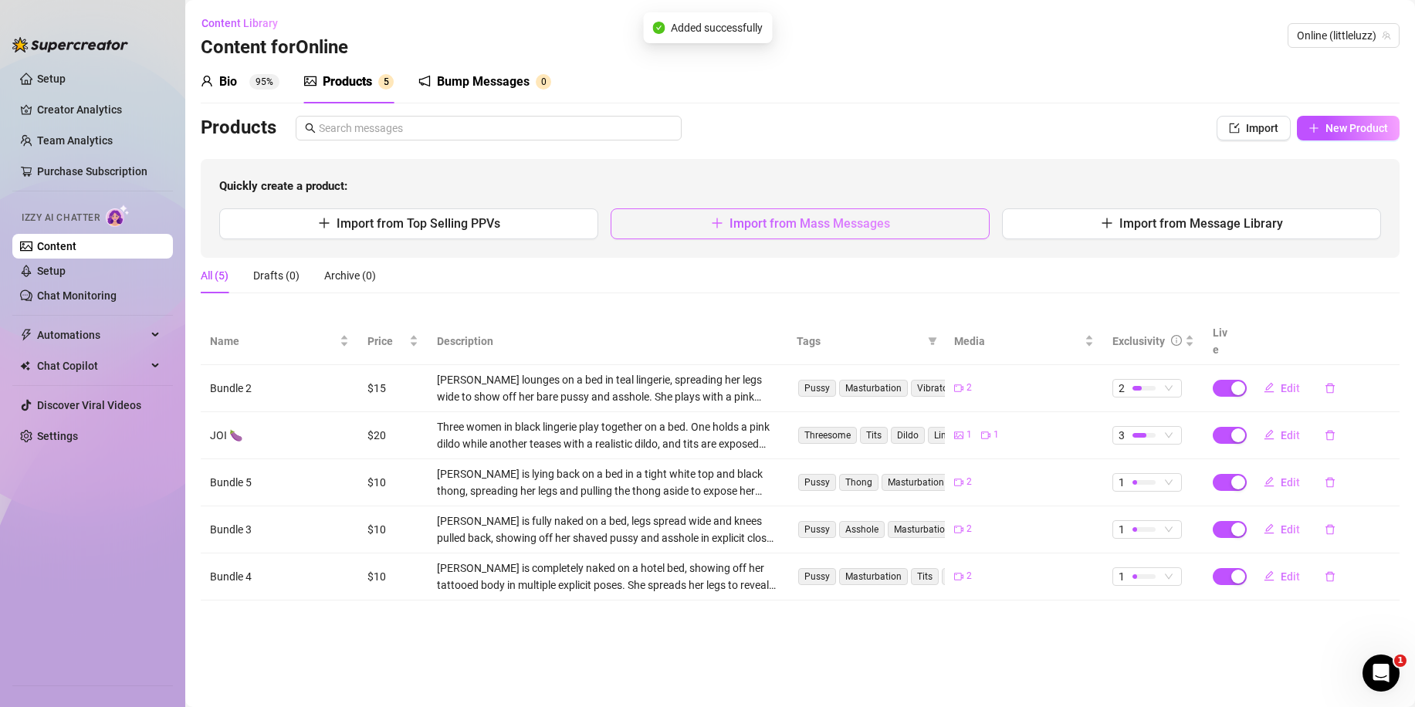
click at [812, 218] on span "Import from Mass Messages" at bounding box center [809, 223] width 161 height 15
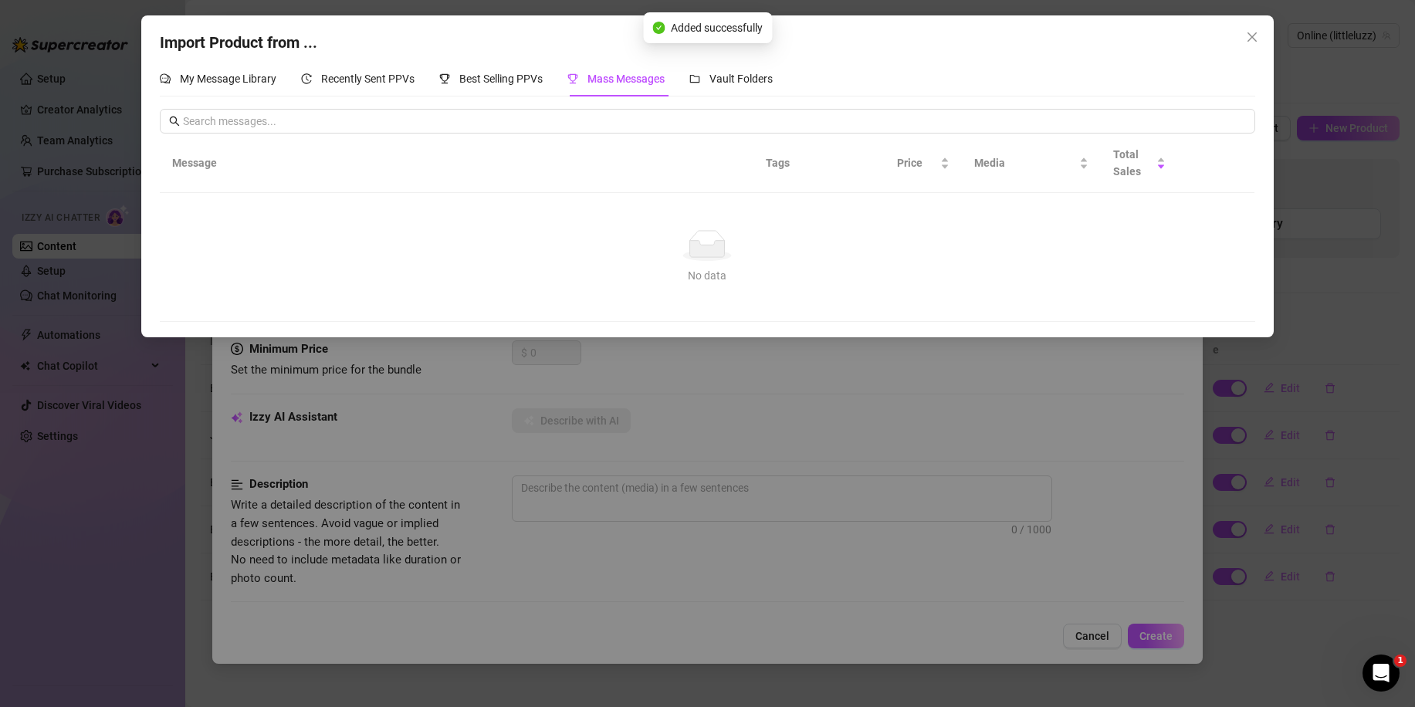
click at [705, 379] on div "Import Product from ... My Message Library Recently Sent PPVs Best Selling PPVs…" at bounding box center [707, 353] width 1415 height 707
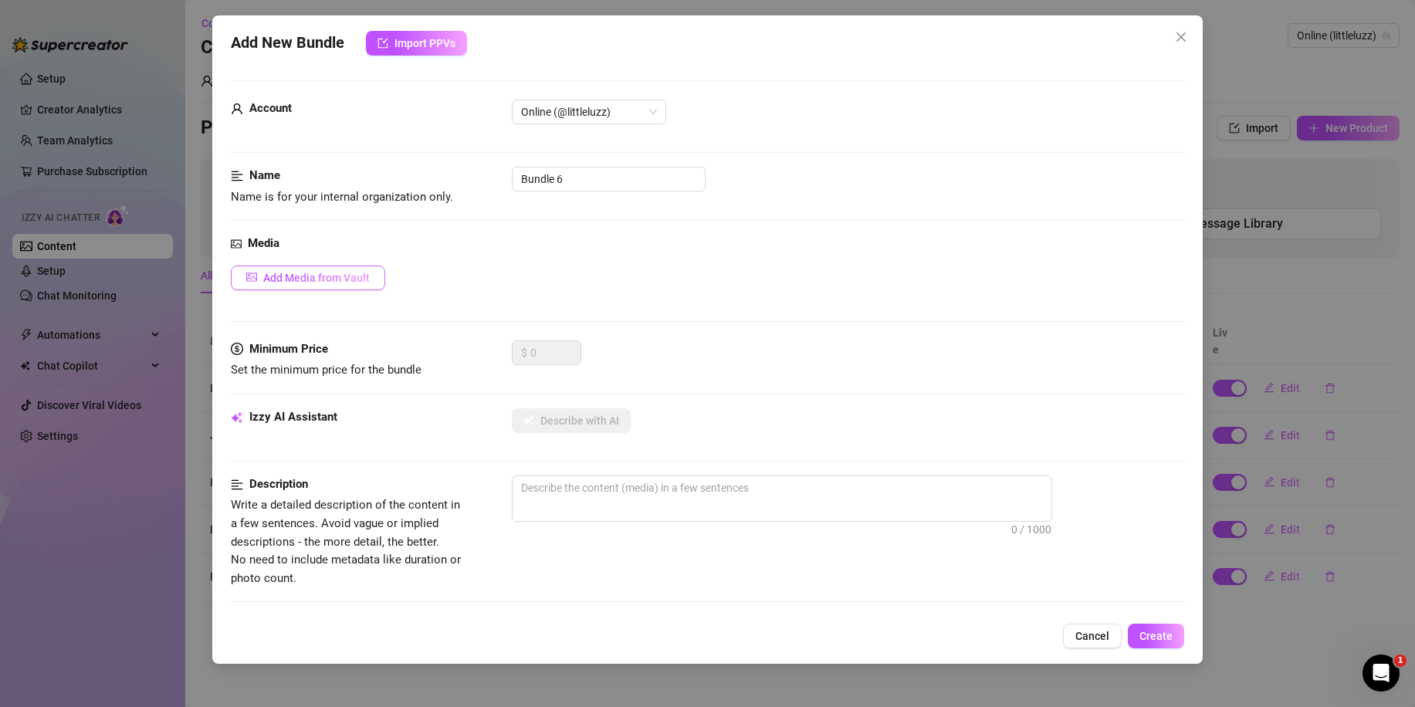
click at [311, 276] on span "Add Media from Vault" at bounding box center [316, 278] width 106 height 12
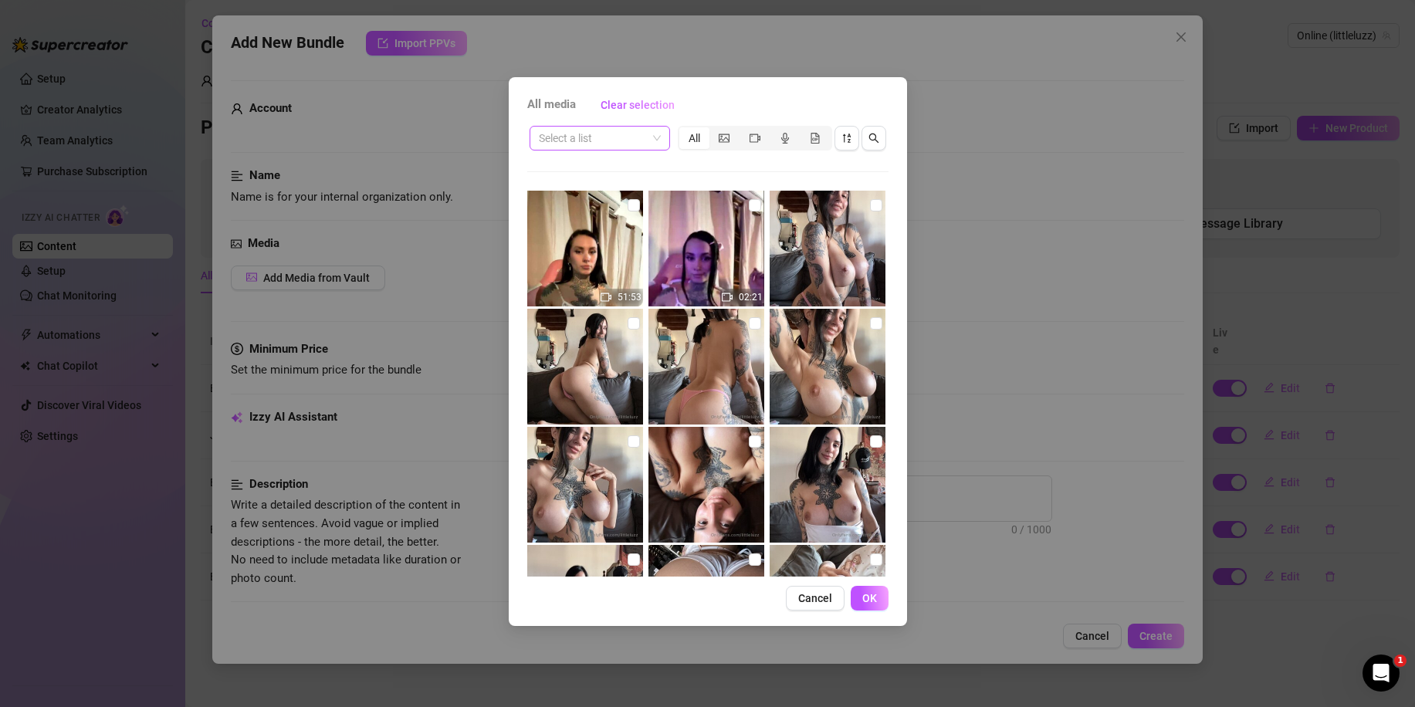
click at [583, 139] on input "search" at bounding box center [593, 138] width 108 height 23
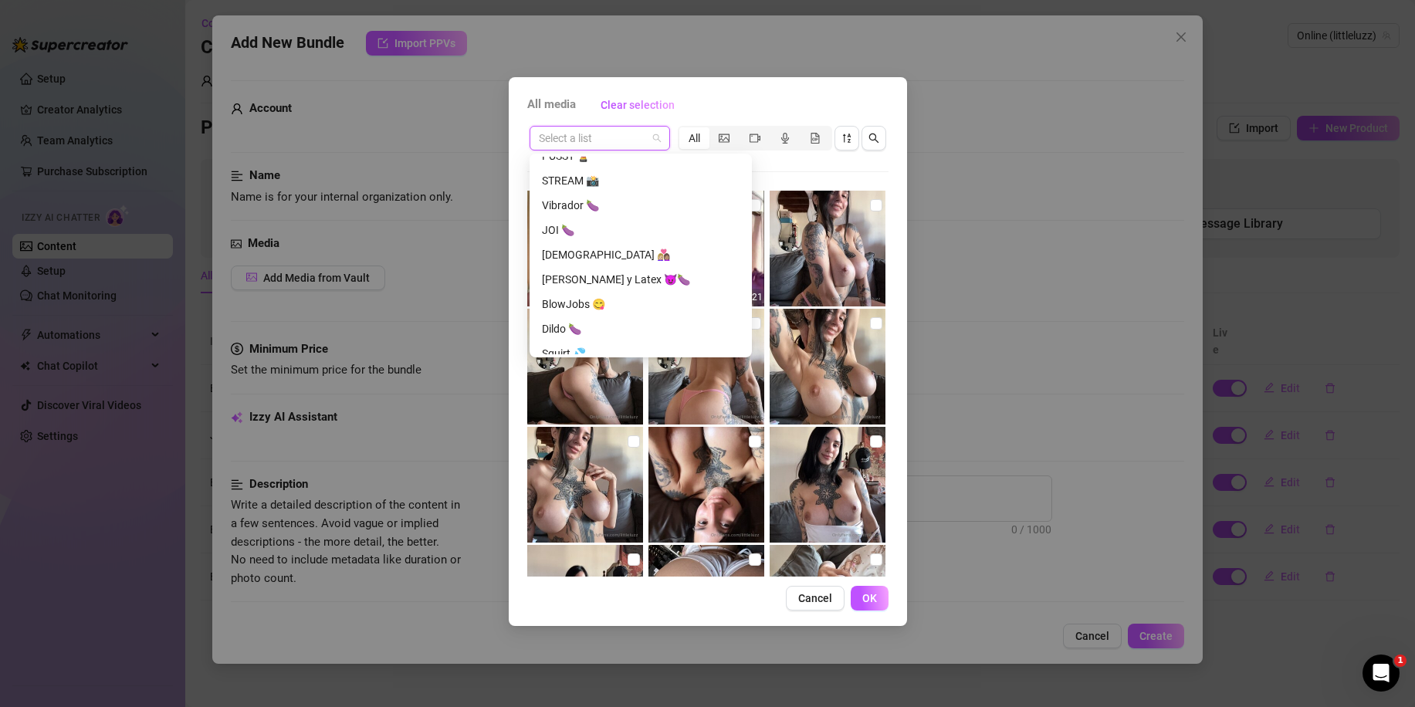
scroll to position [926, 0]
click at [593, 228] on div "JOI 🍆" at bounding box center [641, 230] width 198 height 17
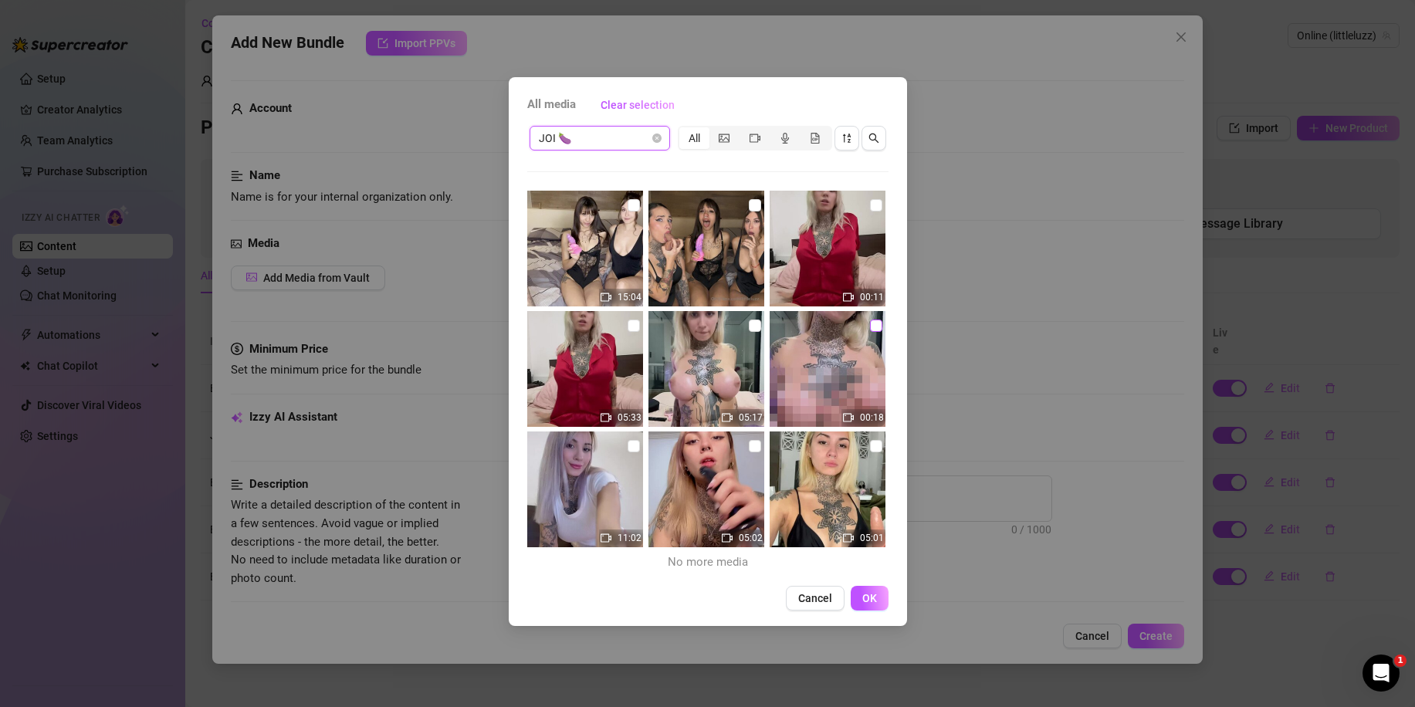
click at [870, 323] on input "checkbox" at bounding box center [876, 325] width 12 height 12
click at [749, 325] on input "checkbox" at bounding box center [755, 325] width 12 height 12
click at [877, 603] on button "OK" at bounding box center [869, 598] width 38 height 25
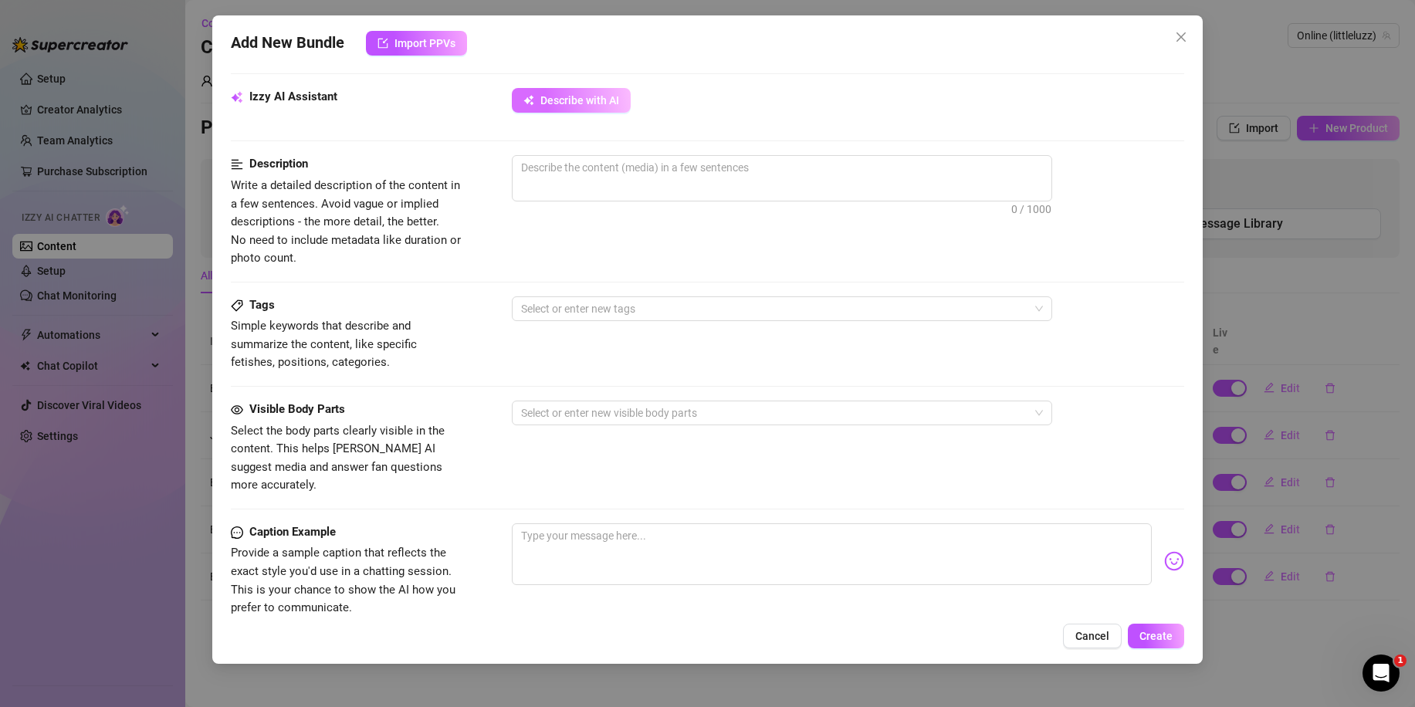
click at [580, 108] on button "Describe with AI" at bounding box center [571, 100] width 119 height 25
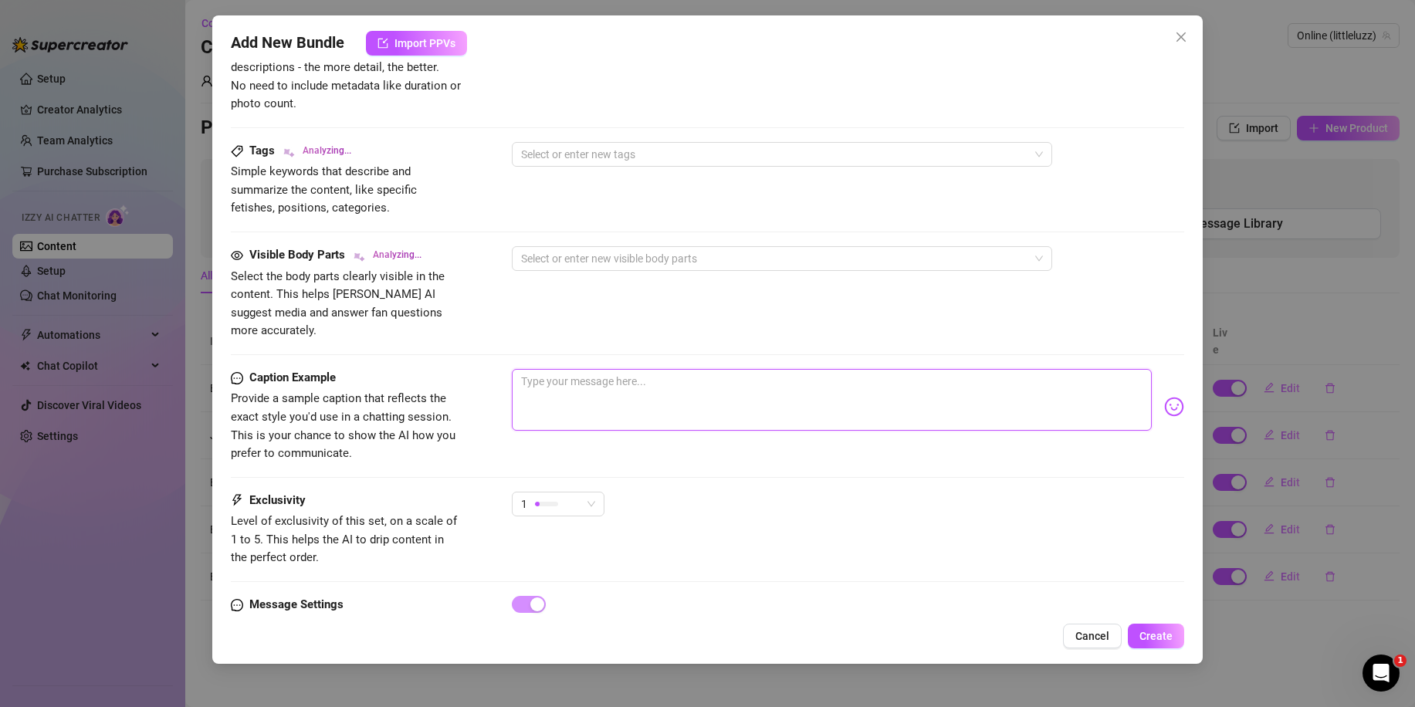
click at [593, 374] on textarea at bounding box center [832, 400] width 640 height 62
paste textarea "I’ll tell you exactly what to do… but you better follow orders 🖤🎧"
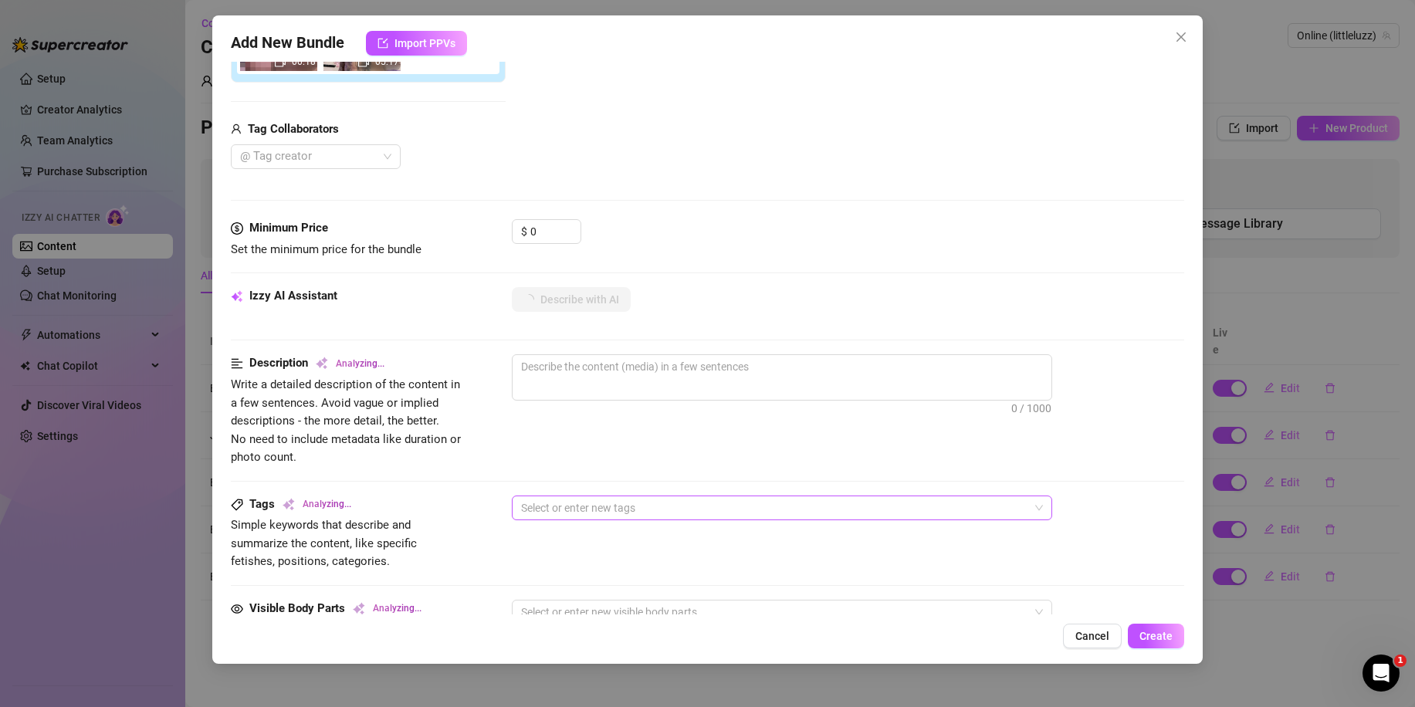
scroll to position [232, 0]
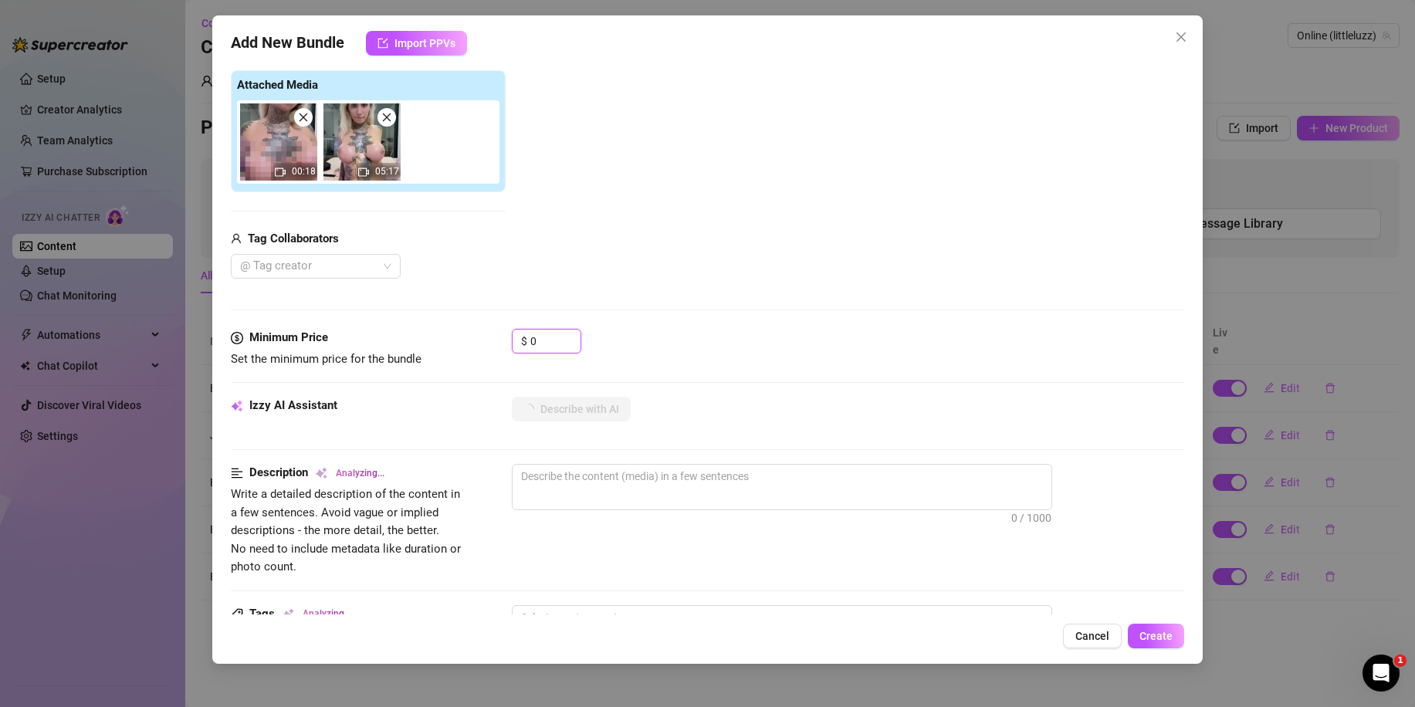
drag, startPoint x: 564, startPoint y: 353, endPoint x: 494, endPoint y: 342, distance: 71.1
click at [494, 342] on div "Minimum Price Set the minimum price for the bundle $ 0" at bounding box center [707, 348] width 953 height 39
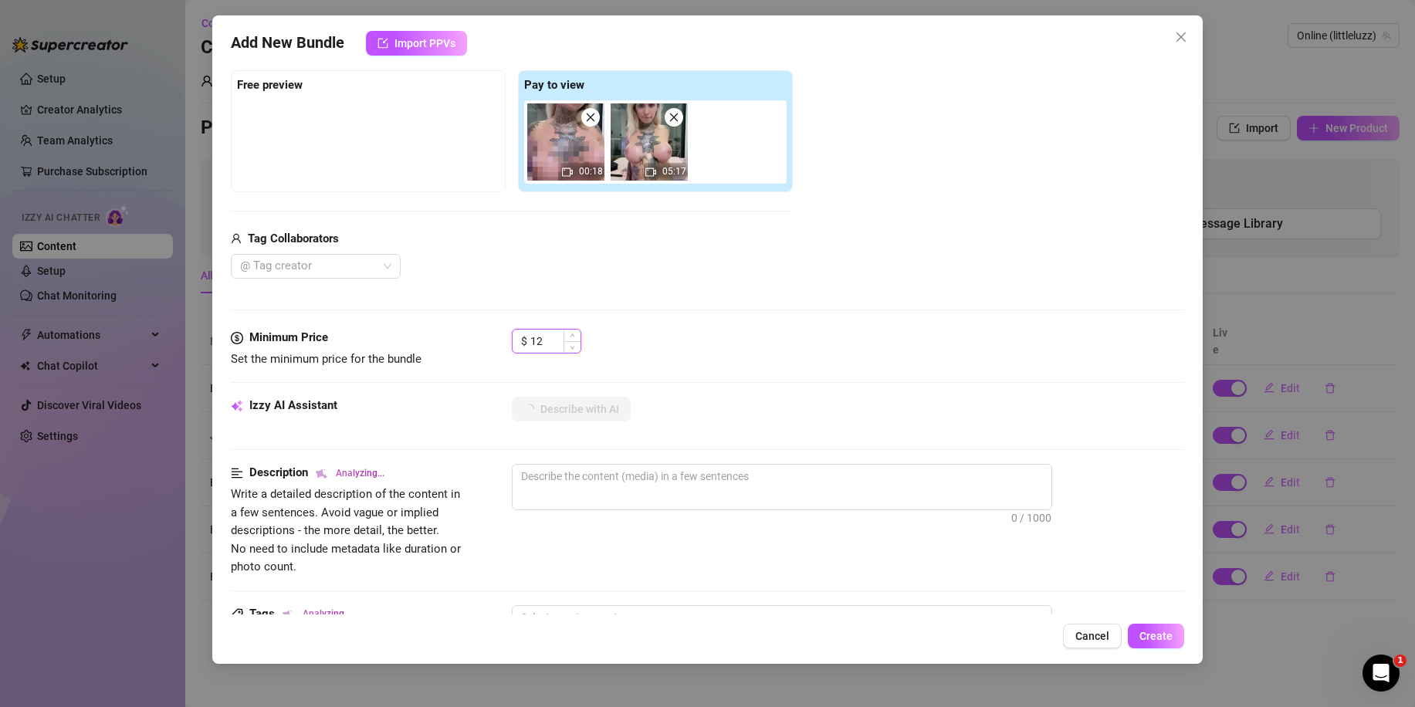
drag, startPoint x: 549, startPoint y: 343, endPoint x: 527, endPoint y: 338, distance: 22.1
click at [527, 338] on div "$ 12" at bounding box center [546, 341] width 69 height 25
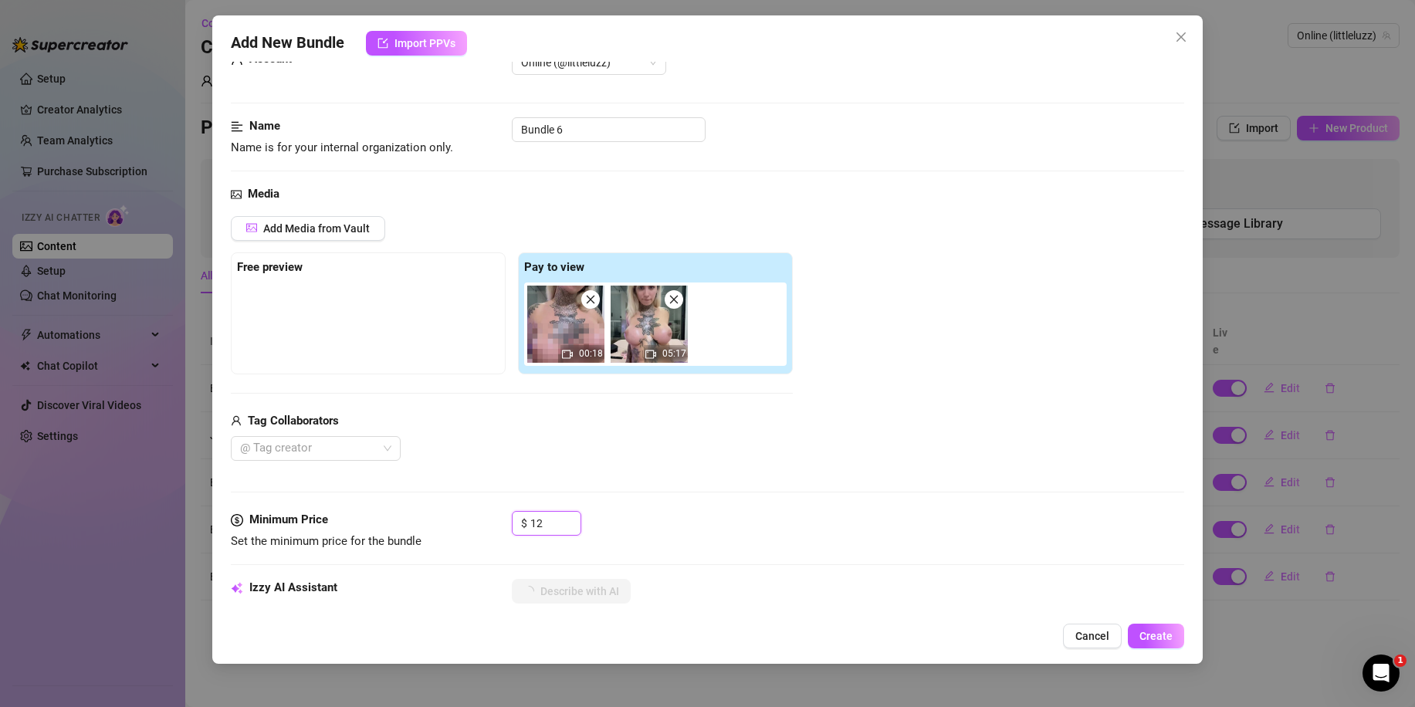
scroll to position [0, 0]
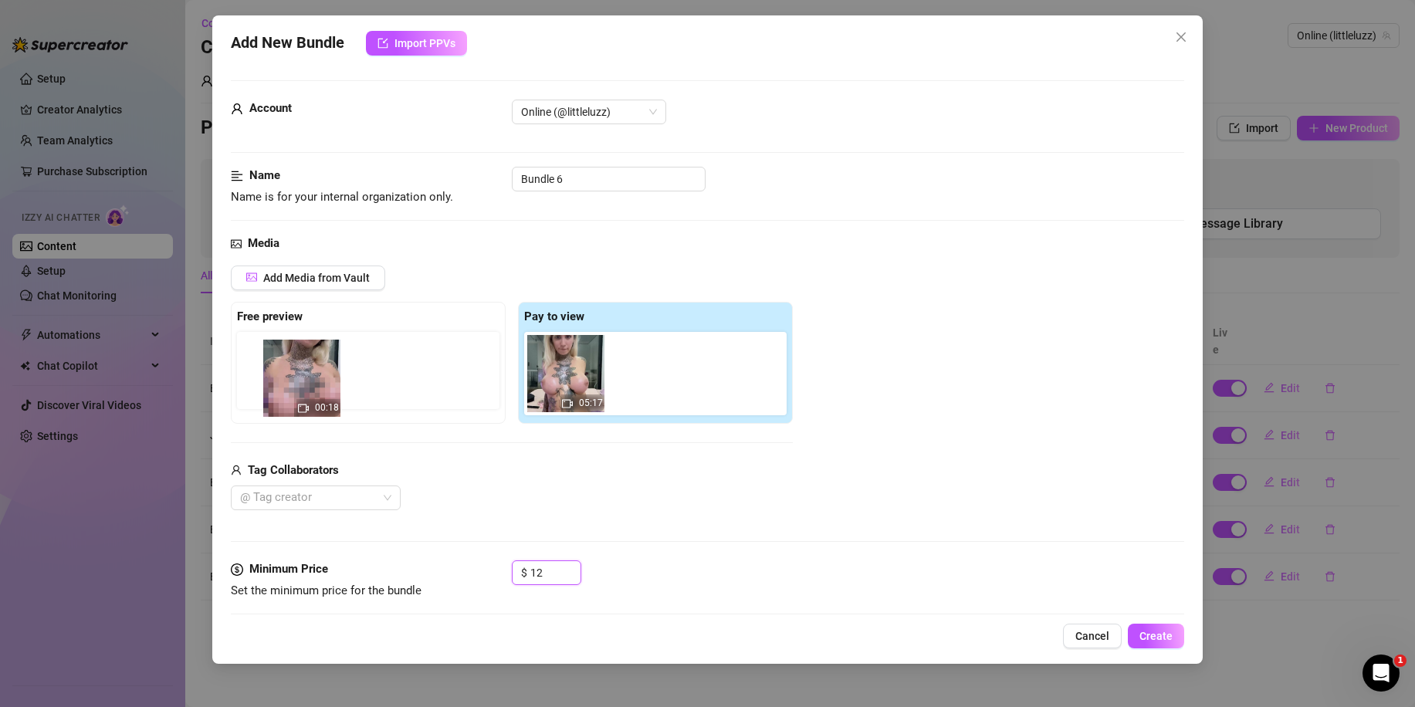
drag, startPoint x: 561, startPoint y: 377, endPoint x: 269, endPoint y: 385, distance: 292.6
click at [269, 385] on div "Free preview Pay to view 00:18 05:17" at bounding box center [512, 363] width 562 height 122
drag, startPoint x: 565, startPoint y: 377, endPoint x: 270, endPoint y: 378, distance: 294.8
click at [270, 378] on div "Free preview Pay to view 00:18 05:17" at bounding box center [512, 363] width 562 height 122
drag, startPoint x: 559, startPoint y: 377, endPoint x: 271, endPoint y: 379, distance: 288.6
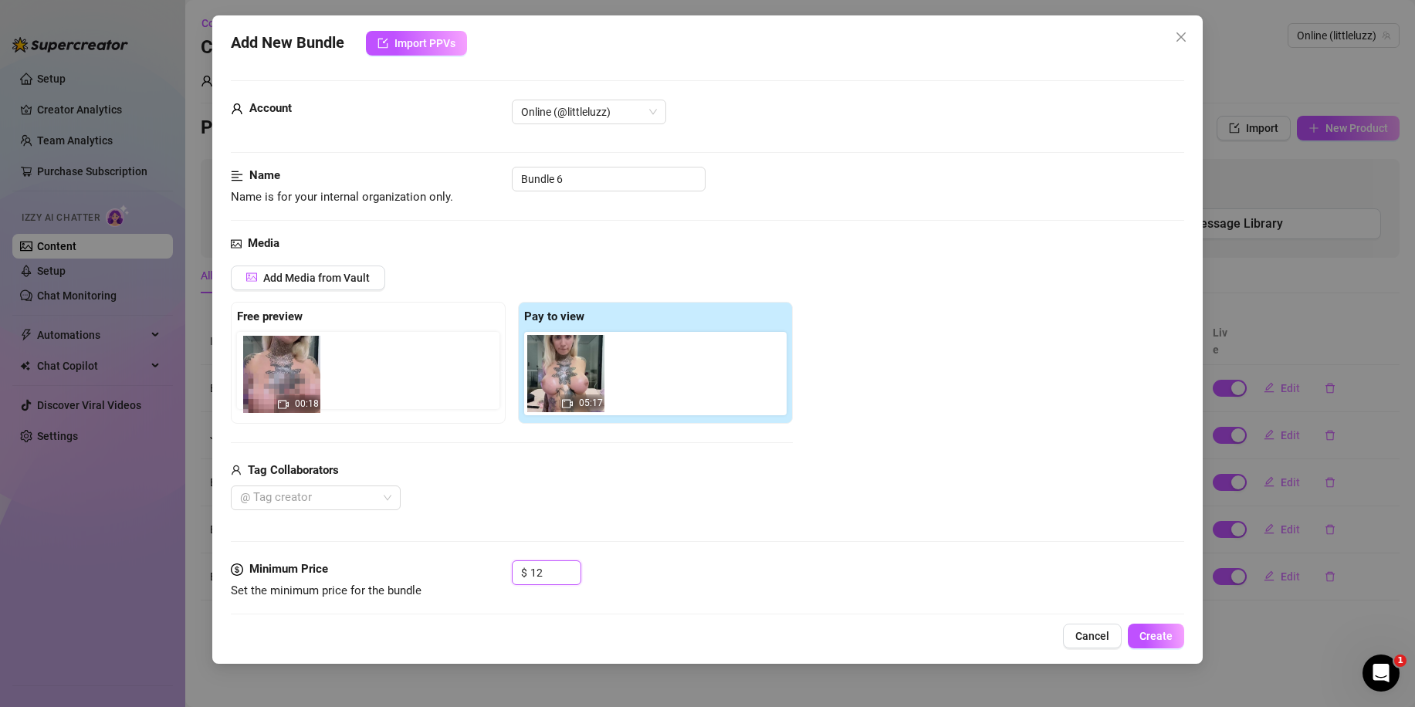
click at [271, 379] on div "Free preview Pay to view 00:18 05:17" at bounding box center [512, 363] width 562 height 122
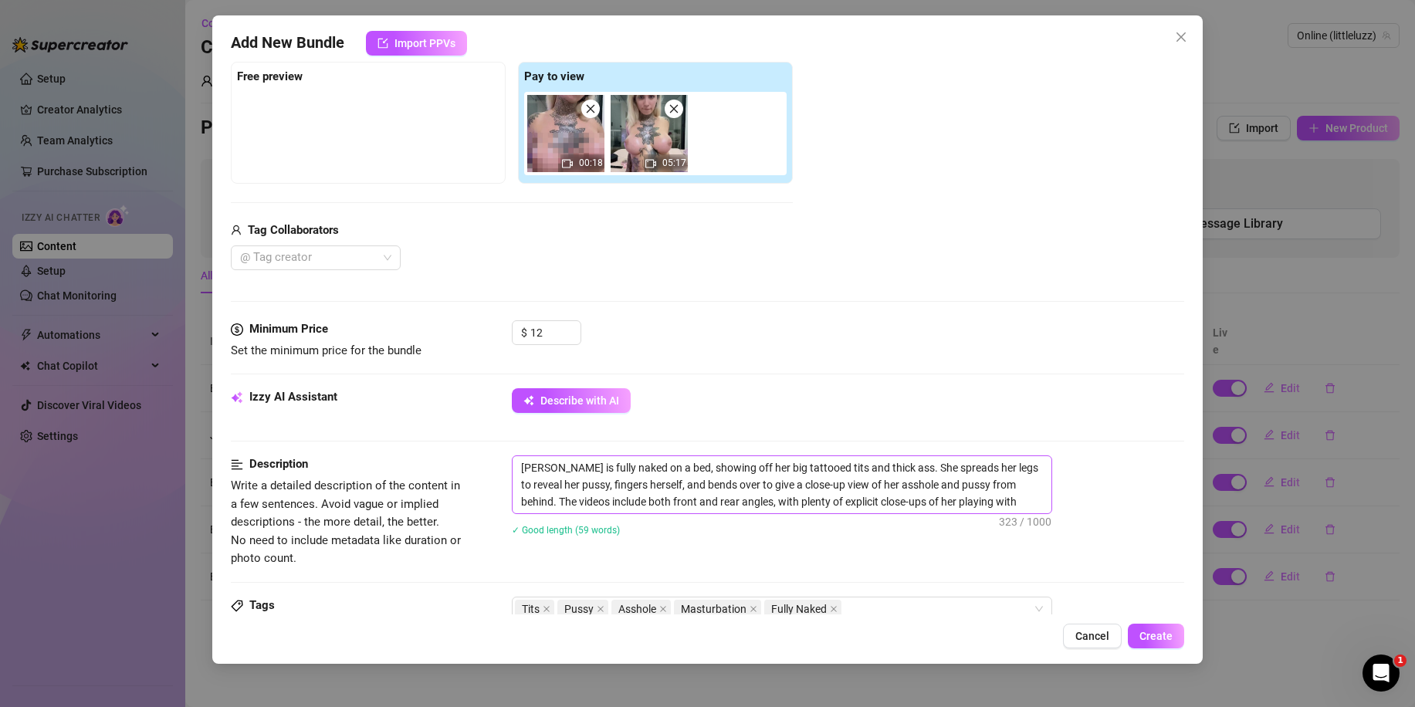
scroll to position [127, 0]
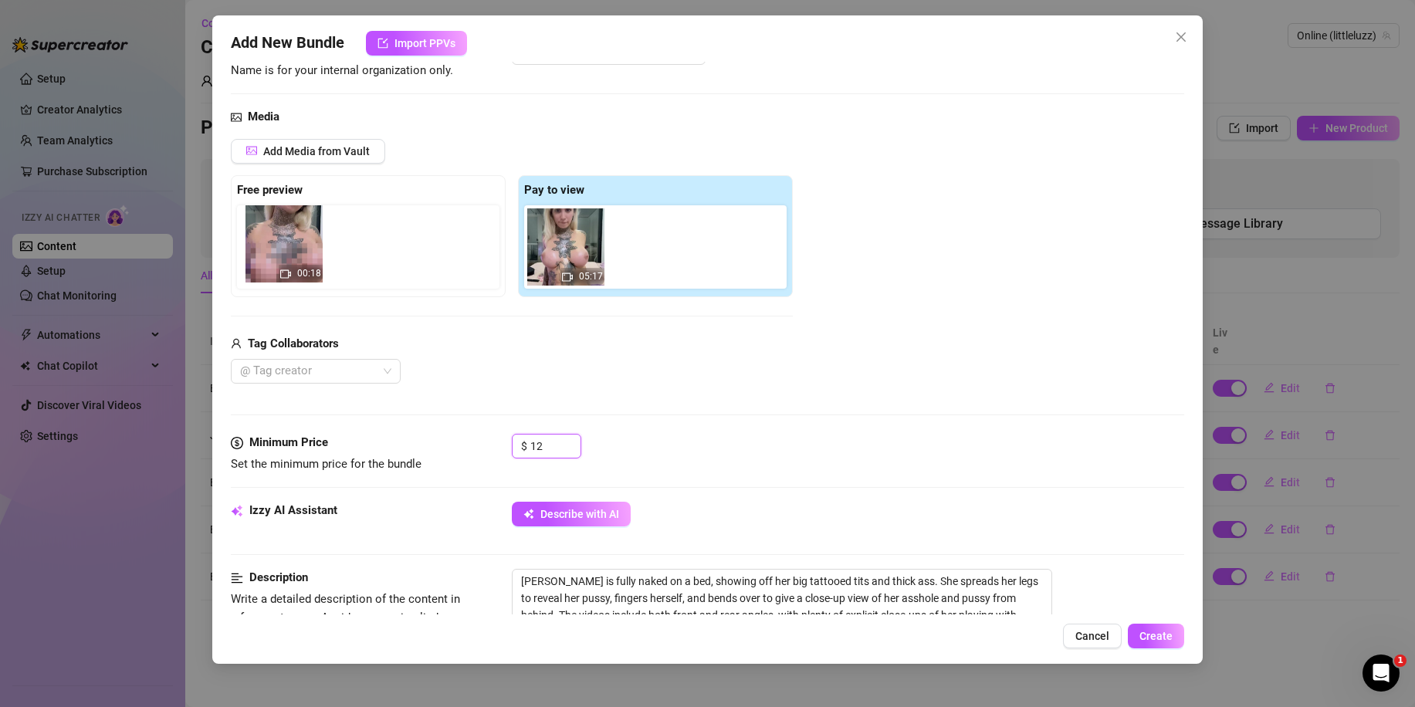
drag, startPoint x: 536, startPoint y: 268, endPoint x: 271, endPoint y: 262, distance: 265.5
click at [271, 262] on div "Free preview Pay to view 00:18 05:17" at bounding box center [512, 236] width 562 height 122
click at [1161, 627] on button "Create" at bounding box center [1155, 636] width 56 height 25
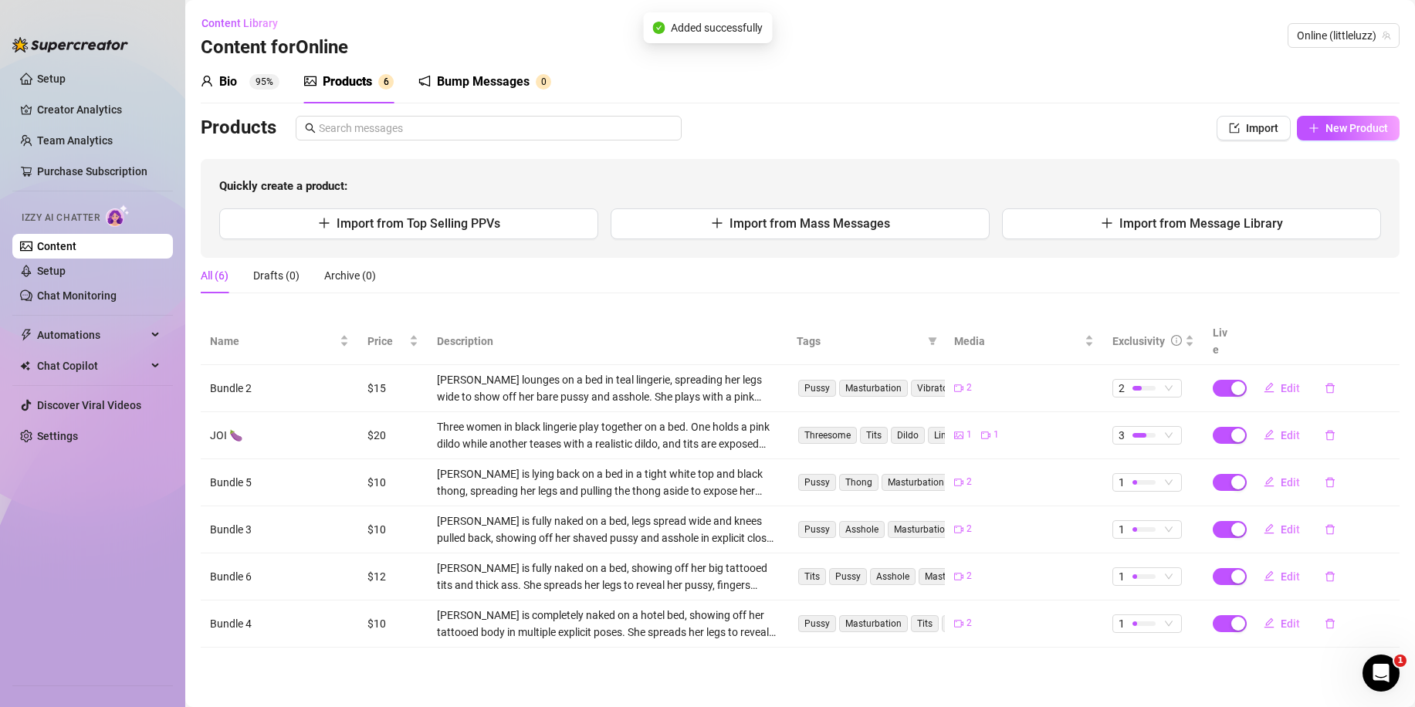
click at [374, 207] on div "Quickly create a product: Import from Top Selling PPVs Import from Mass Message…" at bounding box center [800, 208] width 1198 height 99
click at [392, 225] on span "Import from Top Selling PPVs" at bounding box center [418, 223] width 164 height 15
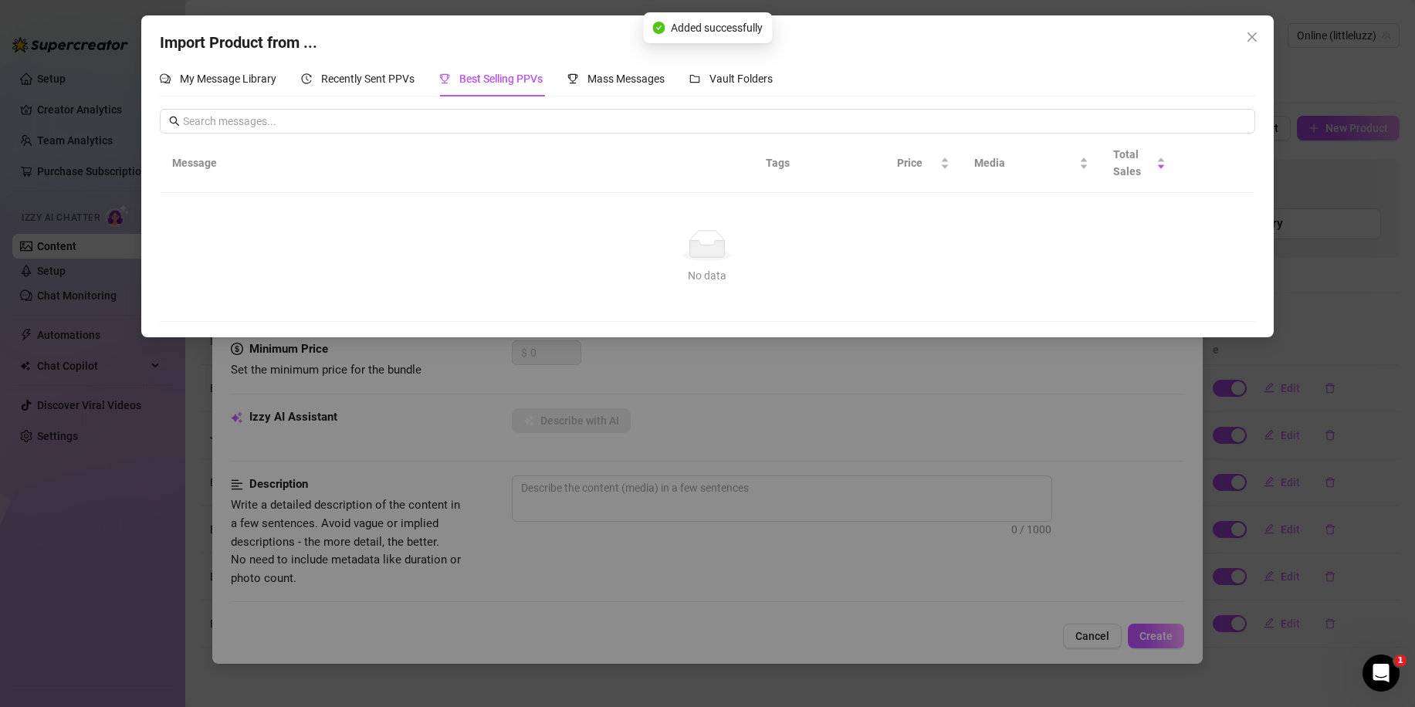
click at [647, 401] on div "Import Product from ... My Message Library Recently Sent PPVs Best Selling PPVs…" at bounding box center [707, 353] width 1415 height 707
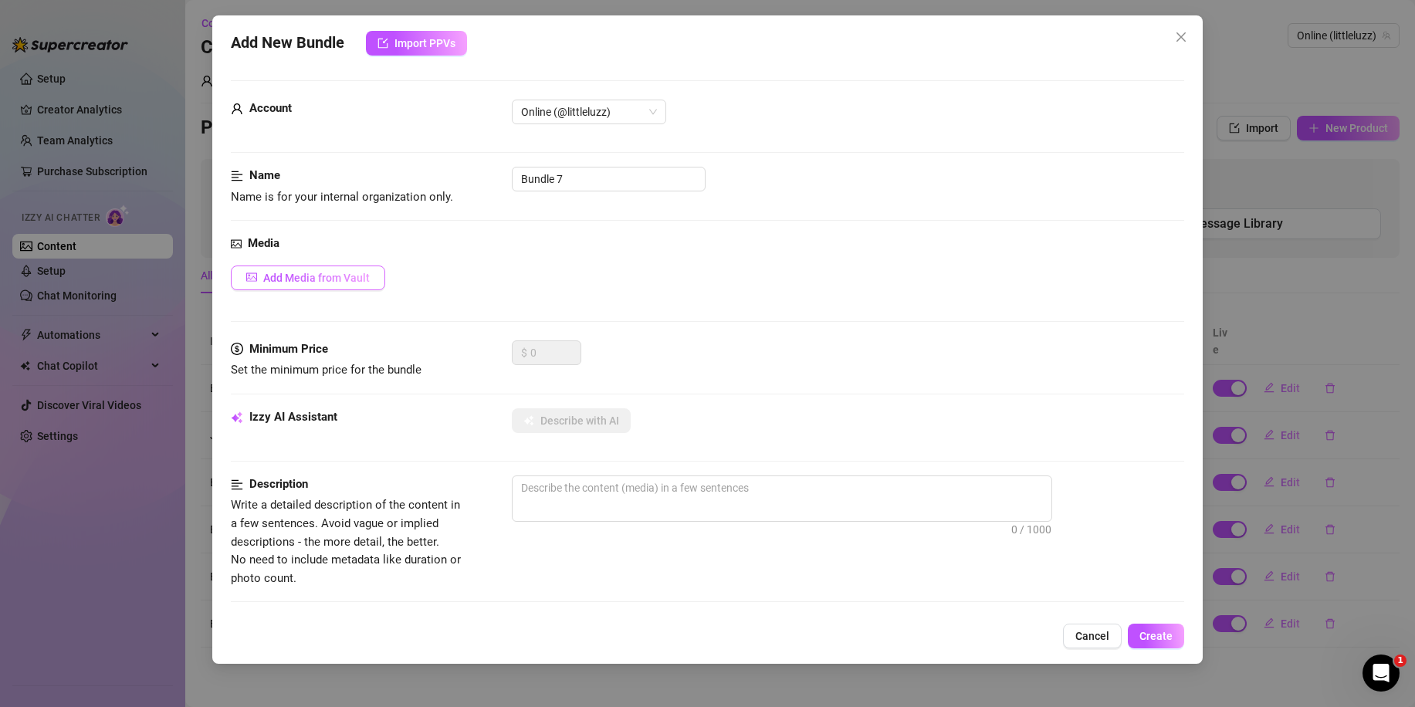
click at [334, 278] on span "Add Media from Vault" at bounding box center [316, 278] width 106 height 12
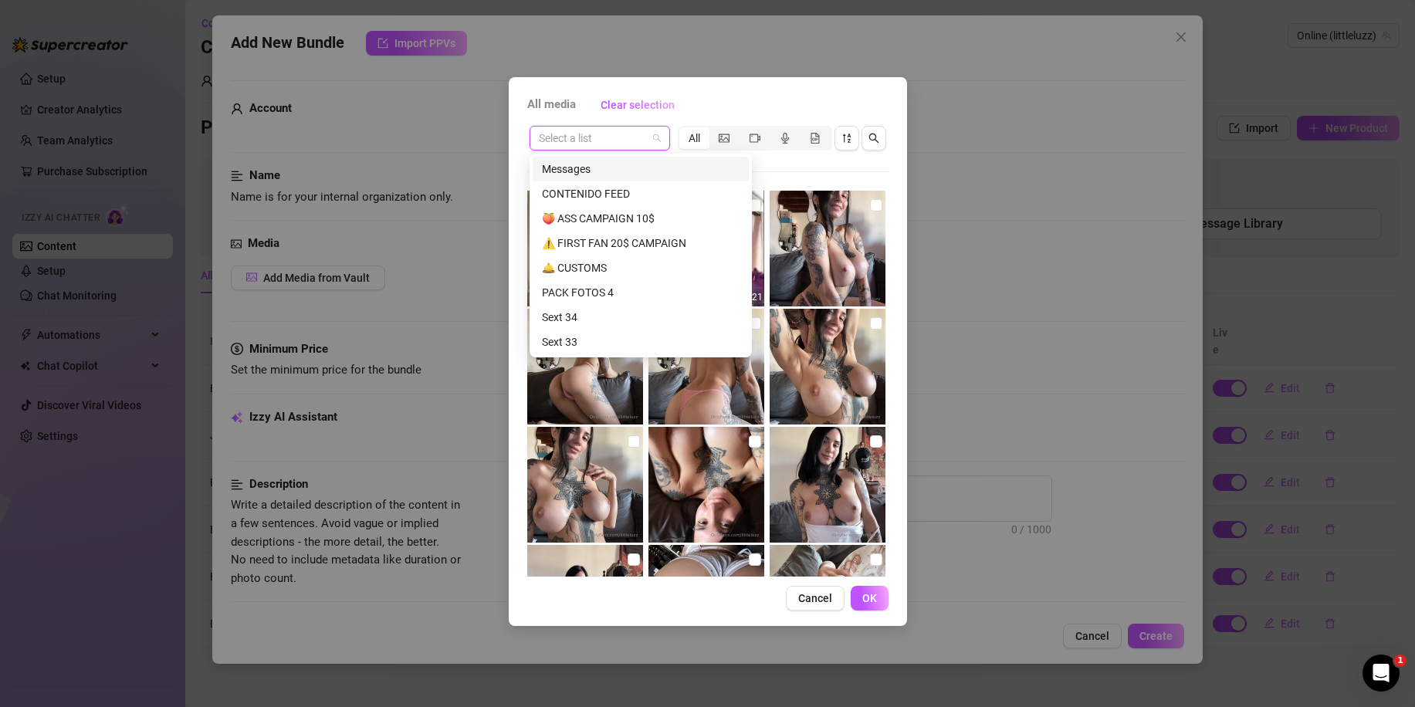
click at [637, 139] on input "search" at bounding box center [593, 138] width 108 height 23
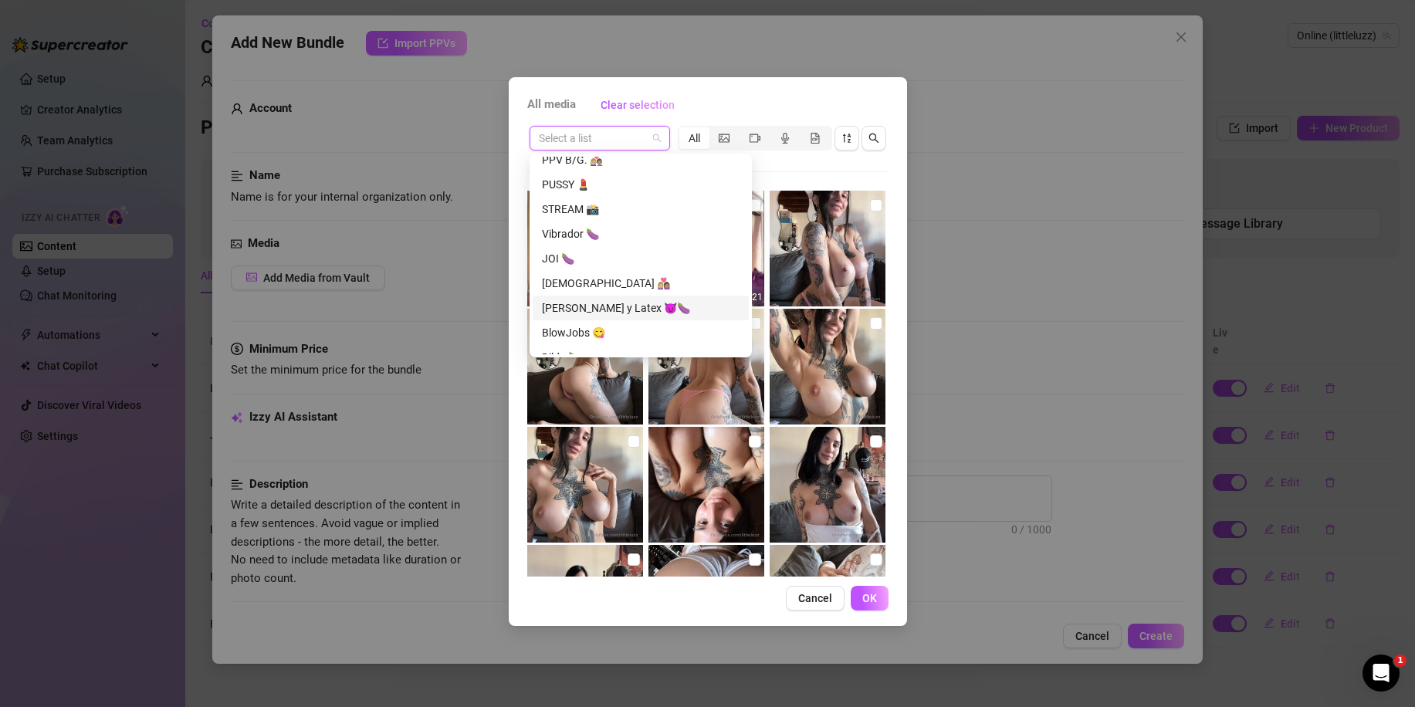
scroll to position [926, 0]
click at [584, 232] on div "JOI 🍆" at bounding box center [641, 230] width 198 height 17
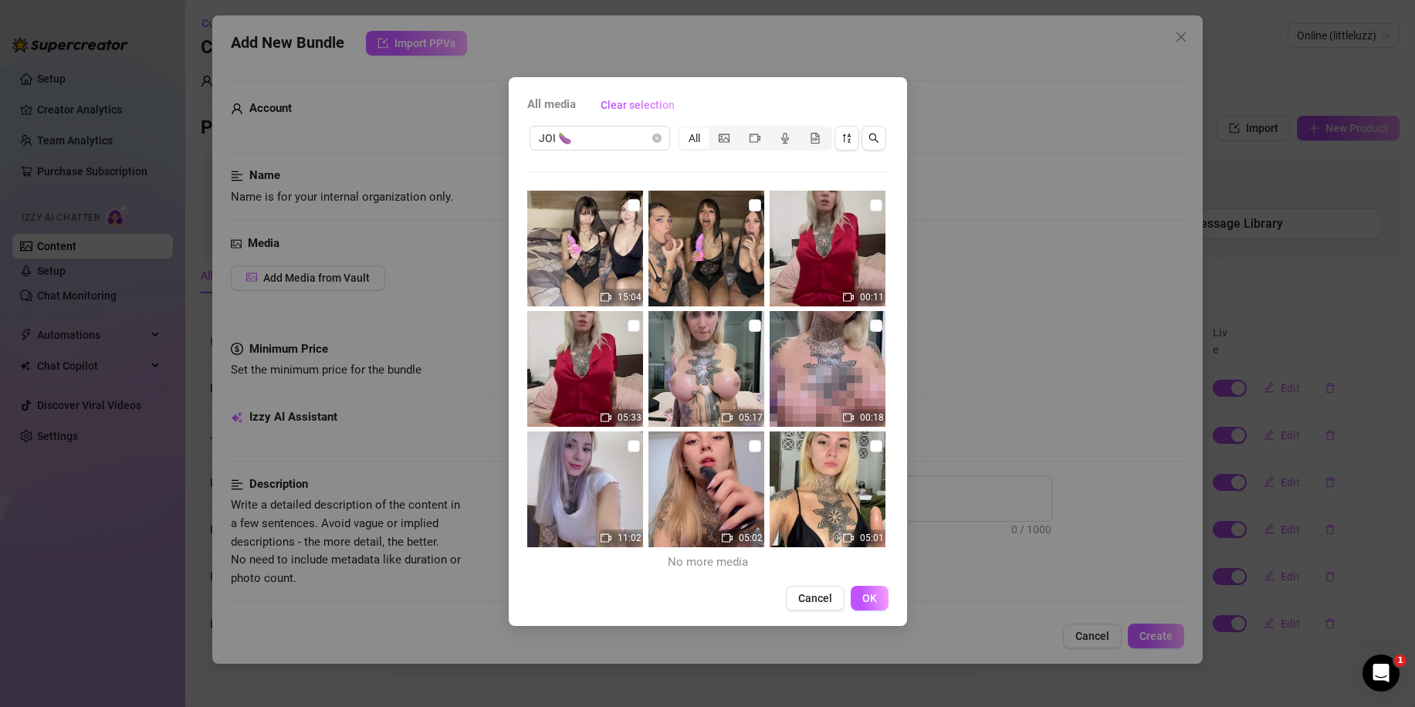
drag, startPoint x: 867, startPoint y: 206, endPoint x: 799, endPoint y: 251, distance: 81.3
click at [870, 206] on input "checkbox" at bounding box center [876, 205] width 12 height 12
click at [633, 326] on input "checkbox" at bounding box center [633, 325] width 12 height 12
click at [867, 601] on span "OK" at bounding box center [869, 598] width 15 height 12
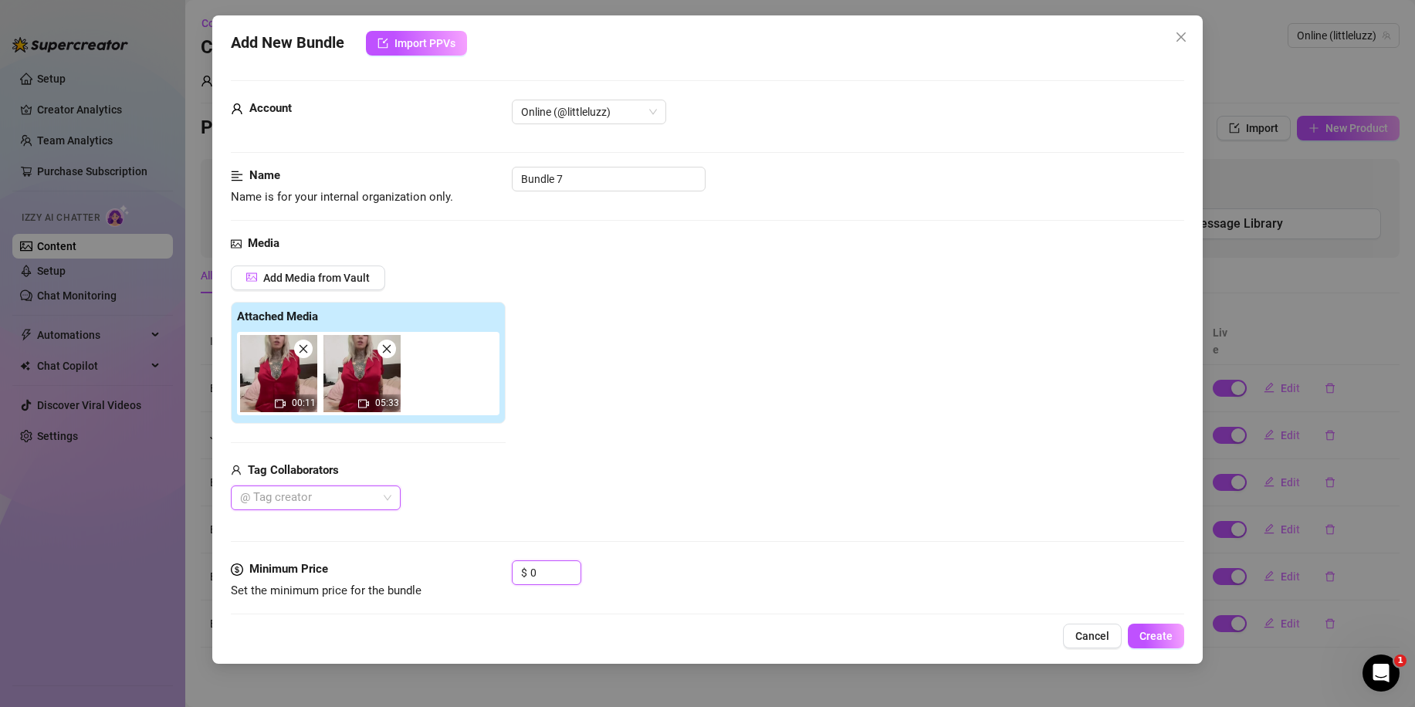
drag, startPoint x: 554, startPoint y: 571, endPoint x: 464, endPoint y: 570, distance: 90.3
click at [469, 570] on div "Minimum Price Set the minimum price for the bundle $ 0" at bounding box center [707, 579] width 953 height 39
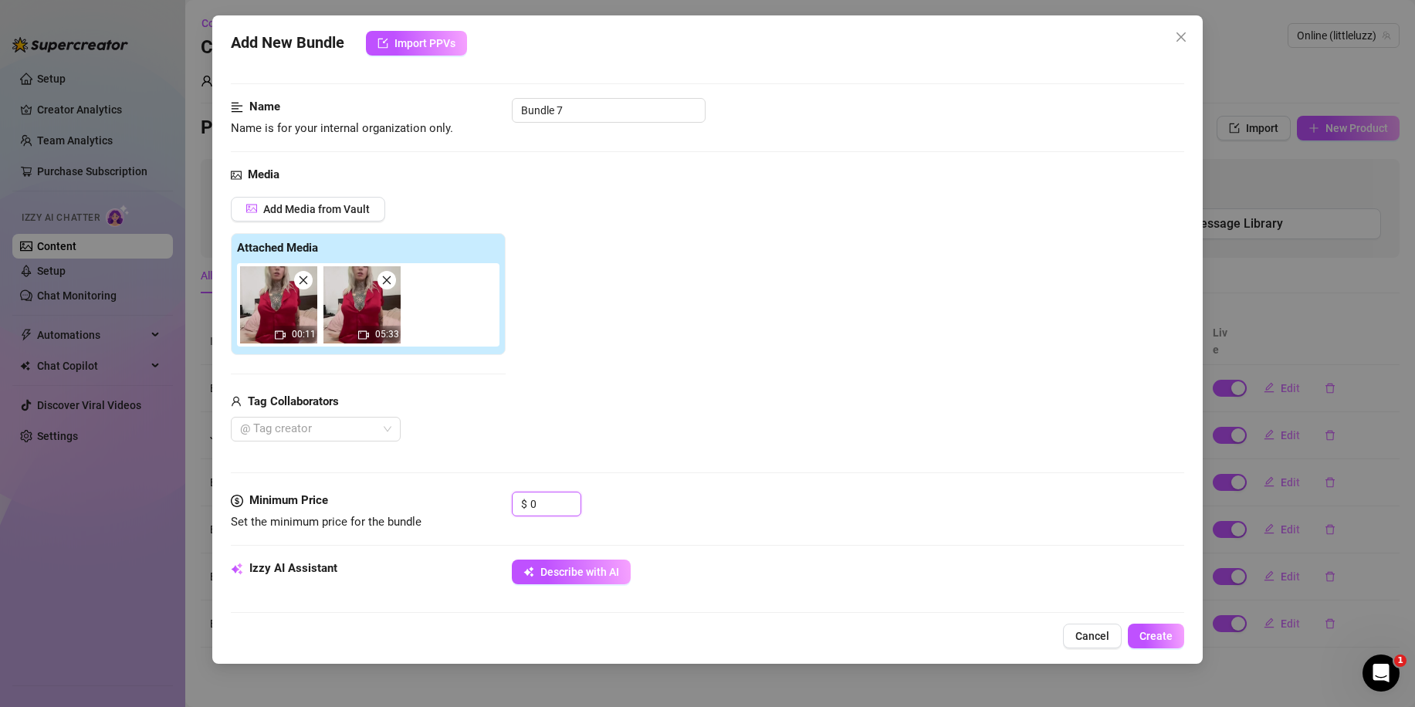
scroll to position [77, 0]
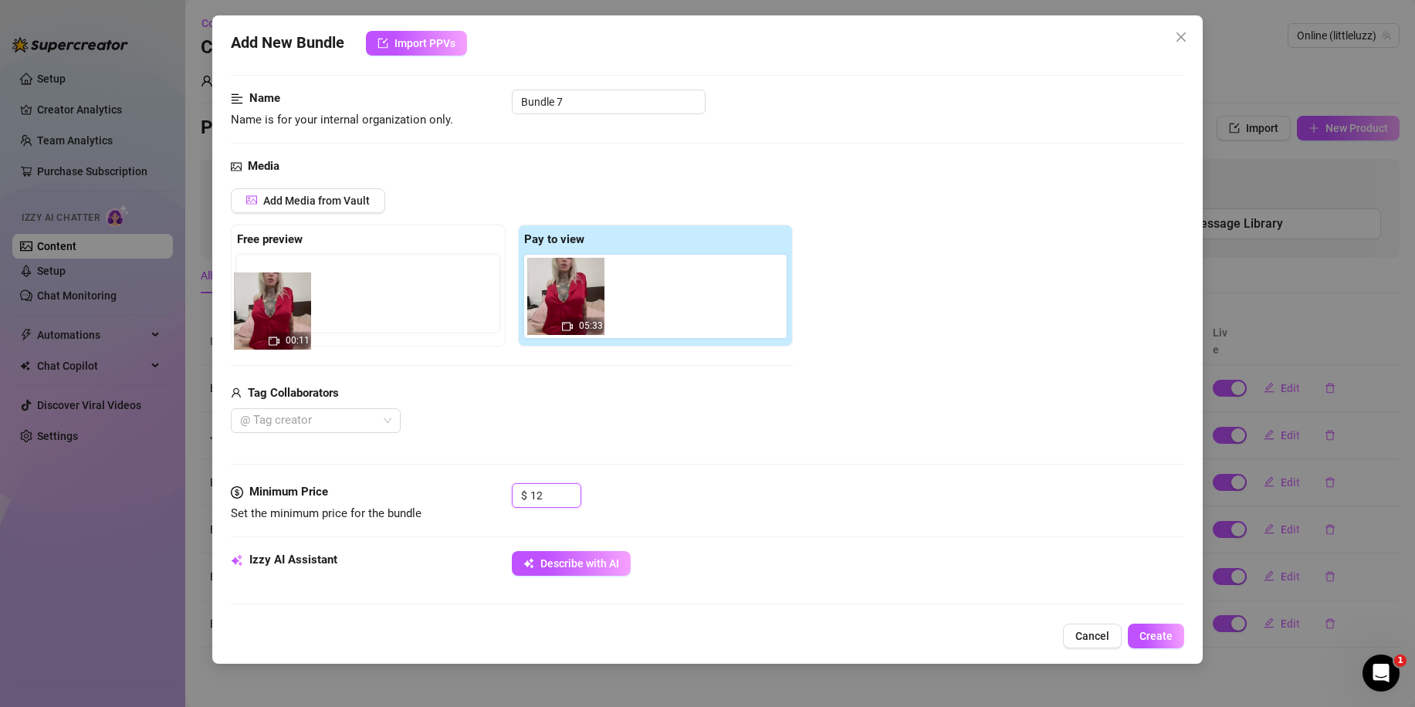
drag, startPoint x: 568, startPoint y: 296, endPoint x: 275, endPoint y: 299, distance: 292.5
click at [275, 299] on div "Free preview Pay to view 00:11 05:33" at bounding box center [512, 286] width 562 height 122
drag, startPoint x: 451, startPoint y: 306, endPoint x: 262, endPoint y: 319, distance: 188.8
click at [249, 306] on div "Free preview Pay to view 00:11 05:33" at bounding box center [512, 286] width 562 height 122
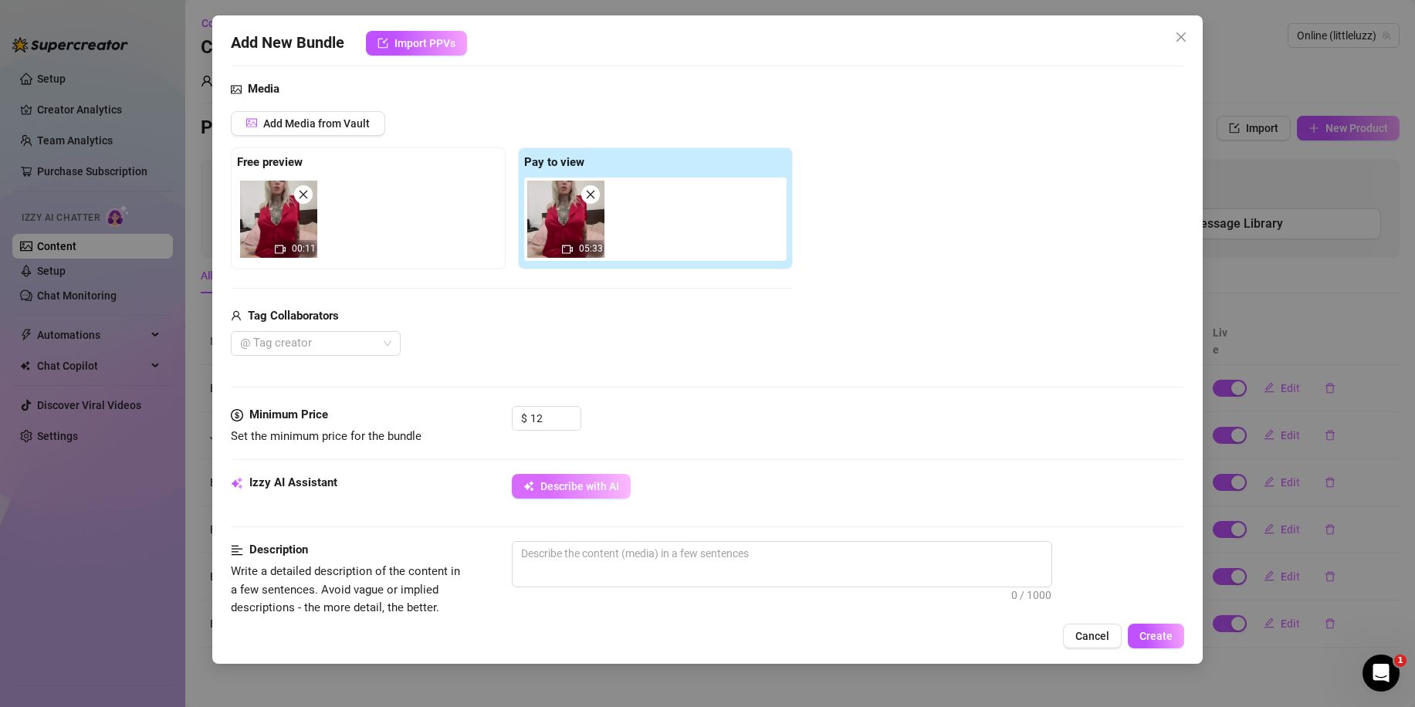
click at [566, 480] on span "Describe with AI" at bounding box center [579, 486] width 79 height 12
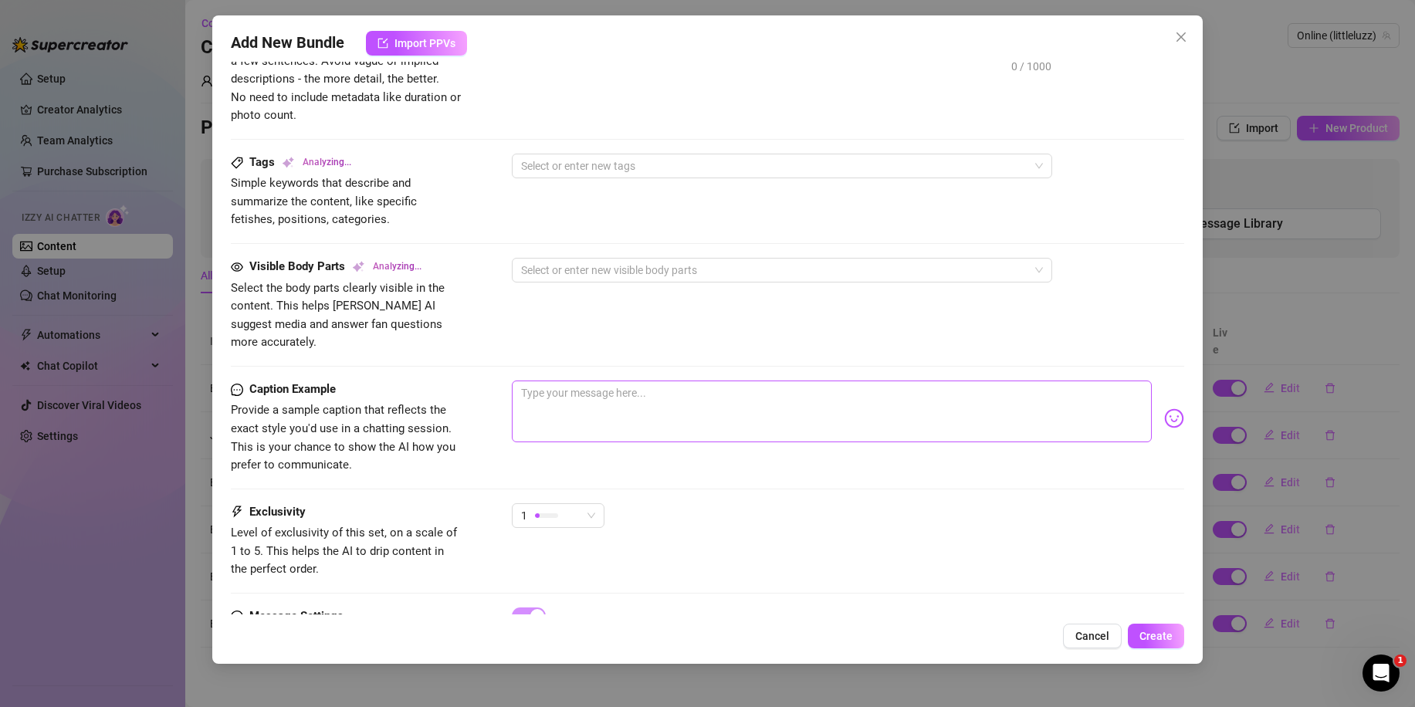
scroll to position [695, 0]
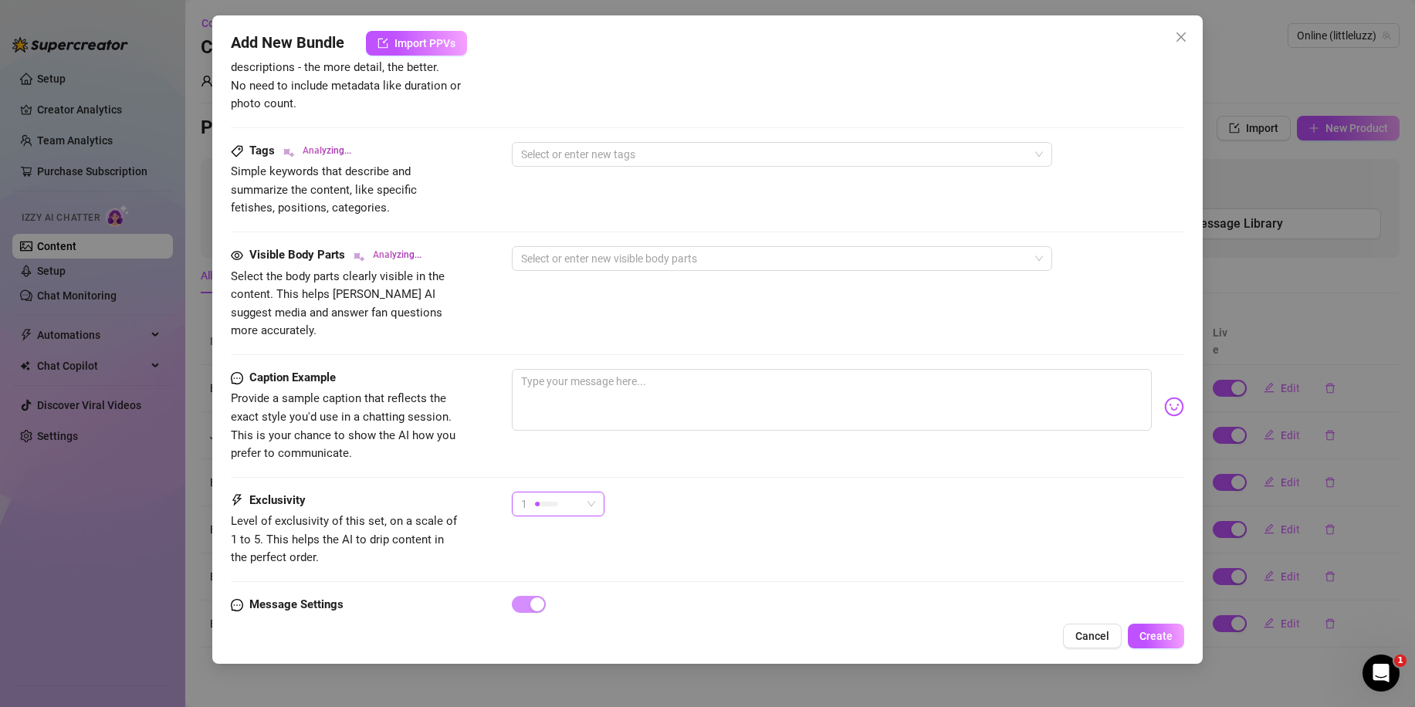
click at [556, 496] on div at bounding box center [546, 503] width 23 height 15
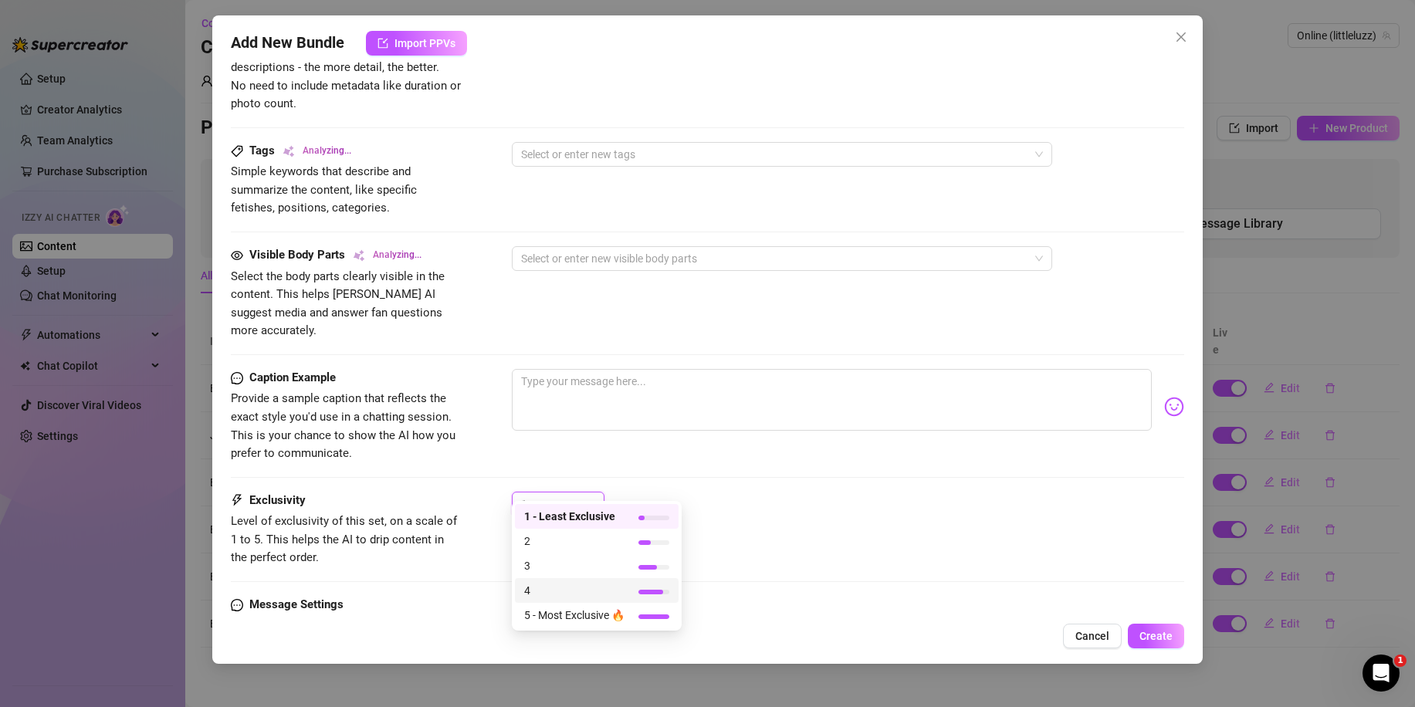
click at [559, 586] on span "4" at bounding box center [574, 590] width 100 height 17
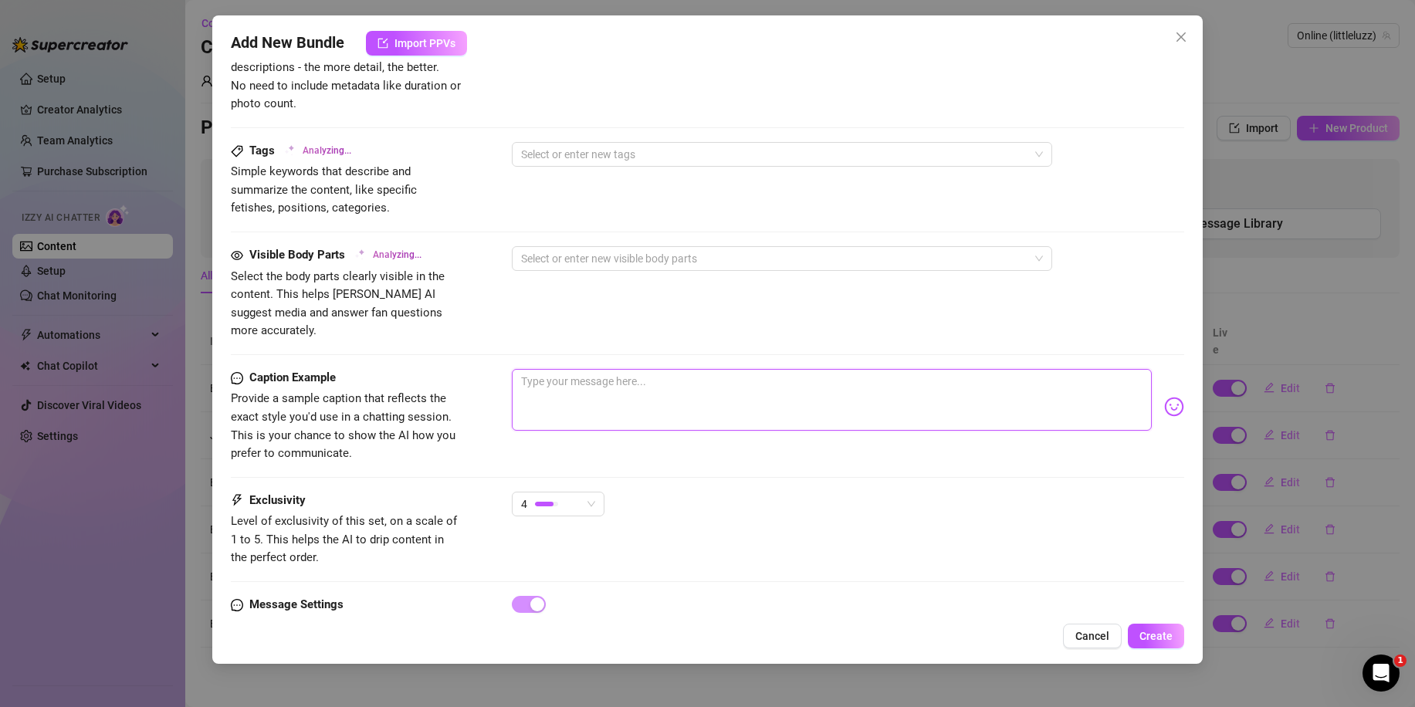
click at [600, 394] on textarea at bounding box center [832, 400] width 640 height 62
paste textarea "💦𝐇𝐔𝐆𝐄 𝐎𝐑𝐆𝐀𝐒𝐌 𝐉𝐎𝐈💦!! 𝐅𝐨𝐫 𝐲𝐨𝐮𝐫 𝐞𝐲𝐞𝐬 𝐨𝐧𝐥𝐲 👀😱 🚨𝐎𝐍𝐋𝐘 $5🚨"
drag, startPoint x: 778, startPoint y: 360, endPoint x: 916, endPoint y: 363, distance: 138.2
click at [916, 369] on textarea "💦𝐇𝐔𝐆𝐄 𝐎𝐑𝐆𝐀𝐒𝐌 𝐉𝐎𝐈💦!! 𝐅𝐨𝐫 𝐲𝐨𝐮𝐫 𝐞𝐲𝐞𝐬 𝐨𝐧𝐥𝐲 👀😱 🚨𝐎𝐍𝐋𝐘 $5🚨" at bounding box center [832, 400] width 640 height 62
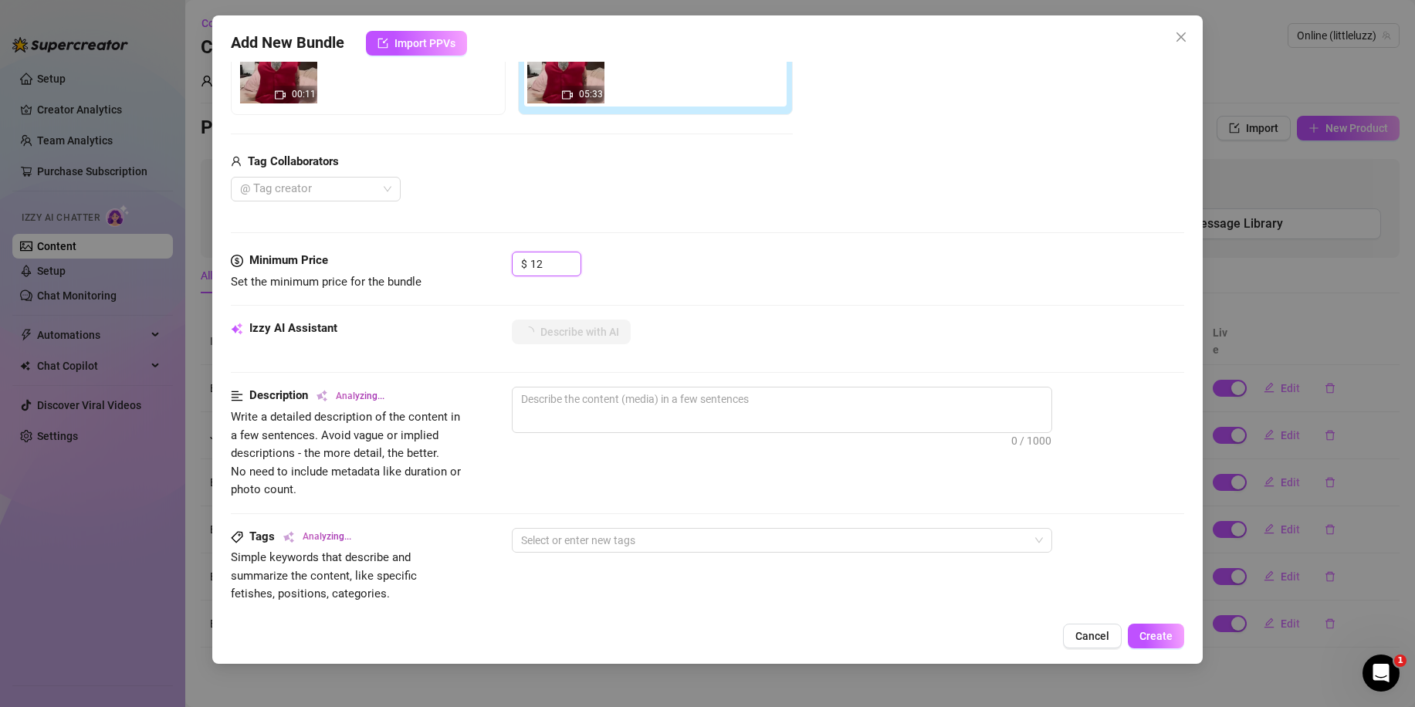
drag, startPoint x: 498, startPoint y: 262, endPoint x: 460, endPoint y: 262, distance: 37.8
click at [468, 262] on div "Minimum Price Set the minimum price for the bundle $ 12" at bounding box center [707, 271] width 953 height 39
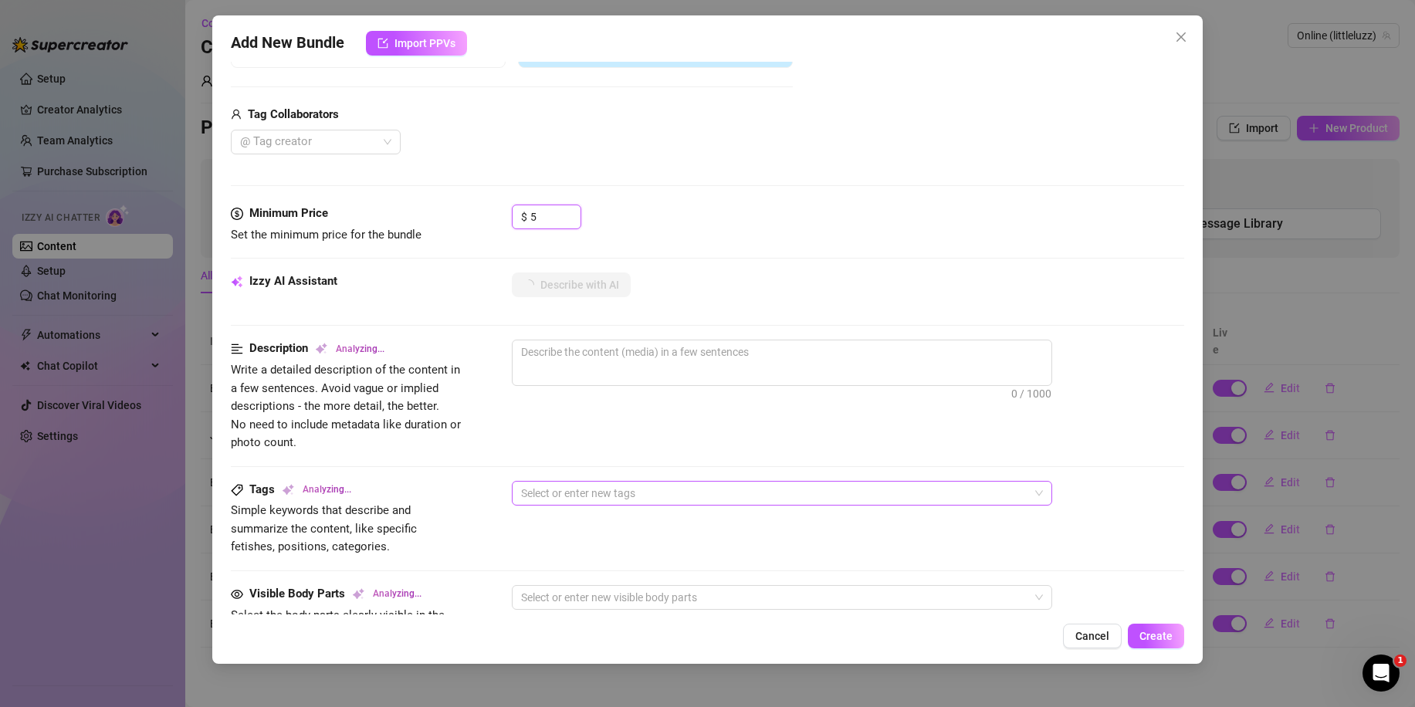
scroll to position [540, 0]
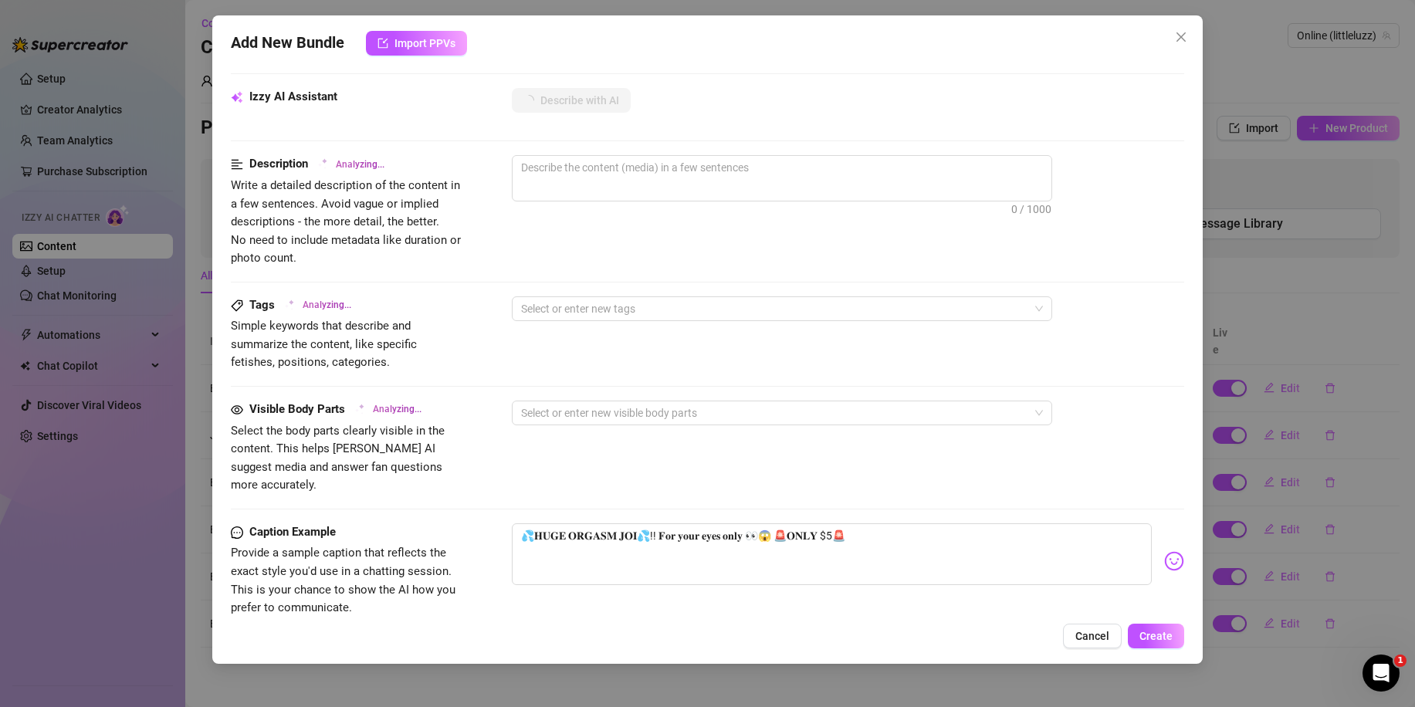
click at [723, 357] on div "Tags Analyzing... Simple keywords that describe and summarize the content, like…" at bounding box center [707, 334] width 953 height 76
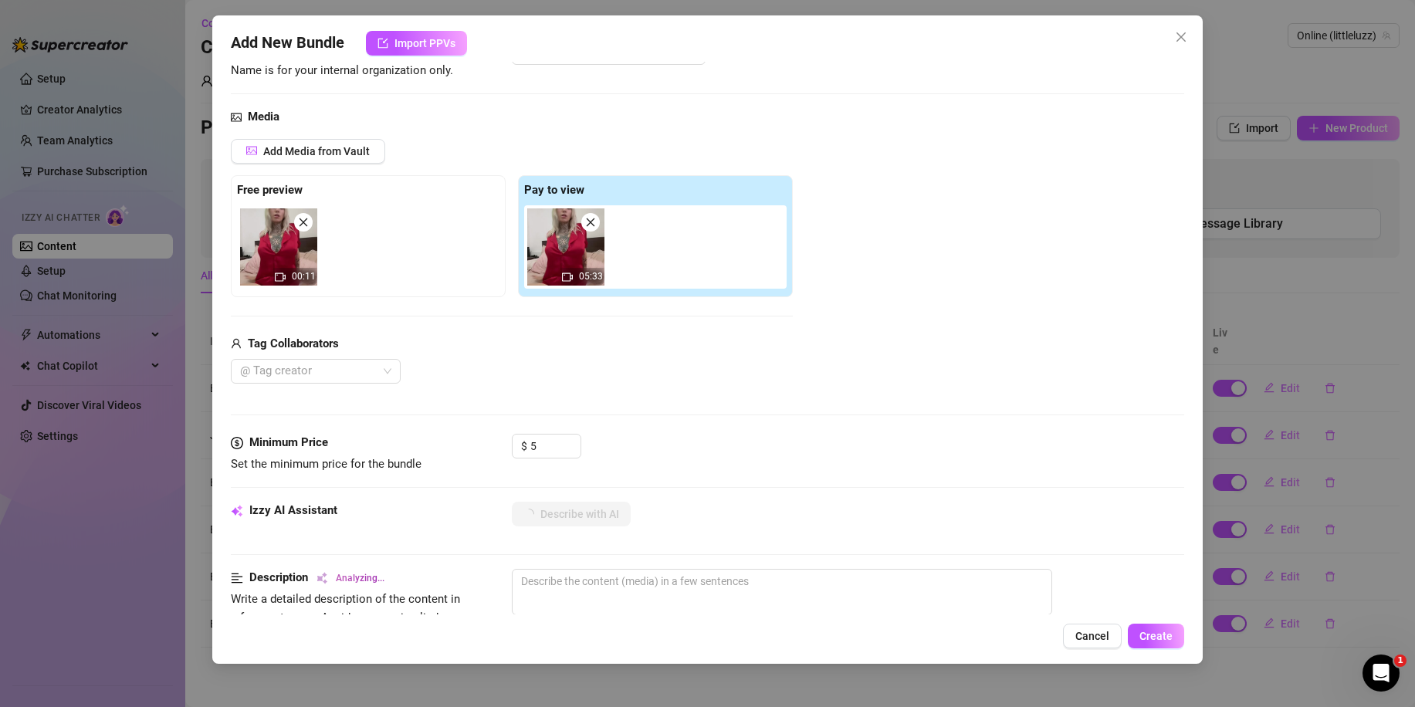
scroll to position [0, 0]
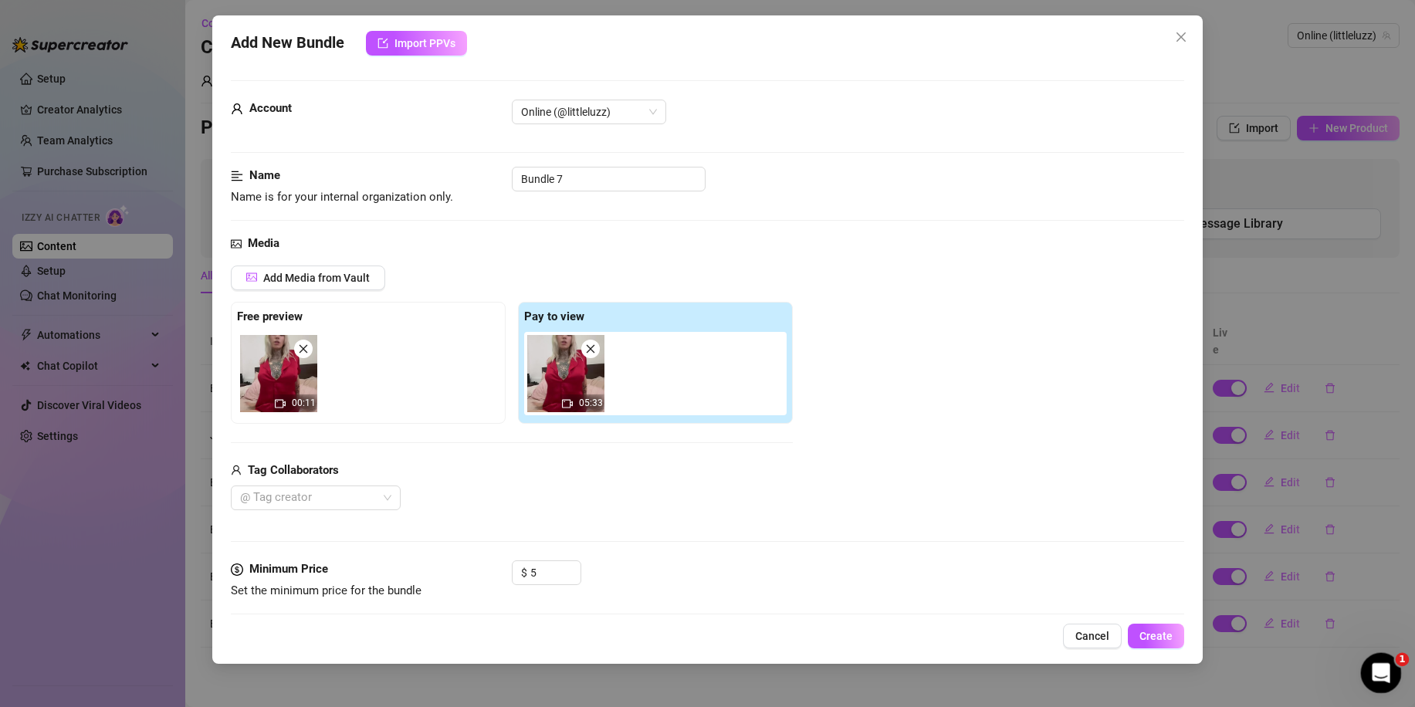
click at [1377, 676] on icon "Open Intercom Messenger" at bounding box center [1378, 670] width 25 height 25
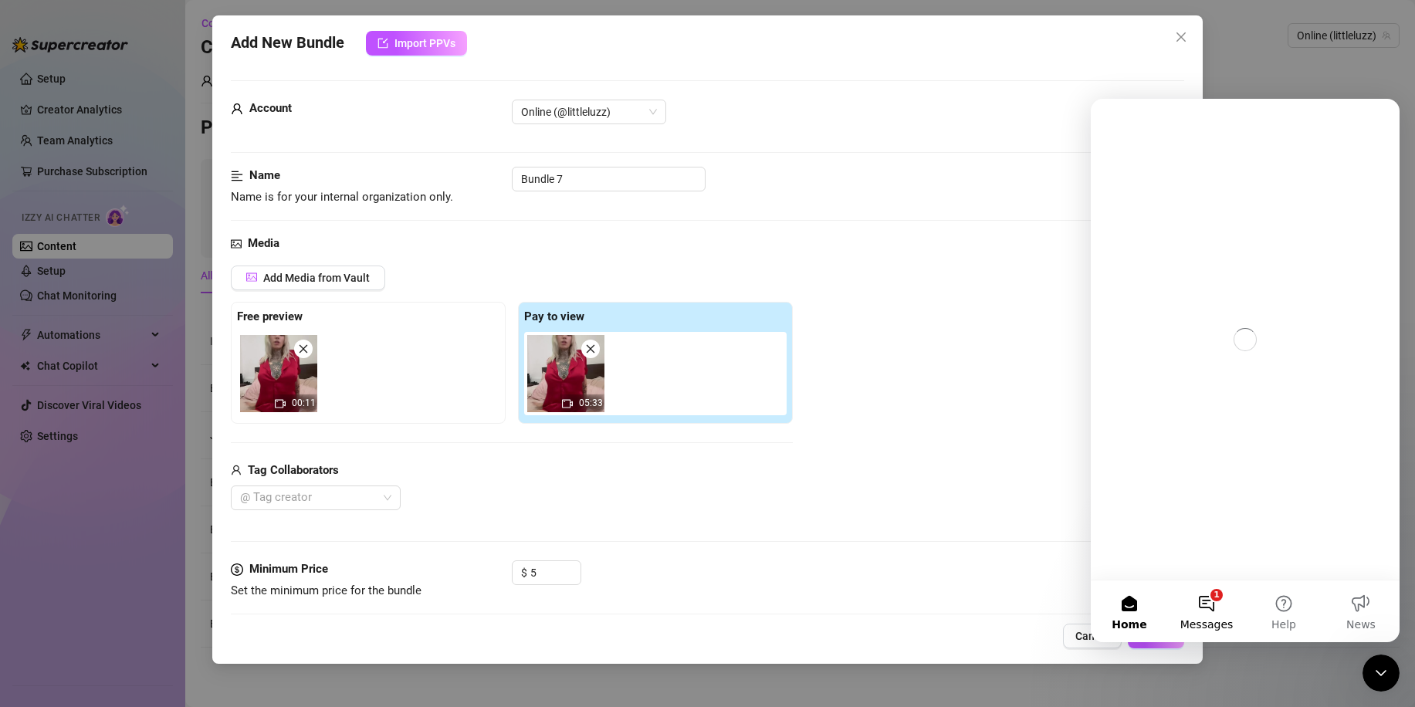
click at [1195, 605] on button "1 Messages" at bounding box center [1206, 611] width 77 height 62
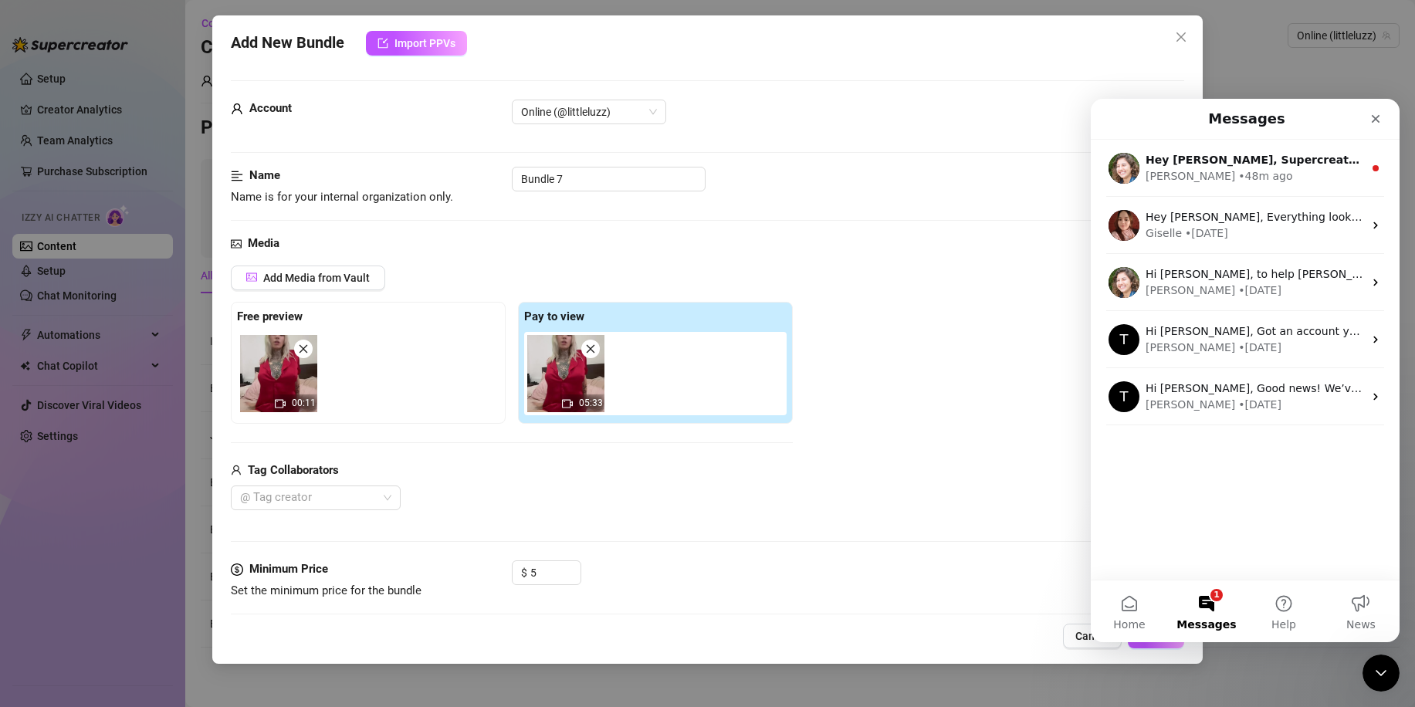
click at [887, 549] on div "Media Add Media from Vault Free preview 00:11 Pay to view 05:33 Tag Collaborato…" at bounding box center [707, 398] width 953 height 326
drag, startPoint x: 2624, startPoint y: 1286, endPoint x: 1376, endPoint y: 671, distance: 1391.2
click at [1376, 671] on icon "Close Intercom Messenger" at bounding box center [1378, 670] width 19 height 19
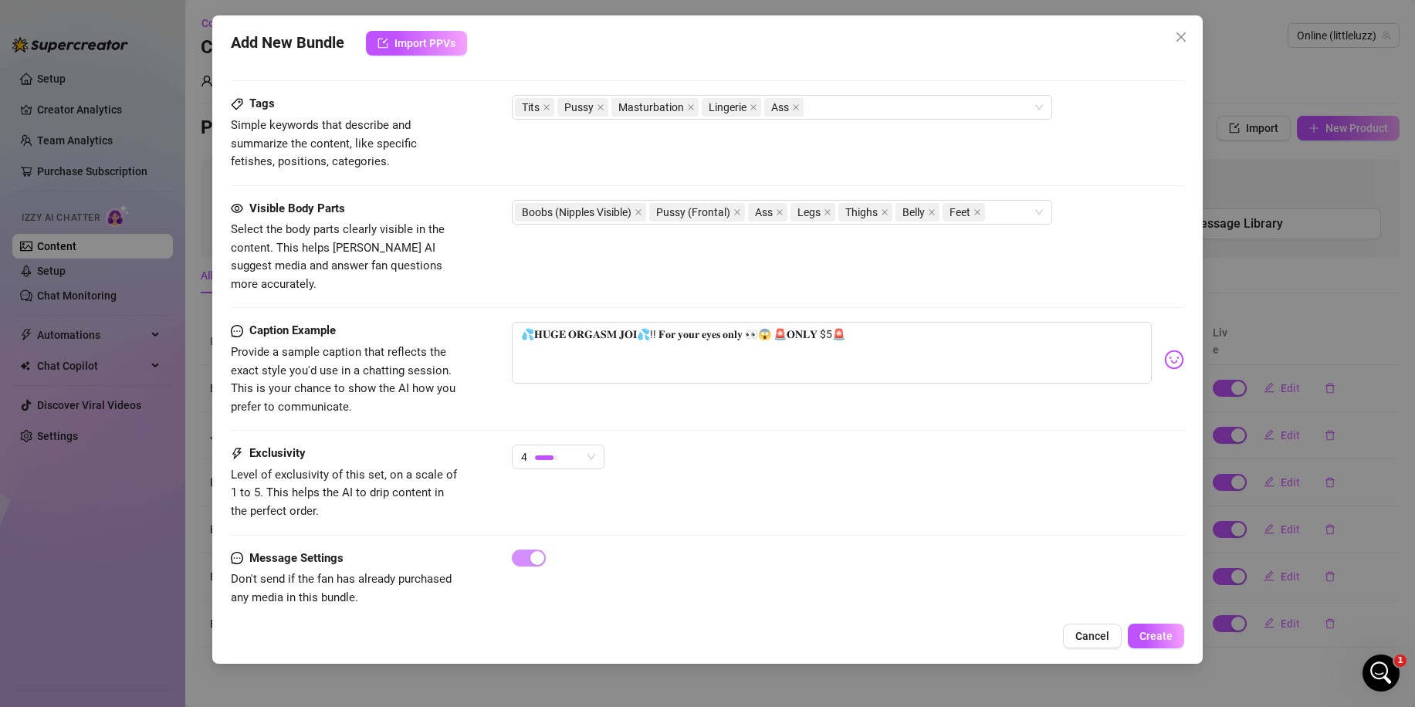
scroll to position [749, 0]
click at [1151, 634] on span "Create" at bounding box center [1155, 636] width 33 height 12
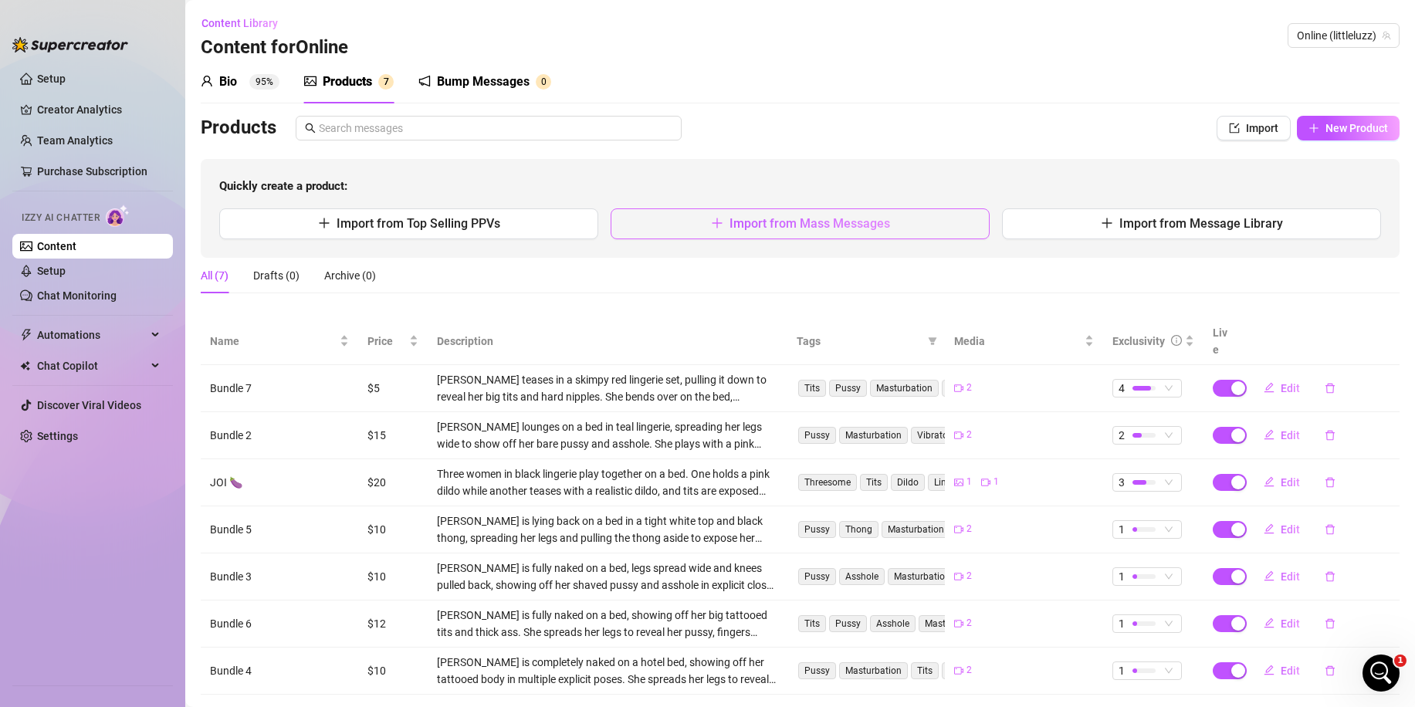
click at [683, 214] on button "Import from Mass Messages" at bounding box center [799, 223] width 379 height 31
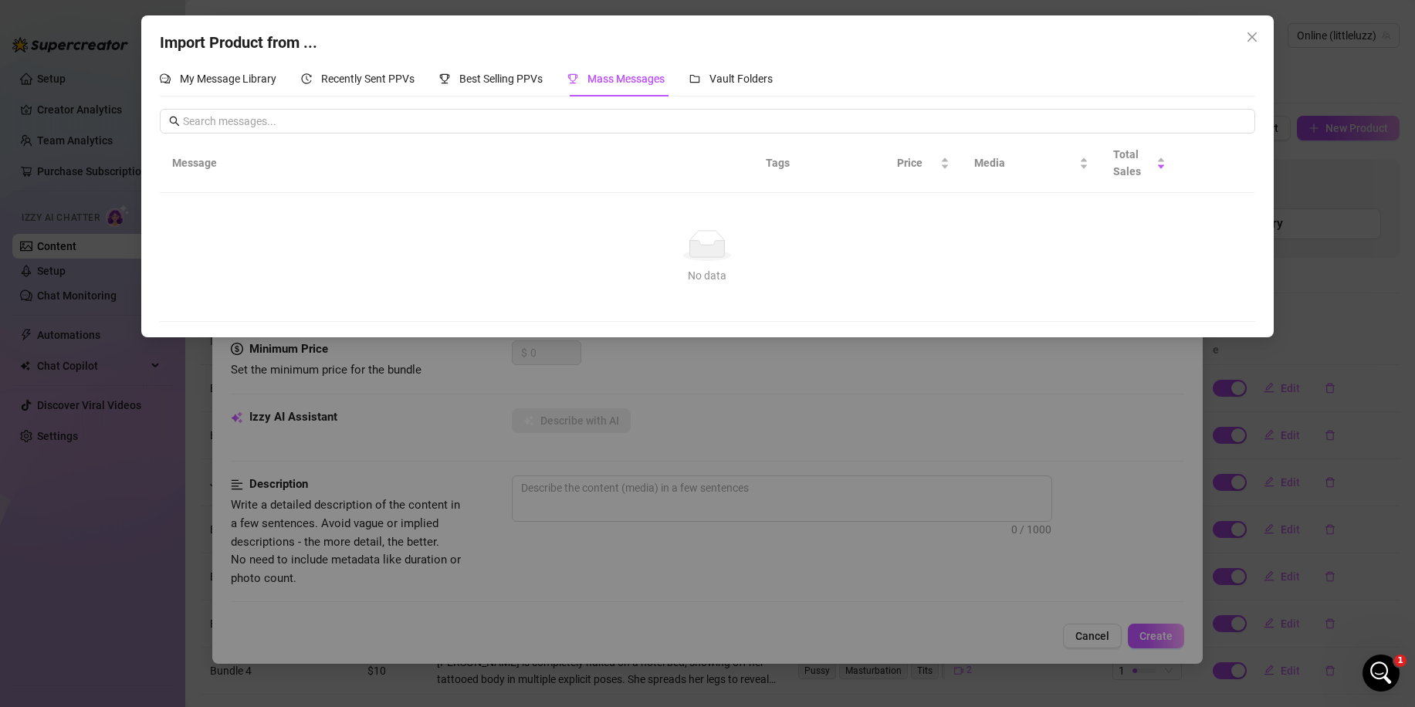
drag, startPoint x: 681, startPoint y: 387, endPoint x: 679, endPoint y: 411, distance: 24.0
click at [681, 389] on div "Import Product from ... My Message Library Recently Sent PPVs Best Selling PPVs…" at bounding box center [707, 353] width 1415 height 707
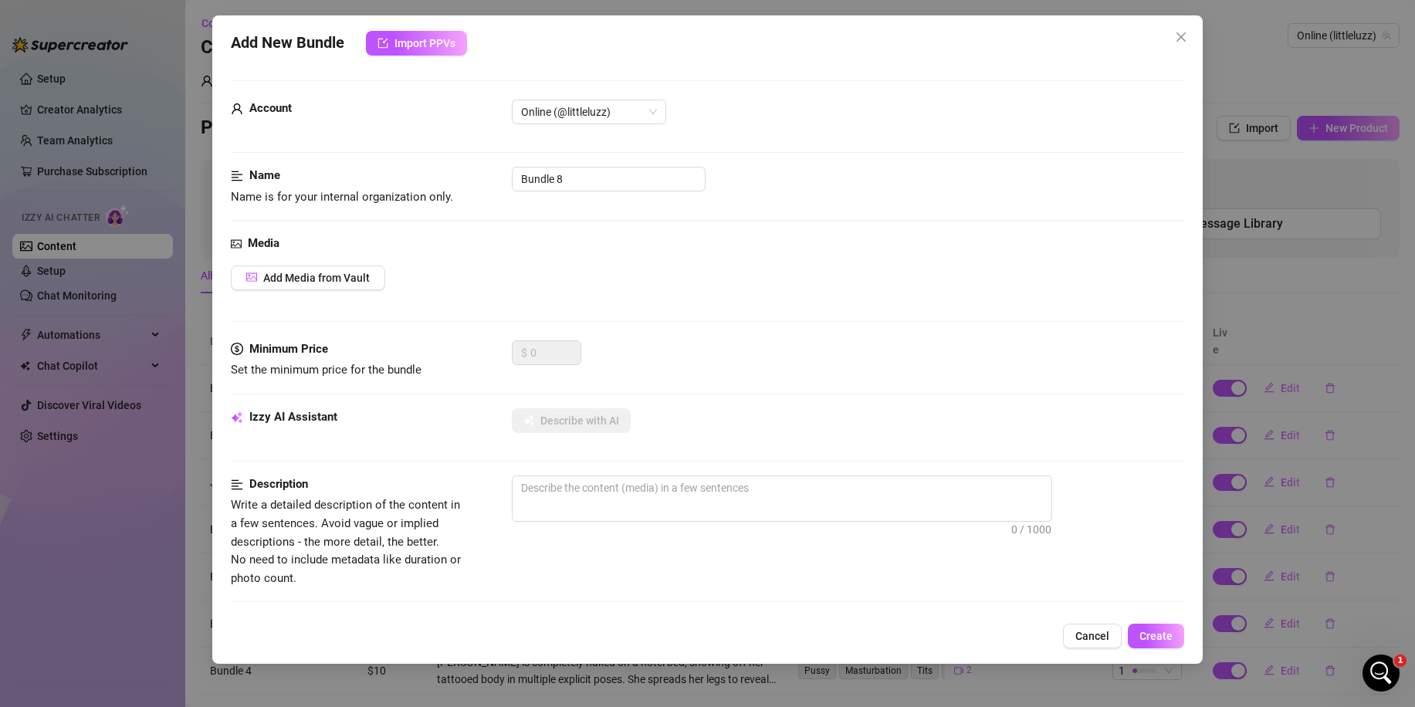
click at [203, 678] on div "Add New Bundle Import PPVs Account Online (@littleluzz) Name Name is for your i…" at bounding box center [707, 353] width 1415 height 707
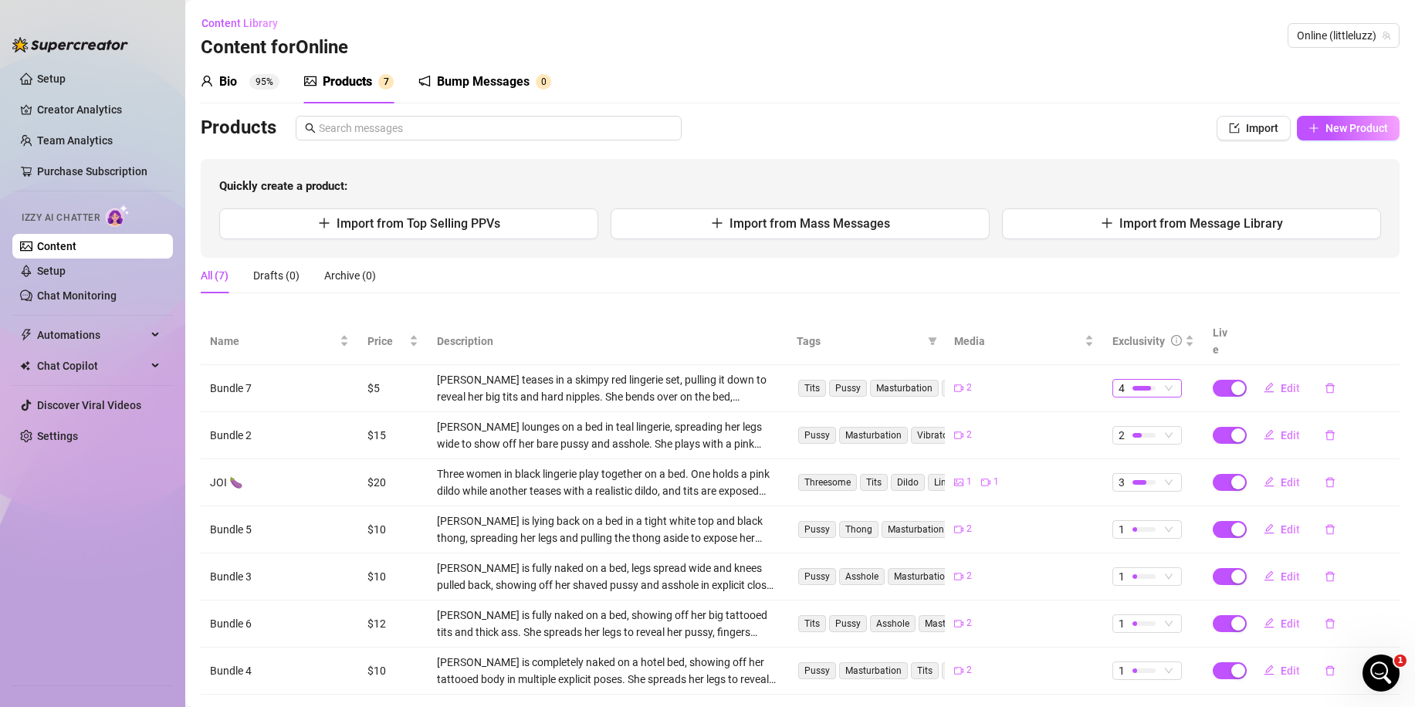
click at [1141, 380] on div at bounding box center [1143, 387] width 23 height 15
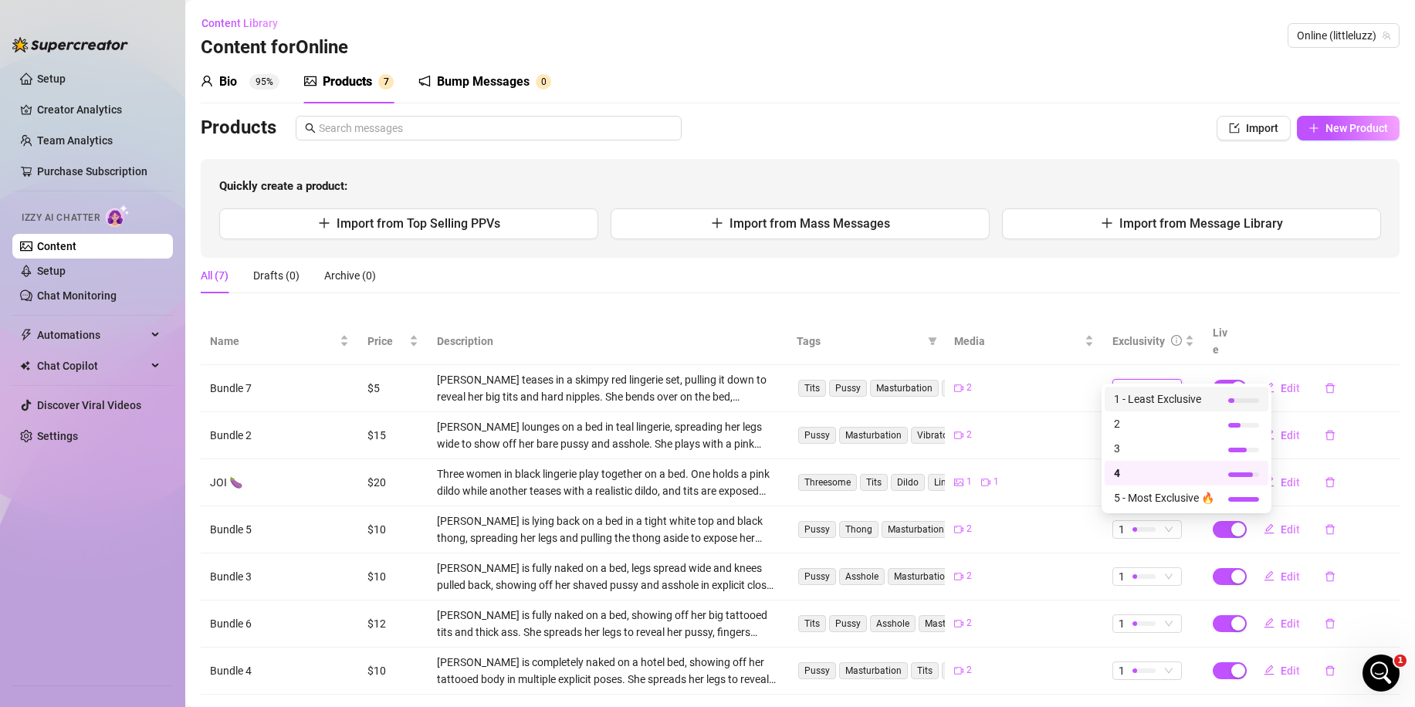
click at [1136, 406] on span "1 - Least Exclusive" at bounding box center [1164, 398] width 100 height 17
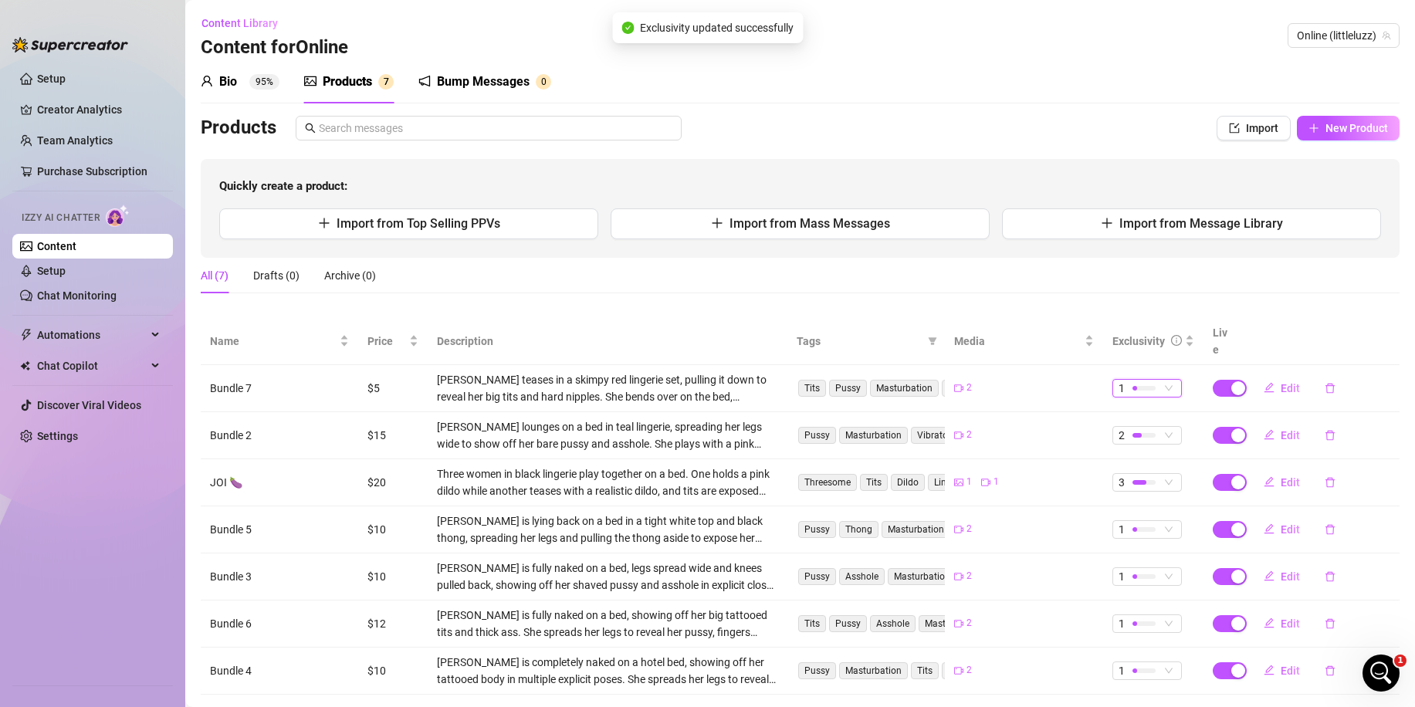
click at [1129, 380] on td "1 1" at bounding box center [1153, 388] width 100 height 47
click at [1132, 386] on div at bounding box center [1143, 388] width 23 height 5
click at [1135, 471] on span "4" at bounding box center [1164, 473] width 100 height 17
click at [1132, 428] on div at bounding box center [1143, 435] width 23 height 15
click at [1010, 475] on div "1 1" at bounding box center [1023, 482] width 139 height 15
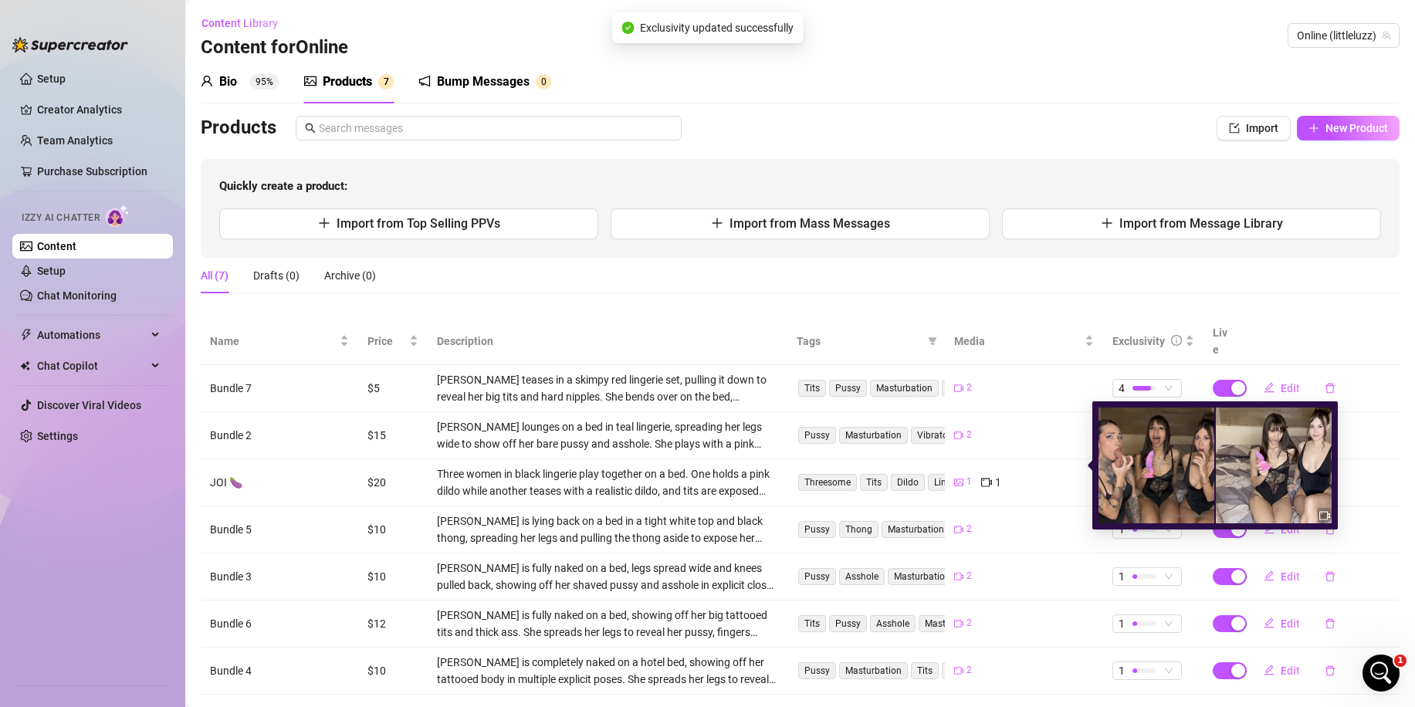
drag, startPoint x: 1039, startPoint y: 464, endPoint x: 1060, endPoint y: 450, distance: 24.4
click at [1041, 474] on div "1 1" at bounding box center [1023, 482] width 139 height 17
click at [1060, 426] on td "2" at bounding box center [1023, 435] width 157 height 47
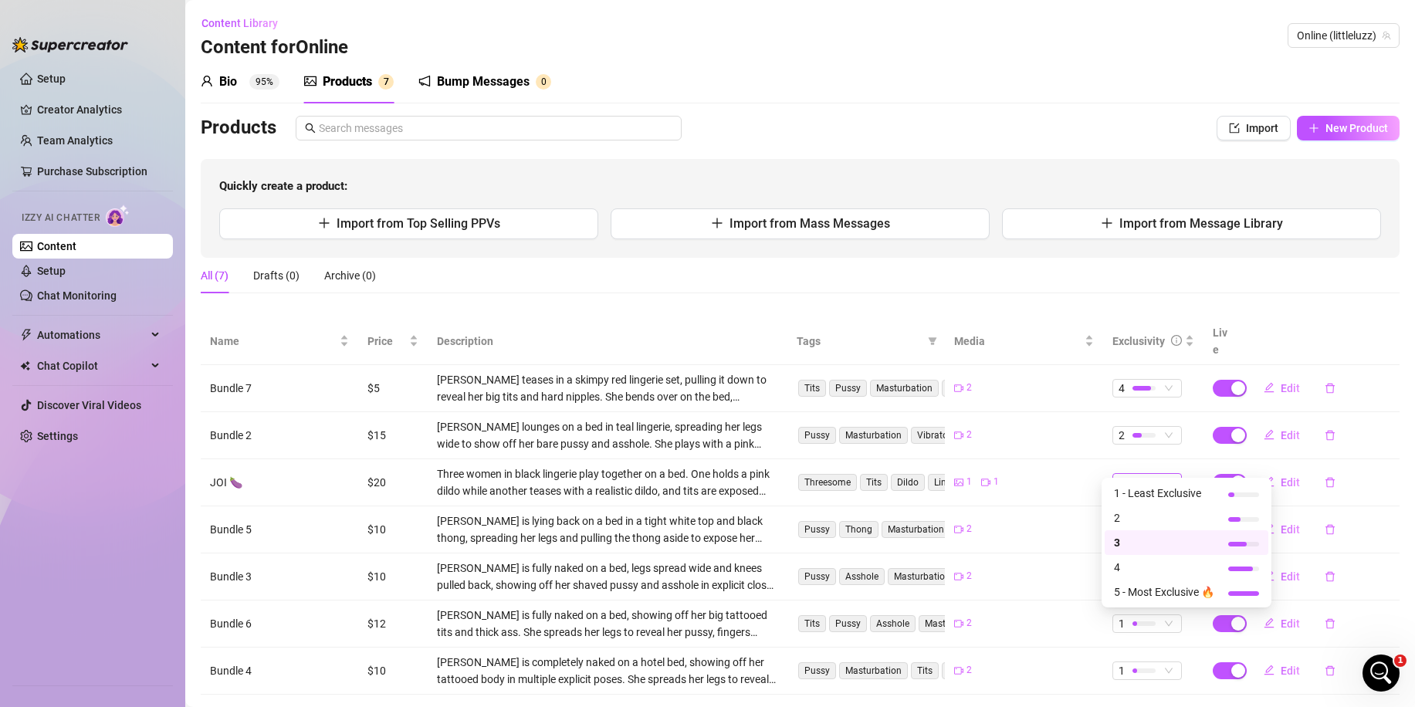
click at [1134, 475] on div at bounding box center [1143, 482] width 23 height 15
click at [1136, 495] on span "1 - Least Exclusive" at bounding box center [1164, 493] width 100 height 17
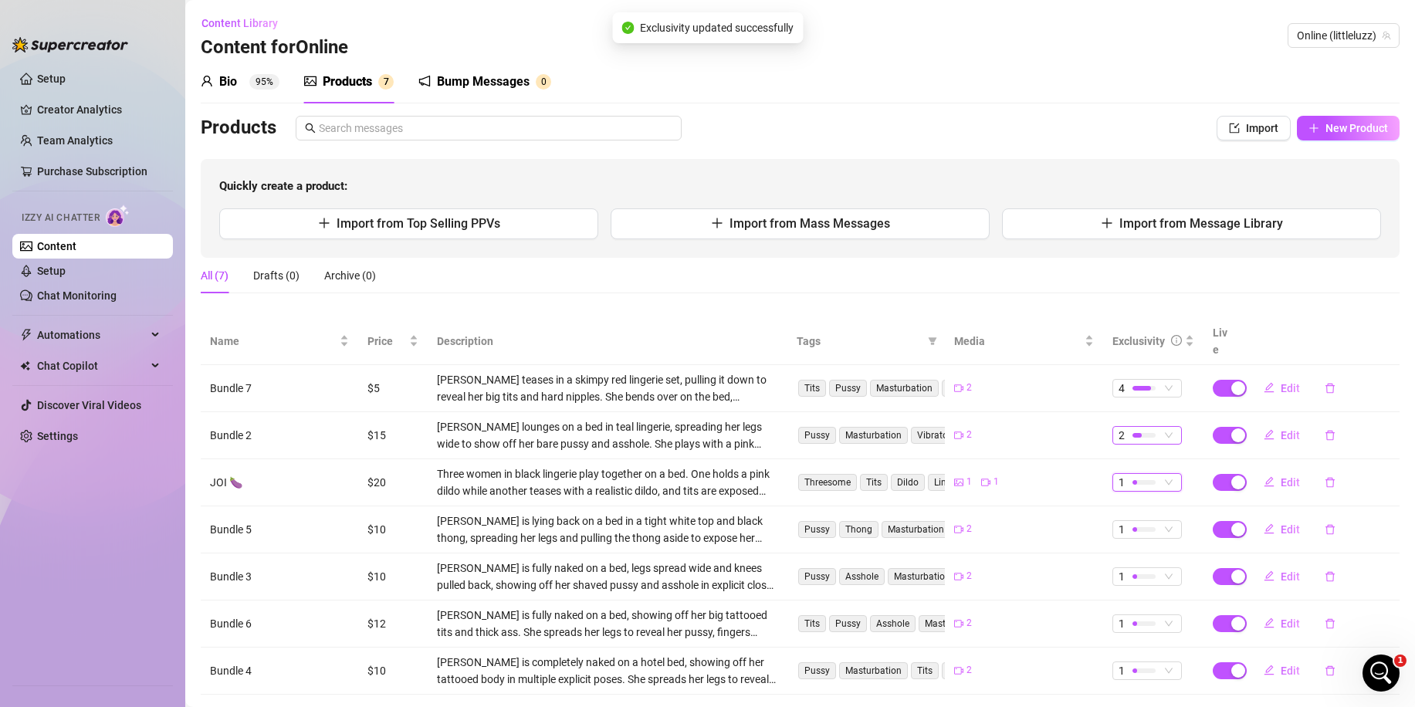
click at [1132, 433] on div at bounding box center [1136, 435] width 9 height 5
click at [1136, 491] on span "3" at bounding box center [1164, 495] width 100 height 17
click at [1134, 527] on div at bounding box center [1143, 529] width 23 height 5
click at [1136, 586] on span "3" at bounding box center [1164, 589] width 100 height 17
click at [1141, 569] on div at bounding box center [1143, 576] width 23 height 15
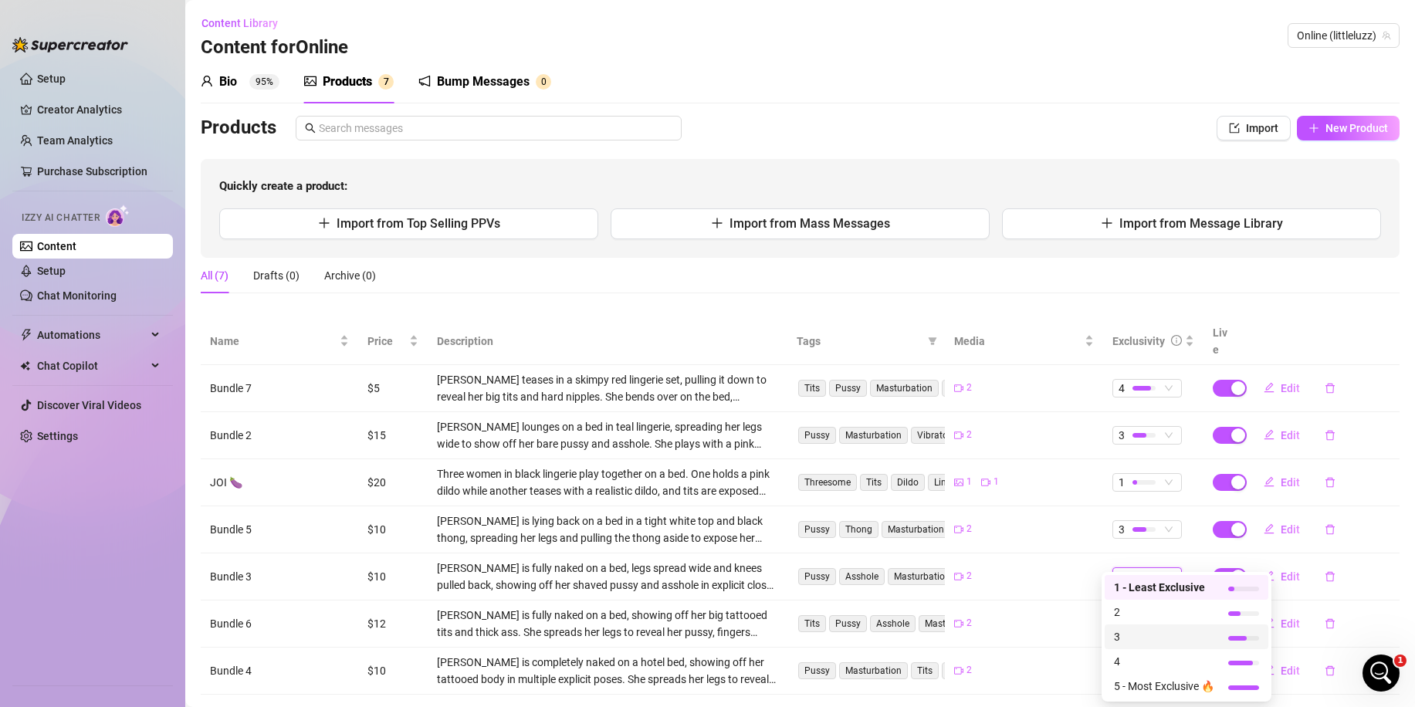
click at [1145, 631] on span "3" at bounding box center [1164, 636] width 100 height 17
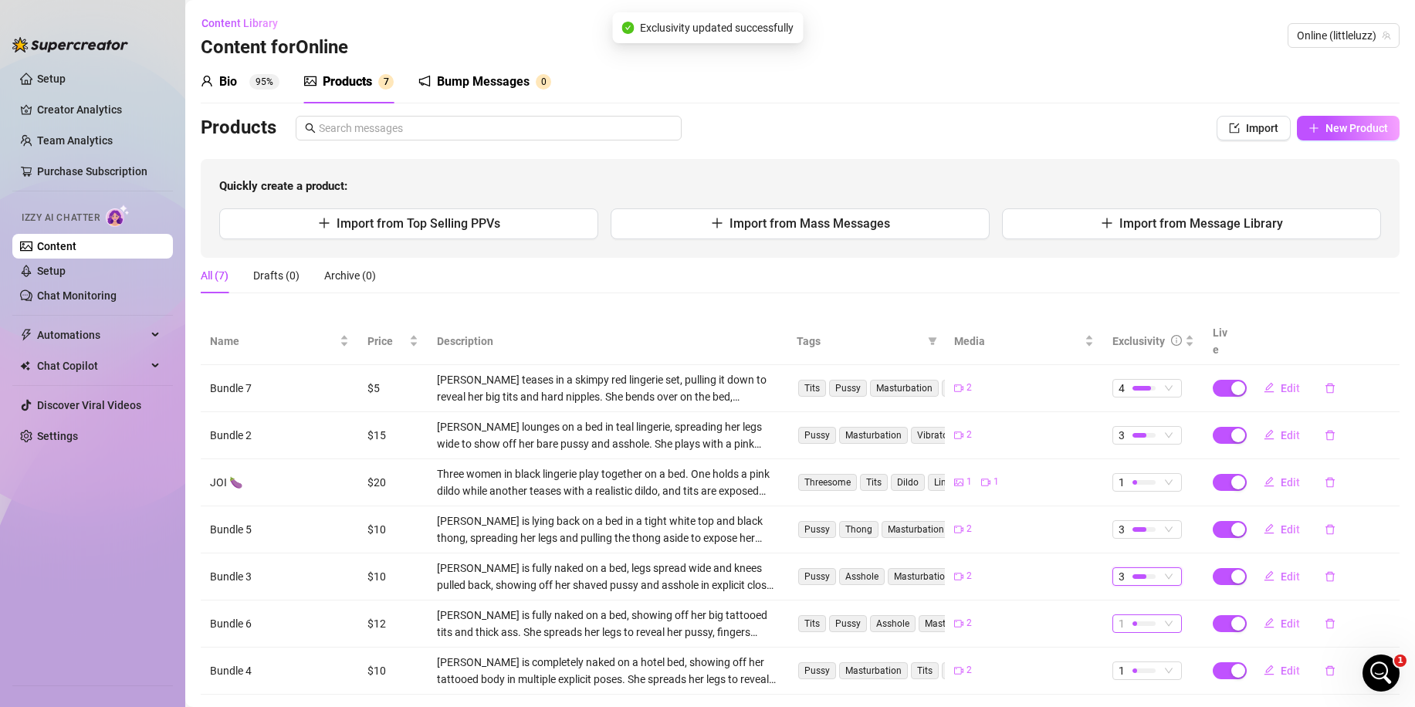
click at [1132, 616] on div at bounding box center [1143, 623] width 23 height 15
click at [1131, 533] on span "3" at bounding box center [1164, 529] width 100 height 17
click at [1140, 663] on div at bounding box center [1143, 670] width 23 height 15
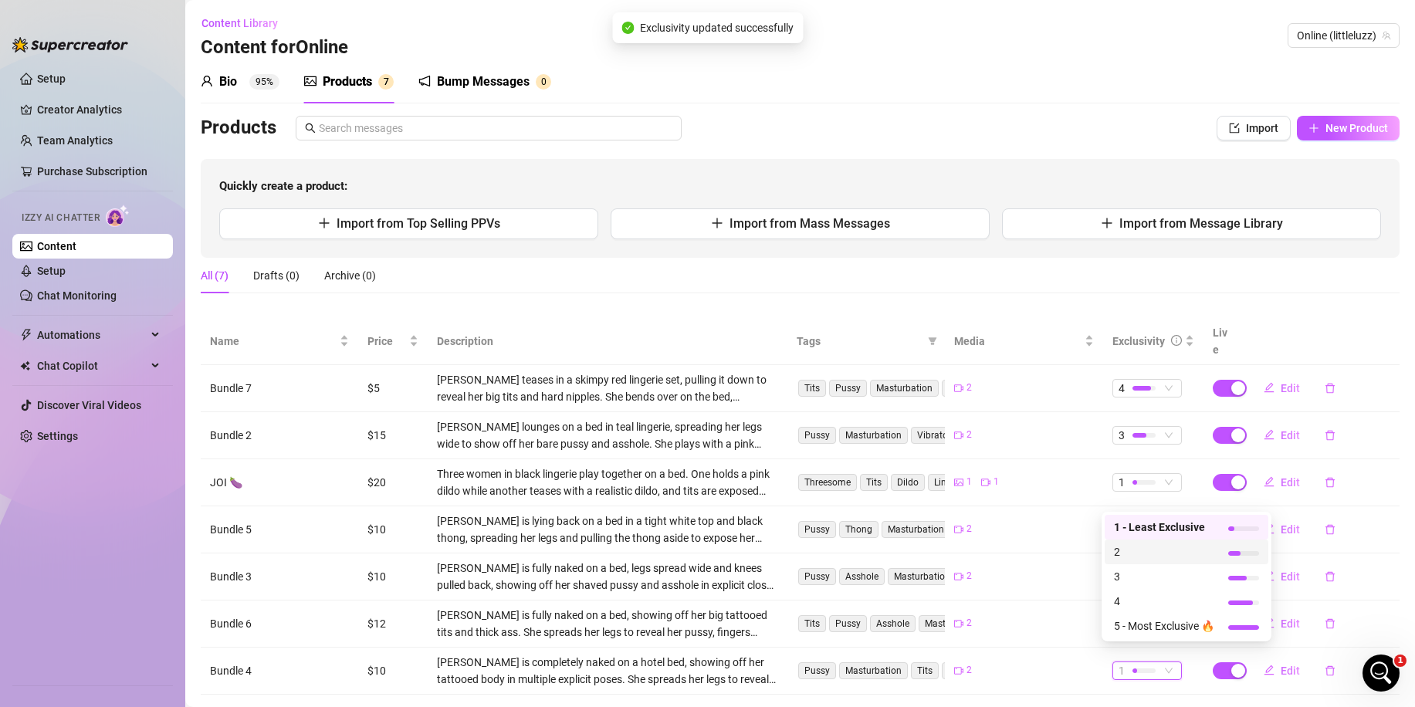
click at [1141, 553] on span "2" at bounding box center [1164, 551] width 100 height 17
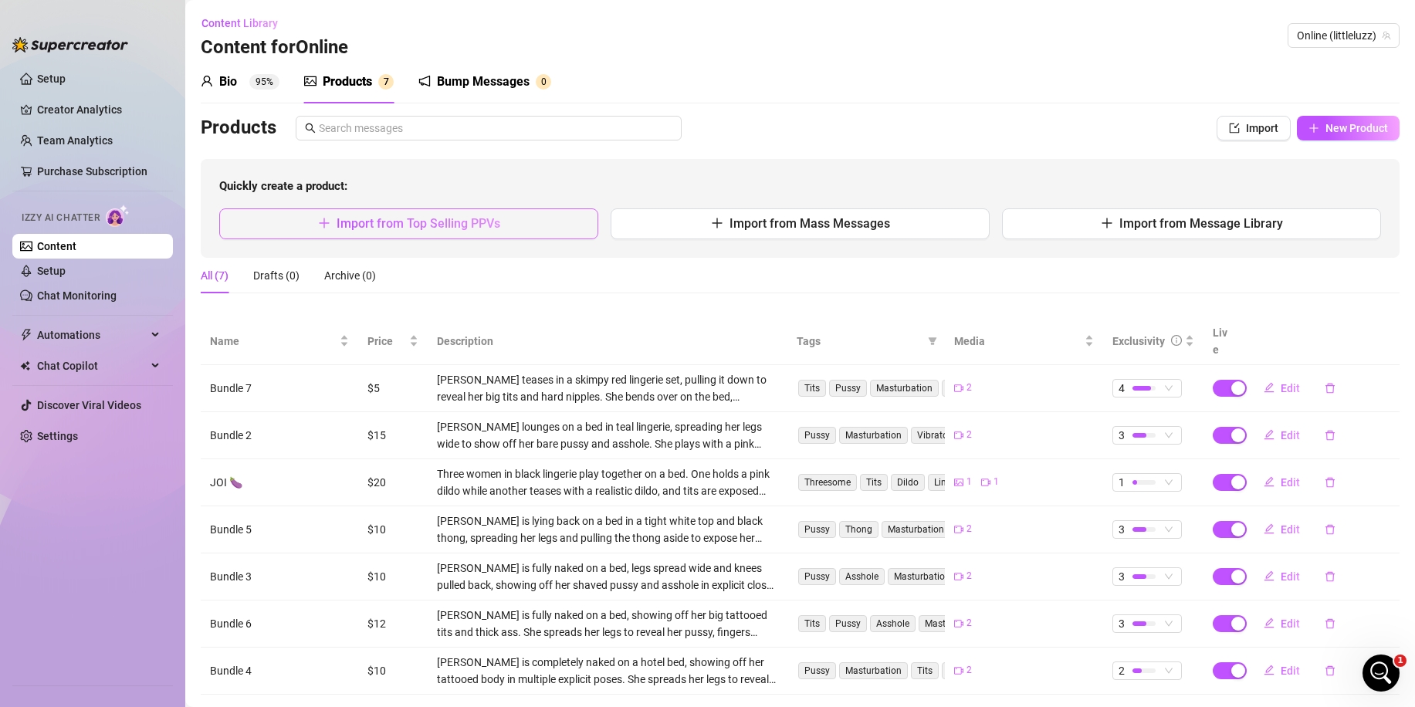
click at [489, 227] on span "Import from Top Selling PPVs" at bounding box center [418, 223] width 164 height 15
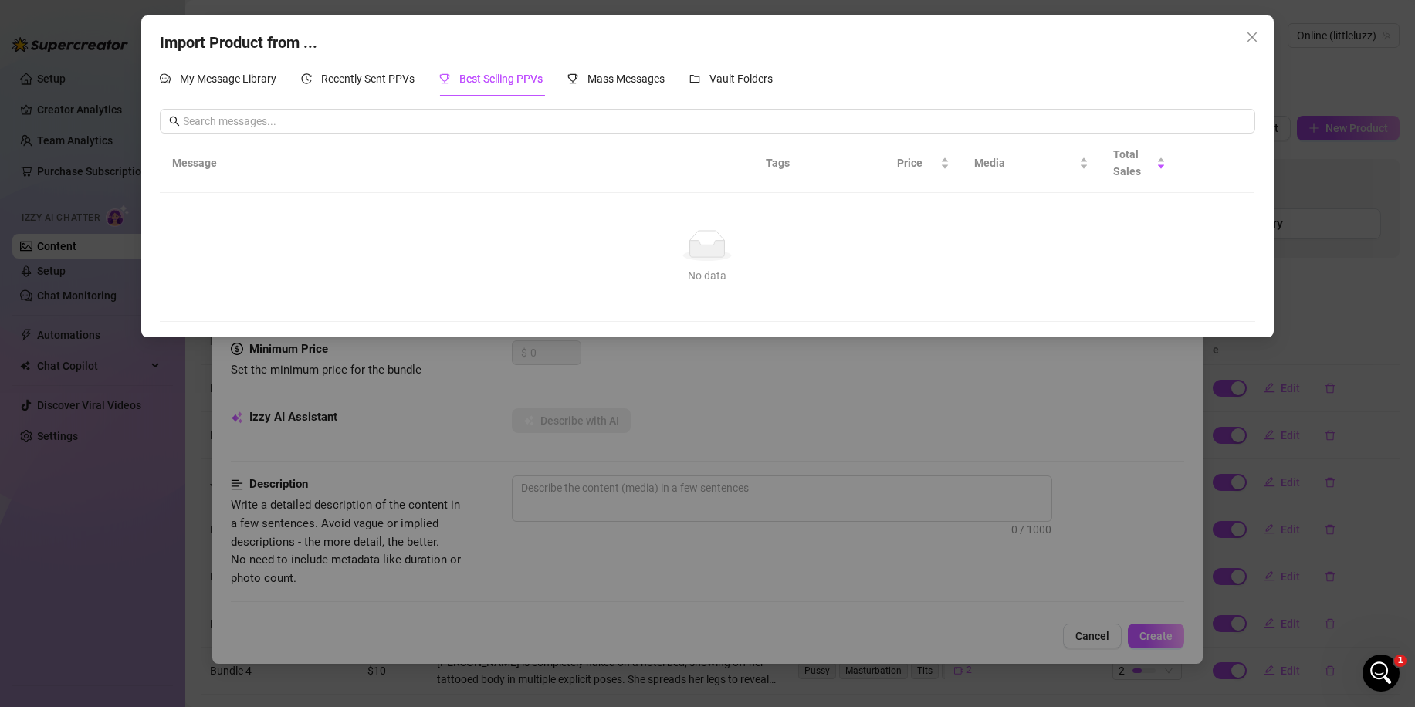
click at [511, 389] on div "Import Product from ... My Message Library Recently Sent PPVs Best Selling PPVs…" at bounding box center [707, 353] width 1415 height 707
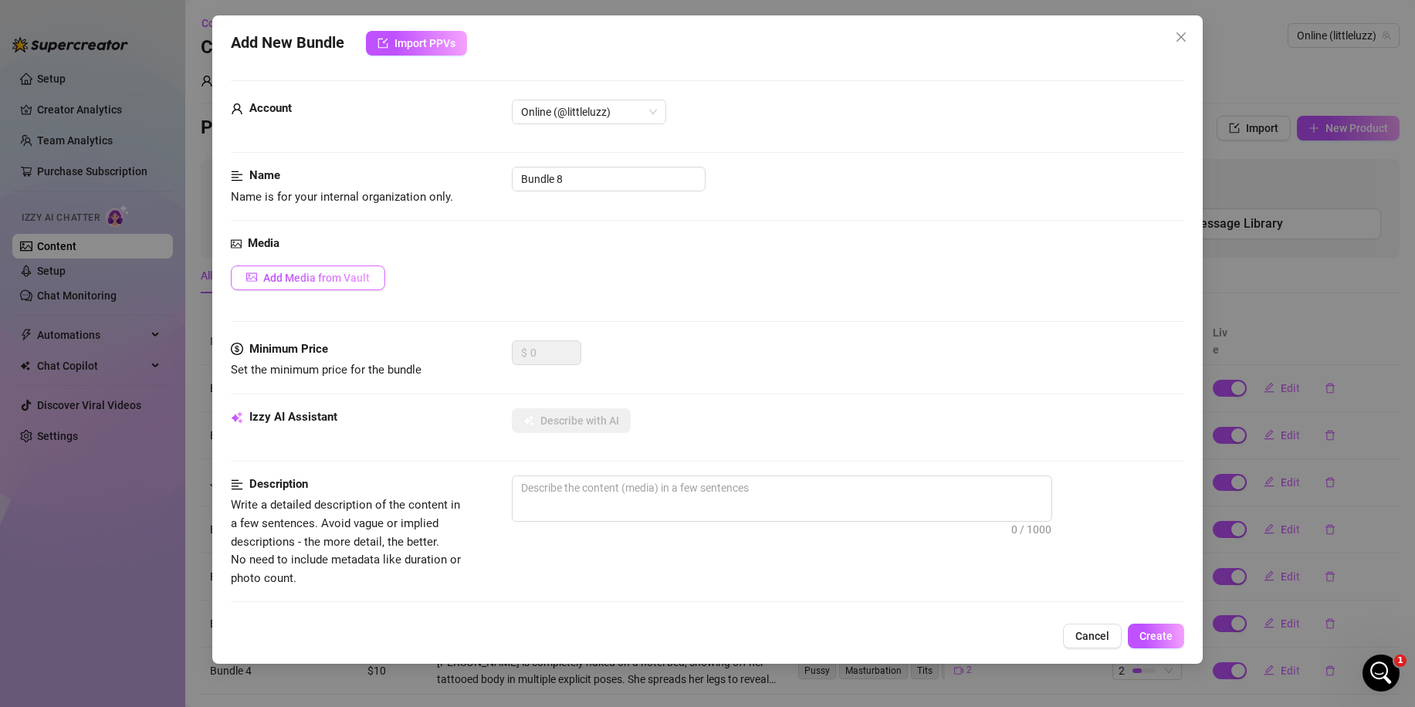
click at [357, 273] on span "Add Media from Vault" at bounding box center [316, 278] width 106 height 12
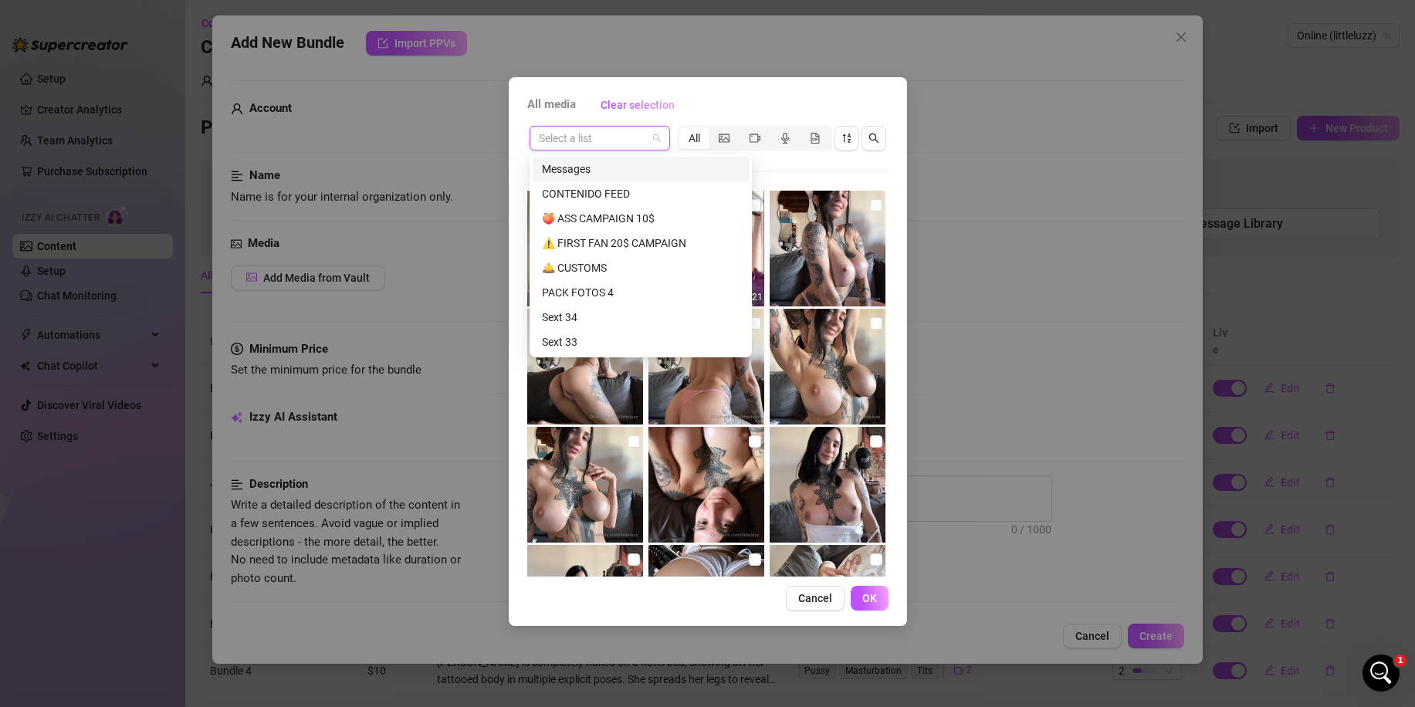
click at [628, 135] on input "search" at bounding box center [593, 138] width 108 height 23
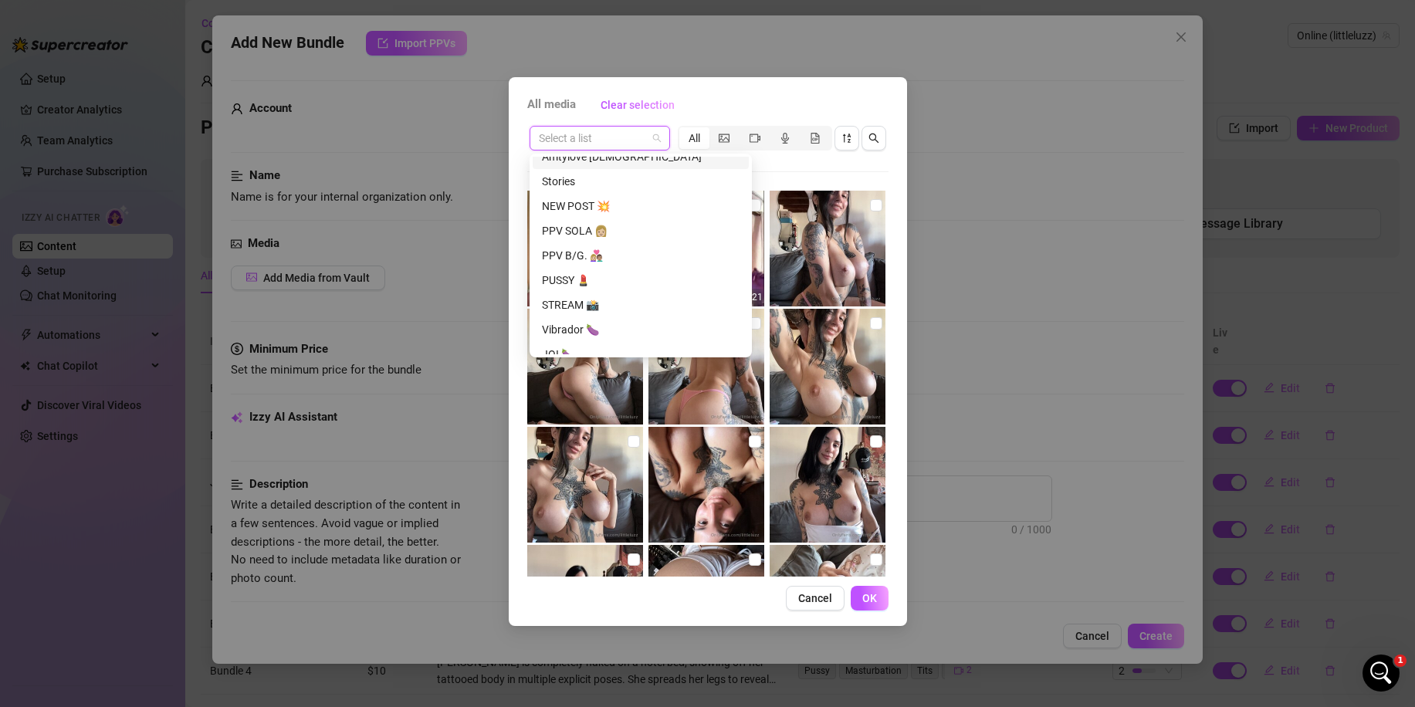
scroll to position [849, 0]
click at [591, 284] on div "Vibrador 🍆" at bounding box center [641, 283] width 198 height 17
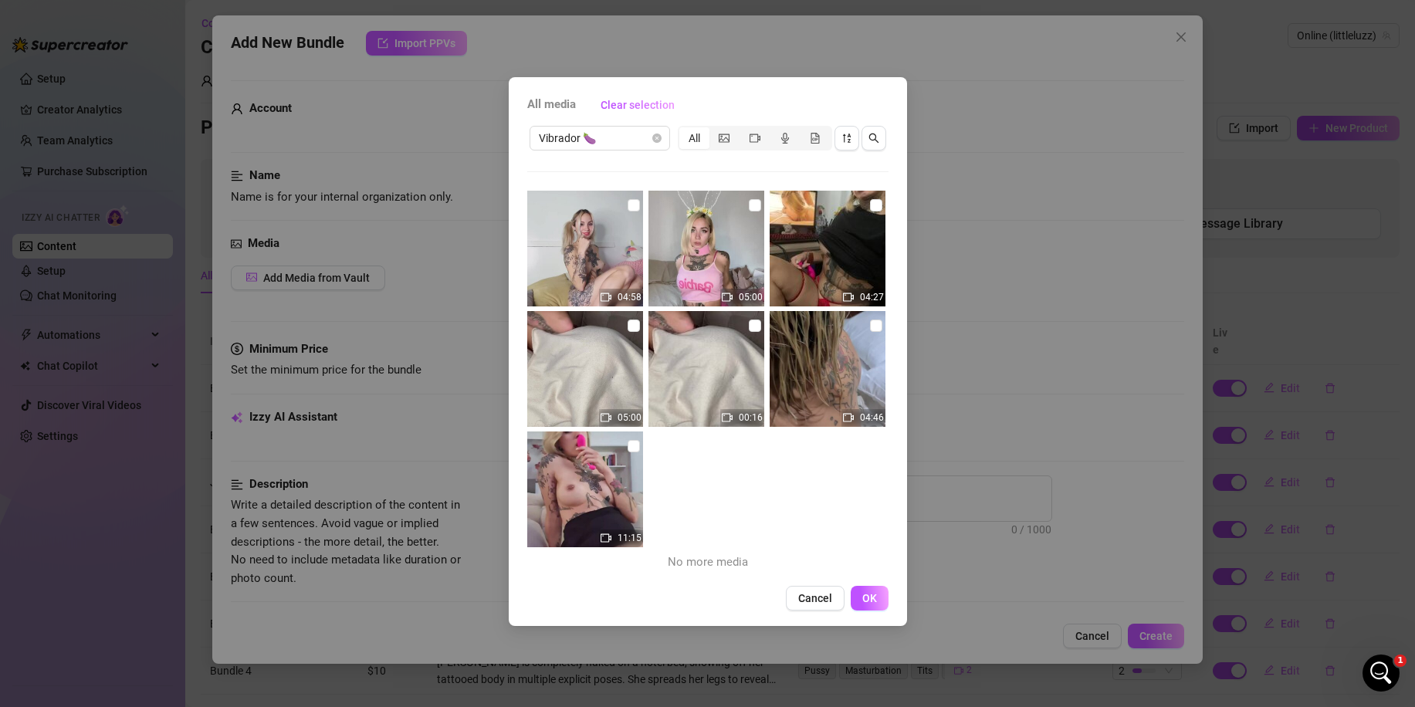
drag, startPoint x: 747, startPoint y: 324, endPoint x: 676, endPoint y: 326, distance: 71.0
click at [749, 326] on input "checkbox" at bounding box center [755, 325] width 12 height 12
click at [634, 323] on input "checkbox" at bounding box center [633, 325] width 12 height 12
click at [865, 598] on span "OK" at bounding box center [869, 598] width 15 height 12
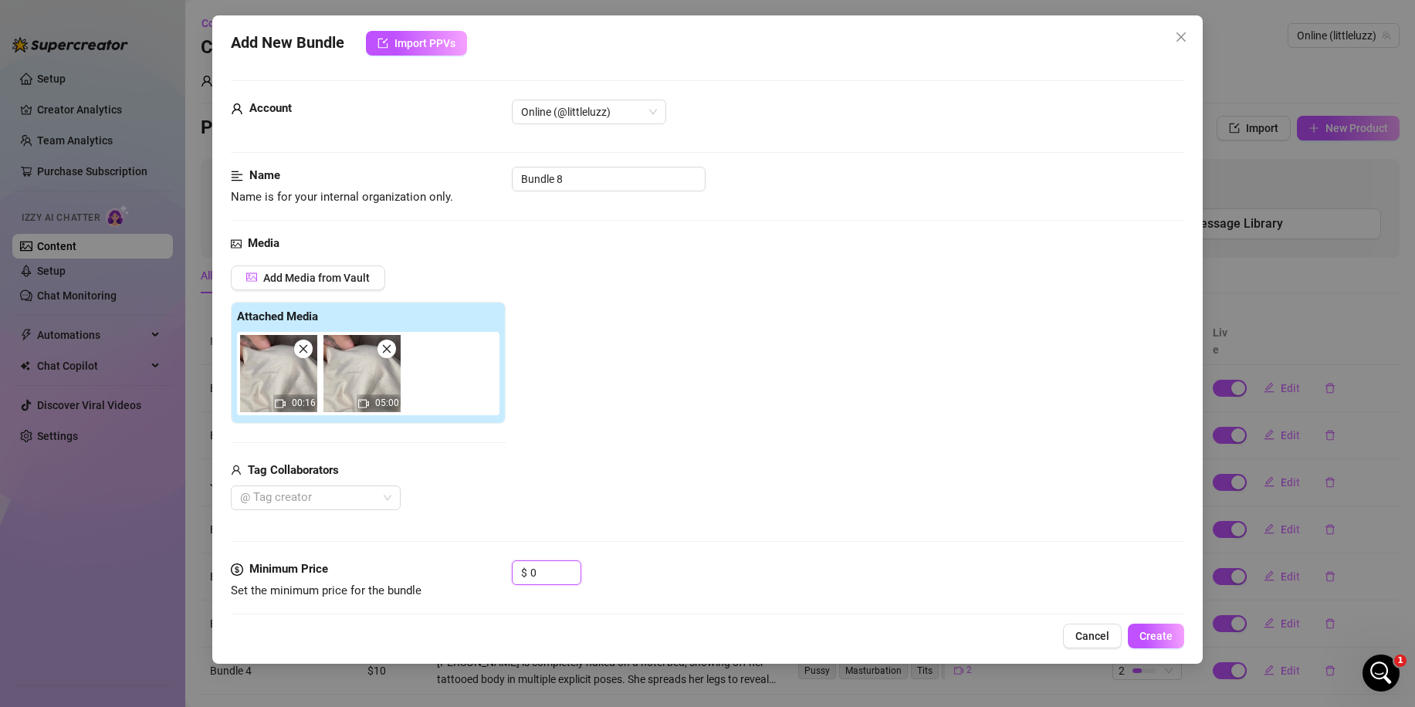
drag, startPoint x: 539, startPoint y: 566, endPoint x: 387, endPoint y: 563, distance: 151.3
click at [391, 564] on div "Minimum Price Set the minimum price for the bundle $ 0" at bounding box center [707, 579] width 953 height 39
click at [547, 571] on input "0" at bounding box center [555, 572] width 50 height 23
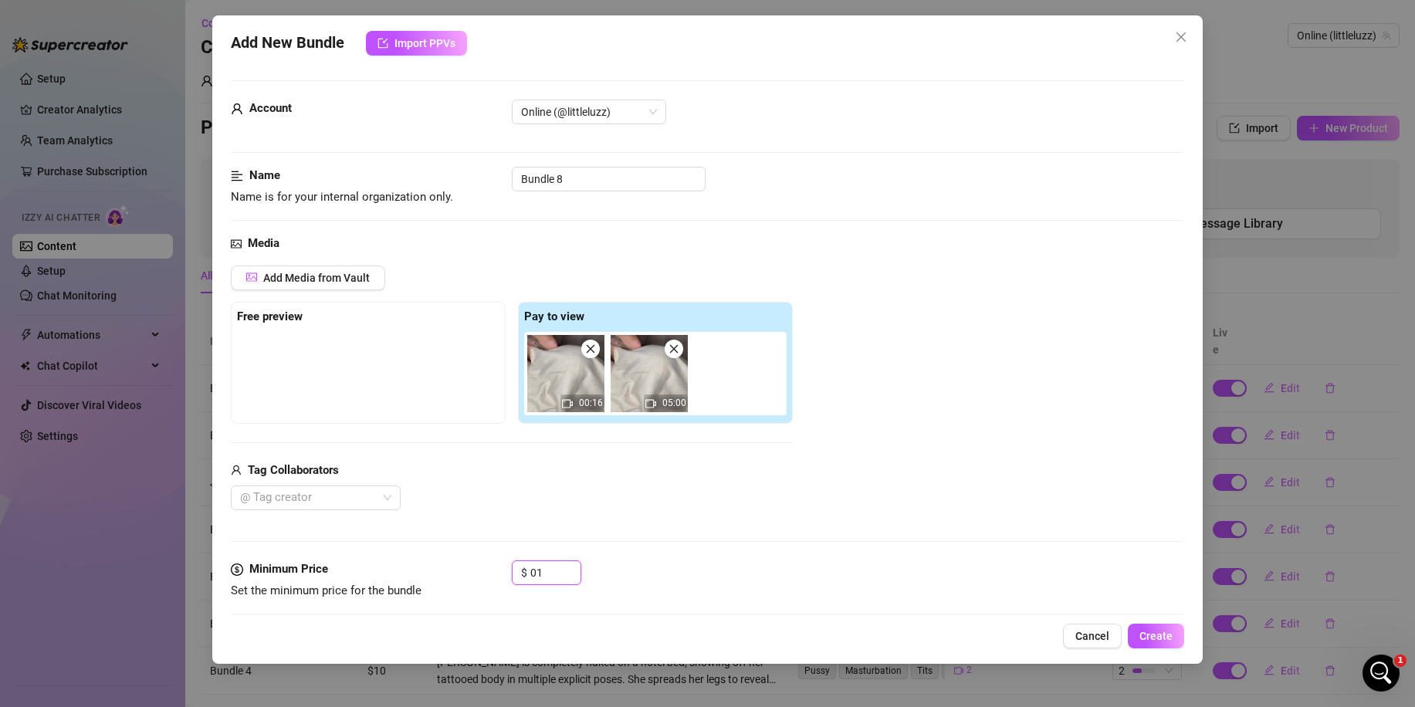
drag, startPoint x: 547, startPoint y: 571, endPoint x: 492, endPoint y: 571, distance: 55.6
click at [492, 571] on div "Minimum Price Set the minimum price for the bundle $ 01" at bounding box center [707, 579] width 953 height 39
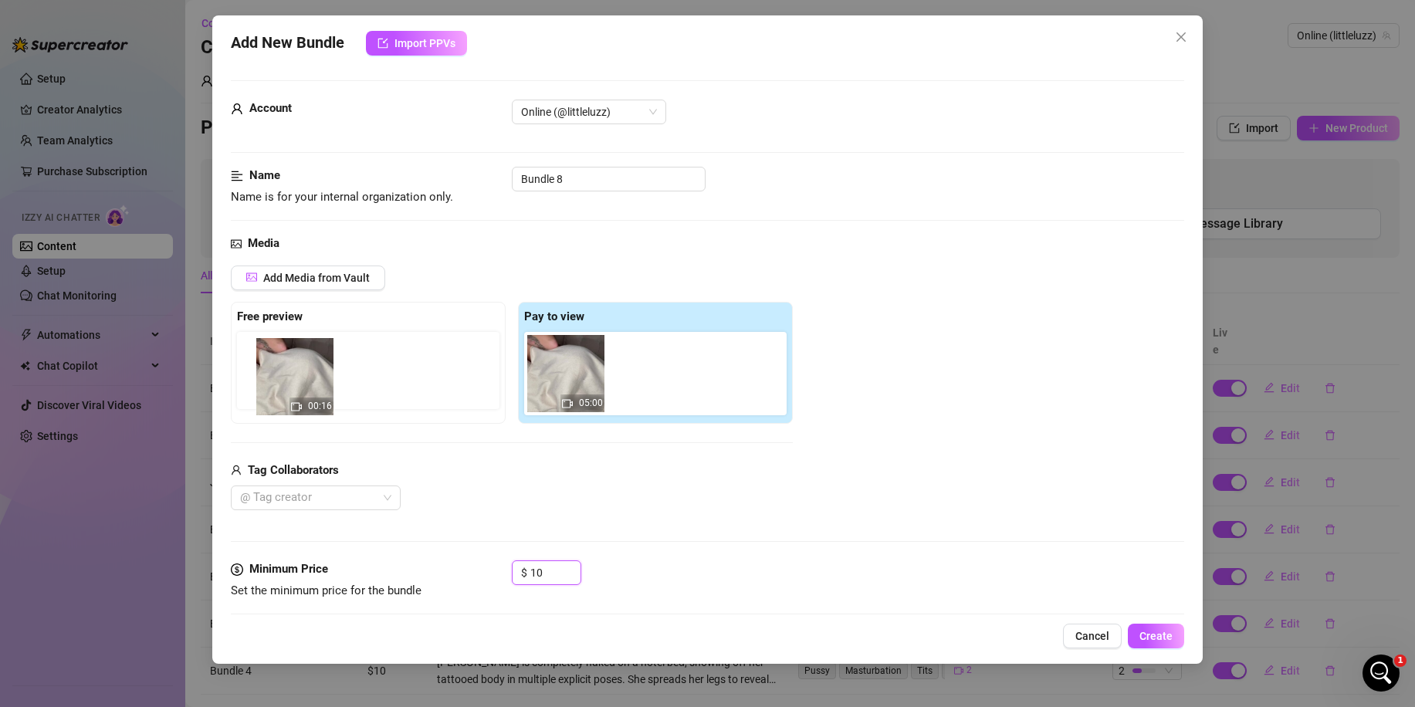
drag, startPoint x: 563, startPoint y: 399, endPoint x: 289, endPoint y: 402, distance: 274.7
click at [289, 402] on div "Free preview Pay to view 00:16 05:00" at bounding box center [512, 363] width 562 height 122
drag, startPoint x: 548, startPoint y: 390, endPoint x: 284, endPoint y: 388, distance: 263.9
click at [284, 388] on div "Free preview Pay to view 00:16 05:00" at bounding box center [512, 363] width 562 height 122
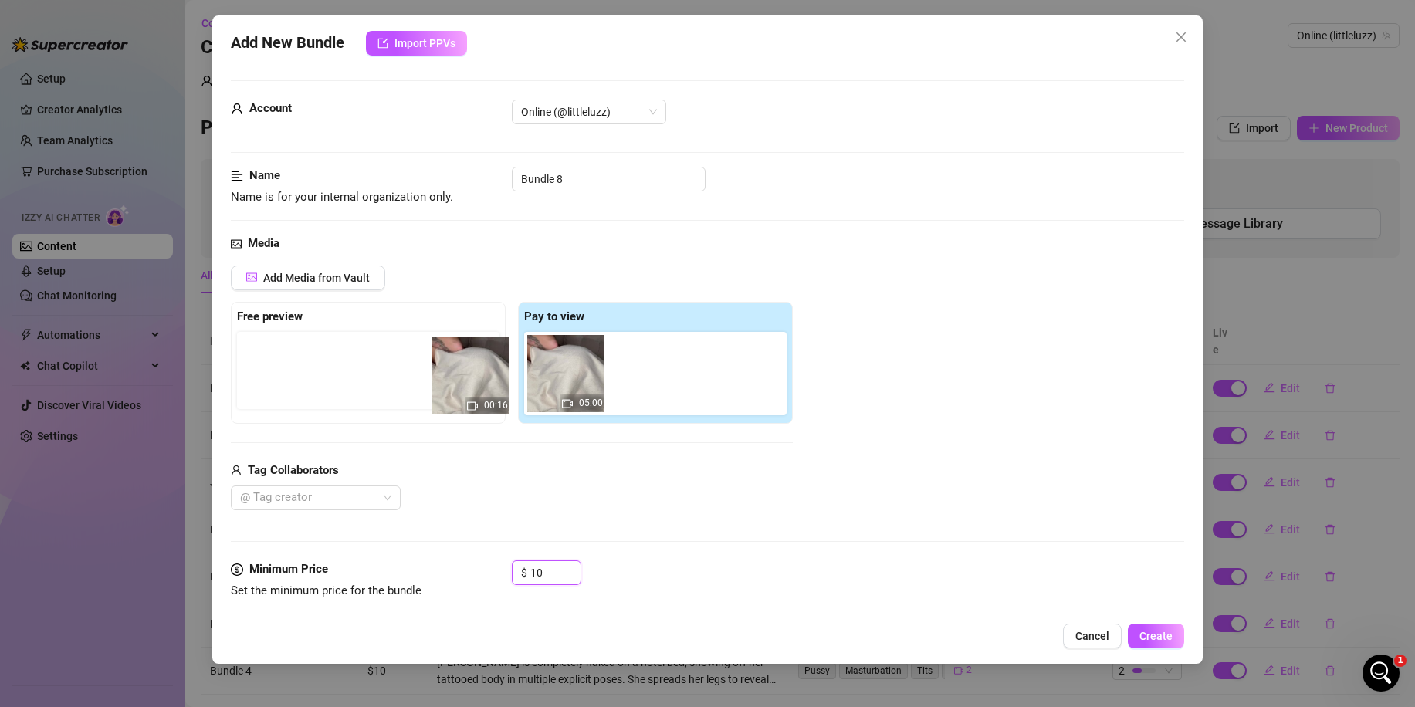
drag, startPoint x: 532, startPoint y: 387, endPoint x: 280, endPoint y: 384, distance: 251.6
click at [280, 384] on div "Free preview Pay to view 00:16 05:00" at bounding box center [512, 363] width 562 height 122
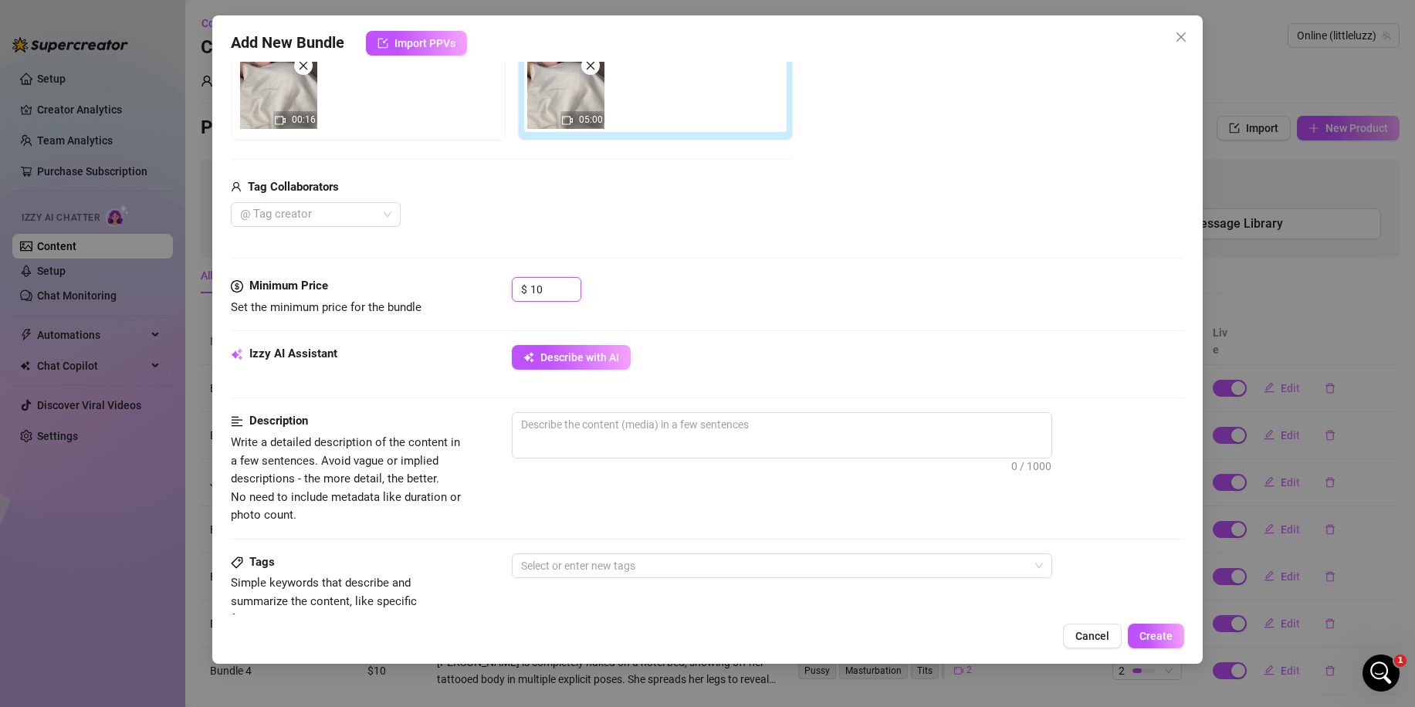
scroll to position [309, 0]
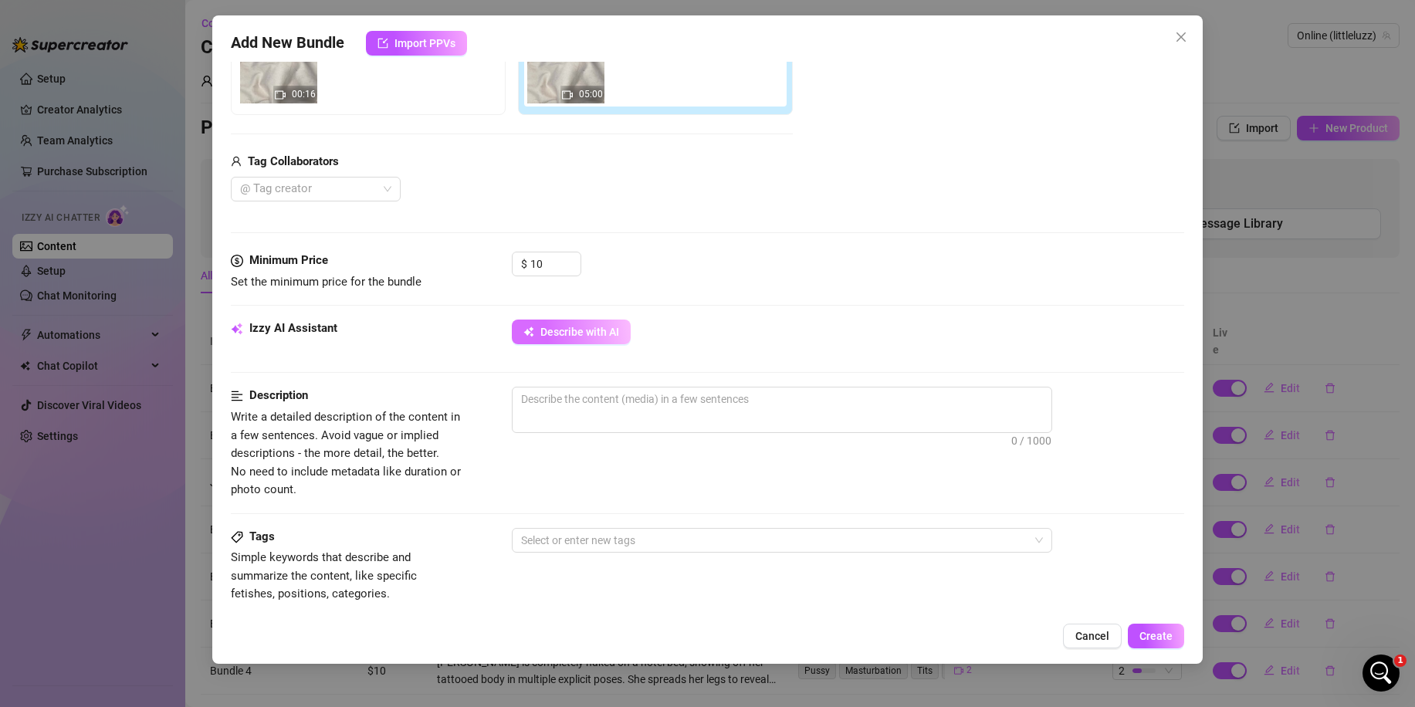
click at [580, 339] on button "Describe with AI" at bounding box center [571, 331] width 119 height 25
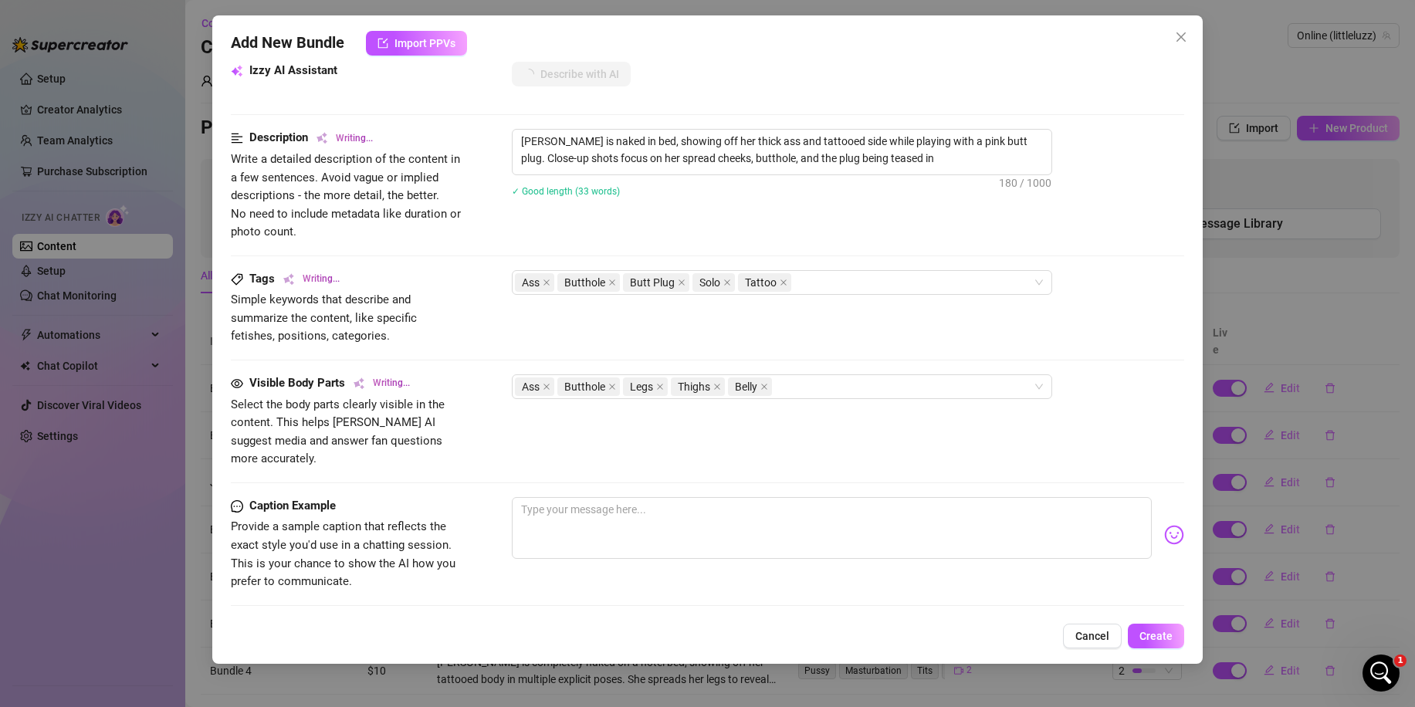
scroll to position [617, 0]
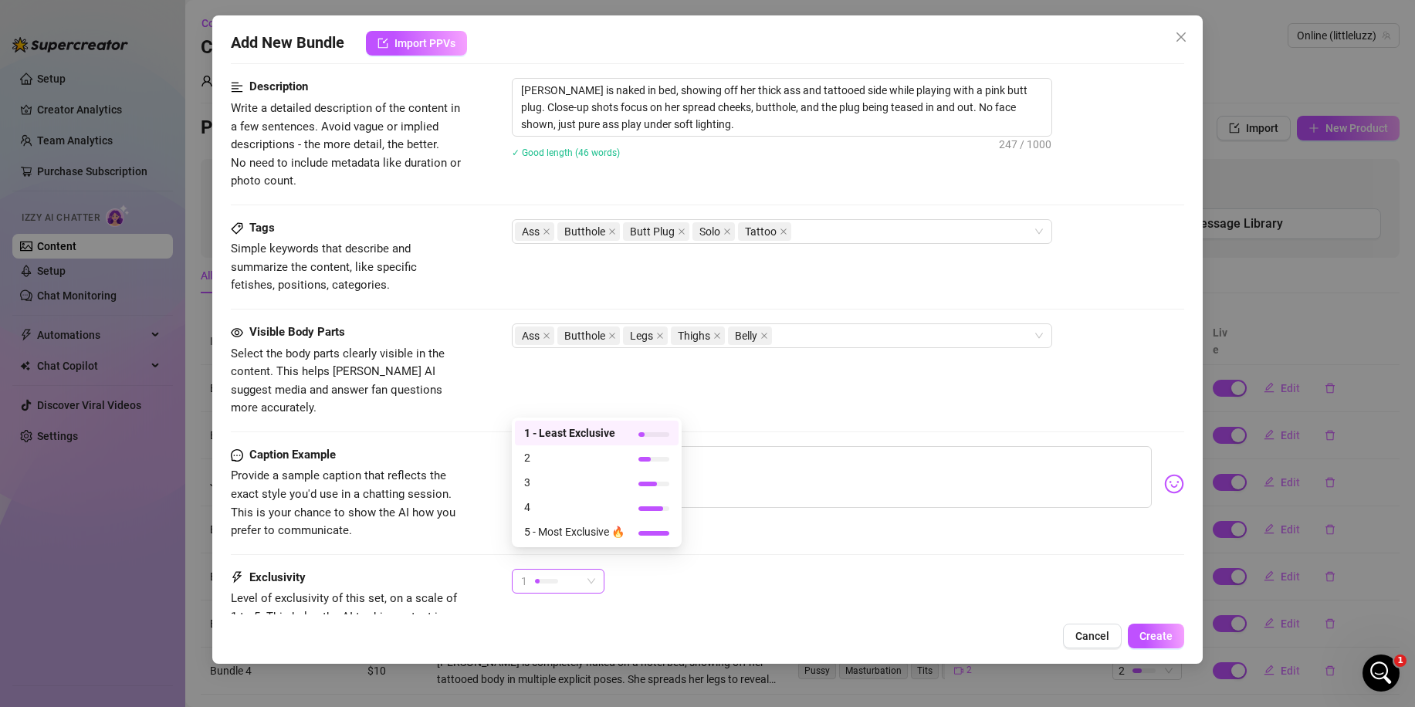
click at [536, 573] on div at bounding box center [546, 580] width 23 height 15
click at [542, 478] on span "3" at bounding box center [574, 482] width 100 height 17
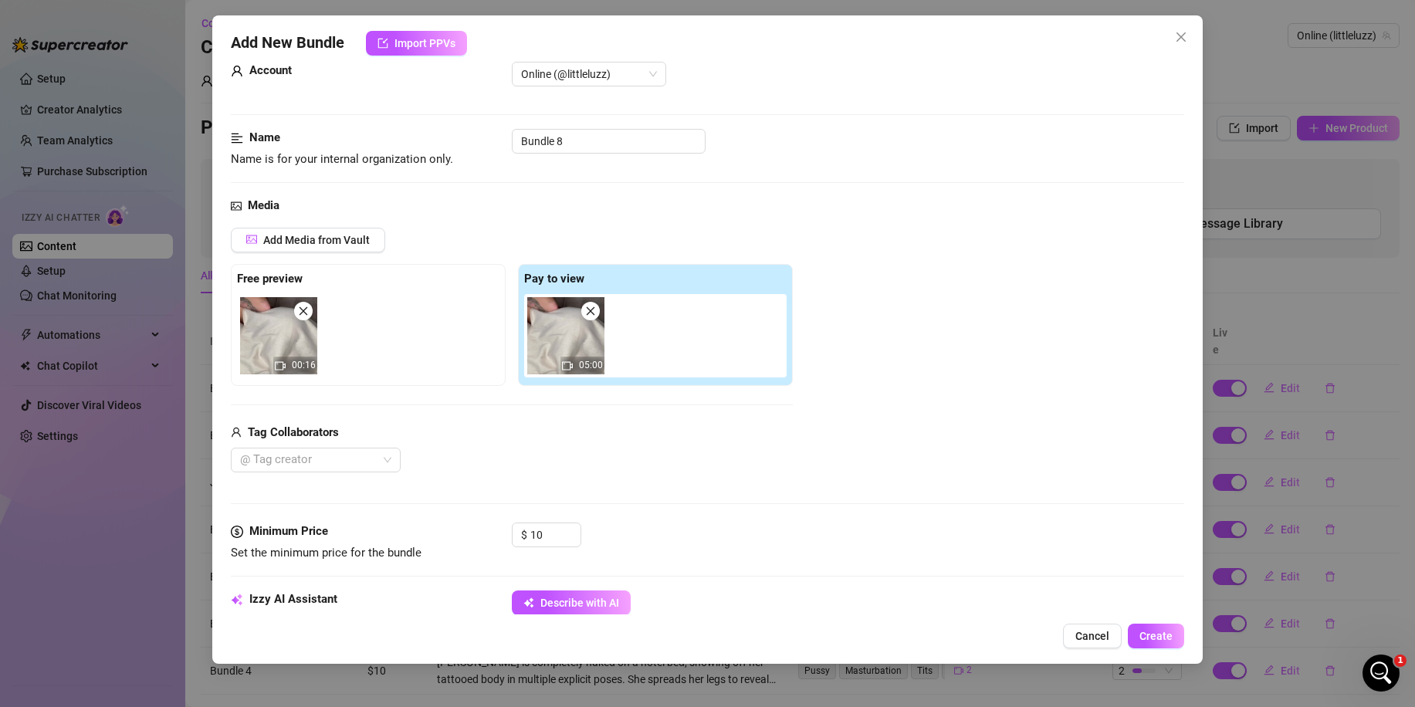
scroll to position [0, 0]
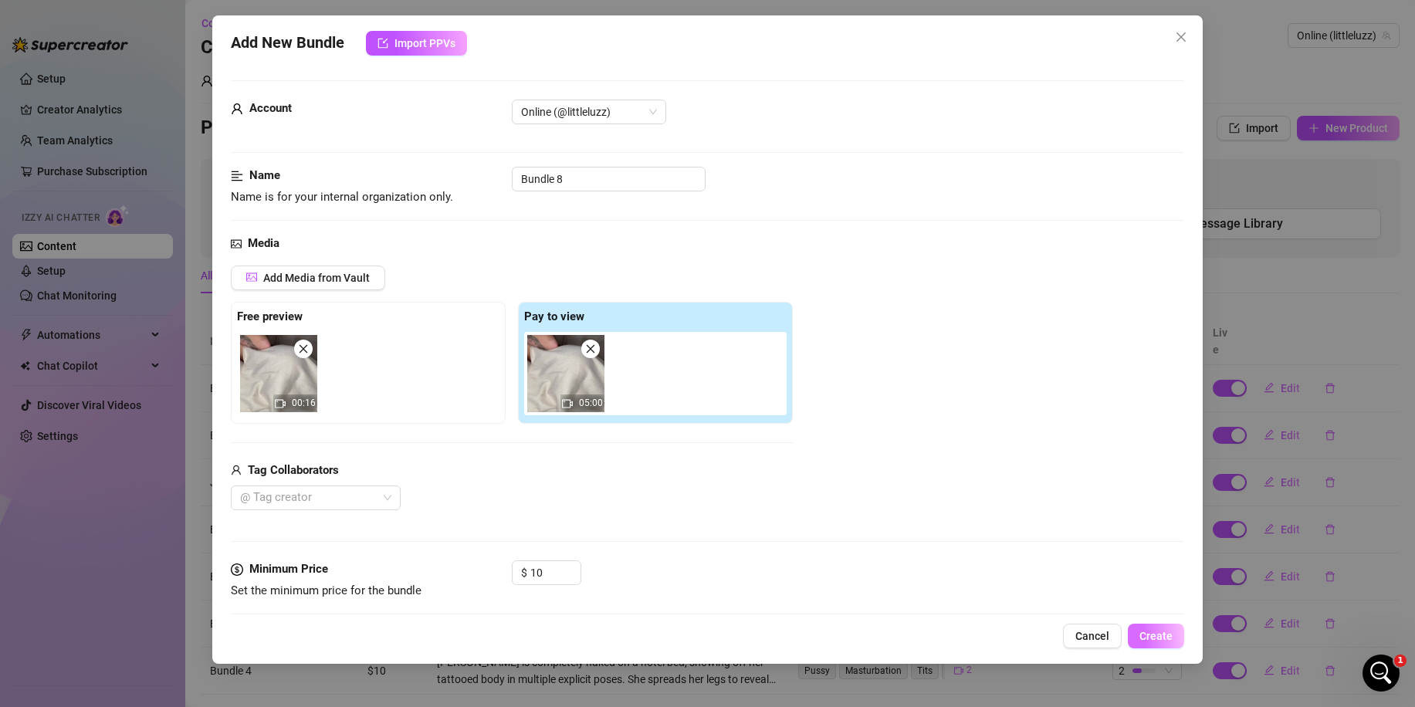
click at [1162, 628] on button "Create" at bounding box center [1155, 636] width 56 height 25
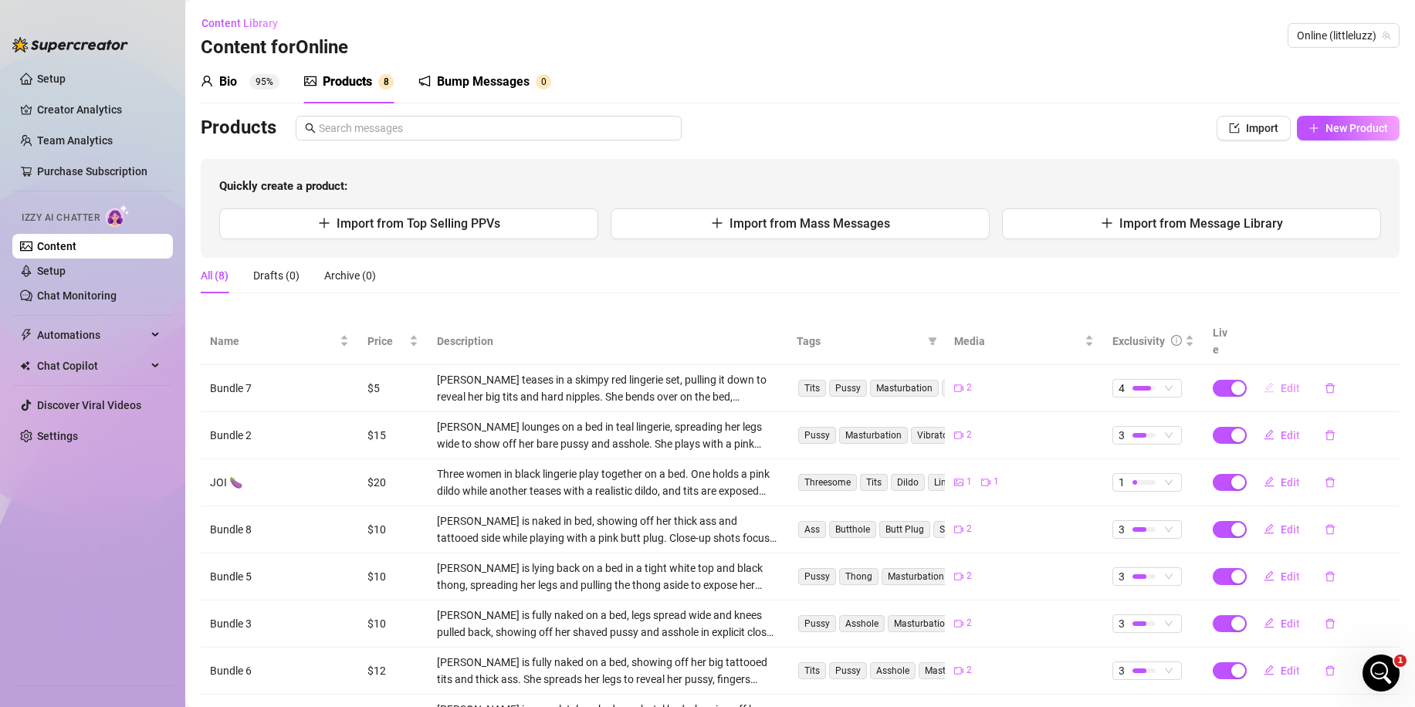
click at [1280, 382] on span "Edit" at bounding box center [1289, 388] width 19 height 12
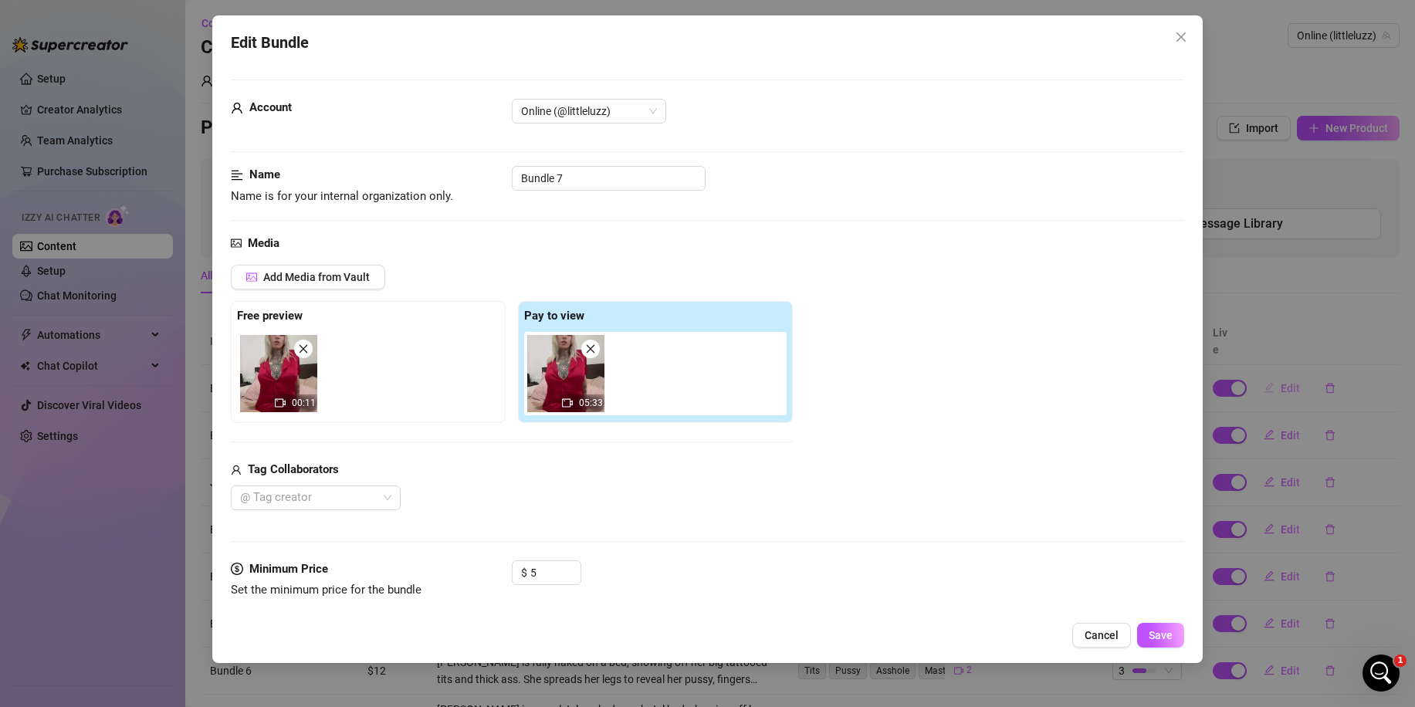
click at [1280, 371] on div "Edit Bundle Account Online (@littleluzz) Name Name is for your internal organiz…" at bounding box center [707, 353] width 1415 height 707
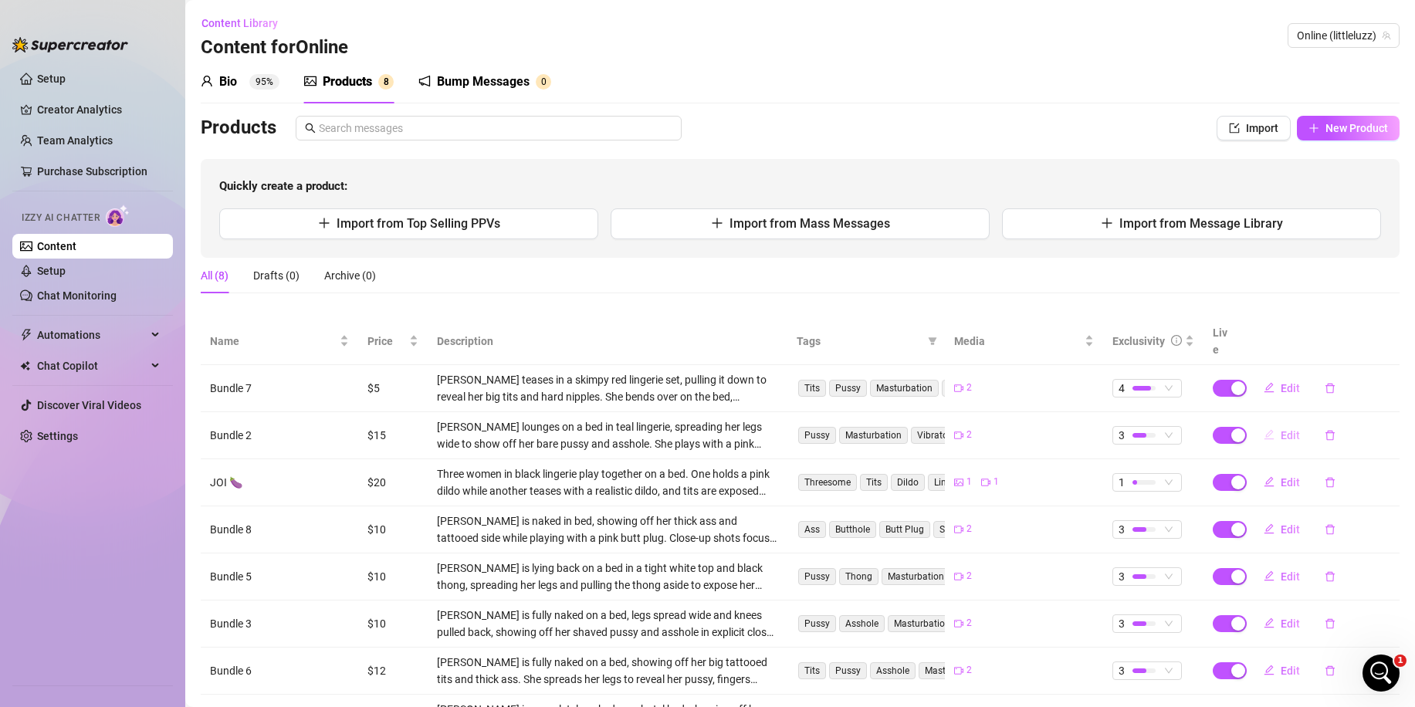
click at [1280, 429] on span "Edit" at bounding box center [1289, 435] width 19 height 12
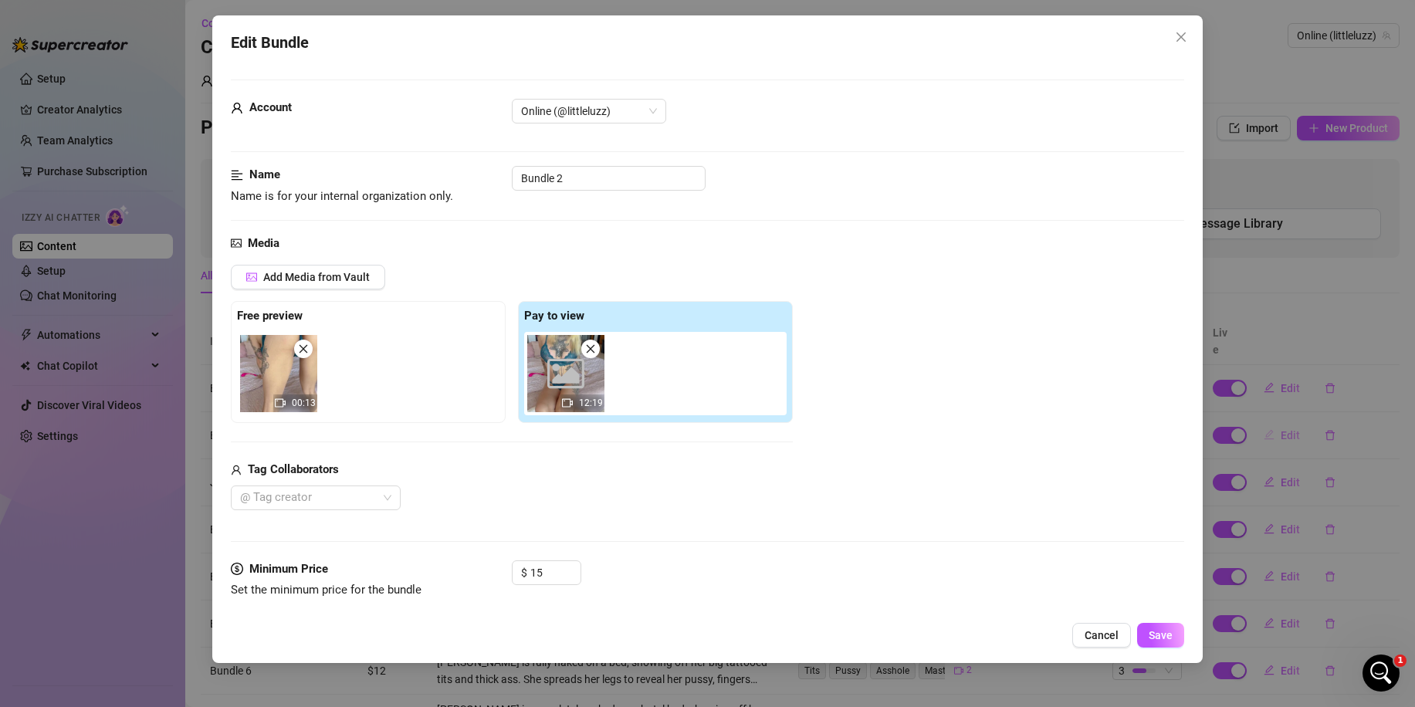
click at [1280, 418] on div "Edit Bundle Account Online (@littleluzz) Name Name is for your internal organiz…" at bounding box center [707, 353] width 1415 height 707
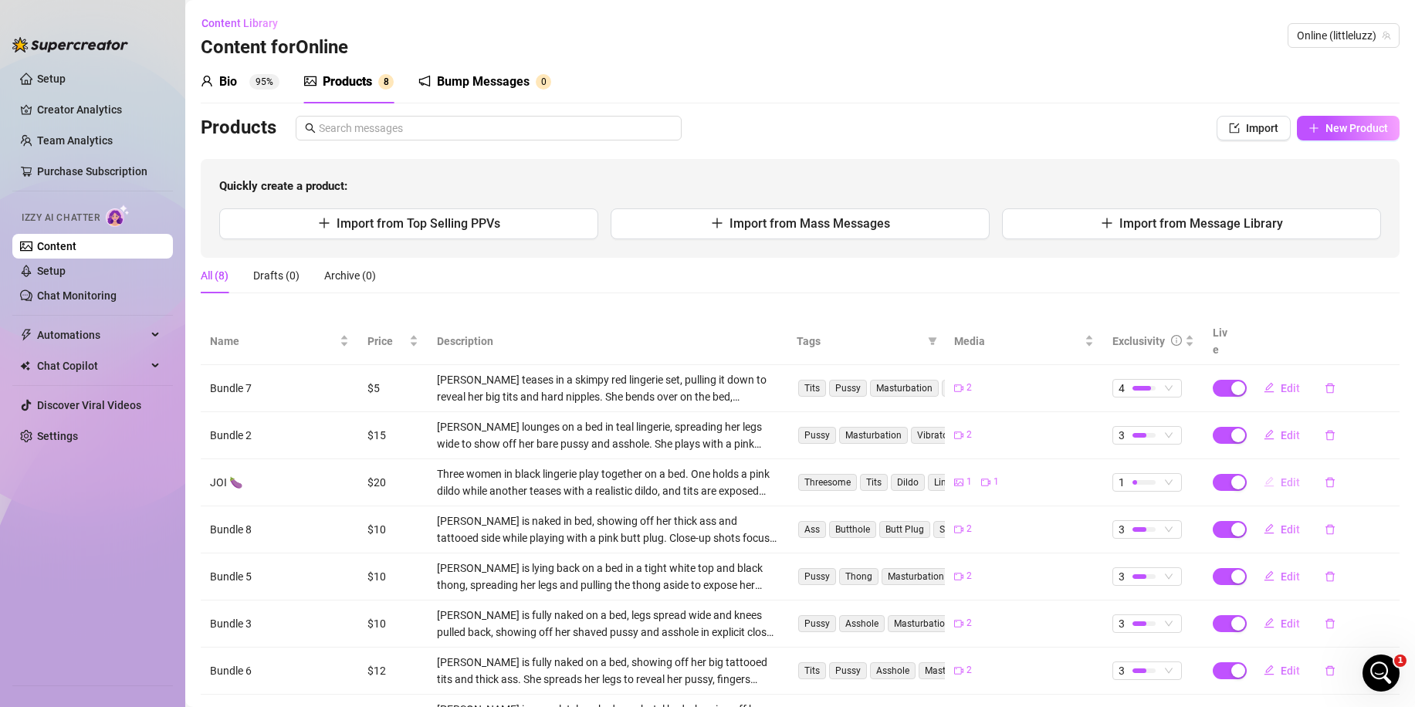
click at [1280, 476] on span "Edit" at bounding box center [1289, 482] width 19 height 12
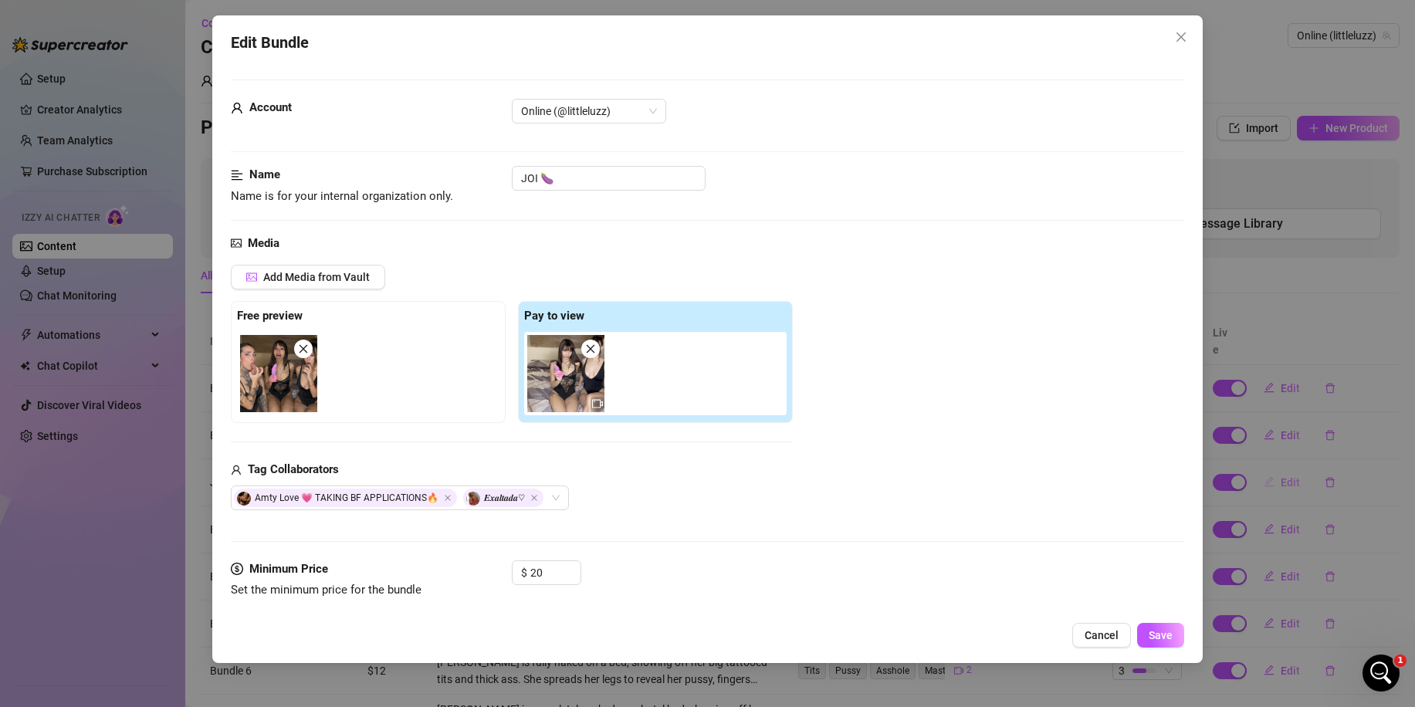
click at [1274, 465] on div "Edit Bundle Account Online (@littleluzz) Name Name is for your internal organiz…" at bounding box center [707, 353] width 1415 height 707
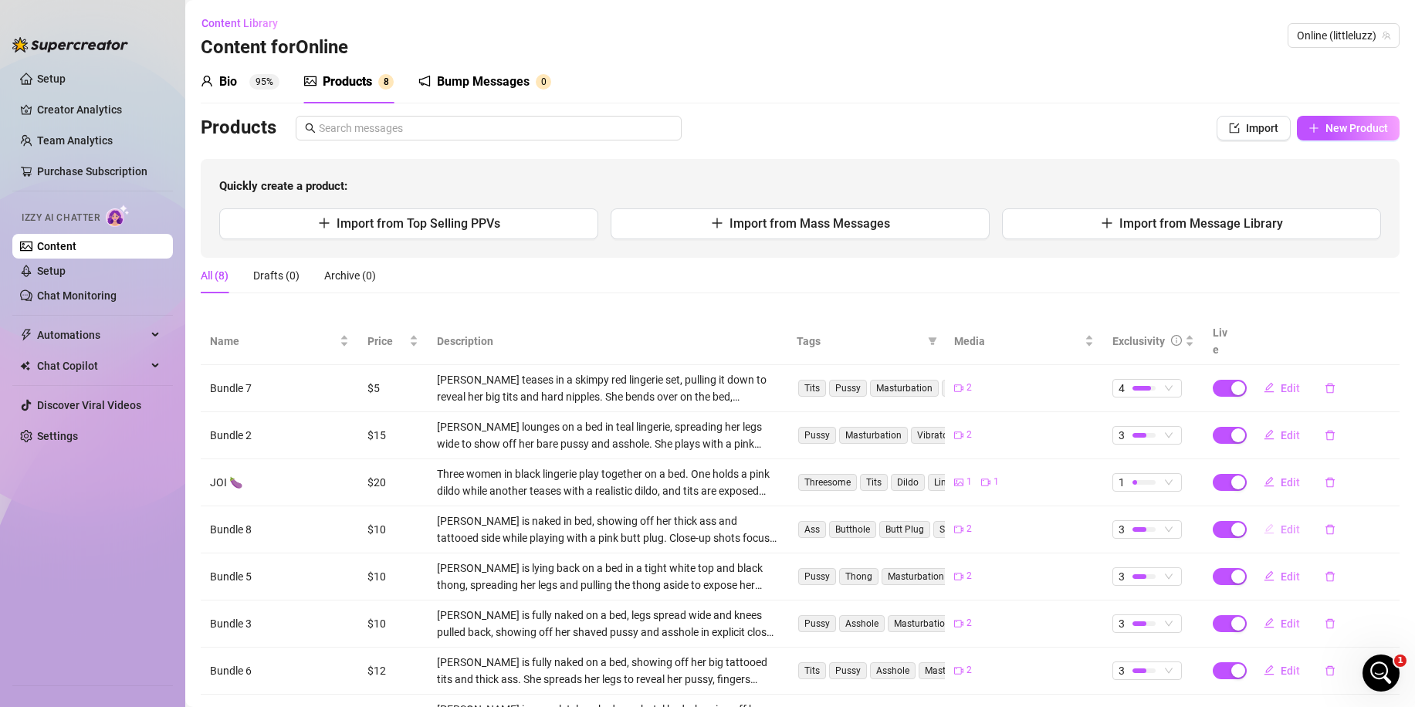
click at [1276, 517] on button "Edit" at bounding box center [1281, 529] width 61 height 25
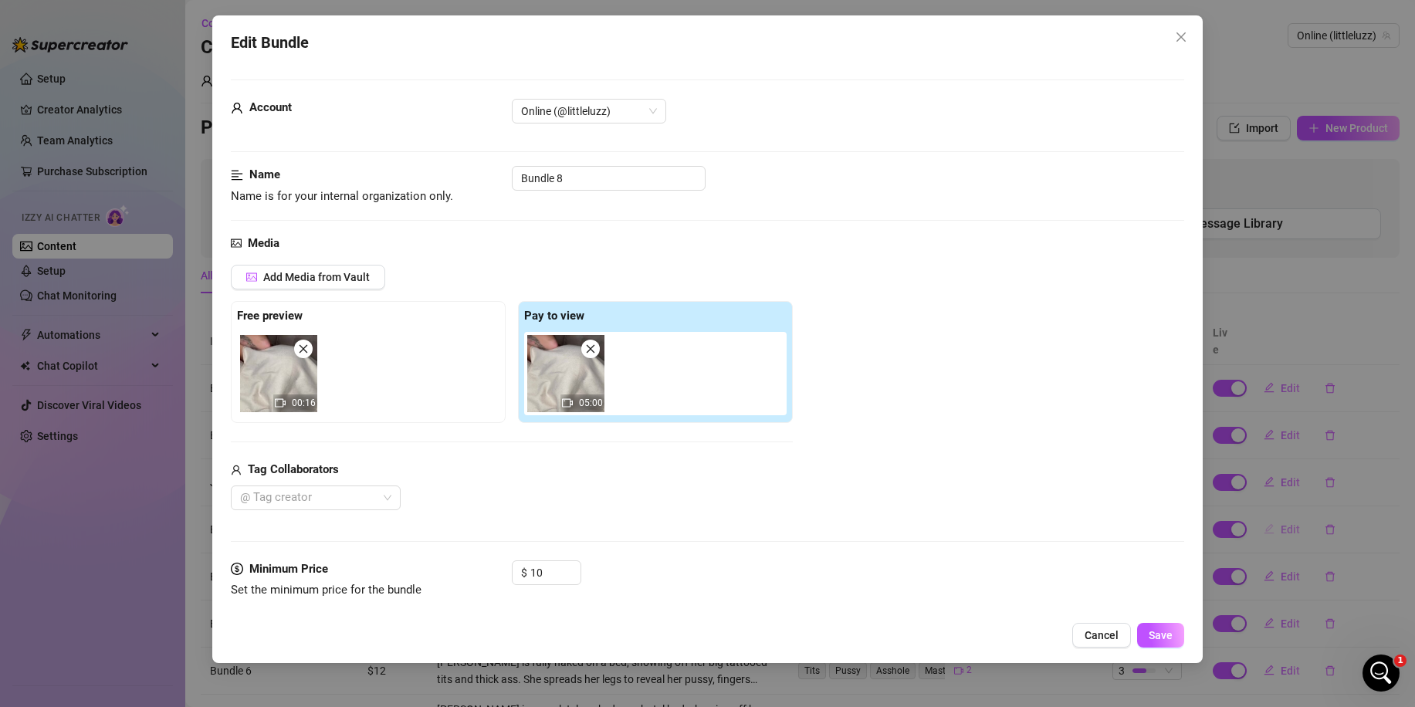
click at [1276, 504] on div "Edit Bundle Account Online (@littleluzz) Name Name is for your internal organiz…" at bounding box center [707, 353] width 1415 height 707
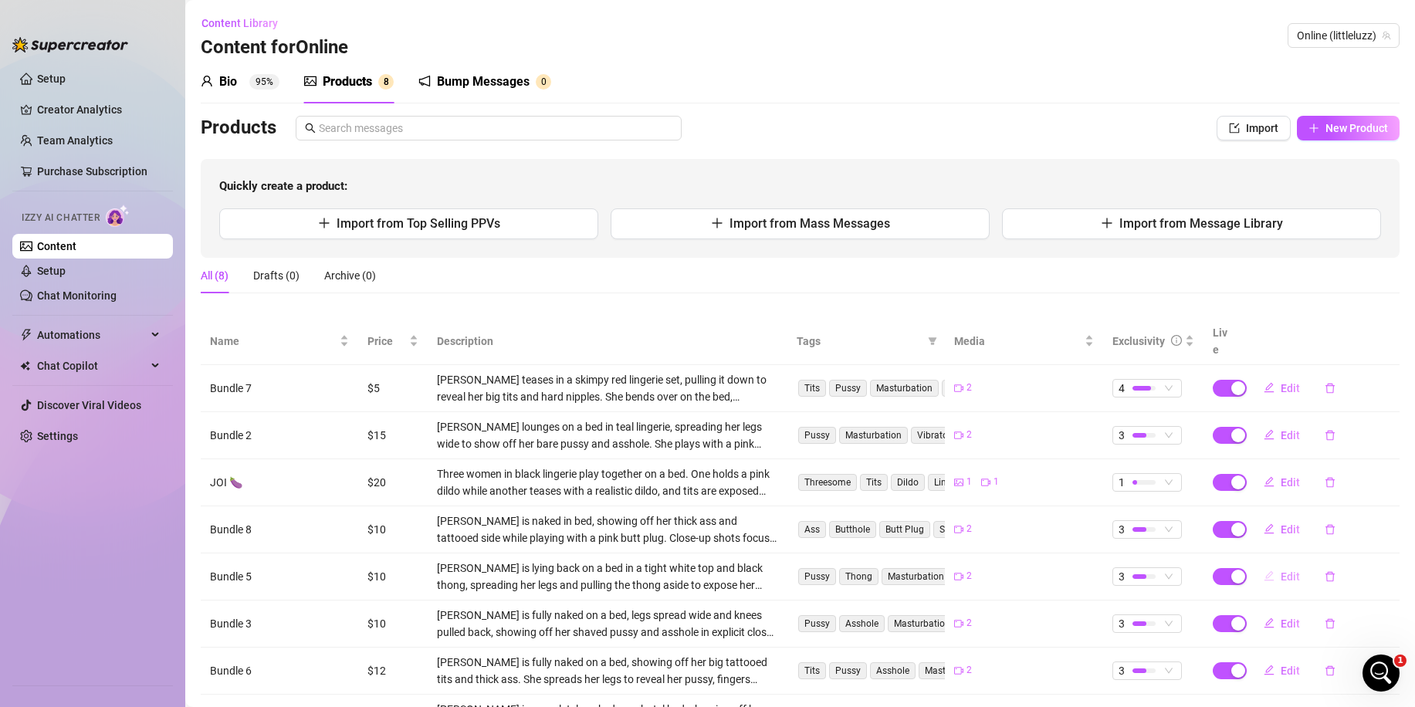
click at [1280, 570] on span "Edit" at bounding box center [1289, 576] width 19 height 12
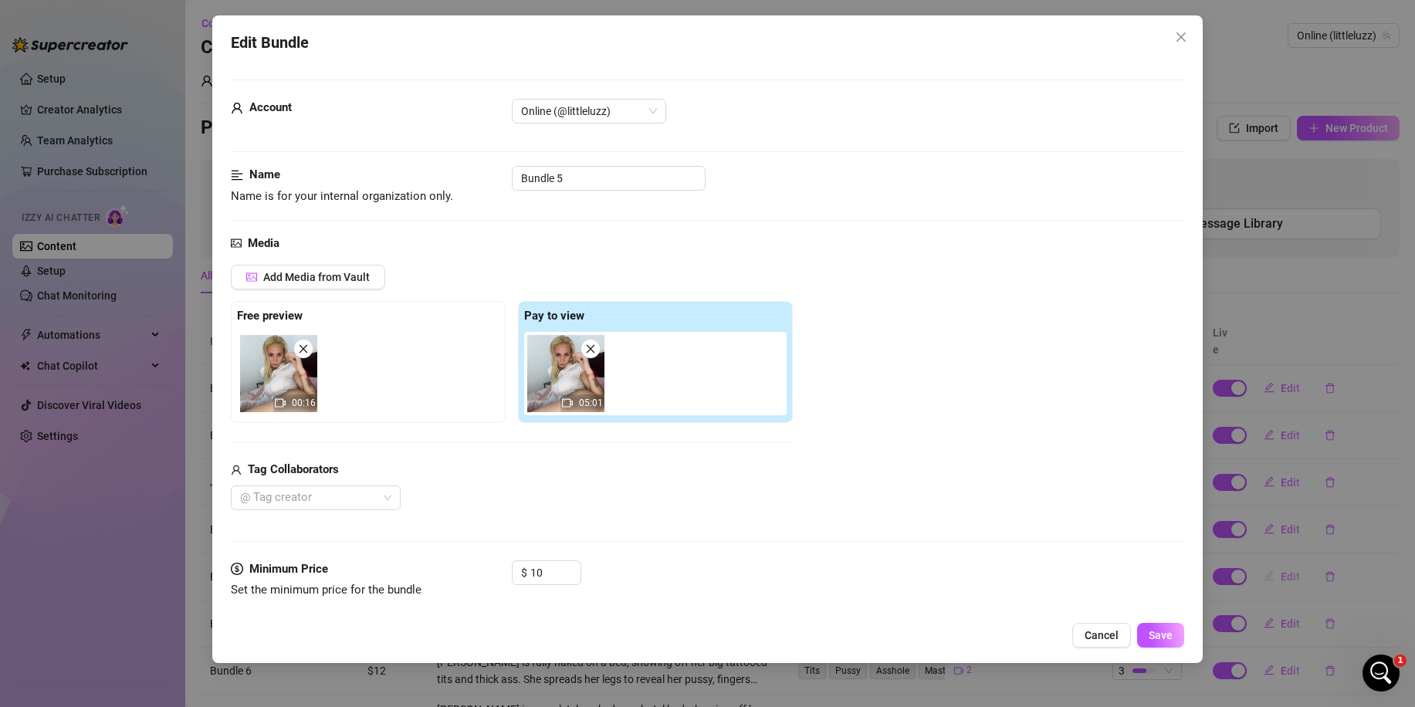
click at [1273, 562] on div "Edit Bundle Account Online (@littleluzz) Name Name is for your internal organiz…" at bounding box center [707, 353] width 1415 height 707
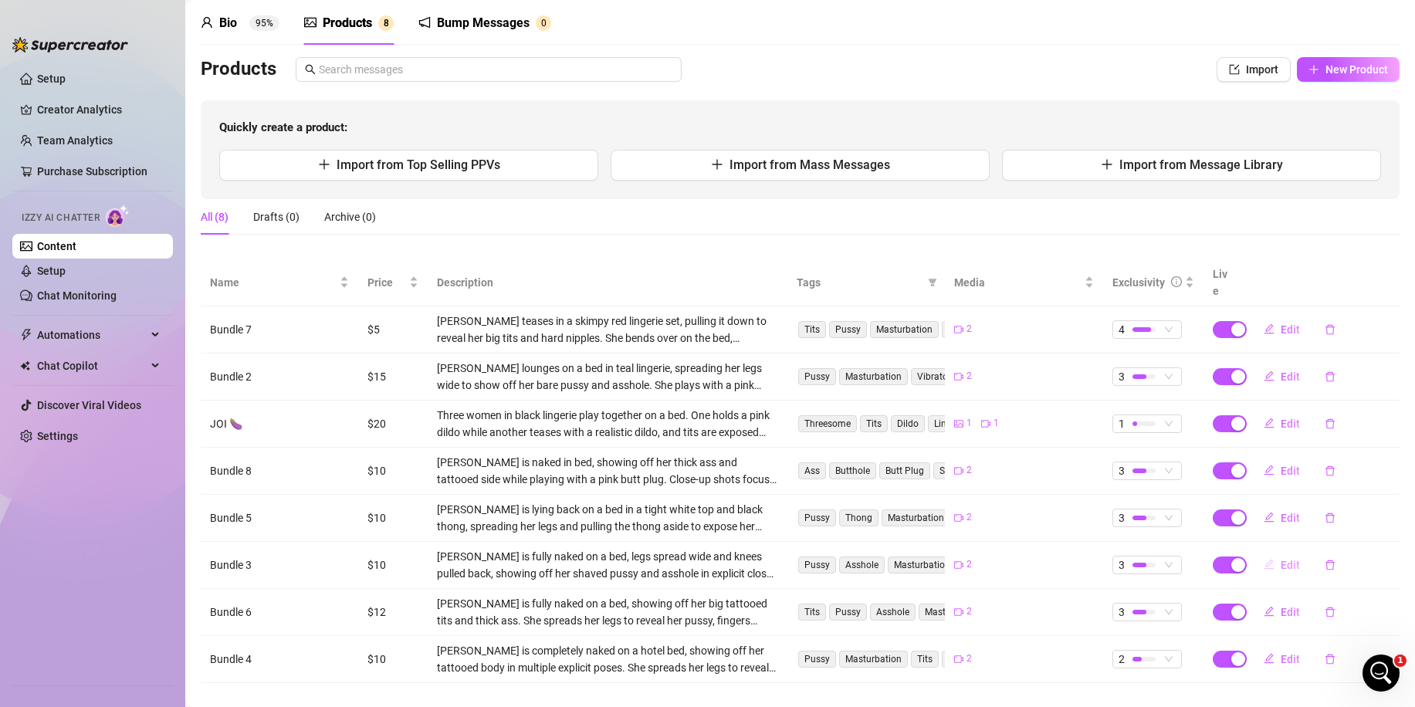
scroll to position [64, 0]
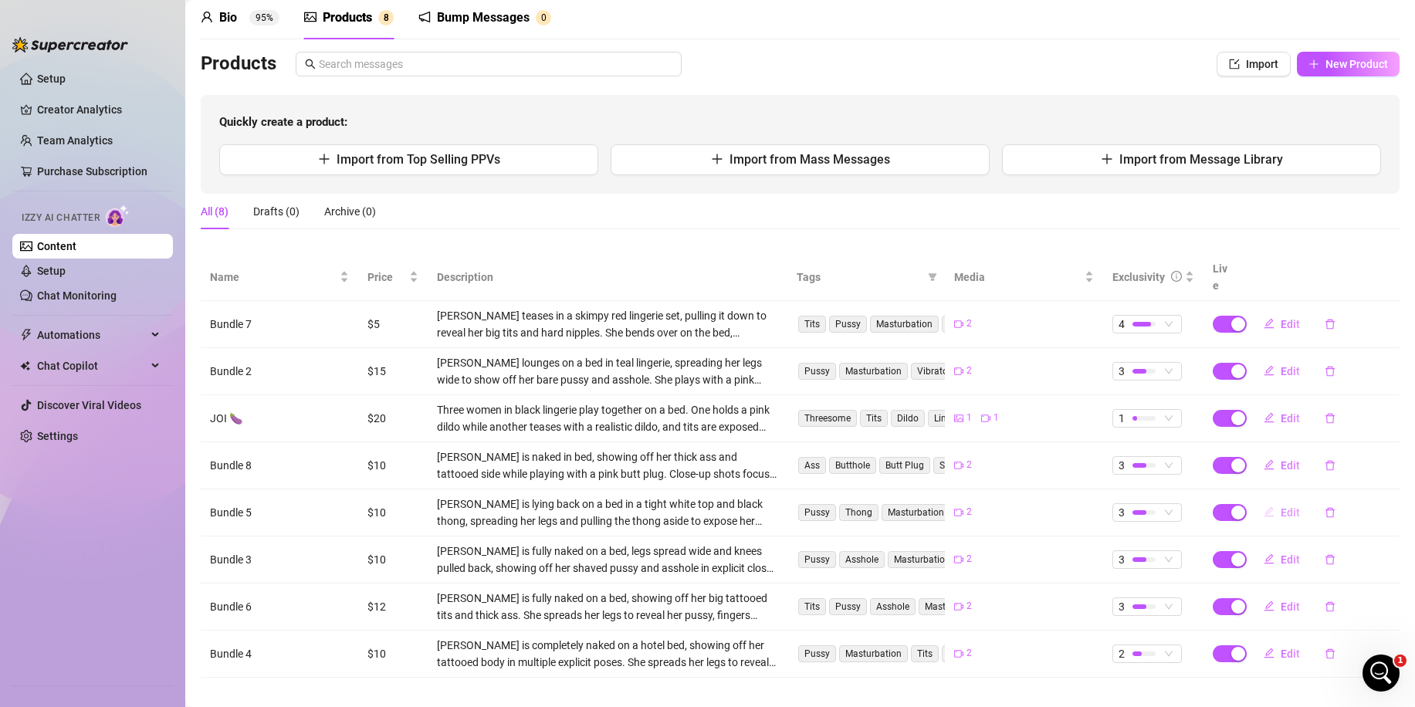
click at [1280, 506] on span "Edit" at bounding box center [1289, 512] width 19 height 12
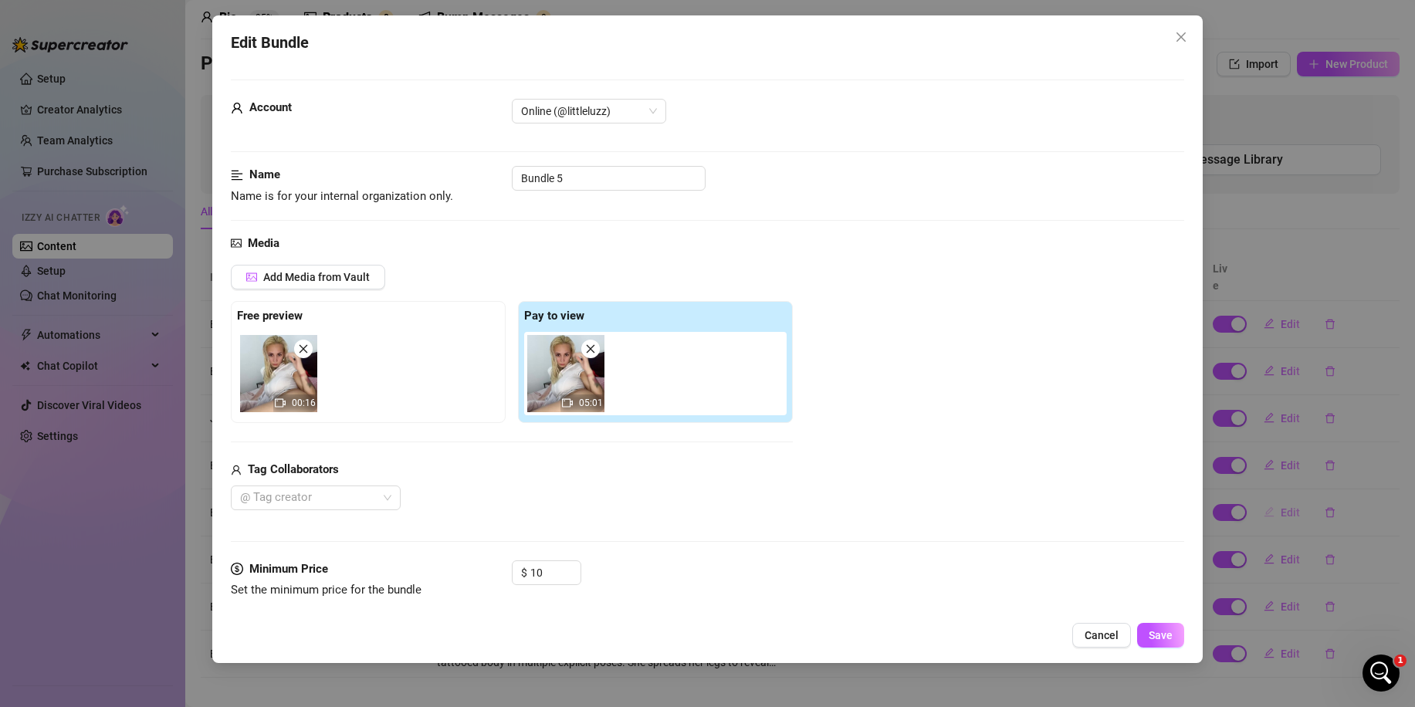
click at [1270, 499] on div "Edit Bundle Account Online (@littleluzz) Name Name is for your internal organiz…" at bounding box center [707, 353] width 1415 height 707
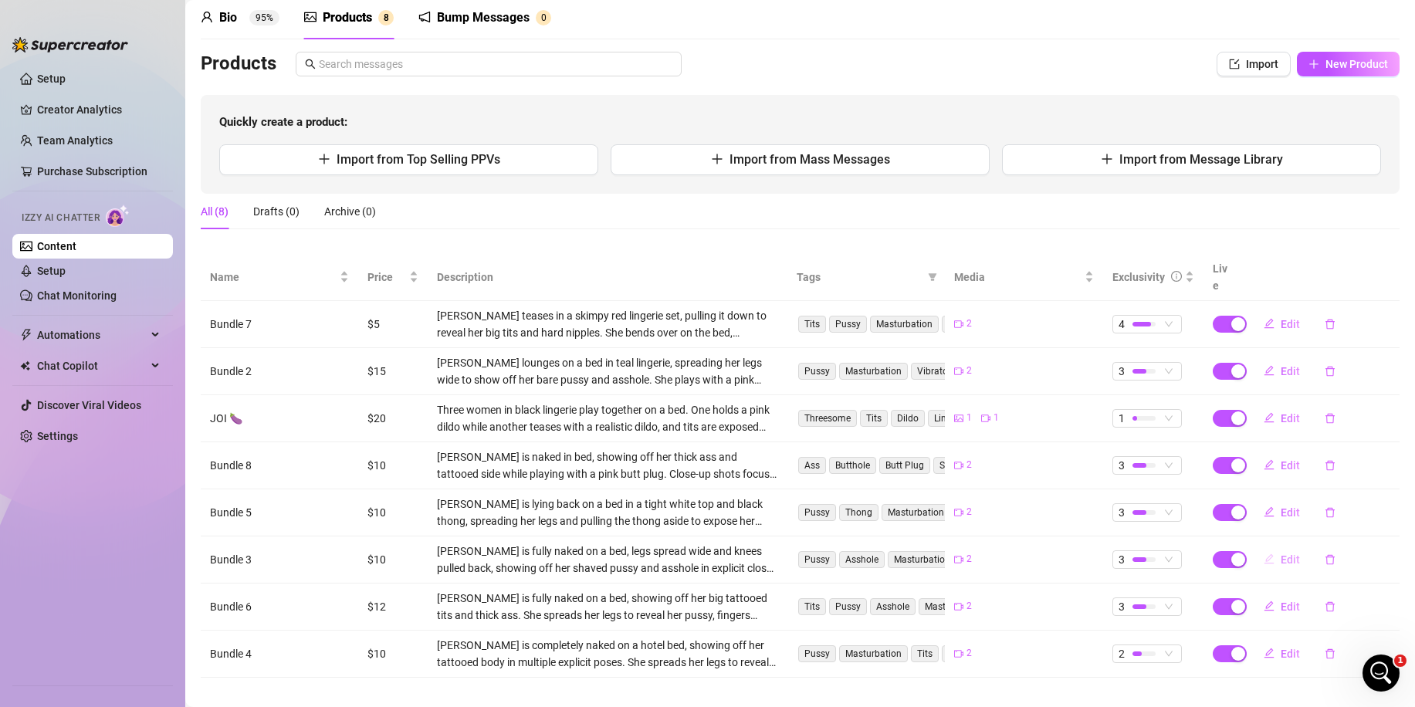
click at [1280, 553] on span "Edit" at bounding box center [1289, 559] width 19 height 12
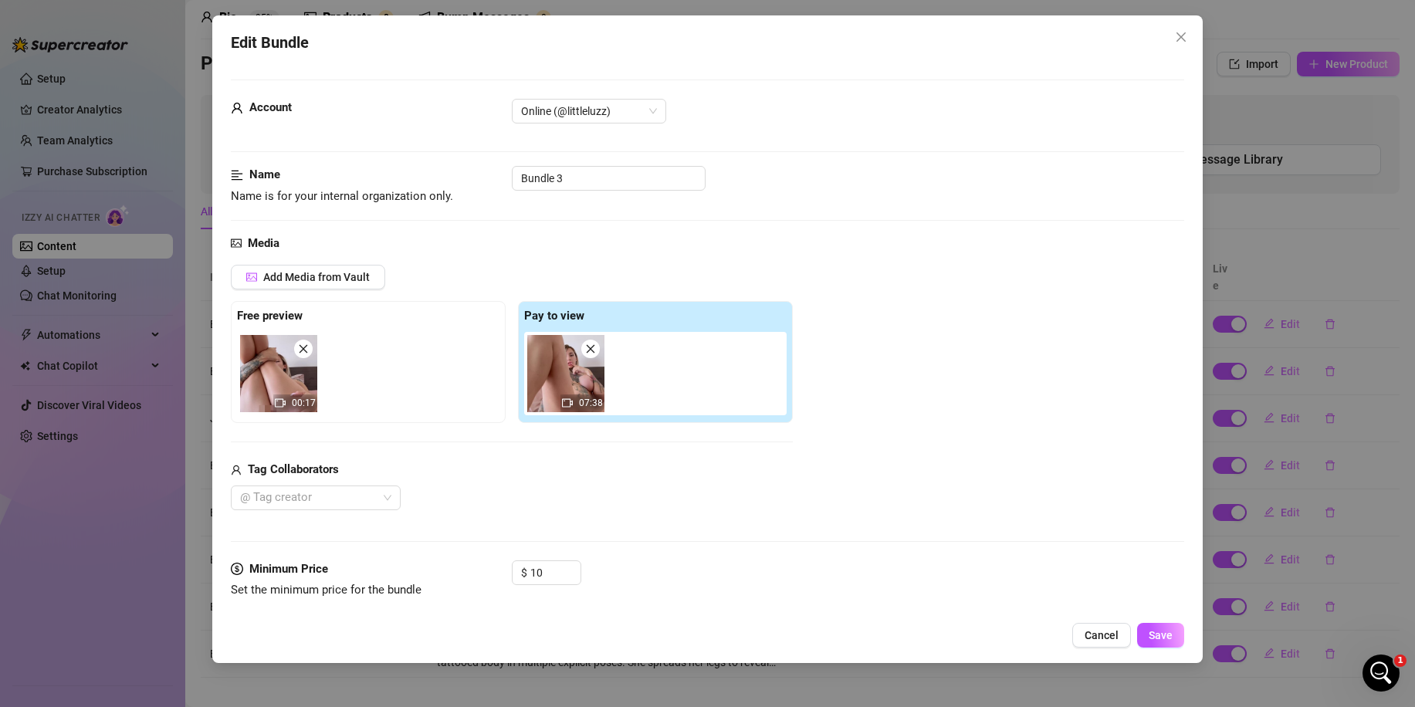
click at [1274, 537] on div "Edit Bundle Account Online (@littleluzz) Name Name is for your internal organiz…" at bounding box center [707, 353] width 1415 height 707
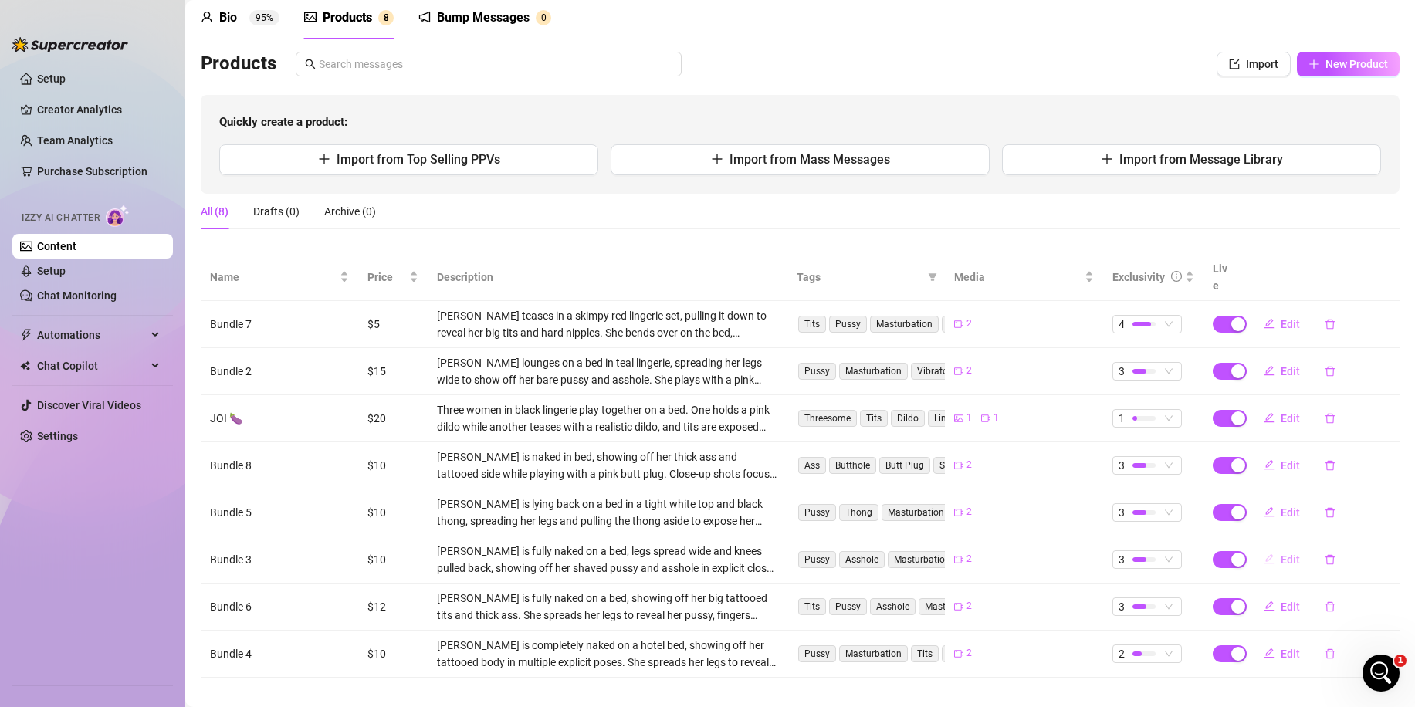
click at [1263, 547] on button "Edit" at bounding box center [1281, 559] width 61 height 25
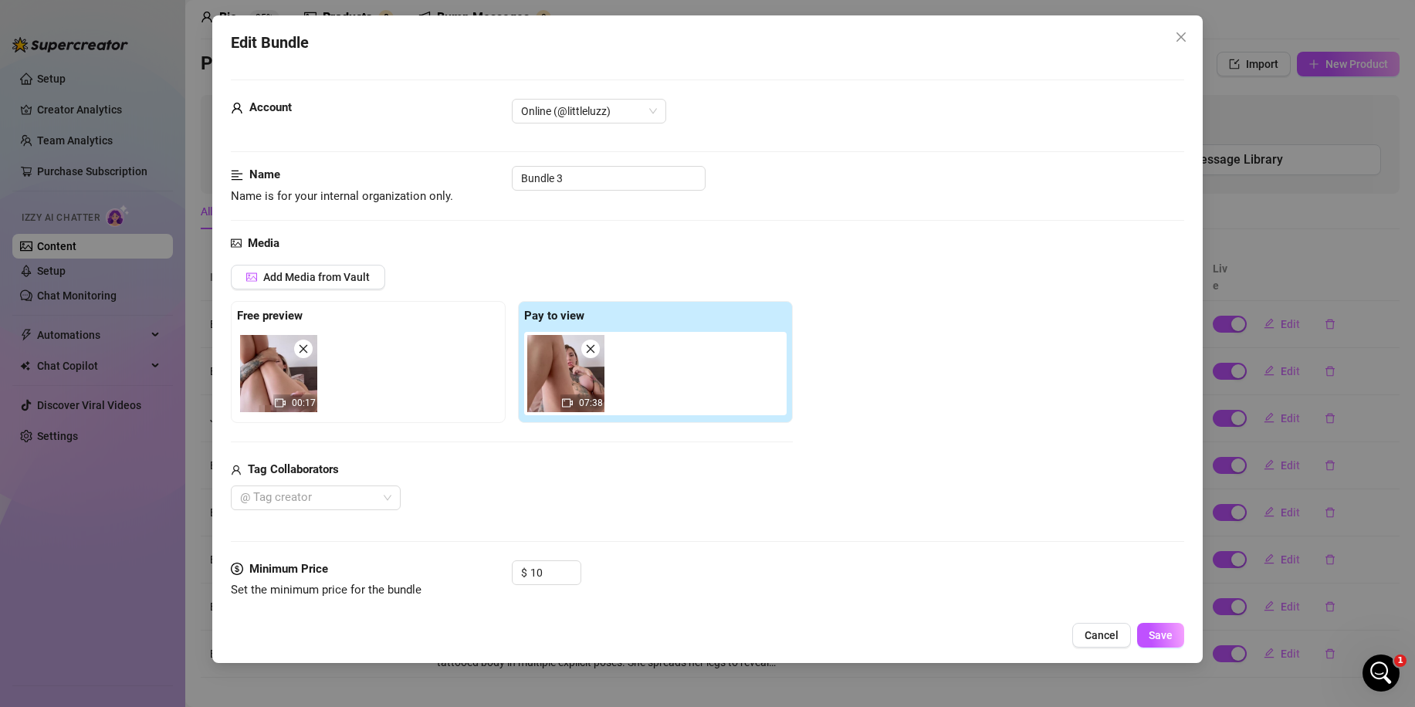
click at [1271, 565] on div "Edit Bundle Account Online (@littleluzz) Name Name is for your internal organiz…" at bounding box center [707, 353] width 1415 height 707
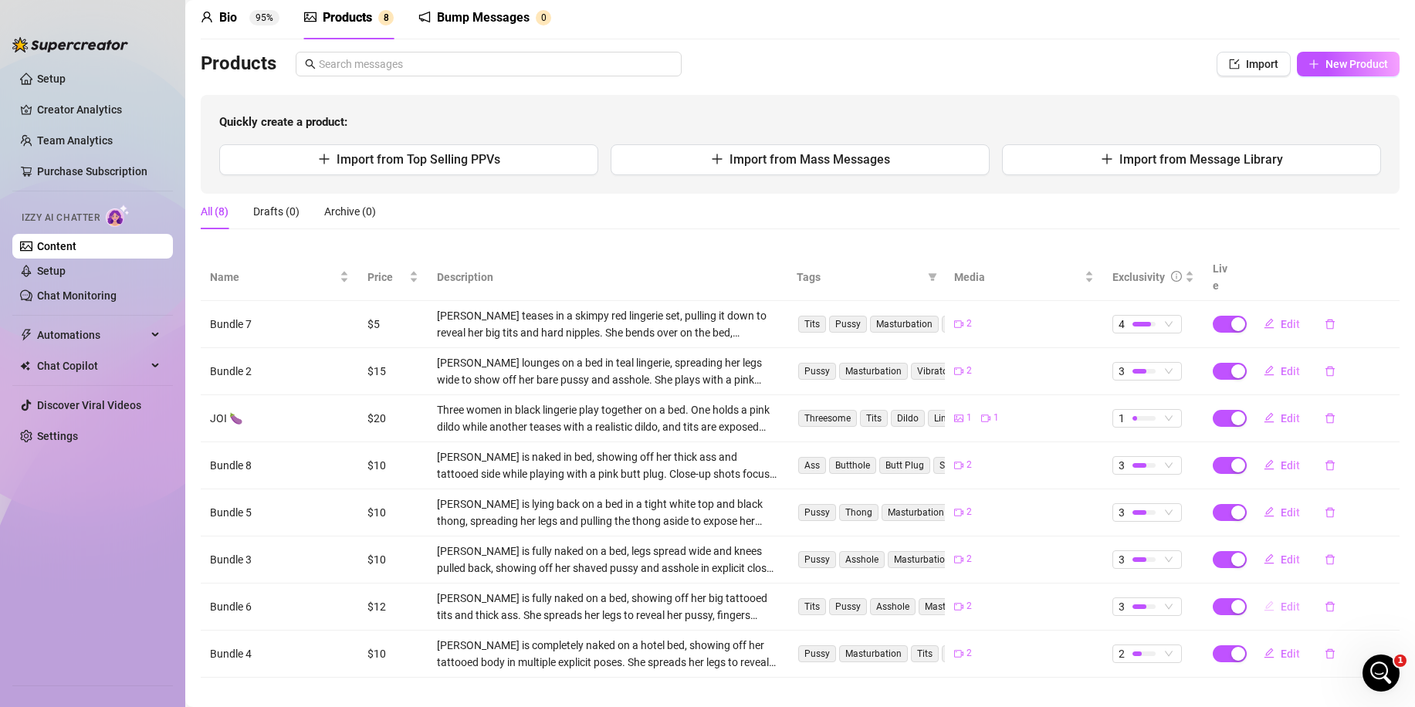
click at [1280, 600] on span "Edit" at bounding box center [1289, 606] width 19 height 12
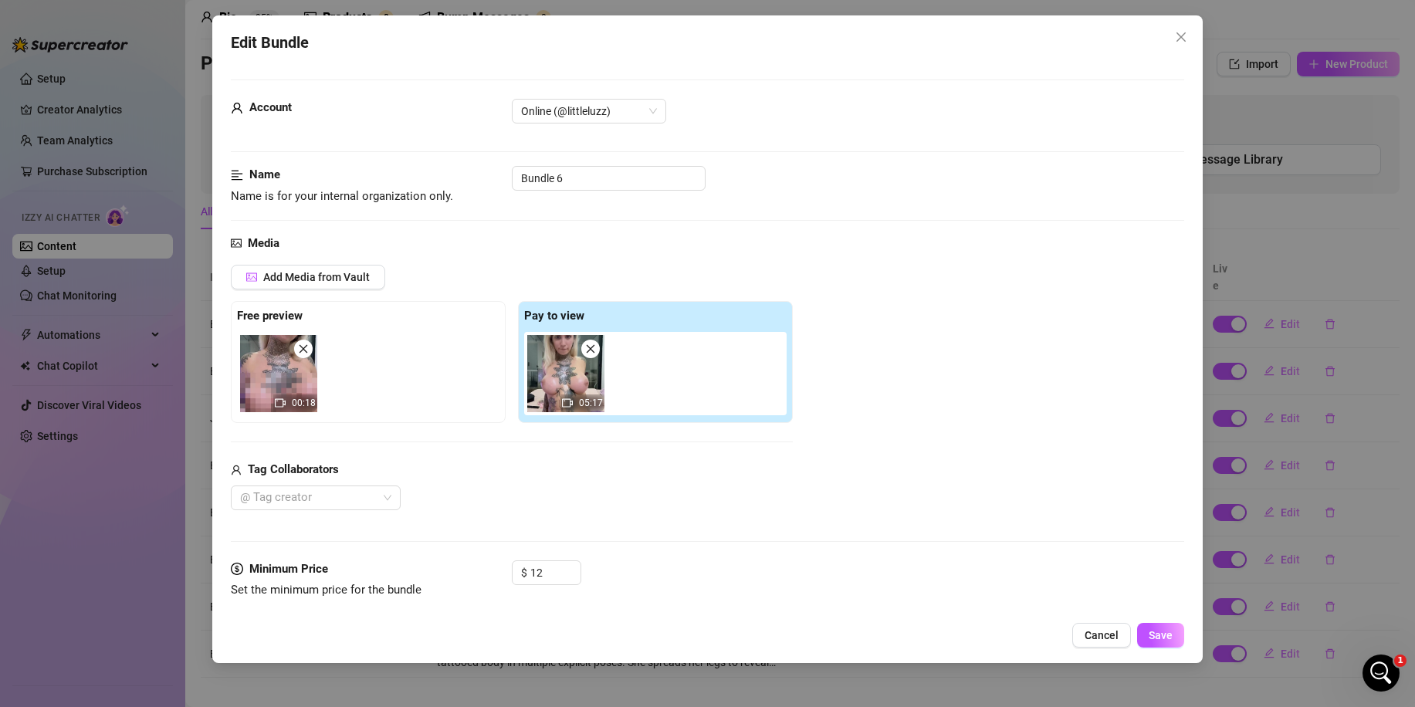
click at [1268, 581] on div "Edit Bundle Account Online (@littleluzz) Name Name is for your internal organiz…" at bounding box center [707, 353] width 1415 height 707
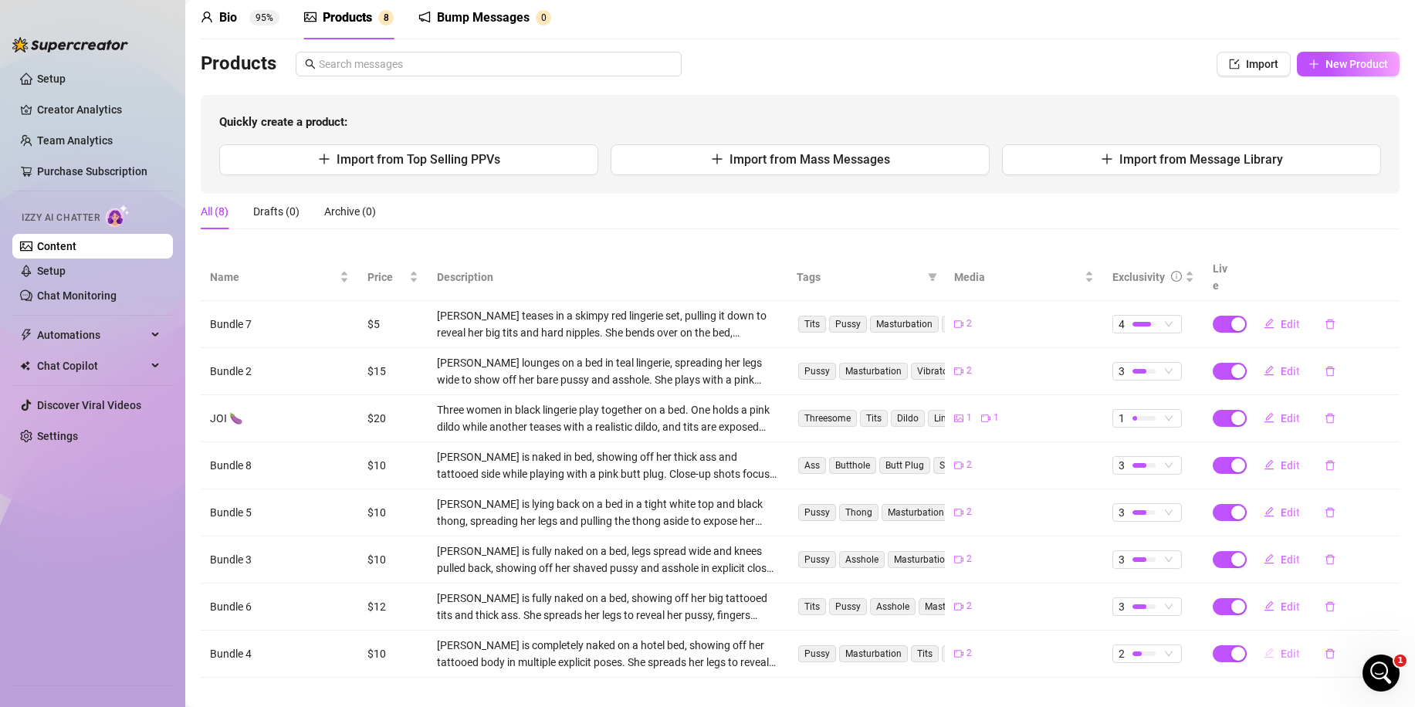
click at [1265, 641] on button "Edit" at bounding box center [1281, 653] width 61 height 25
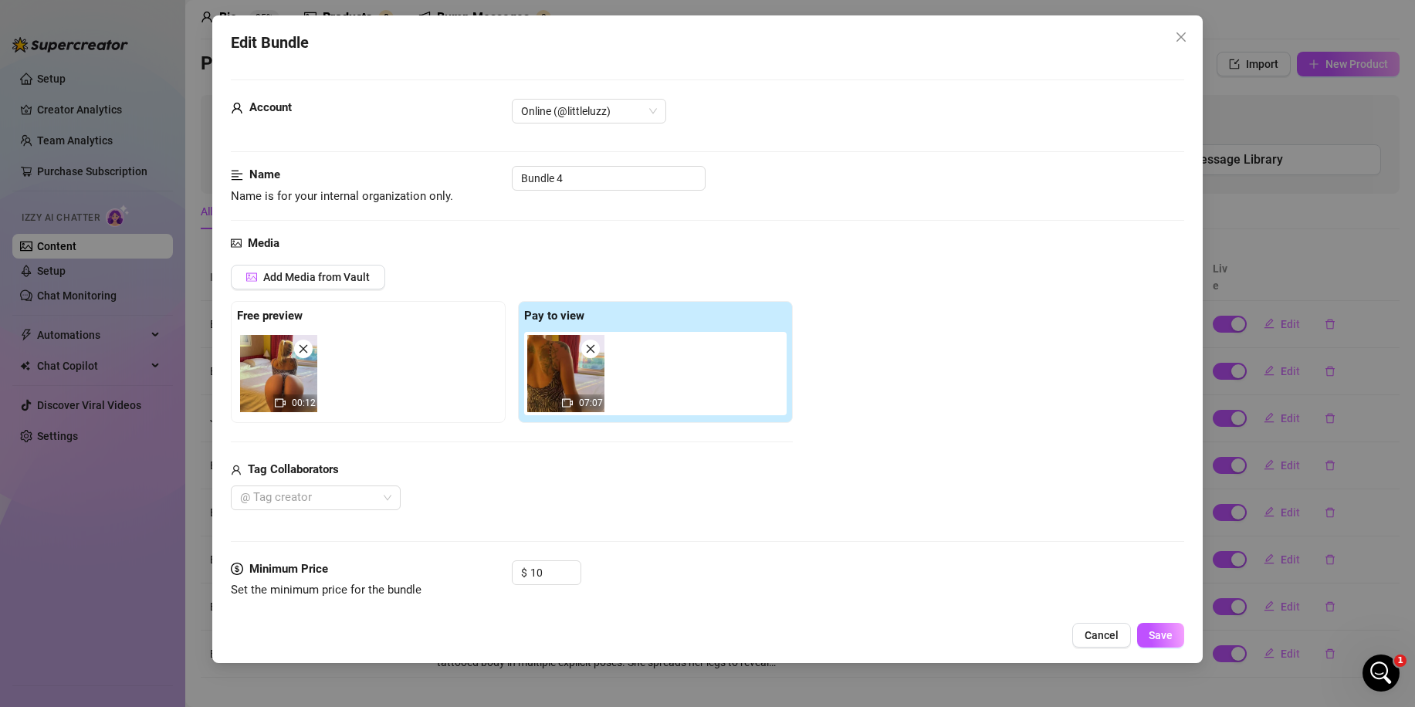
click at [1258, 544] on div "Edit Bundle Account Online (@littleluzz) Name Name is for your internal organiz…" at bounding box center [707, 353] width 1415 height 707
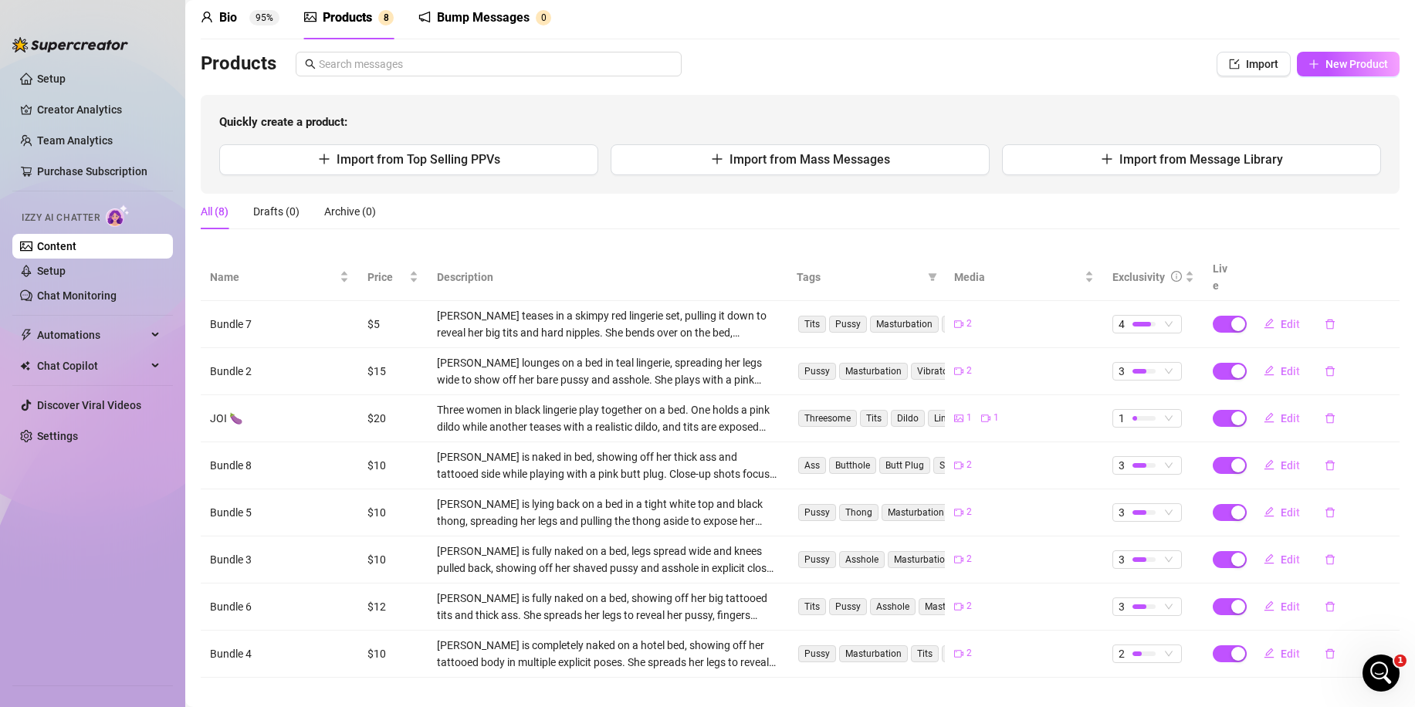
click at [1154, 630] on td "2" at bounding box center [1153, 653] width 100 height 47
click at [1151, 645] on span "2" at bounding box center [1146, 653] width 57 height 17
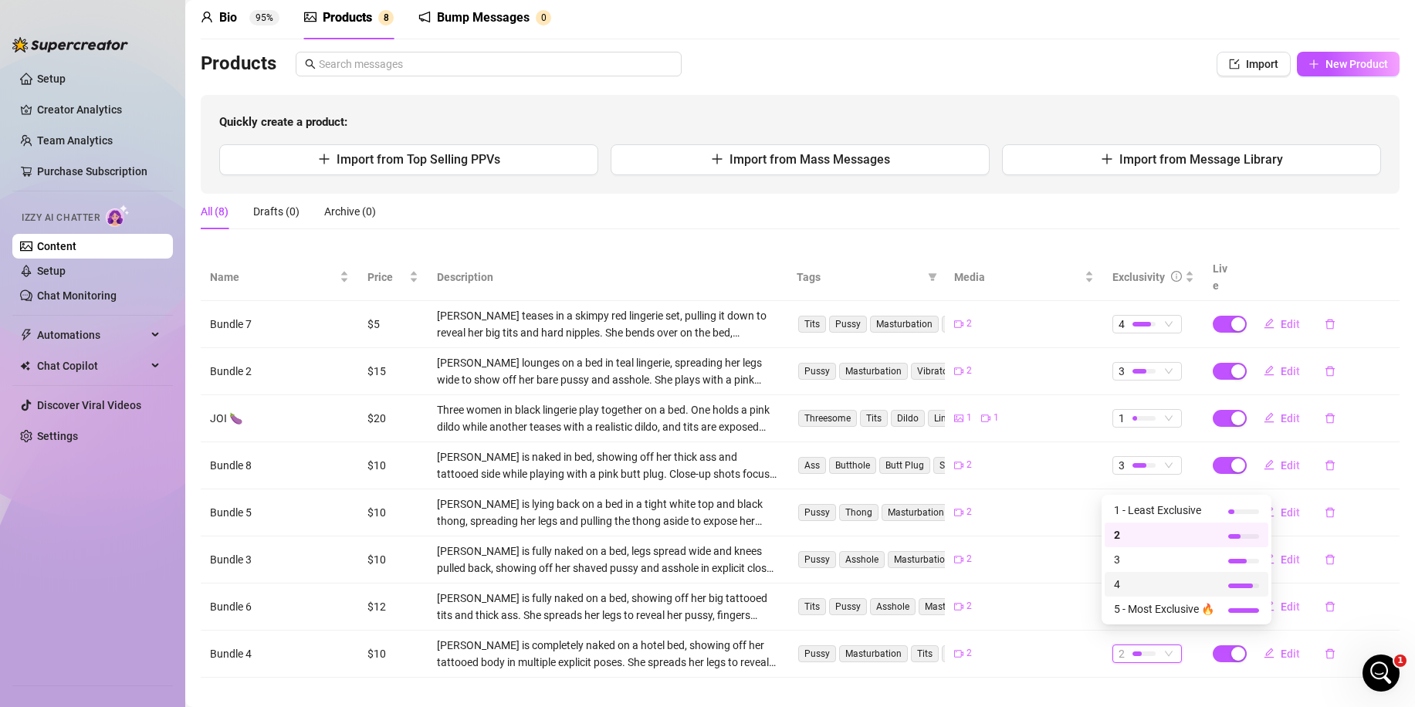
click at [1137, 588] on span "4" at bounding box center [1164, 584] width 100 height 17
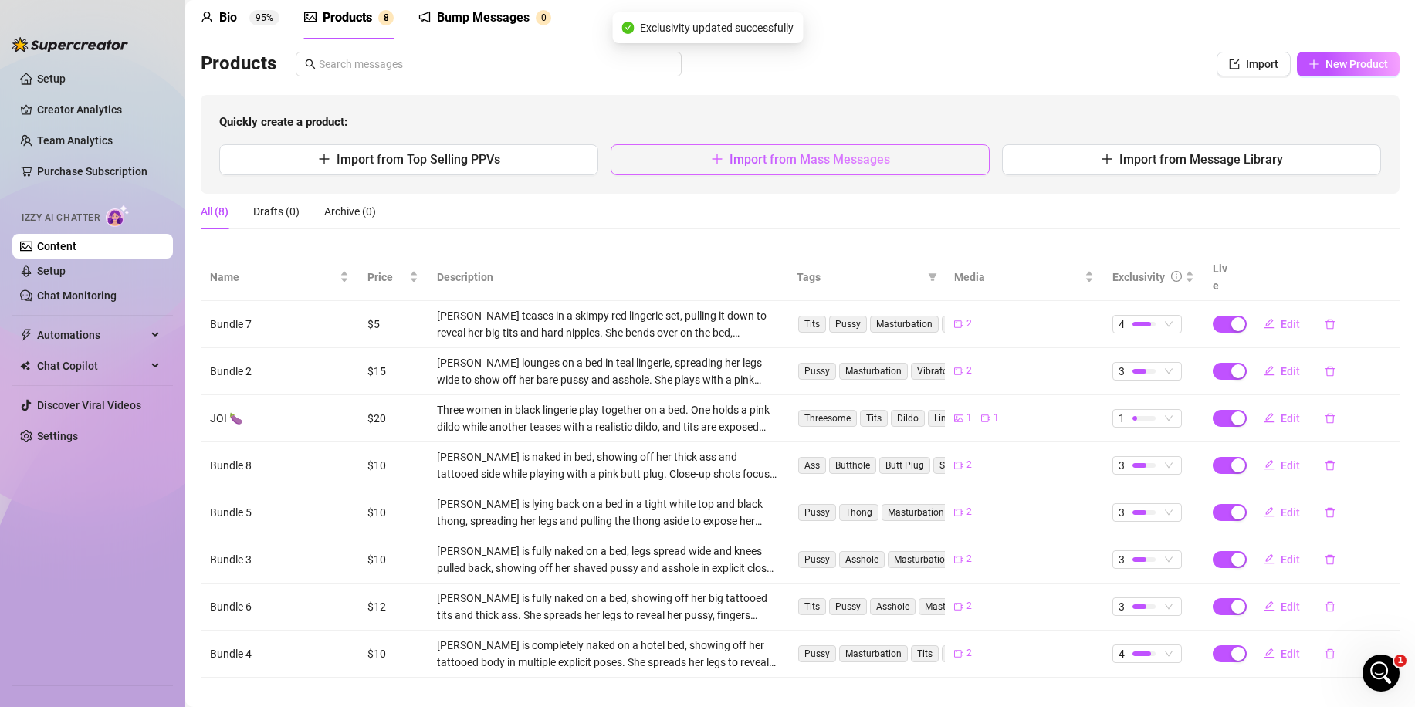
click at [729, 157] on span "Import from Mass Messages" at bounding box center [809, 159] width 161 height 15
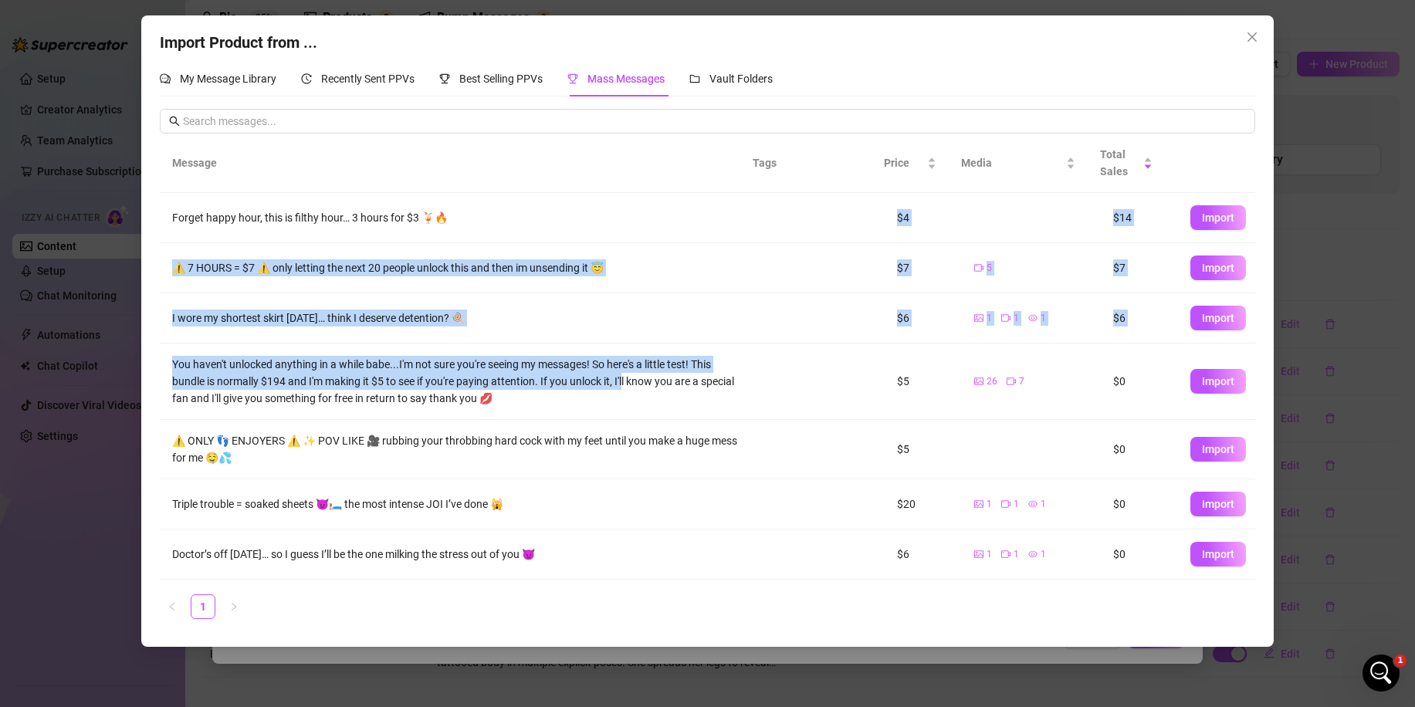
drag, startPoint x: 625, startPoint y: 386, endPoint x: 717, endPoint y: 235, distance: 176.9
click at [717, 235] on tbody "Forget happy hour, this is filthy hour… 3 hours for $3 🍹🔥 $4 $14 Import ⚠️ 7 HO…" at bounding box center [707, 466] width 1094 height 546
click at [666, 275] on div "⚠️ 7 HOURS = $7 ⚠️ only letting the next 20 people unlock this and then im unse…" at bounding box center [456, 267] width 568 height 17
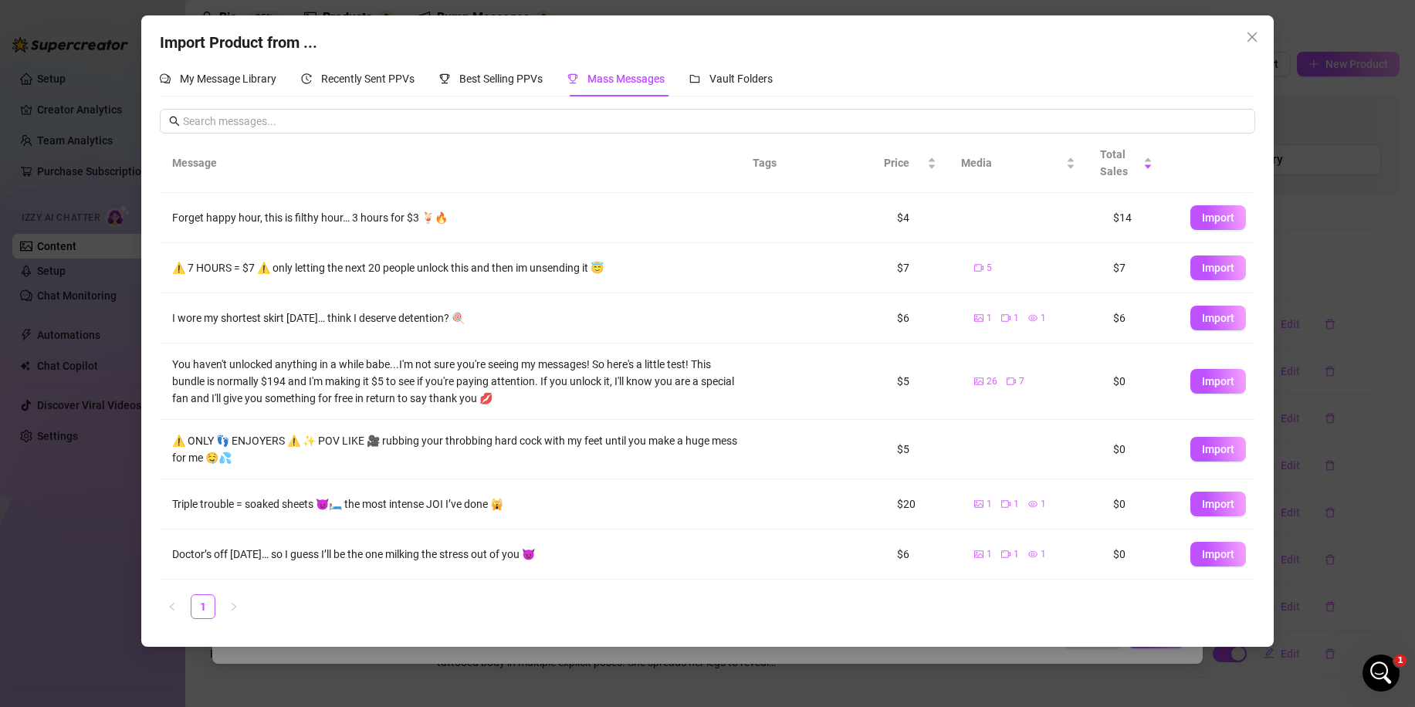
click at [1207, 324] on span "Import" at bounding box center [1218, 318] width 32 height 12
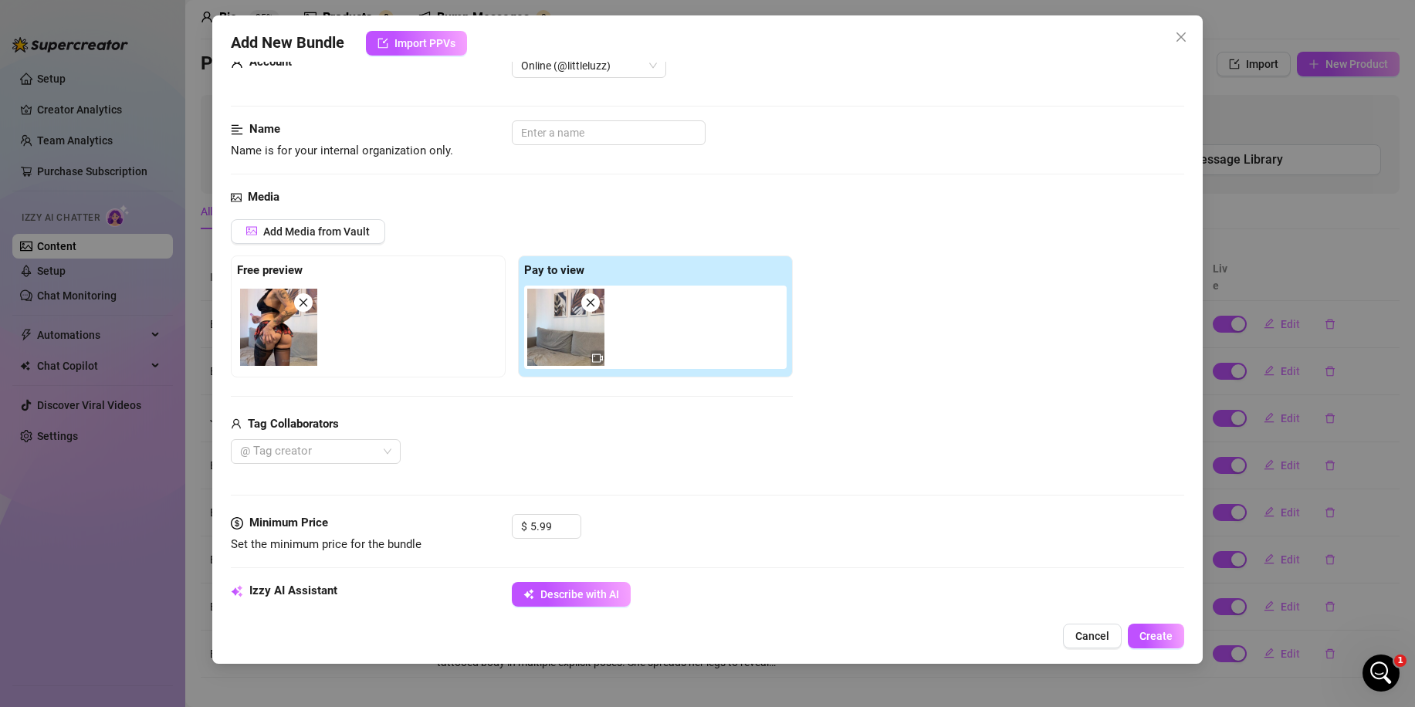
scroll to position [309, 0]
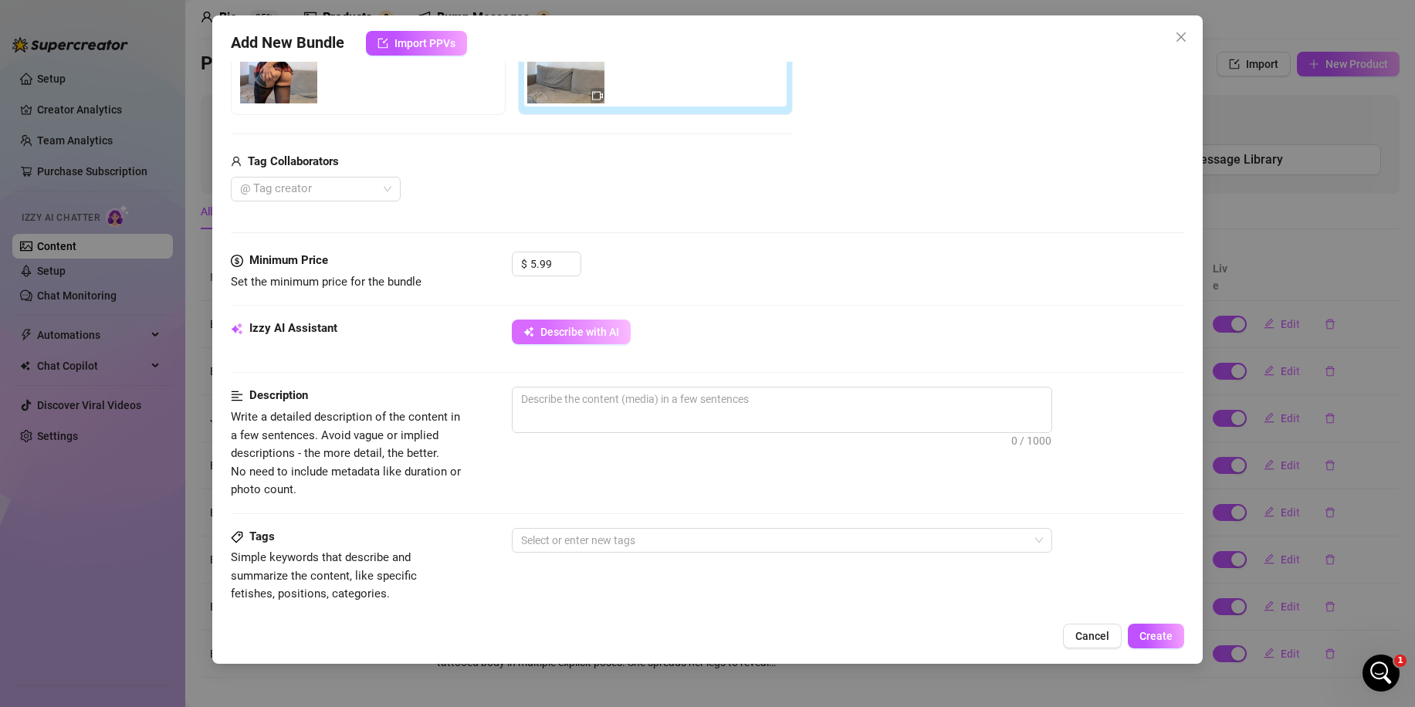
click at [596, 338] on span "Describe with AI" at bounding box center [579, 332] width 79 height 12
drag, startPoint x: 533, startPoint y: 262, endPoint x: 525, endPoint y: 262, distance: 8.5
click at [525, 262] on div "$ 5.99" at bounding box center [546, 264] width 69 height 25
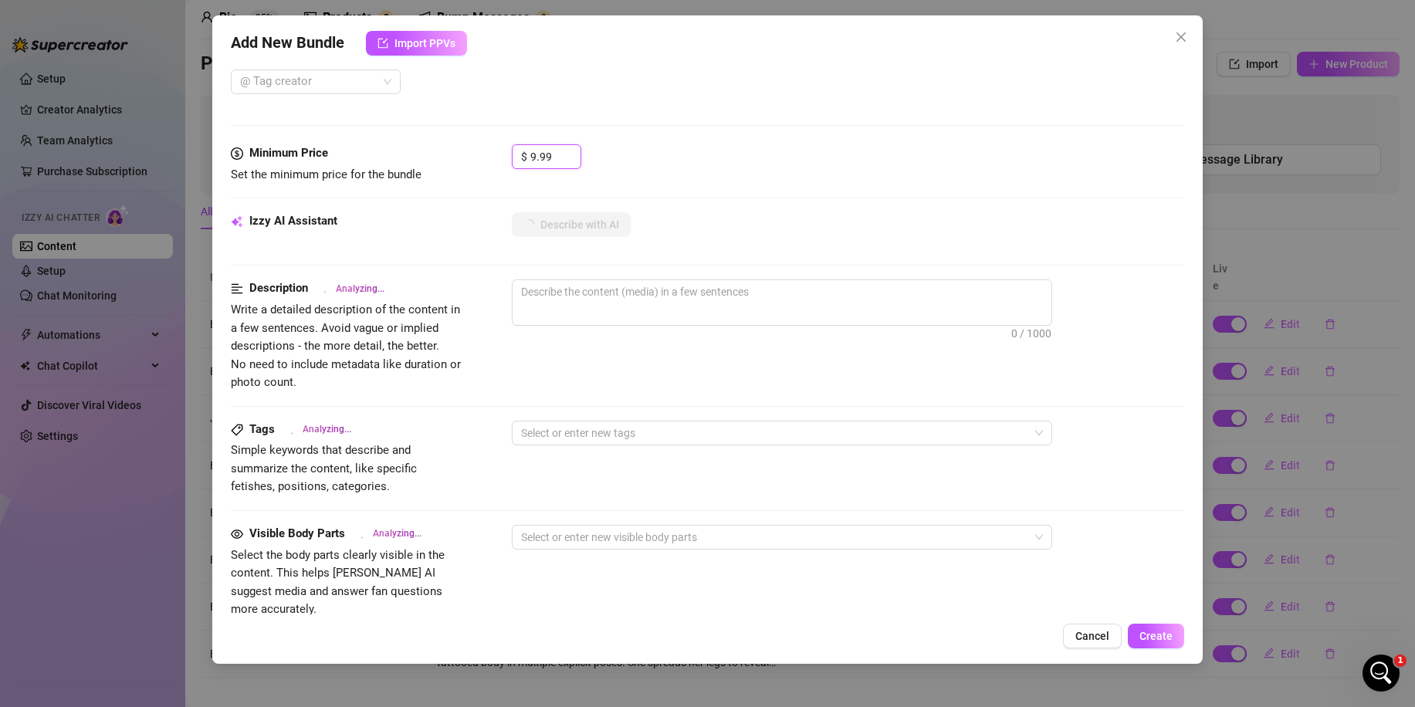
scroll to position [463, 0]
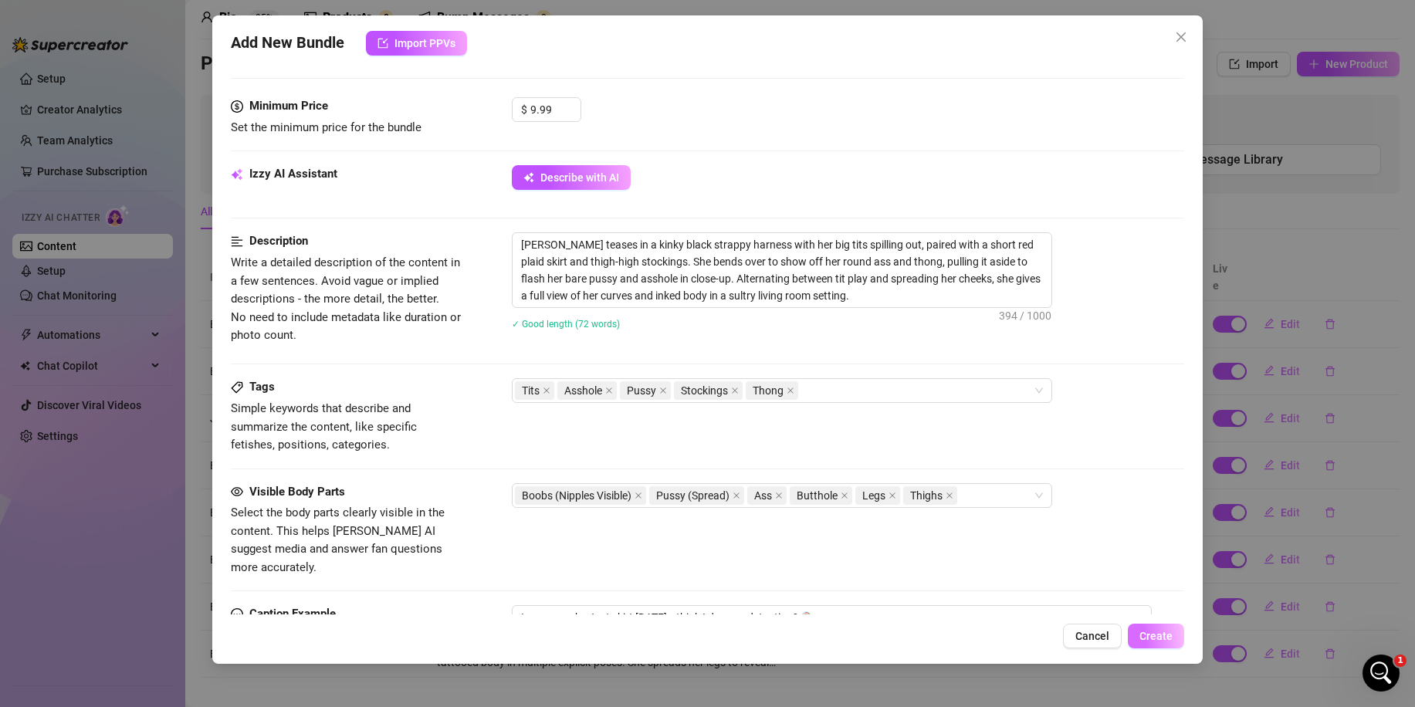
click at [1168, 625] on button "Create" at bounding box center [1155, 636] width 56 height 25
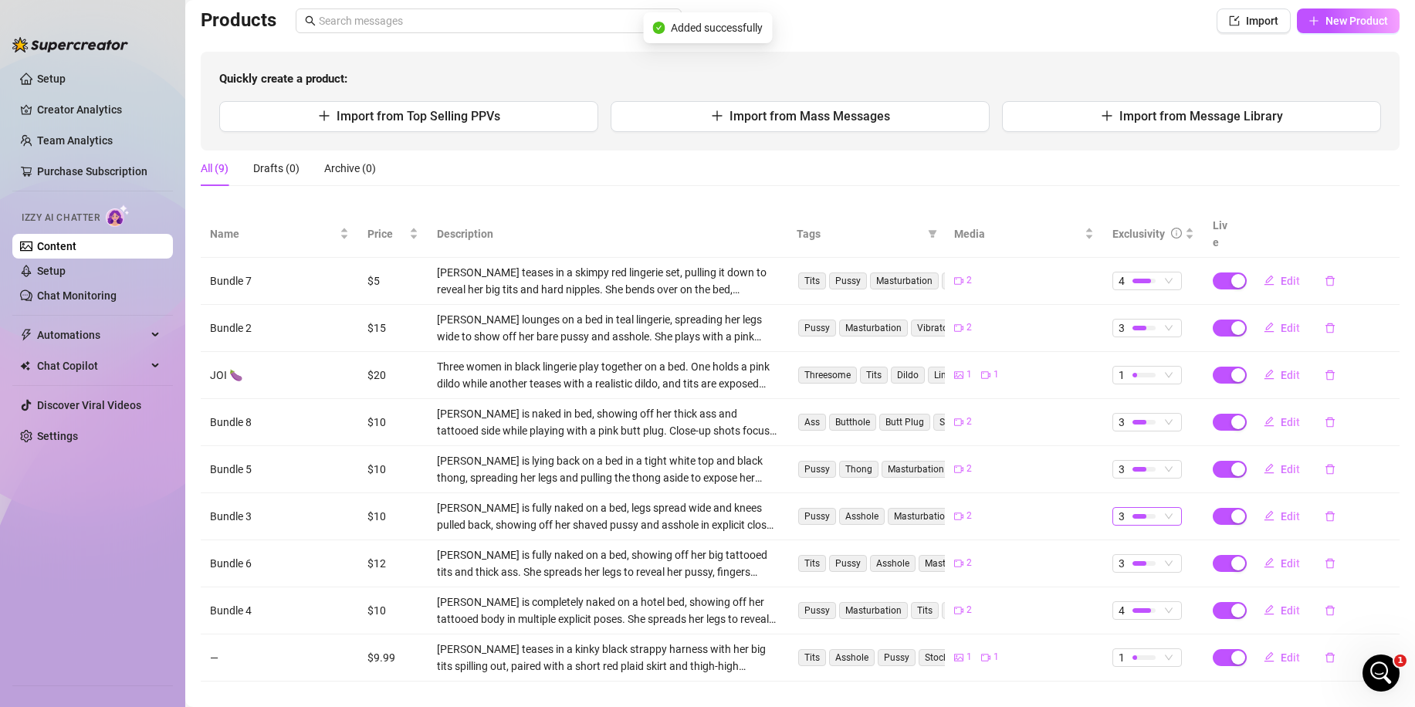
scroll to position [111, 0]
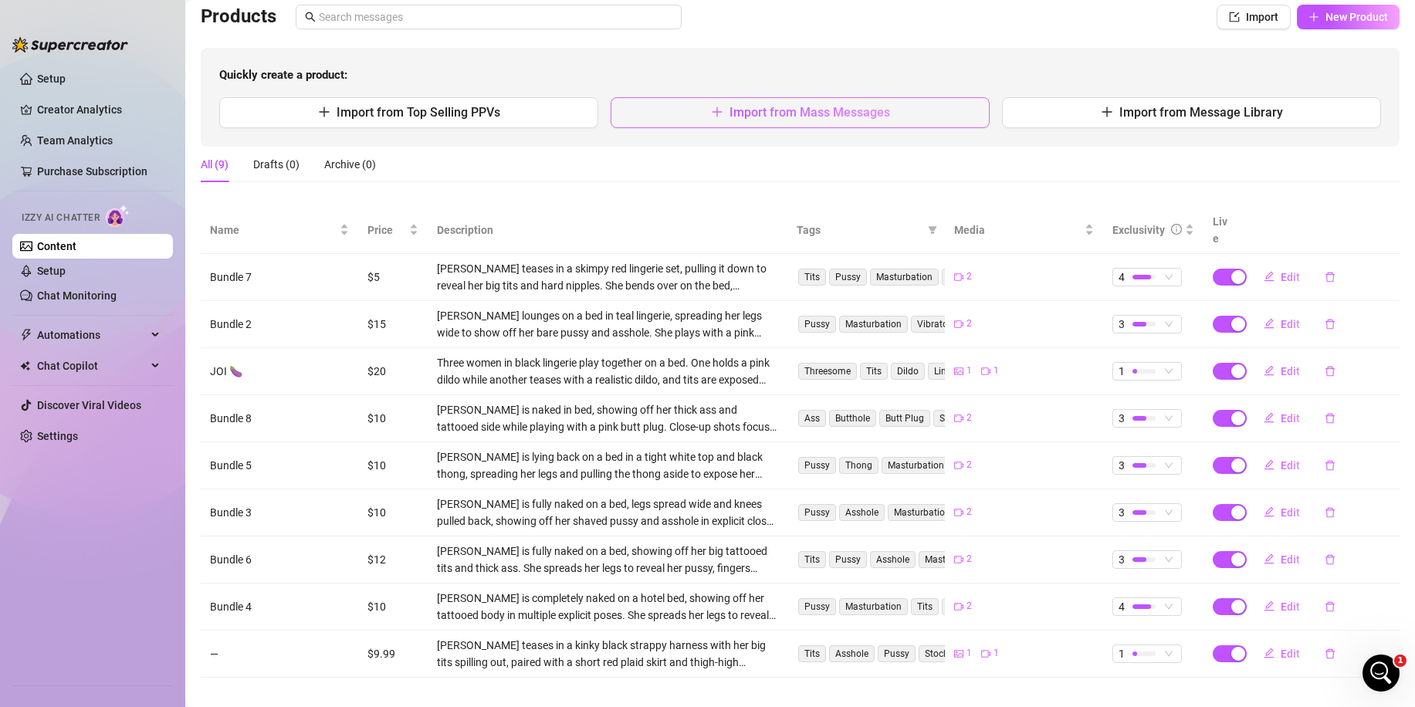
click at [877, 119] on span "Import from Mass Messages" at bounding box center [809, 112] width 161 height 15
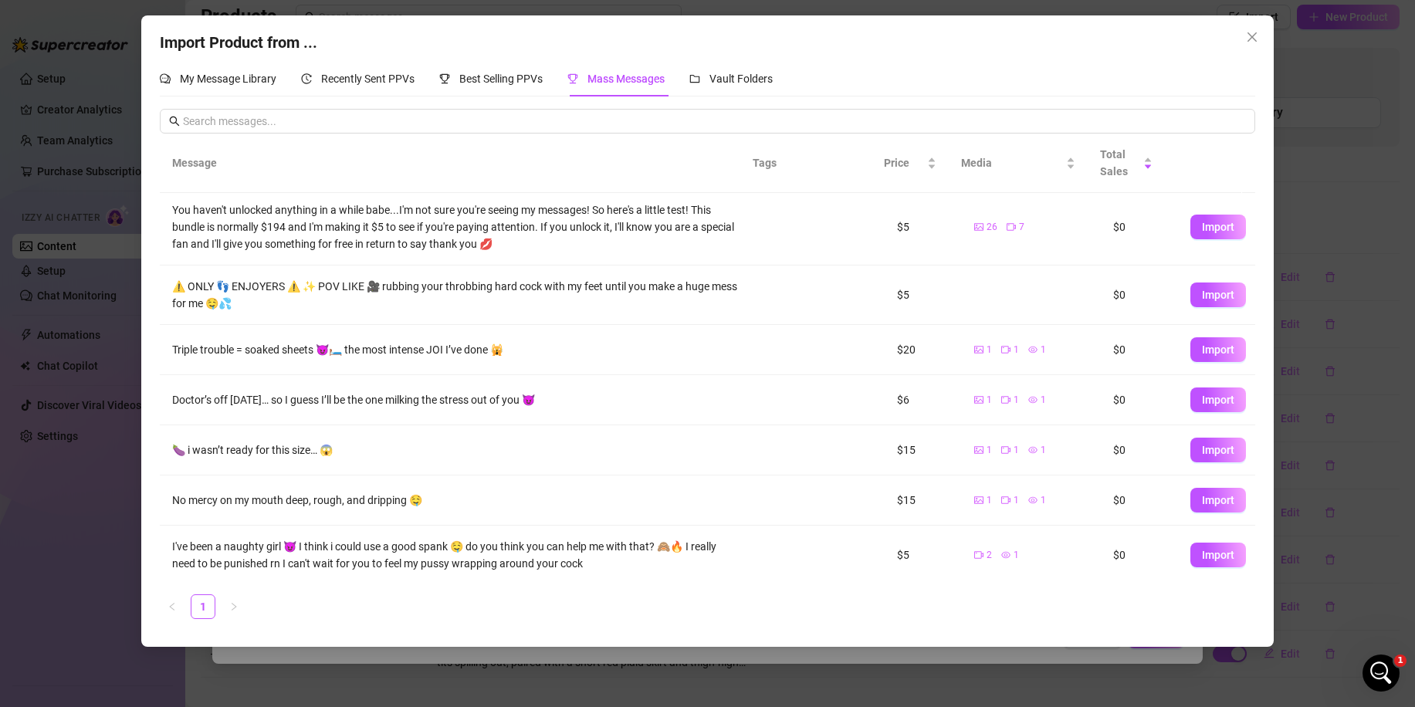
scroll to position [157, 0]
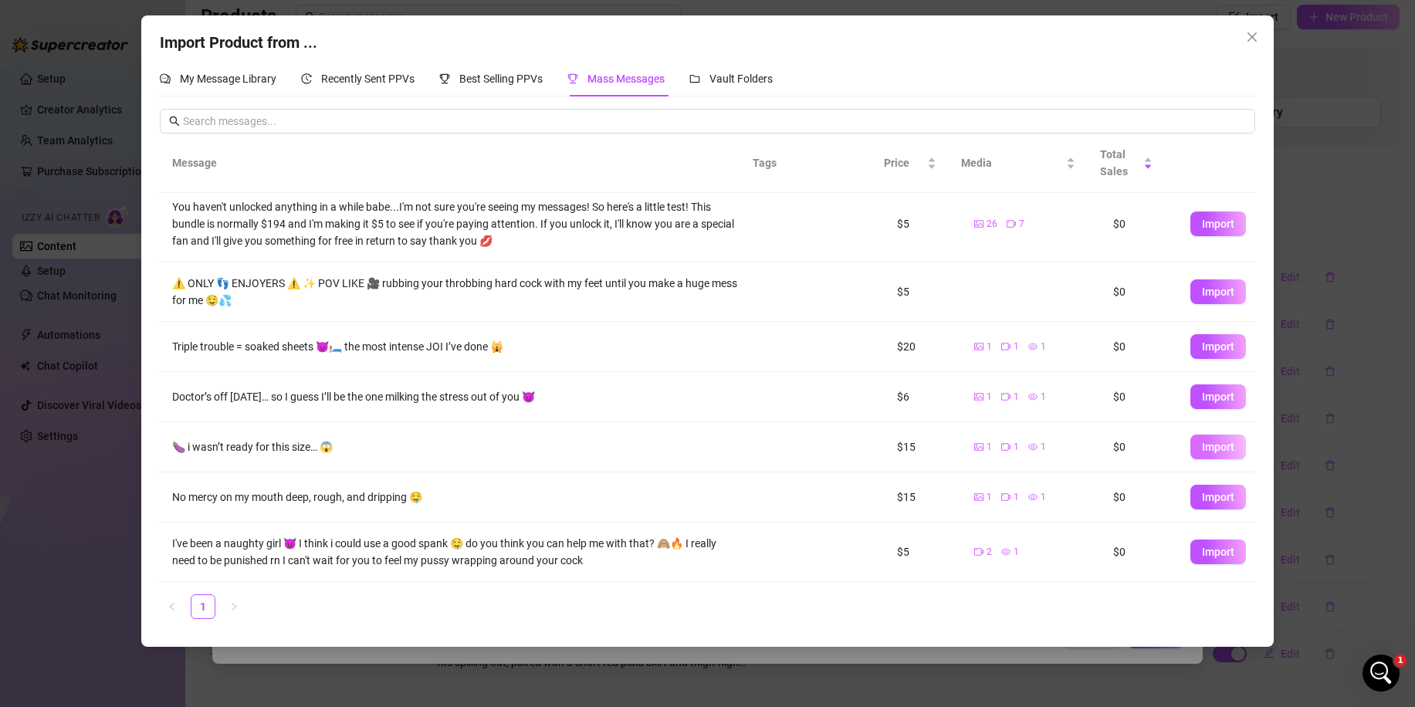
click at [1202, 447] on span "Import" at bounding box center [1218, 447] width 32 height 12
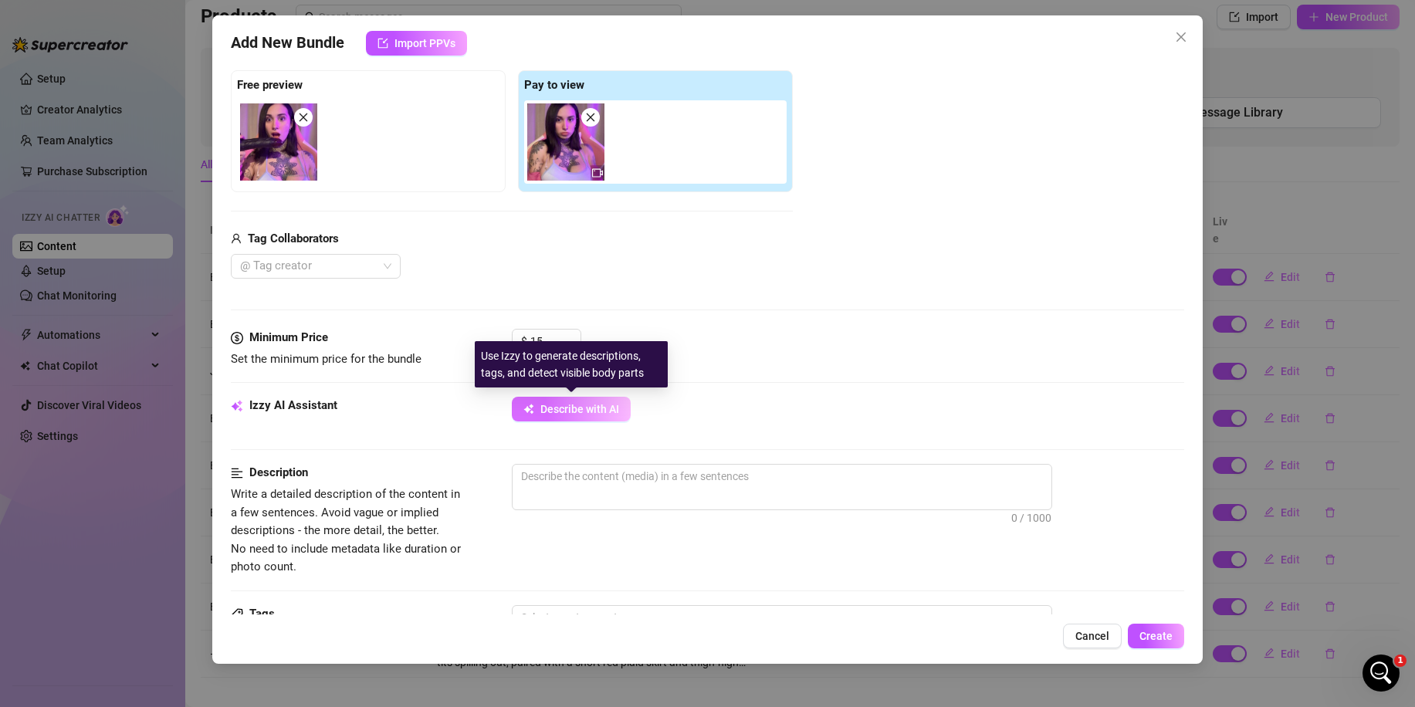
click at [595, 409] on span "Describe with AI" at bounding box center [579, 409] width 79 height 12
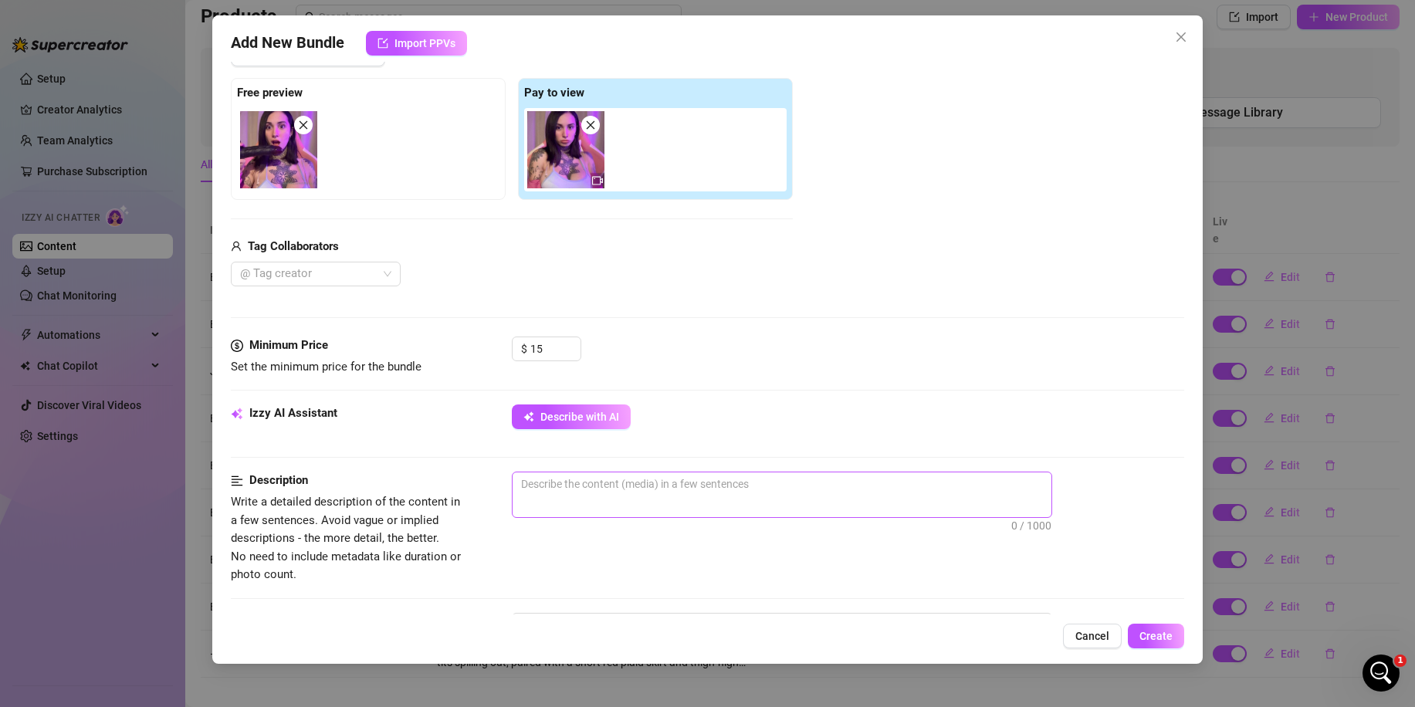
scroll to position [232, 0]
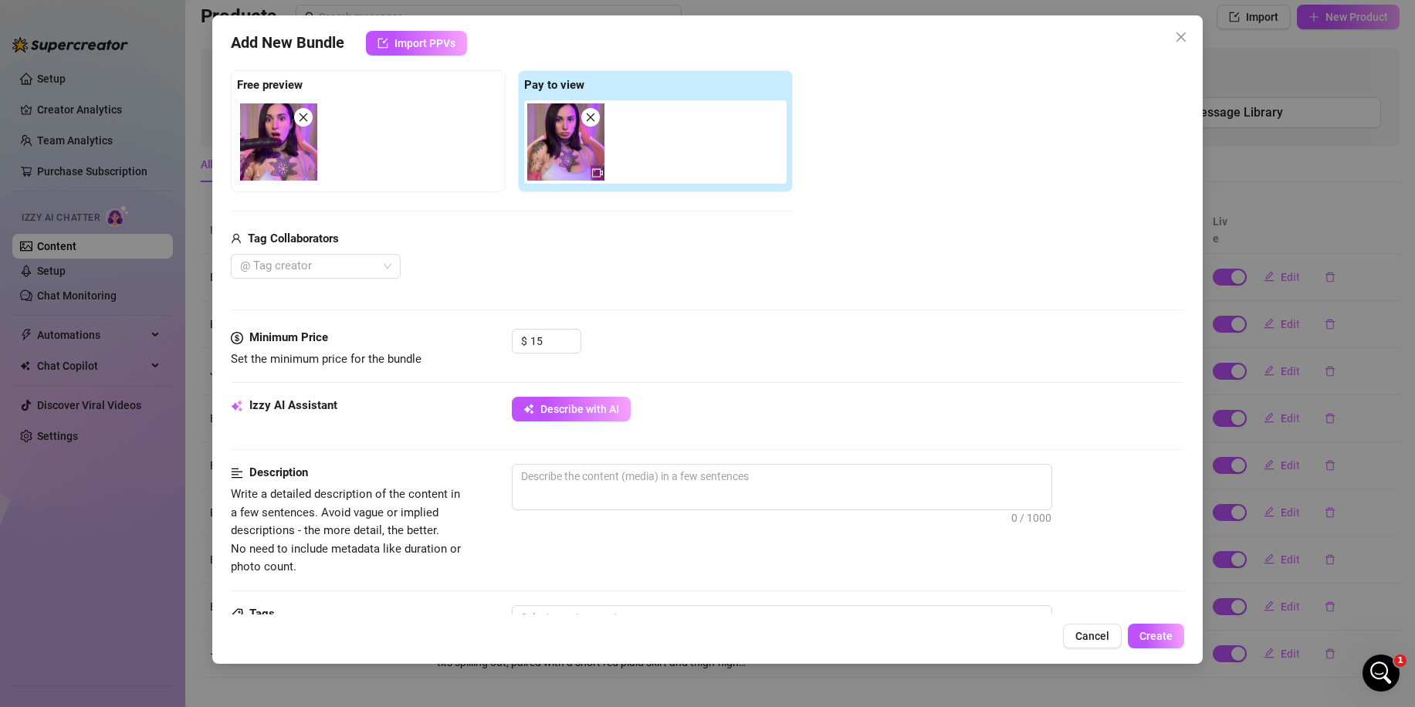
click at [578, 424] on div "Izzy AI Assistant Describe with AI" at bounding box center [707, 416] width 953 height 39
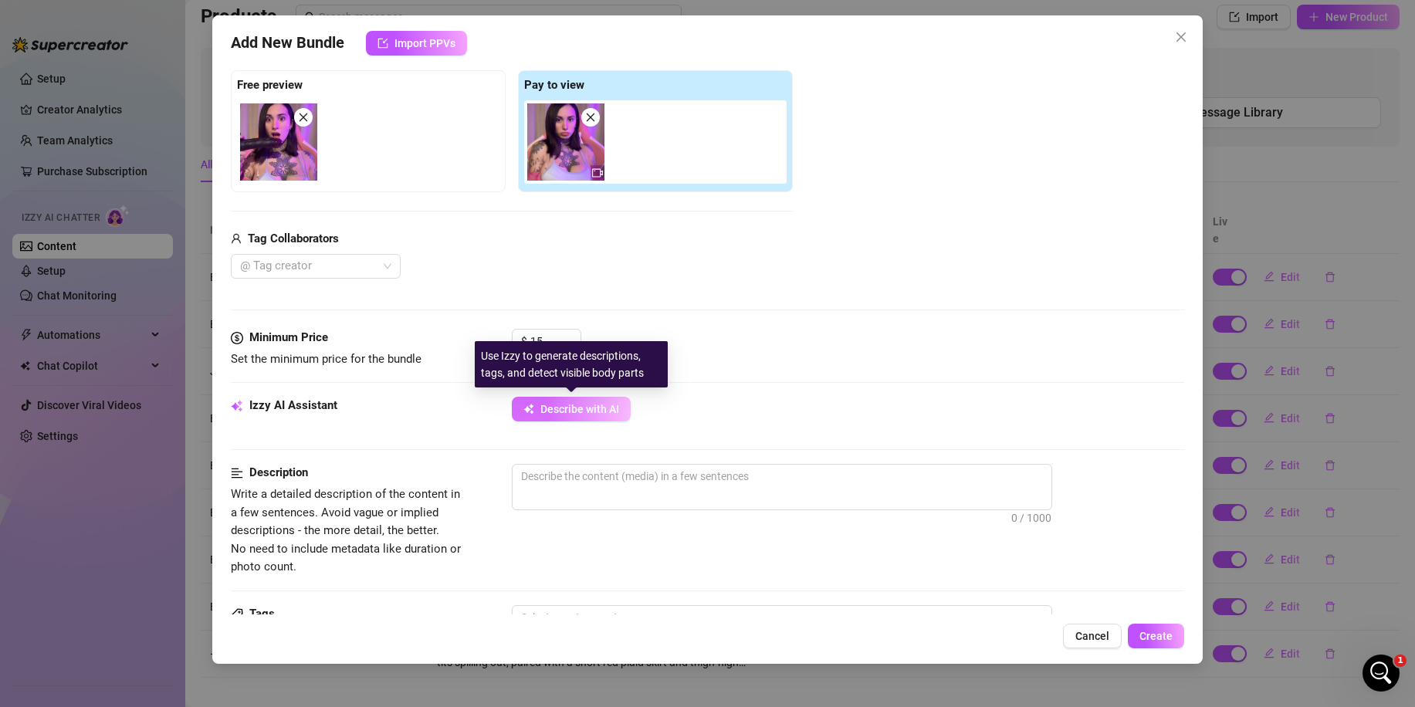
click at [576, 408] on span "Describe with AI" at bounding box center [579, 409] width 79 height 12
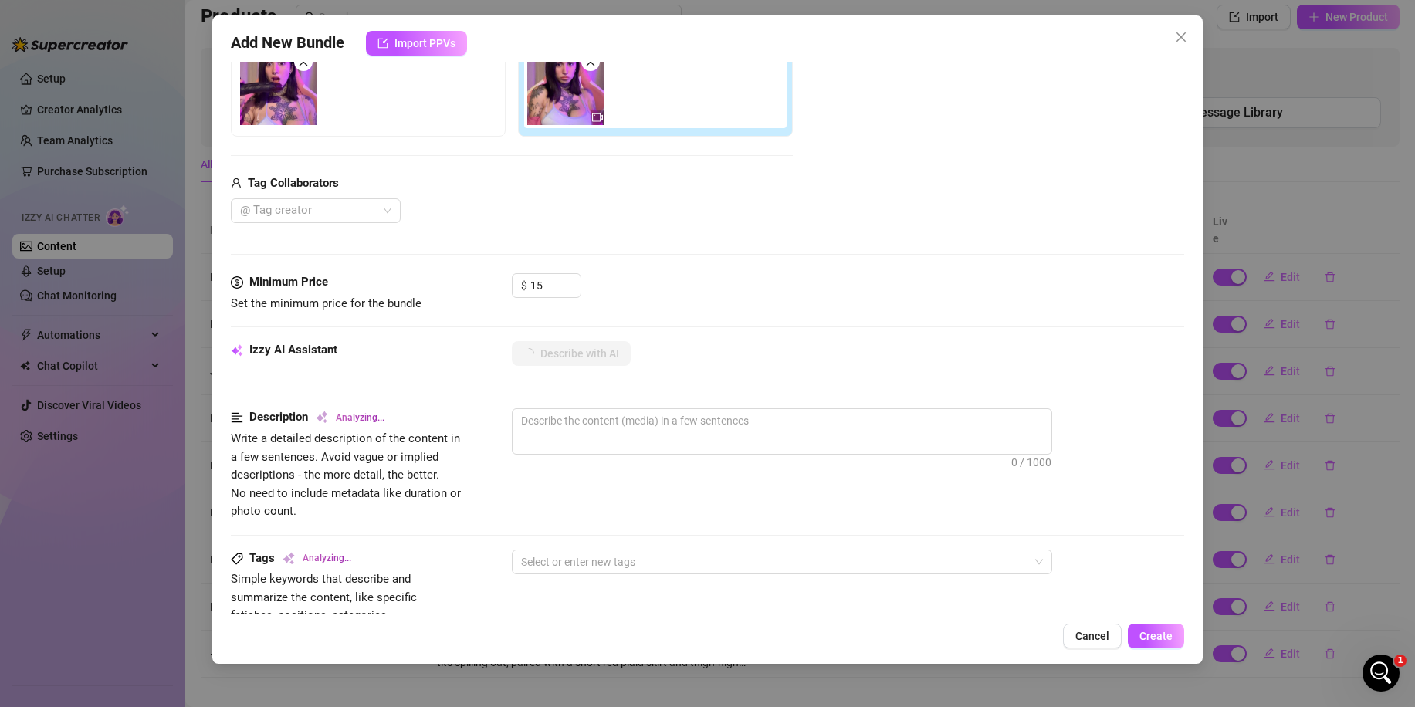
scroll to position [281, 0]
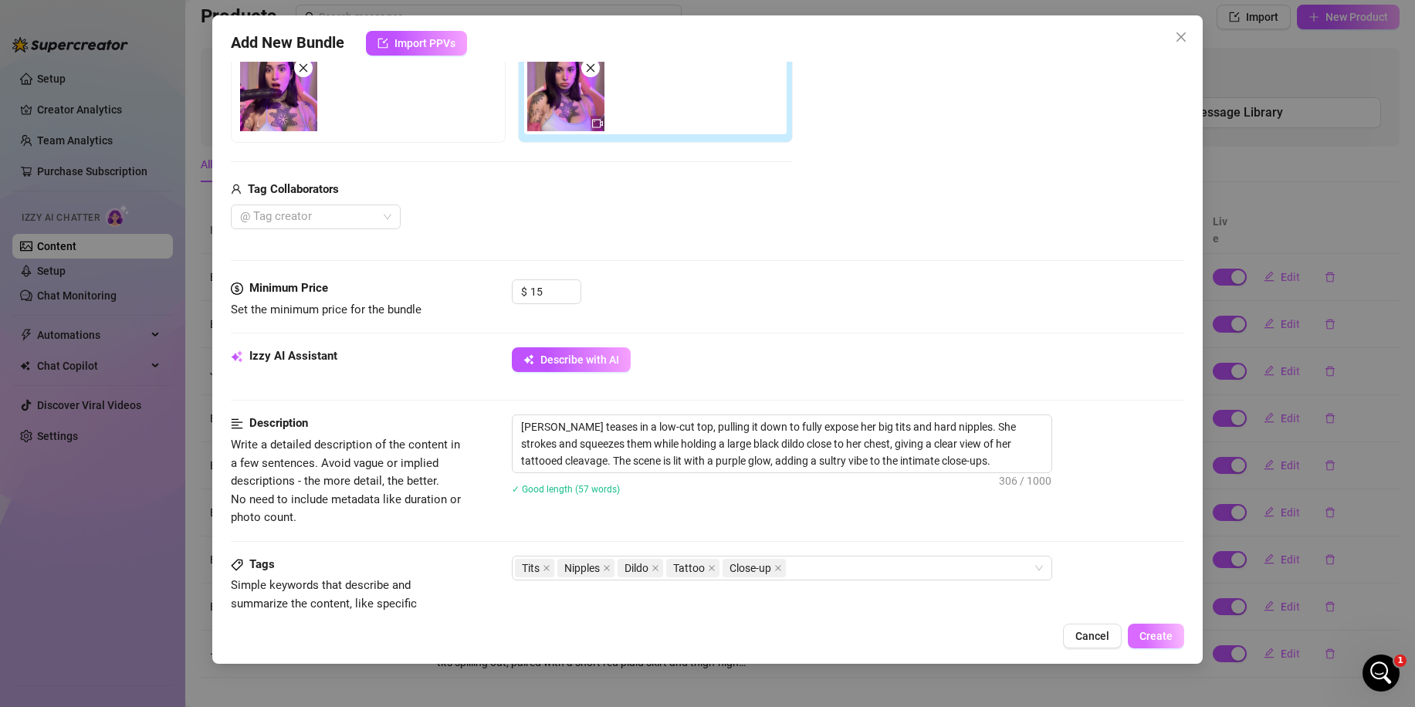
click at [1142, 630] on span "Create" at bounding box center [1155, 636] width 33 height 12
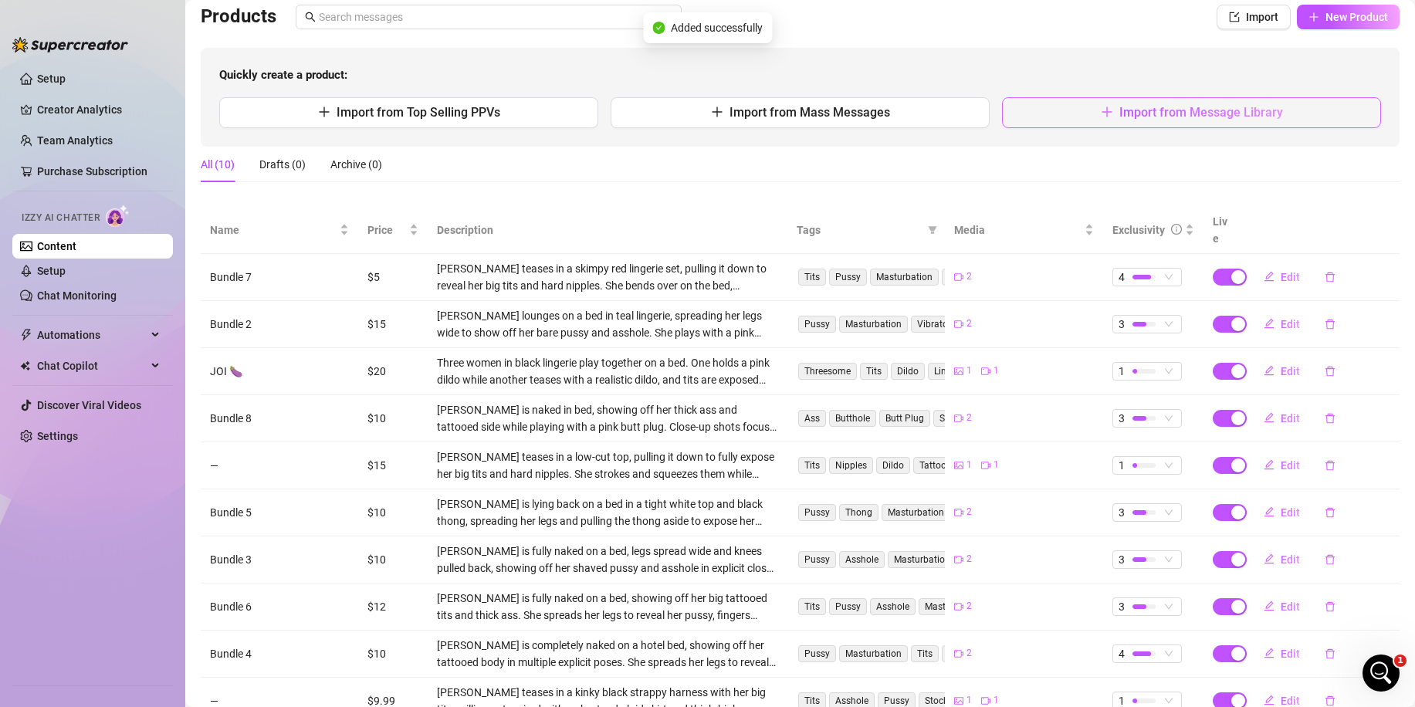
click at [1071, 108] on button "Import from Message Library" at bounding box center [1191, 112] width 379 height 31
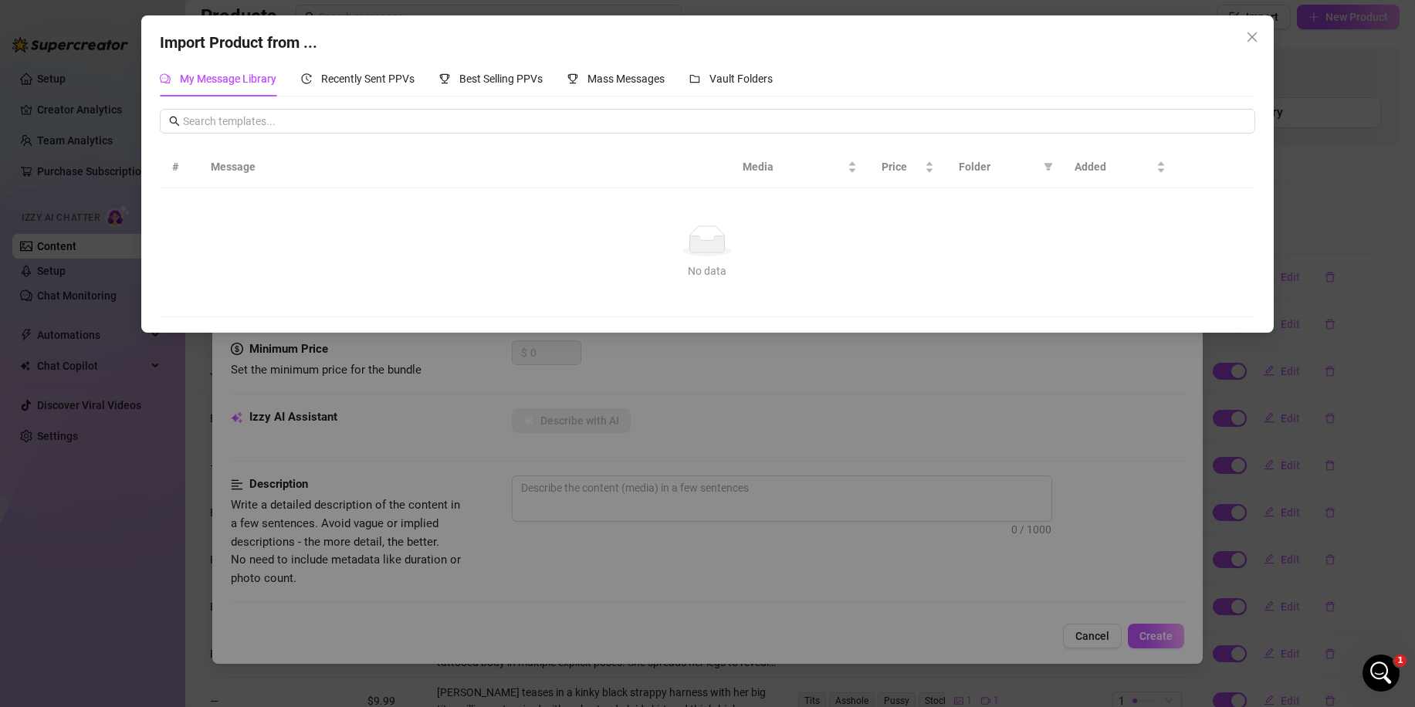
click at [685, 369] on div "Import Product from ... My Message Library Recently Sent PPVs Best Selling PPVs…" at bounding box center [707, 353] width 1415 height 707
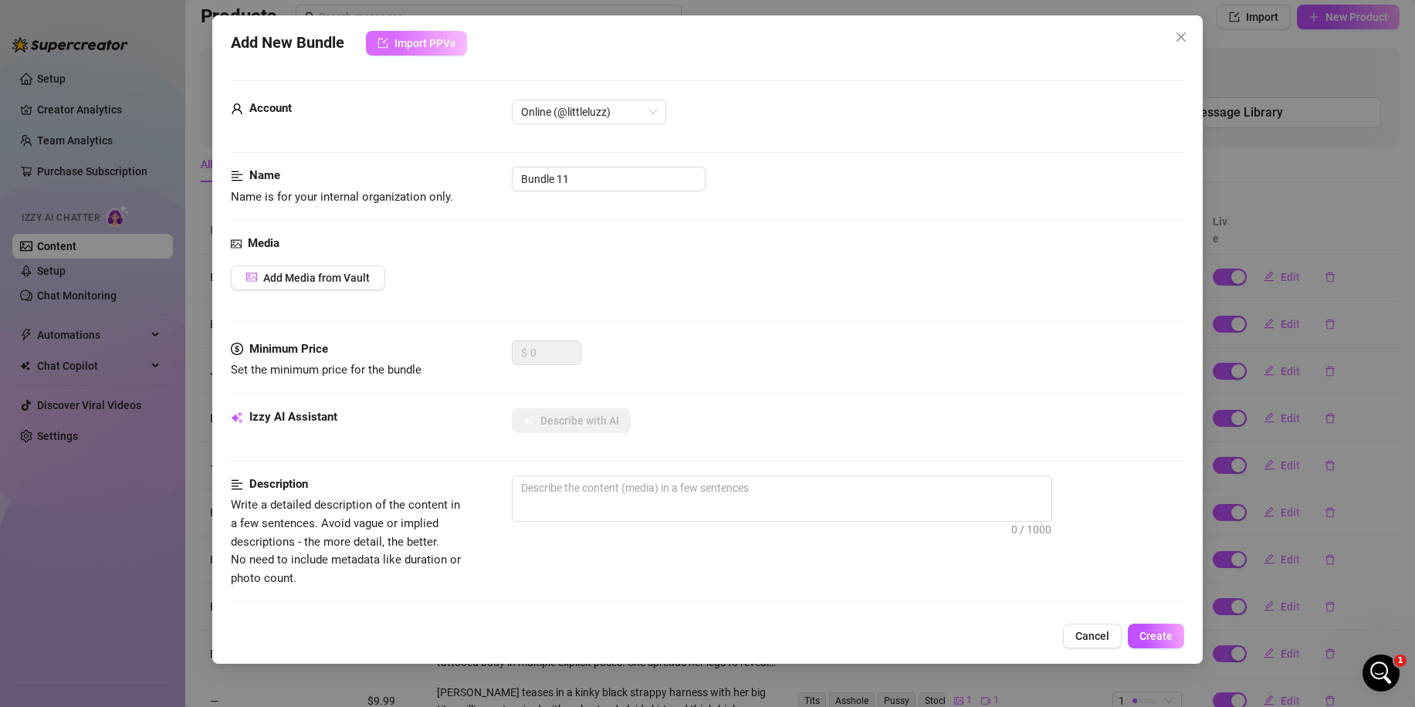
click at [447, 49] on span "Import PPVs" at bounding box center [424, 43] width 61 height 12
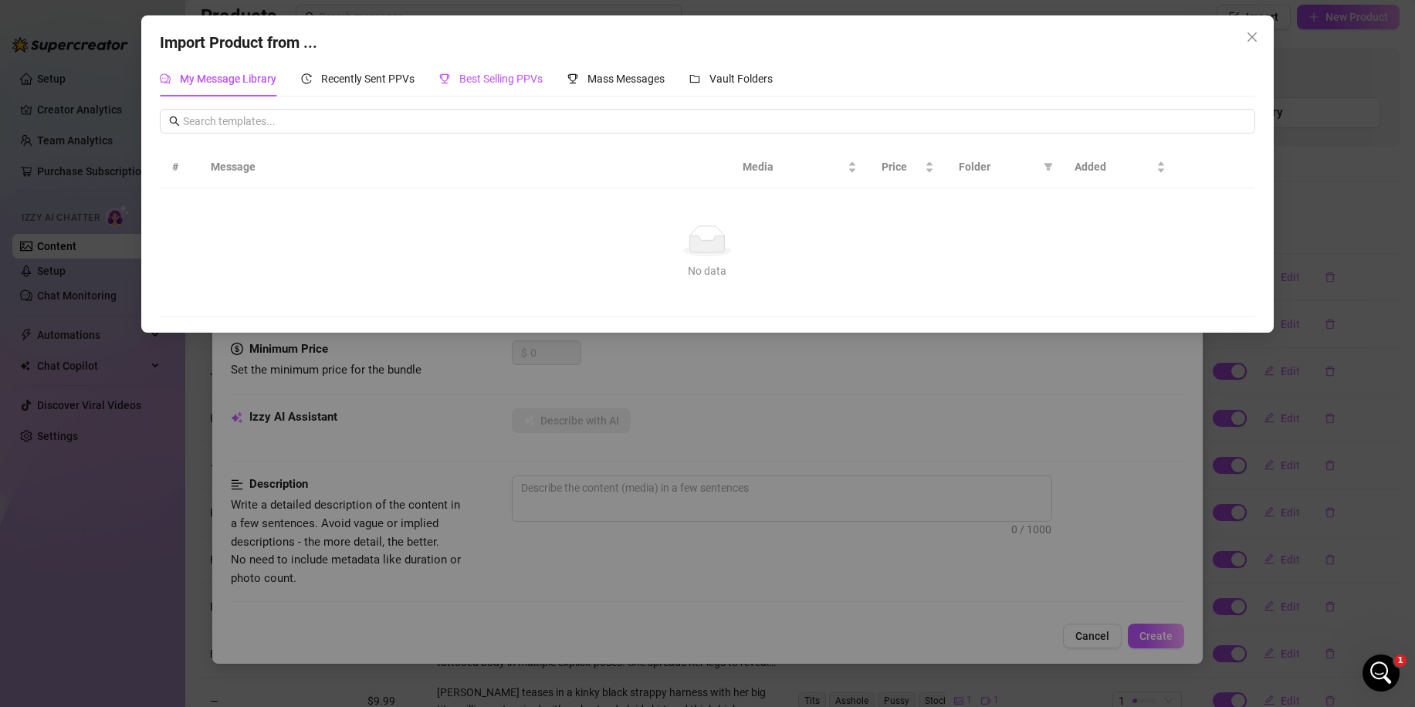
click at [494, 84] on span "Best Selling PPVs" at bounding box center [500, 79] width 83 height 12
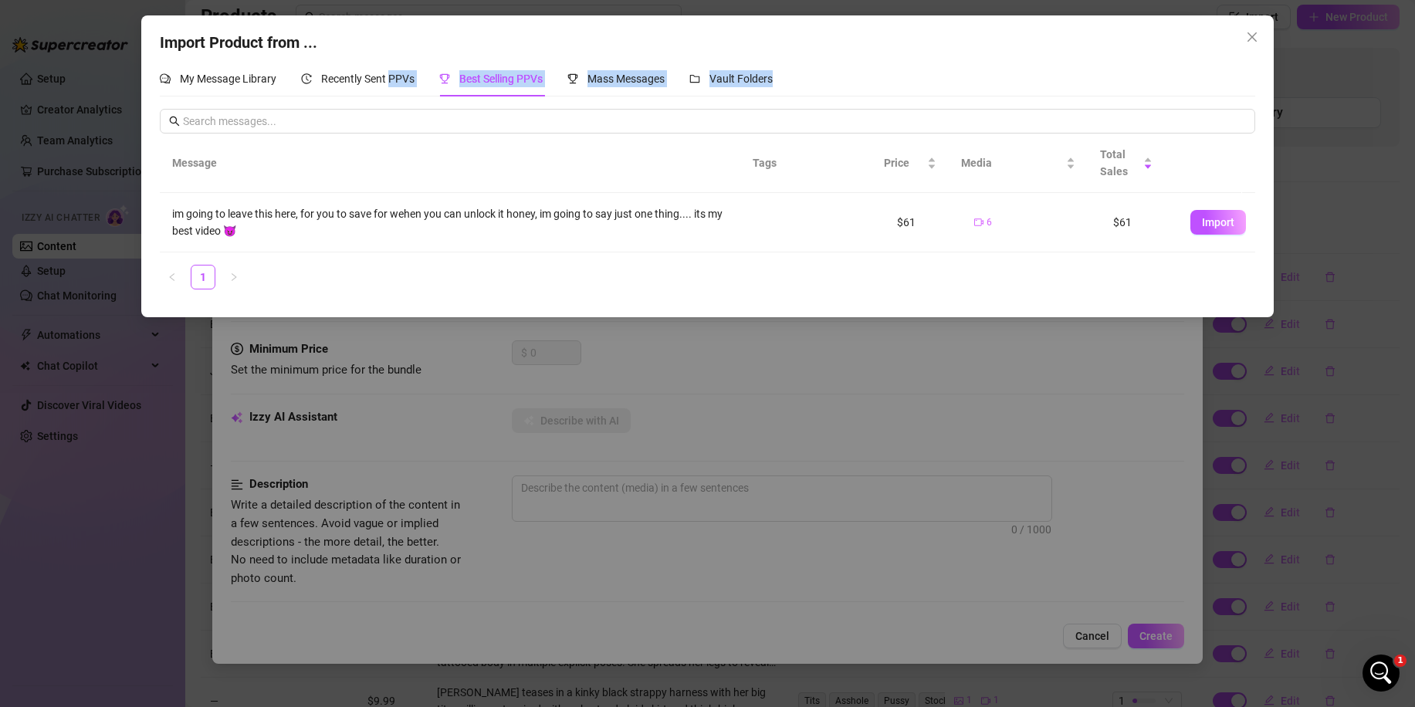
drag, startPoint x: 392, startPoint y: 67, endPoint x: 615, endPoint y: 178, distance: 249.2
click at [501, 140] on div "My Message Library Recently Sent PPVs Best Selling PPVs Mass Messages Vault Fol…" at bounding box center [707, 181] width 1094 height 241
click at [401, 76] on span "Recently Sent PPVs" at bounding box center [367, 79] width 93 height 12
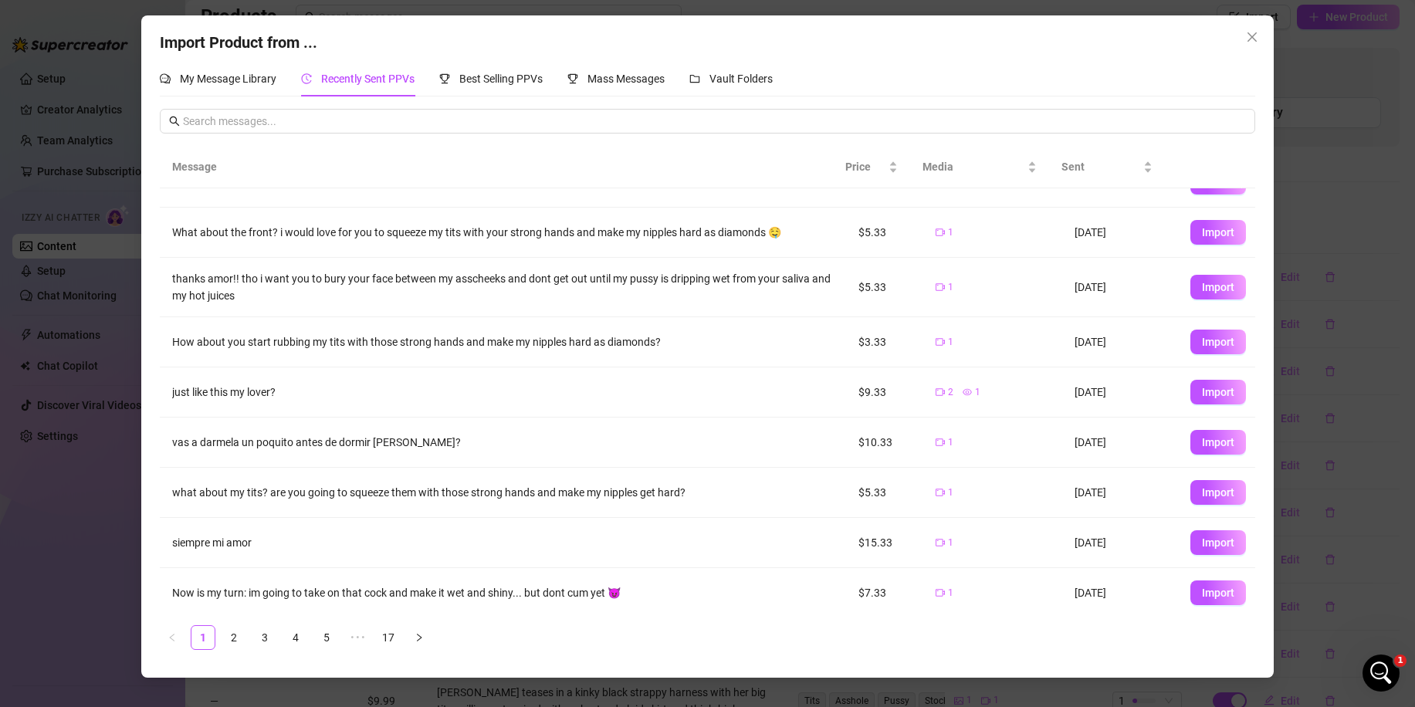
scroll to position [113, 0]
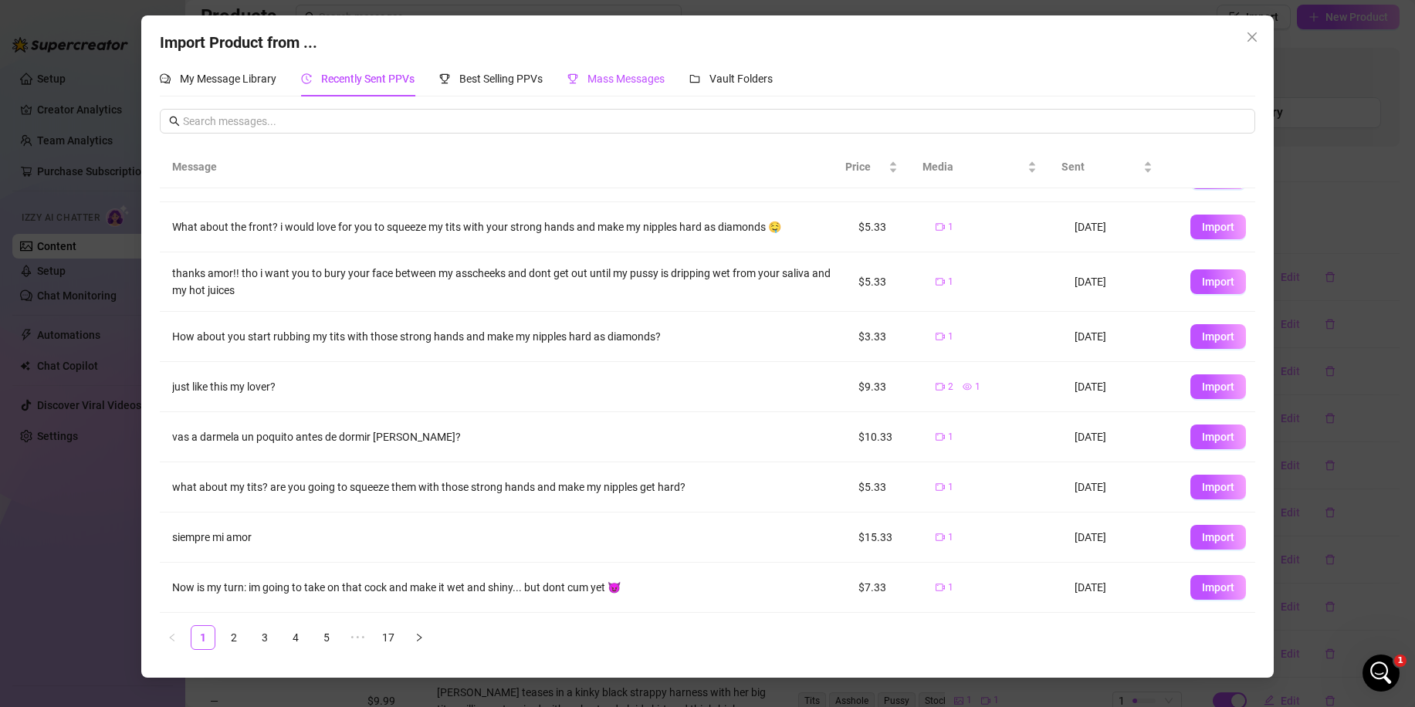
click at [625, 79] on span "Mass Messages" at bounding box center [625, 79] width 77 height 12
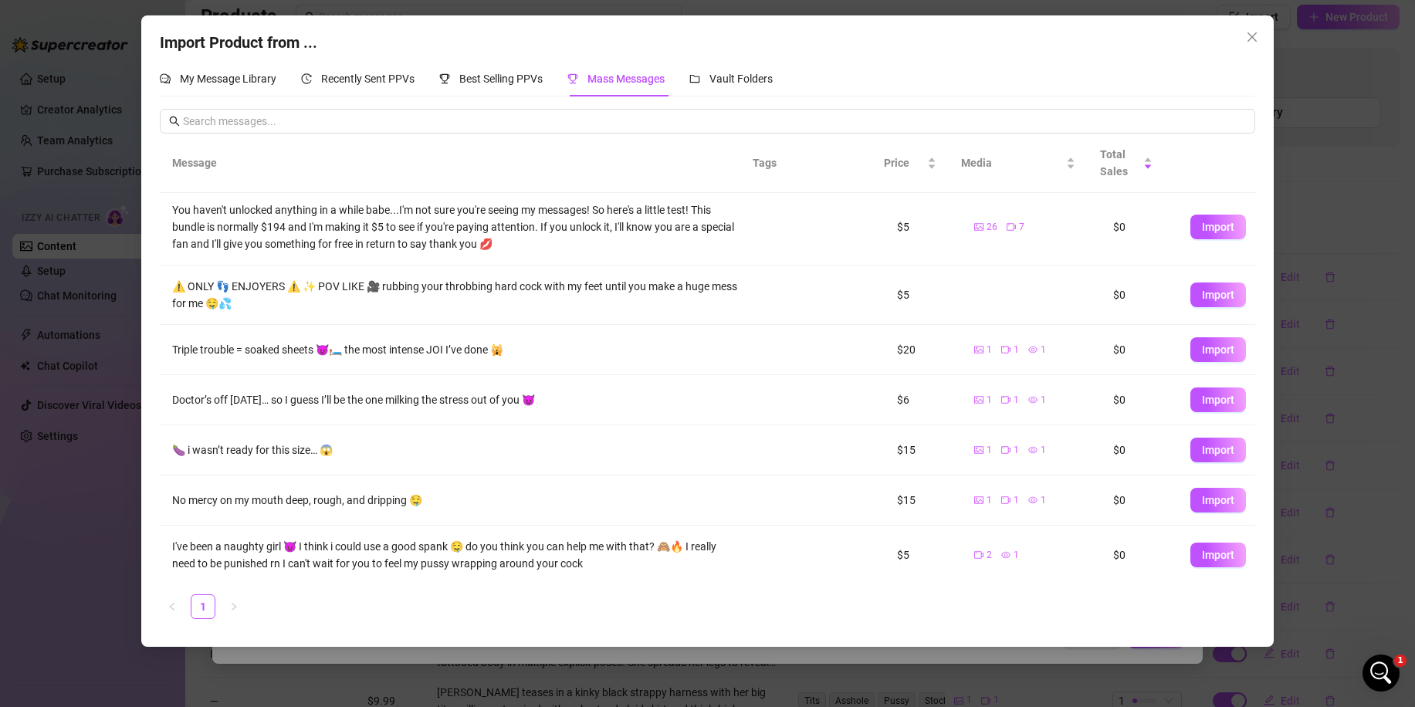
scroll to position [157, 0]
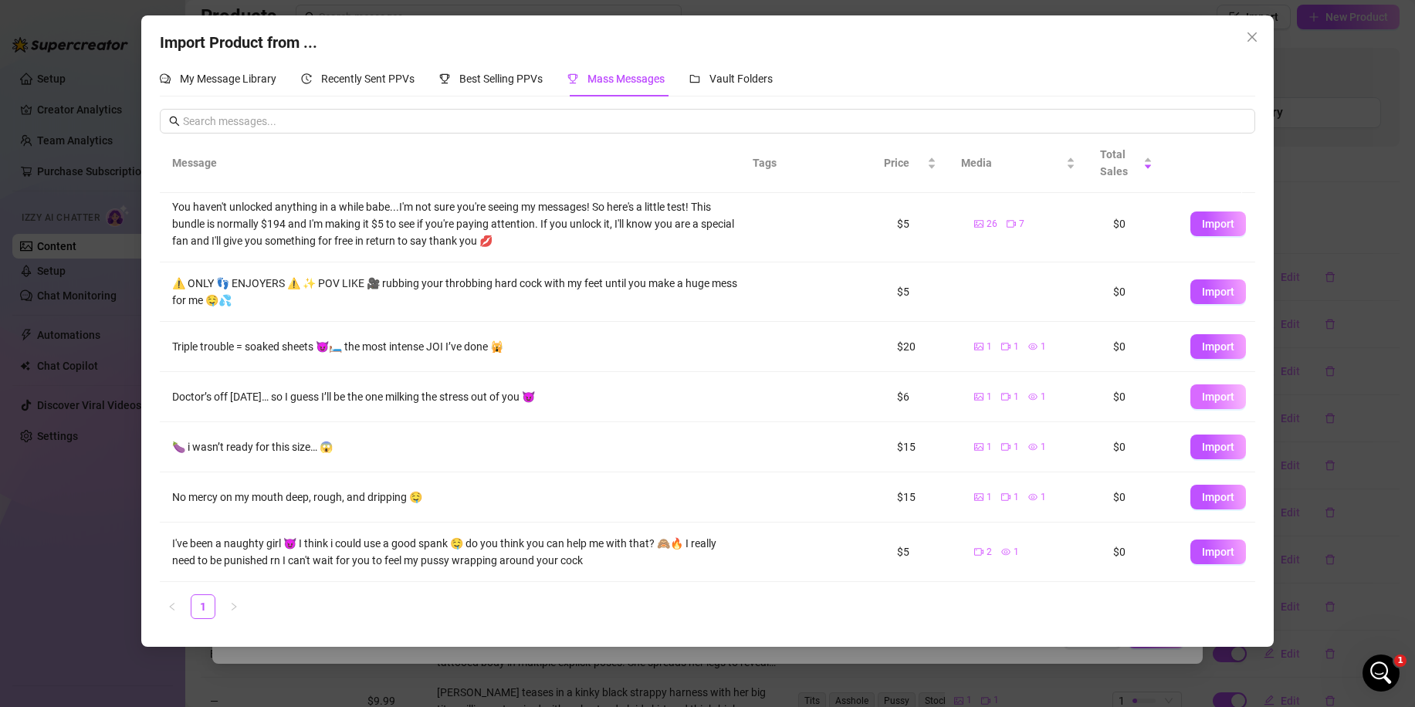
click at [1202, 391] on span "Import" at bounding box center [1218, 396] width 32 height 12
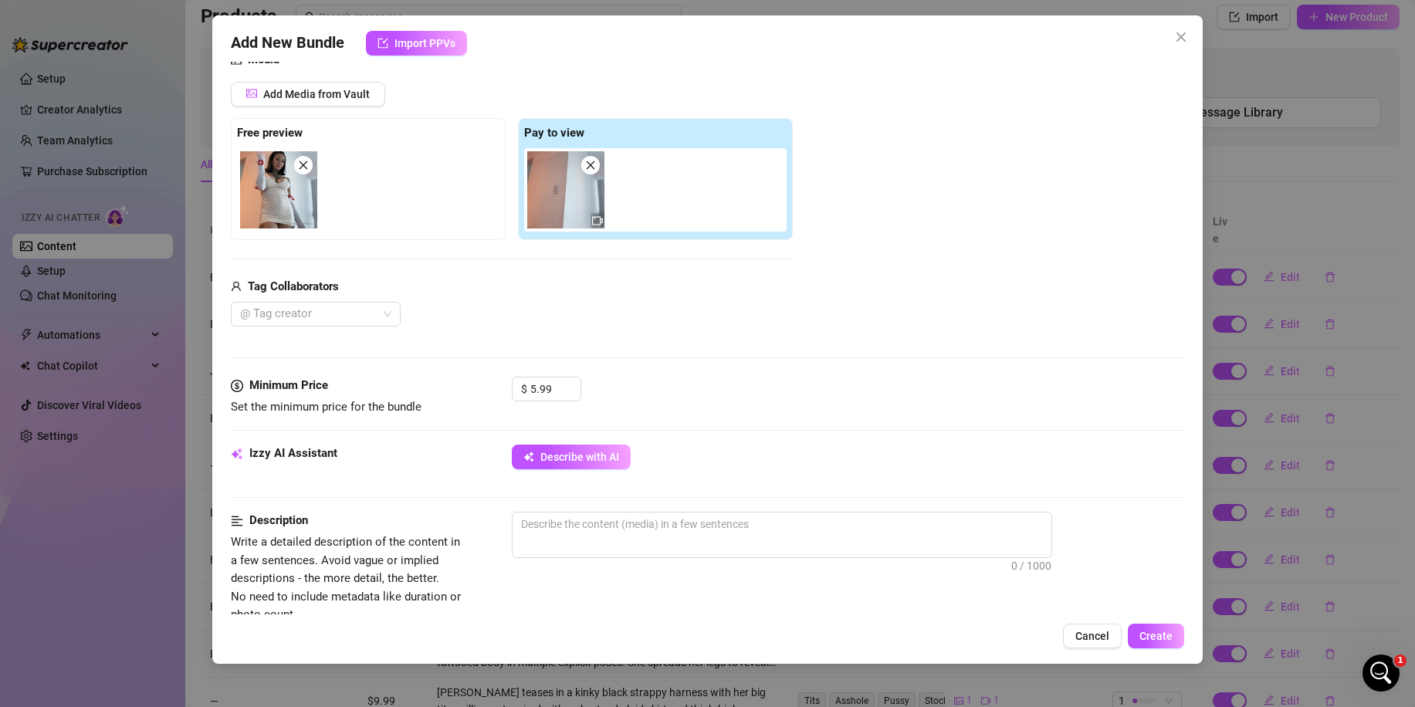
scroll to position [309, 0]
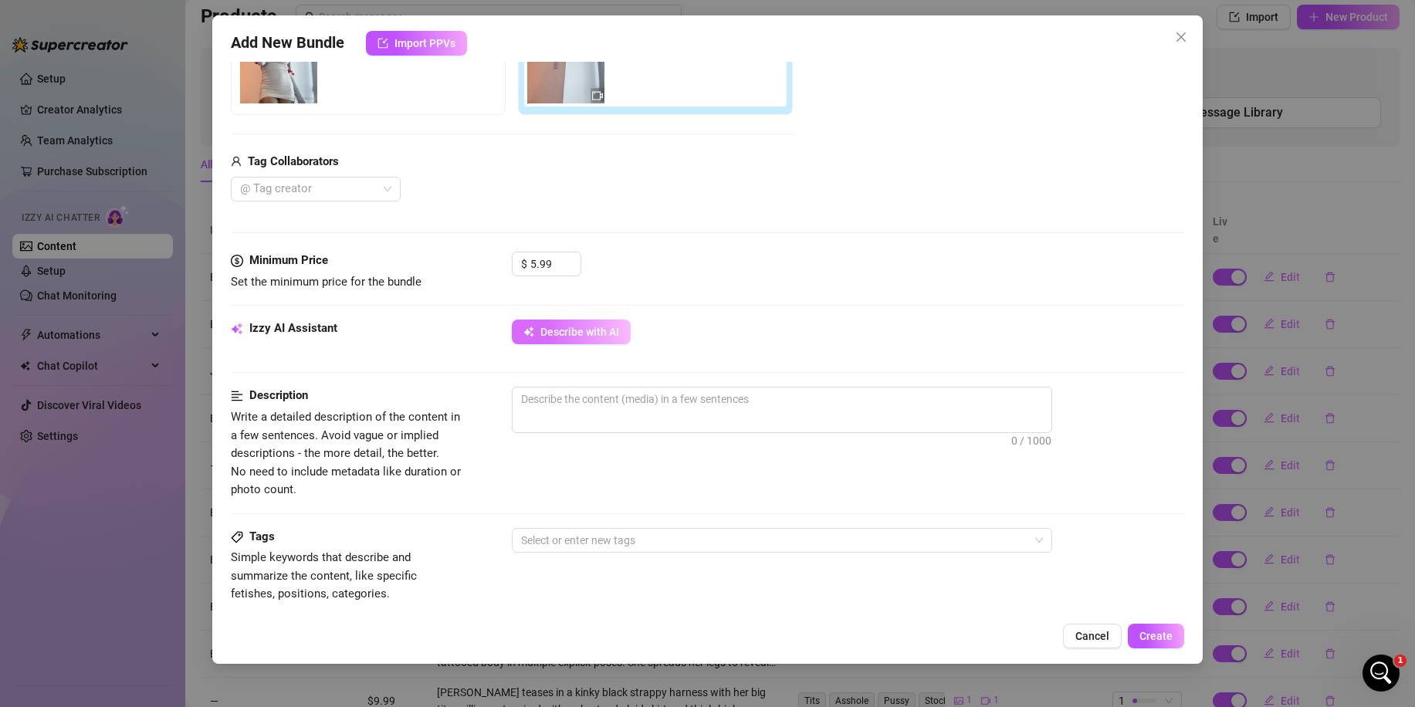
click at [549, 333] on span "Describe with AI" at bounding box center [579, 332] width 79 height 12
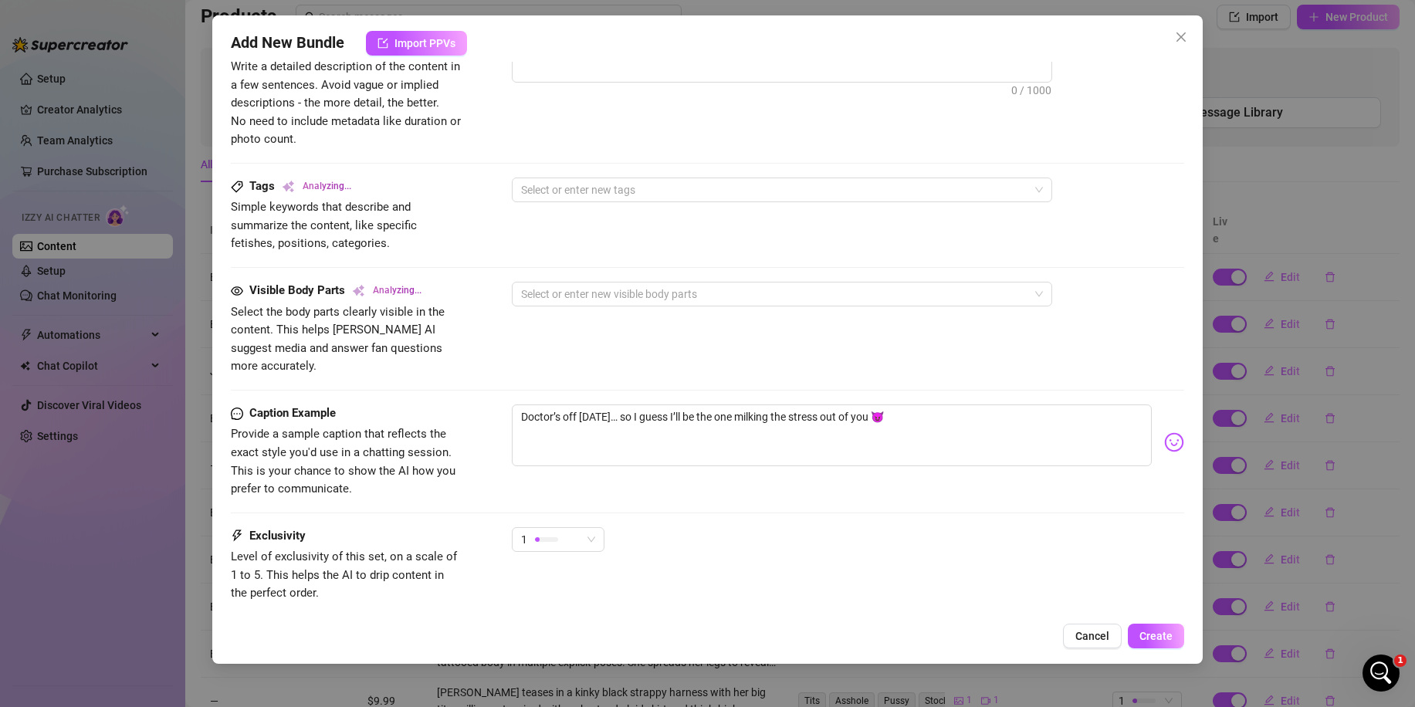
scroll to position [695, 0]
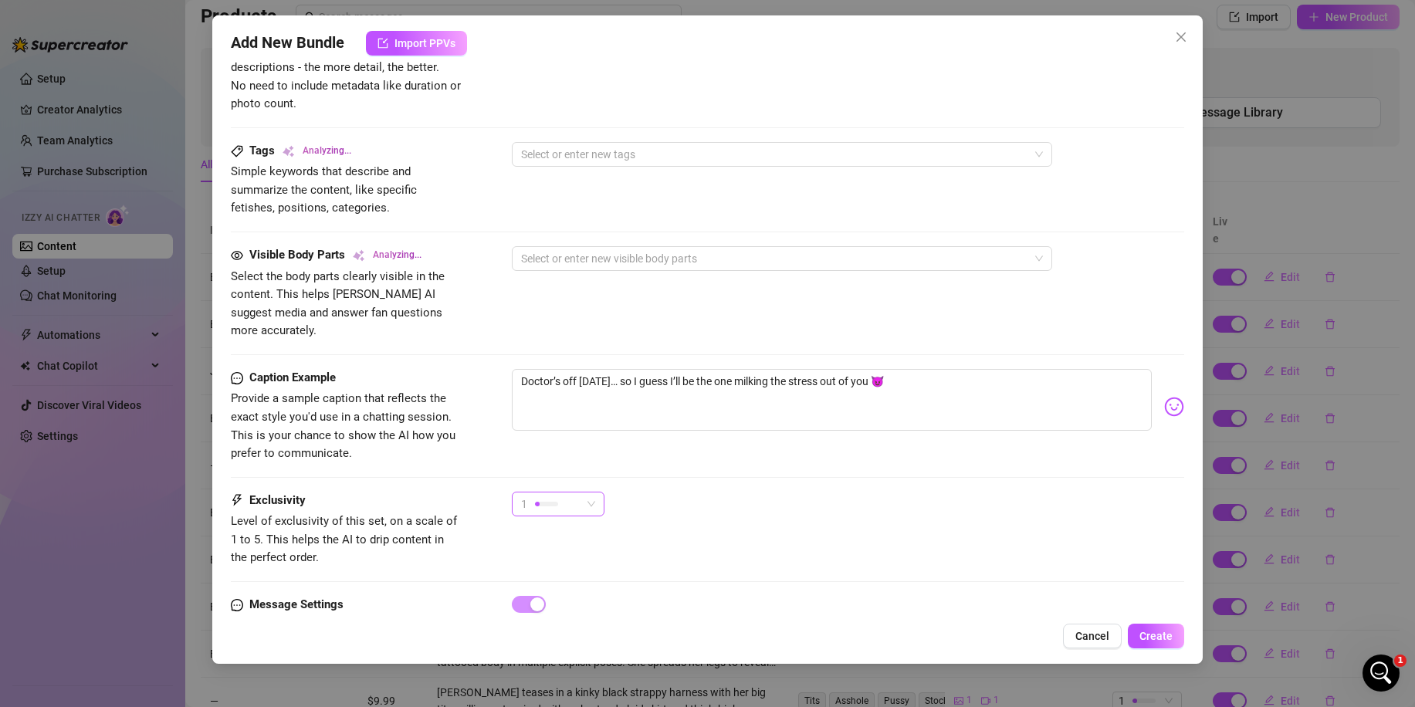
click at [550, 502] on div at bounding box center [546, 504] width 23 height 5
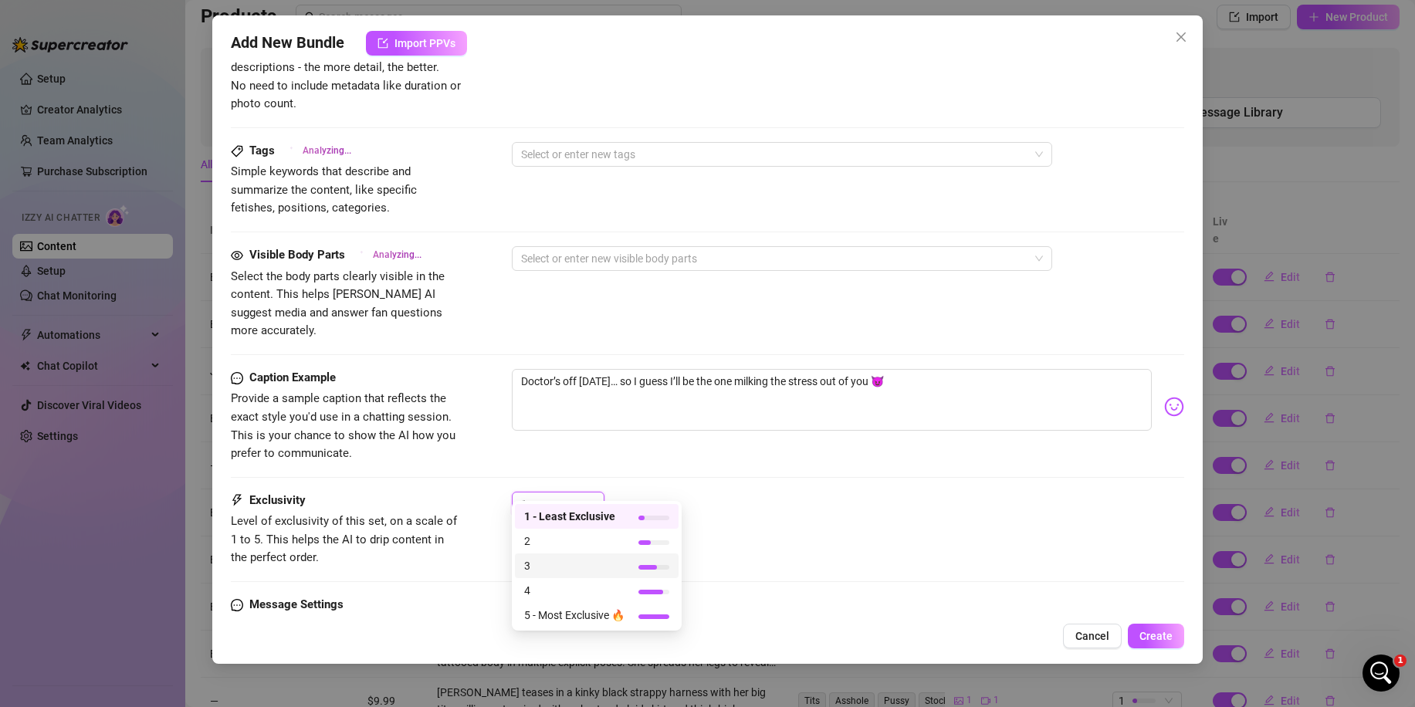
click at [539, 571] on span "3" at bounding box center [574, 565] width 100 height 17
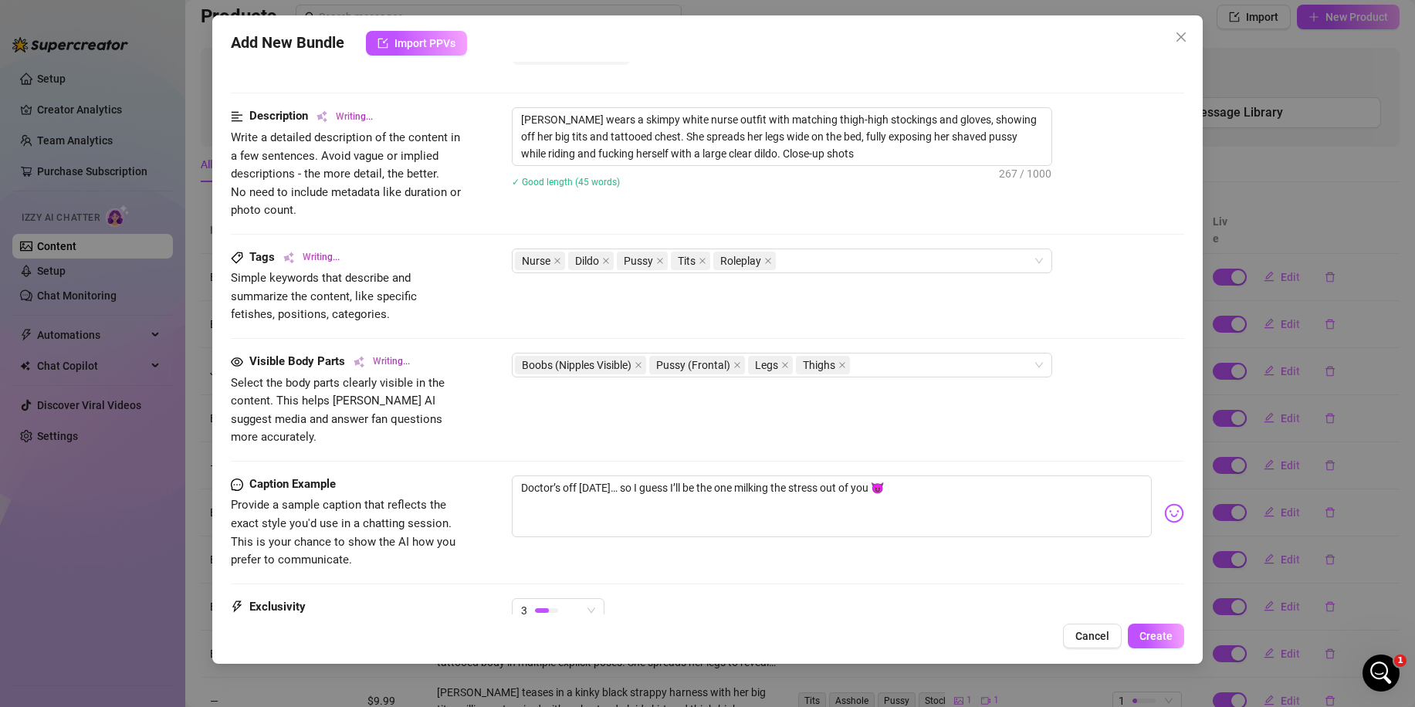
scroll to position [540, 0]
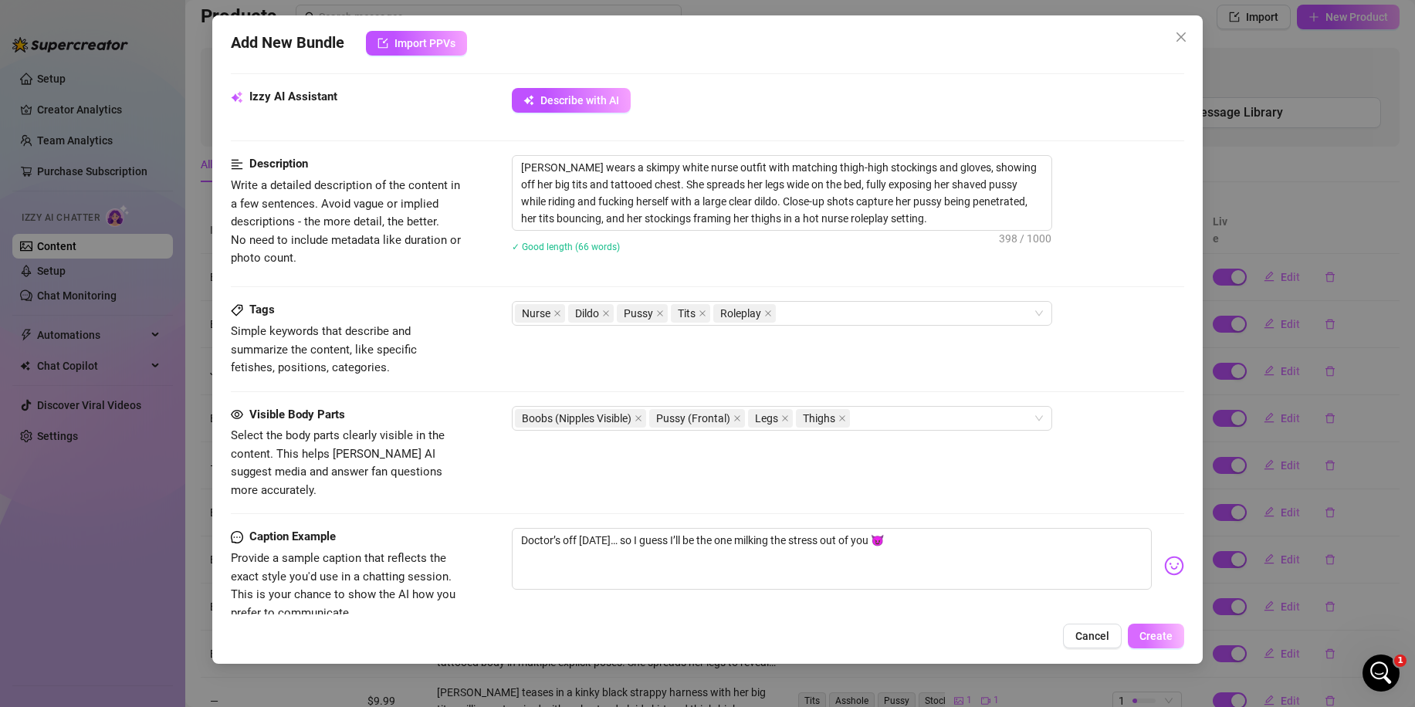
click at [1156, 631] on span "Create" at bounding box center [1155, 636] width 33 height 12
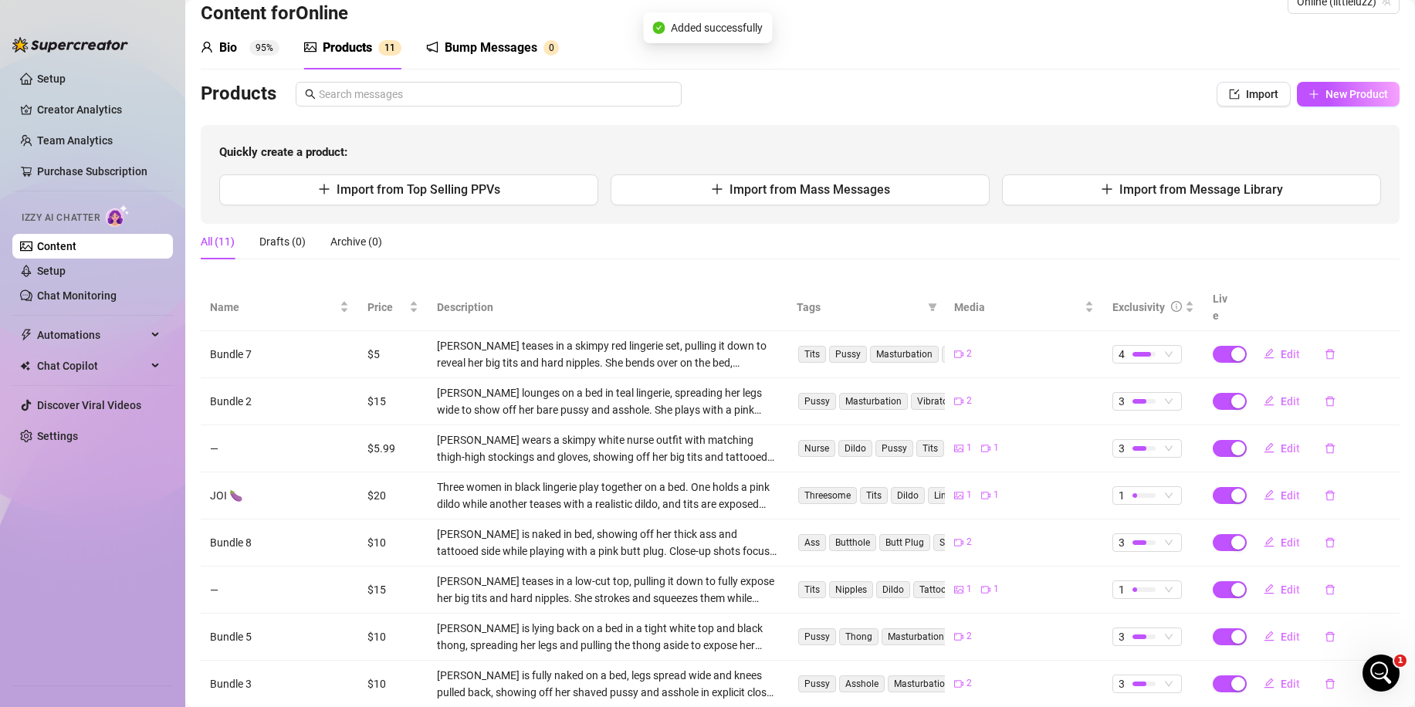
scroll to position [0, 0]
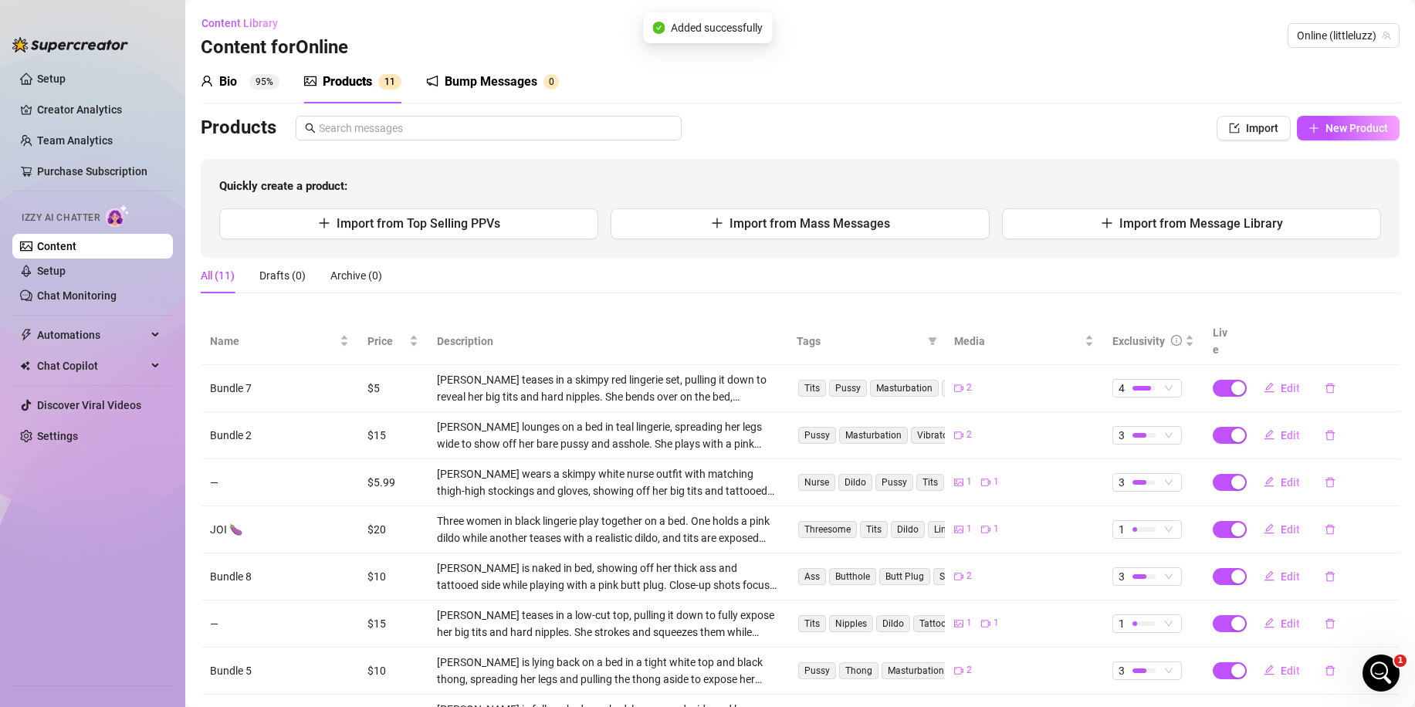
click at [781, 242] on div "Quickly create a product: Import from Top Selling PPVs Import from Mass Message…" at bounding box center [800, 208] width 1198 height 99
click at [786, 231] on span "Import from Mass Messages" at bounding box center [809, 223] width 161 height 15
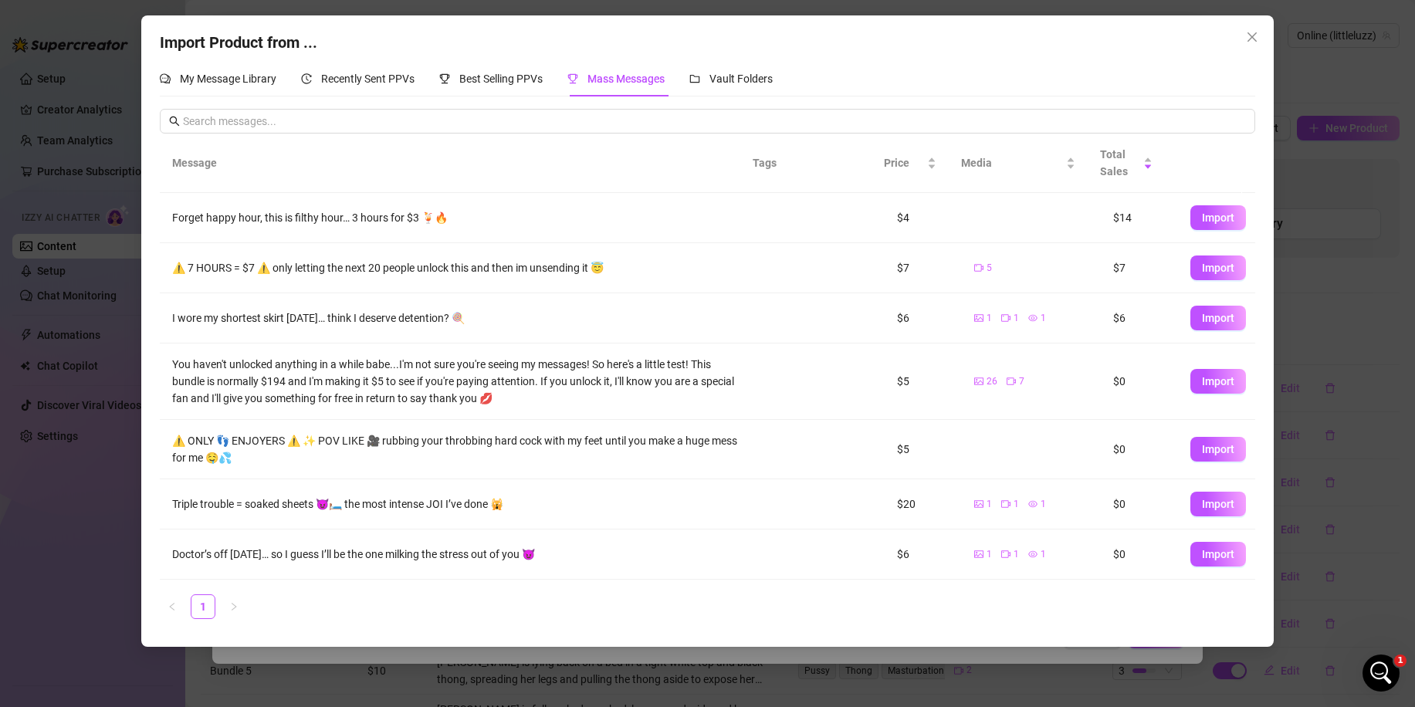
click at [564, 77] on div "My Message Library Recently Sent PPVs Best Selling PPVs Mass Messages Vault Fol…" at bounding box center [466, 78] width 613 height 35
click at [510, 73] on span "Best Selling PPVs" at bounding box center [500, 79] width 83 height 12
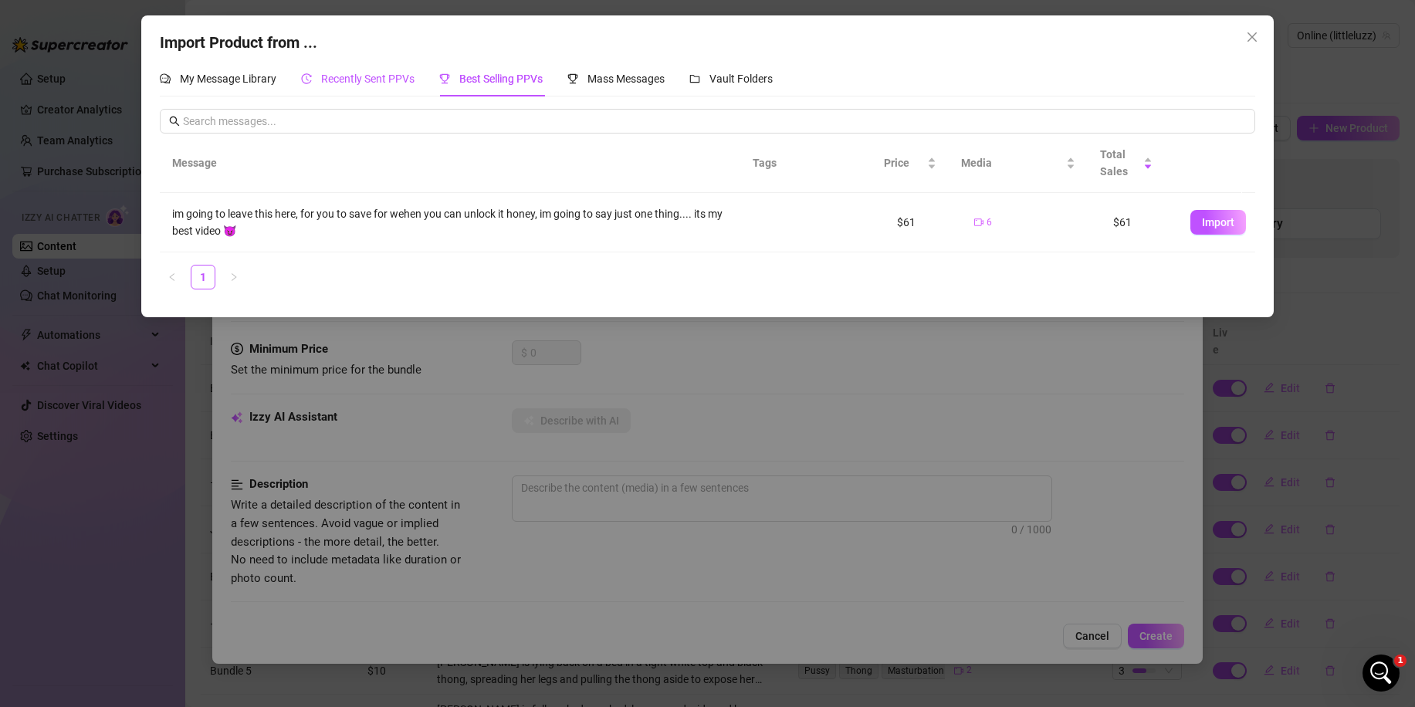
click at [408, 73] on span "Recently Sent PPVs" at bounding box center [367, 79] width 93 height 12
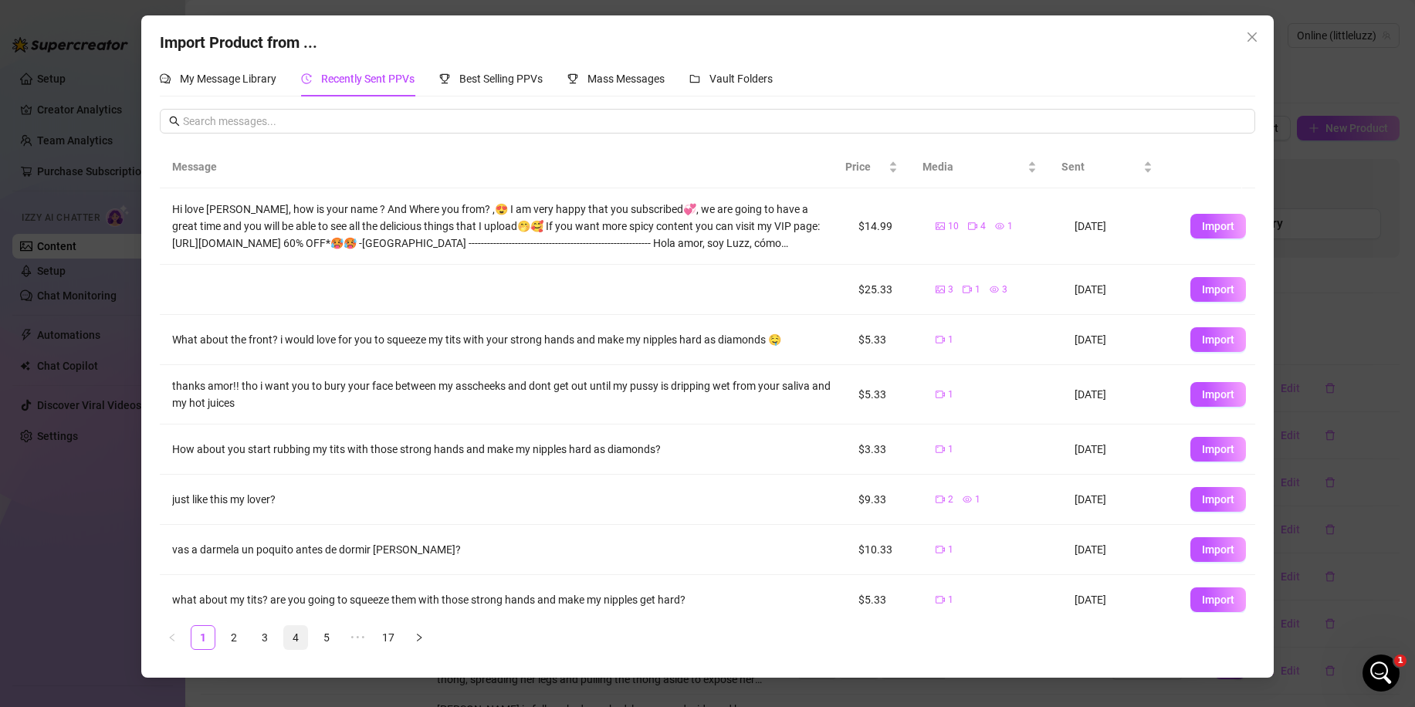
click at [285, 637] on link "4" at bounding box center [295, 637] width 23 height 23
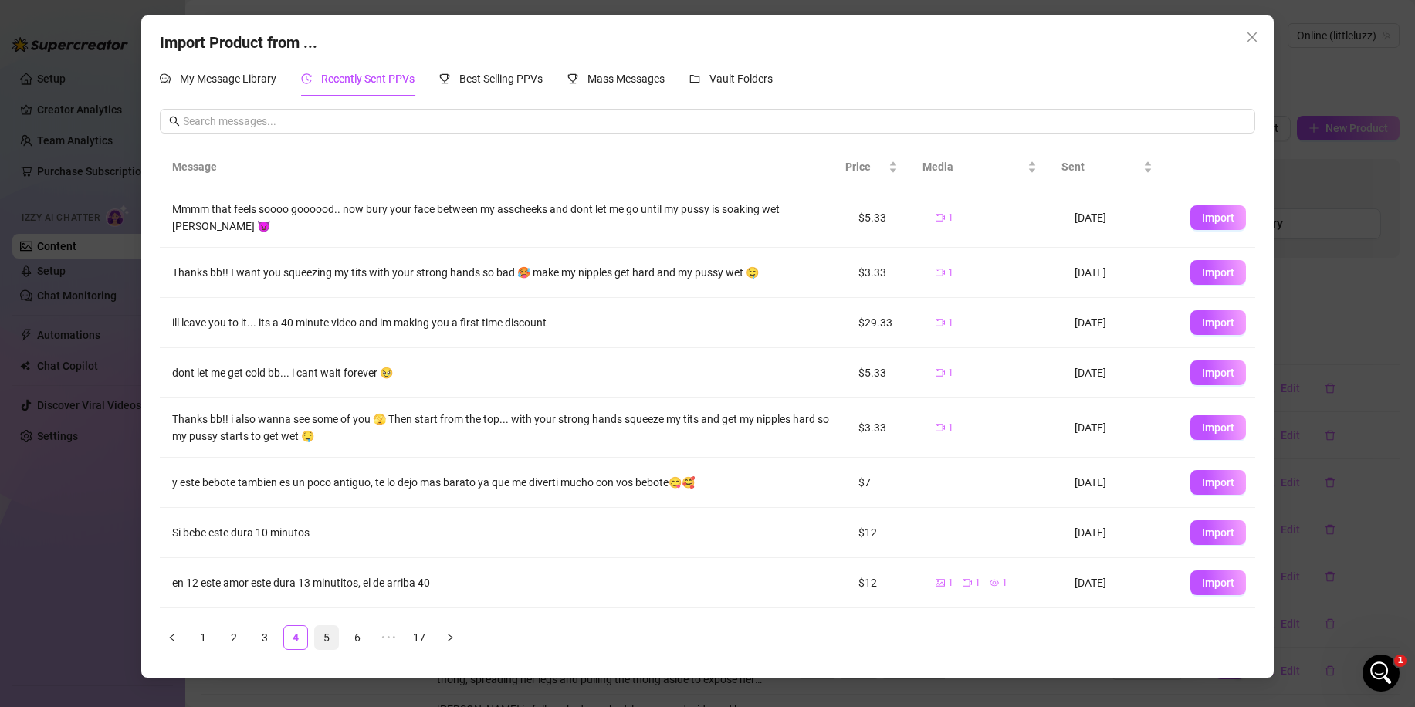
click at [332, 633] on link "5" at bounding box center [326, 637] width 23 height 23
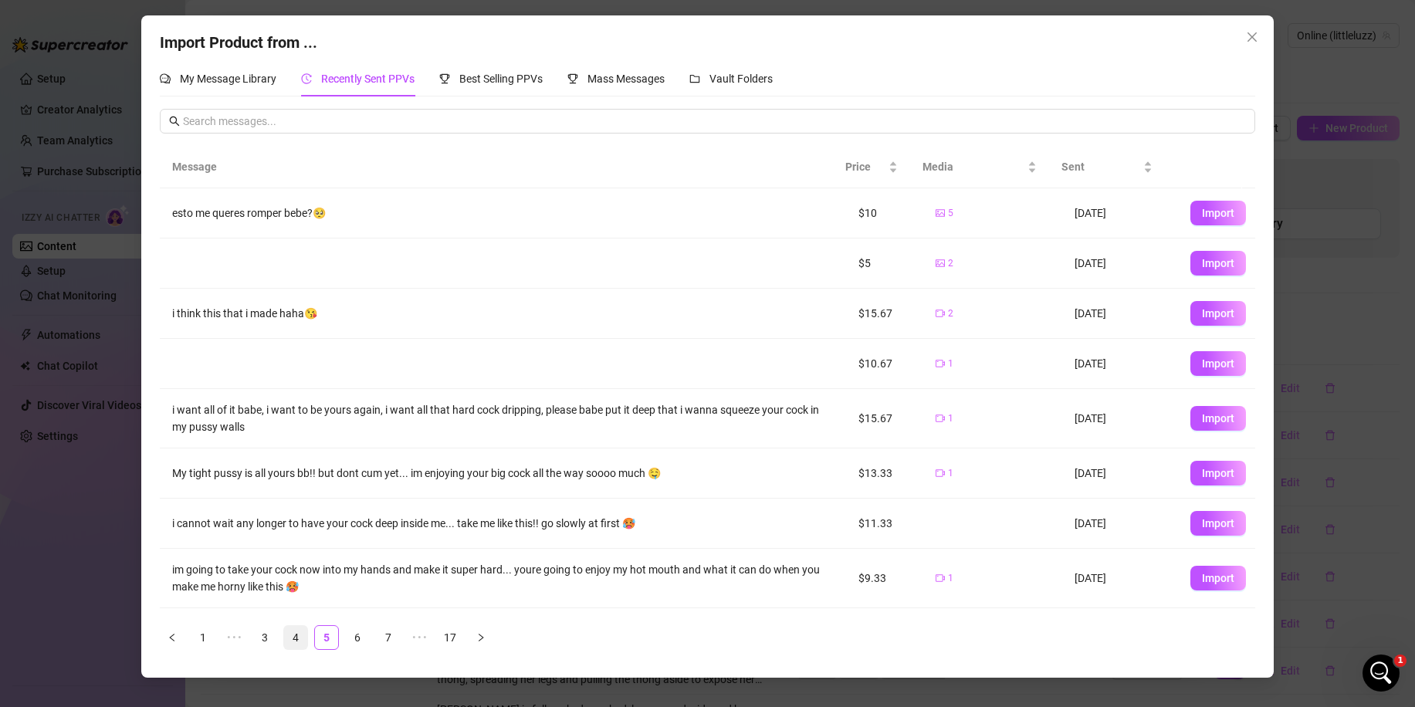
click at [302, 638] on link "4" at bounding box center [295, 637] width 23 height 23
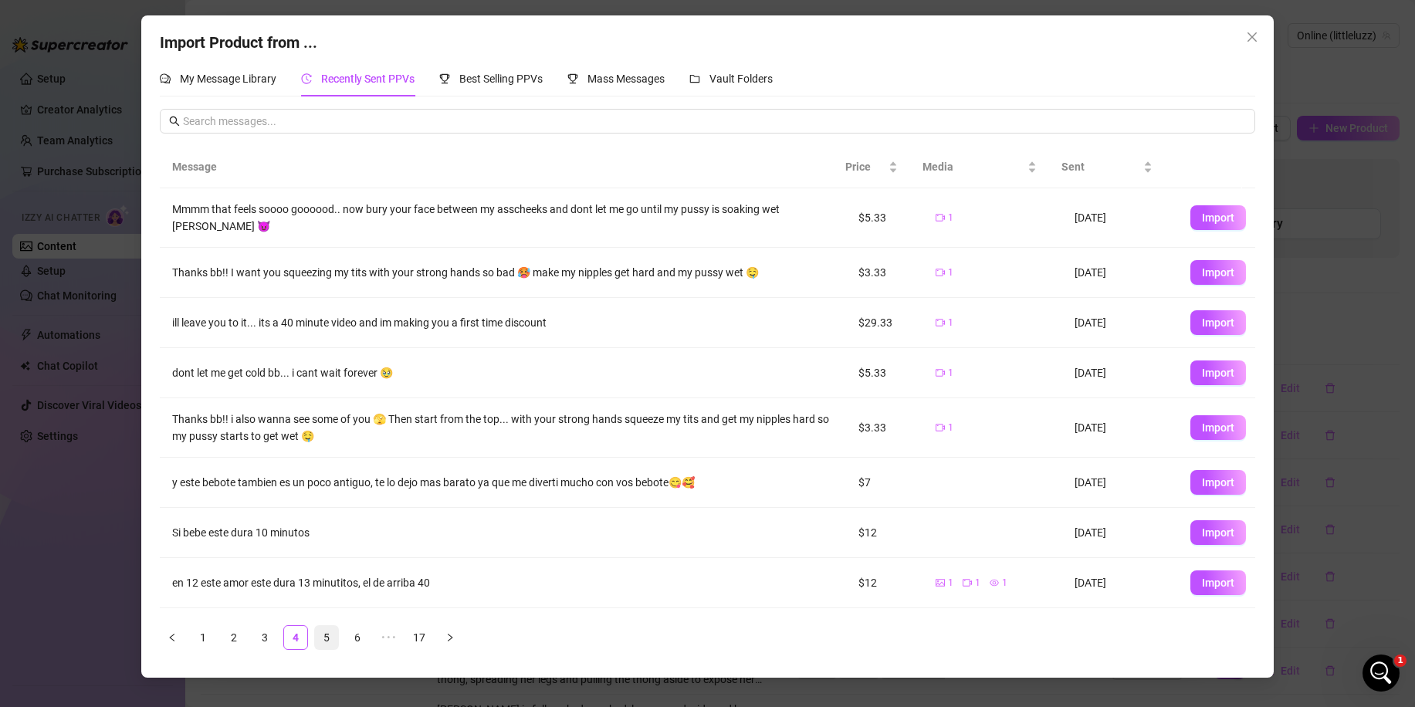
click at [328, 634] on link "5" at bounding box center [326, 637] width 23 height 23
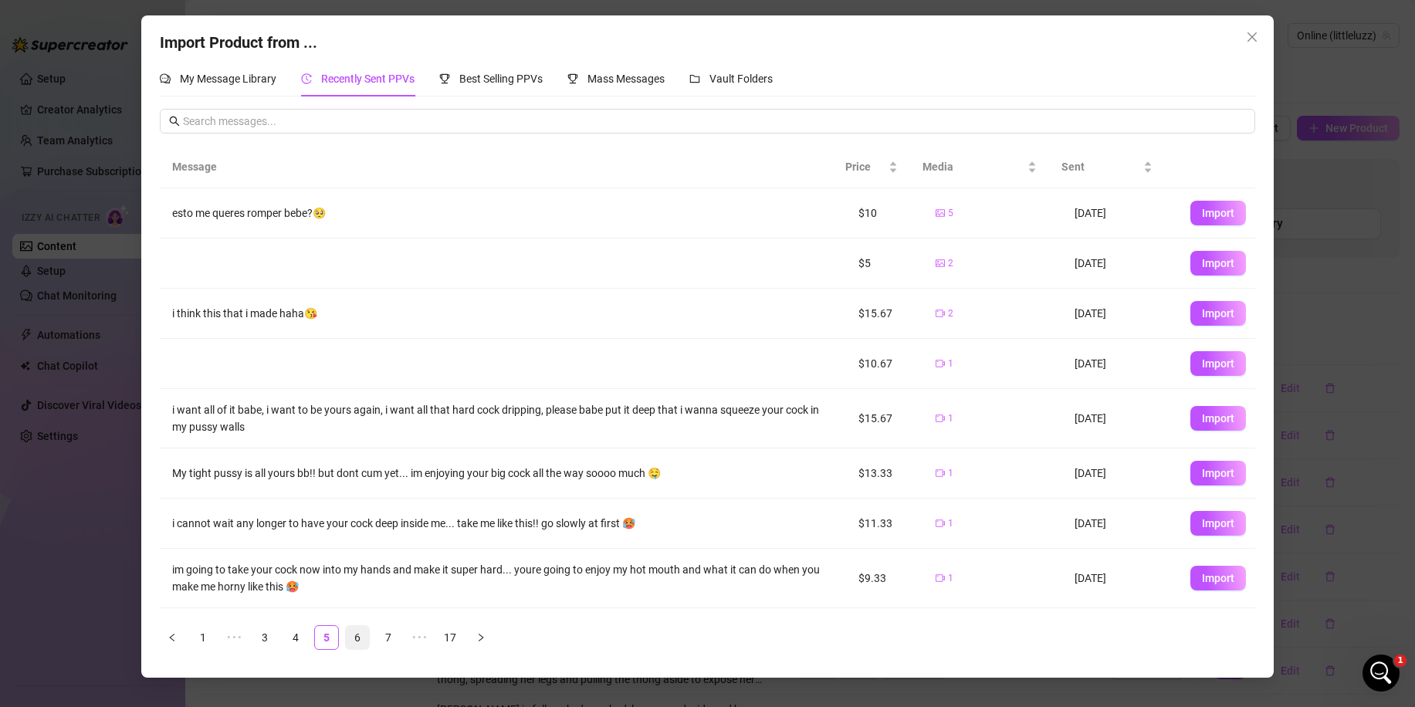
click at [365, 631] on link "6" at bounding box center [357, 637] width 23 height 23
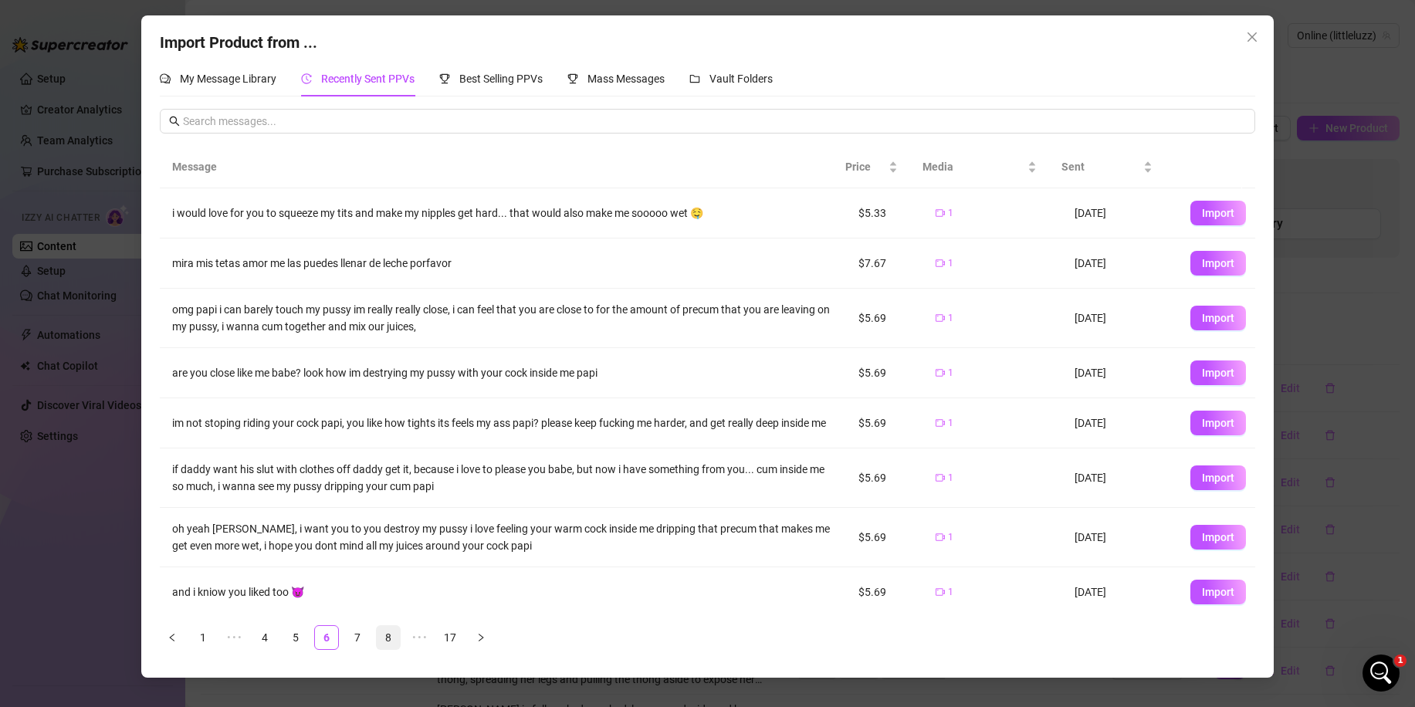
click at [391, 634] on link "8" at bounding box center [388, 637] width 23 height 23
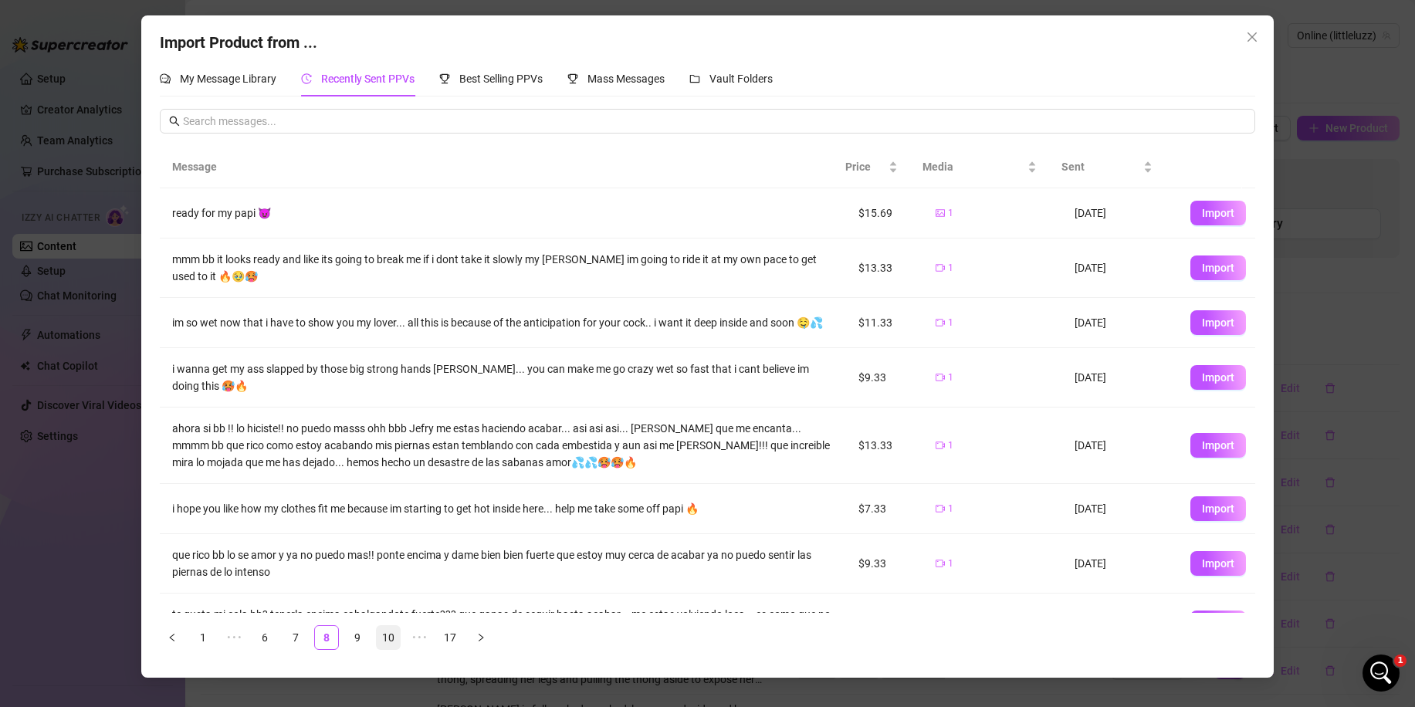
click at [392, 640] on link "10" at bounding box center [388, 637] width 23 height 23
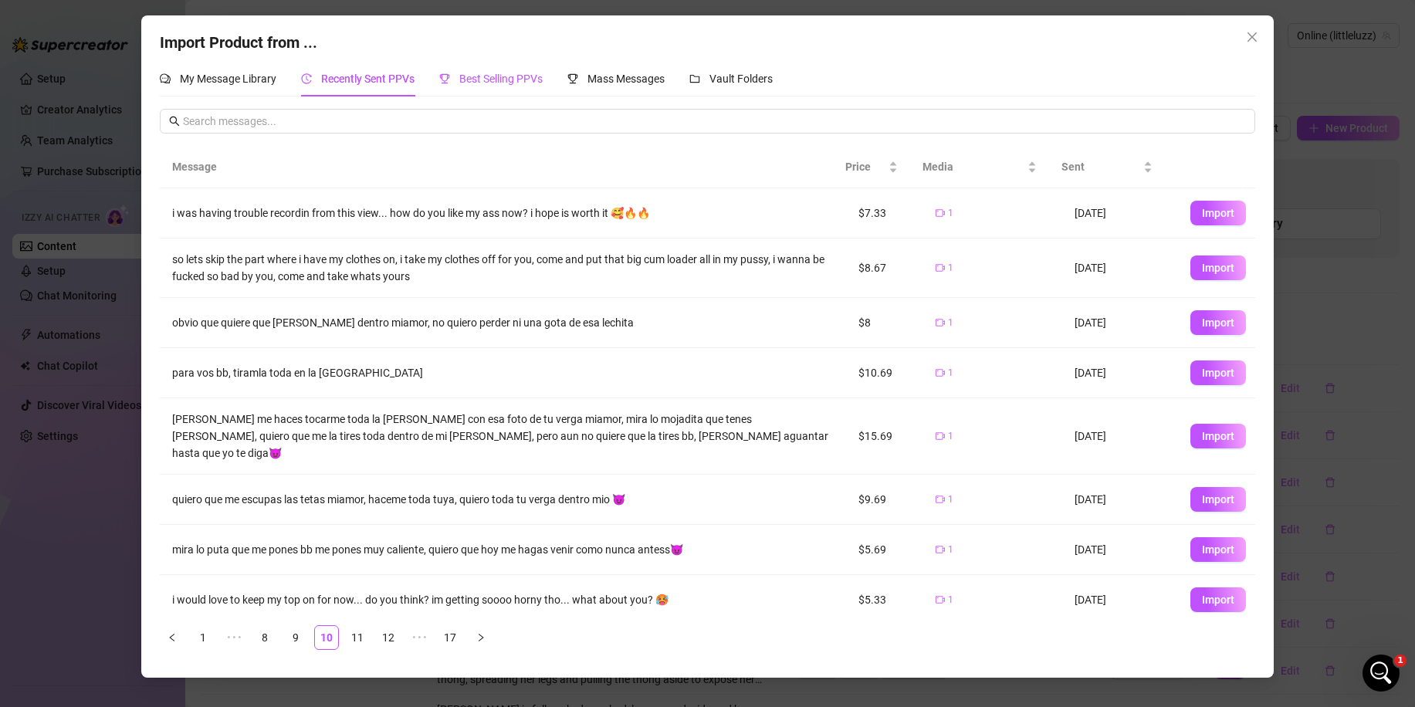
click at [493, 87] on div "Best Selling PPVs" at bounding box center [490, 78] width 103 height 17
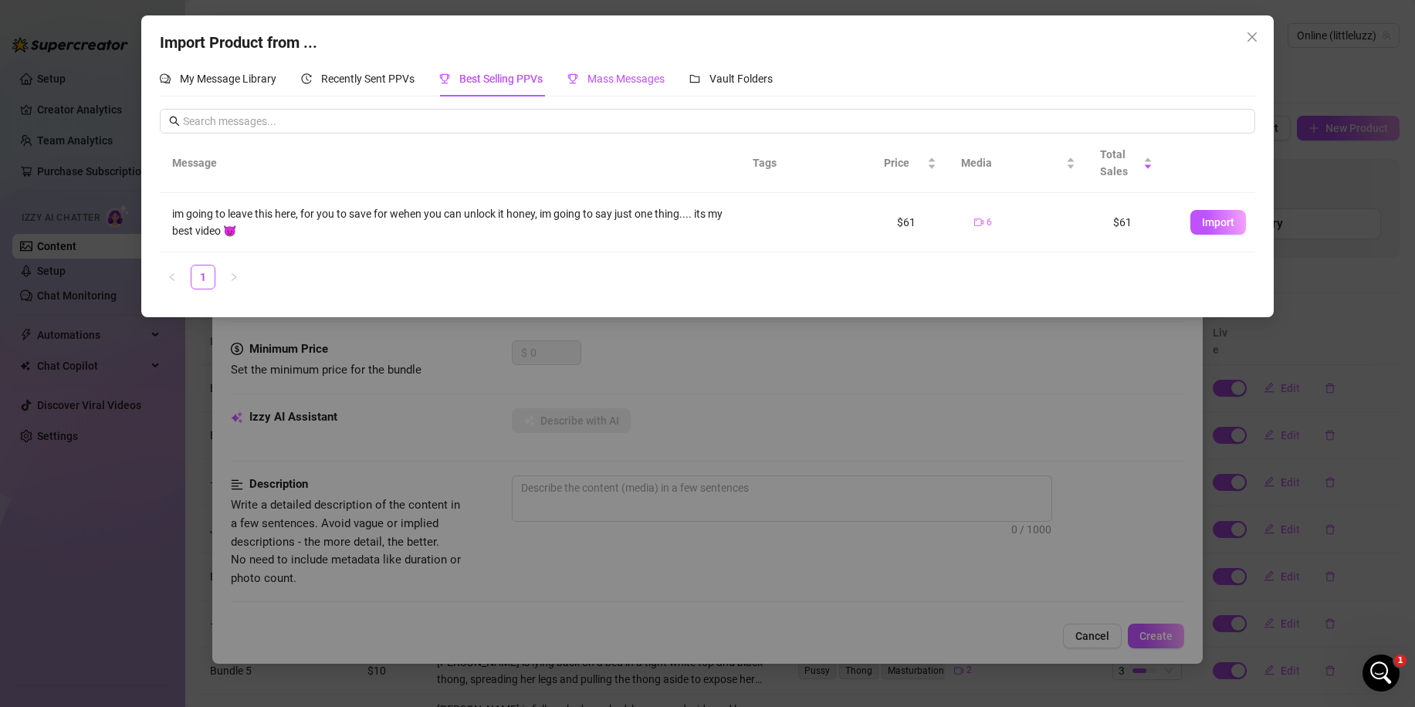
click at [609, 86] on div "Mass Messages" at bounding box center [615, 78] width 97 height 17
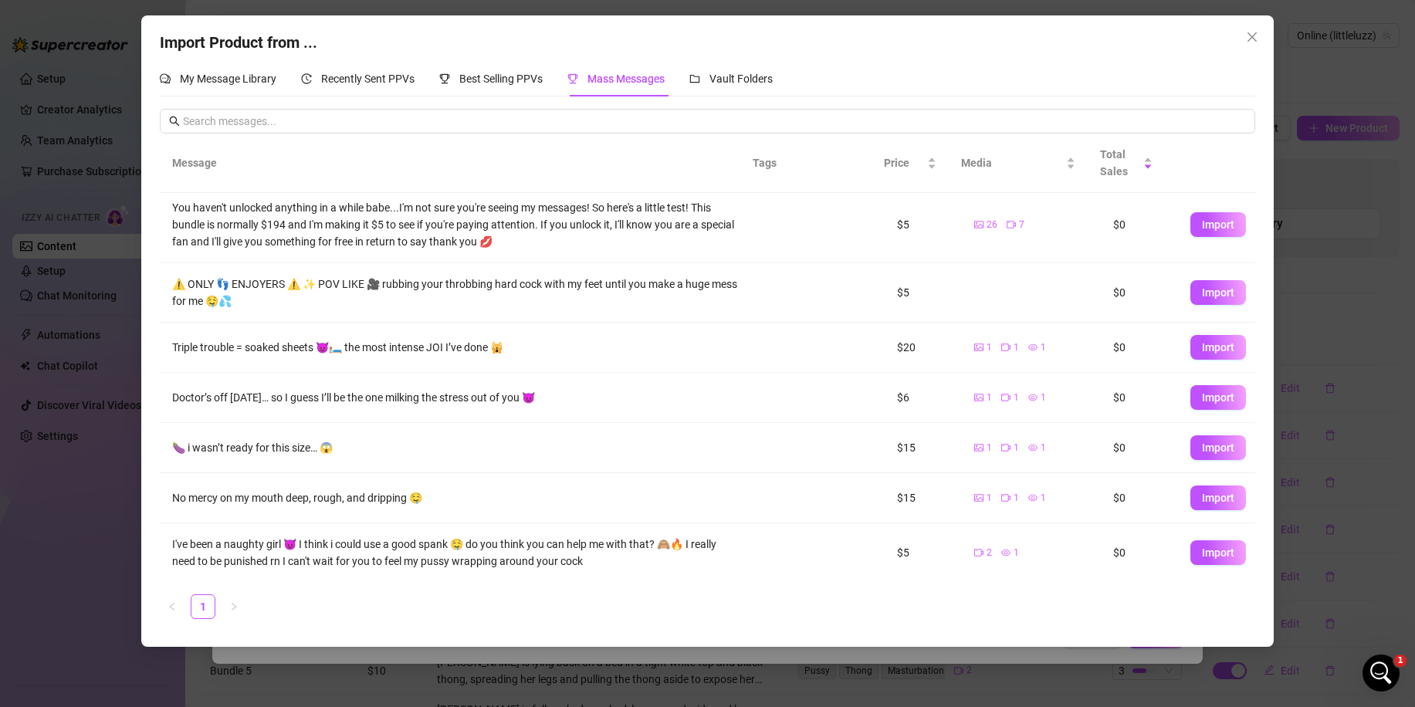
scroll to position [157, 0]
click at [1202, 503] on span "Import" at bounding box center [1218, 497] width 32 height 12
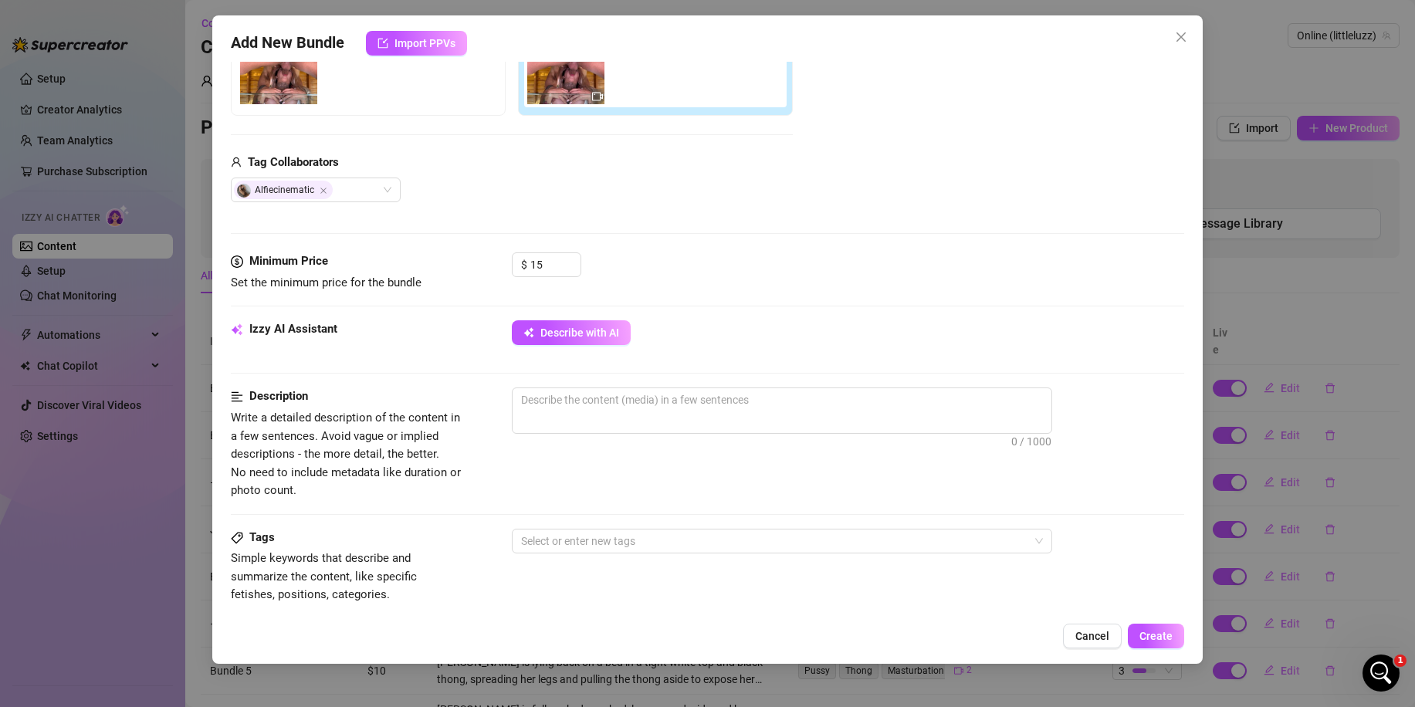
scroll to position [309, 0]
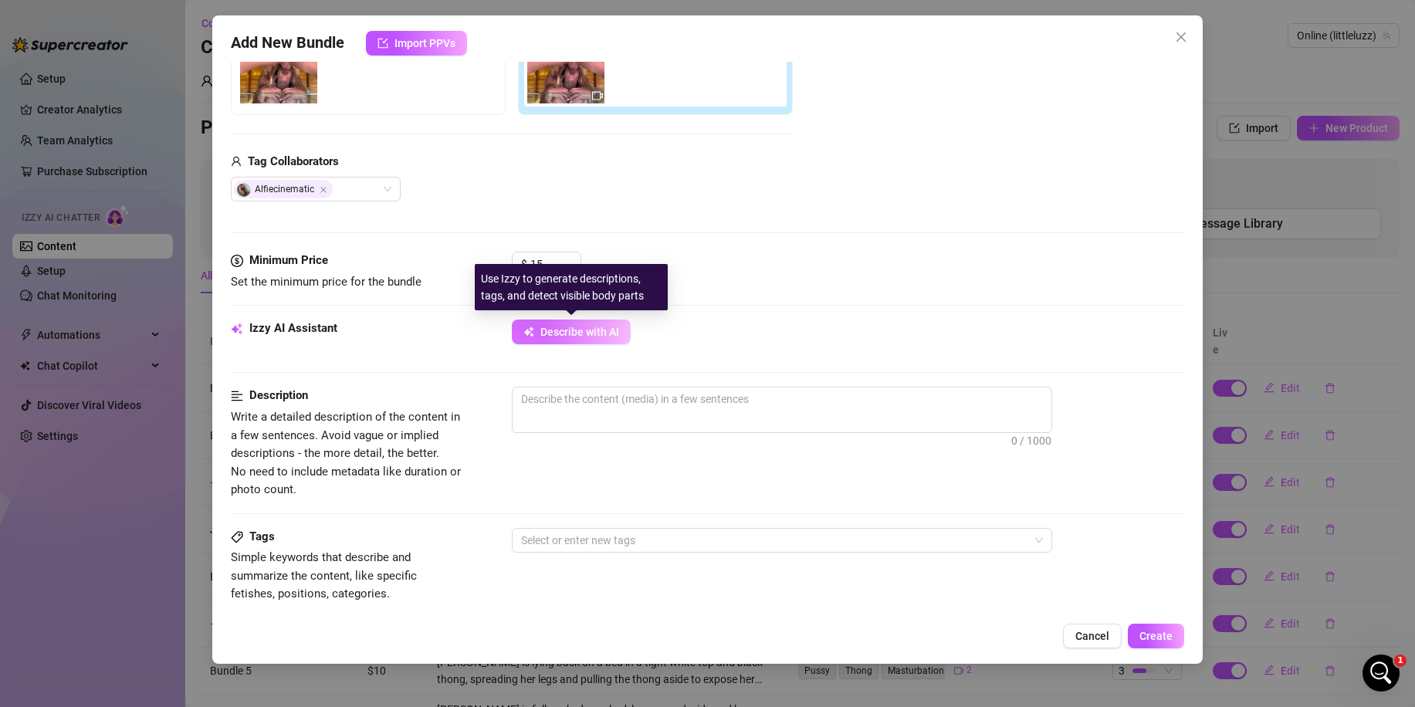
click at [582, 336] on span "Describe with AI" at bounding box center [579, 332] width 79 height 12
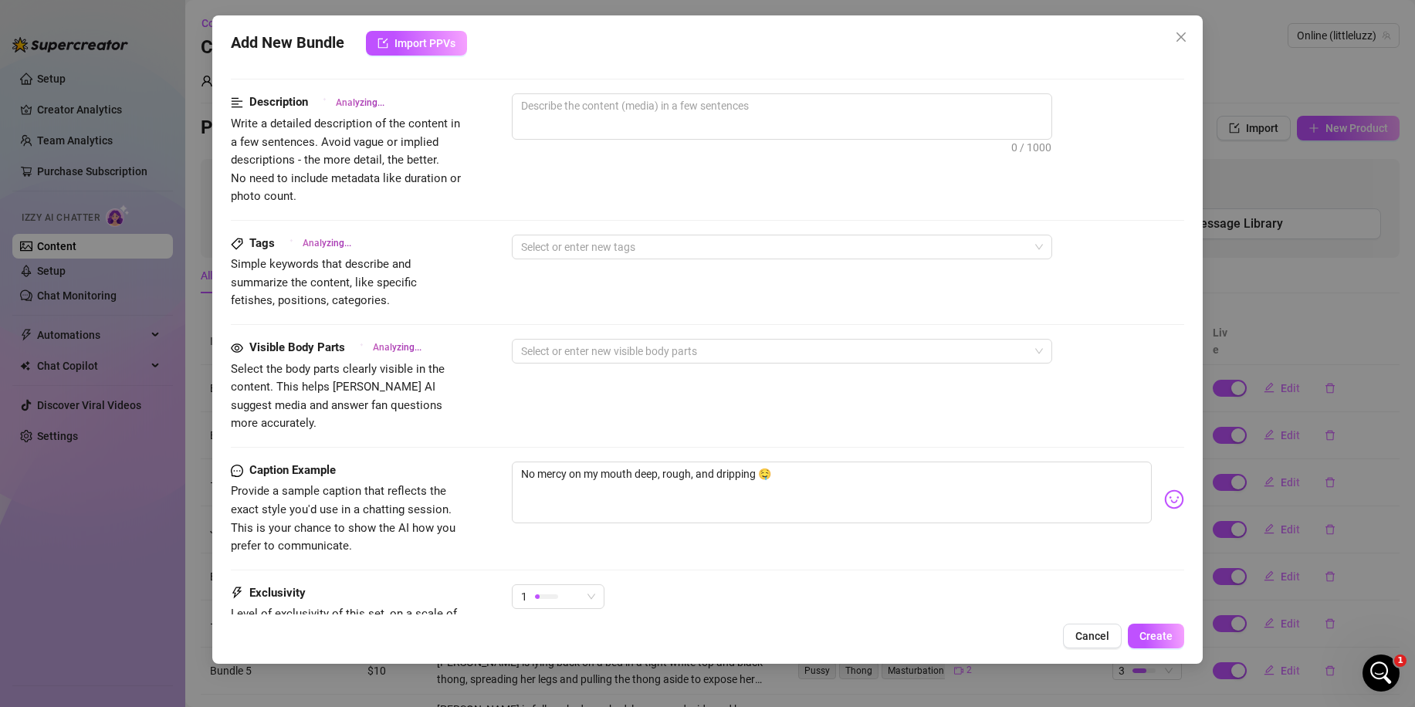
scroll to position [617, 0]
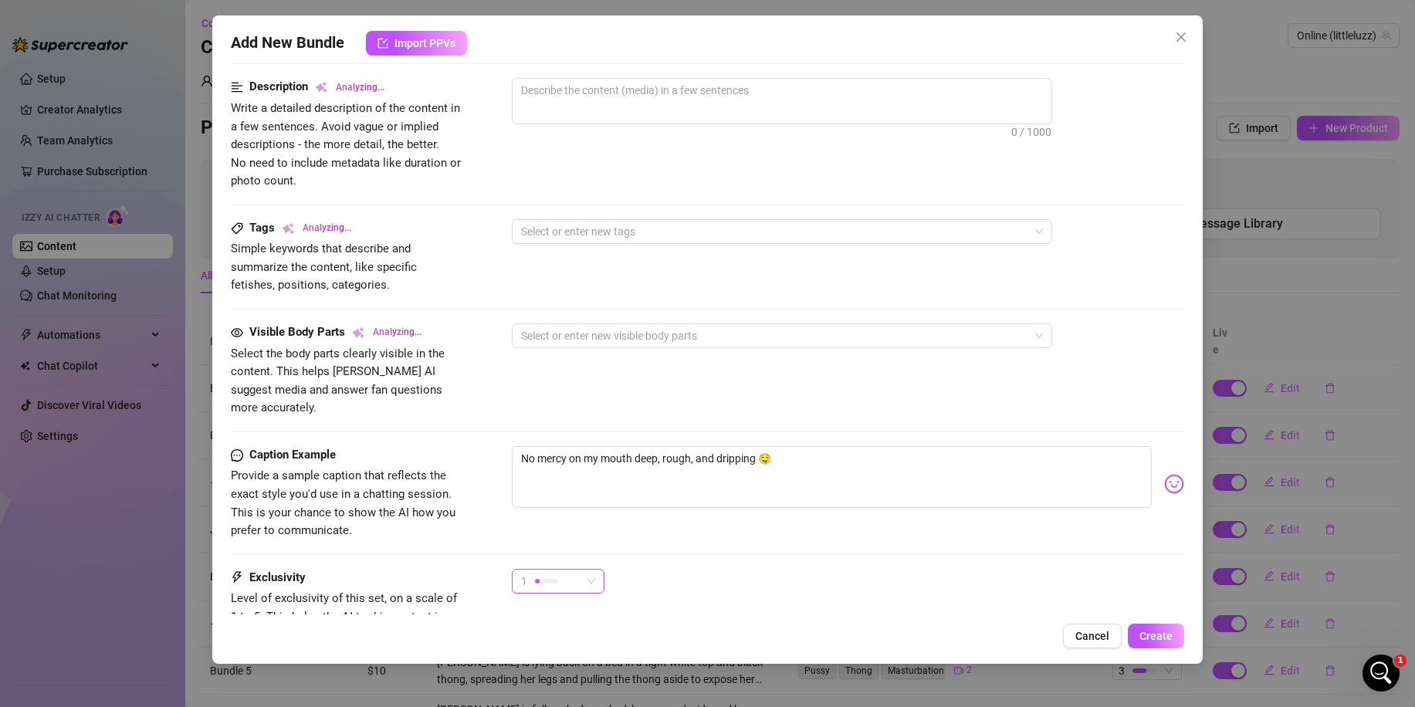
click at [588, 570] on span "1" at bounding box center [558, 581] width 74 height 23
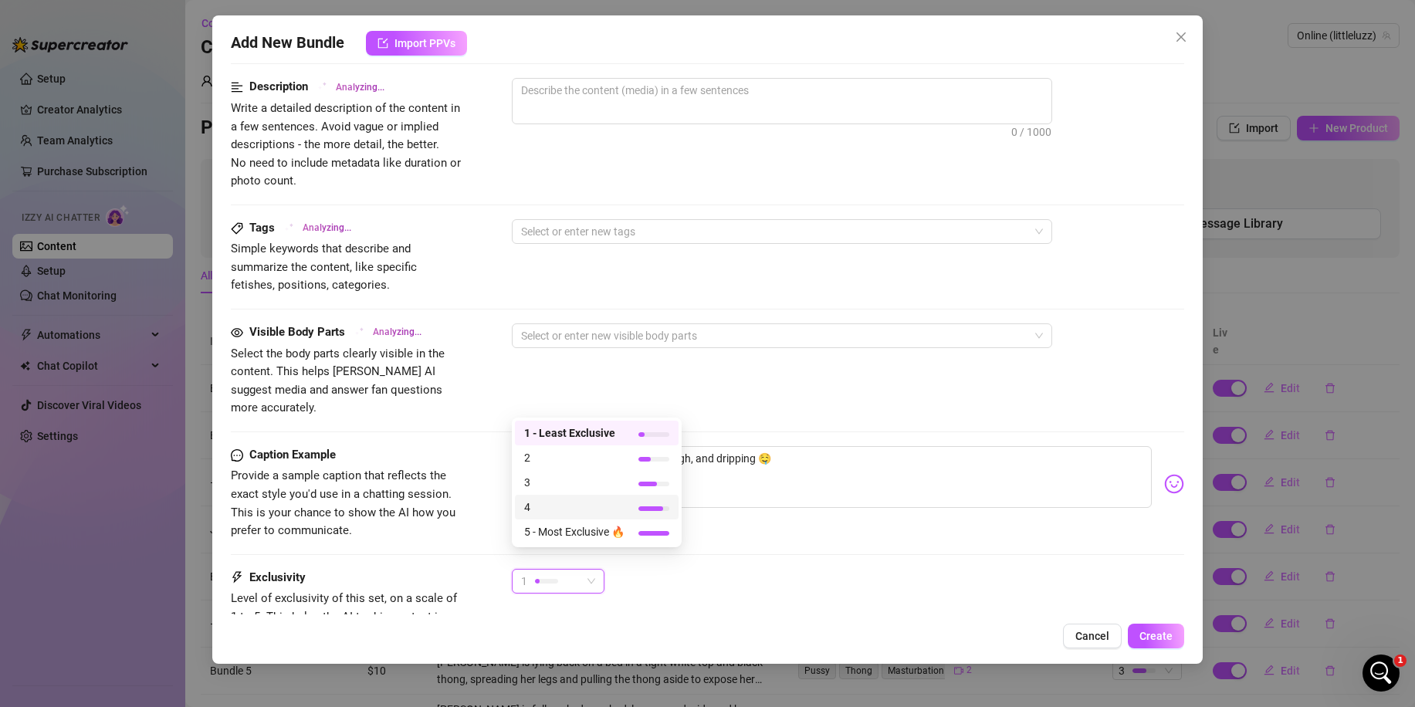
click at [557, 496] on div "4" at bounding box center [597, 507] width 164 height 25
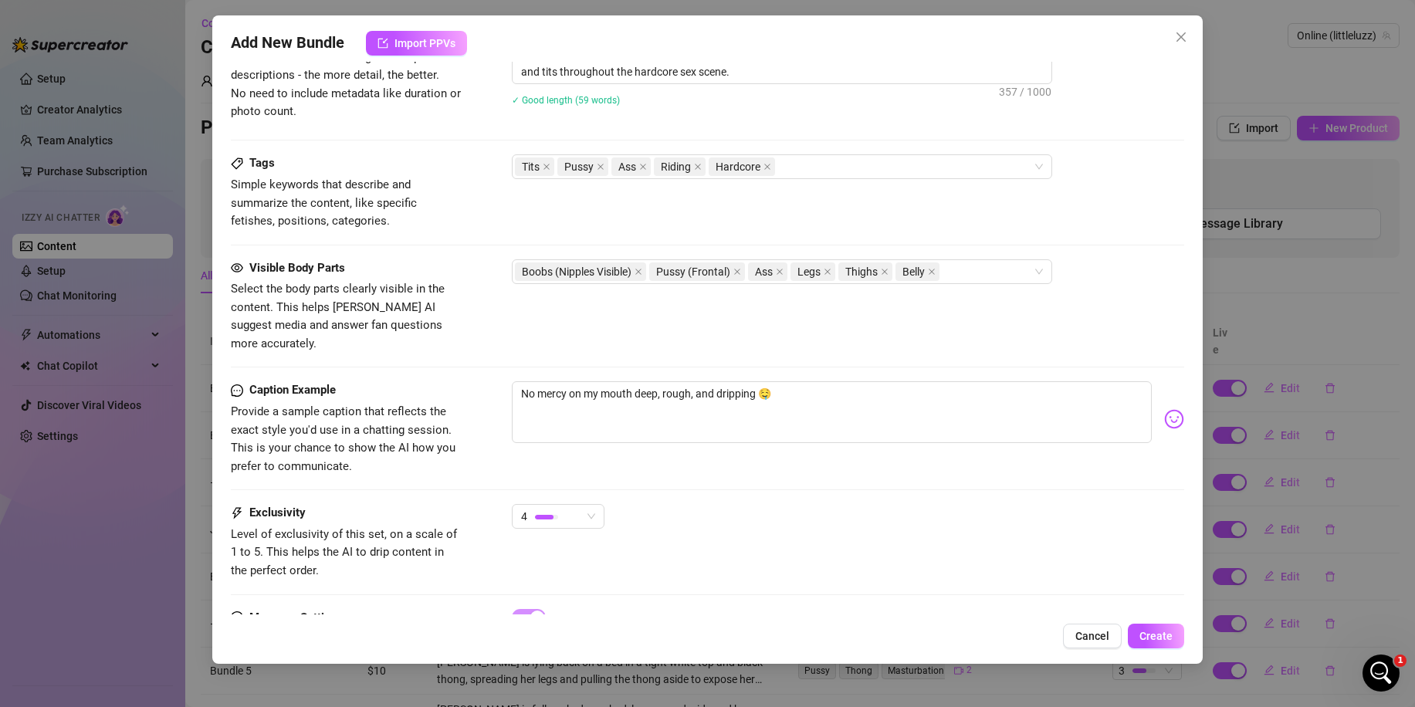
scroll to position [749, 0]
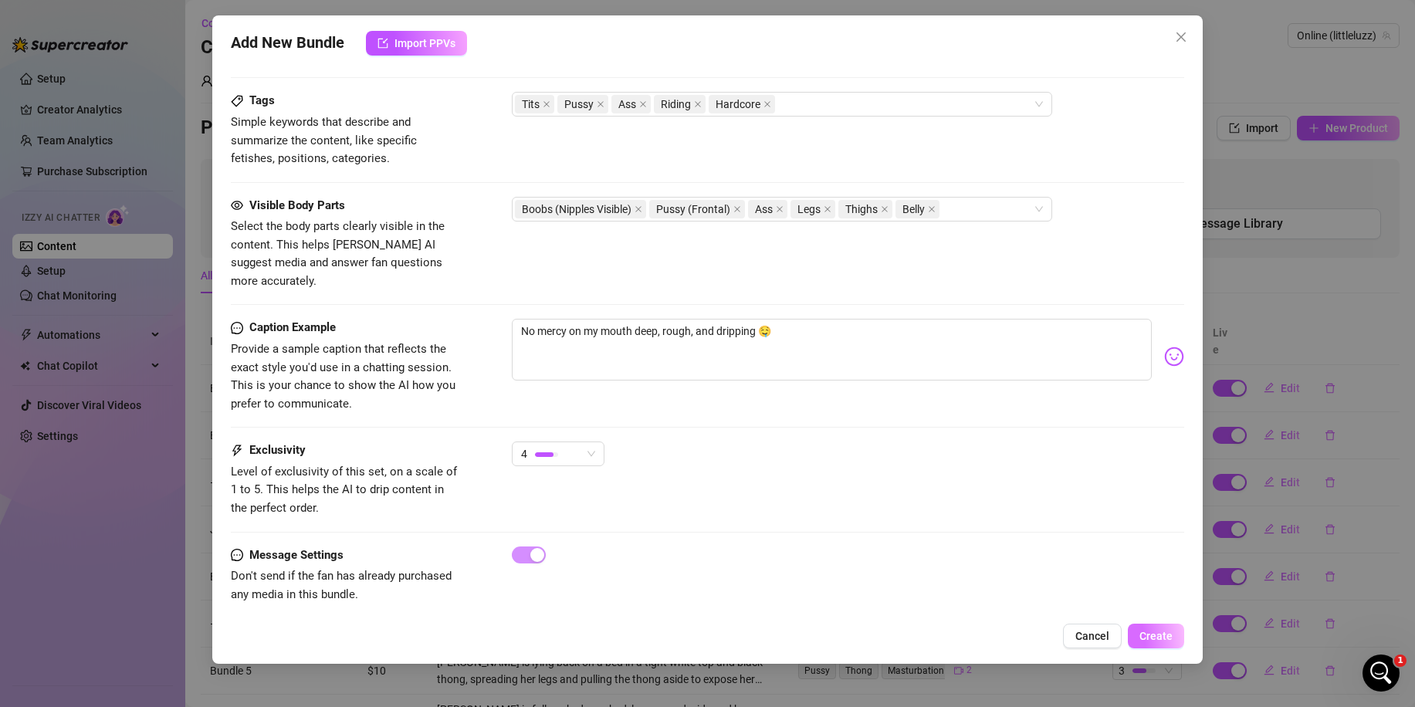
click at [1157, 632] on span "Create" at bounding box center [1155, 636] width 33 height 12
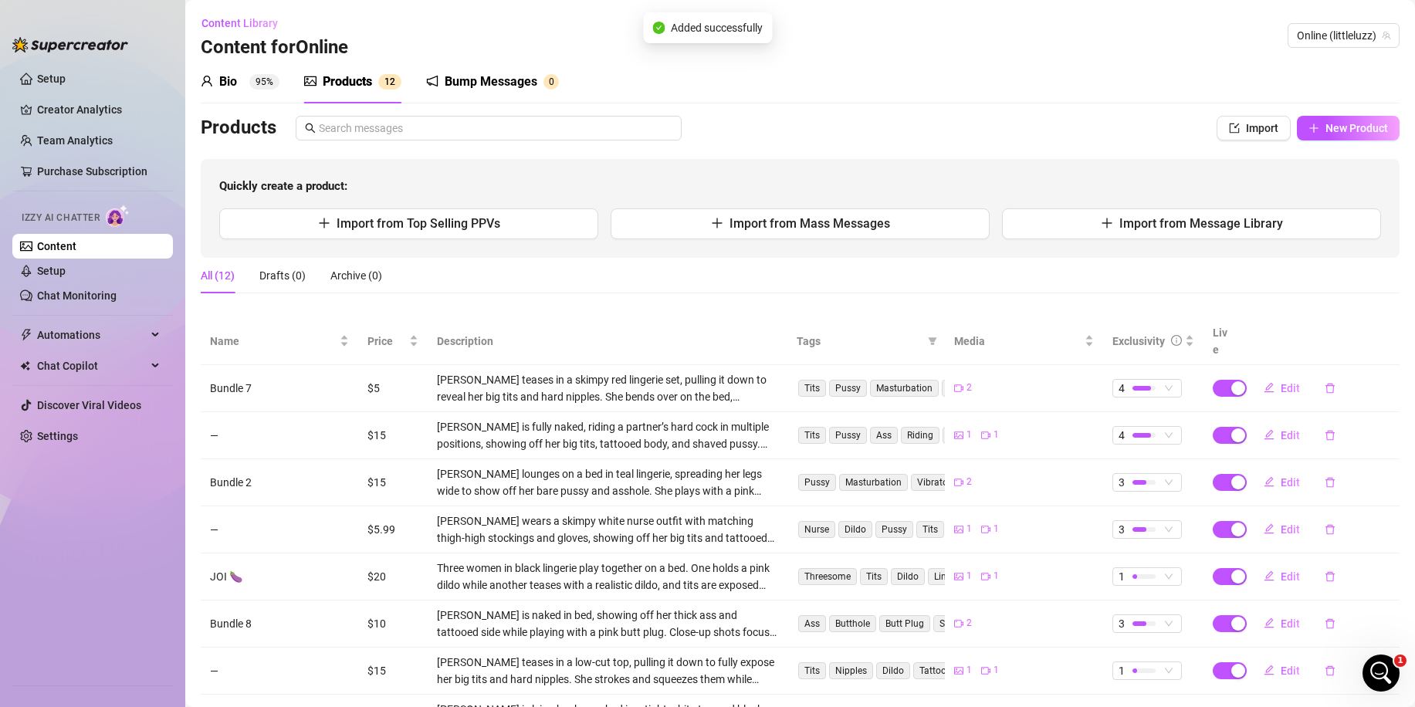
click at [474, 80] on div "Bump Messages" at bounding box center [491, 82] width 93 height 19
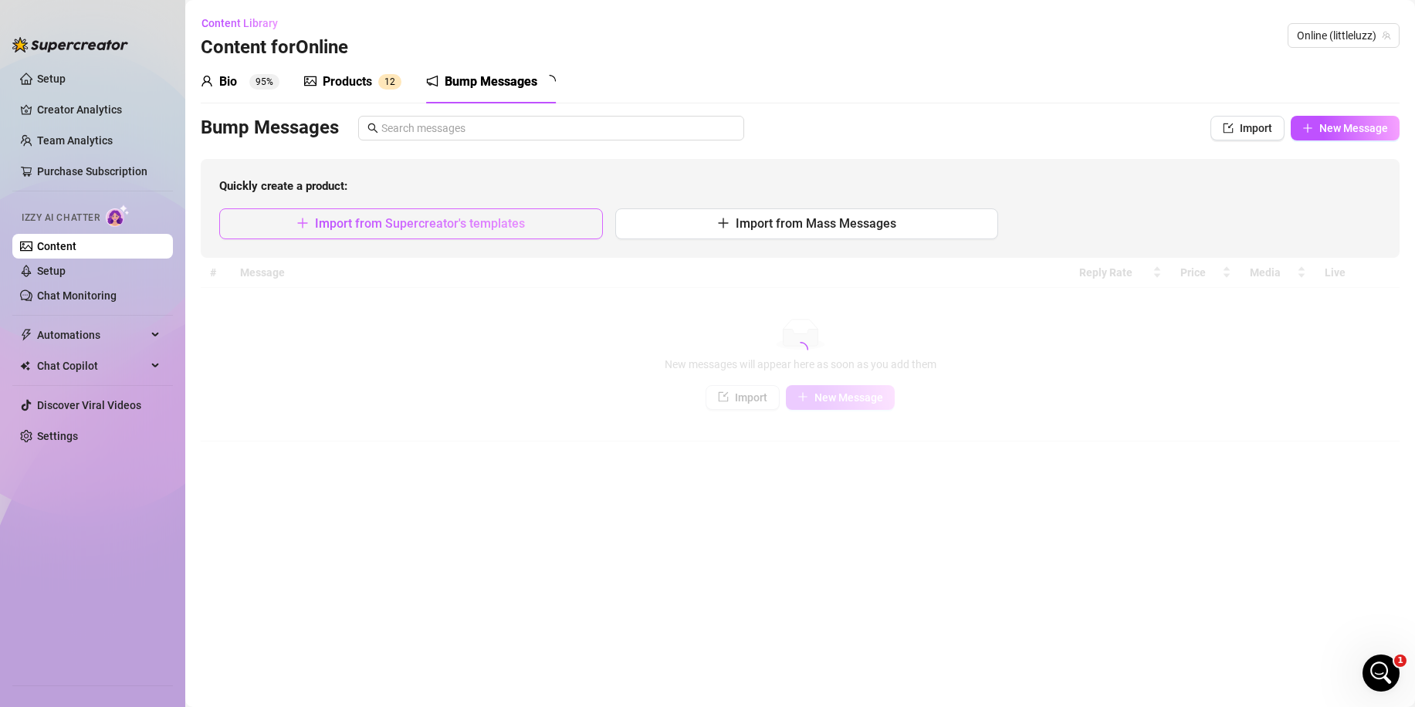
click at [529, 228] on button "Import from Supercreator's templates" at bounding box center [411, 223] width 384 height 31
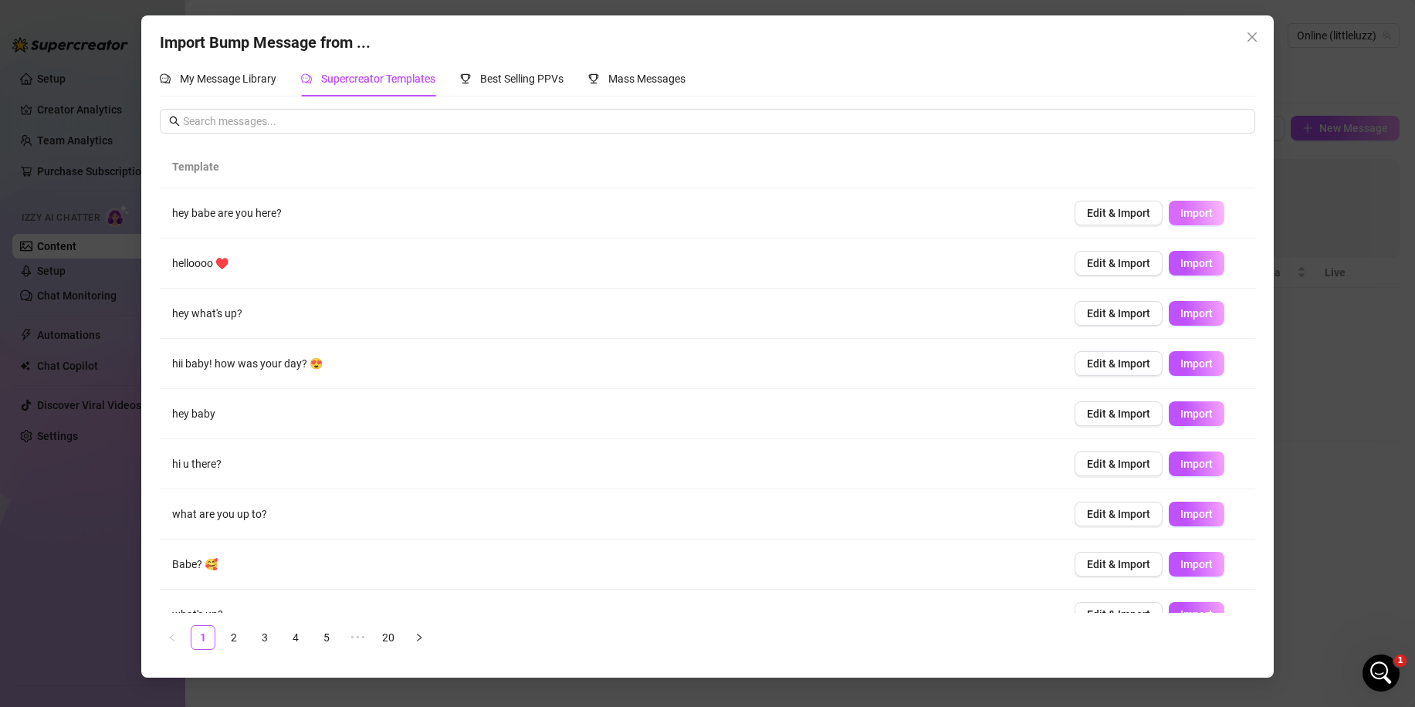
click at [1184, 213] on span "Import" at bounding box center [1196, 213] width 32 height 12
click at [1183, 259] on span "Import" at bounding box center [1196, 263] width 32 height 12
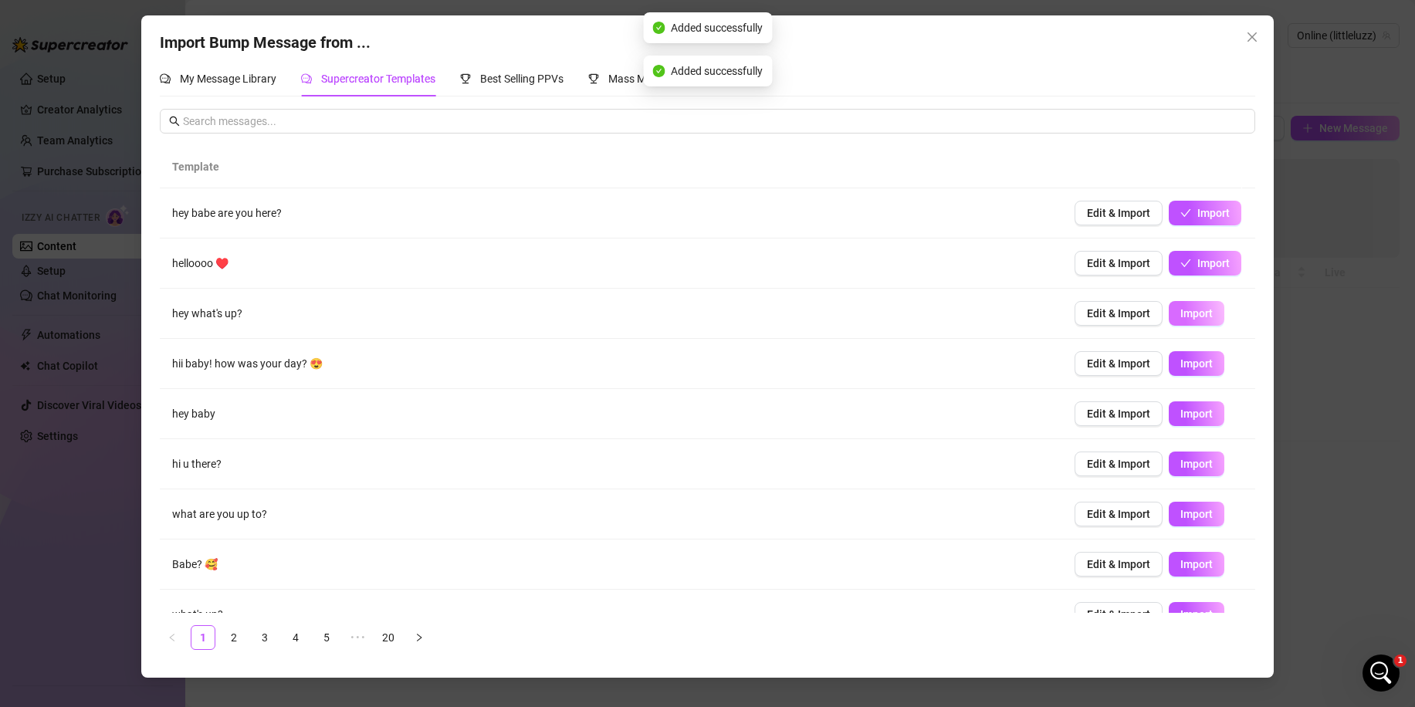
click at [1175, 323] on button "Import" at bounding box center [1196, 313] width 56 height 25
click at [1181, 374] on button "Import" at bounding box center [1196, 363] width 56 height 25
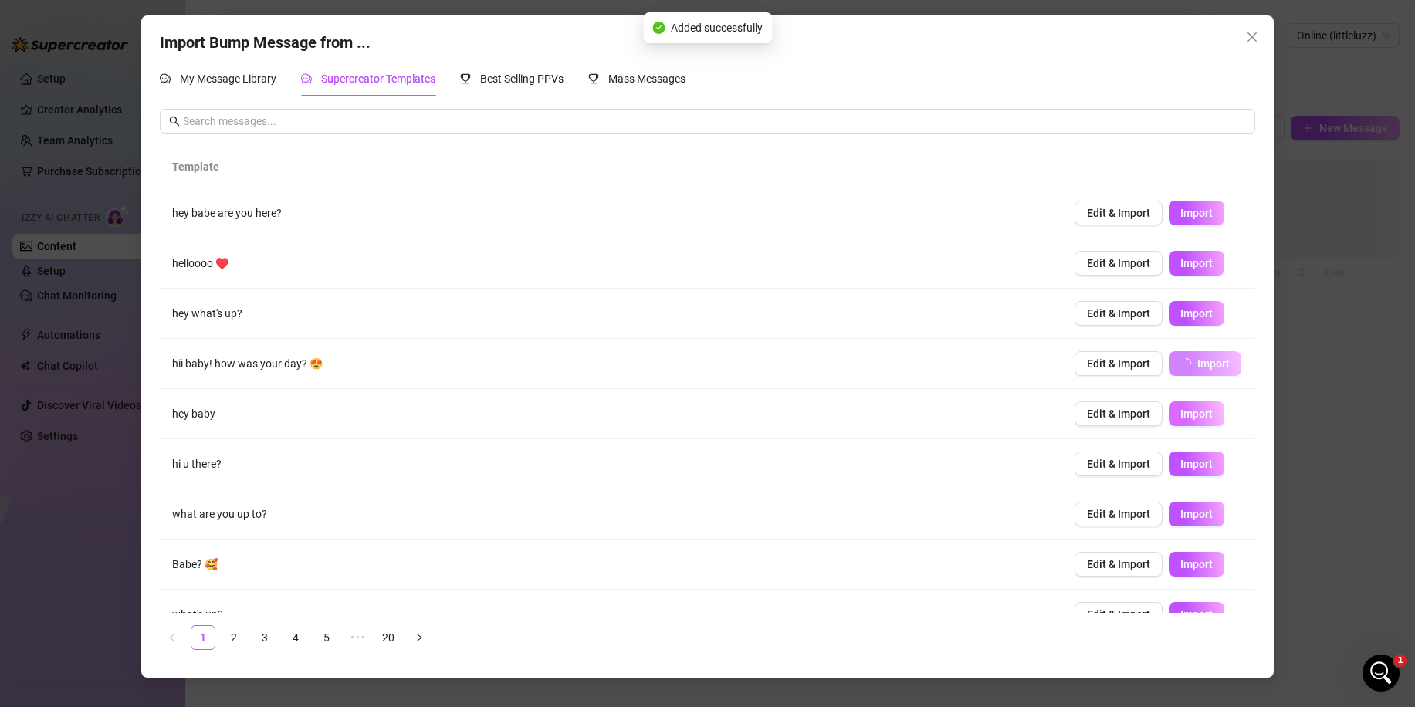
click at [1182, 417] on span "Import" at bounding box center [1196, 413] width 32 height 12
click at [1188, 521] on button "Import" at bounding box center [1196, 514] width 56 height 25
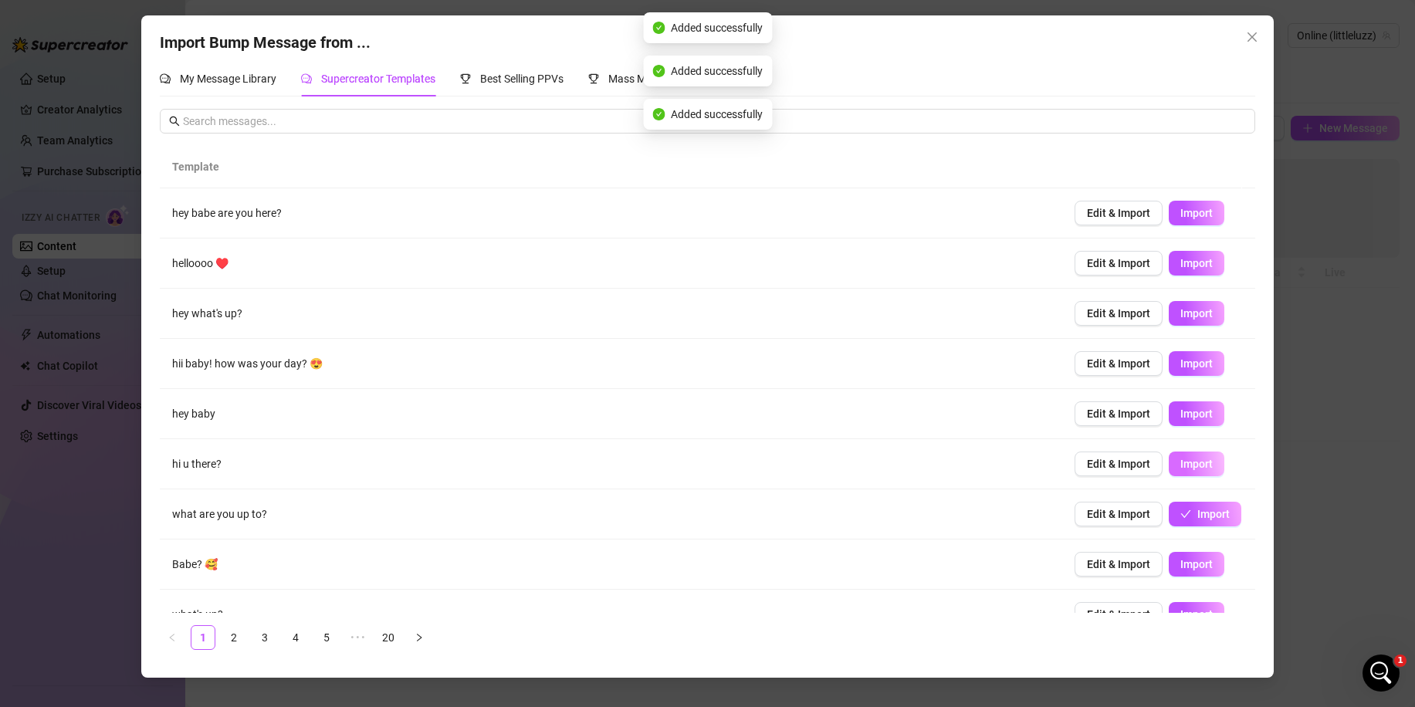
click at [1180, 462] on span "Import" at bounding box center [1196, 464] width 32 height 12
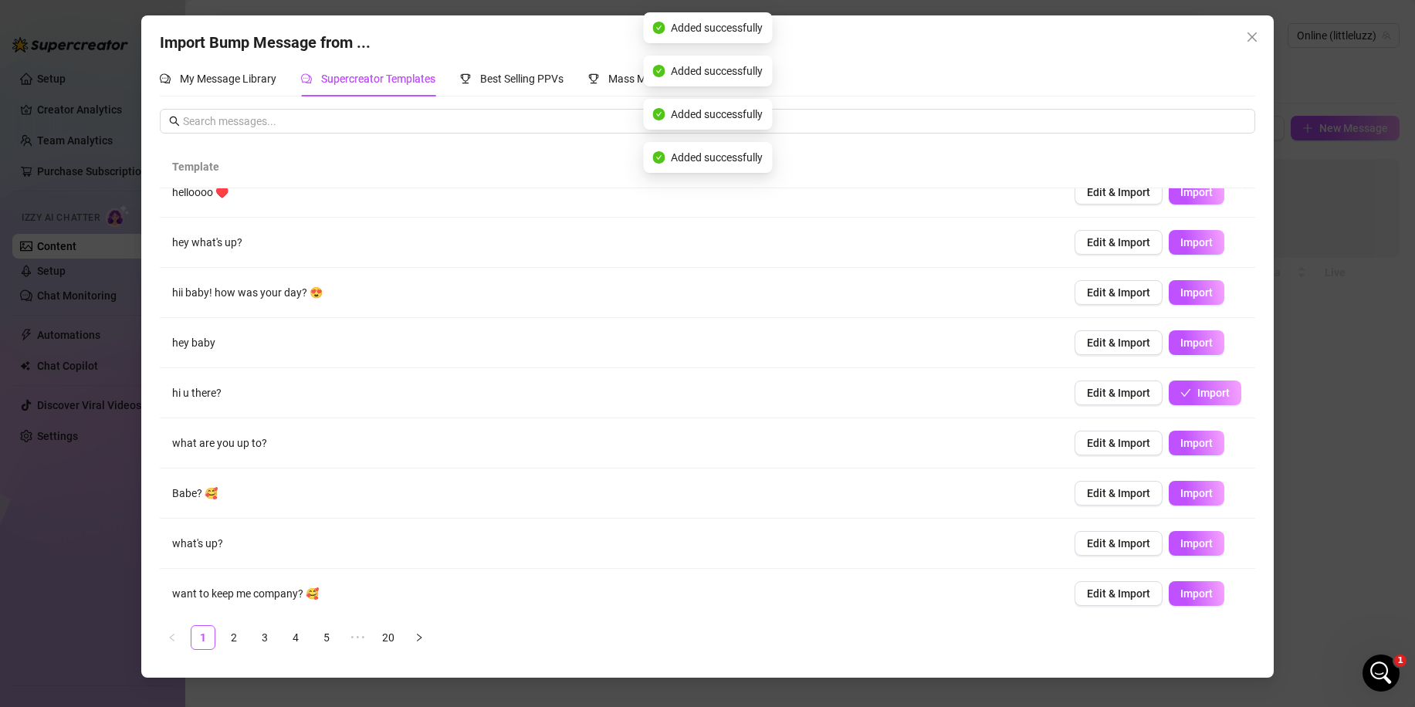
scroll to position [77, 0]
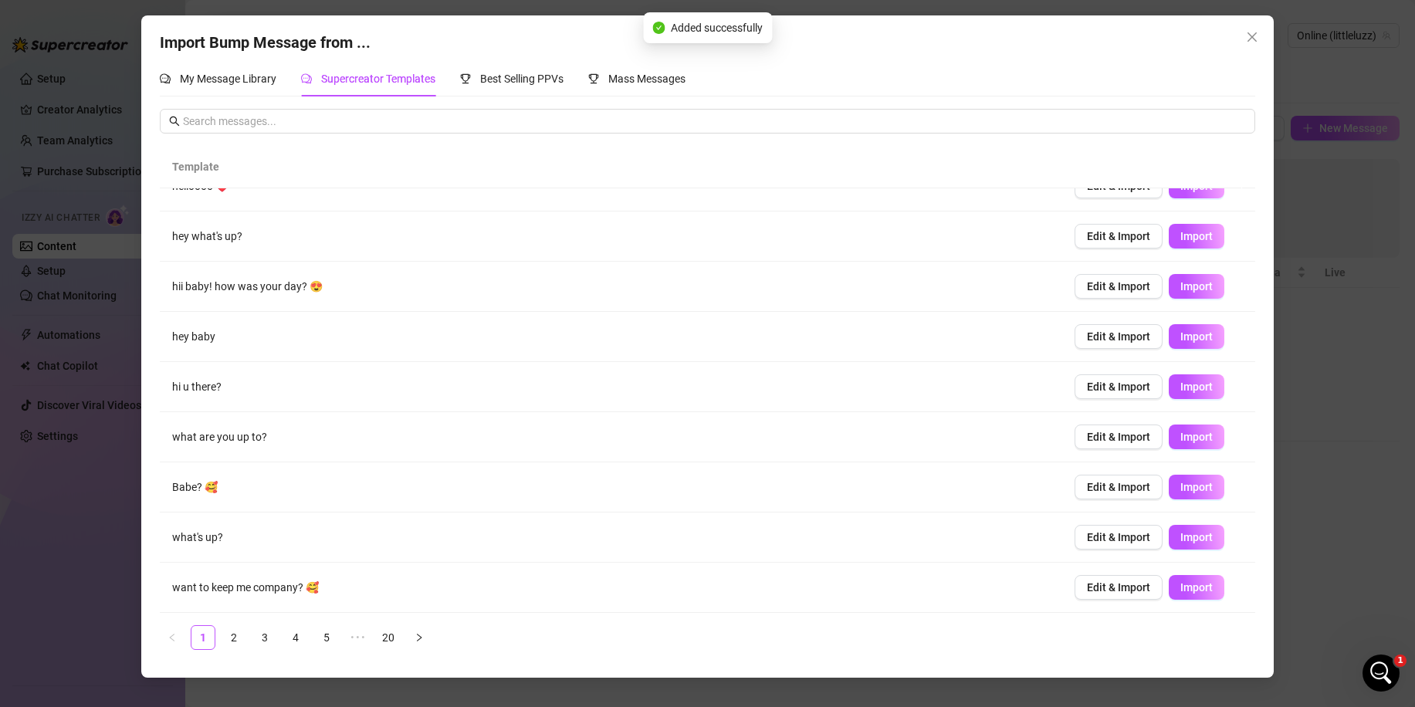
click at [1317, 443] on div "Import Bump Message from ... My Message Library Supercreator Templates Best Sel…" at bounding box center [707, 353] width 1415 height 707
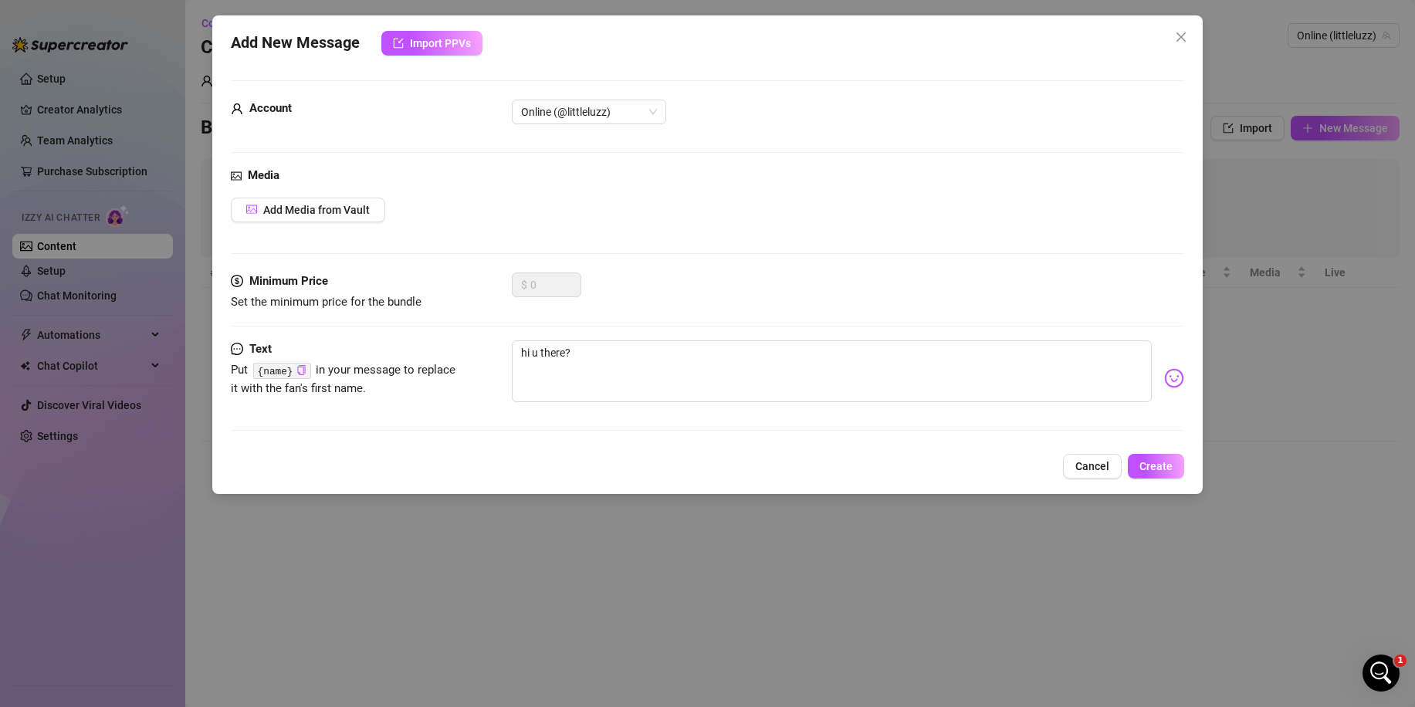
click at [1234, 456] on div "Add New Message Import PPVs Account Online (@littleluzz) Media Add Media from V…" at bounding box center [707, 353] width 1415 height 707
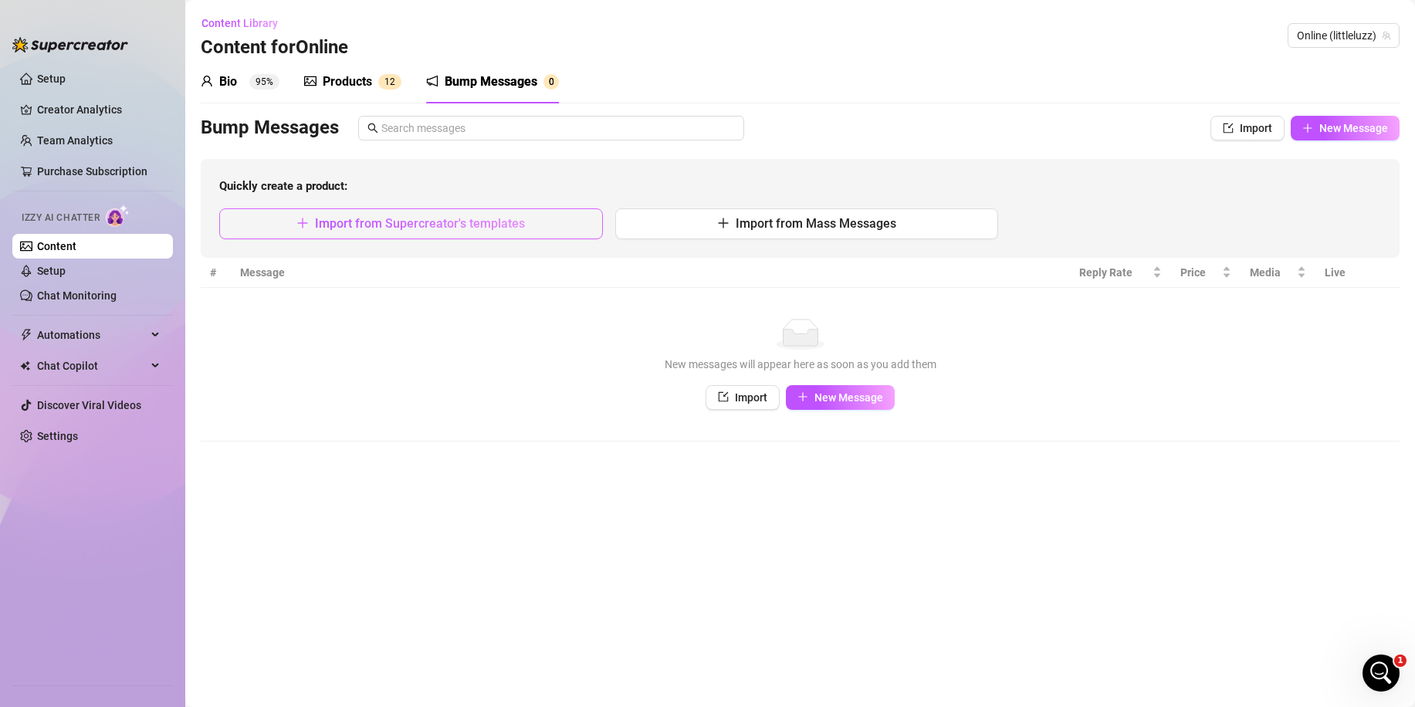
click at [525, 231] on button "Import from Supercreator's templates" at bounding box center [411, 223] width 384 height 31
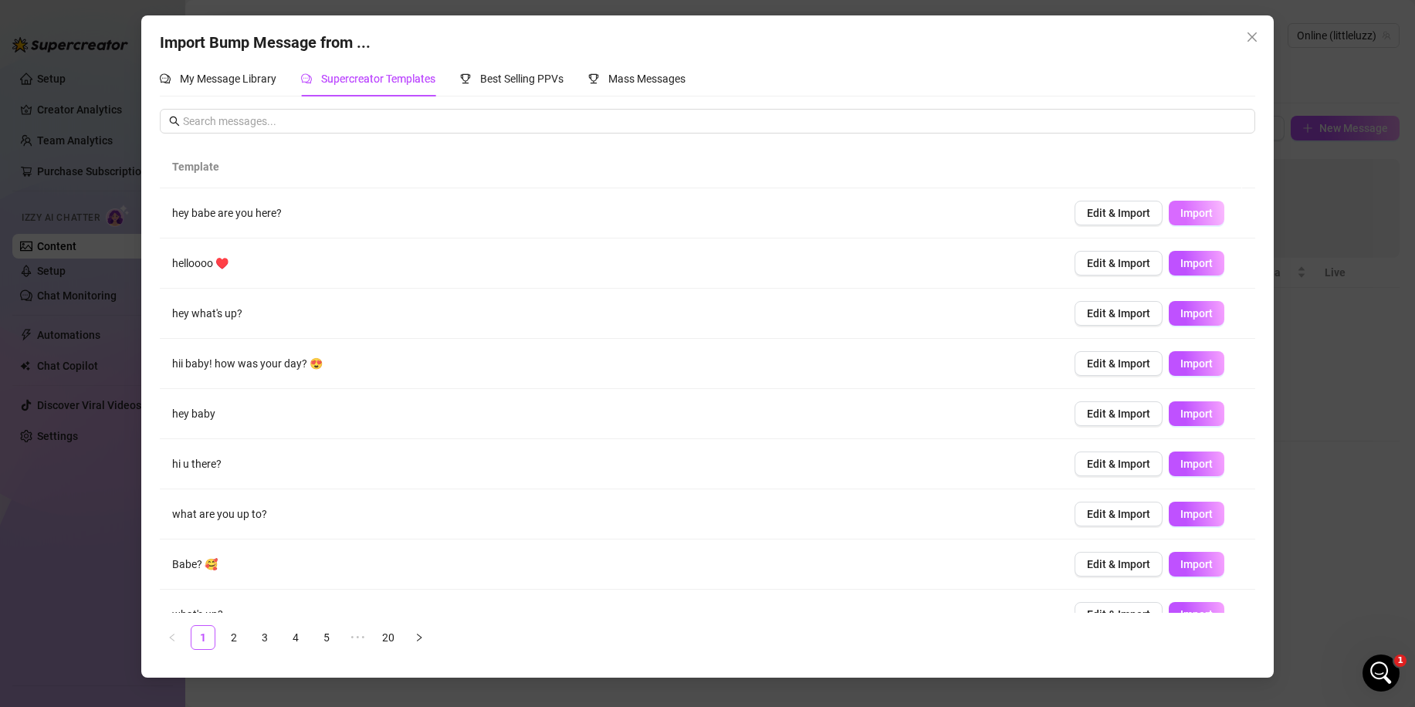
click at [1180, 213] on span "Import" at bounding box center [1196, 213] width 32 height 12
click at [1320, 250] on div "Import Bump Message from ... My Message Library Supercreator Templates Best Sel…" at bounding box center [707, 353] width 1415 height 707
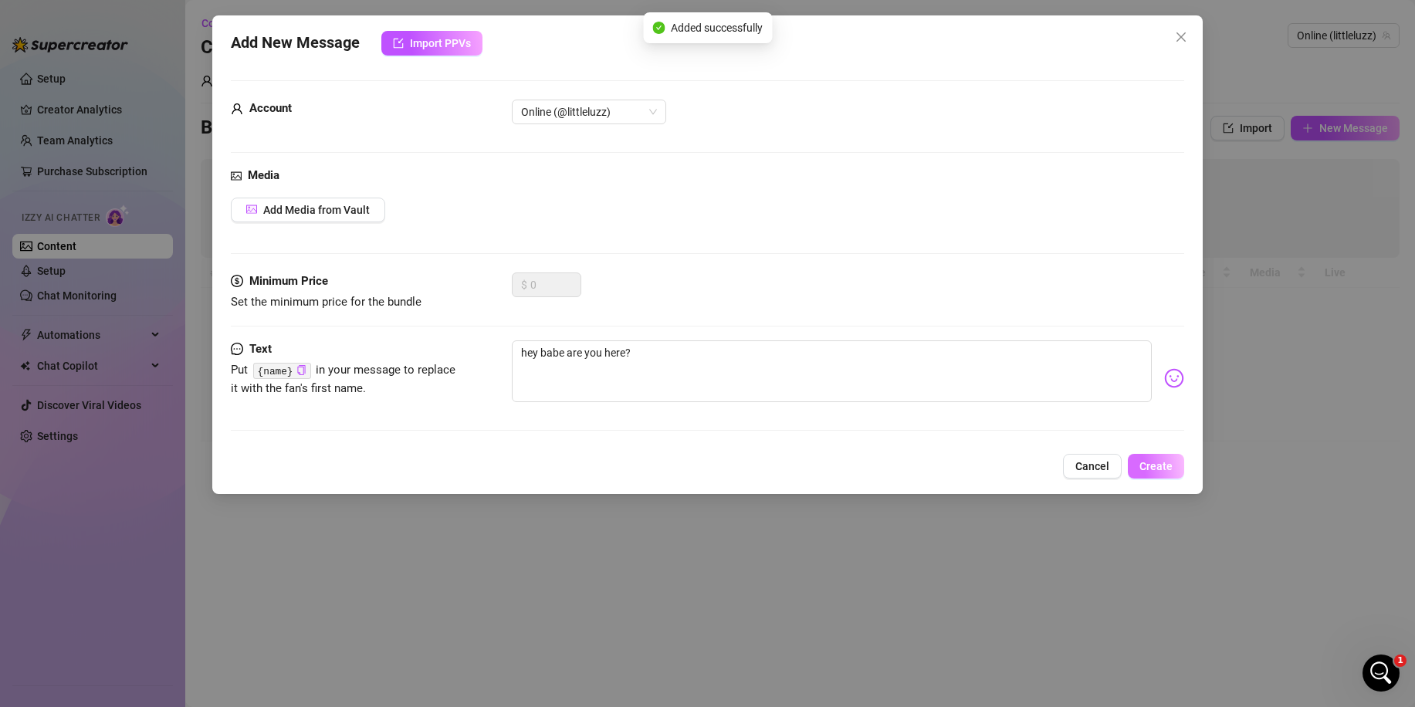
click at [1161, 456] on button "Create" at bounding box center [1155, 466] width 56 height 25
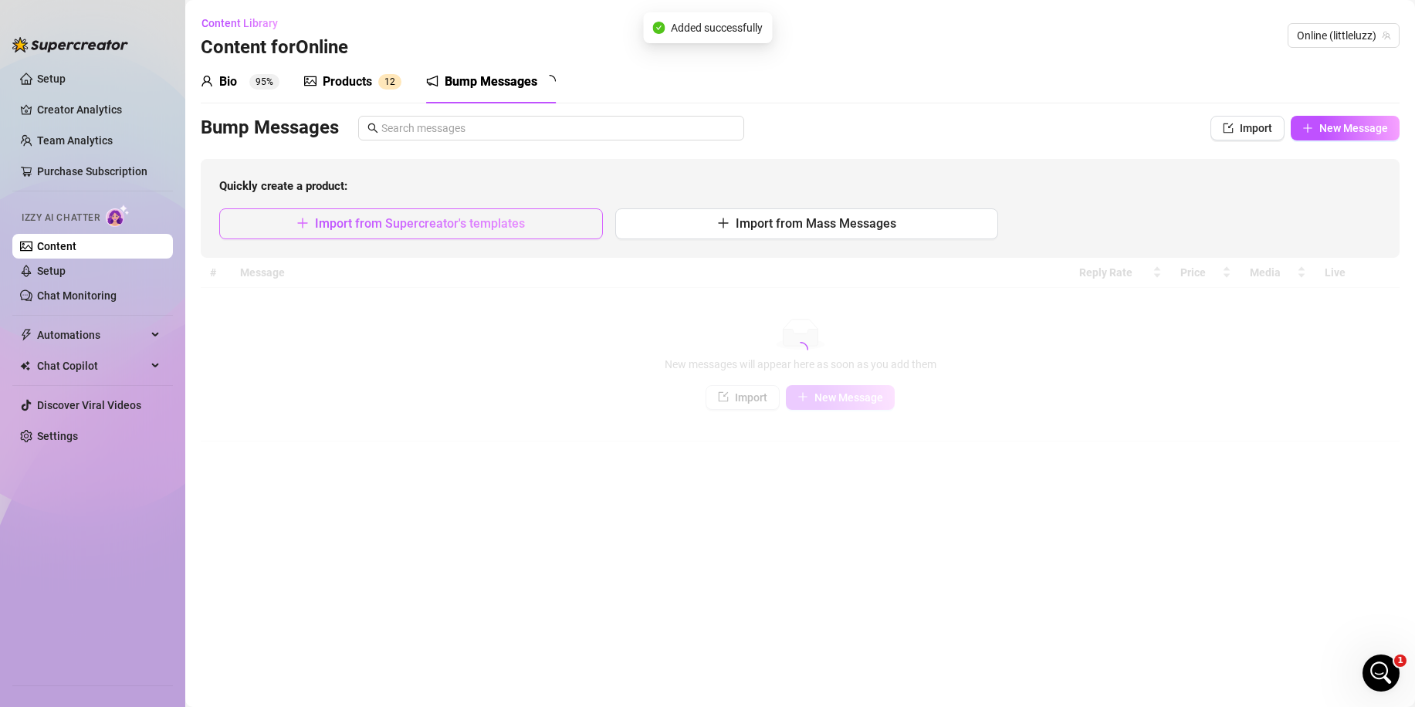
click at [497, 232] on button "Import from Supercreator's templates" at bounding box center [411, 223] width 384 height 31
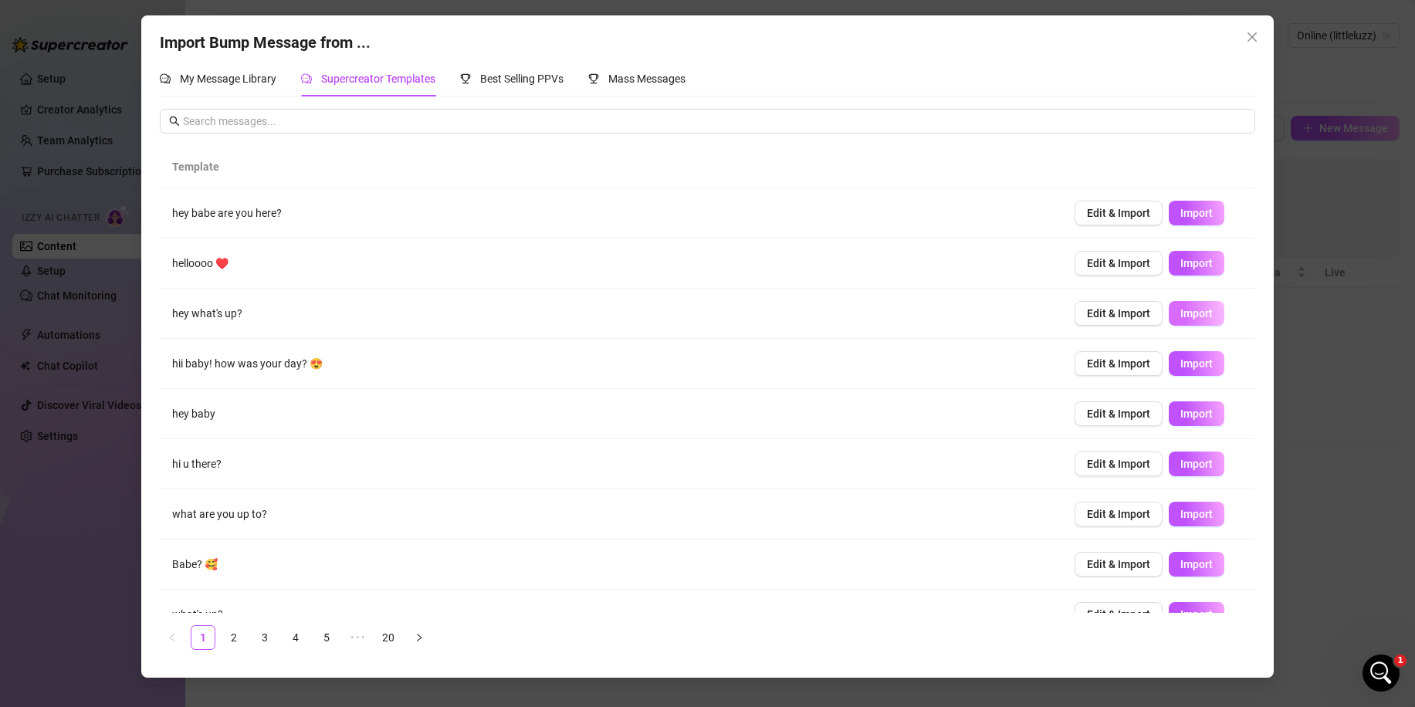
drag, startPoint x: 1185, startPoint y: 269, endPoint x: 1185, endPoint y: 309, distance: 39.4
click at [1185, 306] on tbody "hey babe are you here? Edit & Import Import helloooo ♥️ Edit & Import Import he…" at bounding box center [707, 439] width 1094 height 502
click at [1183, 312] on span "Import" at bounding box center [1196, 313] width 32 height 12
click at [1287, 318] on div "Import Bump Message from ... My Message Library Supercreator Templates Best Sel…" at bounding box center [707, 353] width 1415 height 707
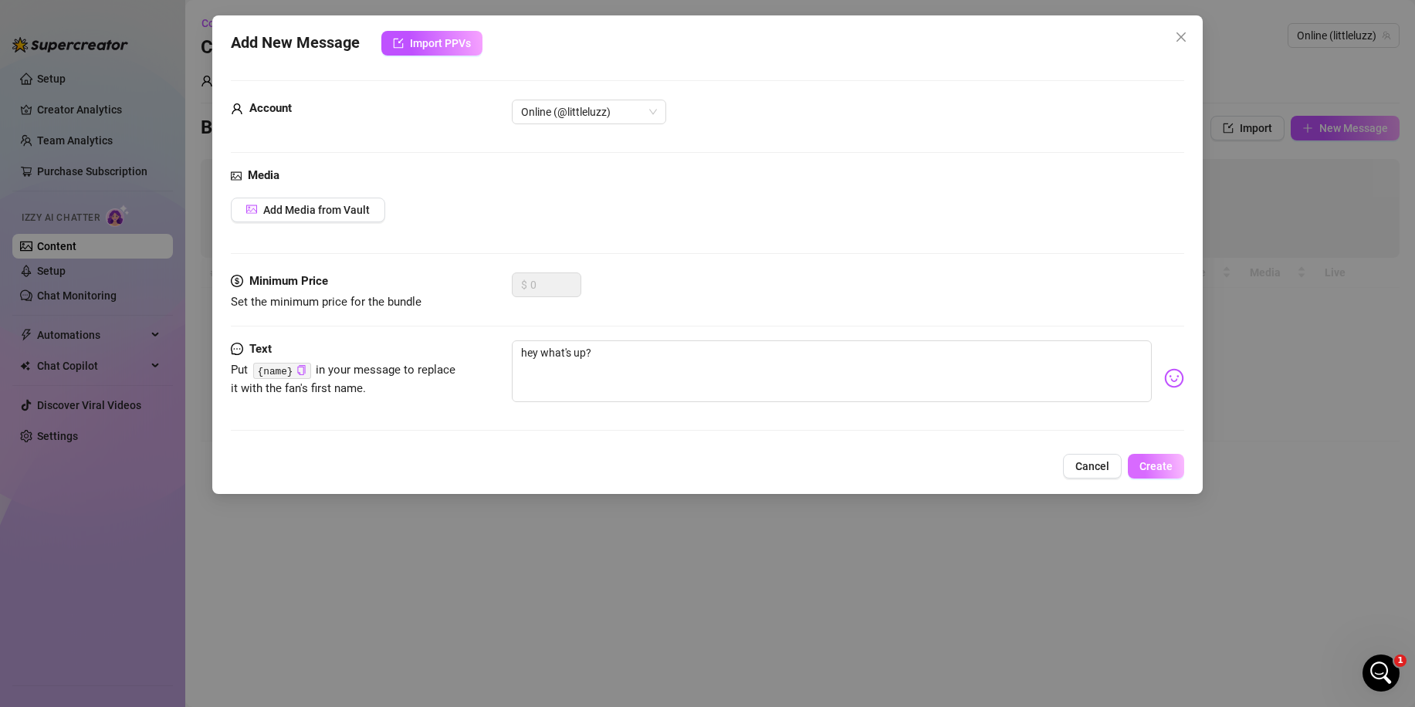
click at [1157, 468] on span "Create" at bounding box center [1155, 466] width 33 height 12
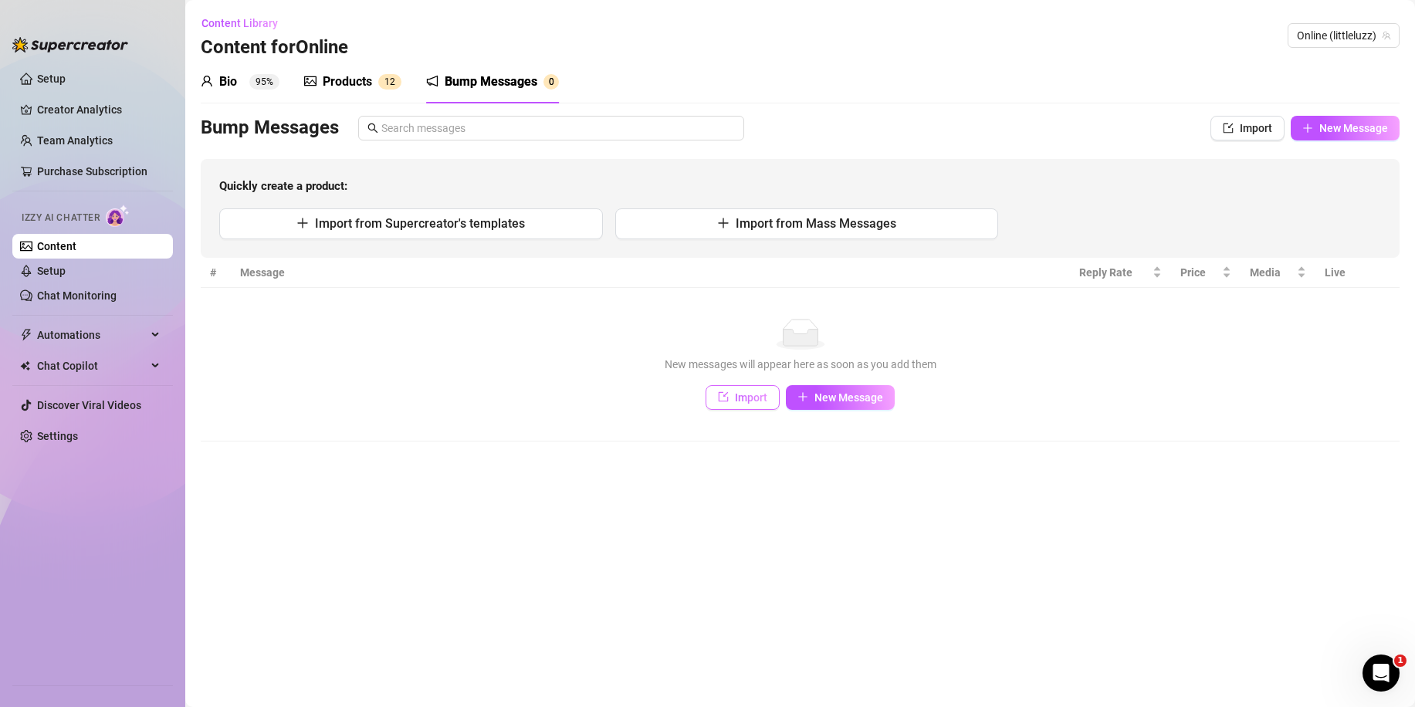
click at [763, 399] on span "Import" at bounding box center [751, 397] width 32 height 12
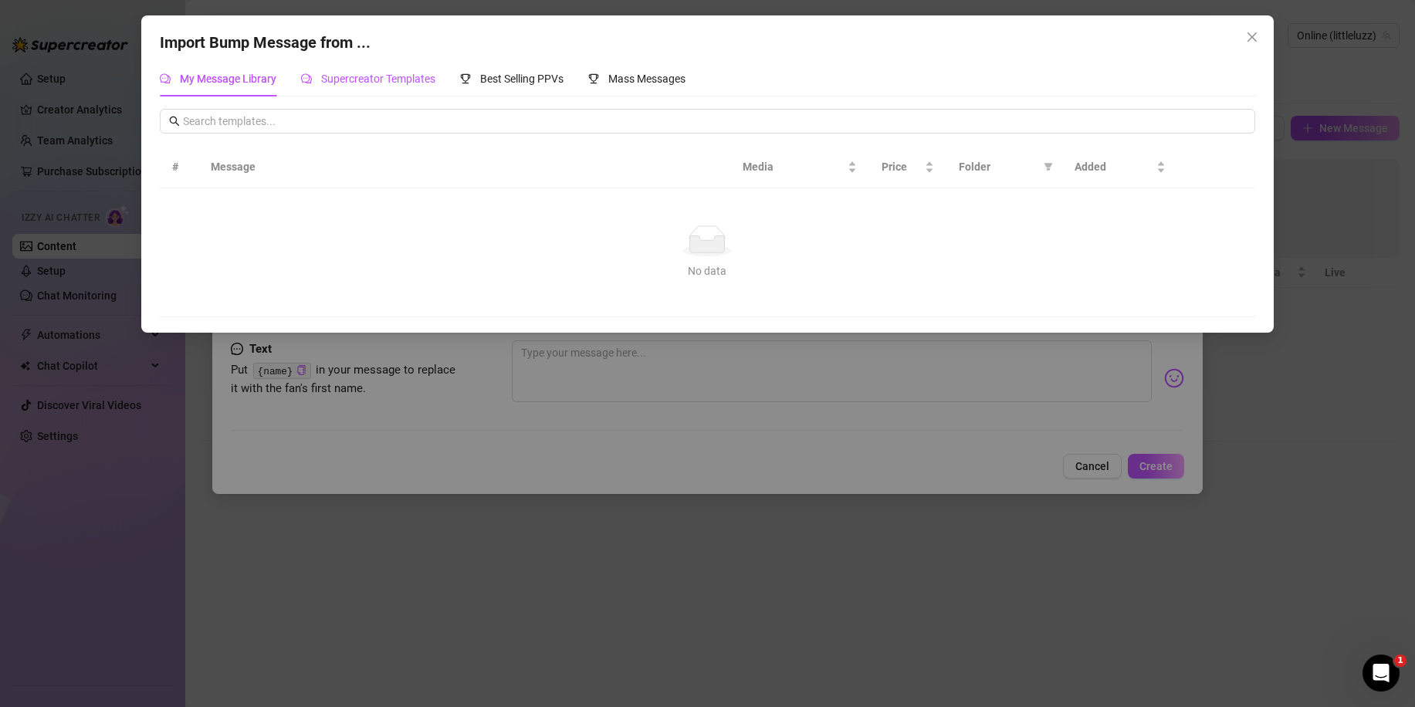
click at [426, 86] on div "Supercreator Templates" at bounding box center [368, 78] width 134 height 17
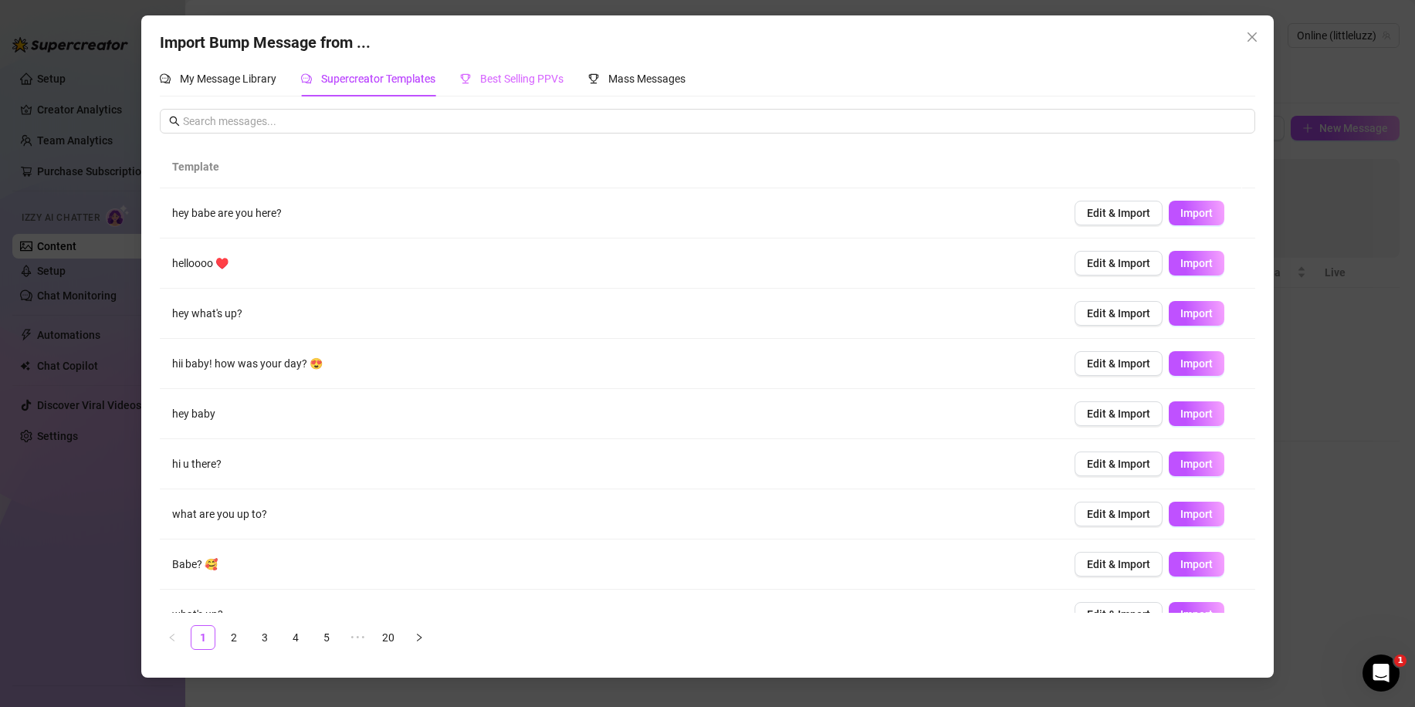
click at [502, 88] on div "Best Selling PPVs" at bounding box center [511, 78] width 103 height 35
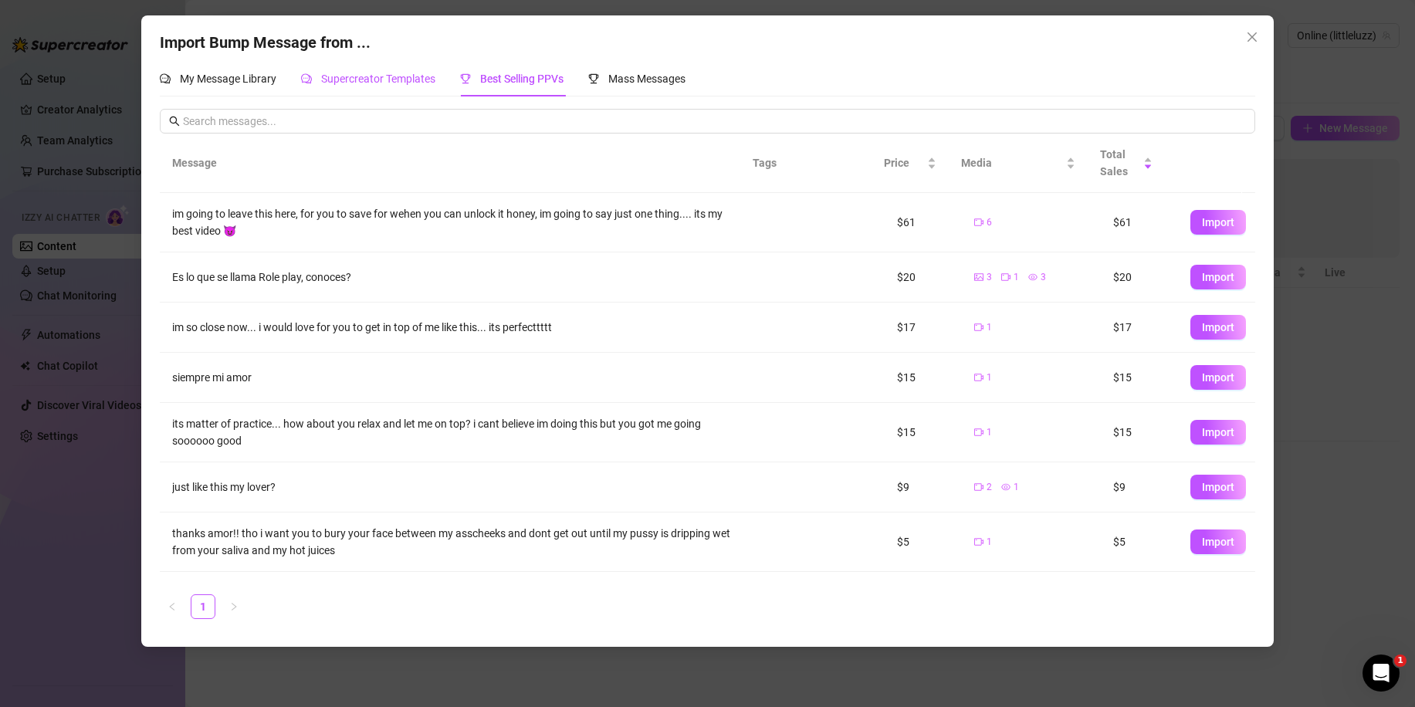
click at [394, 87] on div "Supercreator Templates" at bounding box center [368, 78] width 134 height 17
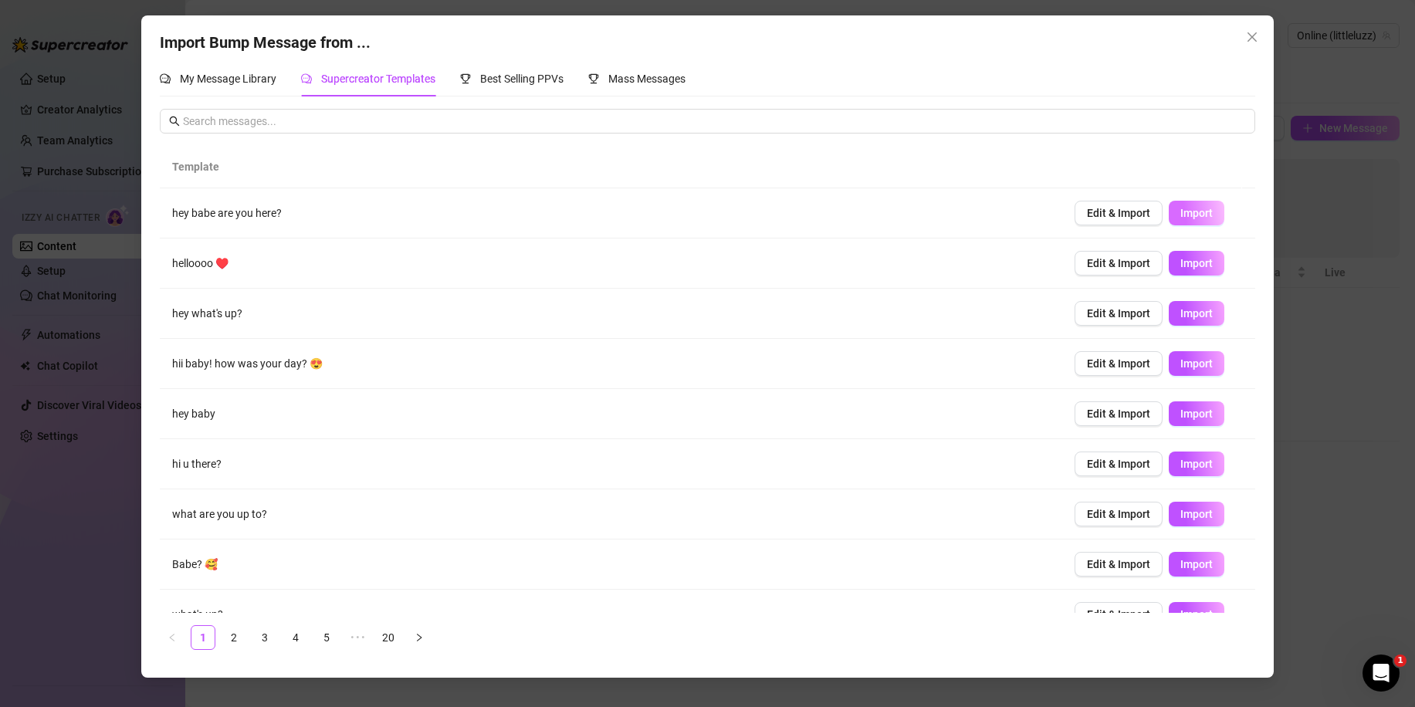
click at [1180, 212] on span "Import" at bounding box center [1196, 213] width 32 height 12
click at [1323, 258] on div "Import Bump Message from ... My Message Library Supercreator Templates Best Sel…" at bounding box center [707, 353] width 1415 height 707
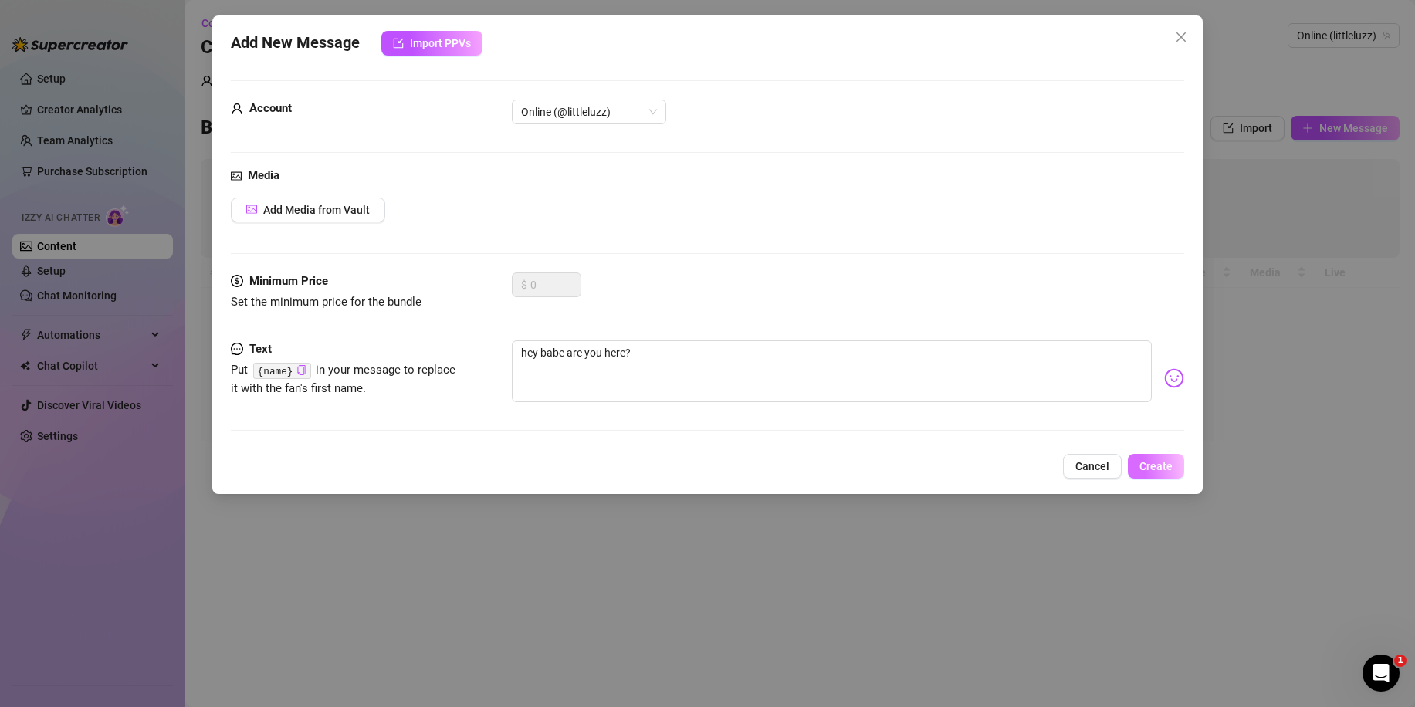
click at [1158, 462] on span "Create" at bounding box center [1155, 466] width 33 height 12
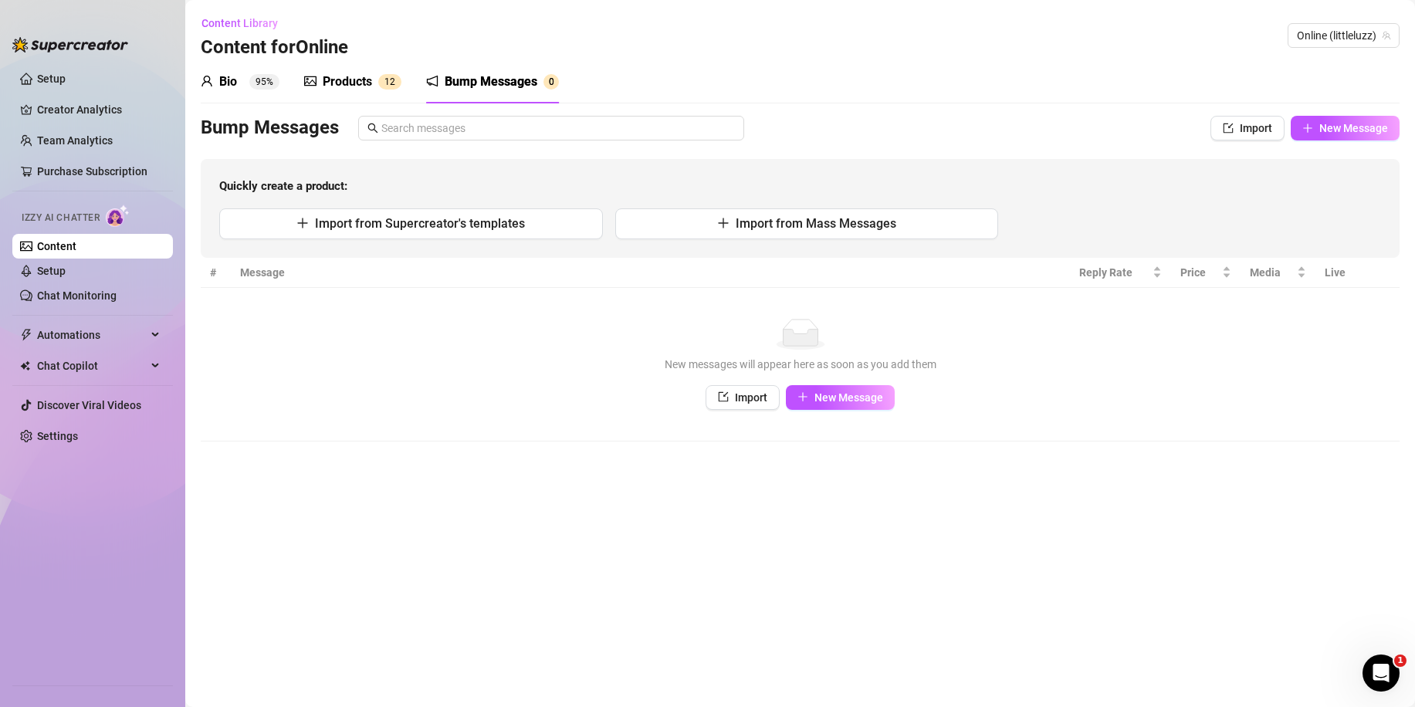
click at [421, 259] on th "Message" at bounding box center [650, 273] width 839 height 30
click at [819, 402] on span "New Message" at bounding box center [848, 397] width 69 height 12
type textarea "Type your message here..."
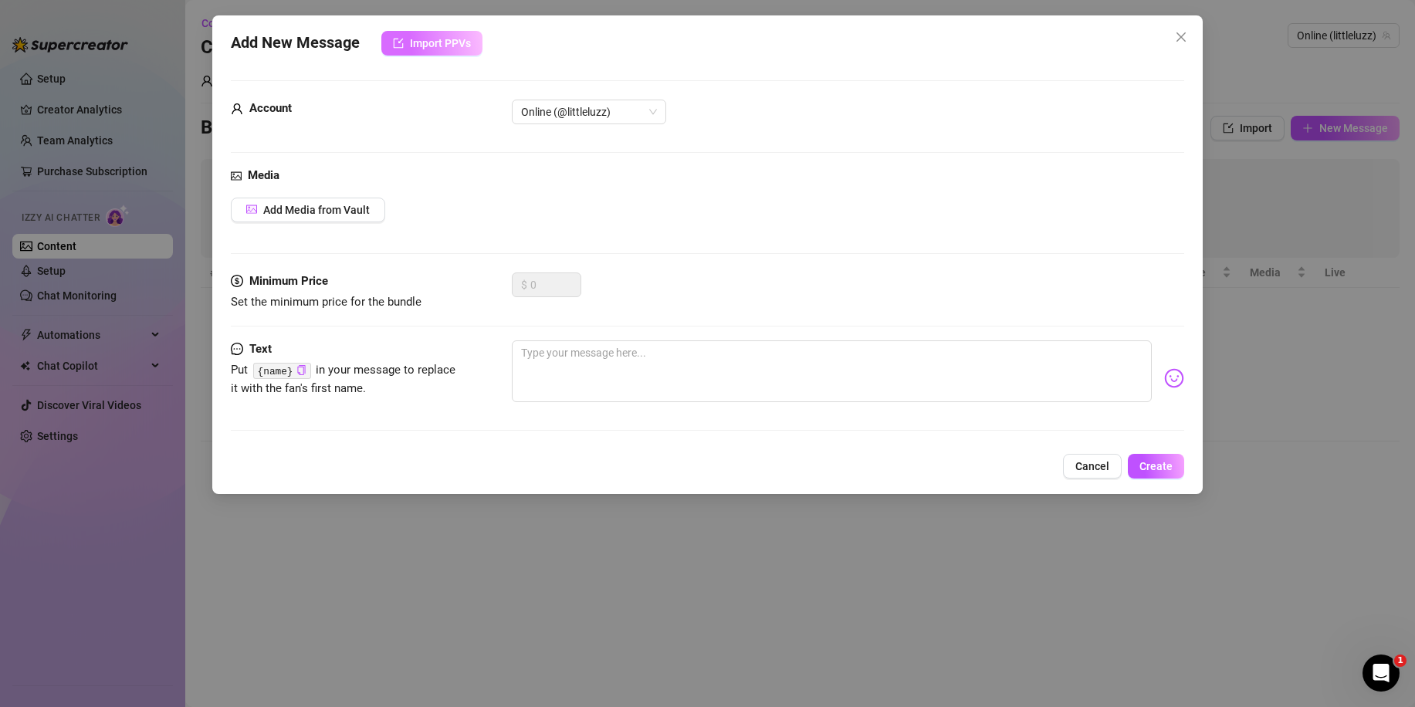
click at [448, 45] on span "Import PPVs" at bounding box center [440, 43] width 61 height 12
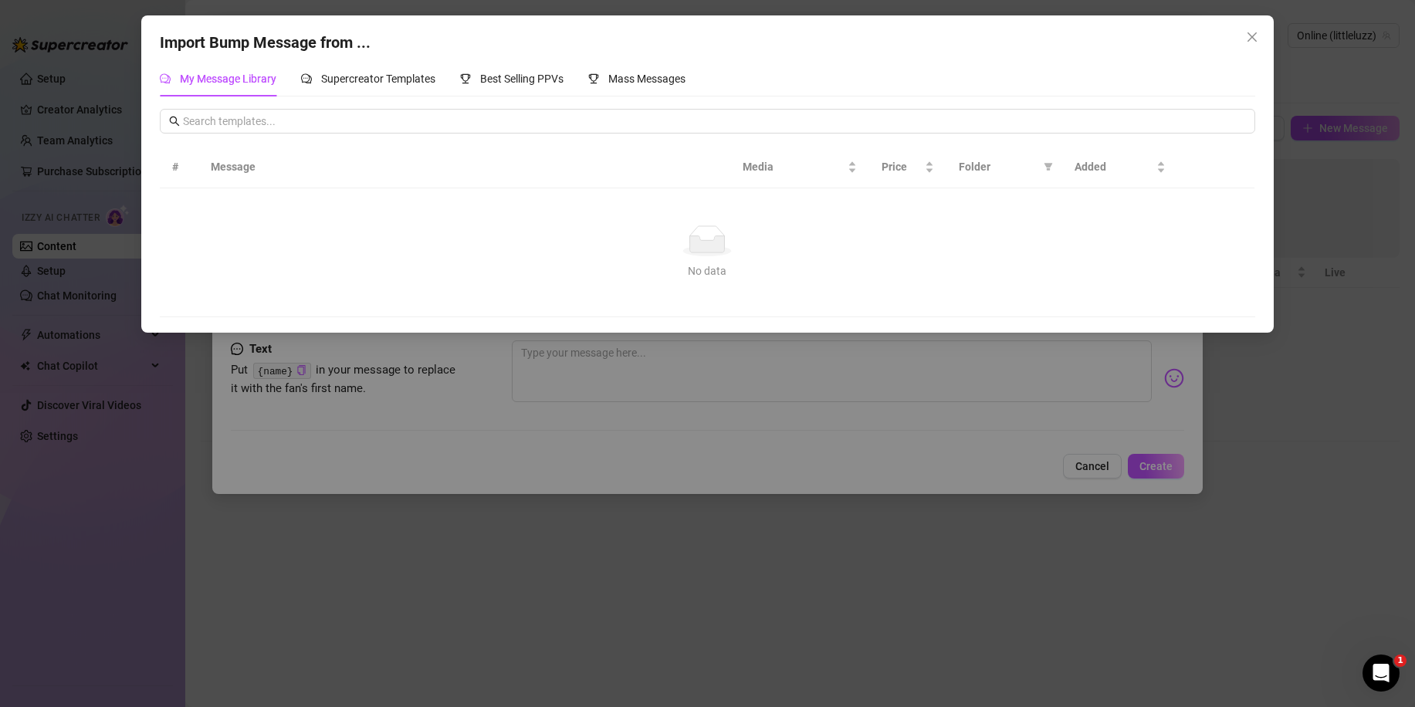
drag, startPoint x: 803, startPoint y: 370, endPoint x: 877, endPoint y: 414, distance: 86.2
click at [803, 370] on div "Import Bump Message from ... My Message Library Supercreator Templates Best Sel…" at bounding box center [707, 353] width 1415 height 707
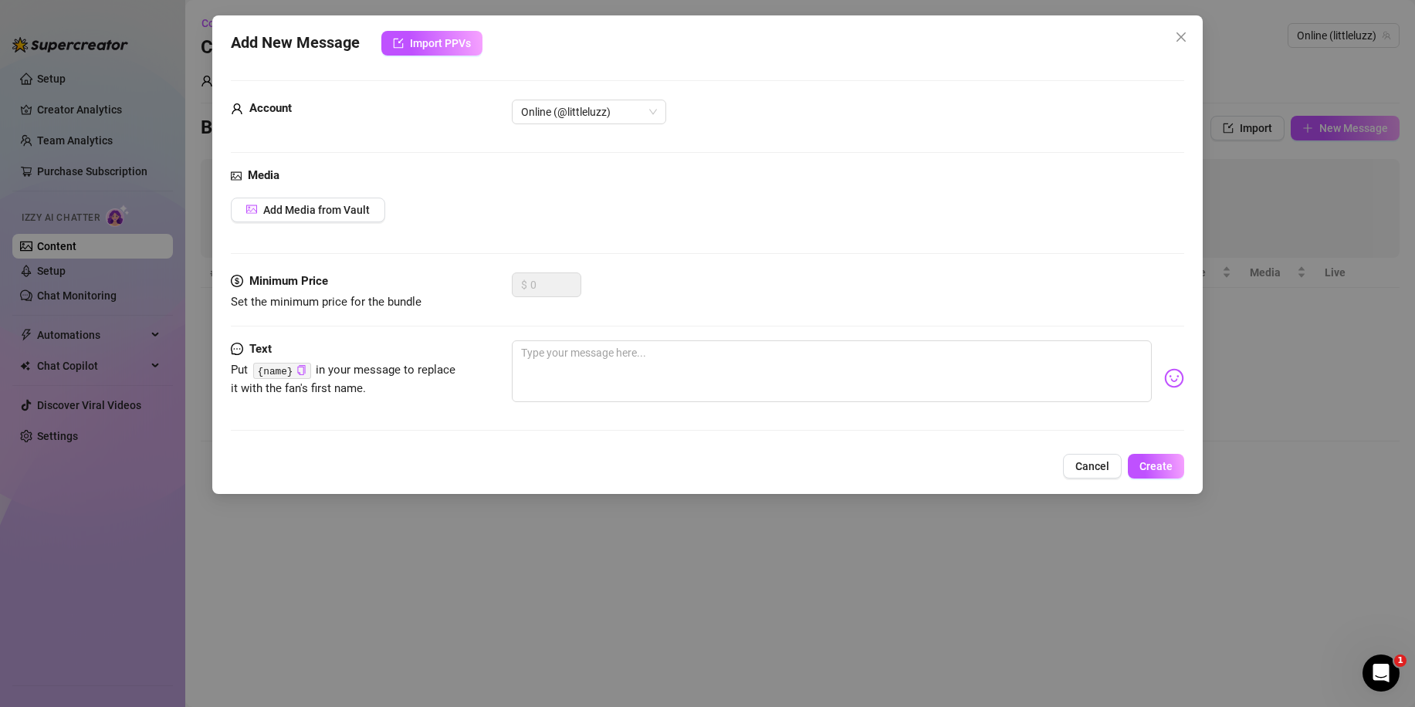
click at [1067, 470] on button "Cancel" at bounding box center [1092, 466] width 59 height 25
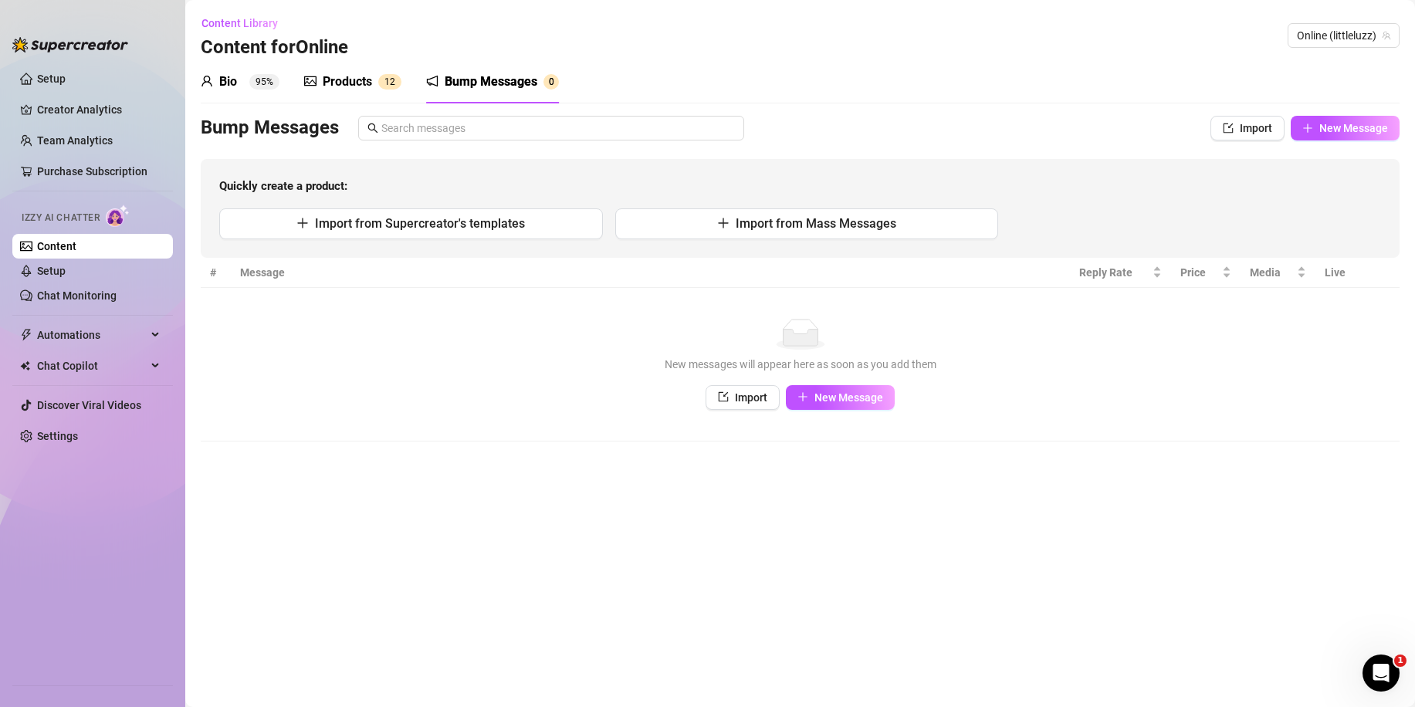
click at [341, 90] on div "Products" at bounding box center [347, 82] width 49 height 19
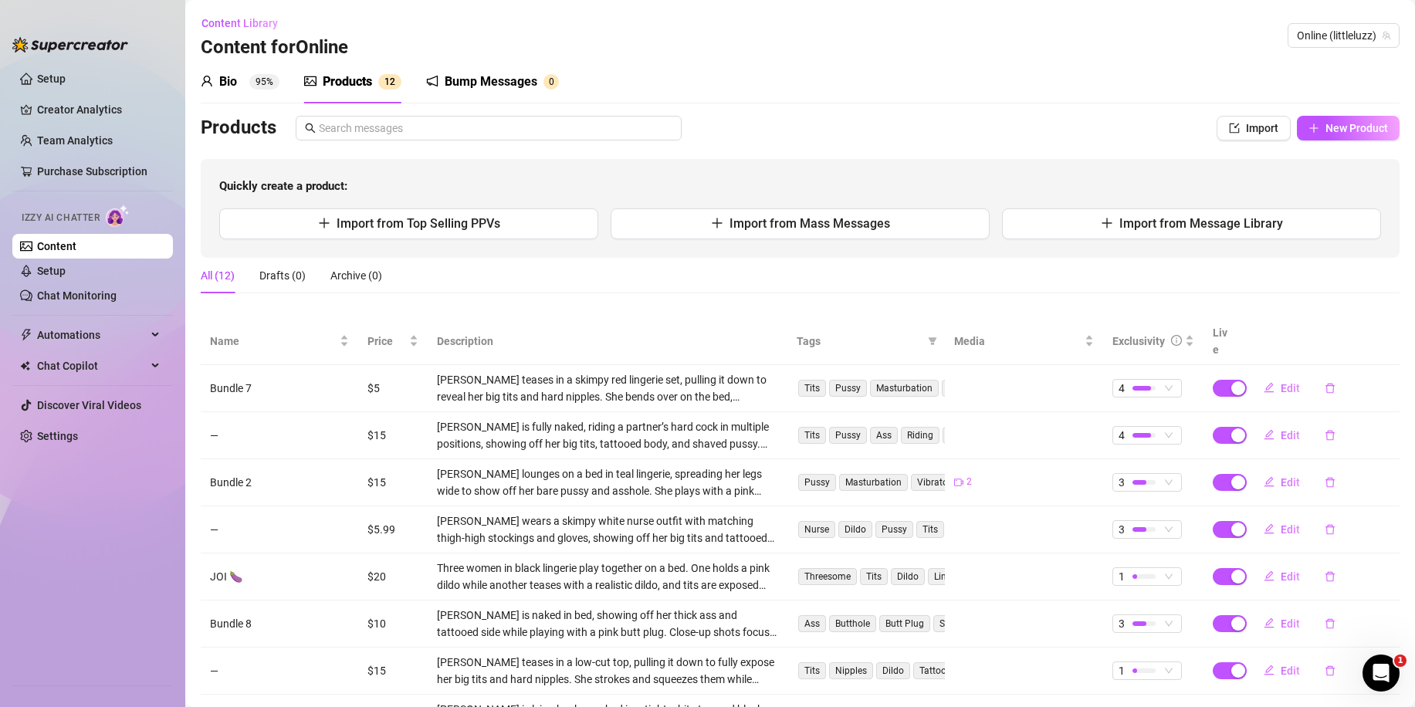
click at [476, 81] on div "Bump Messages" at bounding box center [491, 82] width 93 height 19
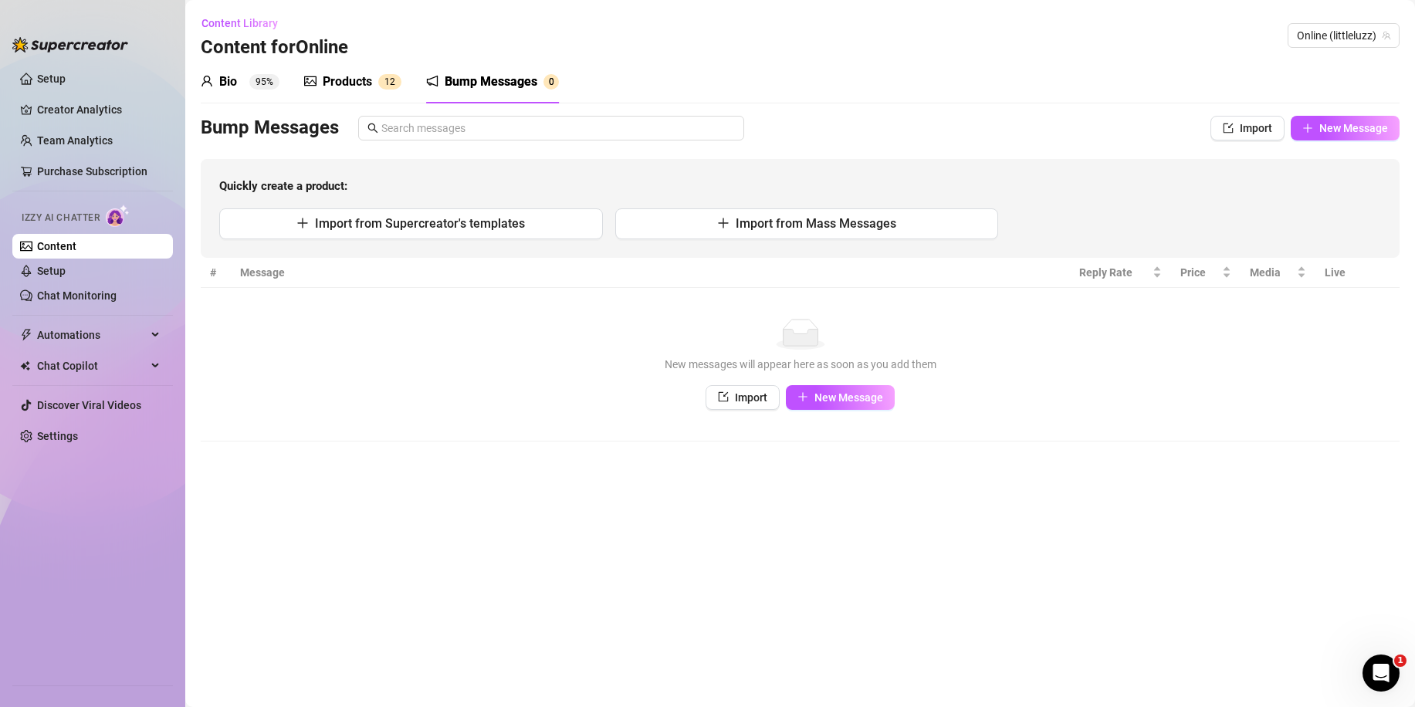
click at [363, 87] on div "Products" at bounding box center [347, 82] width 49 height 19
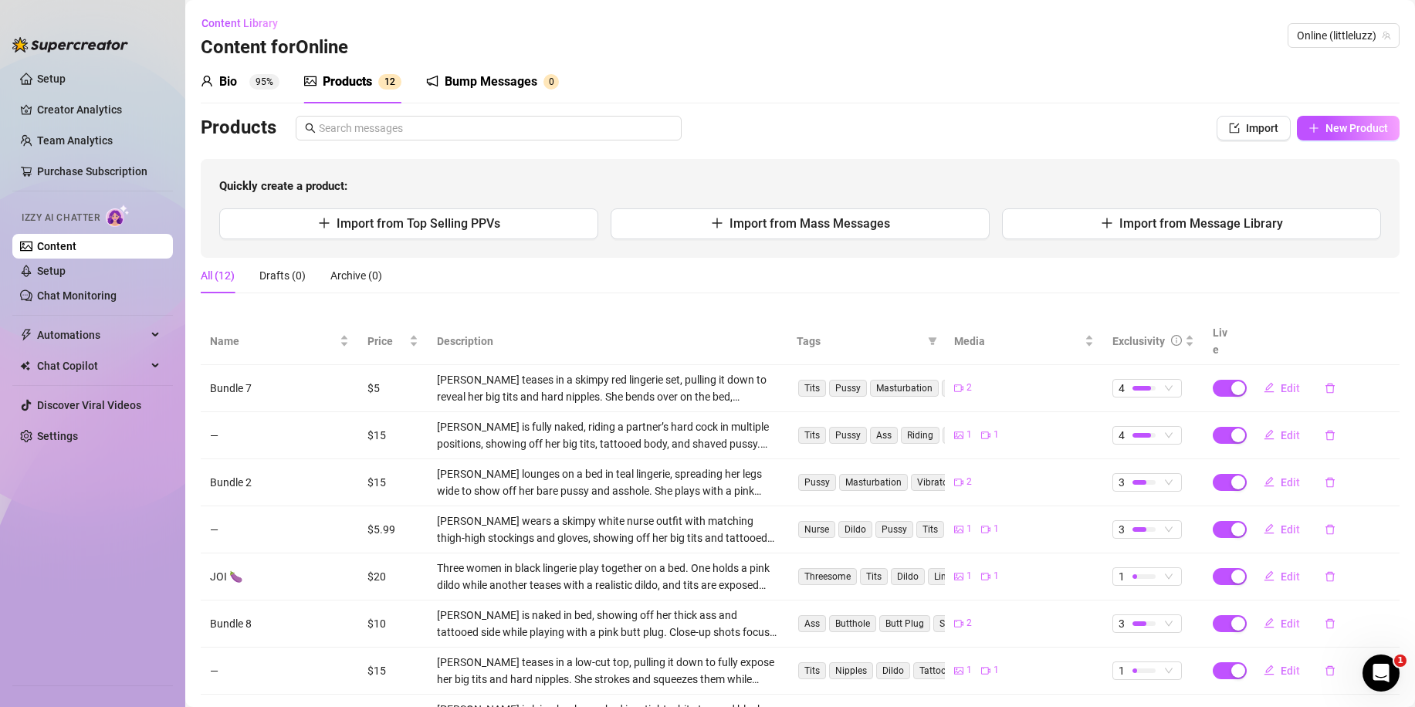
click at [253, 80] on sup "95%" at bounding box center [264, 81] width 30 height 15
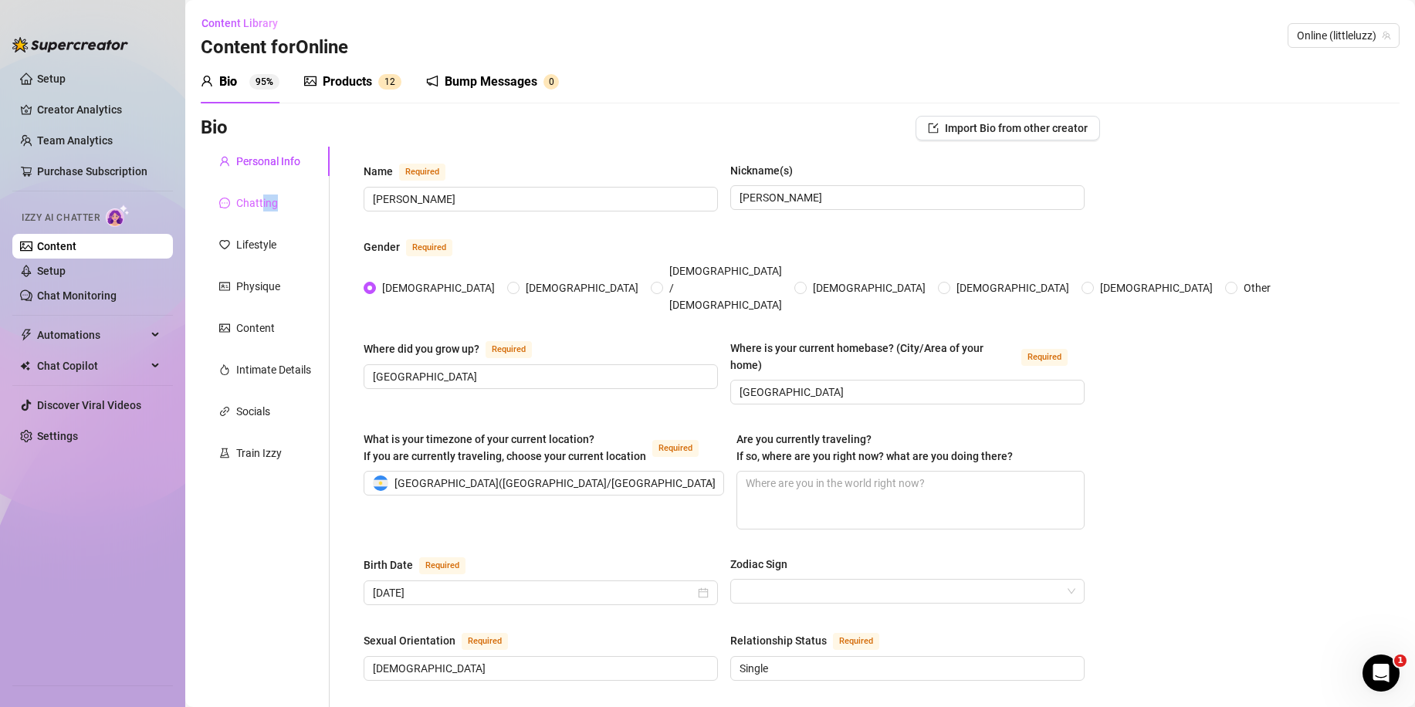
click at [263, 211] on div "Chatting" at bounding box center [265, 202] width 129 height 29
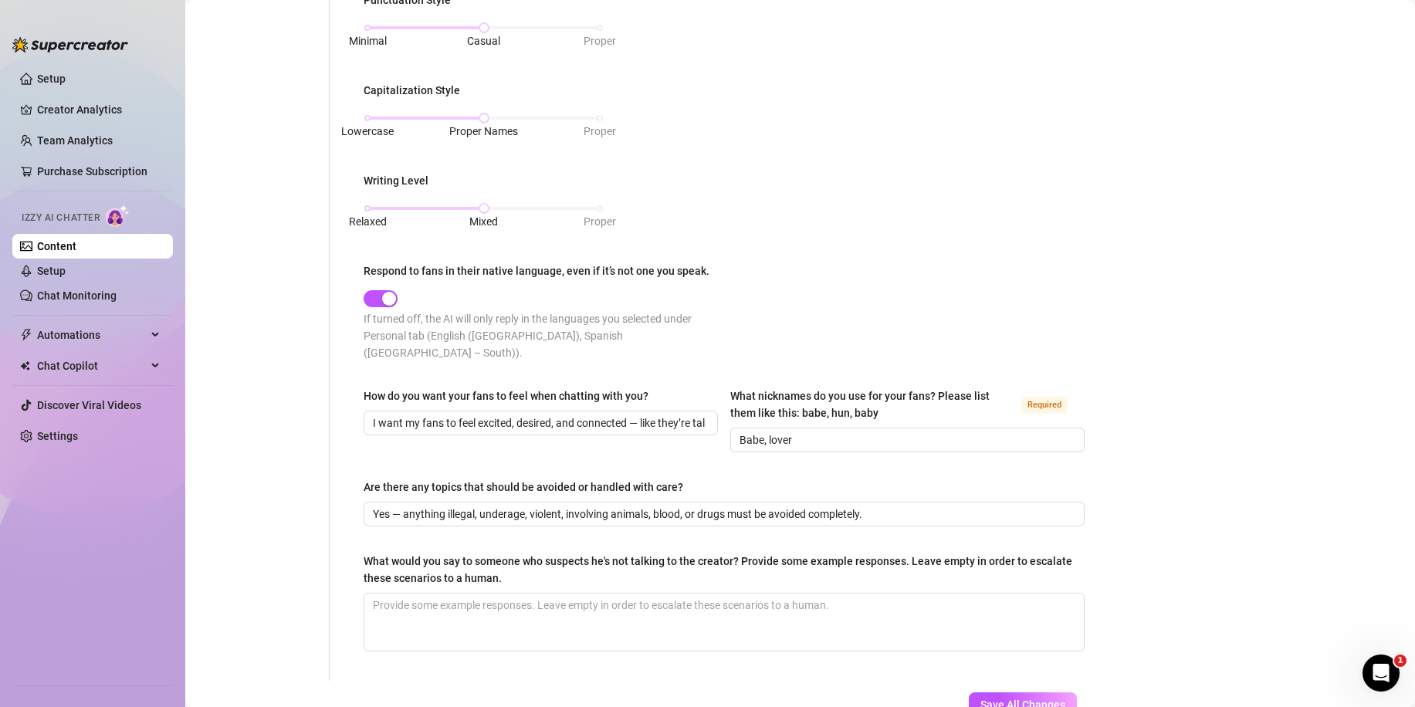
scroll to position [201, 0]
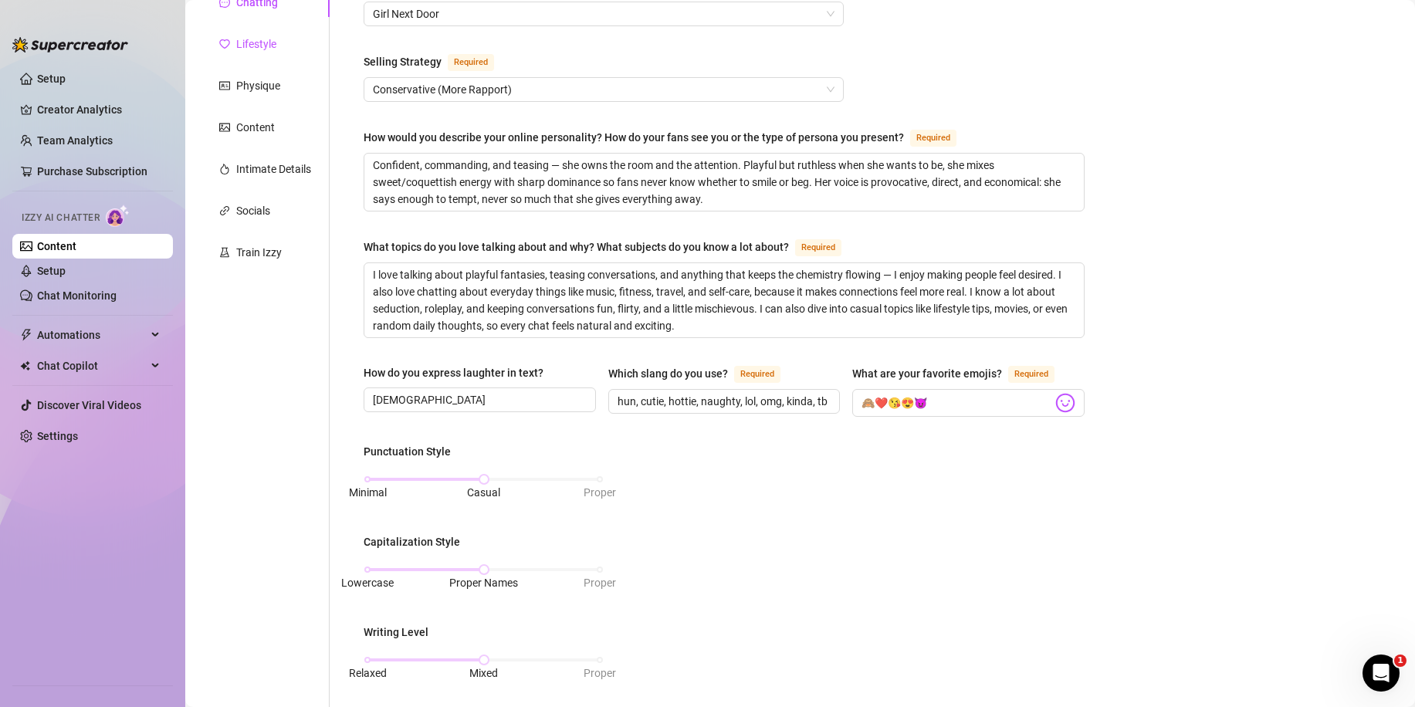
click at [246, 49] on div "Lifestyle" at bounding box center [256, 43] width 40 height 17
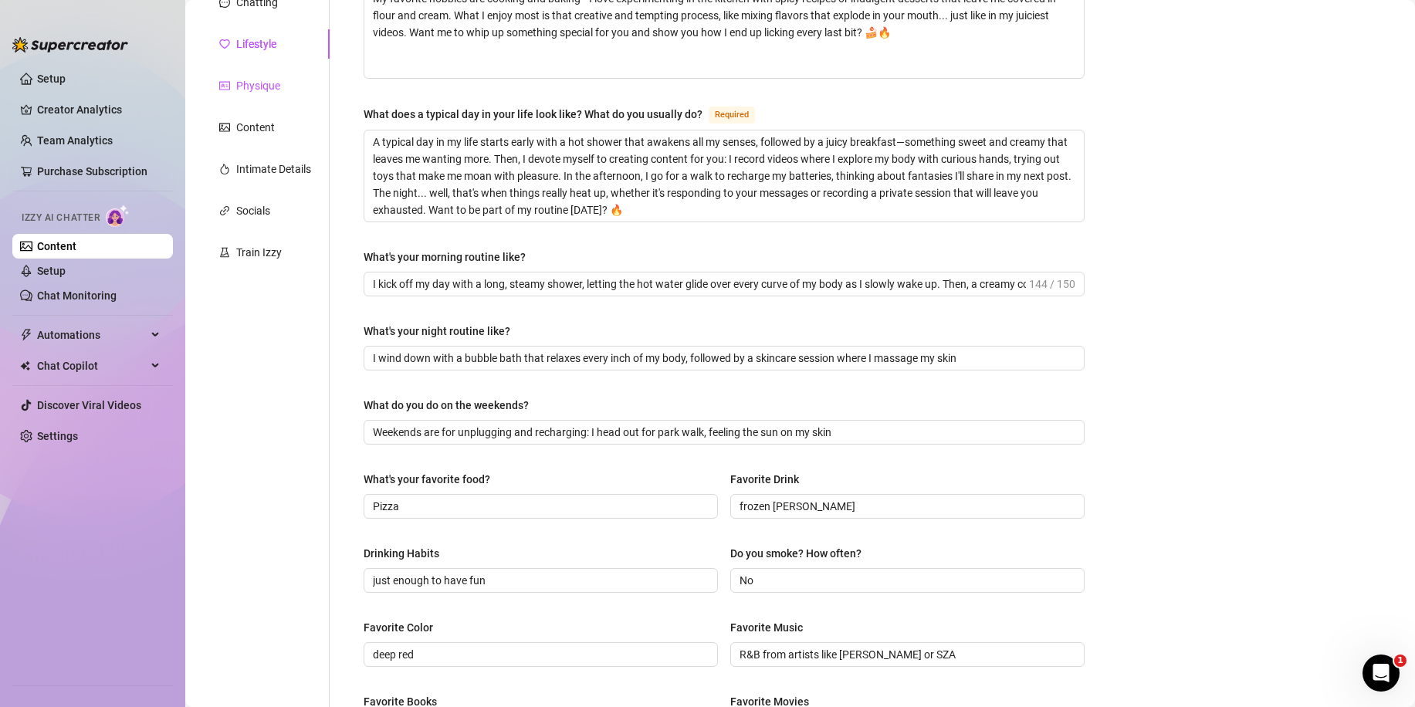
click at [250, 89] on div "Physique" at bounding box center [258, 85] width 44 height 17
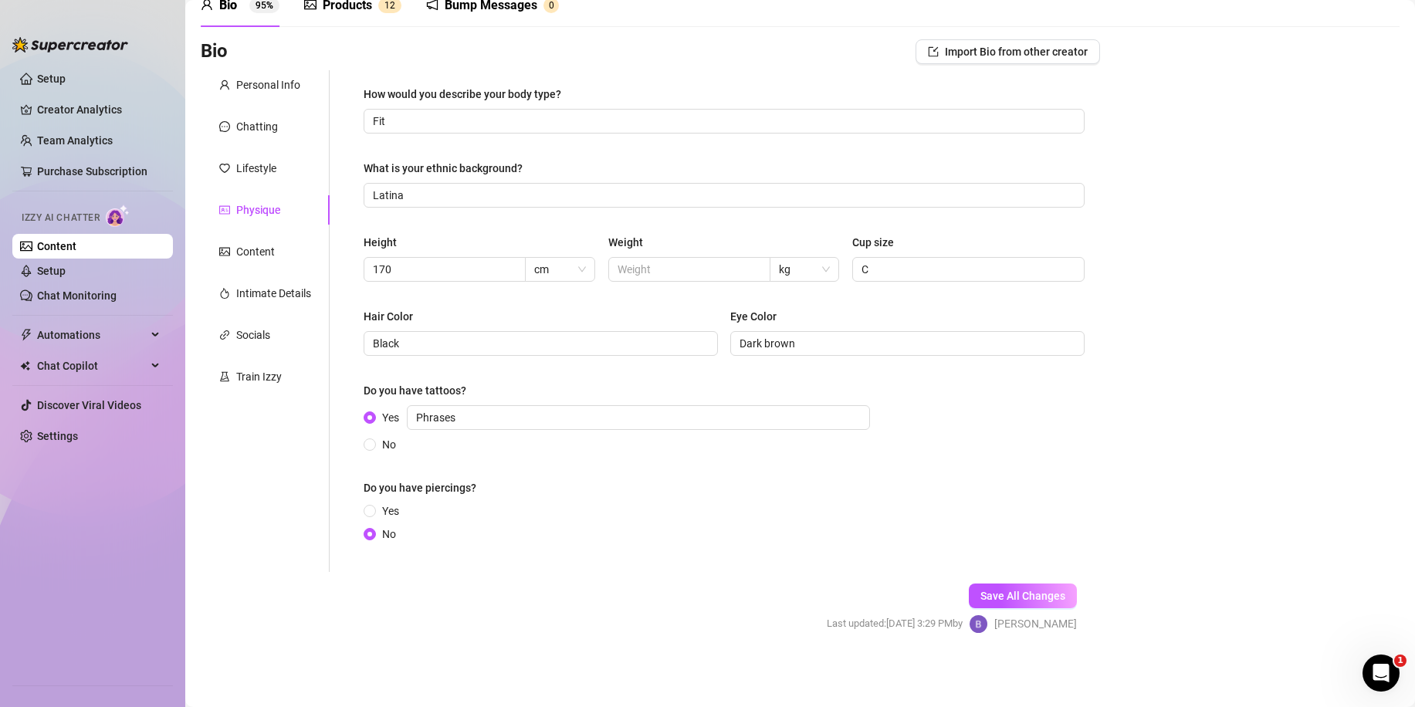
scroll to position [76, 0]
click at [254, 124] on div "Chatting" at bounding box center [257, 126] width 42 height 17
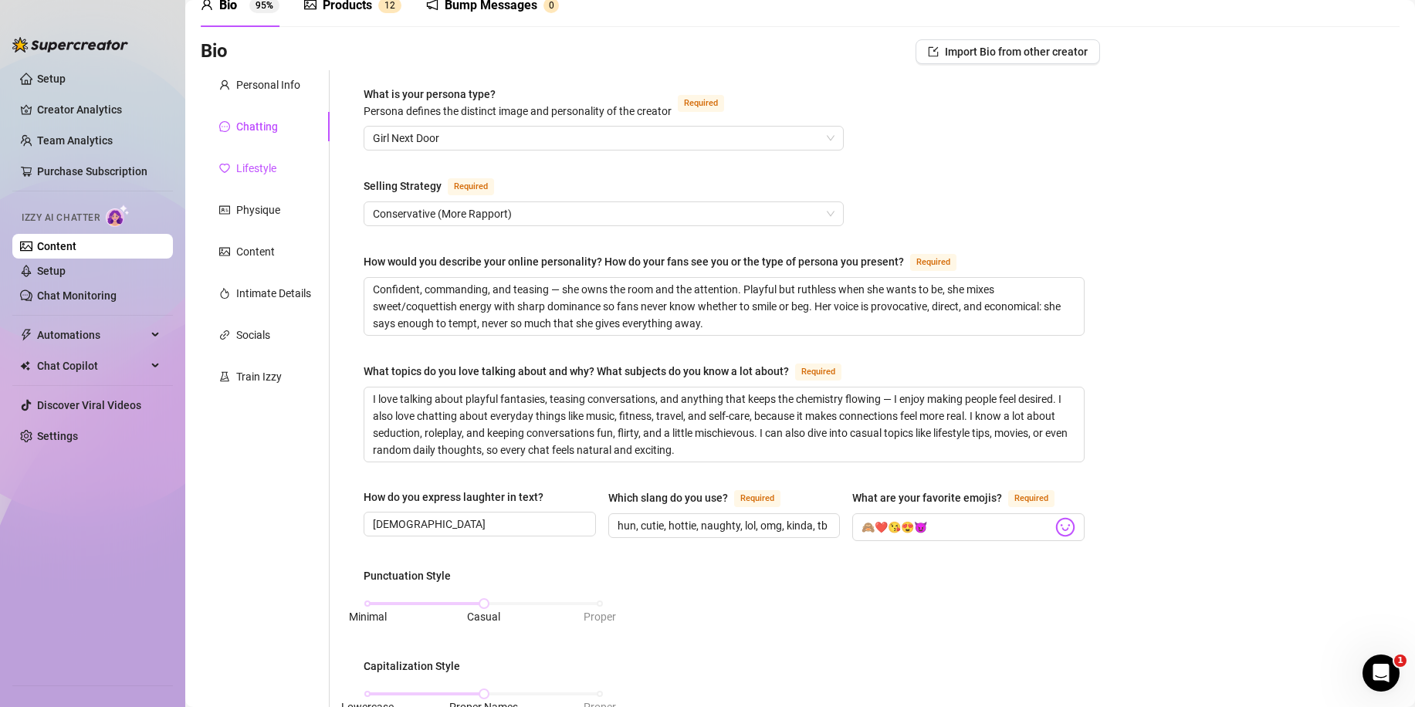
click at [256, 175] on div "Lifestyle" at bounding box center [256, 168] width 40 height 17
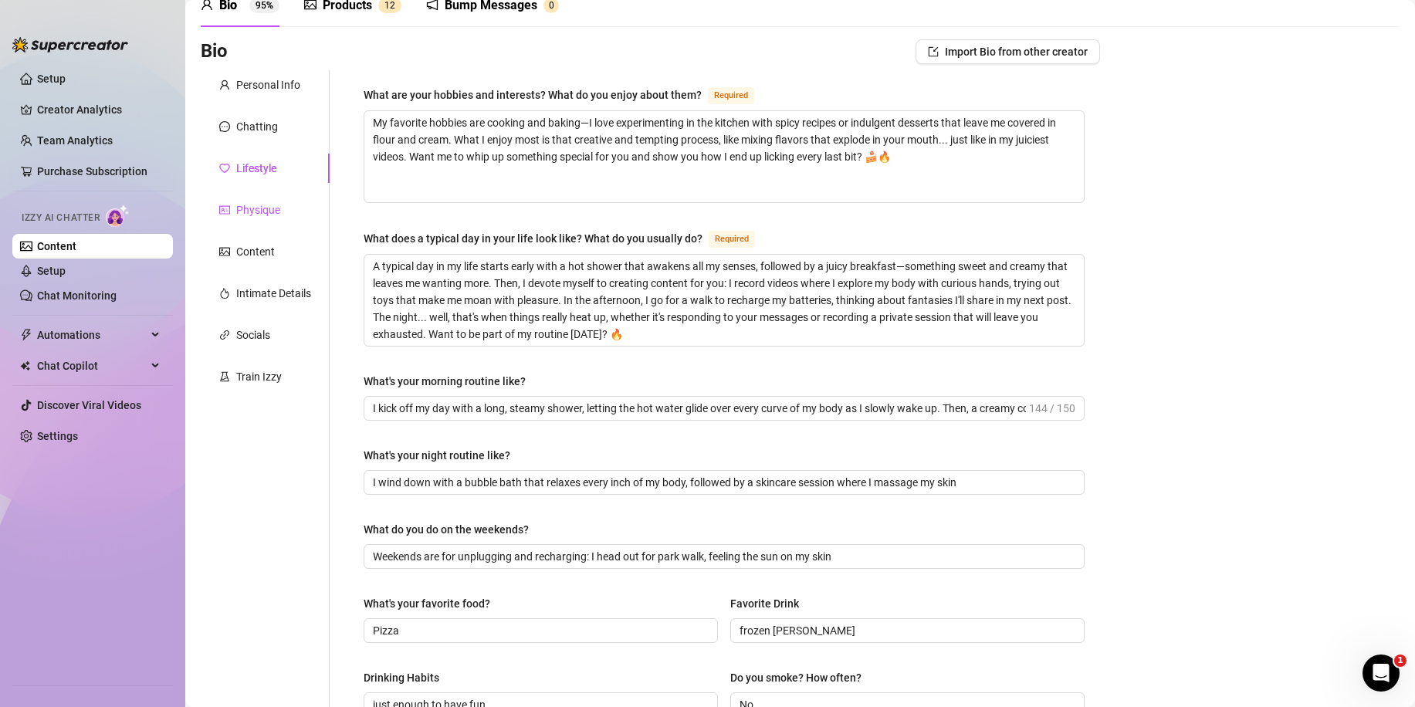
click at [264, 211] on div "Physique" at bounding box center [258, 209] width 44 height 17
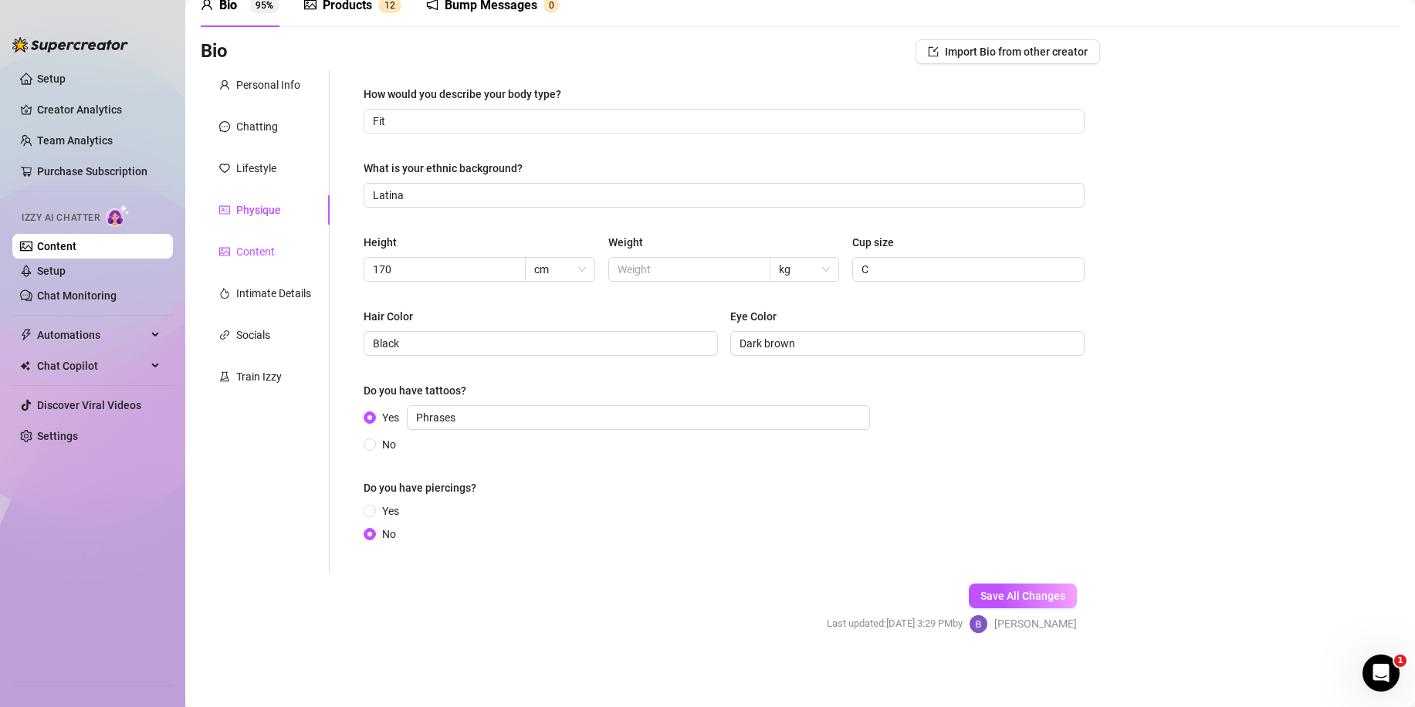
click at [267, 243] on div "Content" at bounding box center [255, 251] width 39 height 17
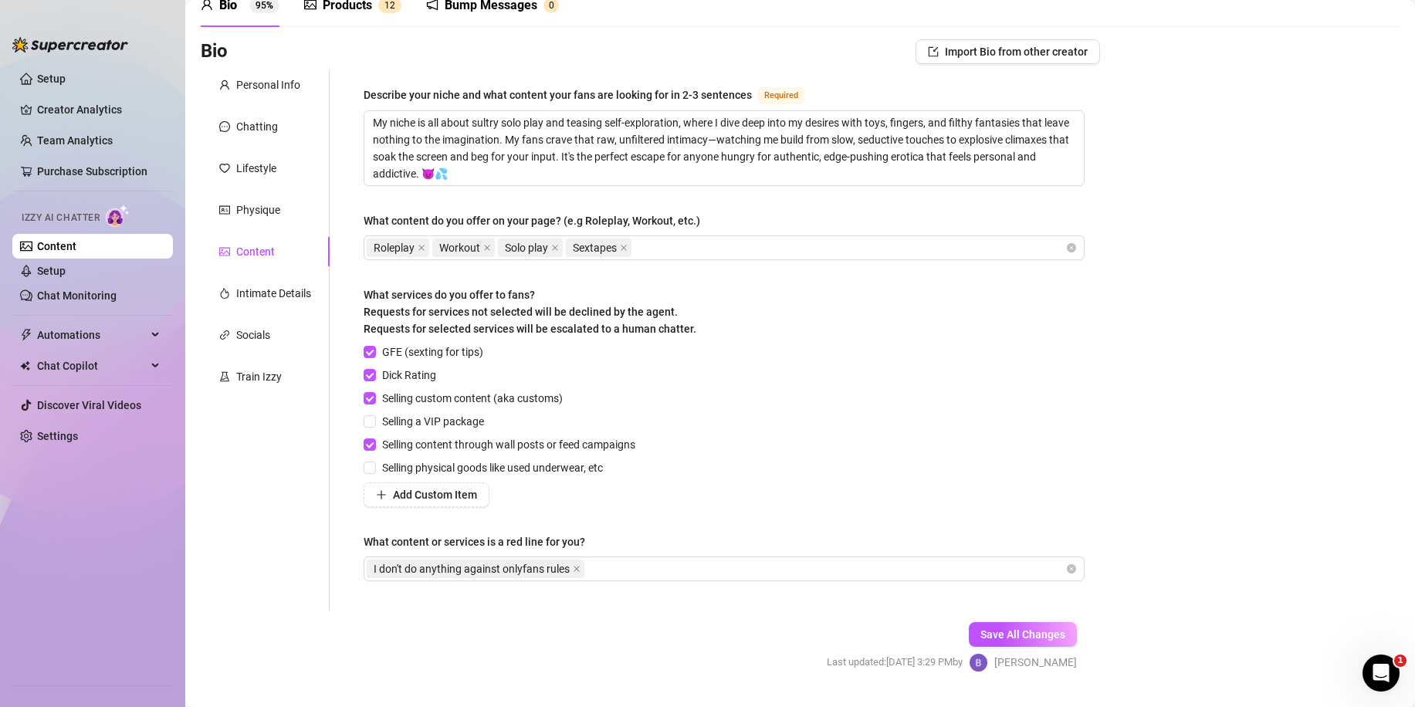
click at [277, 311] on div "Personal Info Chatting Lifestyle Physique Content Intimate Details Socials Trai…" at bounding box center [265, 340] width 129 height 540
click at [272, 299] on div "Intimate Details" at bounding box center [273, 293] width 75 height 17
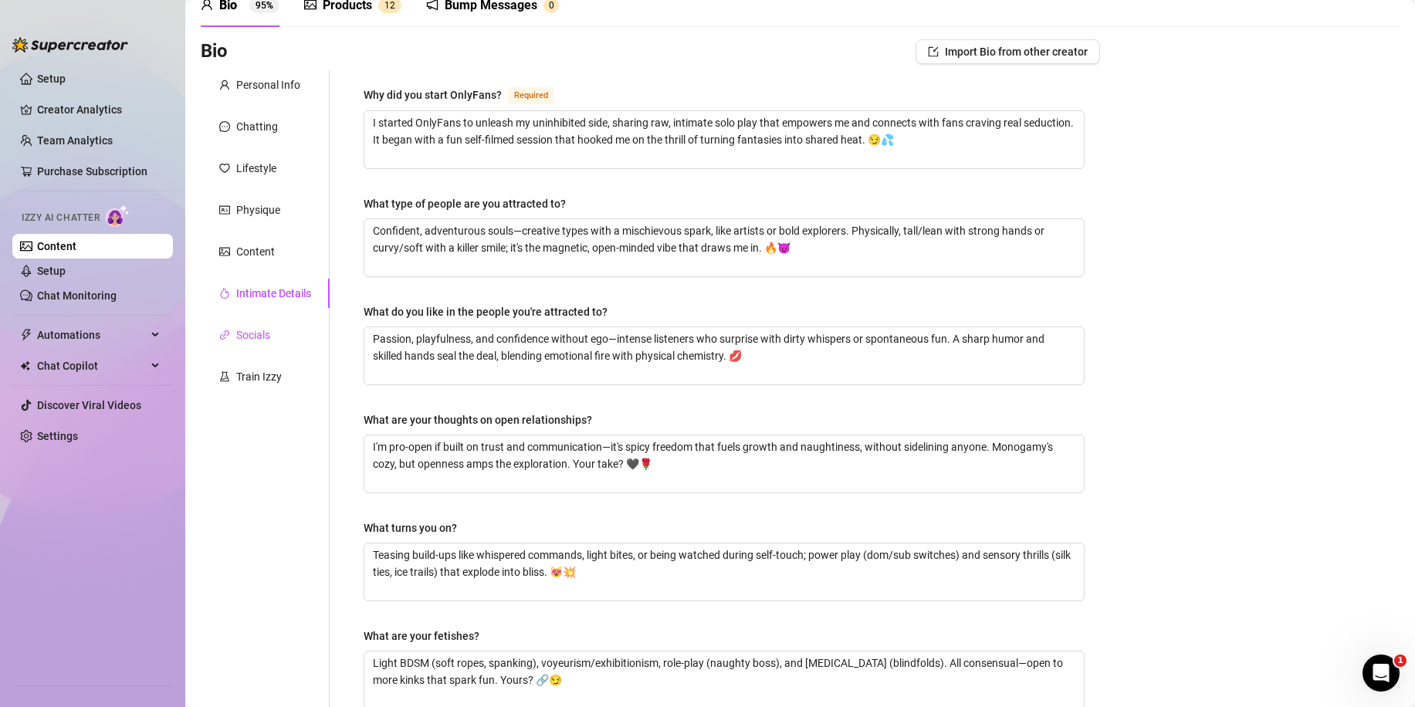
click at [260, 332] on div "Socials" at bounding box center [253, 334] width 34 height 17
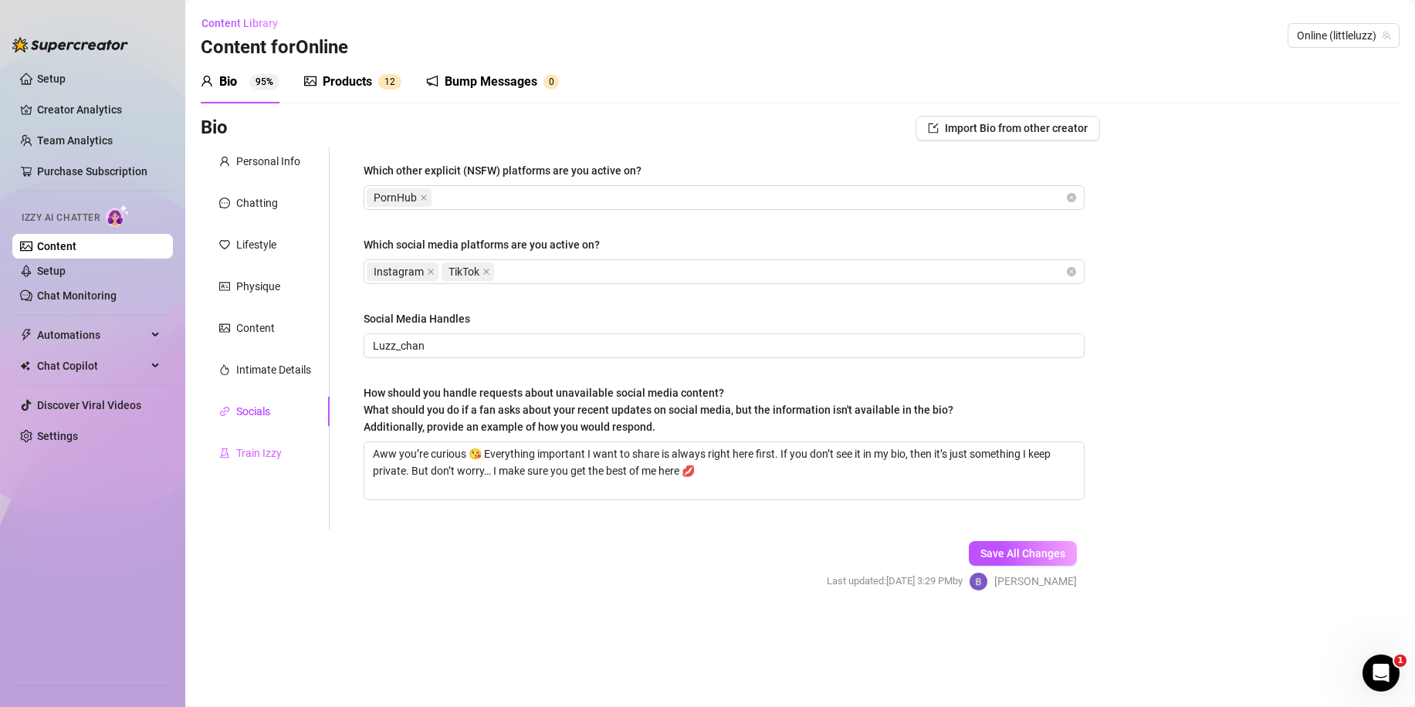
click at [262, 441] on div "Train Izzy" at bounding box center [265, 452] width 129 height 29
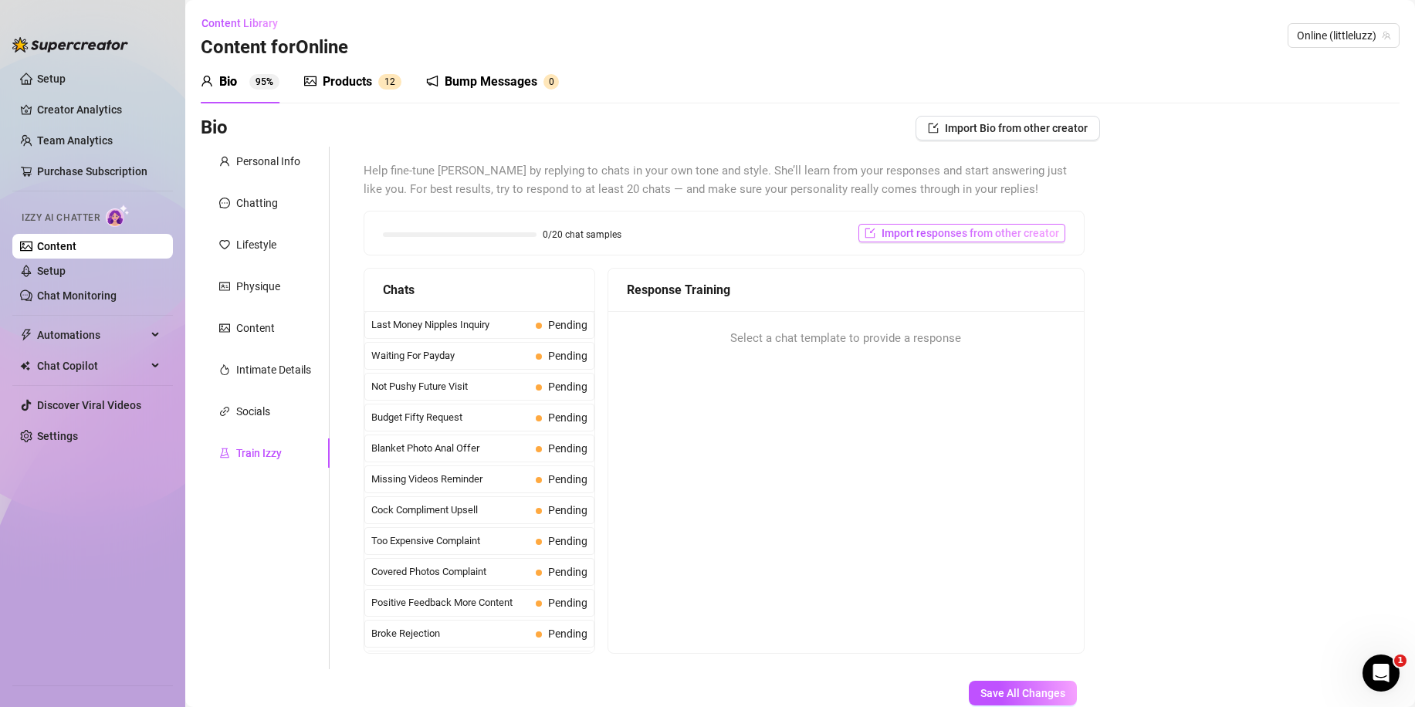
click at [921, 230] on span "Import responses from other creator" at bounding box center [969, 233] width 177 height 12
click at [940, 269] on input "search" at bounding box center [945, 273] width 122 height 23
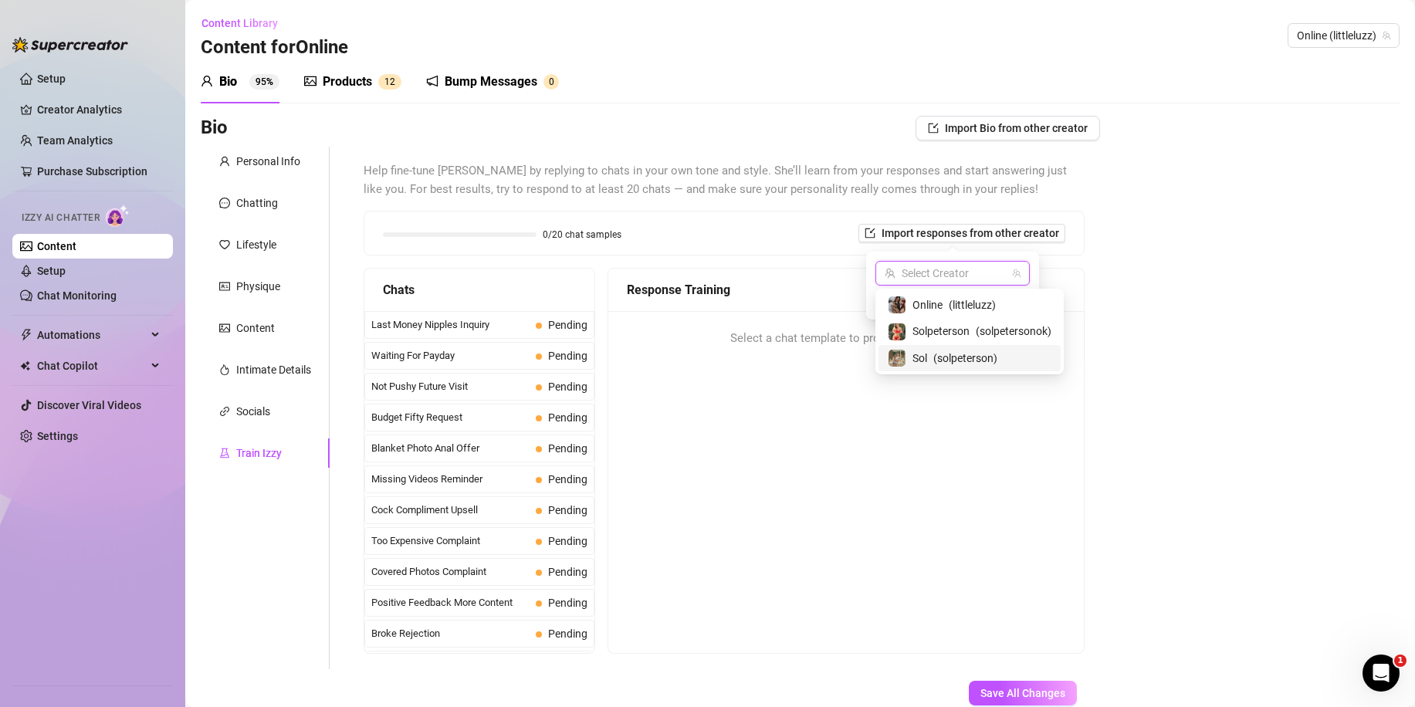
click at [955, 358] on span "( solpeterson )" at bounding box center [965, 358] width 64 height 17
click at [1009, 299] on span "Import" at bounding box center [1008, 301] width 32 height 12
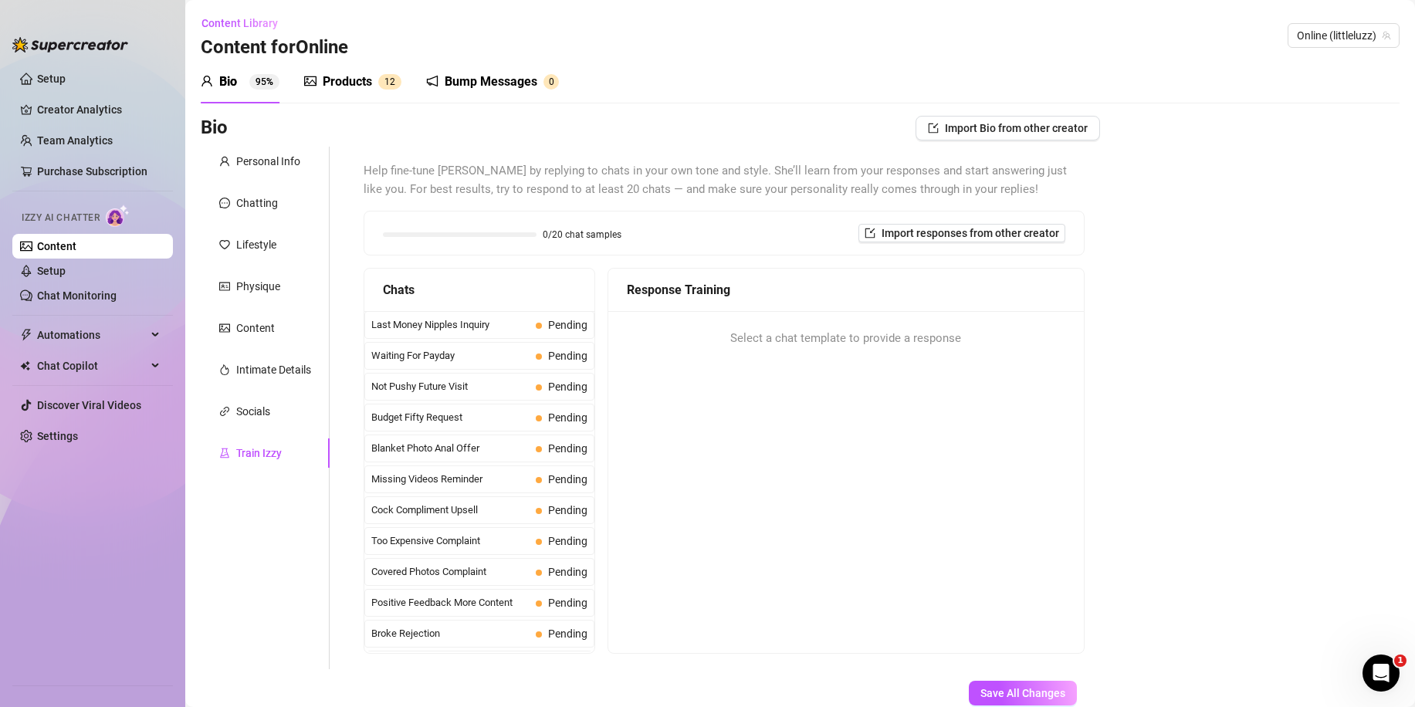
click at [997, 366] on div "Select a chat template to provide a response" at bounding box center [845, 339] width 475 height 56
click at [261, 163] on div "Personal Info" at bounding box center [268, 161] width 64 height 17
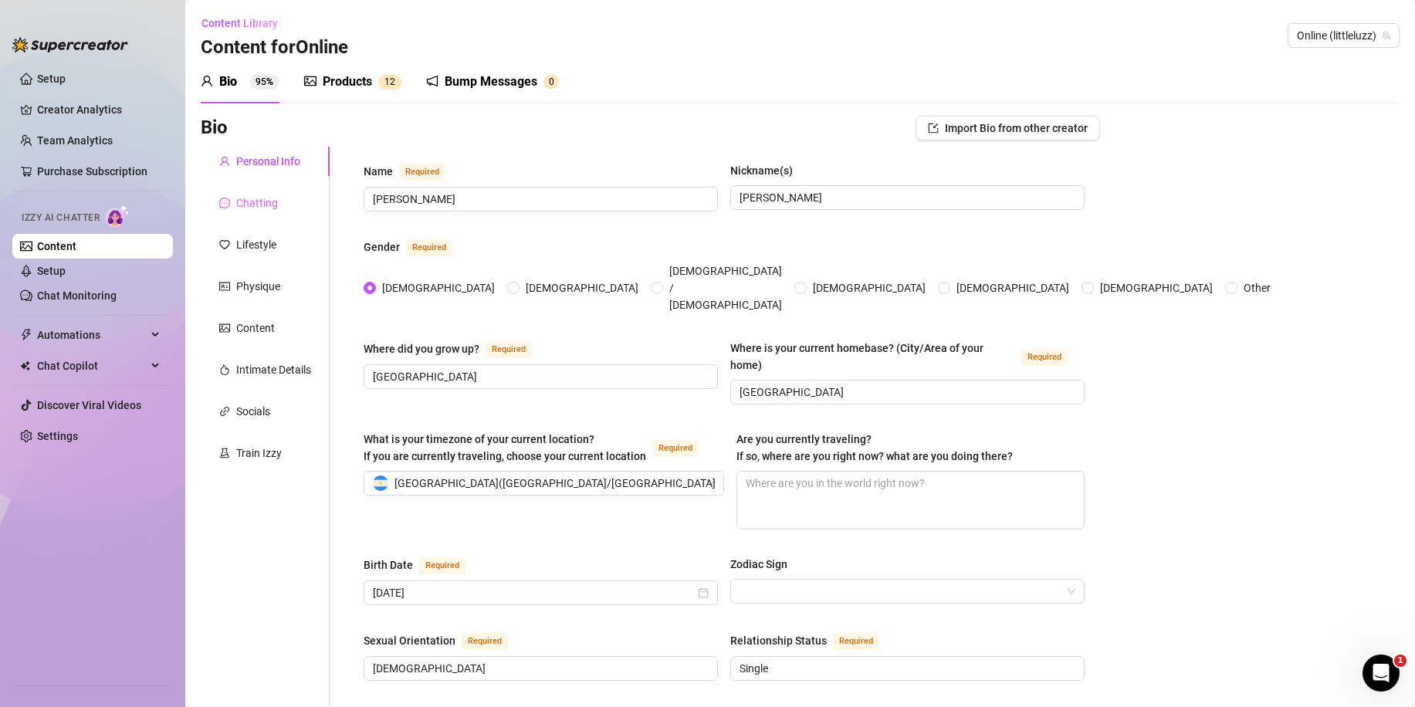
click at [280, 199] on div "Chatting" at bounding box center [265, 202] width 129 height 29
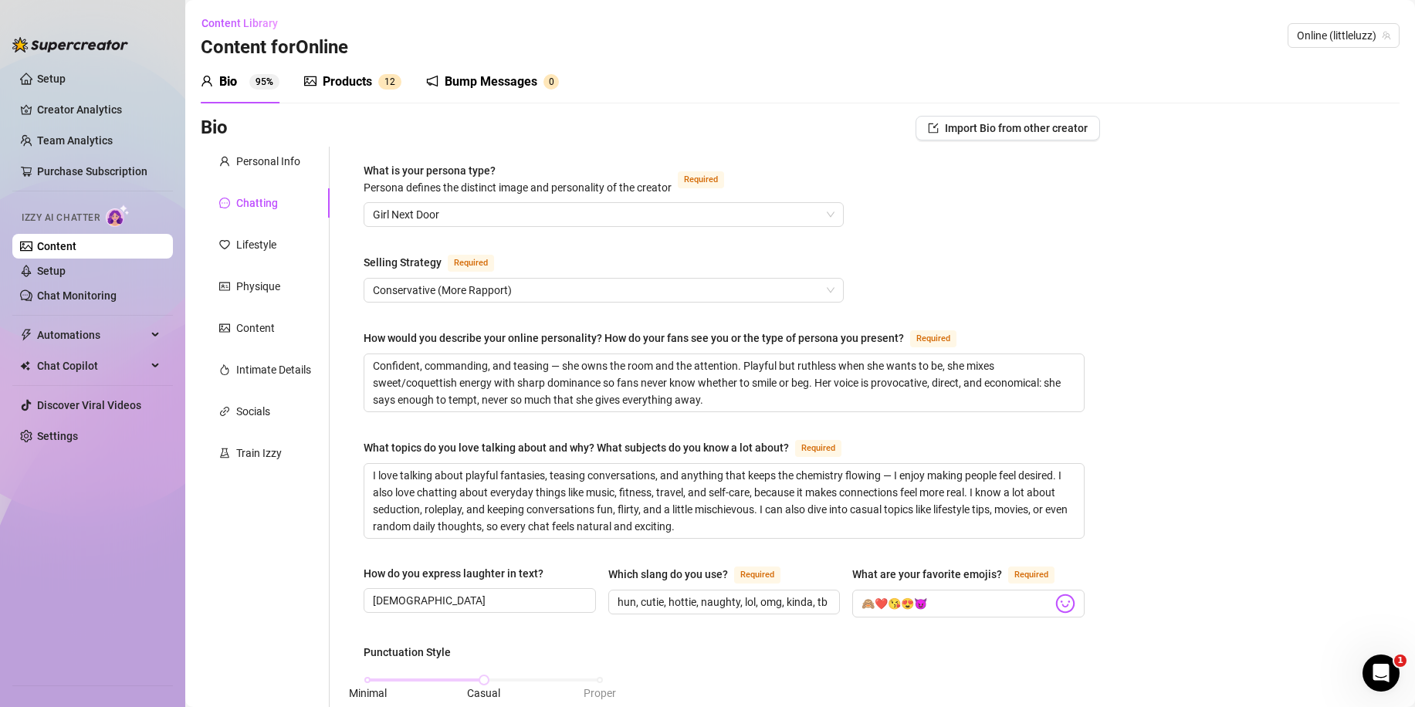
click at [329, 91] on div "Products 1 2" at bounding box center [352, 81] width 97 height 43
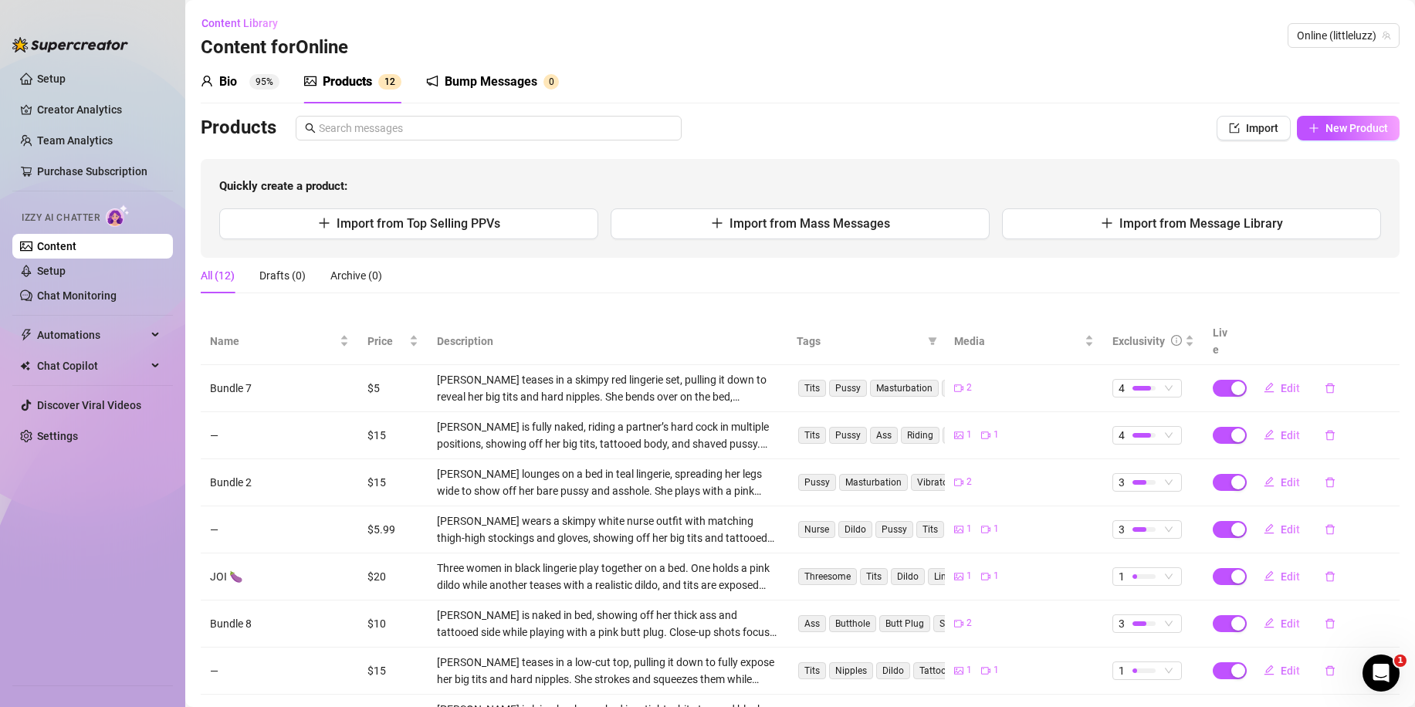
click at [496, 83] on div "Bump Messages" at bounding box center [491, 82] width 93 height 19
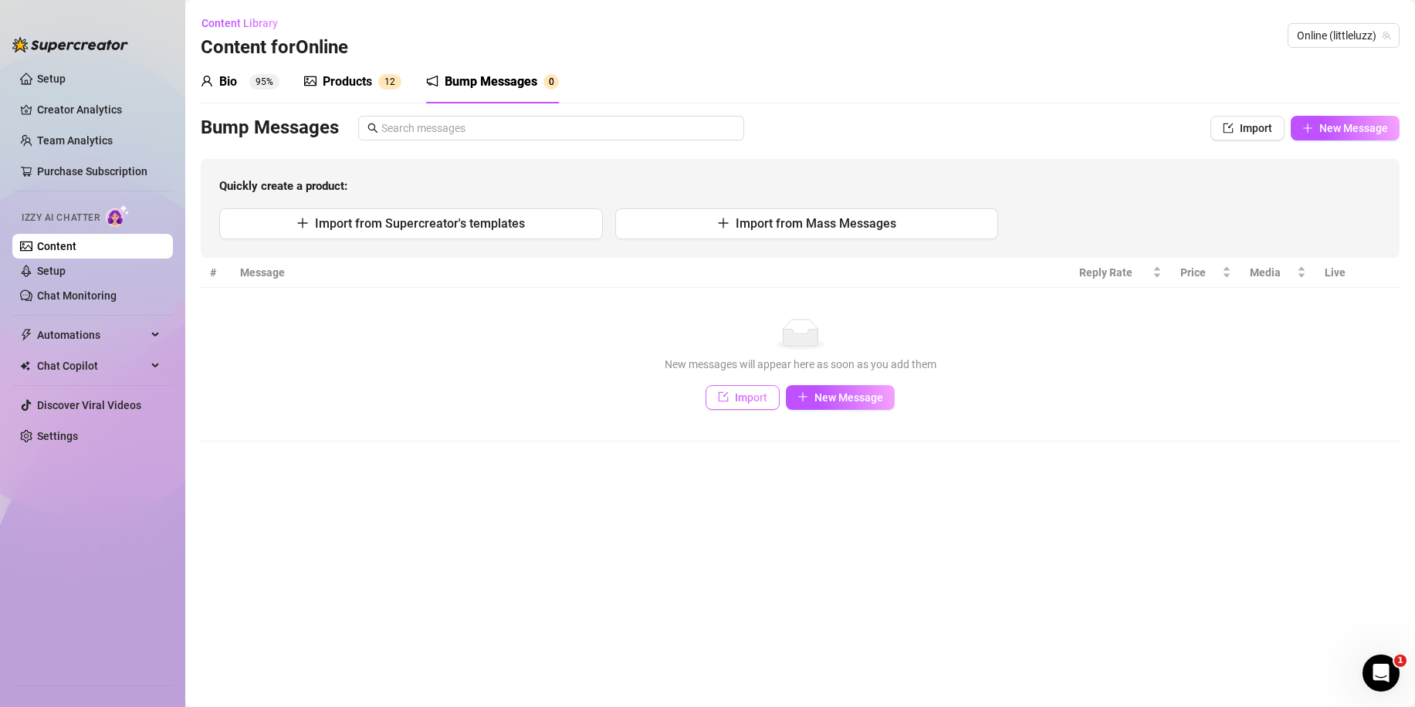
click at [763, 401] on span "Import" at bounding box center [751, 397] width 32 height 12
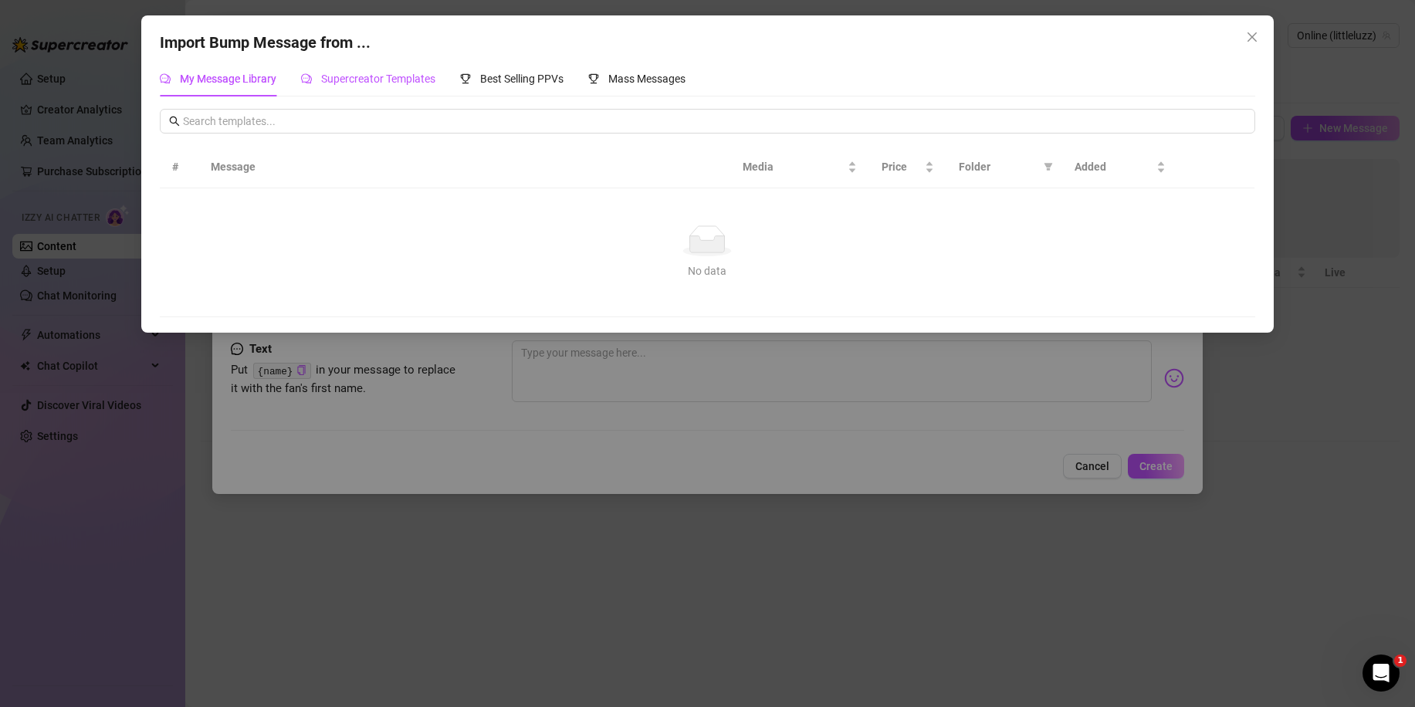
click at [392, 75] on span "Supercreator Templates" at bounding box center [378, 79] width 114 height 12
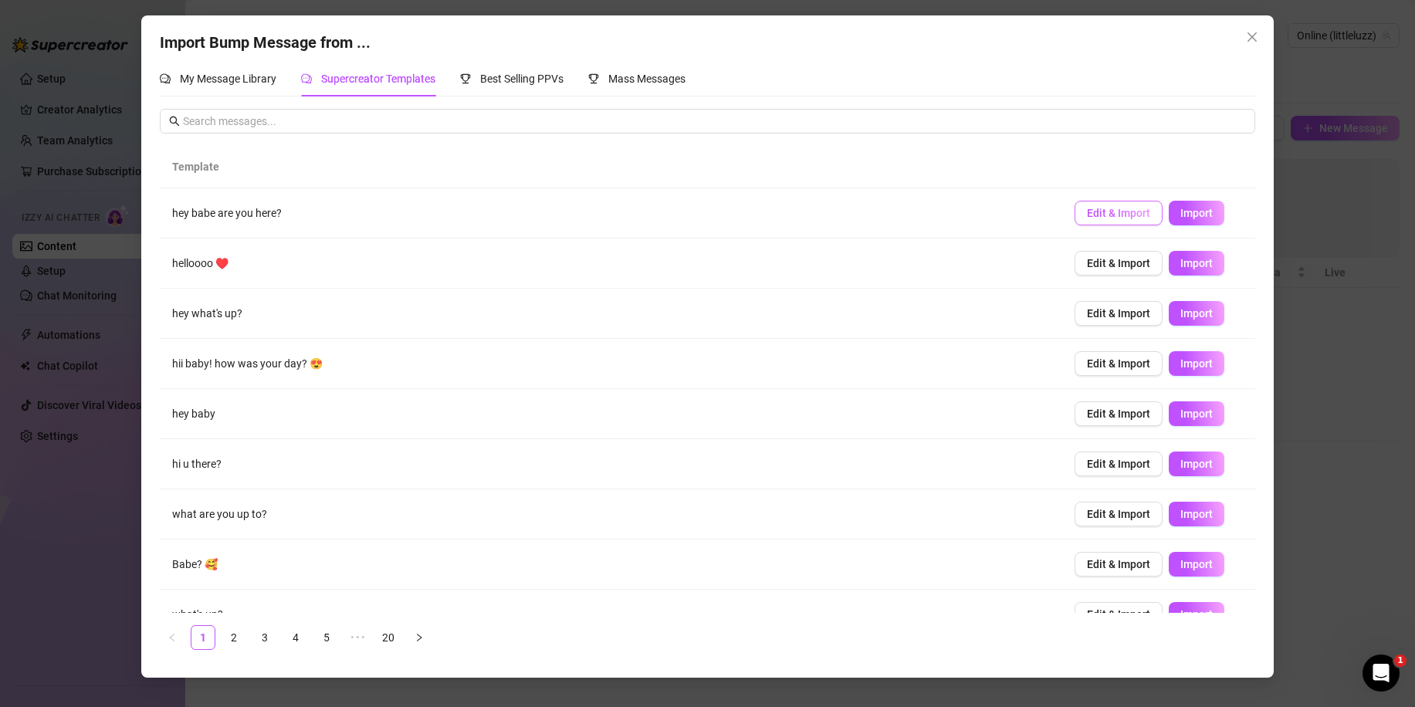
click at [1117, 207] on span "Edit & Import" at bounding box center [1118, 213] width 63 height 12
type textarea "hey babe are you here?"
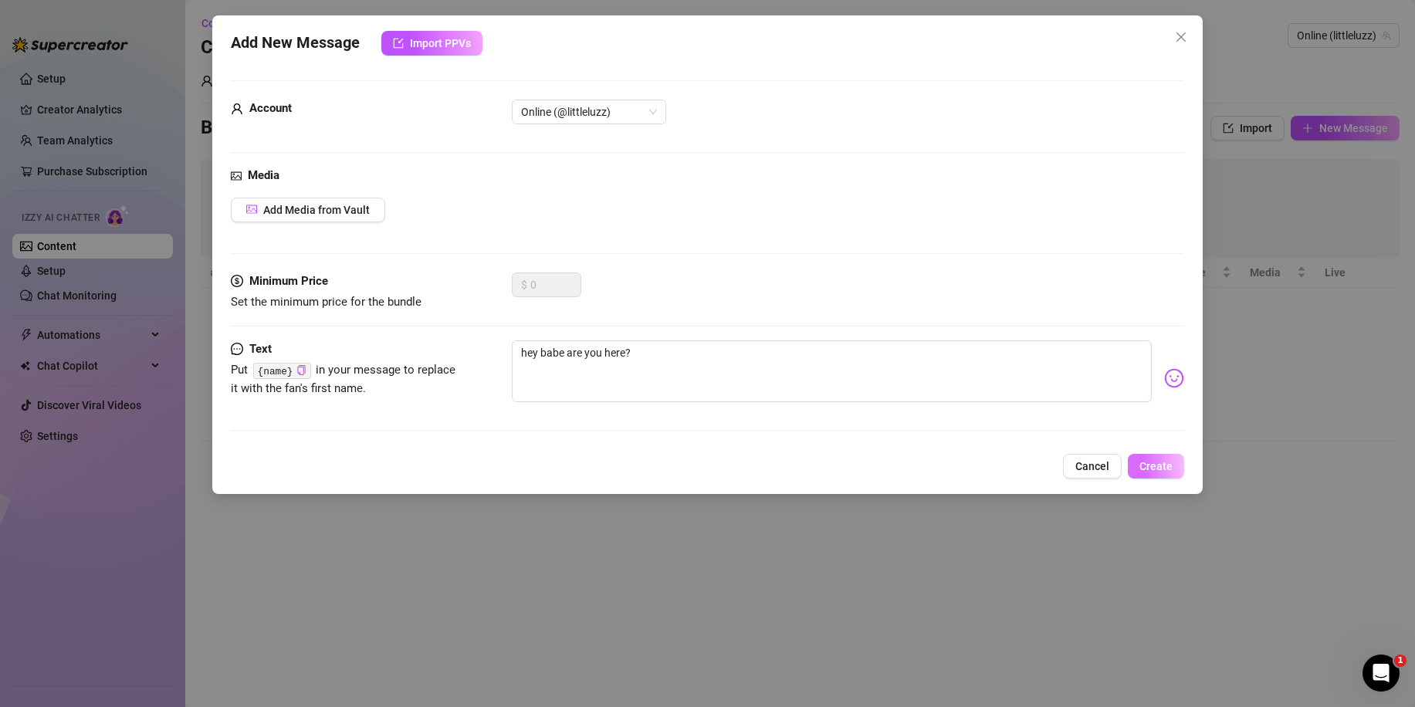
click at [1154, 472] on span "Create" at bounding box center [1155, 466] width 33 height 12
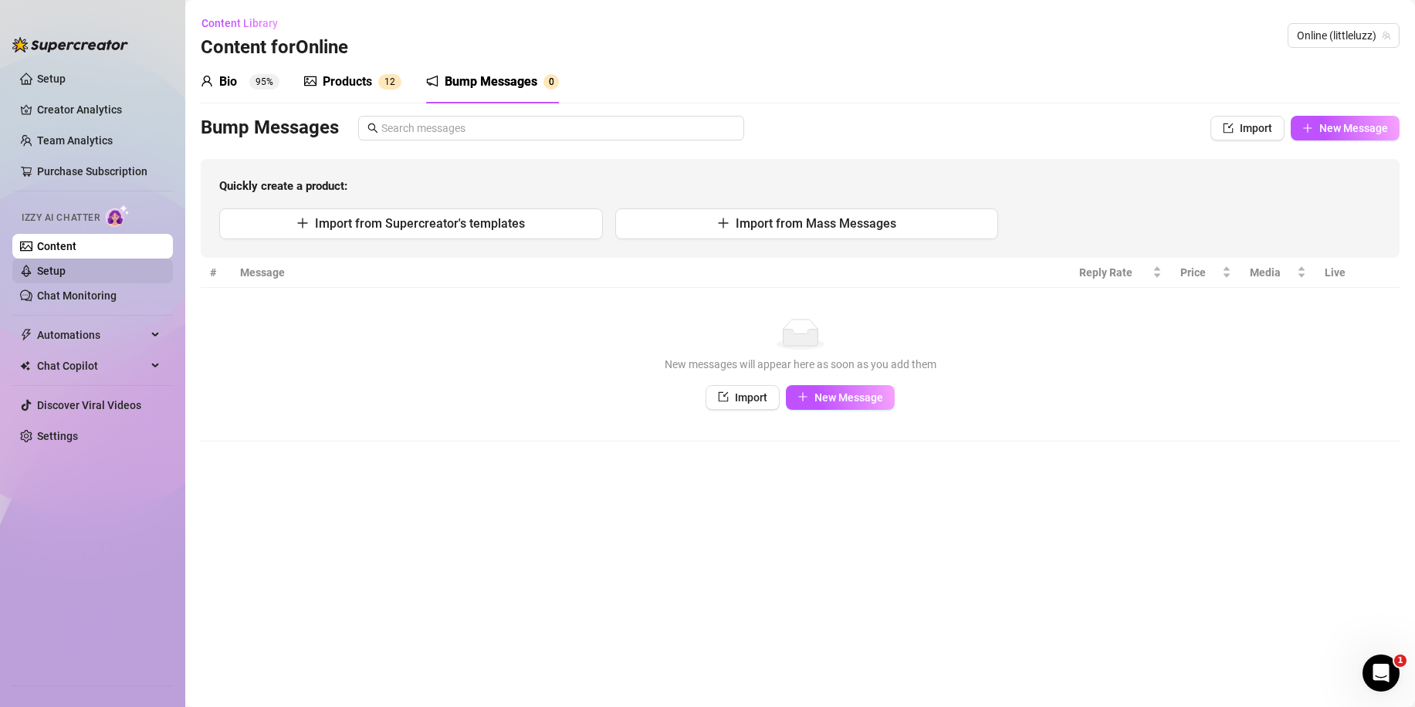
click at [66, 266] on link "Setup" at bounding box center [51, 271] width 29 height 12
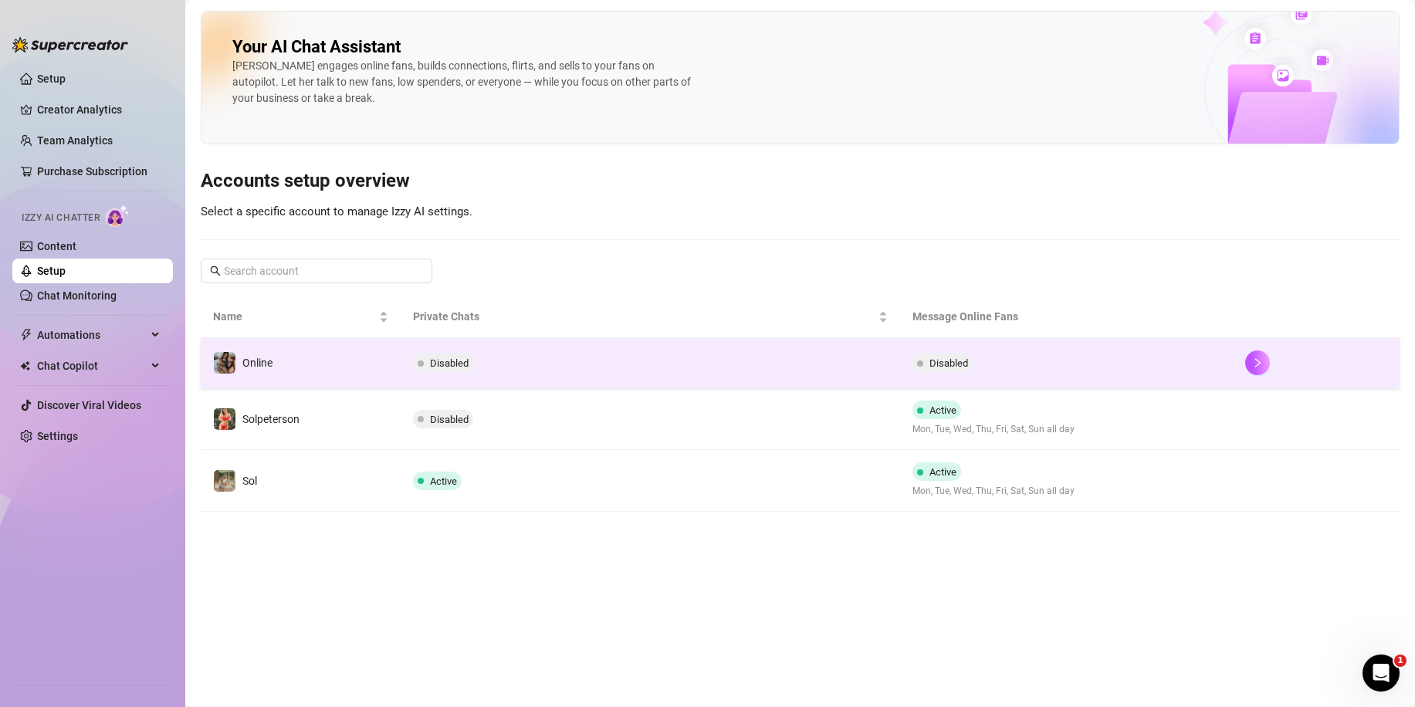
click at [1052, 356] on td "Disabled" at bounding box center [1066, 363] width 333 height 50
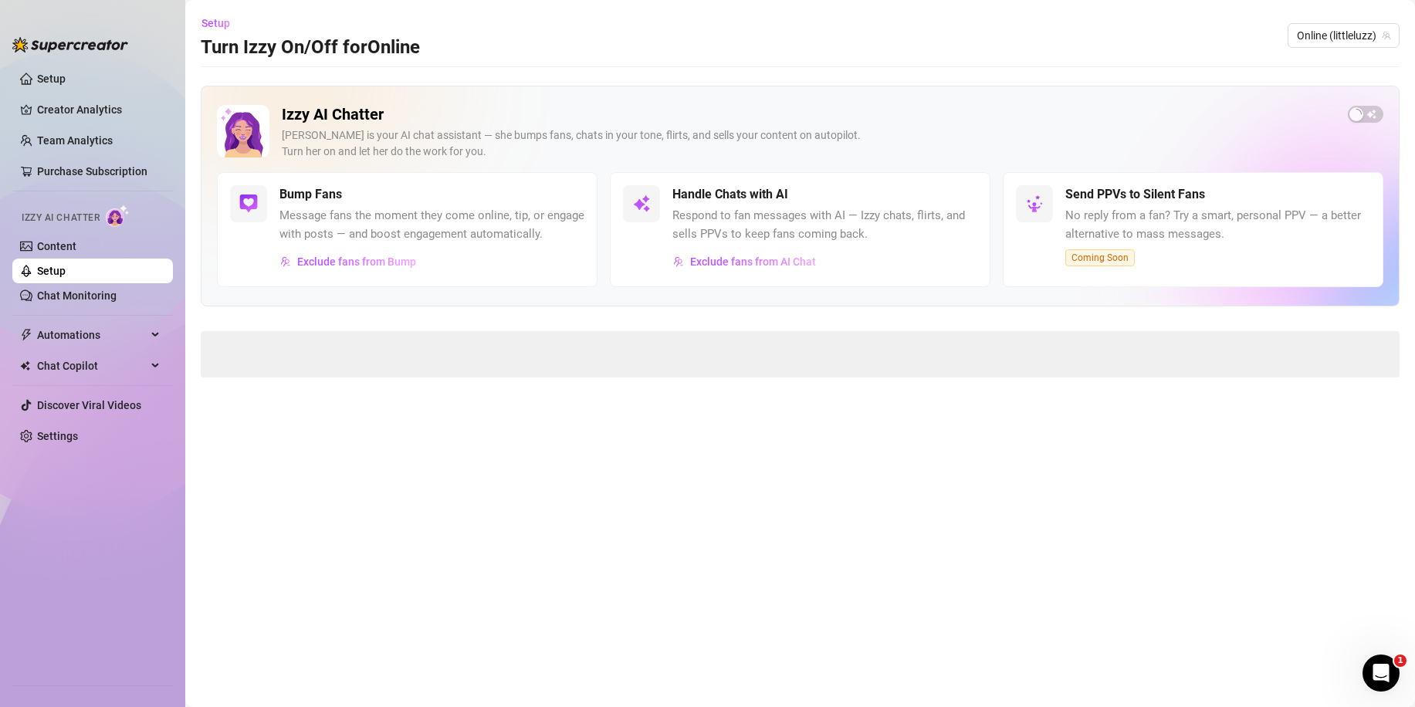
click at [1236, 360] on span at bounding box center [800, 354] width 1198 height 46
click at [1363, 112] on div "button" at bounding box center [1356, 114] width 14 height 14
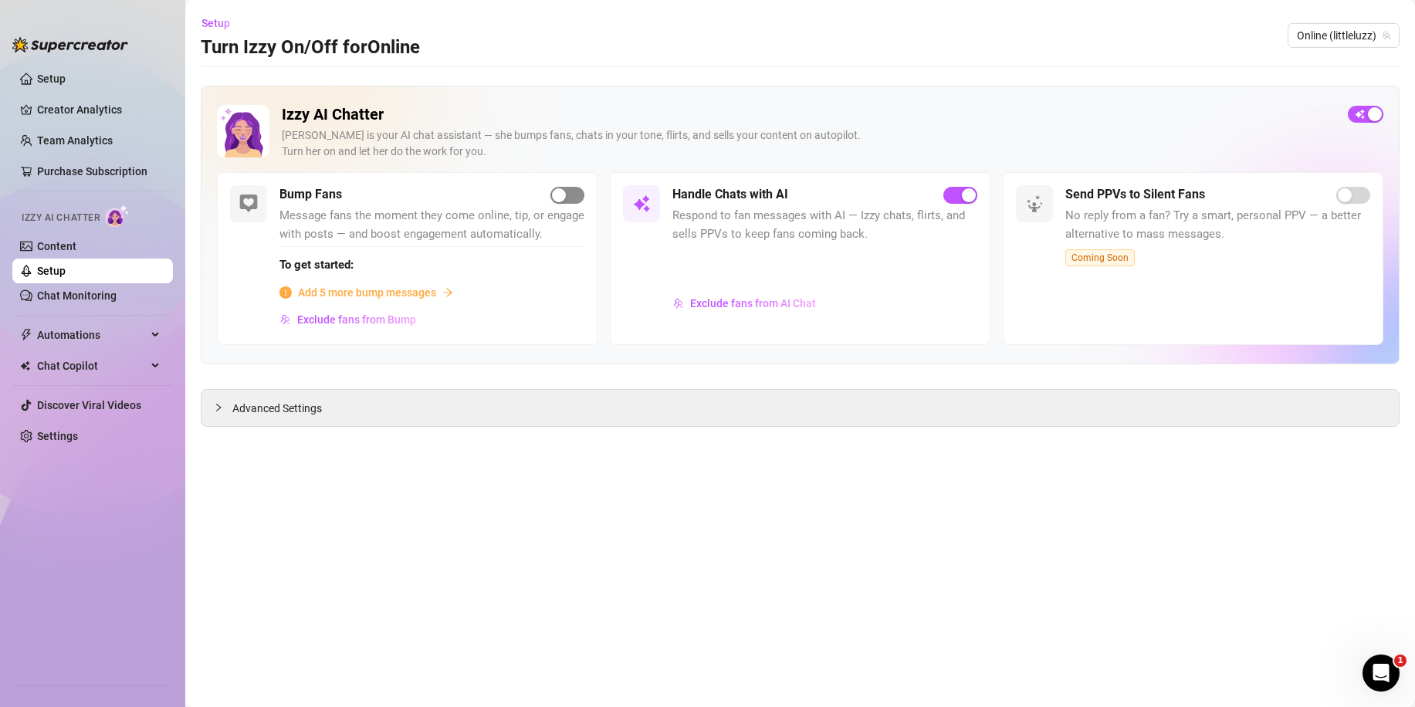
click at [565, 200] on div "button" at bounding box center [559, 195] width 14 height 14
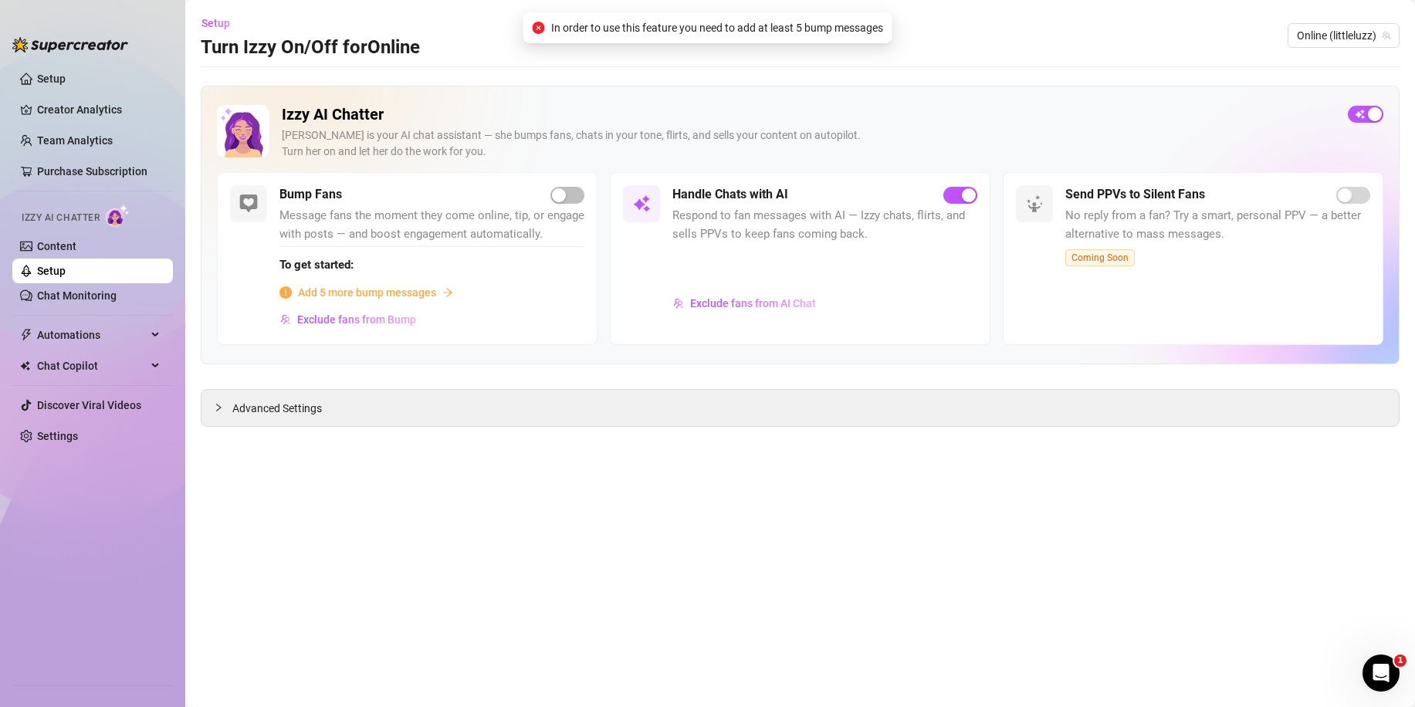
click at [395, 291] on span "Add 5 more bump messages" at bounding box center [367, 292] width 138 height 17
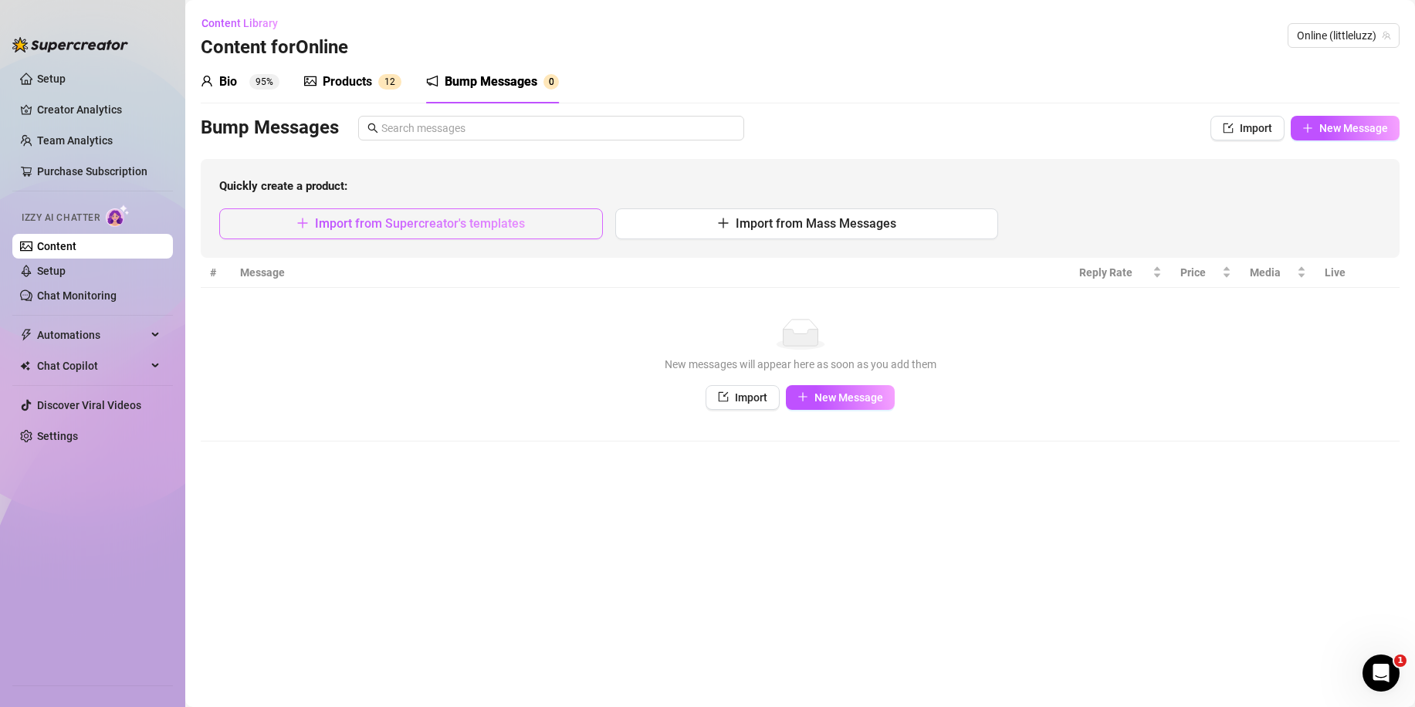
click at [531, 229] on button "Import from Supercreator's templates" at bounding box center [411, 223] width 384 height 31
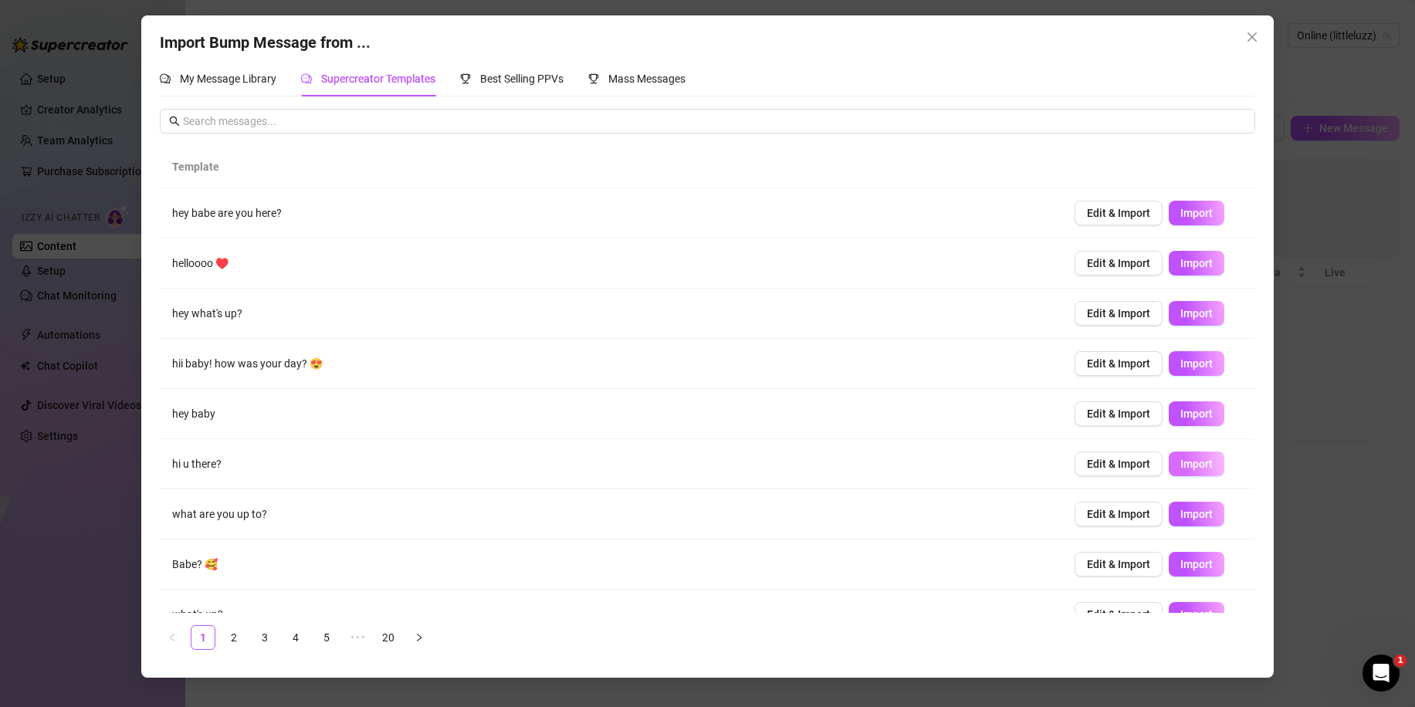
click at [1189, 468] on span "Import" at bounding box center [1196, 464] width 32 height 12
click at [1198, 510] on span "Import" at bounding box center [1196, 514] width 32 height 12
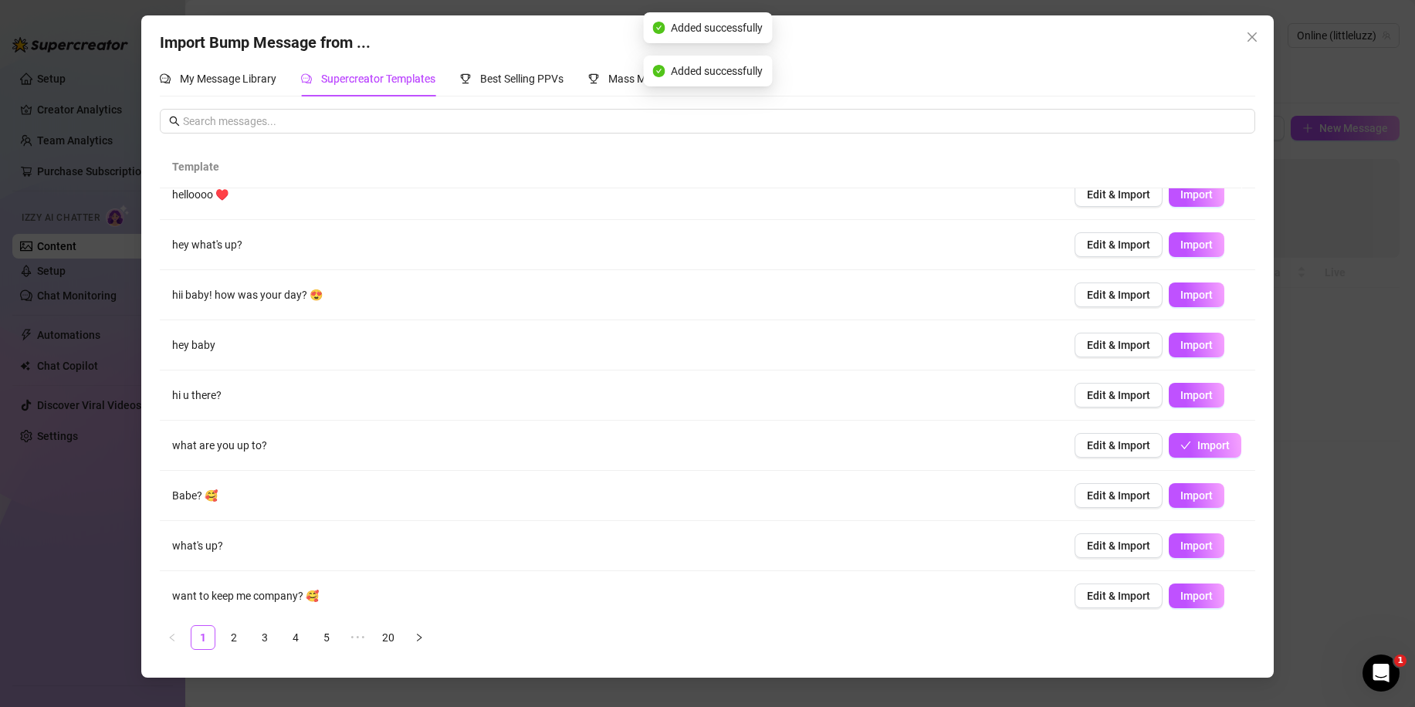
scroll to position [77, 0]
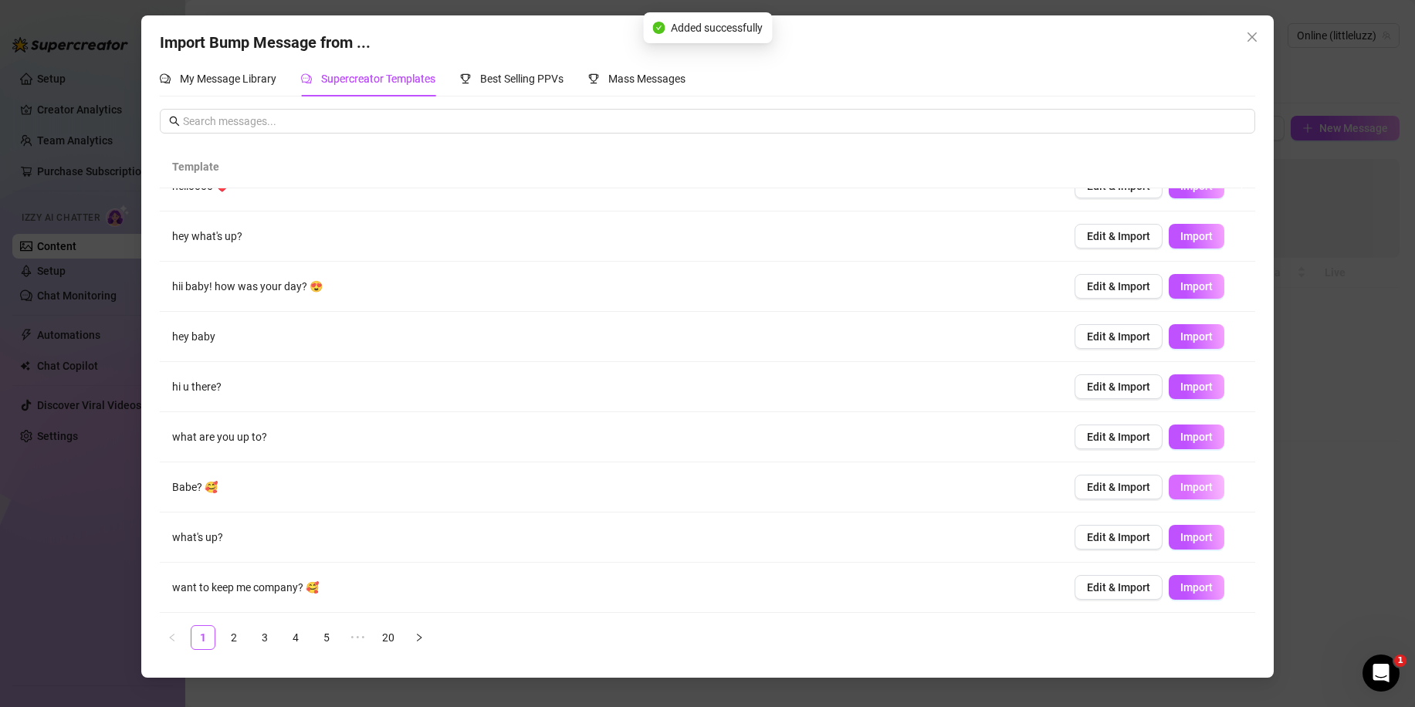
click at [1190, 491] on span "Import" at bounding box center [1196, 487] width 32 height 12
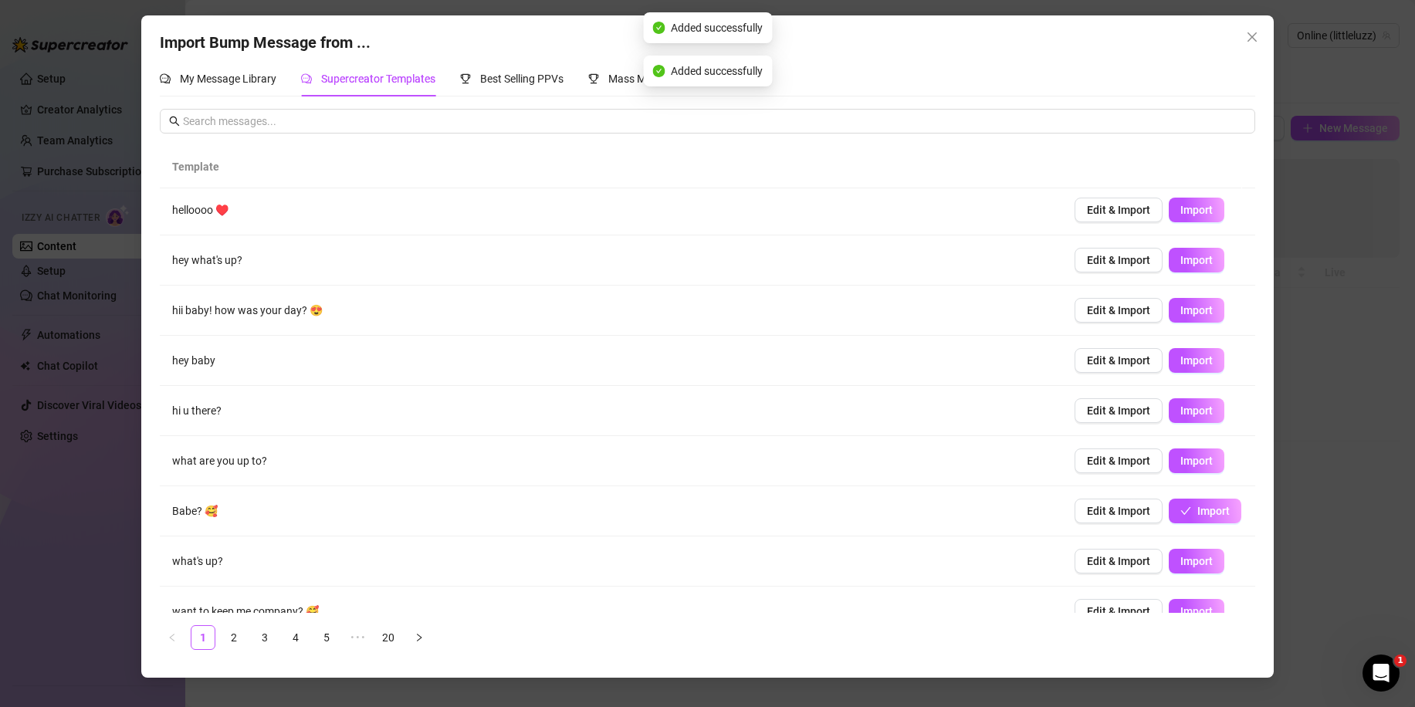
scroll to position [0, 0]
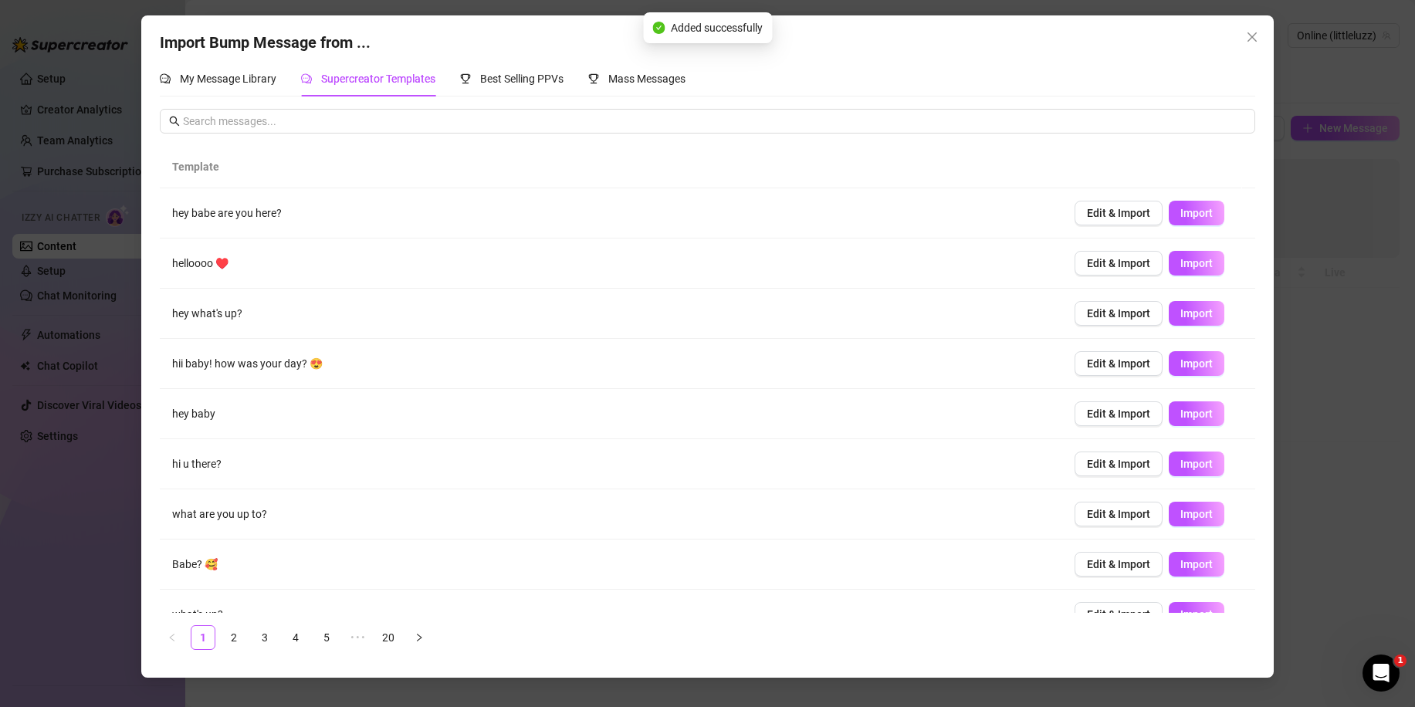
drag, startPoint x: 1190, startPoint y: 208, endPoint x: 1181, endPoint y: 245, distance: 38.9
click at [1190, 208] on span "Import" at bounding box center [1196, 213] width 32 height 12
click at [1180, 261] on span "Import" at bounding box center [1196, 263] width 32 height 12
type textarea "helloooo ♥️"
click at [1304, 313] on div "Import Bump Message from ... My Message Library Supercreator Templates Best Sel…" at bounding box center [707, 353] width 1415 height 707
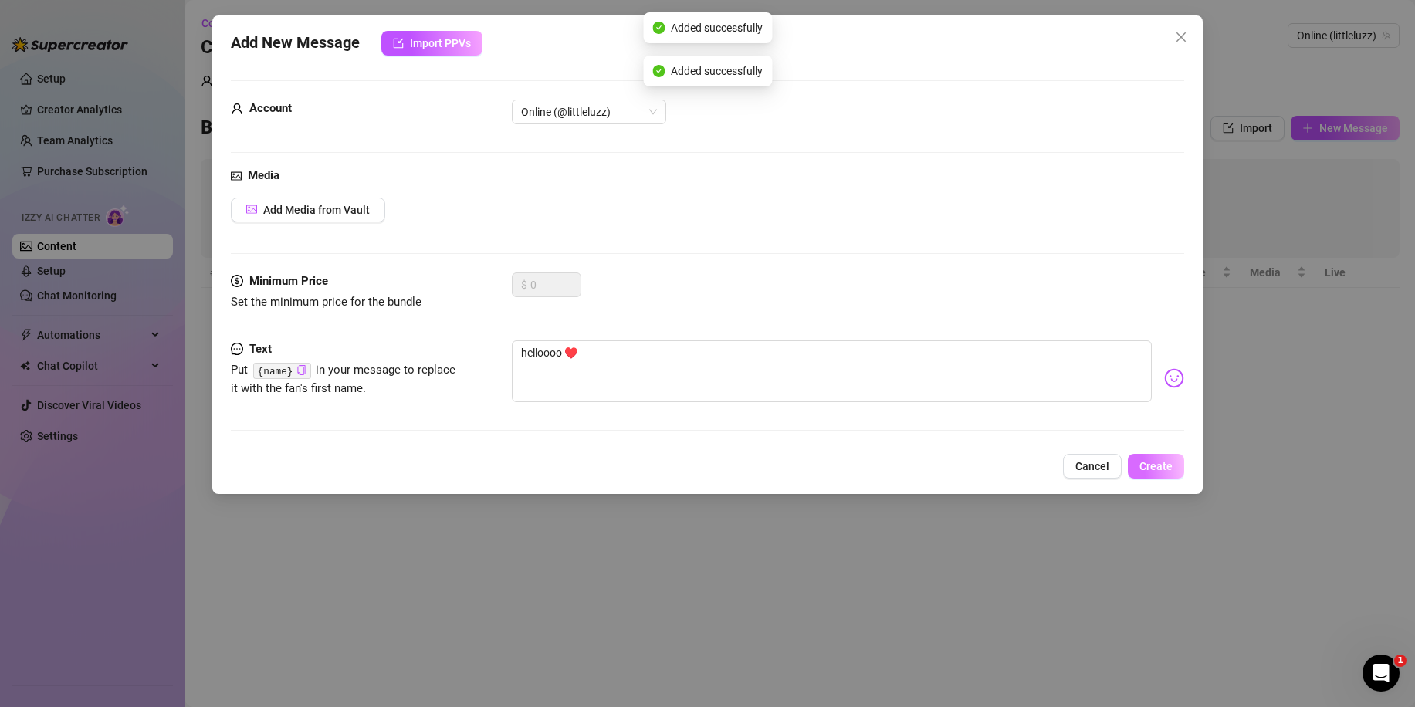
click at [1160, 466] on span "Create" at bounding box center [1155, 466] width 33 height 12
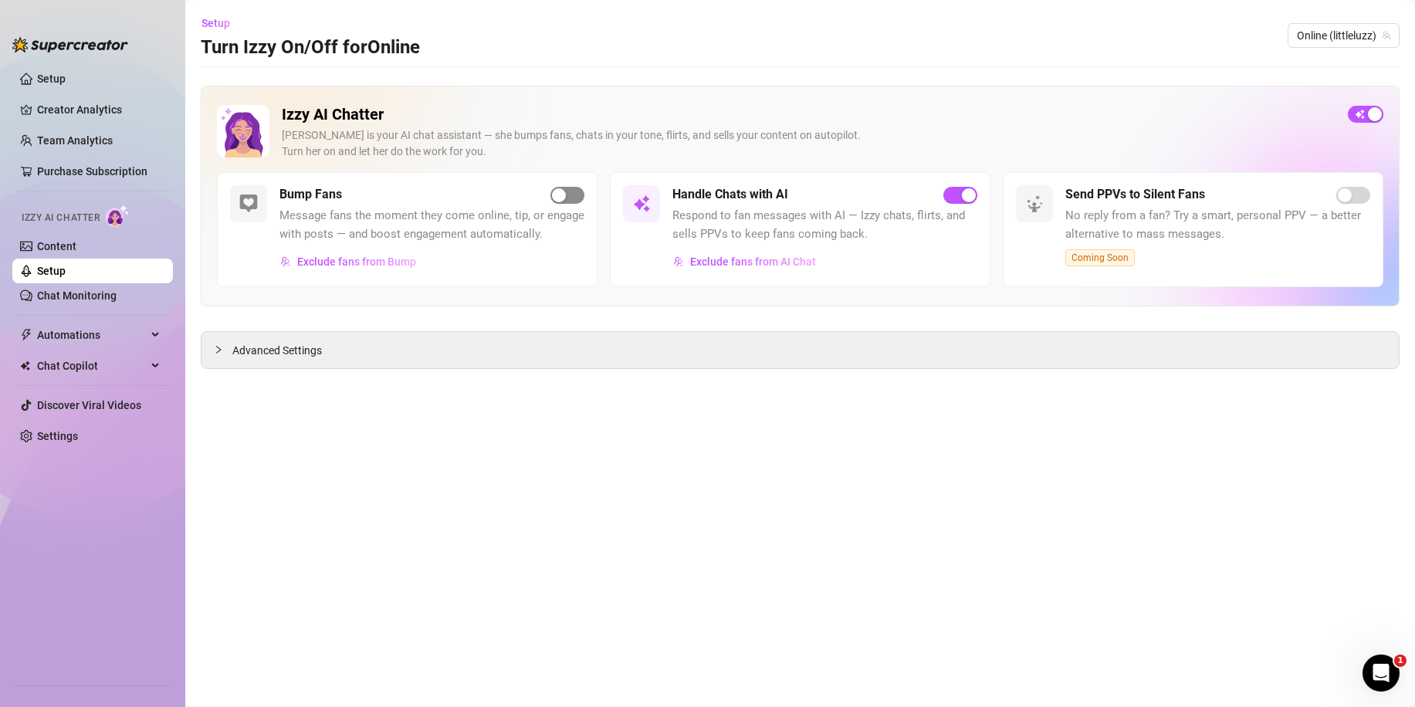
click at [561, 195] on div "button" at bounding box center [559, 195] width 14 height 14
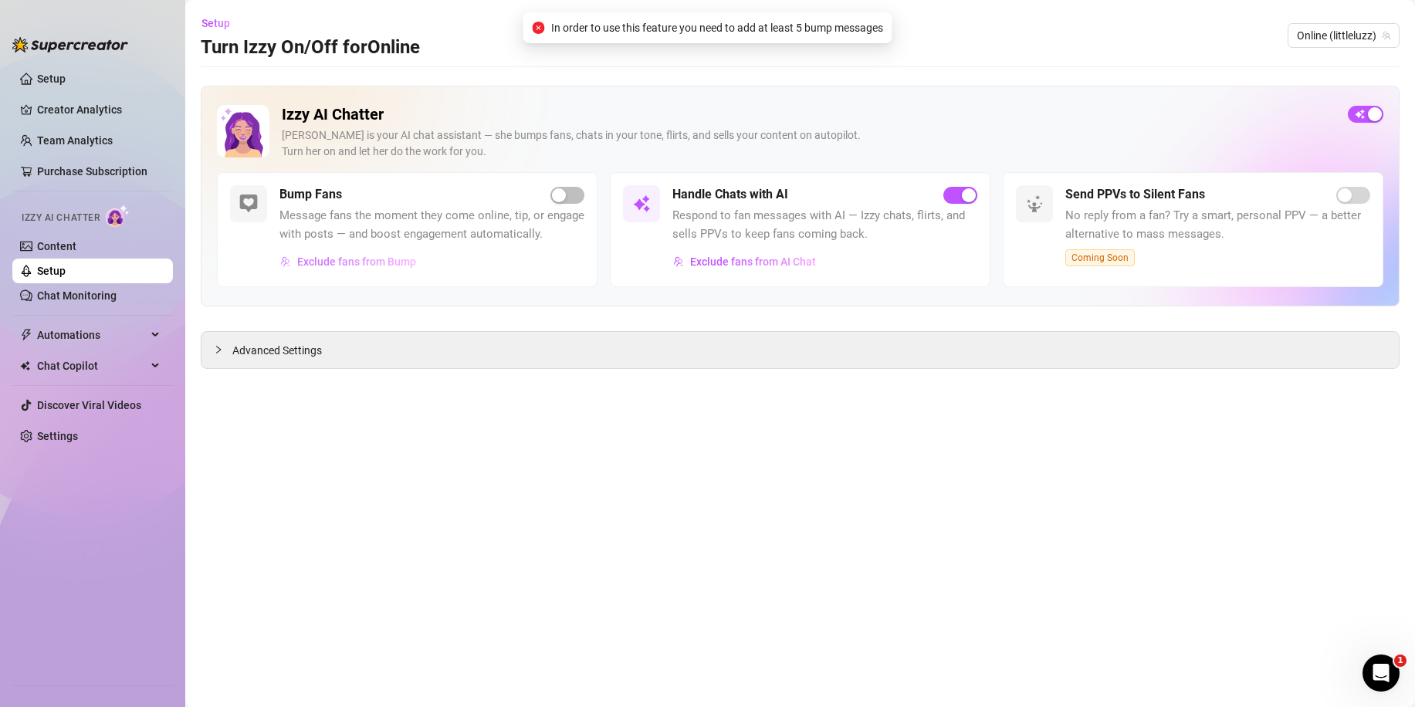
click at [388, 264] on span "Exclude fans from Bump" at bounding box center [356, 261] width 119 height 12
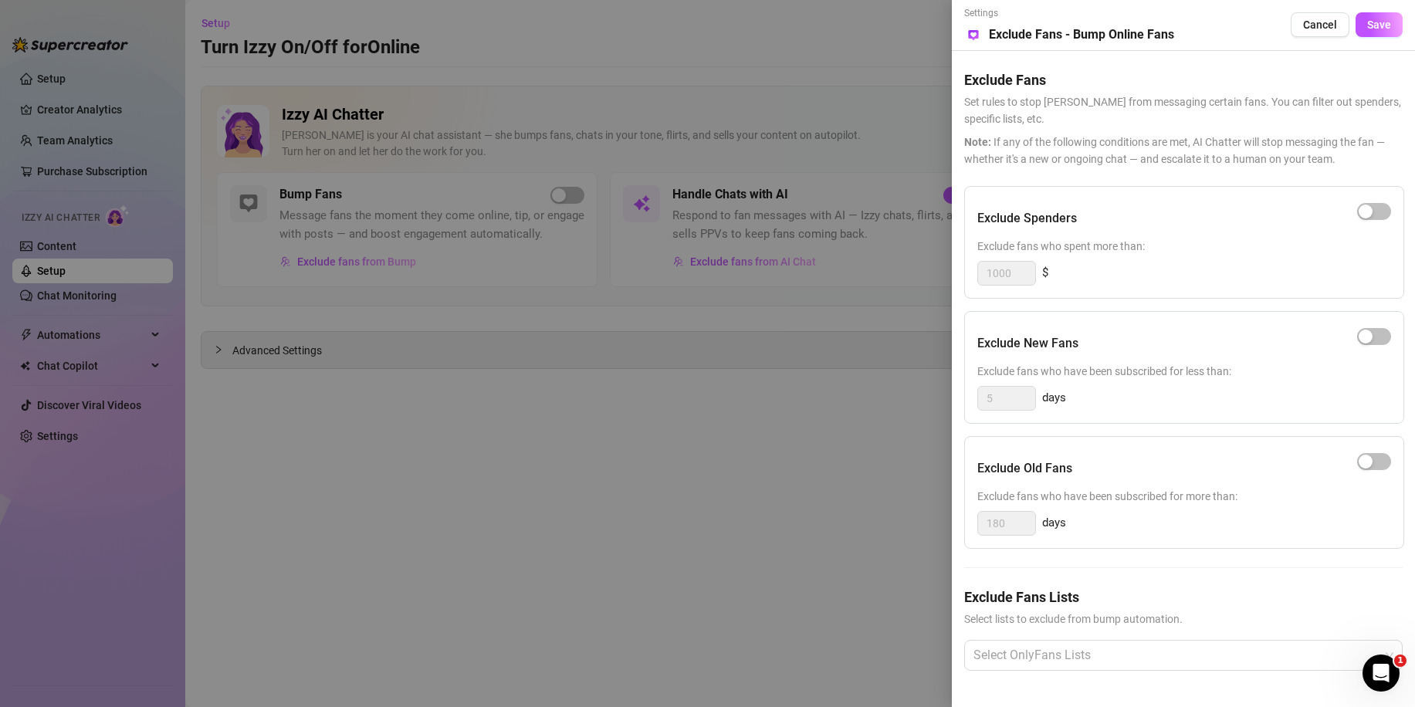
click at [1384, 202] on div at bounding box center [1374, 211] width 34 height 25
click at [1380, 210] on div "Exclude Spenders Exclude fans who spent more than: 1000 $" at bounding box center [1184, 242] width 440 height 113
click at [1366, 210] on span "button" at bounding box center [1374, 211] width 34 height 17
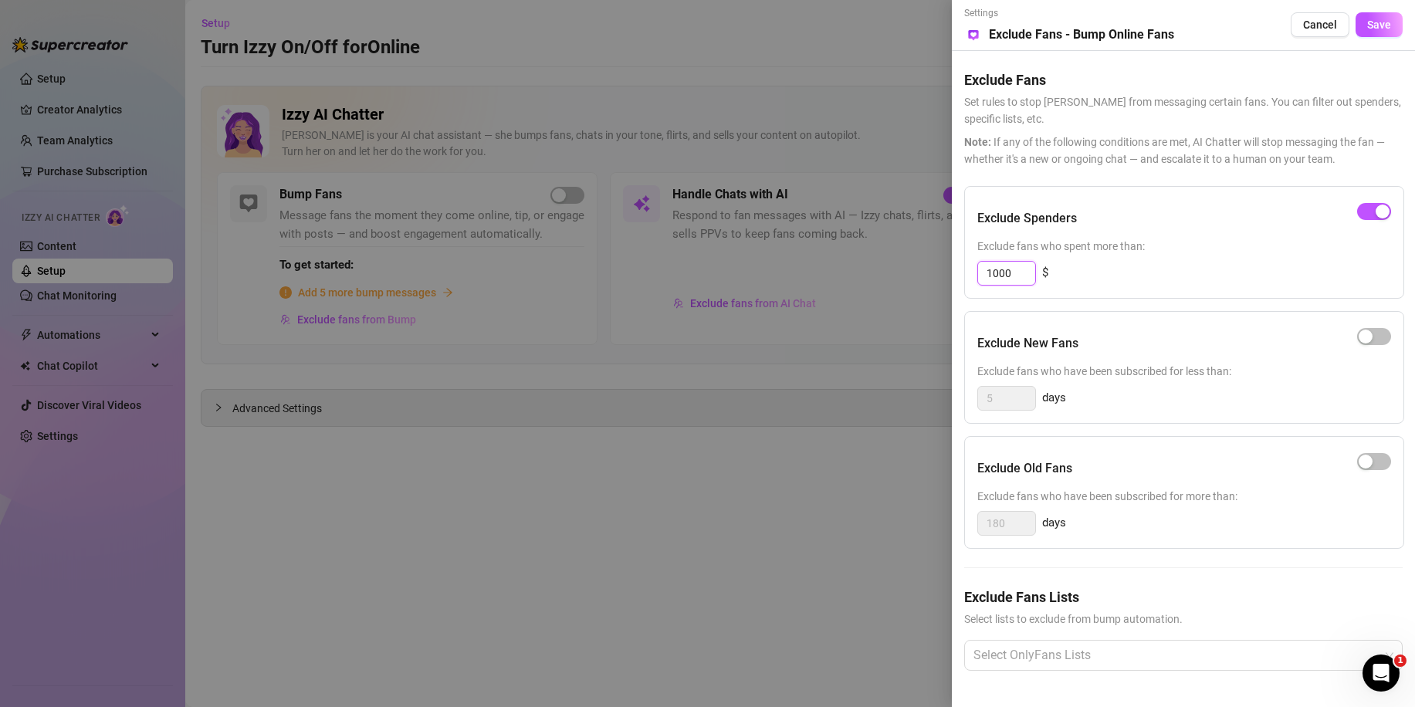
drag, startPoint x: 1015, startPoint y: 272, endPoint x: 864, endPoint y: 279, distance: 151.5
click at [864, 279] on div "Settings Preview Exclude Fans - Bump Online Fans Cancel Save Exclude Fans Set r…" at bounding box center [707, 353] width 1415 height 707
drag, startPoint x: 995, startPoint y: 275, endPoint x: 938, endPoint y: 274, distance: 57.1
click at [938, 274] on div "Settings Preview Exclude Fans - Bump Online Fans Cancel Save Exclude Fans Set r…" at bounding box center [707, 353] width 1415 height 707
drag, startPoint x: 1016, startPoint y: 277, endPoint x: 934, endPoint y: 275, distance: 81.8
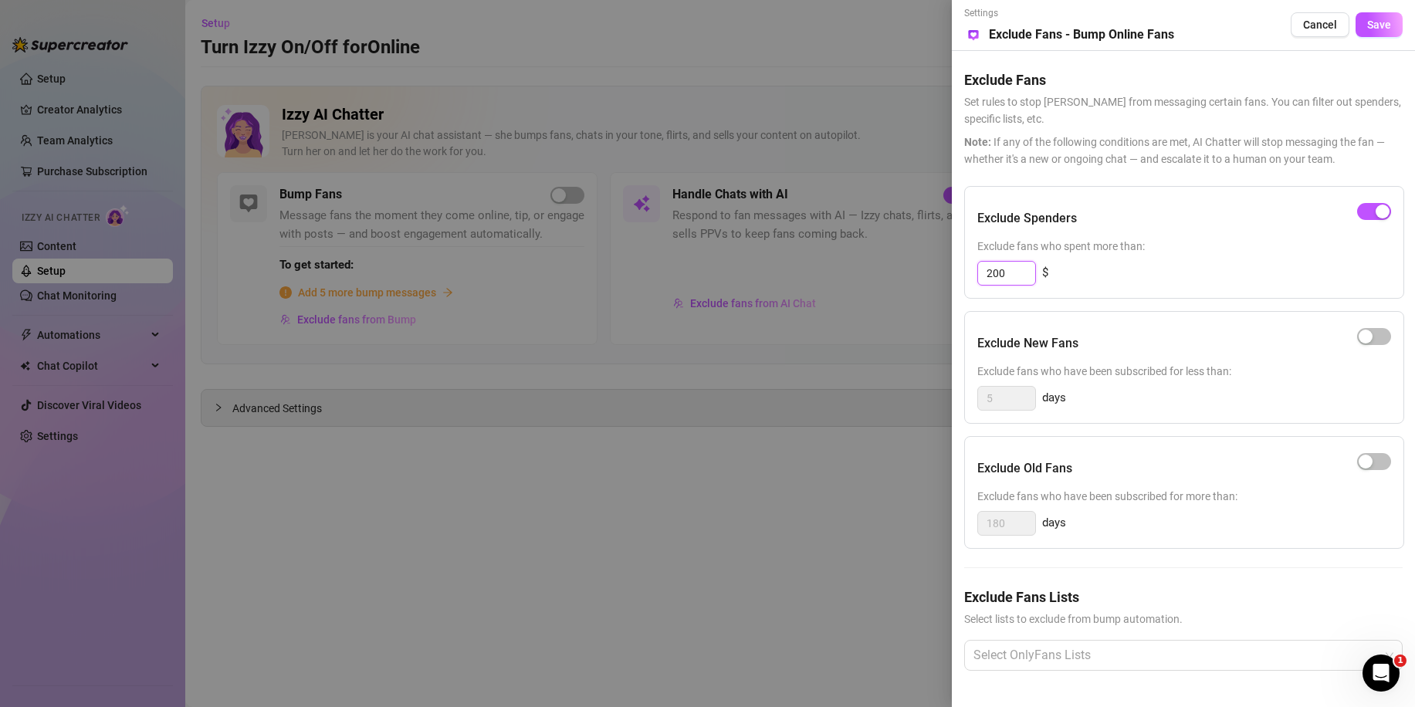
click at [934, 275] on div "Settings Preview Exclude Fans - Bump Online Fans Cancel Save Exclude Fans Set r…" at bounding box center [707, 353] width 1415 height 707
type input "200"
click at [1367, 21] on span "Save" at bounding box center [1379, 25] width 24 height 12
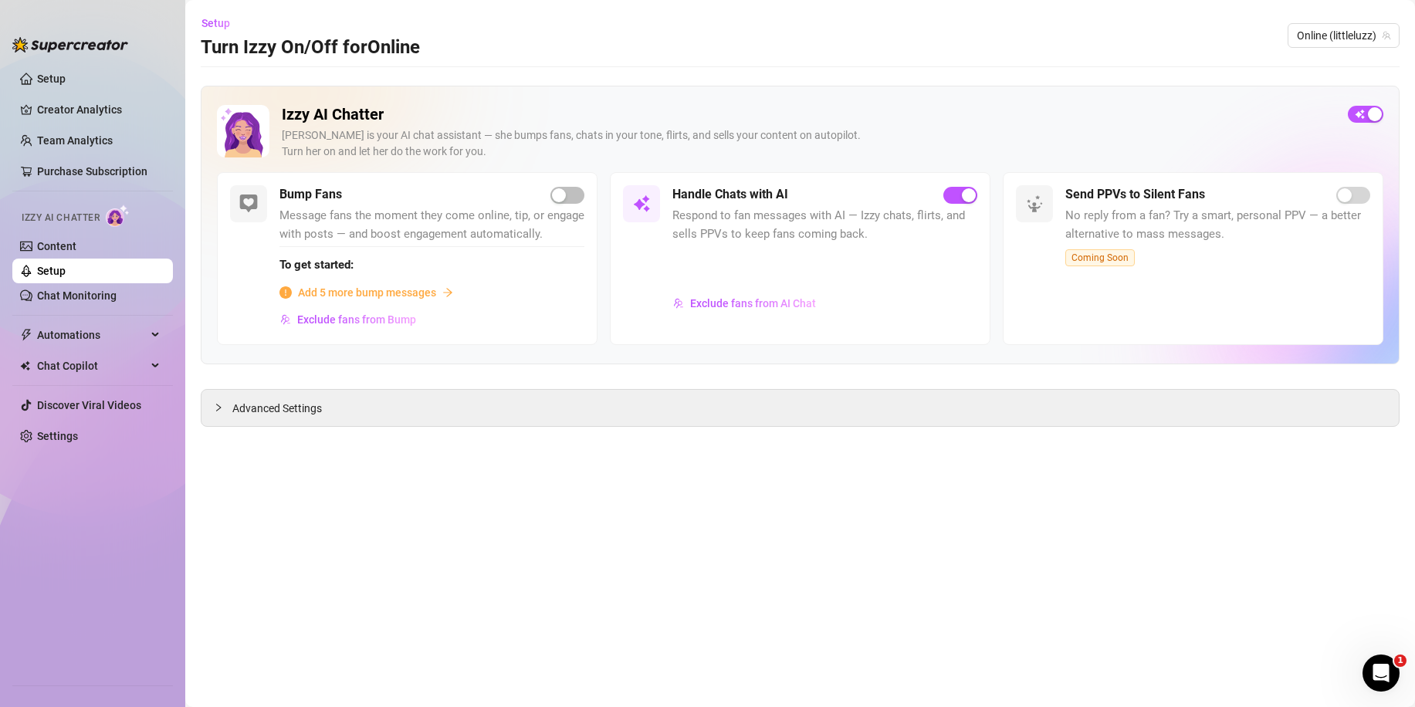
click at [374, 297] on span "Add 5 more bump messages" at bounding box center [367, 292] width 138 height 17
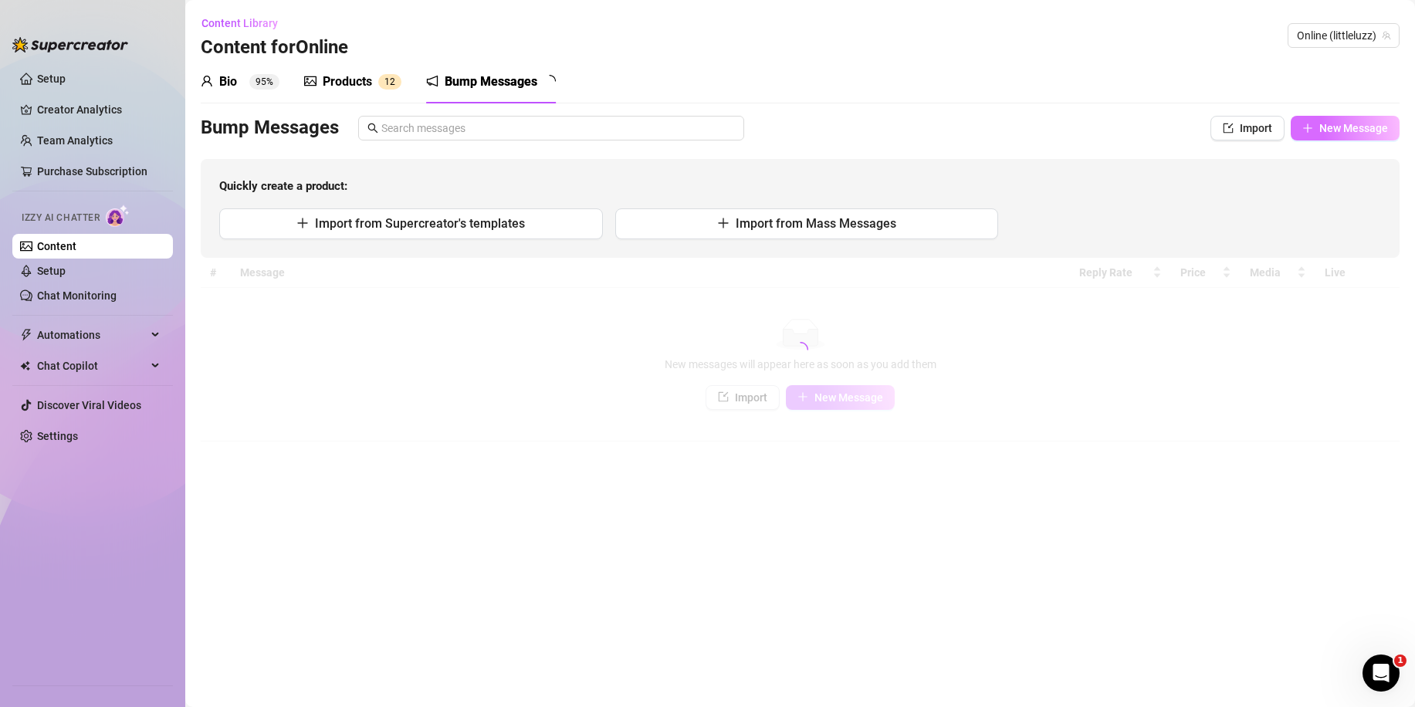
click at [1333, 124] on span "New Message" at bounding box center [1353, 128] width 69 height 12
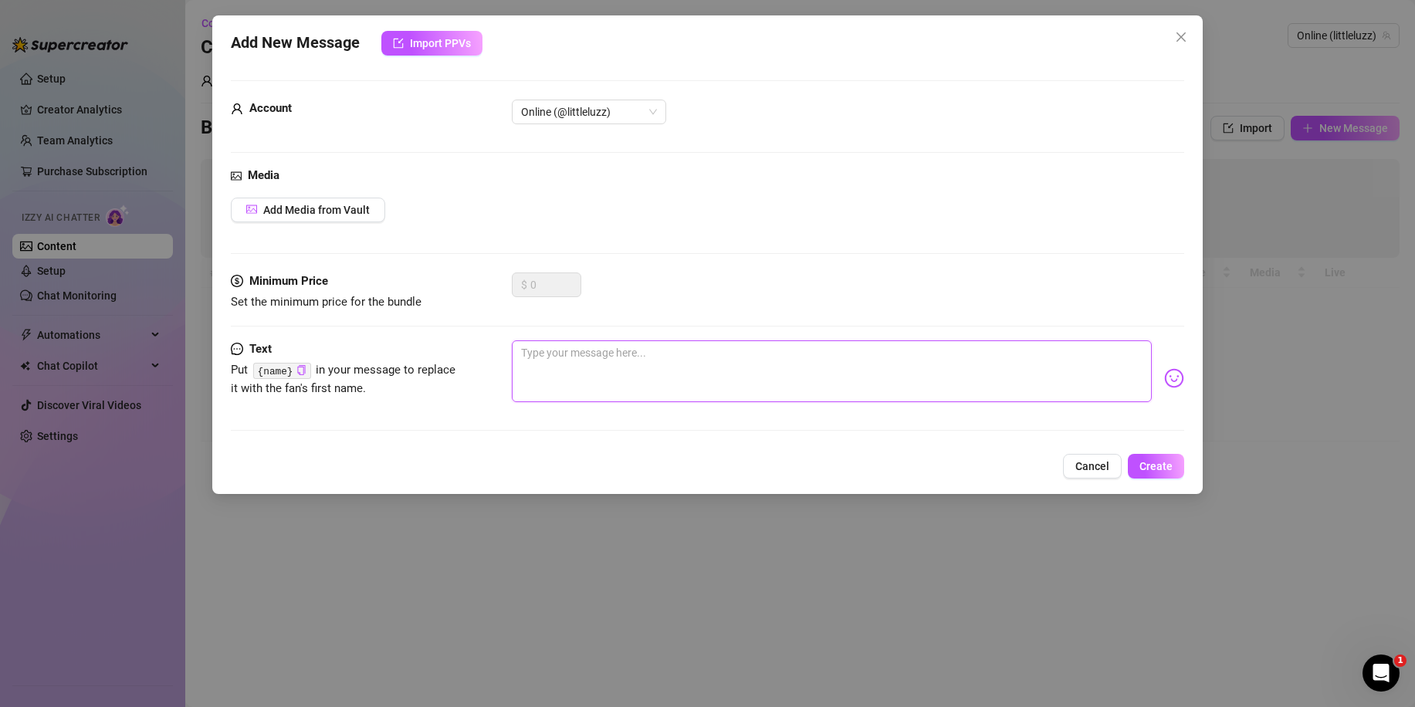
click at [614, 360] on textarea at bounding box center [832, 371] width 640 height 62
type textarea "H"
type textarea "He"
type textarea "Hey"
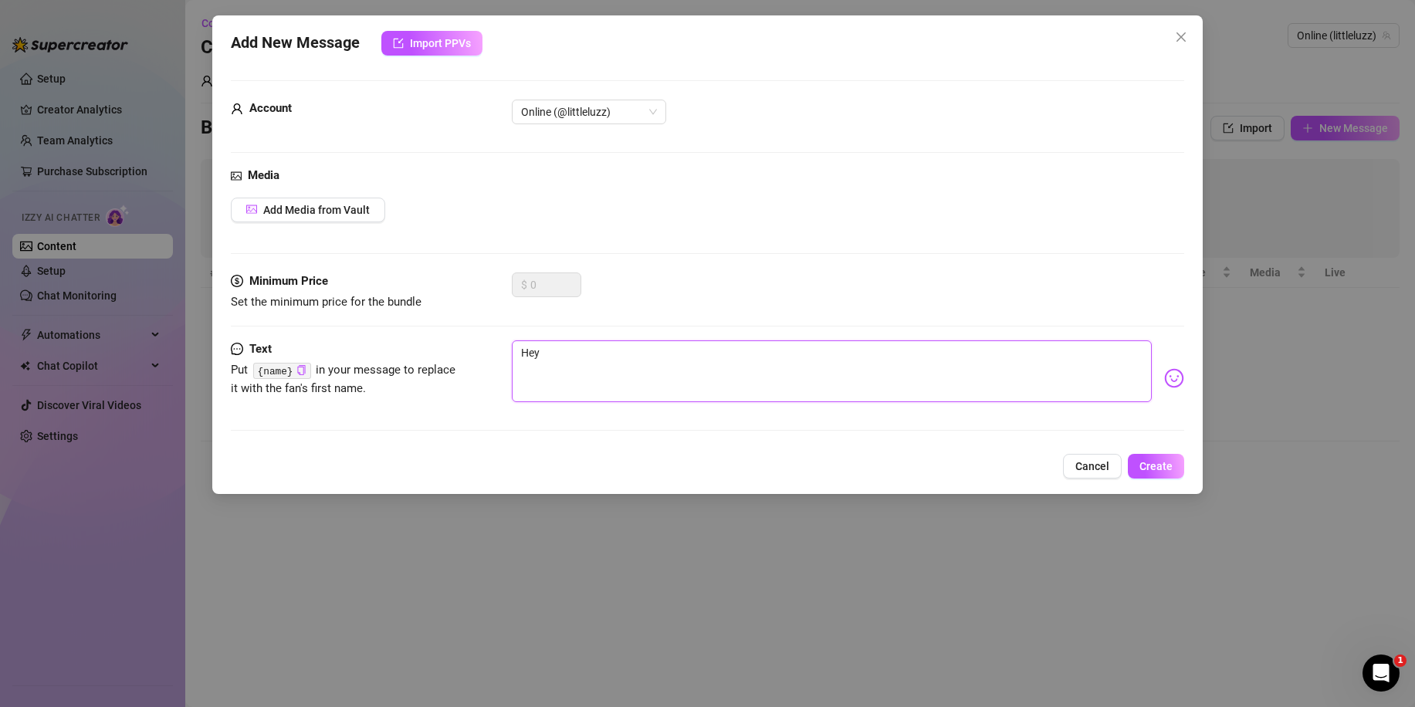
type textarea "Heyy"
click at [1144, 468] on span "Create" at bounding box center [1155, 466] width 33 height 12
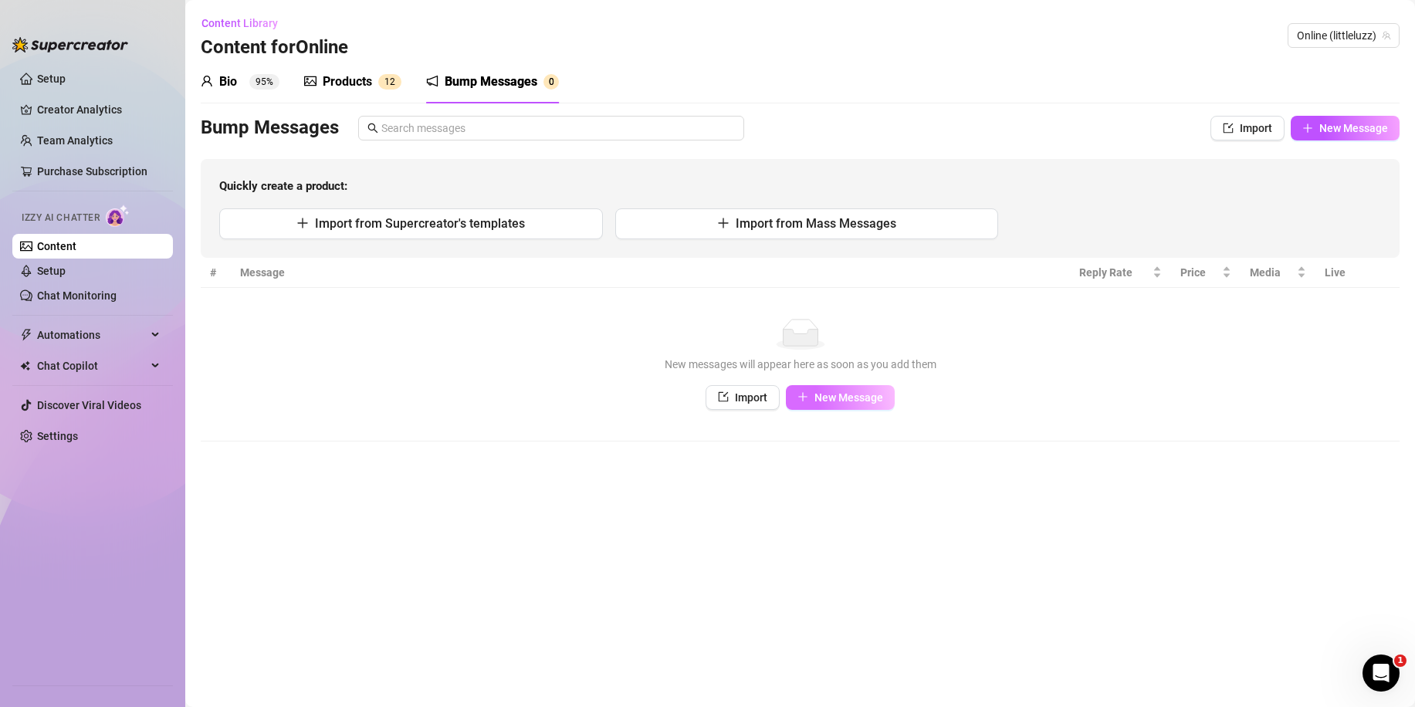
click at [810, 396] on button "New Message" at bounding box center [840, 397] width 109 height 25
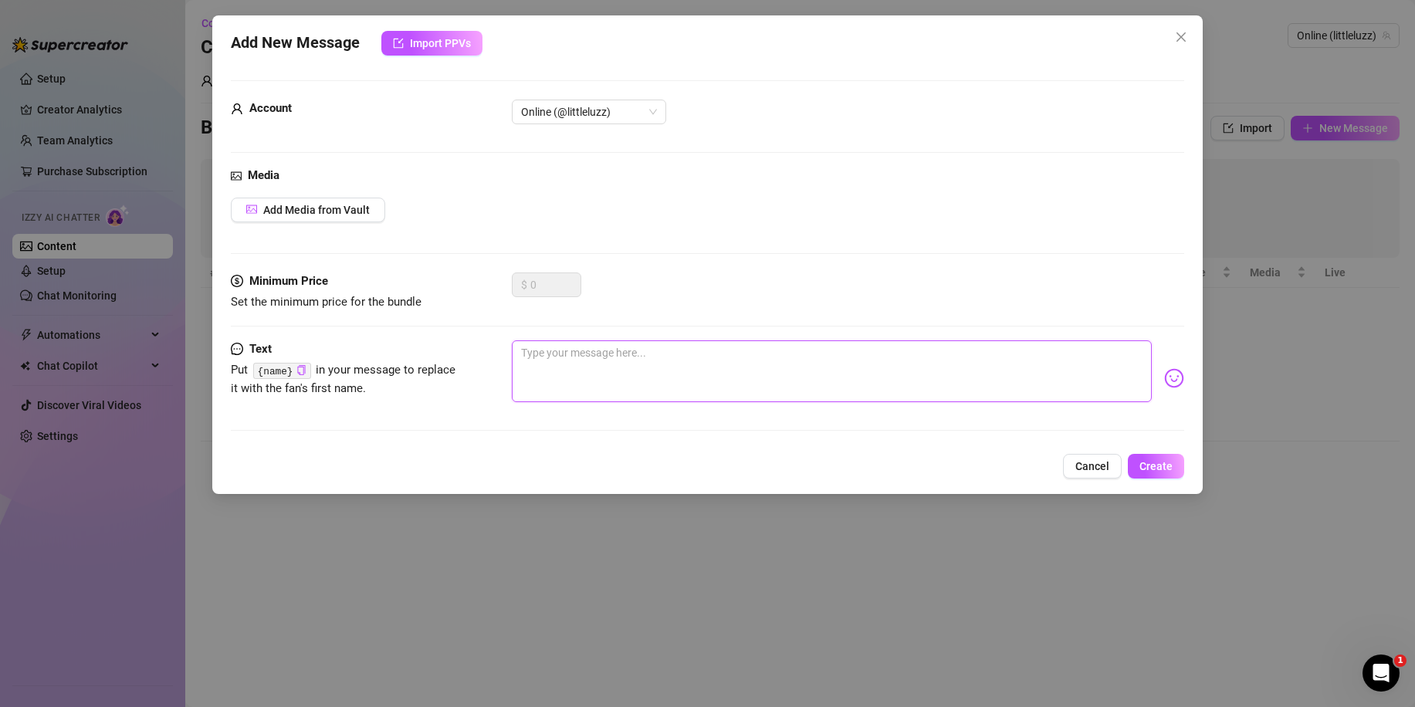
click at [806, 393] on textarea at bounding box center [832, 371] width 640 height 62
type textarea "H"
type textarea "He"
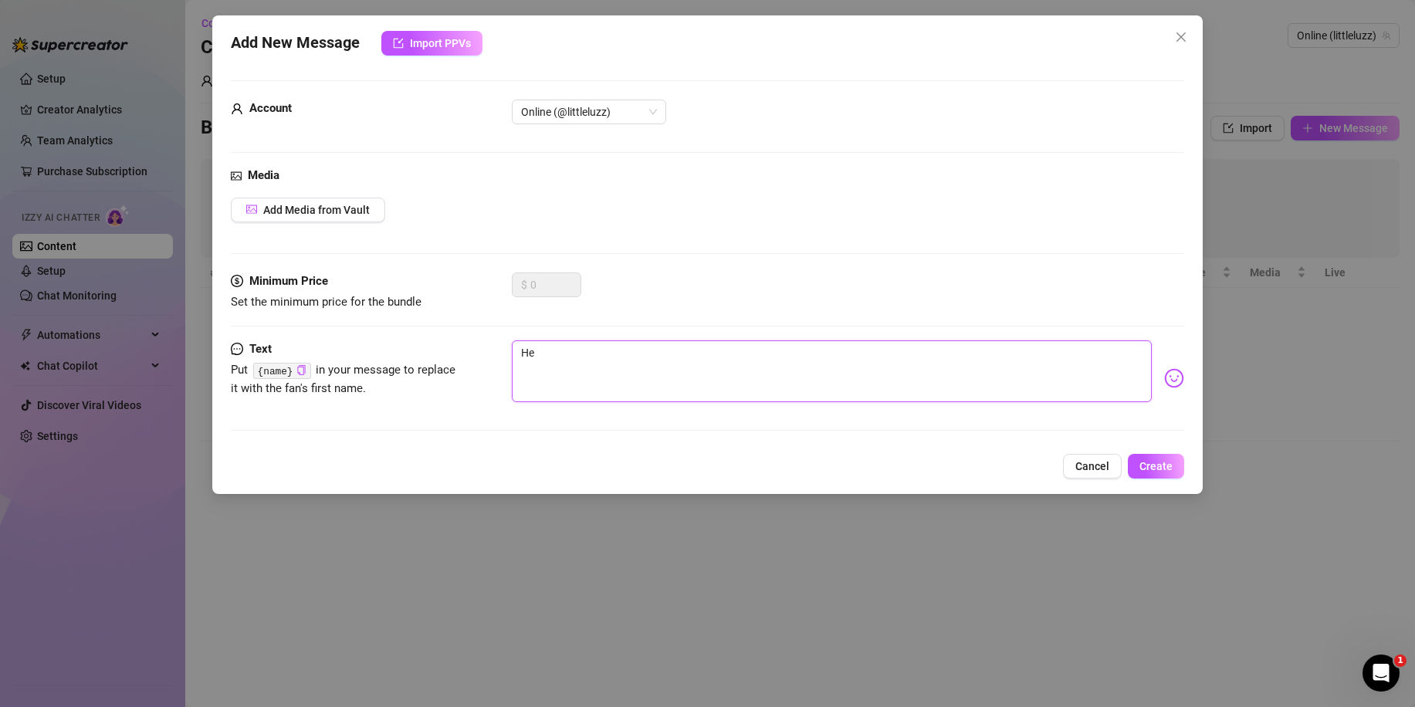
type textarea "Hey"
type textarea "Heyy"
click at [1154, 462] on span "Create" at bounding box center [1155, 466] width 33 height 12
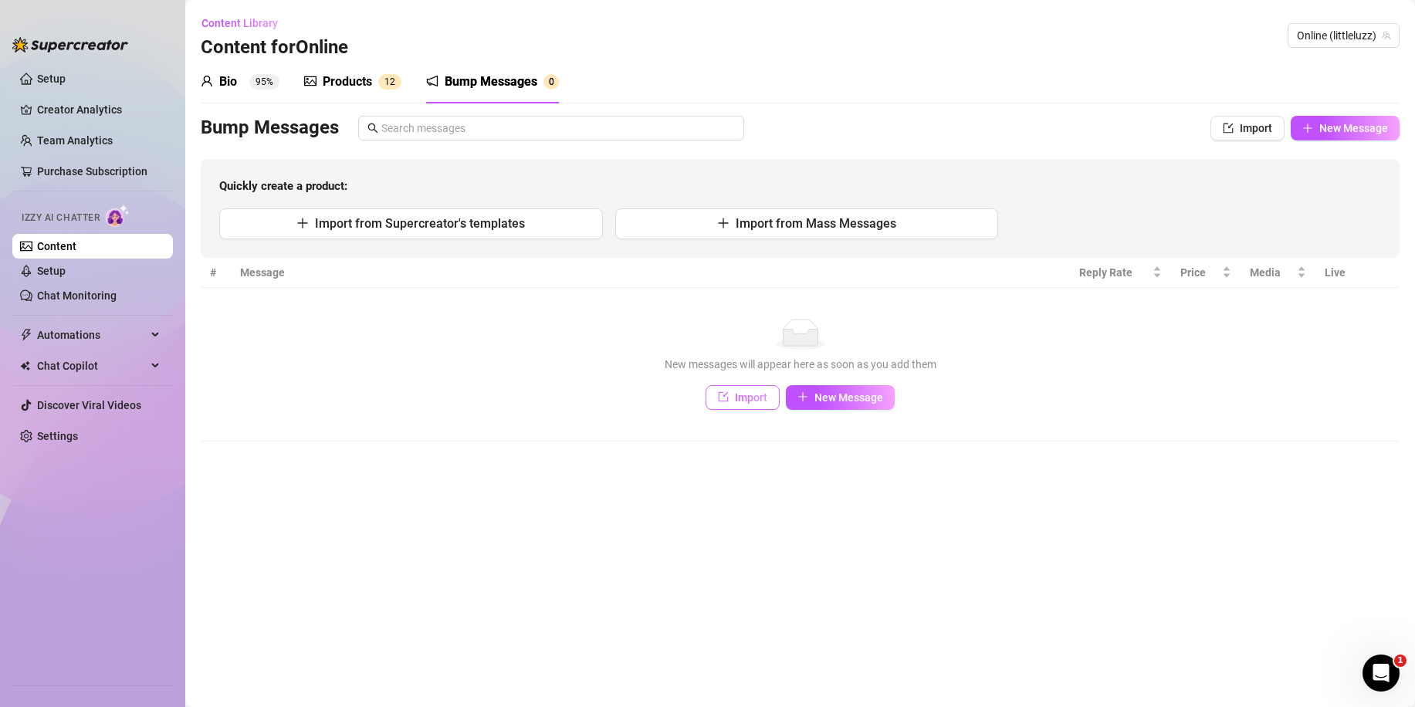
click at [771, 402] on button "Import" at bounding box center [742, 397] width 74 height 25
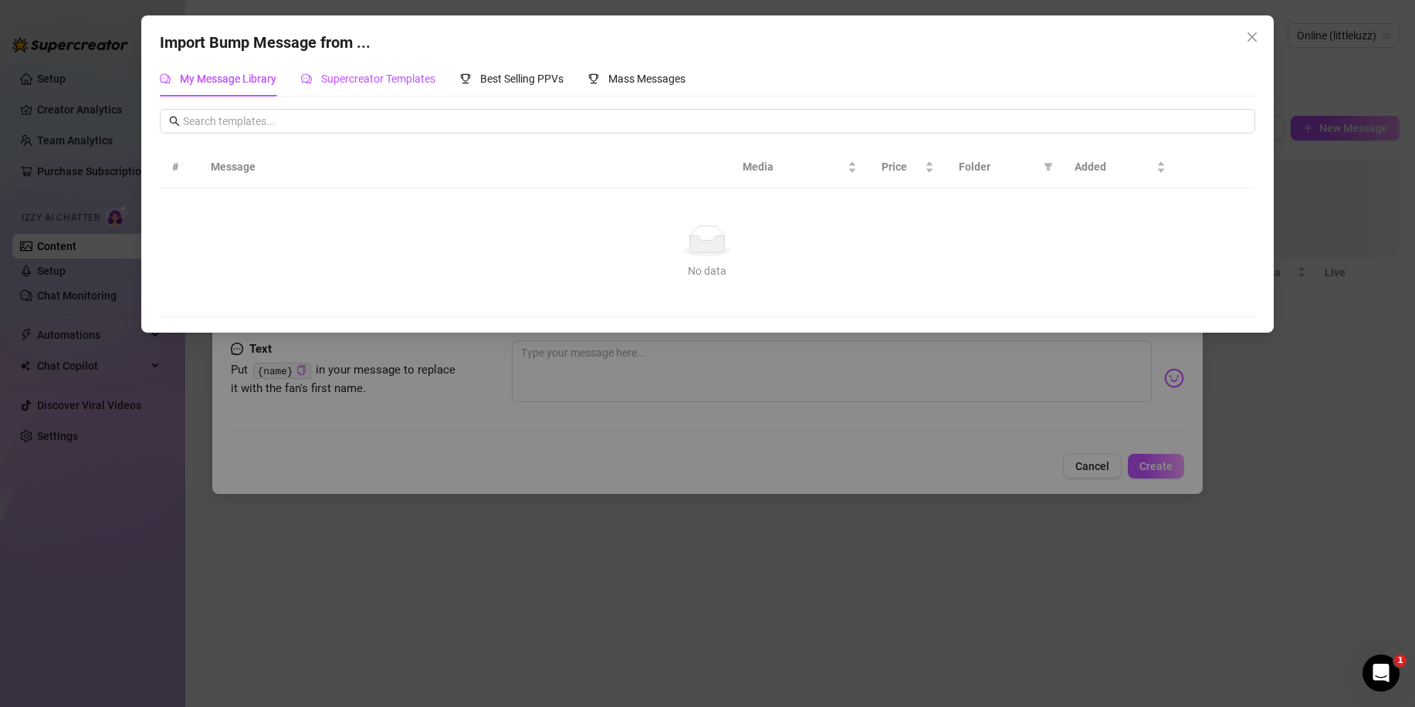
click at [415, 81] on span "Supercreator Templates" at bounding box center [378, 79] width 114 height 12
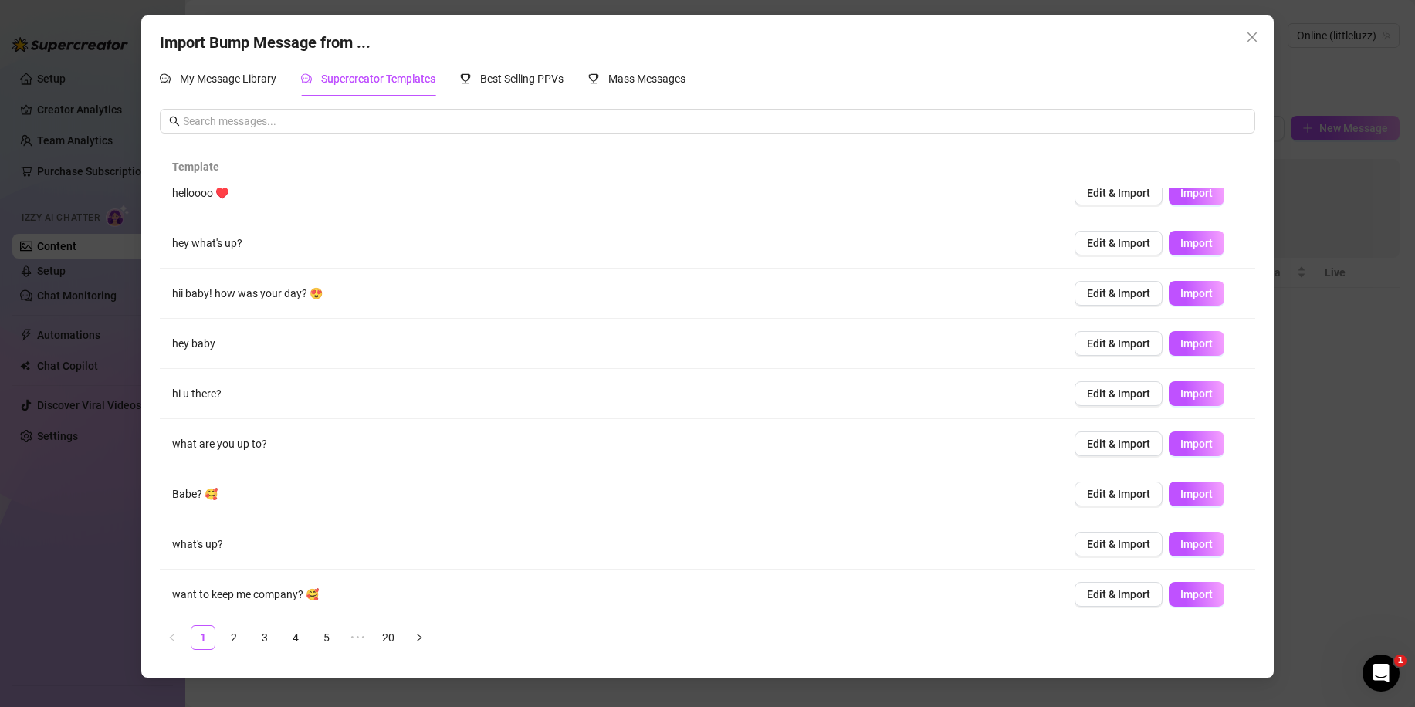
scroll to position [77, 0]
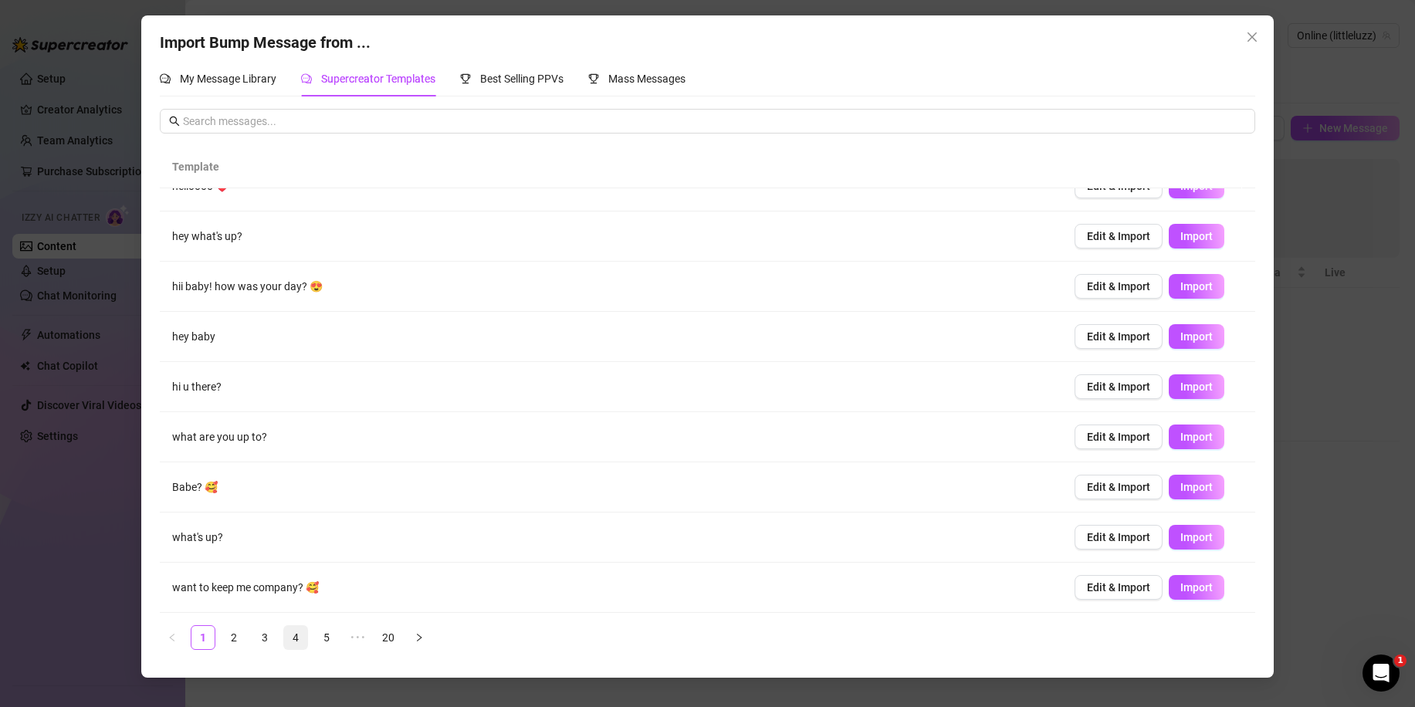
click at [288, 641] on link "4" at bounding box center [295, 637] width 23 height 23
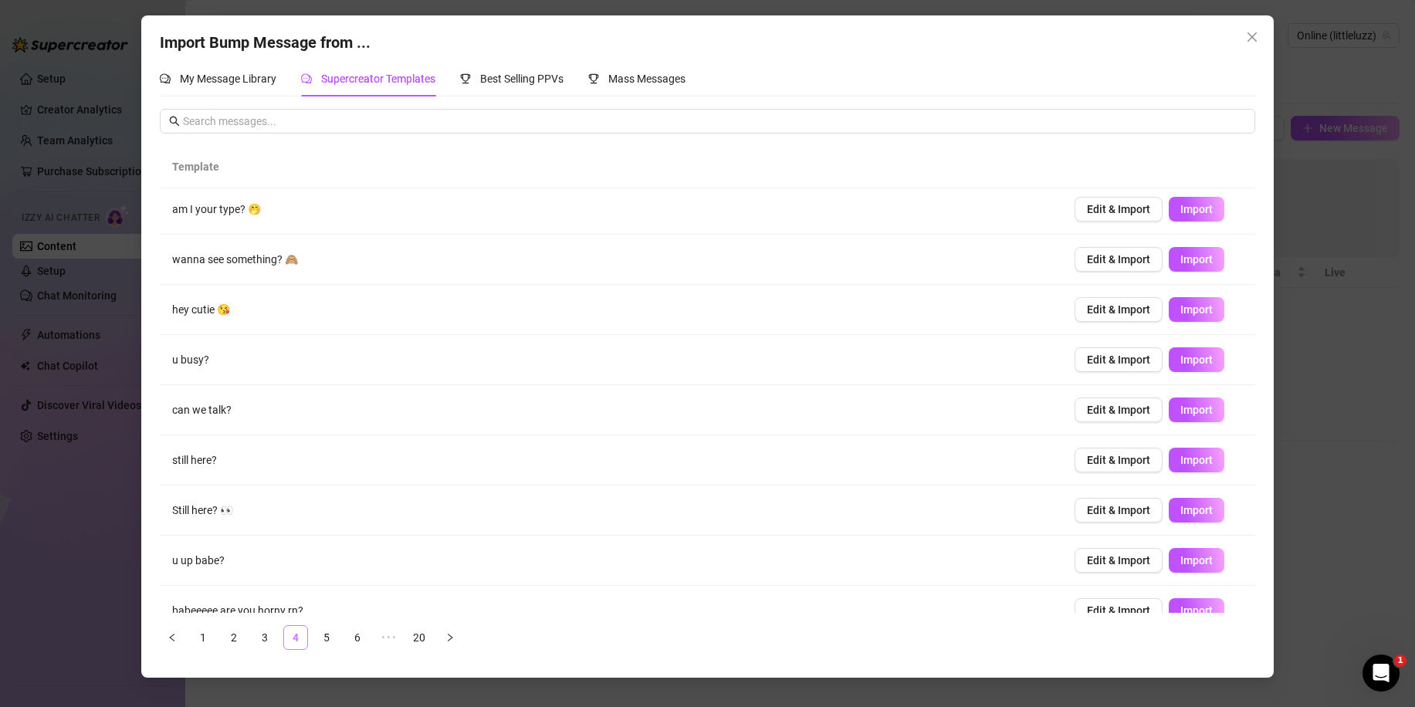
scroll to position [0, 0]
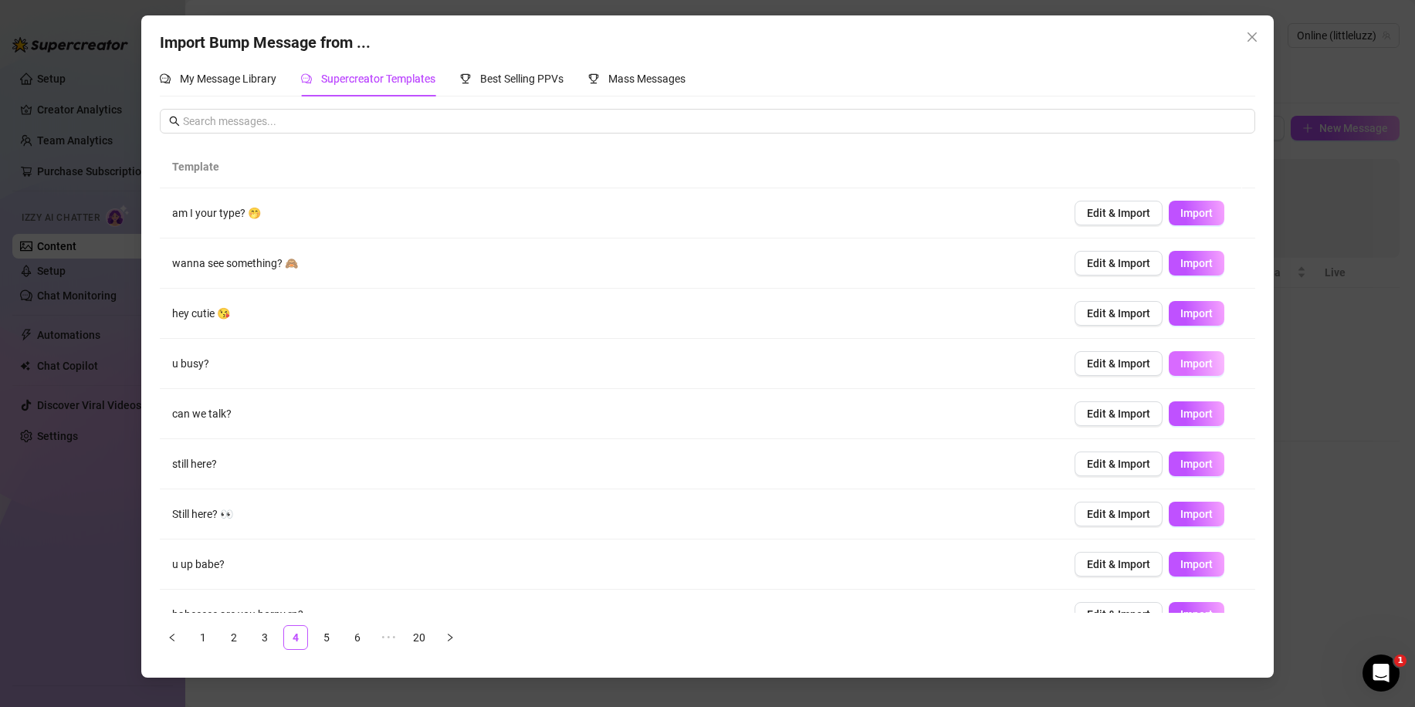
click at [1180, 366] on span "Import" at bounding box center [1196, 363] width 32 height 12
click at [1116, 465] on span "Edit & Import" at bounding box center [1118, 464] width 63 height 12
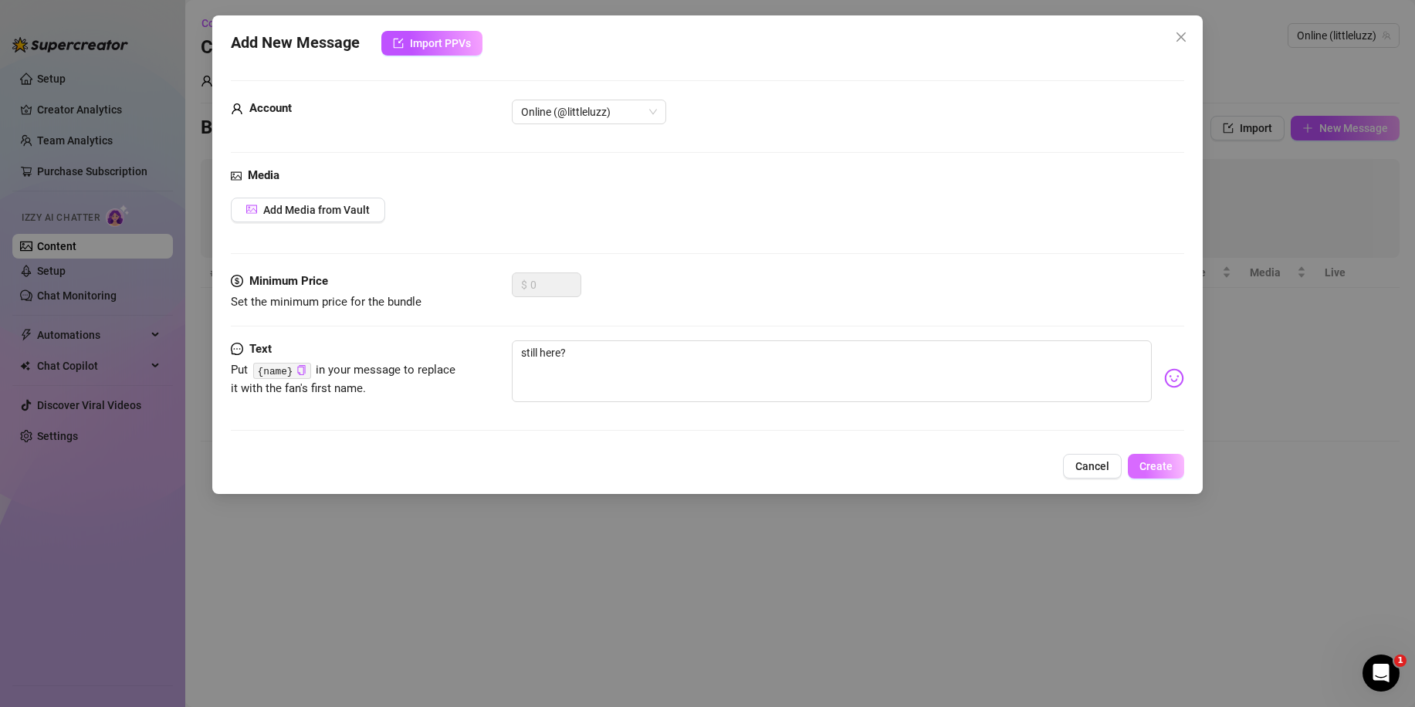
click at [1154, 458] on button "Create" at bounding box center [1155, 466] width 56 height 25
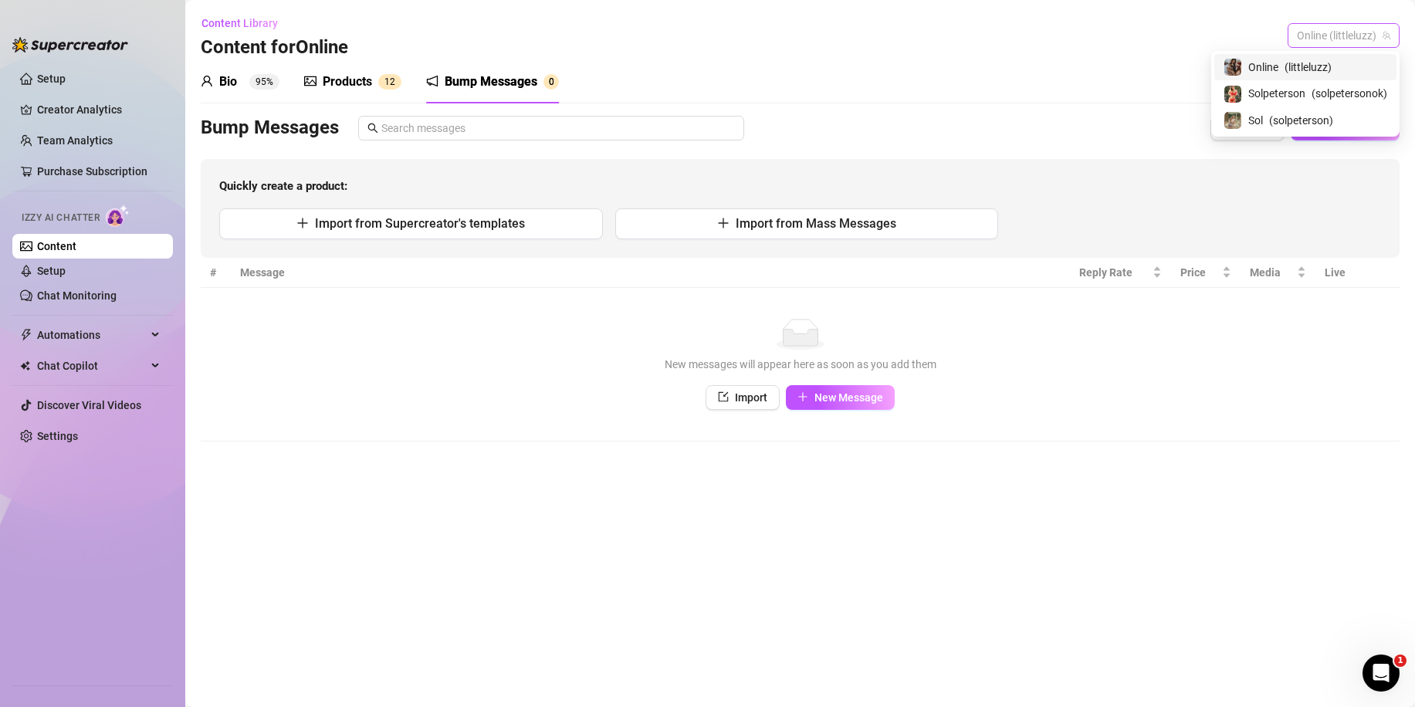
click at [1371, 36] on span "Online (littleluzz)" at bounding box center [1342, 35] width 93 height 23
click at [1314, 111] on div "Sol ( solpeterson )" at bounding box center [1305, 120] width 164 height 19
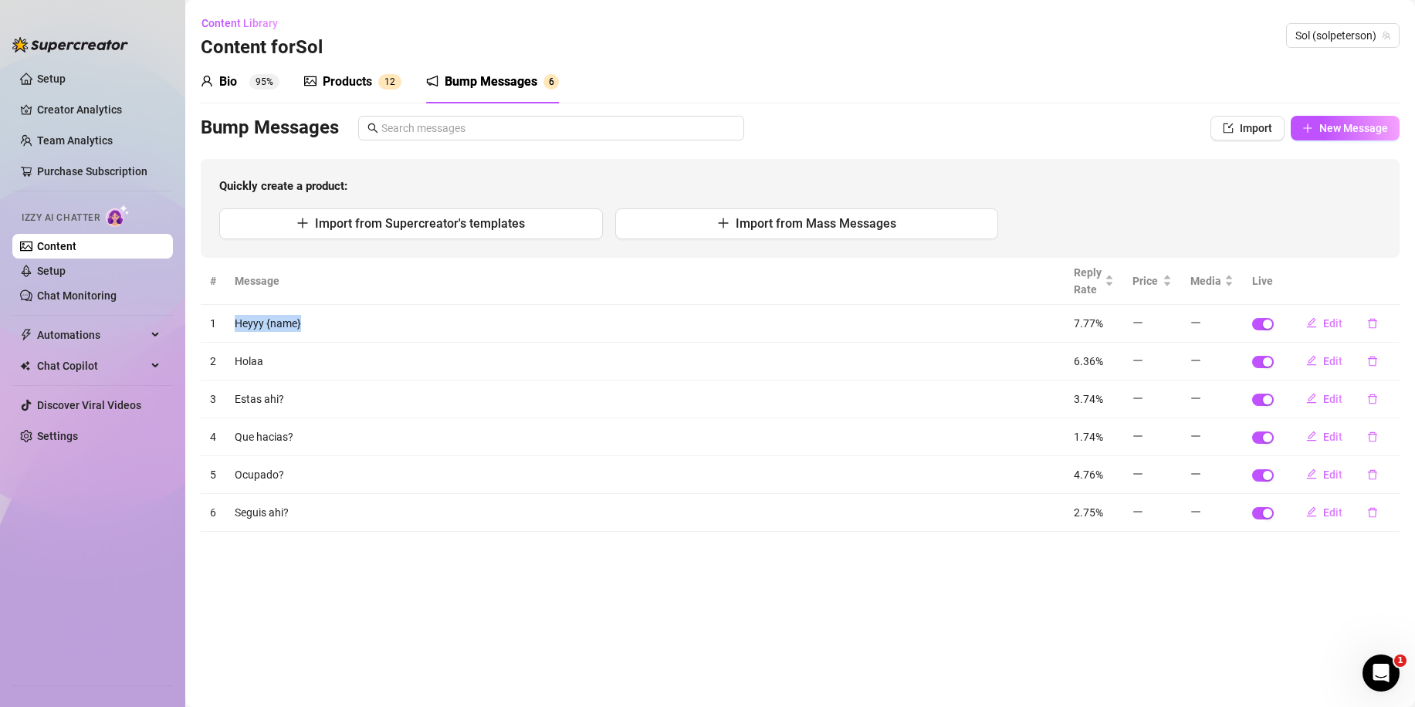
drag, startPoint x: 313, startPoint y: 319, endPoint x: 229, endPoint y: 320, distance: 83.3
click at [229, 320] on td "Heyyy {name}" at bounding box center [644, 324] width 839 height 38
copy td "Heyyy {name}"
click at [1334, 22] on div "Content Library Content for Sol Sol (solpeterson)" at bounding box center [800, 35] width 1198 height 49
click at [1327, 35] on span "Sol (solpeterson)" at bounding box center [1342, 35] width 95 height 23
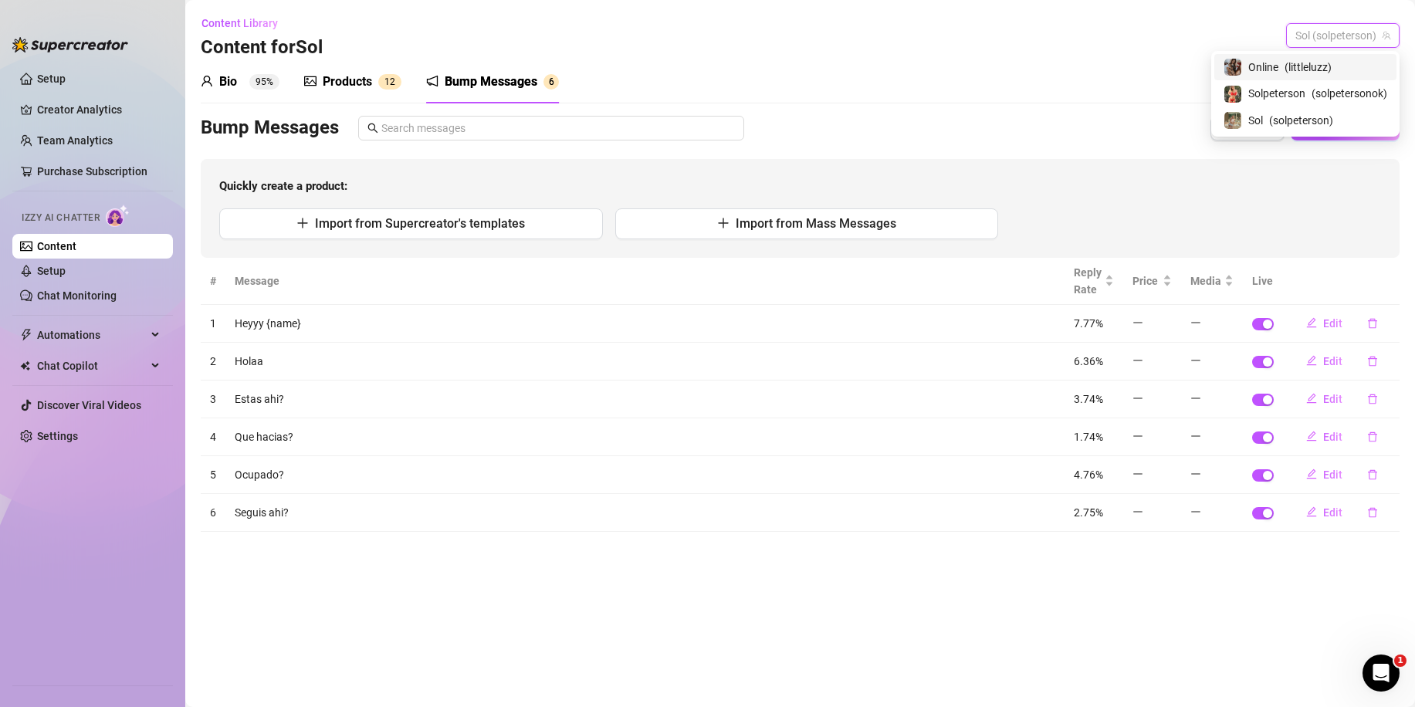
click at [1284, 66] on span "( littleluzz )" at bounding box center [1307, 67] width 47 height 17
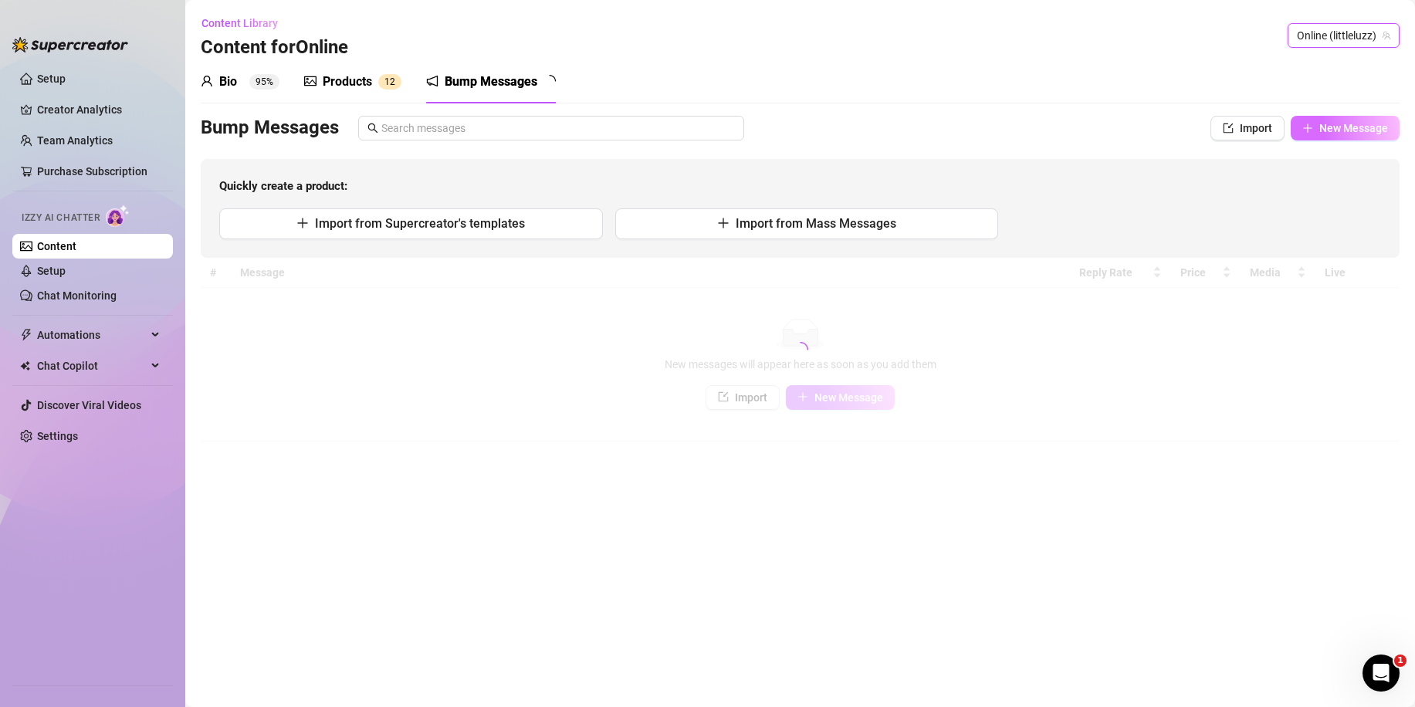
click at [1326, 134] on span "New Message" at bounding box center [1353, 128] width 69 height 12
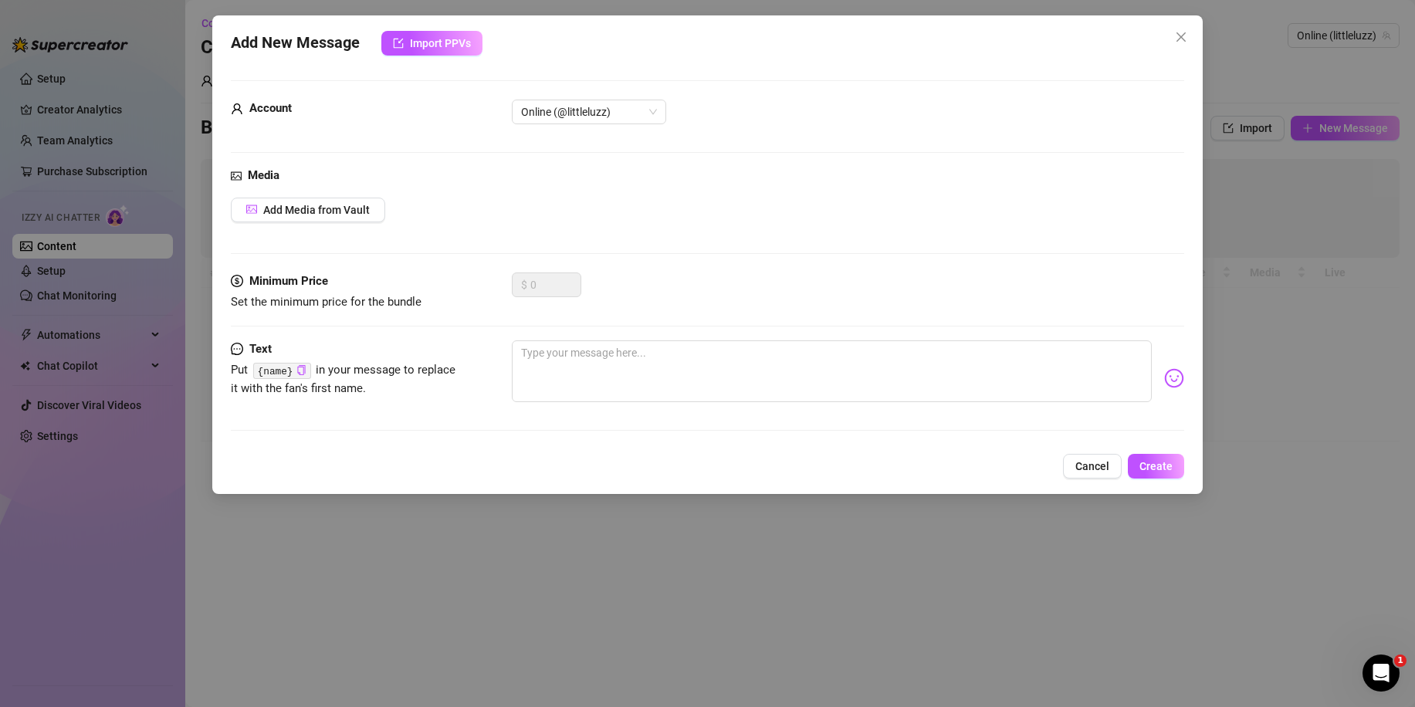
click at [878, 198] on div "Add Media from Vault" at bounding box center [707, 210] width 953 height 25
click at [773, 373] on textarea at bounding box center [832, 371] width 640 height 62
paste textarea "Heyyy {name}"
type textarea "Heyyy {name}"
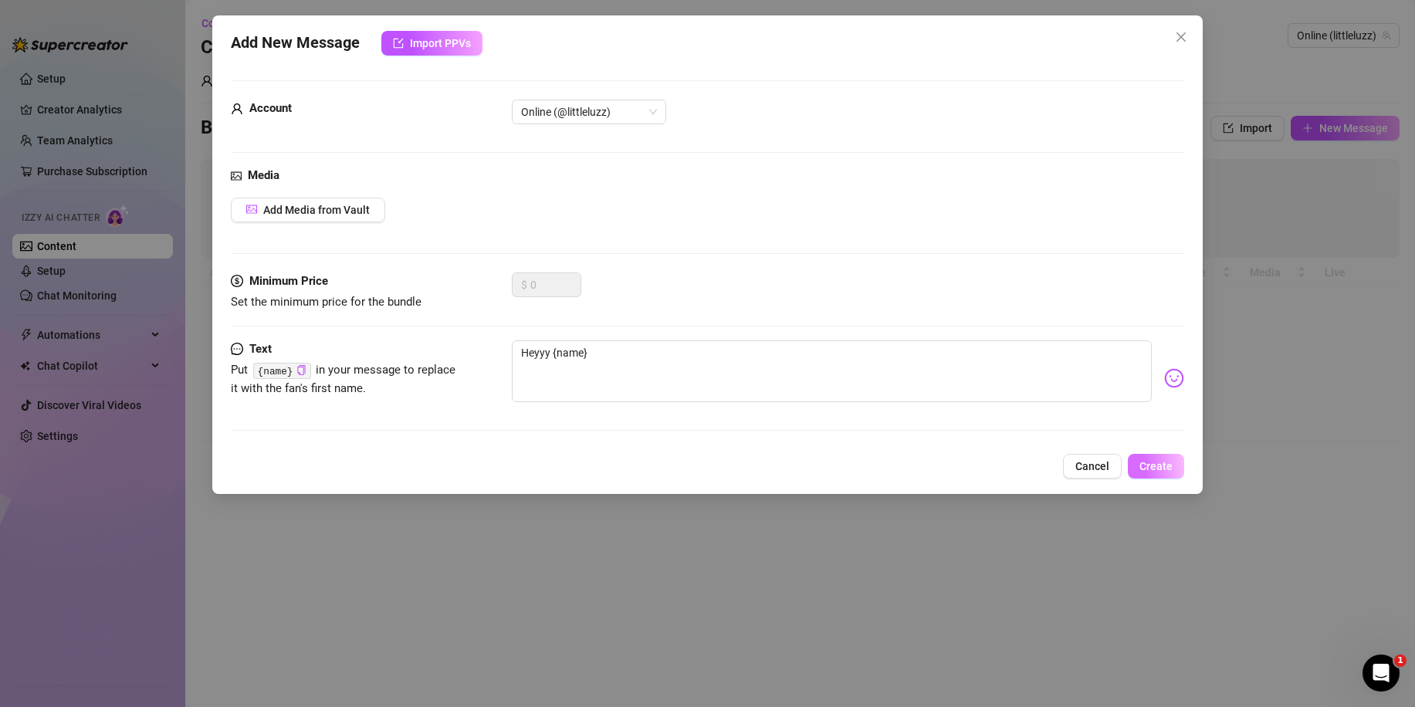
click at [1141, 464] on span "Create" at bounding box center [1155, 466] width 33 height 12
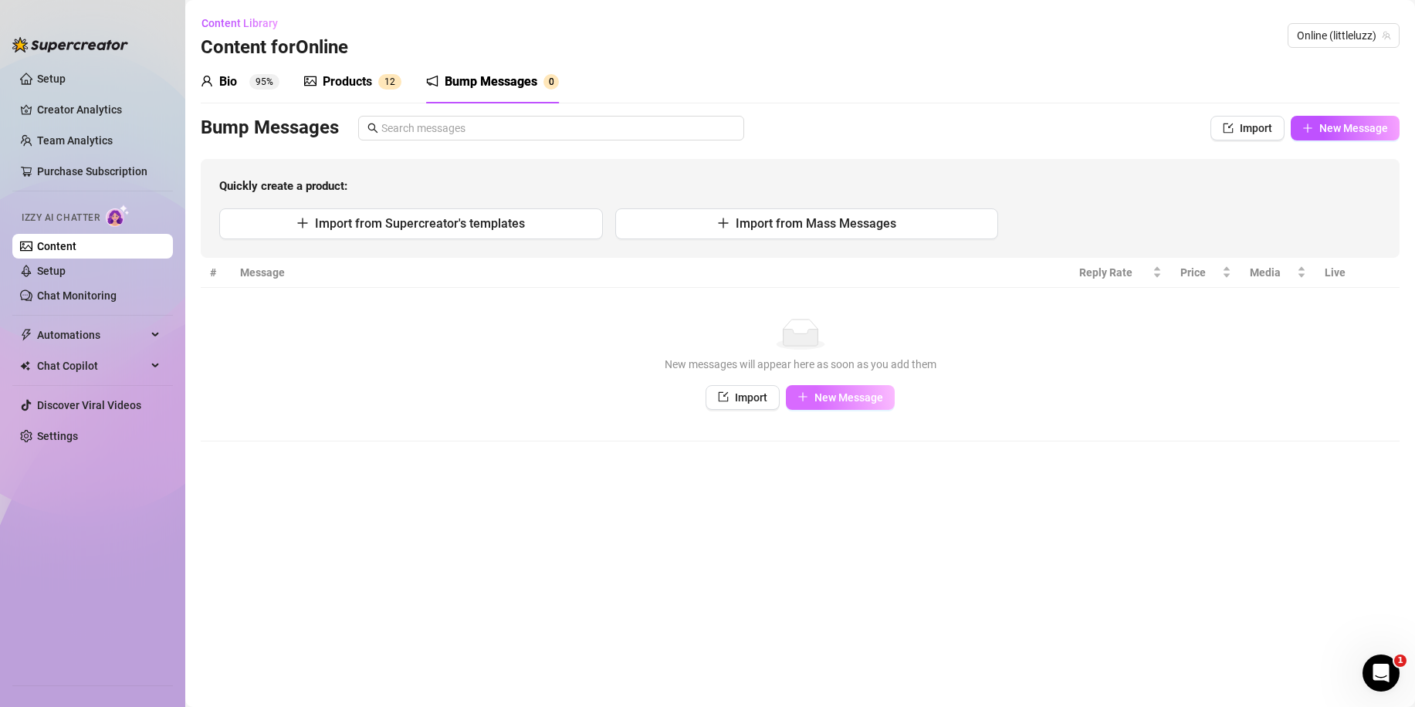
click at [856, 388] on button "New Message" at bounding box center [840, 397] width 109 height 25
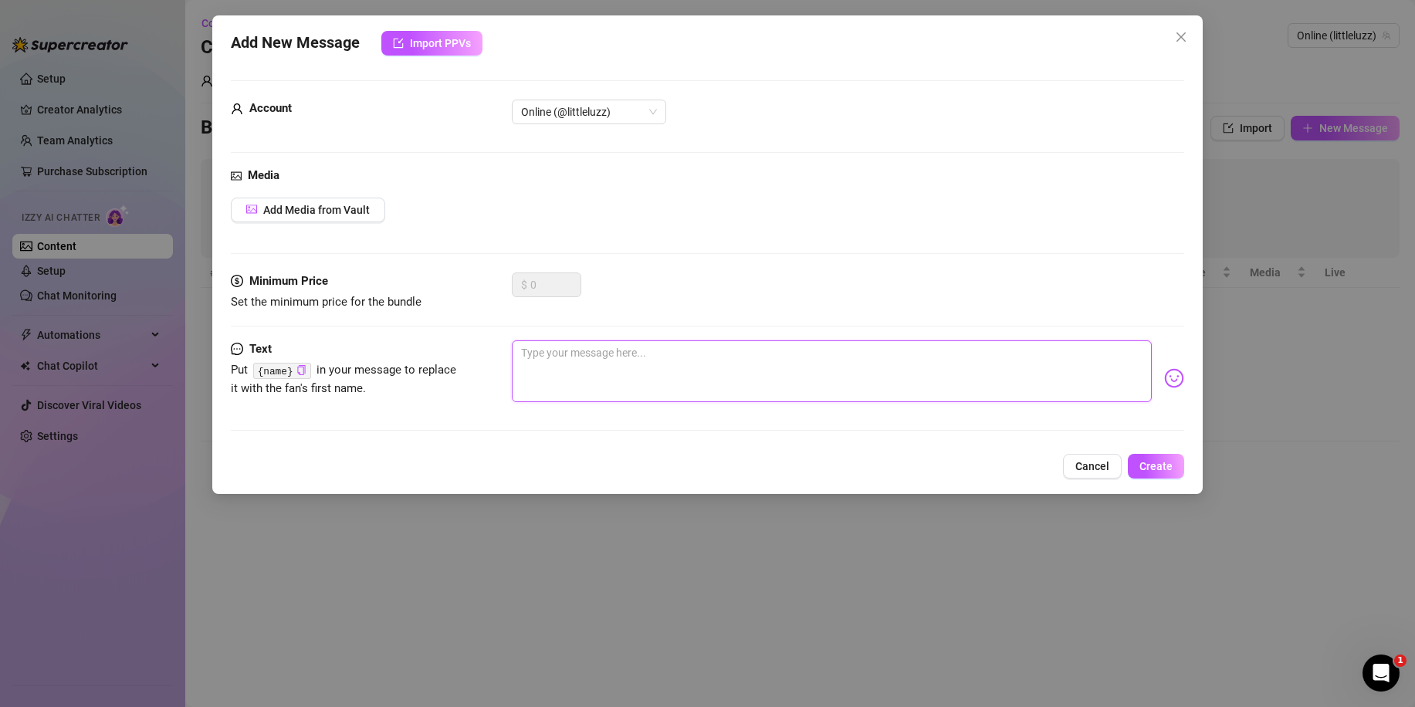
click at [848, 387] on textarea at bounding box center [832, 371] width 640 height 62
paste textarea "Heyyy {name}"
type textarea "Heyyy {name}"
click at [1168, 475] on button "Create" at bounding box center [1155, 466] width 56 height 25
